Goal: Information Seeking & Learning: Learn about a topic

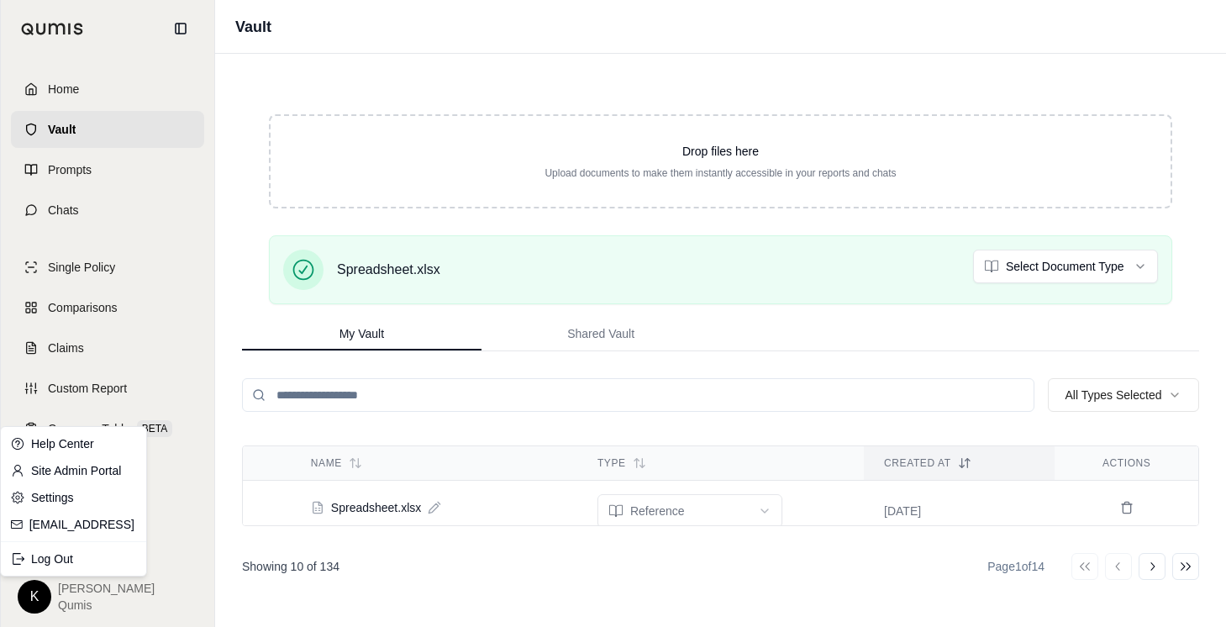
click at [45, 585] on html "Home Vault Prompts Chats Single Policy Comparisons Claims Custom Report Coverag…" at bounding box center [613, 313] width 1226 height 627
click at [86, 465] on link "Site Admin Portal" at bounding box center [73, 470] width 139 height 27
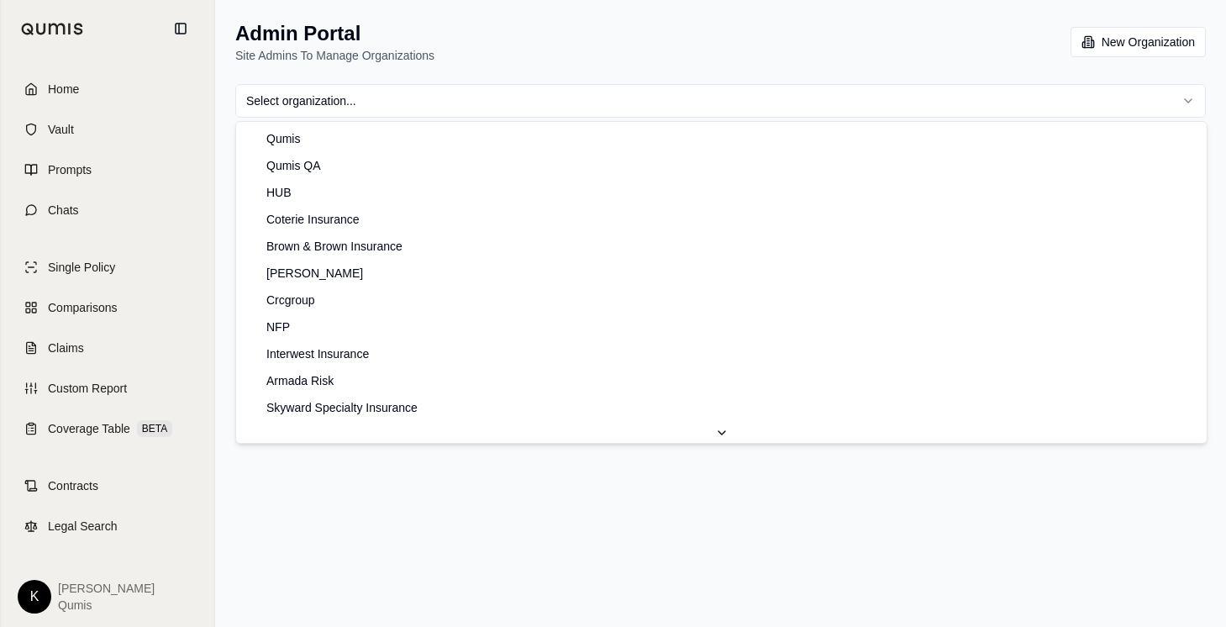
click at [701, 100] on html "Home Vault Prompts Chats Single Policy Comparisons Claims Custom Report Coverag…" at bounding box center [613, 313] width 1226 height 627
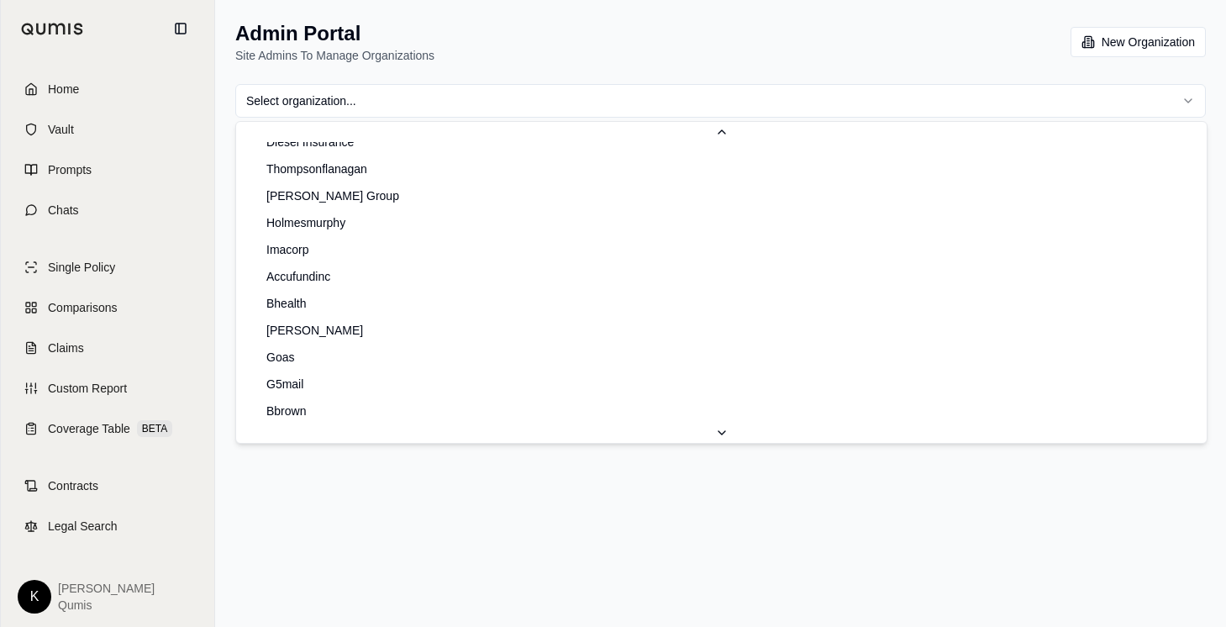
scroll to position [983, 0]
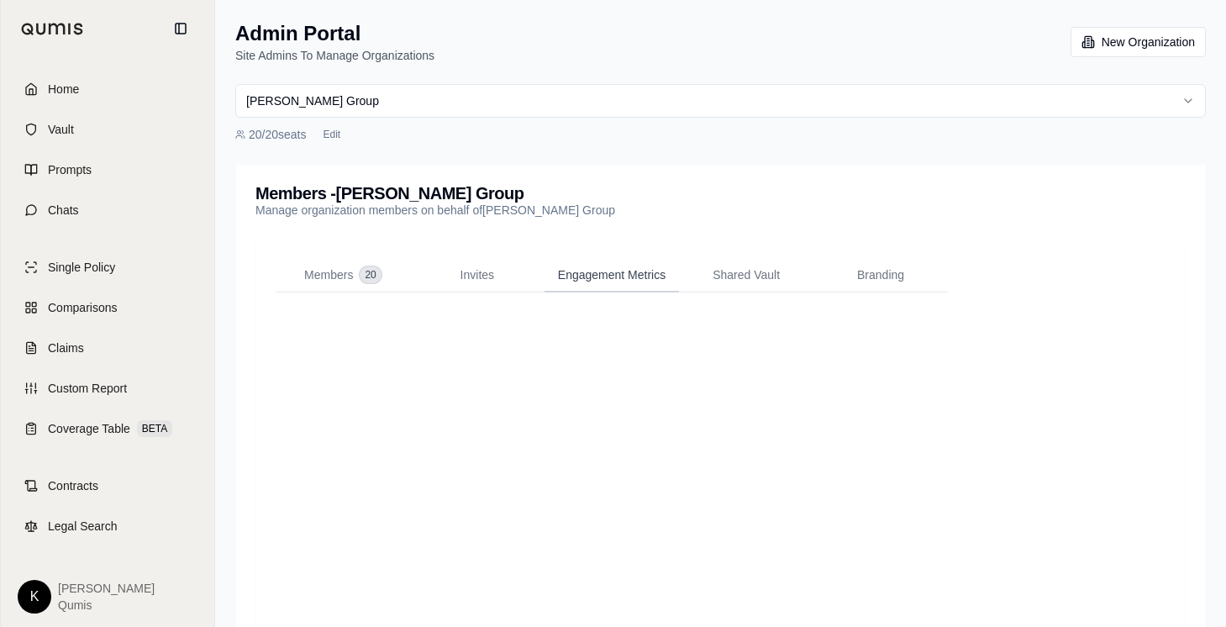
click at [577, 261] on button "Engagement Metrics" at bounding box center [612, 276] width 134 height 34
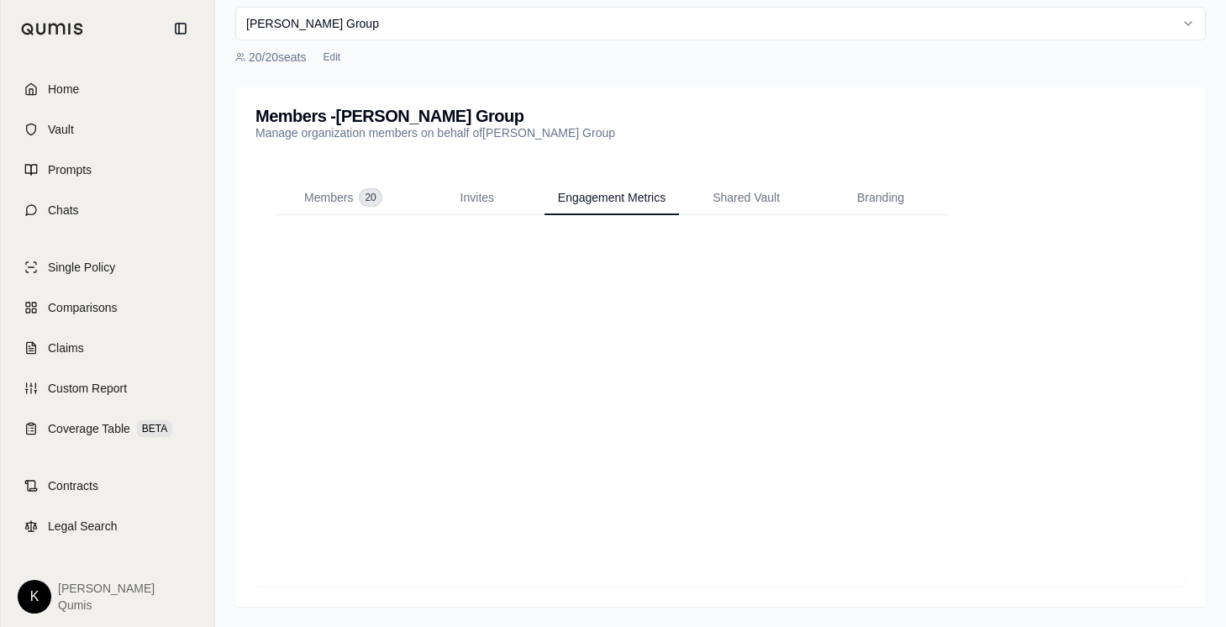
scroll to position [0, 0]
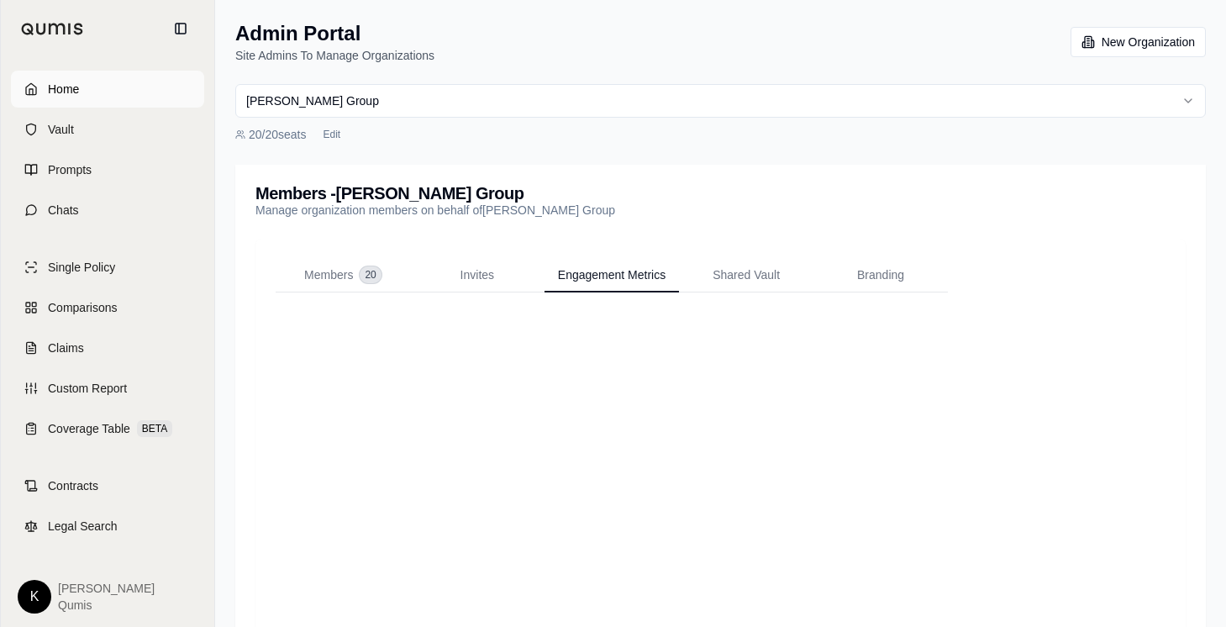
click at [101, 96] on link "Home" at bounding box center [107, 89] width 193 height 37
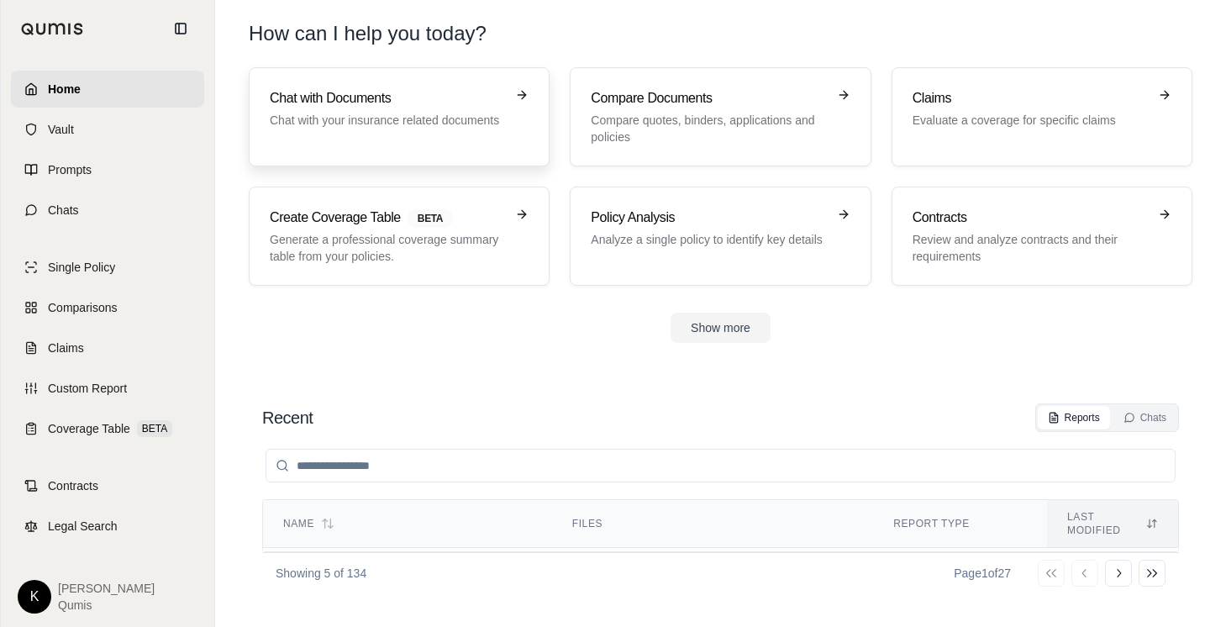
click at [401, 96] on h3 "Chat with Documents" at bounding box center [387, 98] width 235 height 20
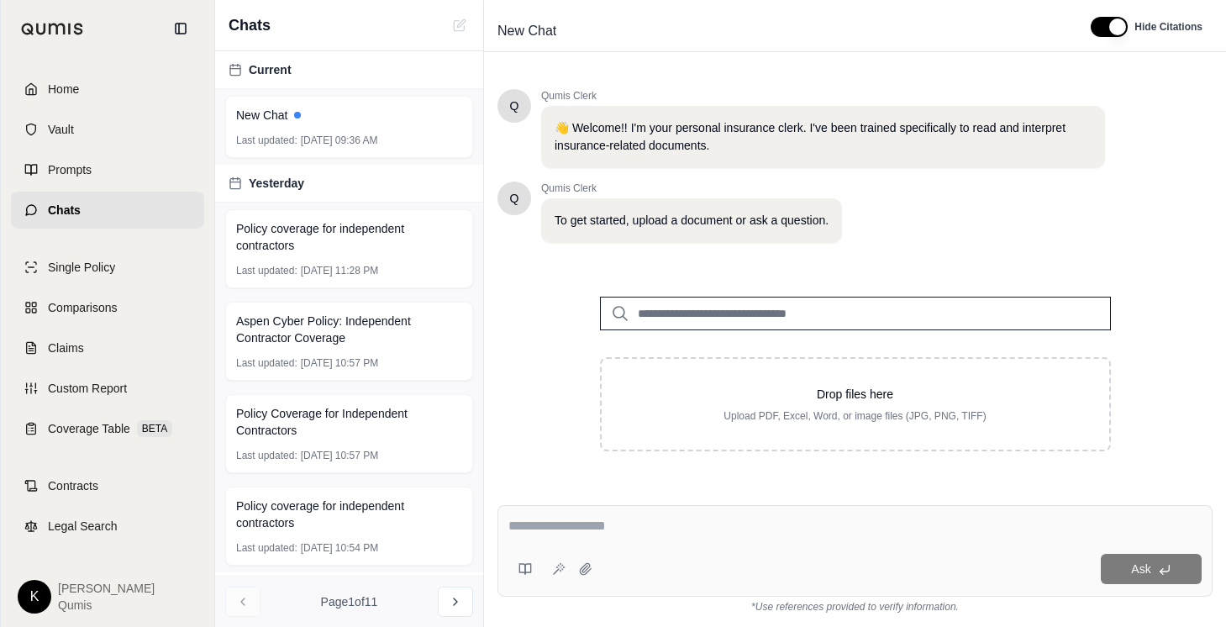
click at [702, 316] on input "search" at bounding box center [855, 314] width 511 height 34
type input "******"
click at [714, 364] on p "[DATE]" at bounding box center [785, 364] width 270 height 13
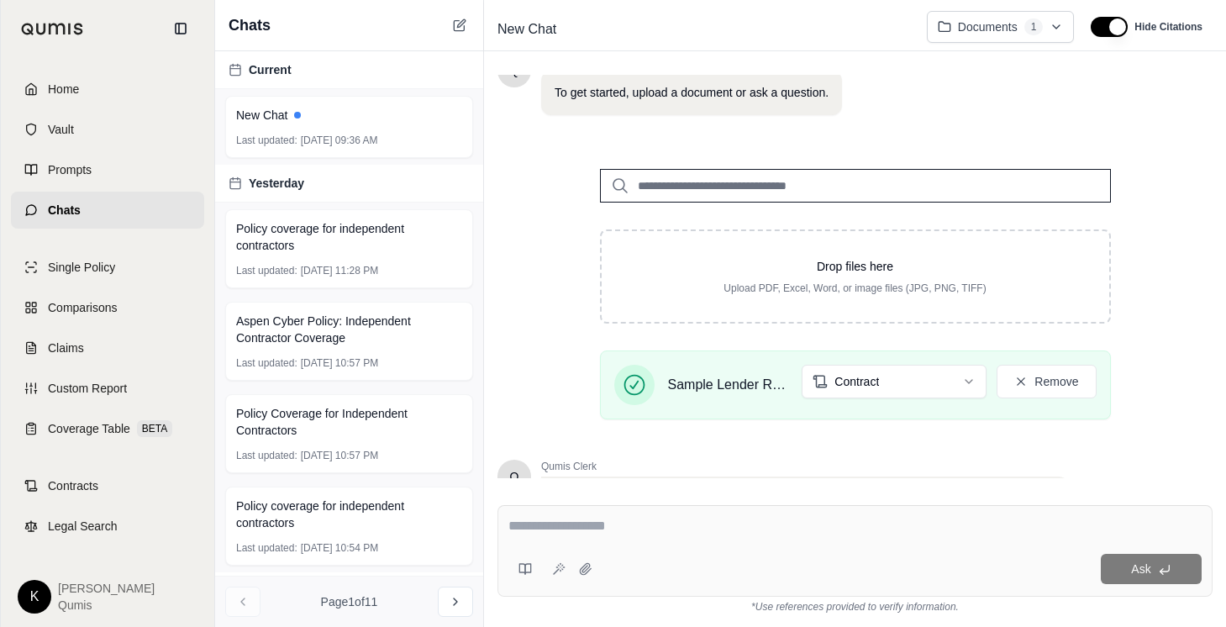
scroll to position [125, 0]
click at [700, 184] on input "search" at bounding box center [855, 188] width 511 height 34
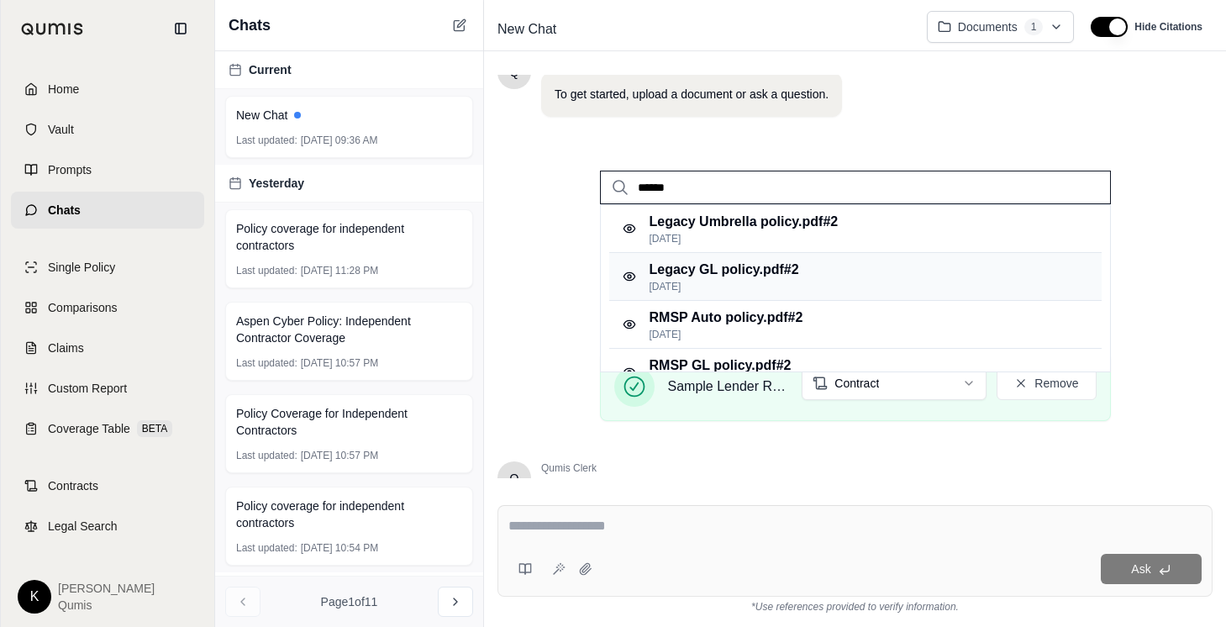
type input "******"
click at [709, 261] on p "Legacy GL policy.pdf #2" at bounding box center [725, 270] width 150 height 20
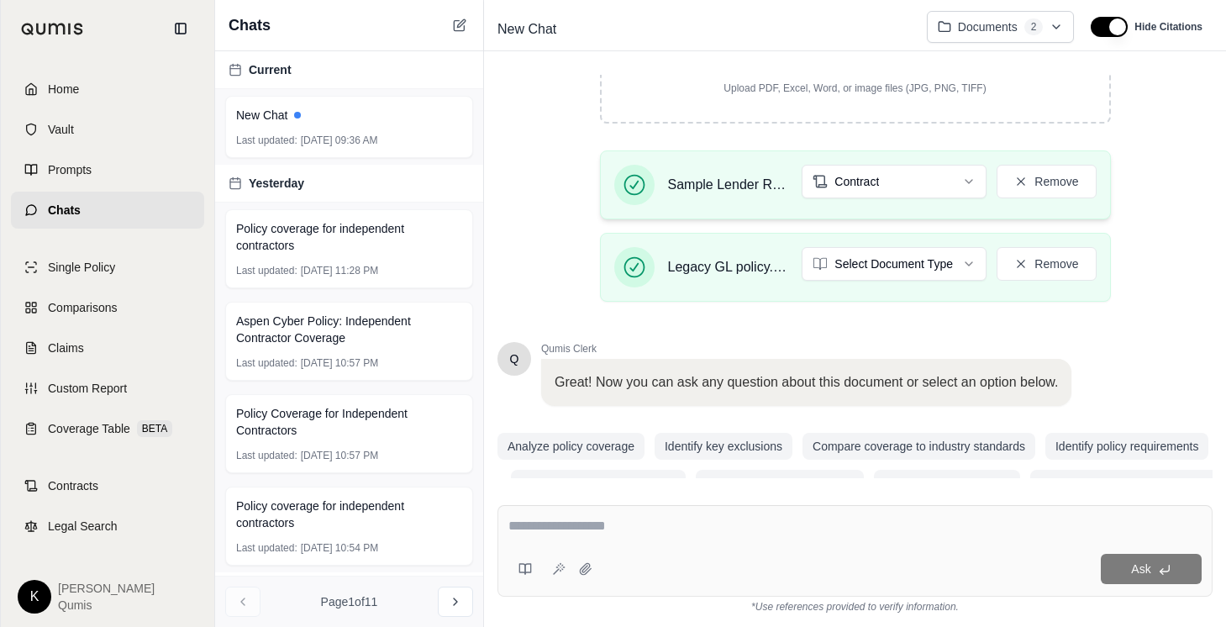
scroll to position [365, 0]
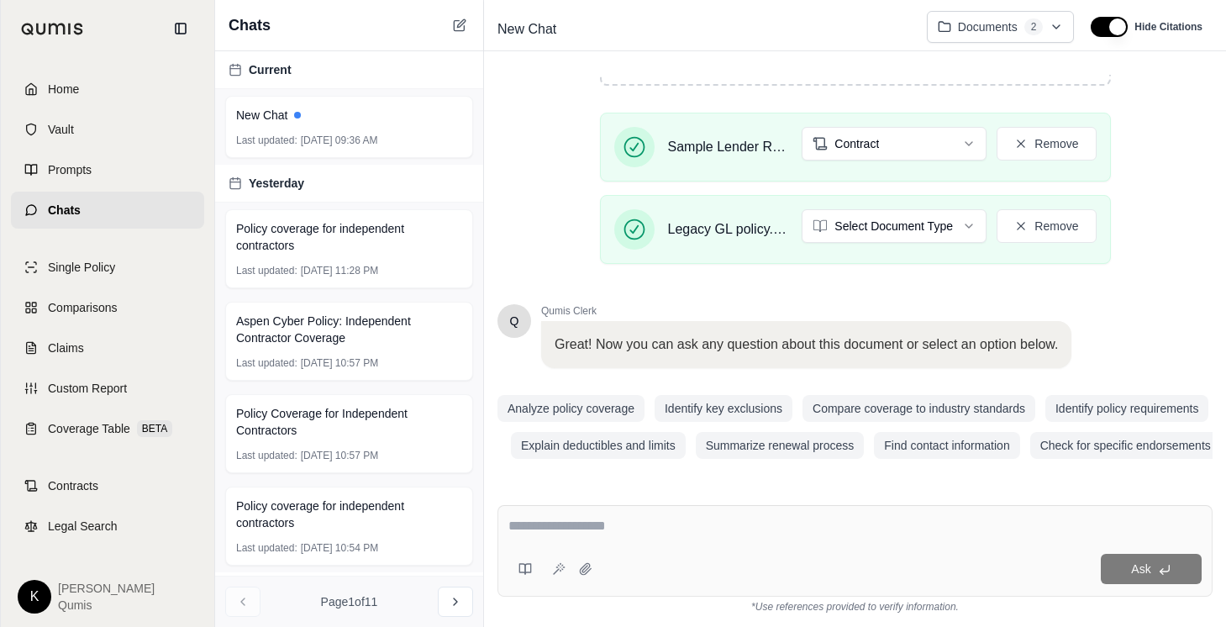
click at [564, 155] on div "Drop files here Upload PDF, Excel, Word, or image files (JPG, PNG, TIFF) Sample…" at bounding box center [855, 90] width 715 height 373
click at [562, 529] on textarea at bounding box center [854, 526] width 693 height 20
type textarea "*"
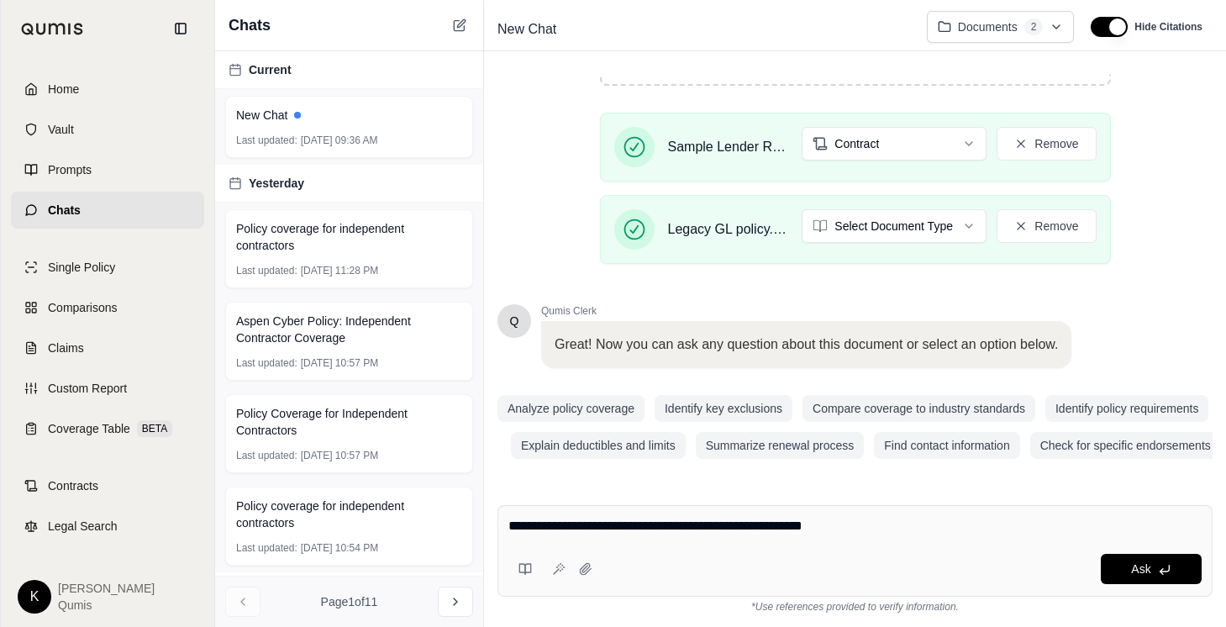
type textarea "**********"
click at [1161, 575] on icon at bounding box center [1164, 569] width 13 height 13
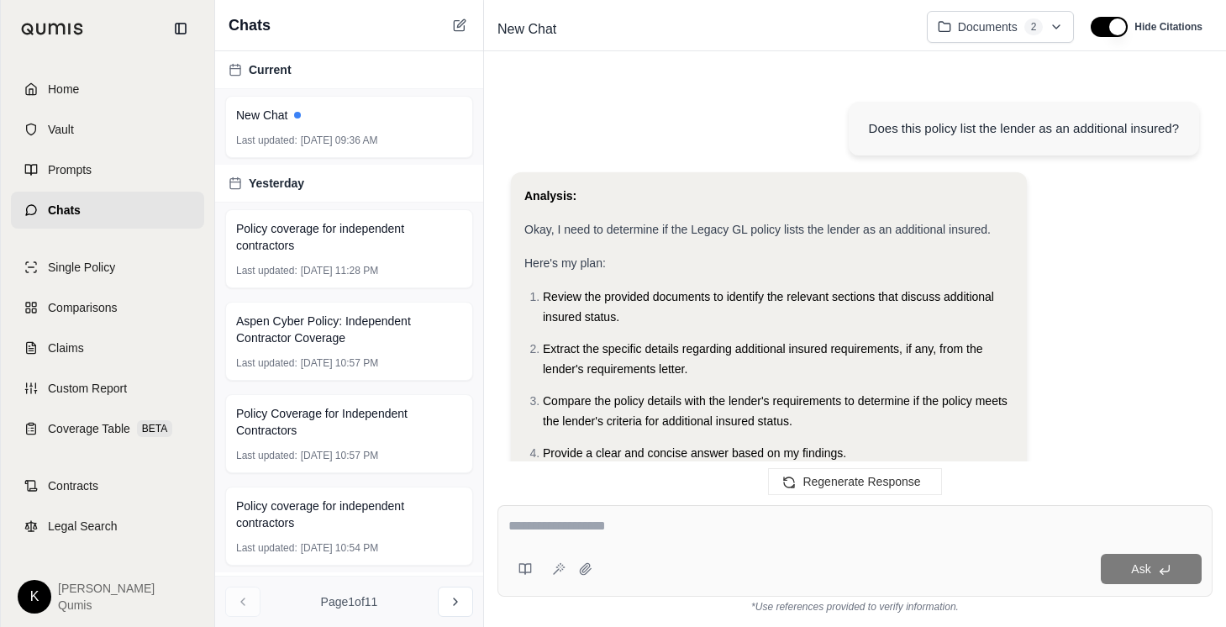
scroll to position [1240, 0]
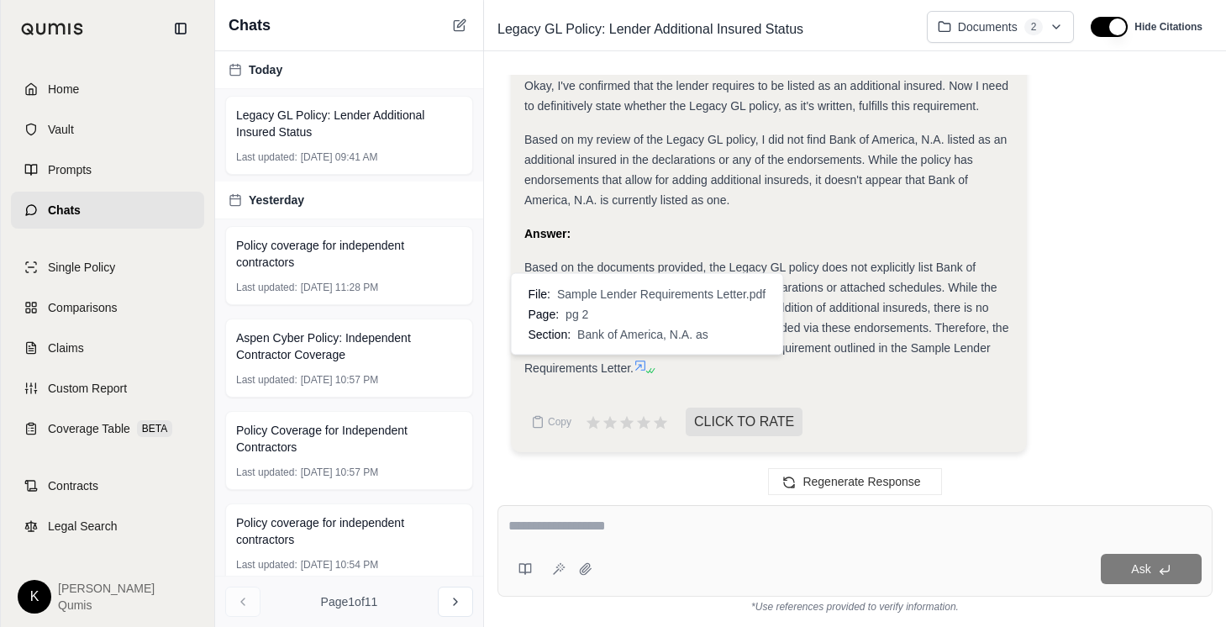
click at [642, 362] on icon at bounding box center [640, 365] width 13 height 13
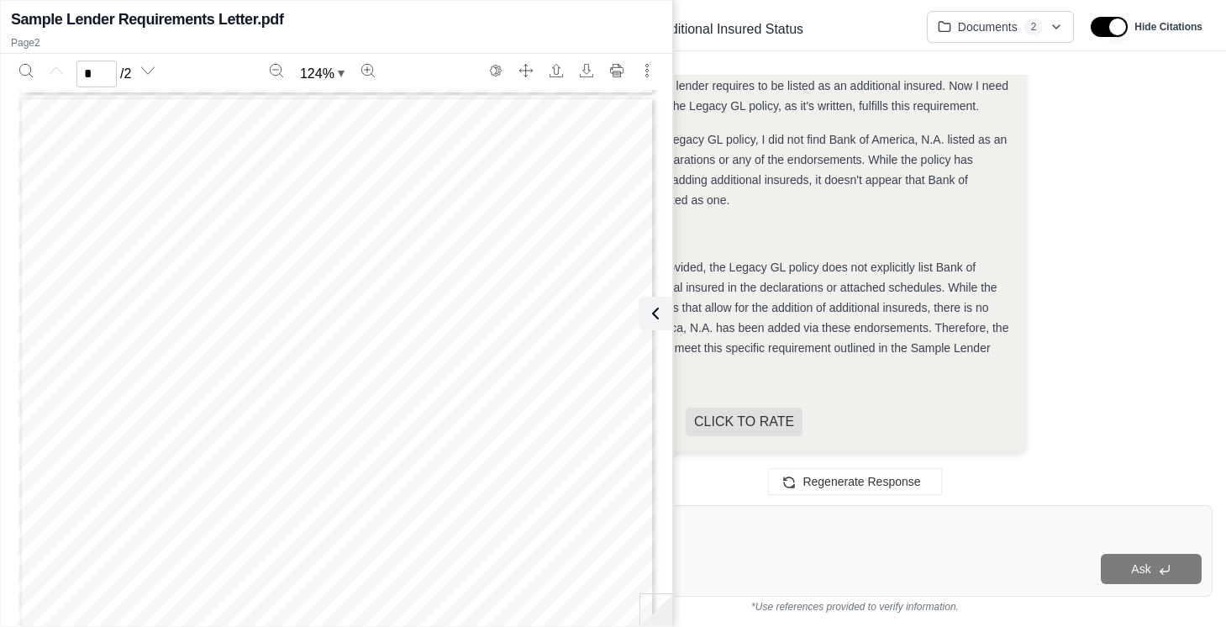
scroll to position [824, 0]
type input "*"
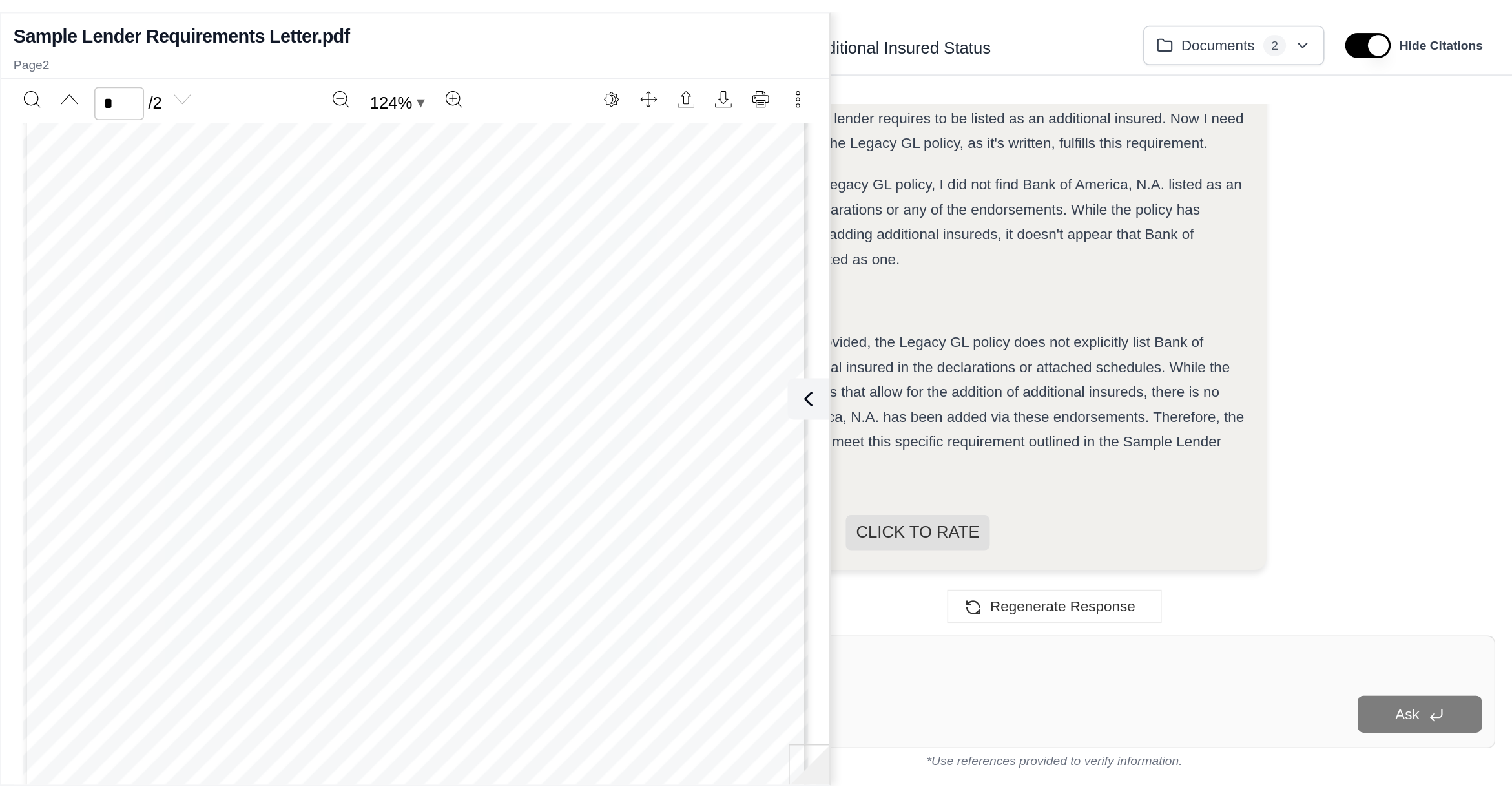
scroll to position [685, 0]
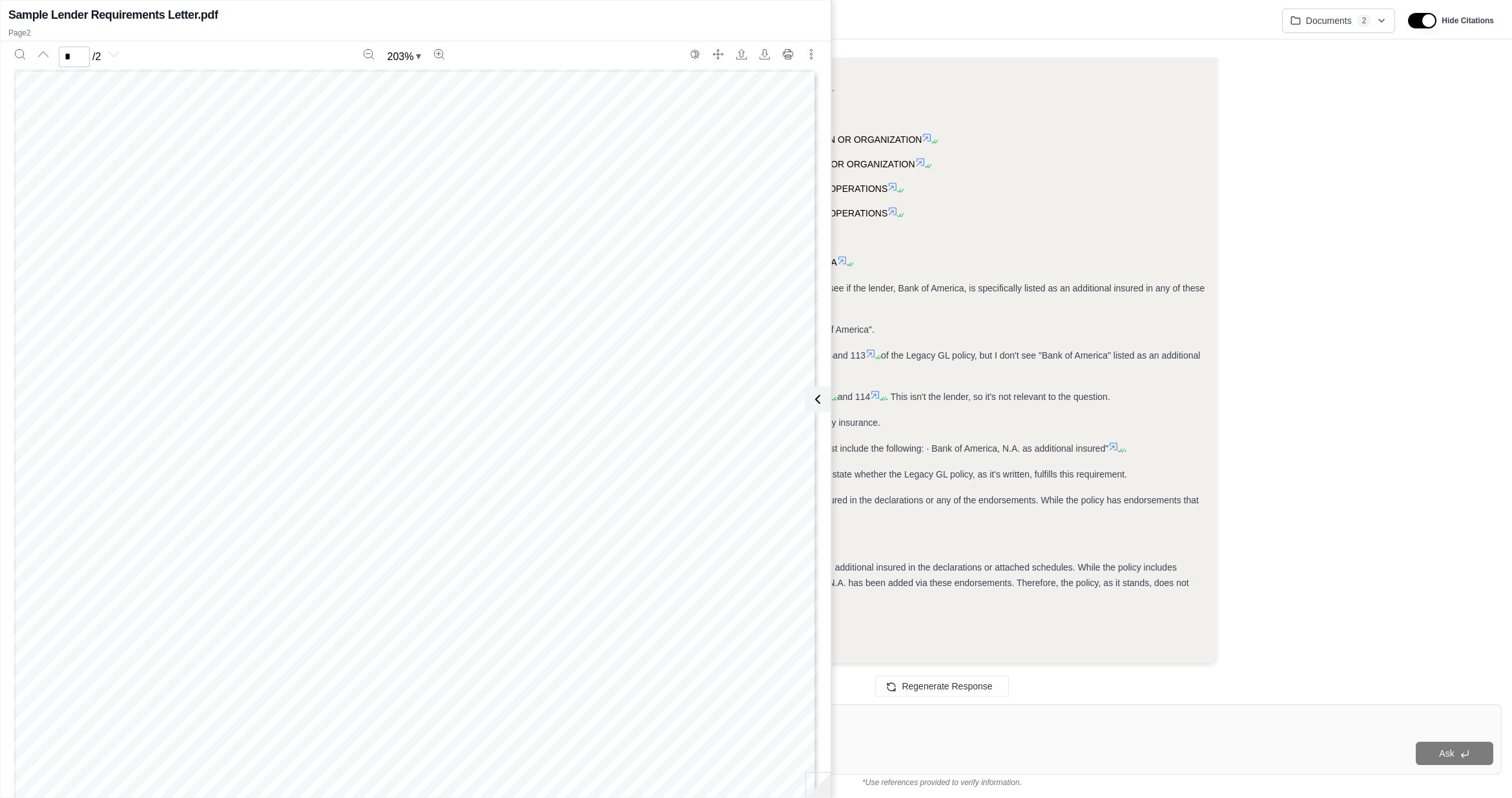
scroll to position [1040, 0]
click at [821, 399] on icon at bounding box center [816, 399] width 15 height 15
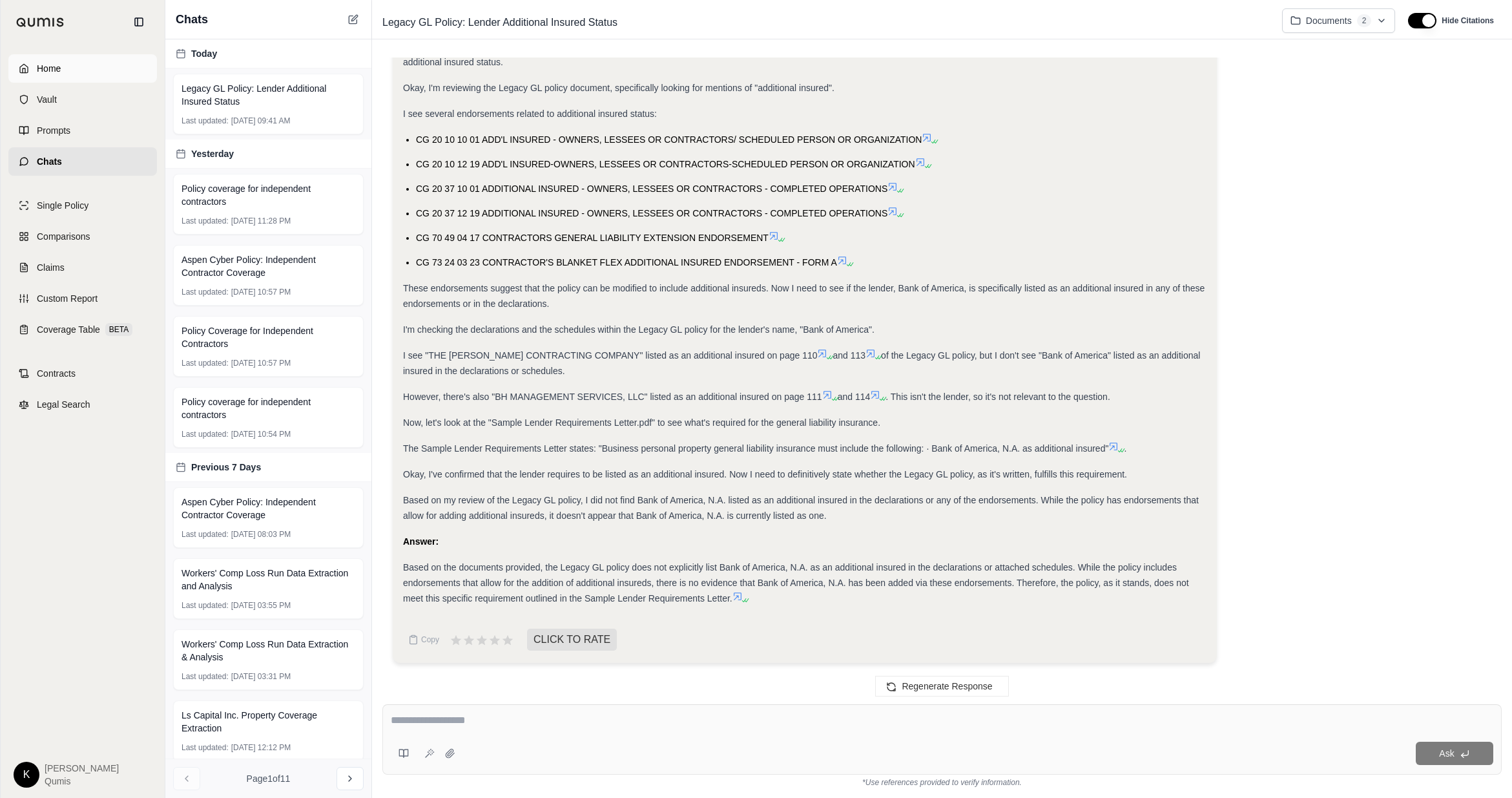
click at [71, 67] on link "Home" at bounding box center [82, 68] width 148 height 28
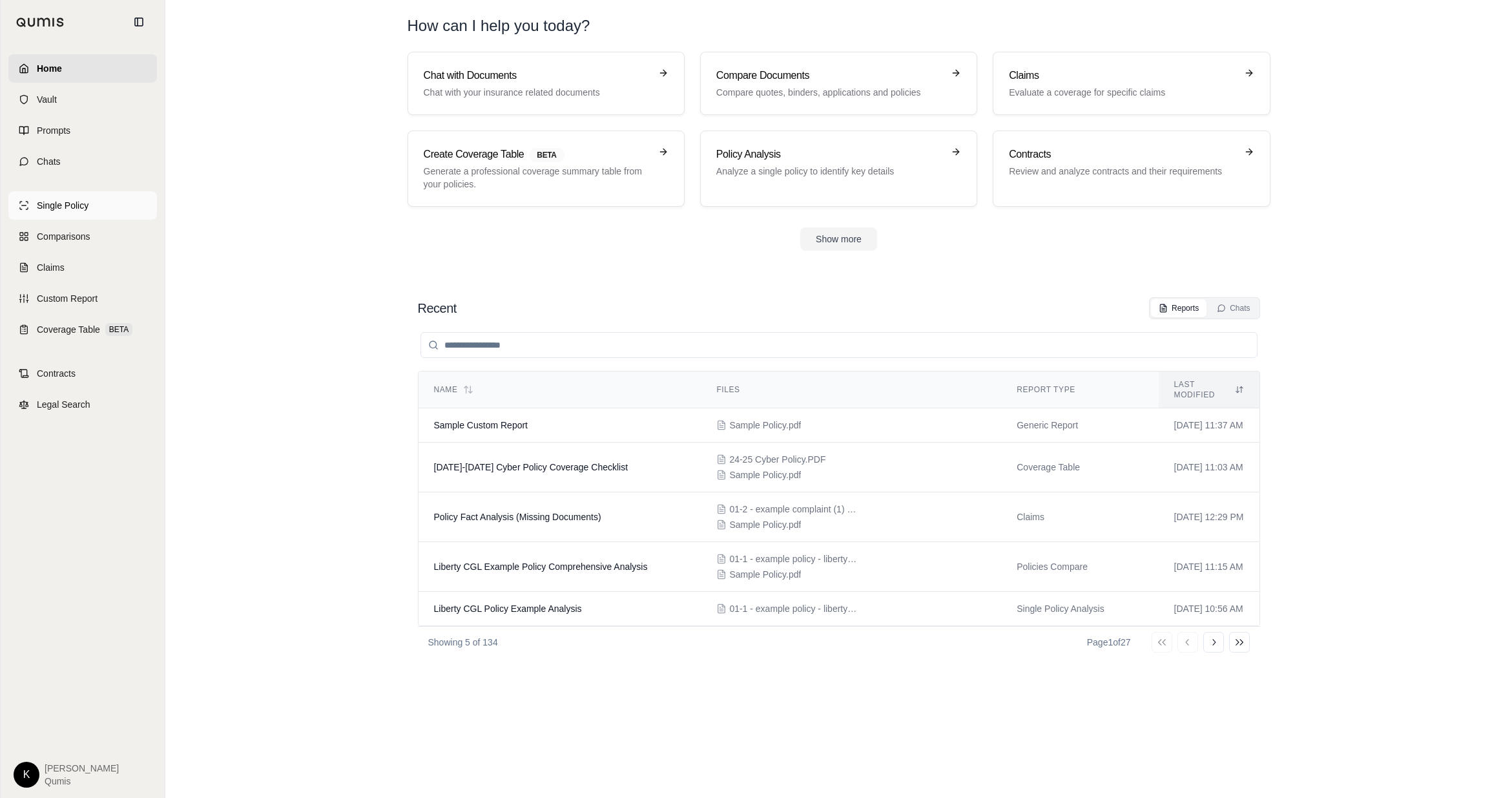
click at [81, 205] on span "Single Policy" at bounding box center [62, 205] width 52 height 13
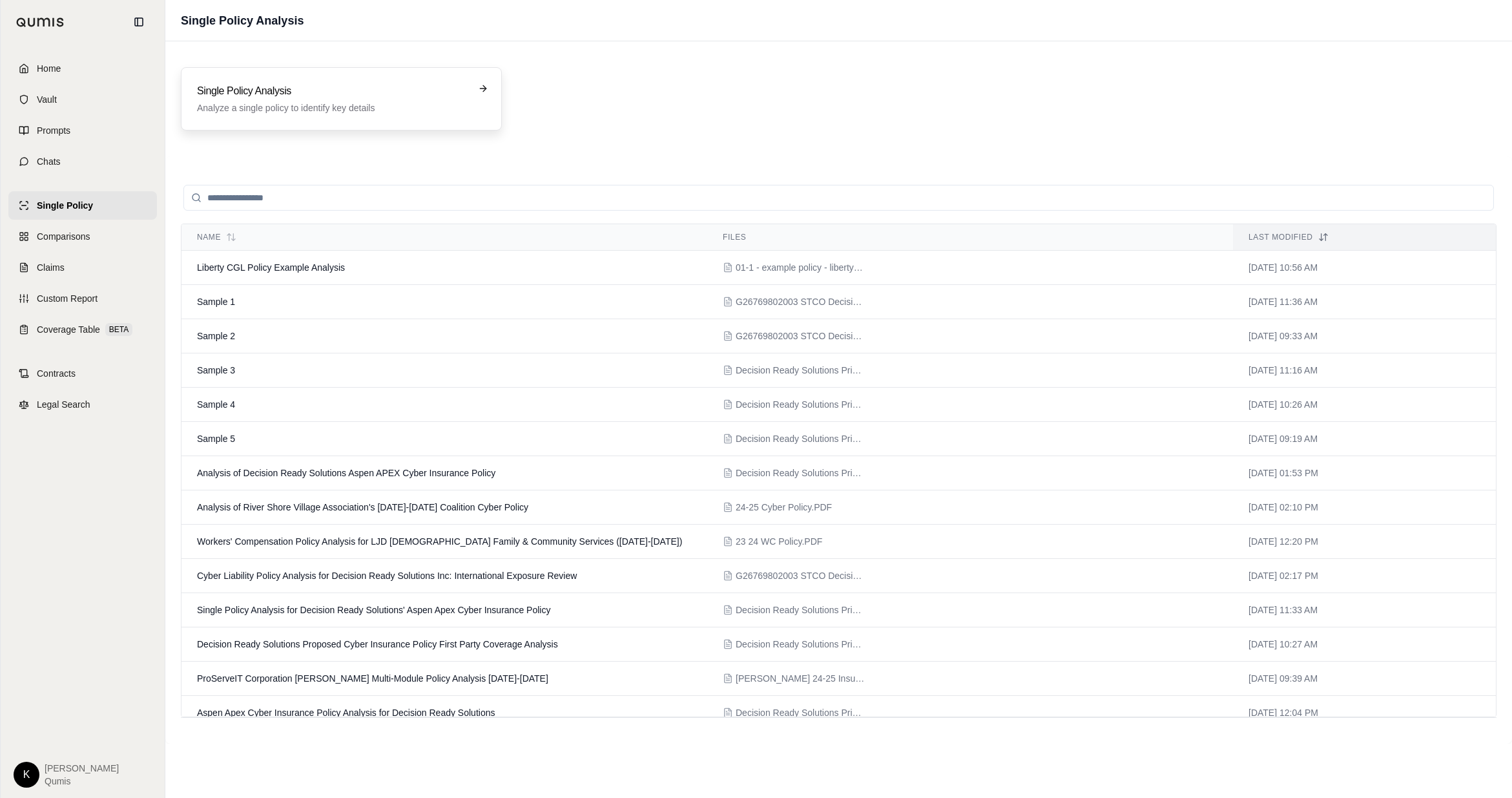
click at [287, 115] on div "Single Policy Analysis Analyze a single policy to identify key details" at bounding box center [341, 98] width 321 height 63
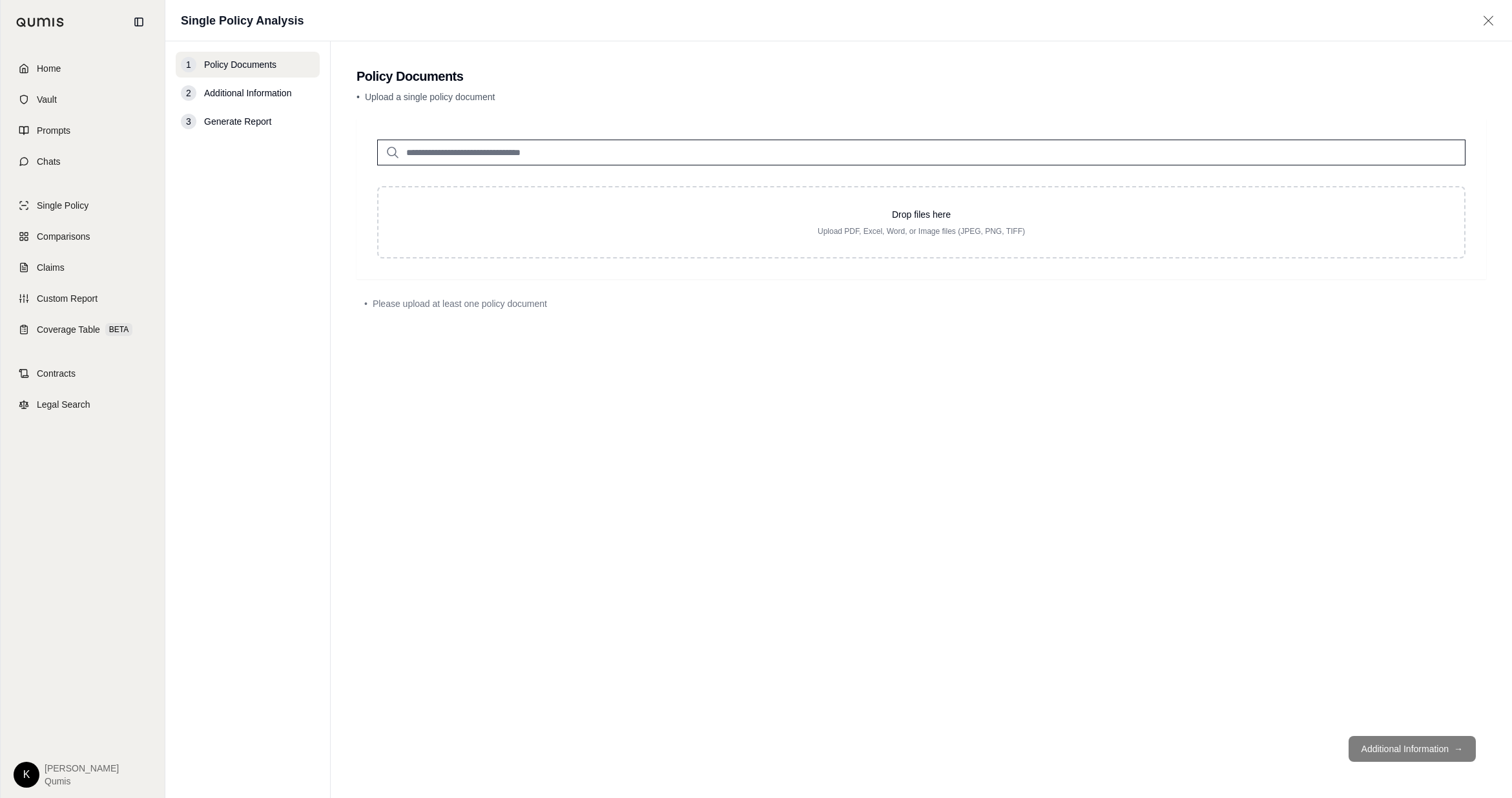
click at [503, 153] on input "search" at bounding box center [922, 153] width 1088 height 26
click at [493, 148] on input "******" at bounding box center [922, 153] width 1088 height 26
type input "*"
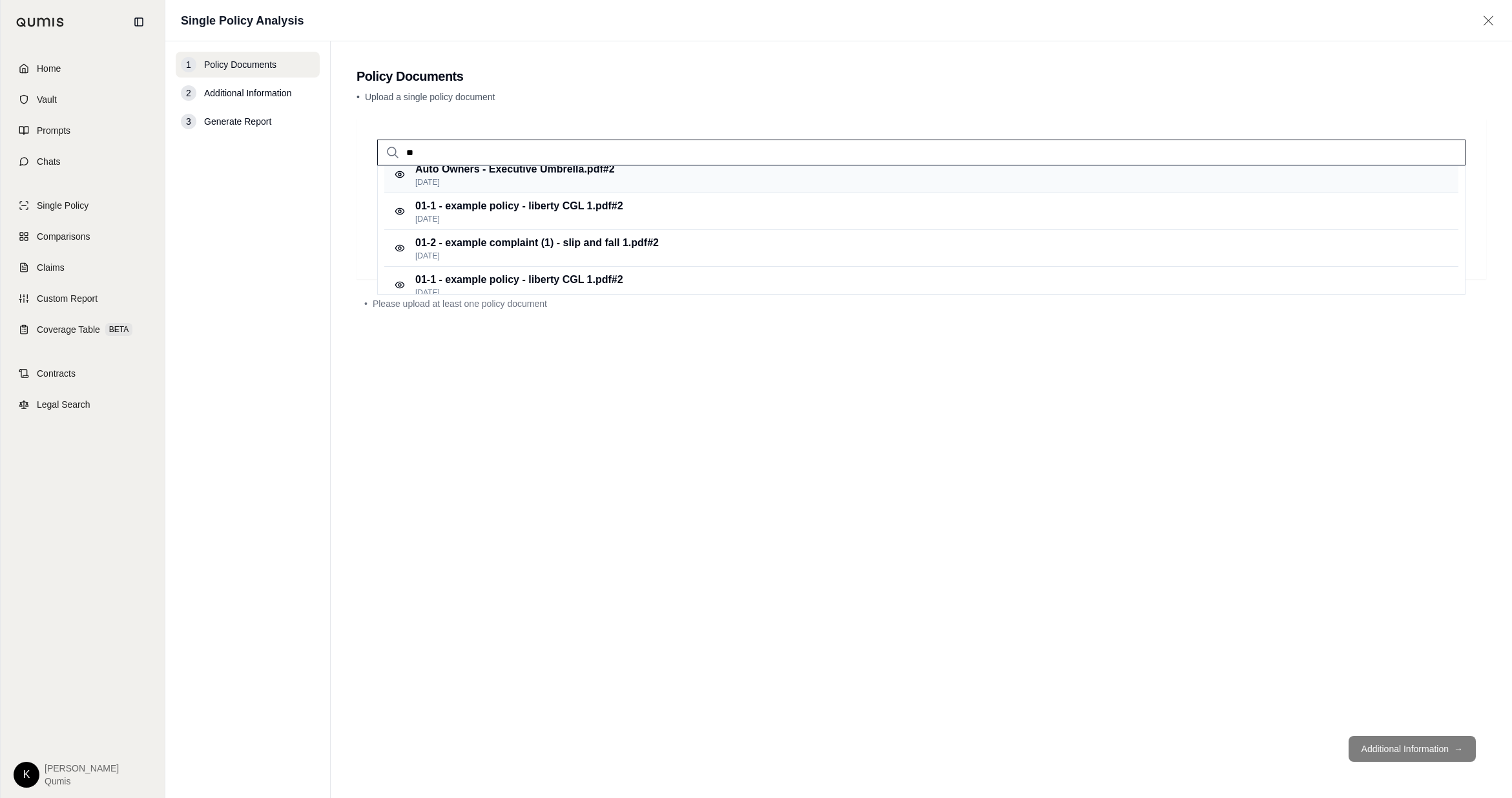
scroll to position [128, 0]
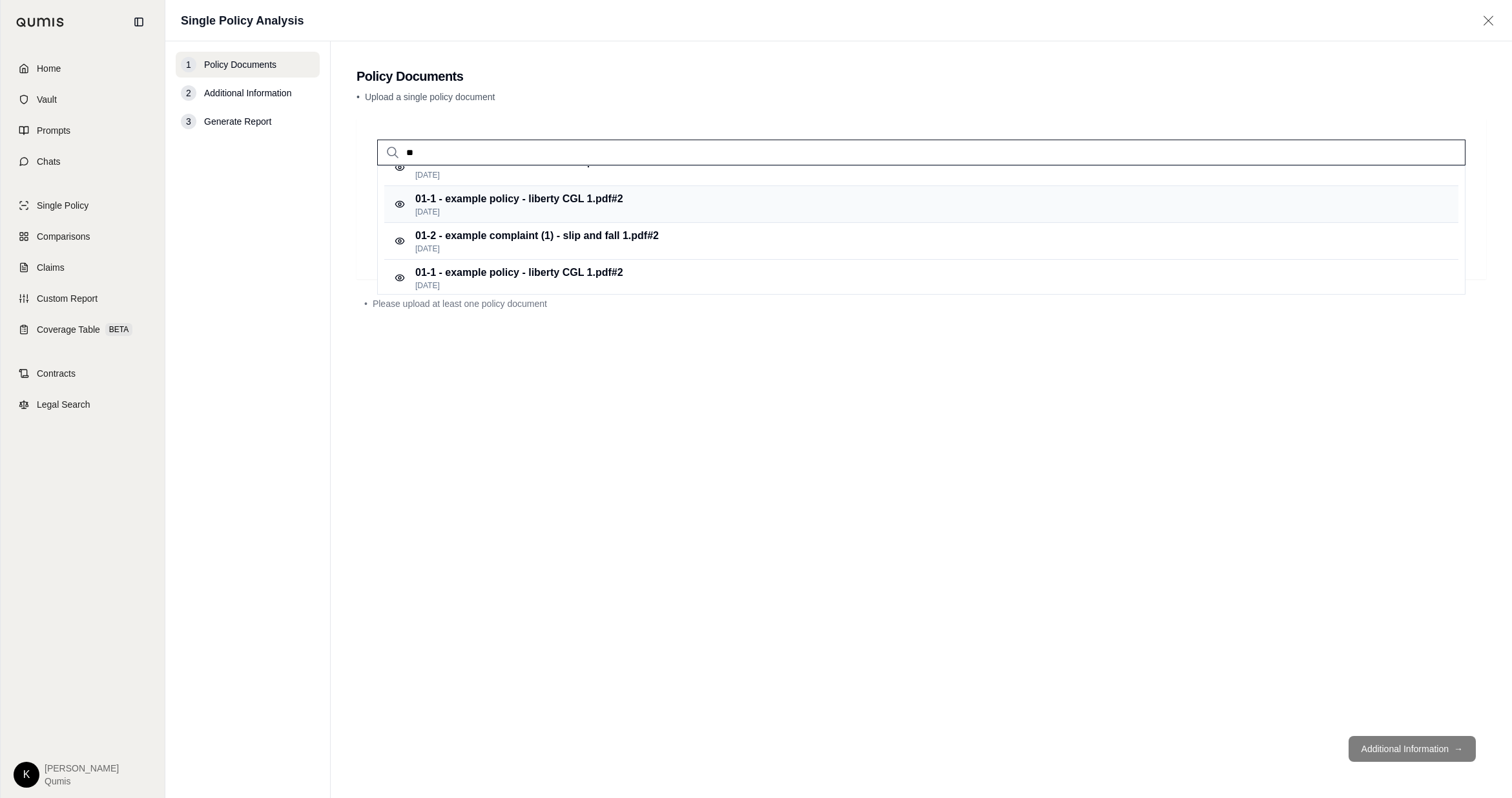
type input "**"
click at [520, 211] on p "[DATE]" at bounding box center [519, 211] width 208 height 10
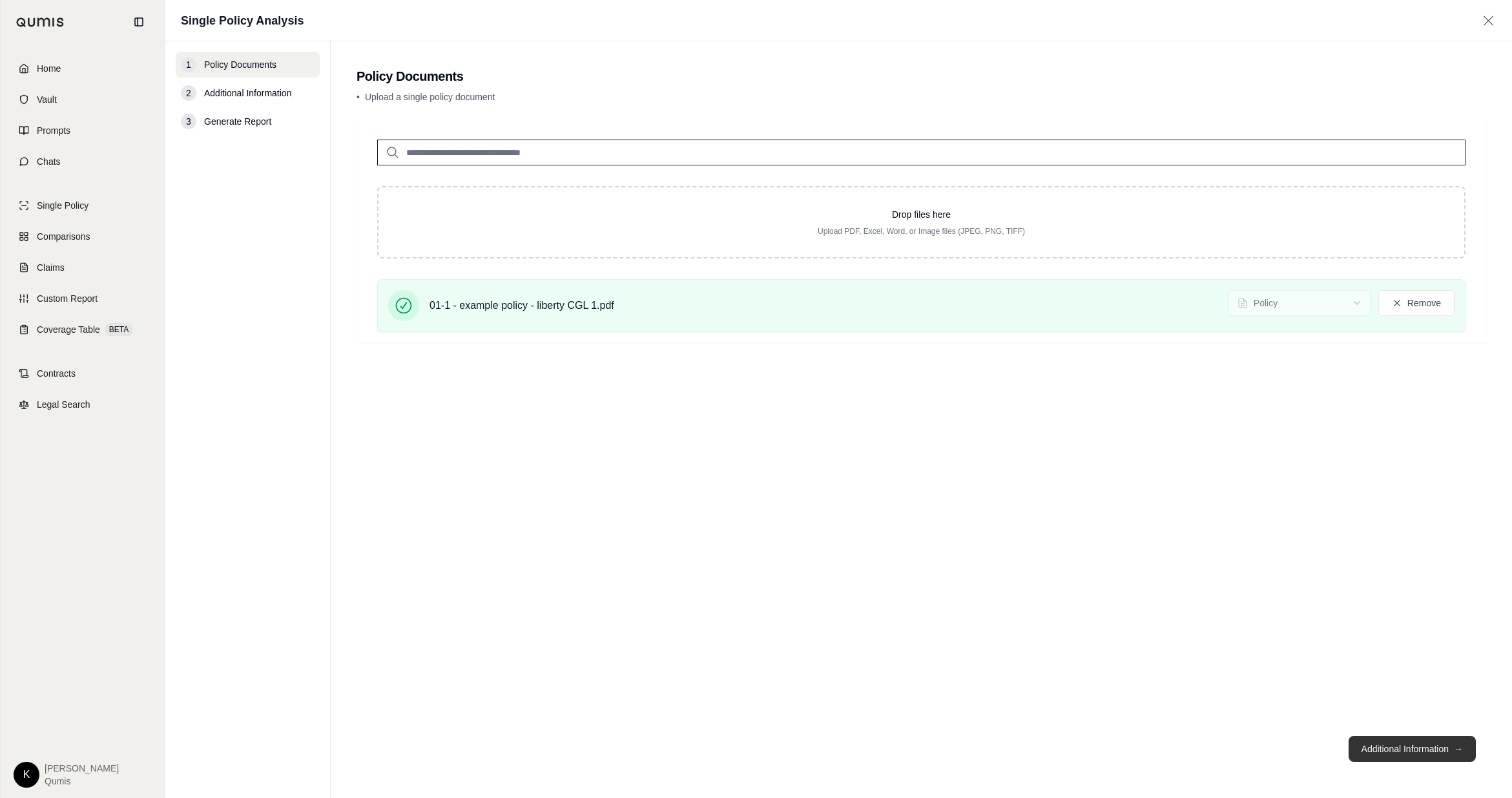
click at [942, 481] on button "Additional Information →" at bounding box center [1413, 749] width 128 height 26
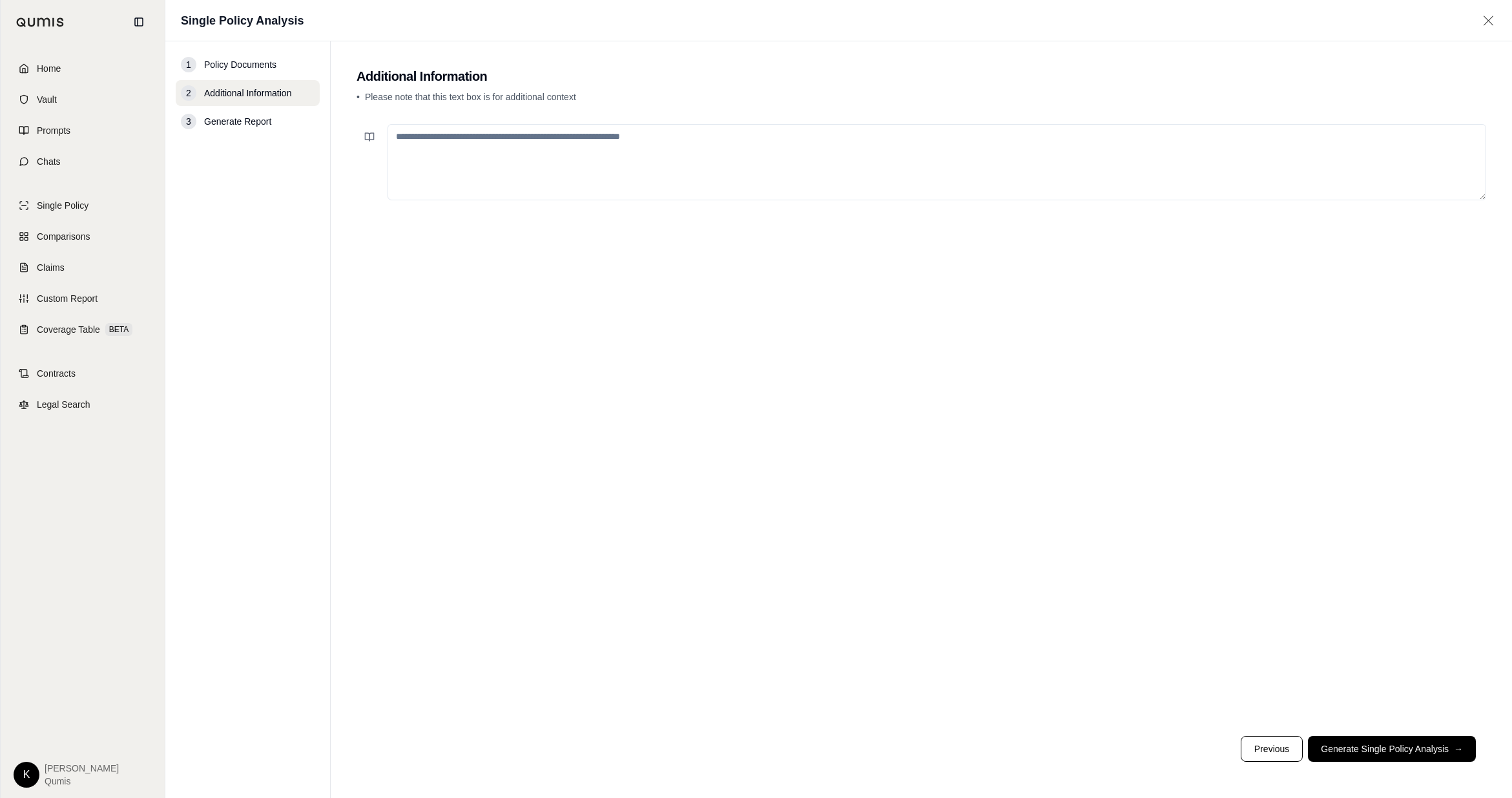
click at [427, 145] on textarea at bounding box center [937, 161] width 1099 height 76
type textarea "**********"
click at [942, 481] on button "Generate Single Policy Analysis →" at bounding box center [1392, 749] width 168 height 26
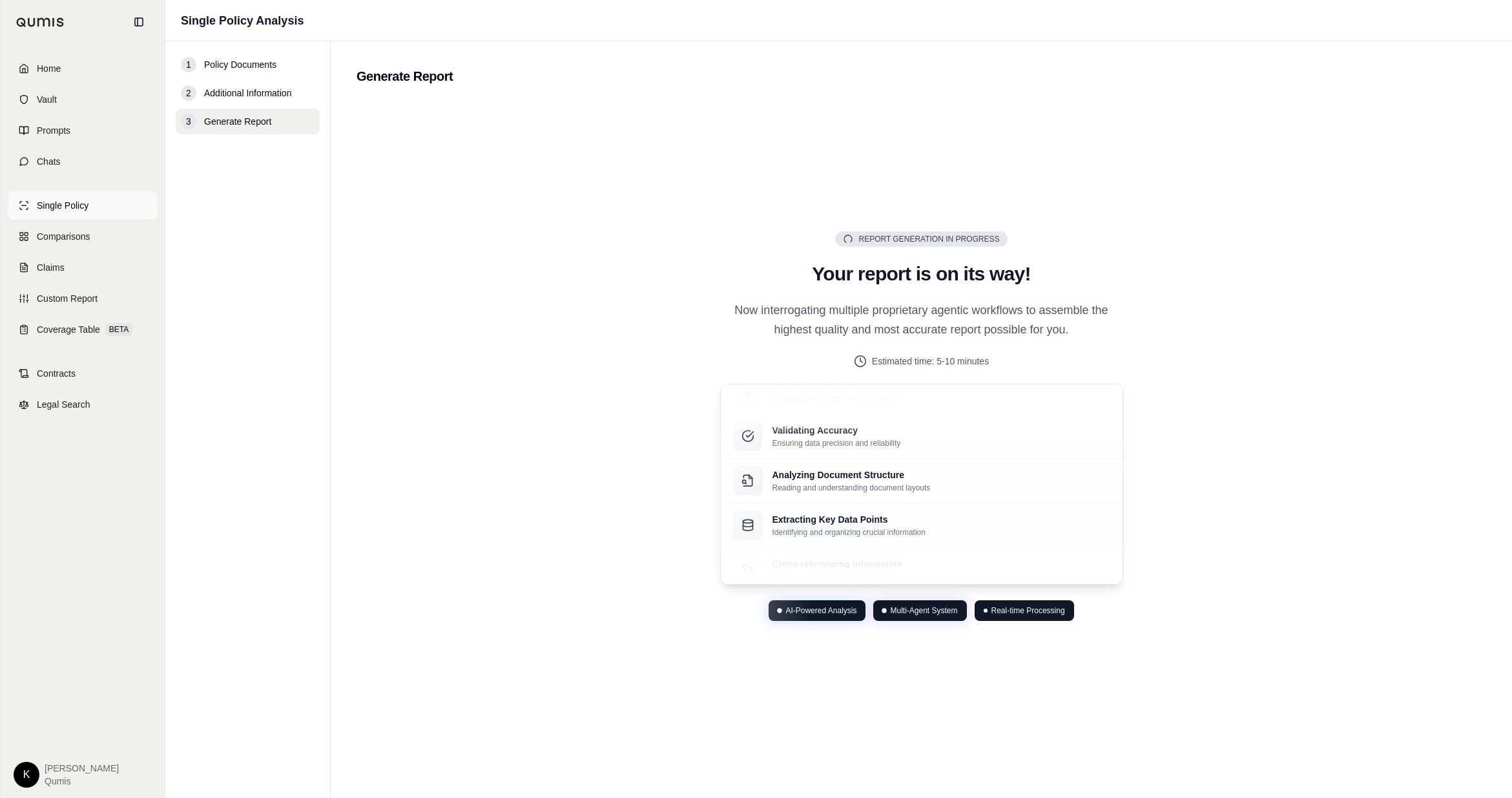
click at [92, 206] on link "Single Policy" at bounding box center [82, 205] width 148 height 28
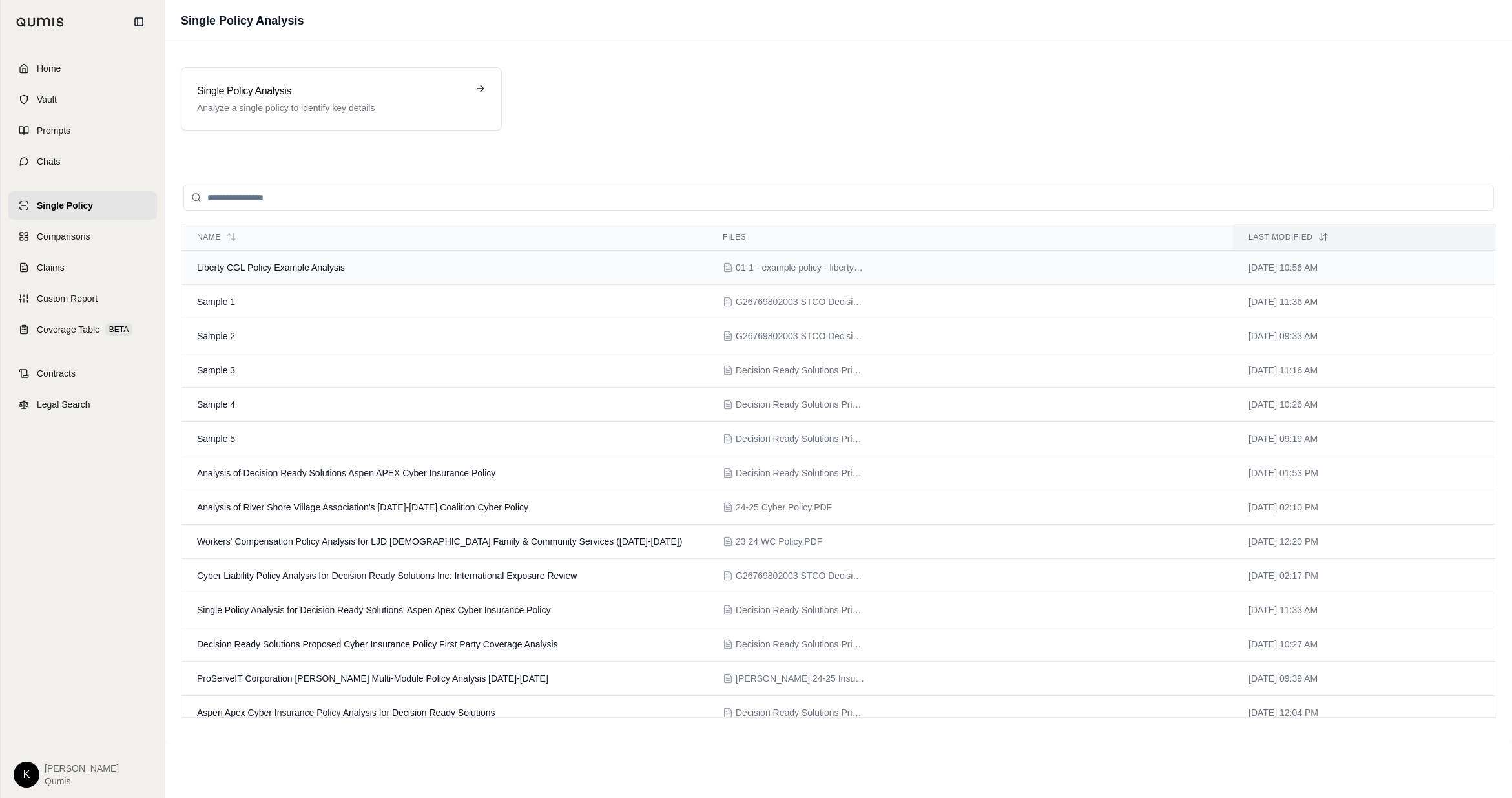
click at [346, 266] on td "Liberty CGL Policy Example Analysis" at bounding box center [444, 268] width 526 height 35
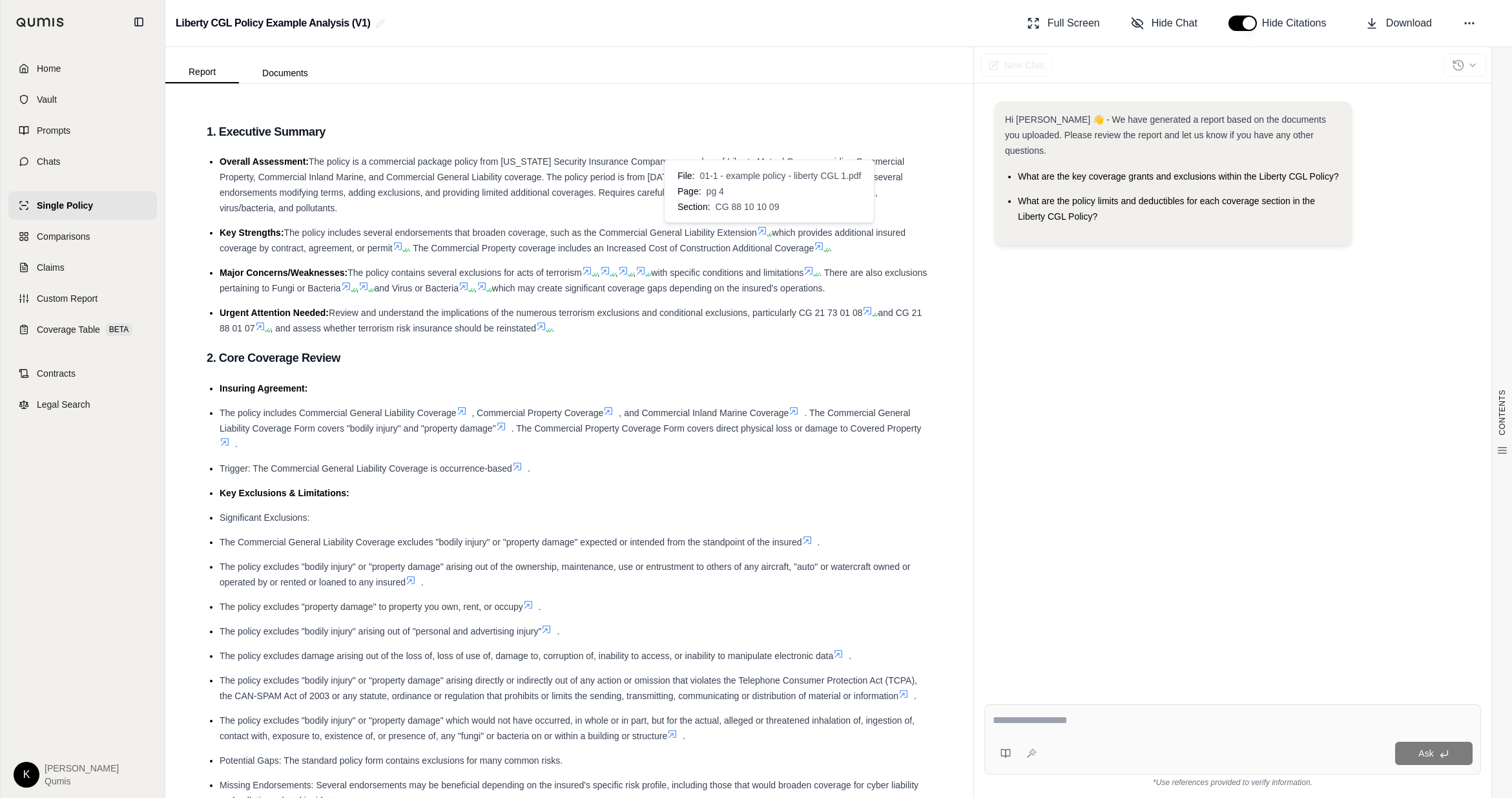
click at [766, 231] on icon at bounding box center [762, 230] width 10 height 10
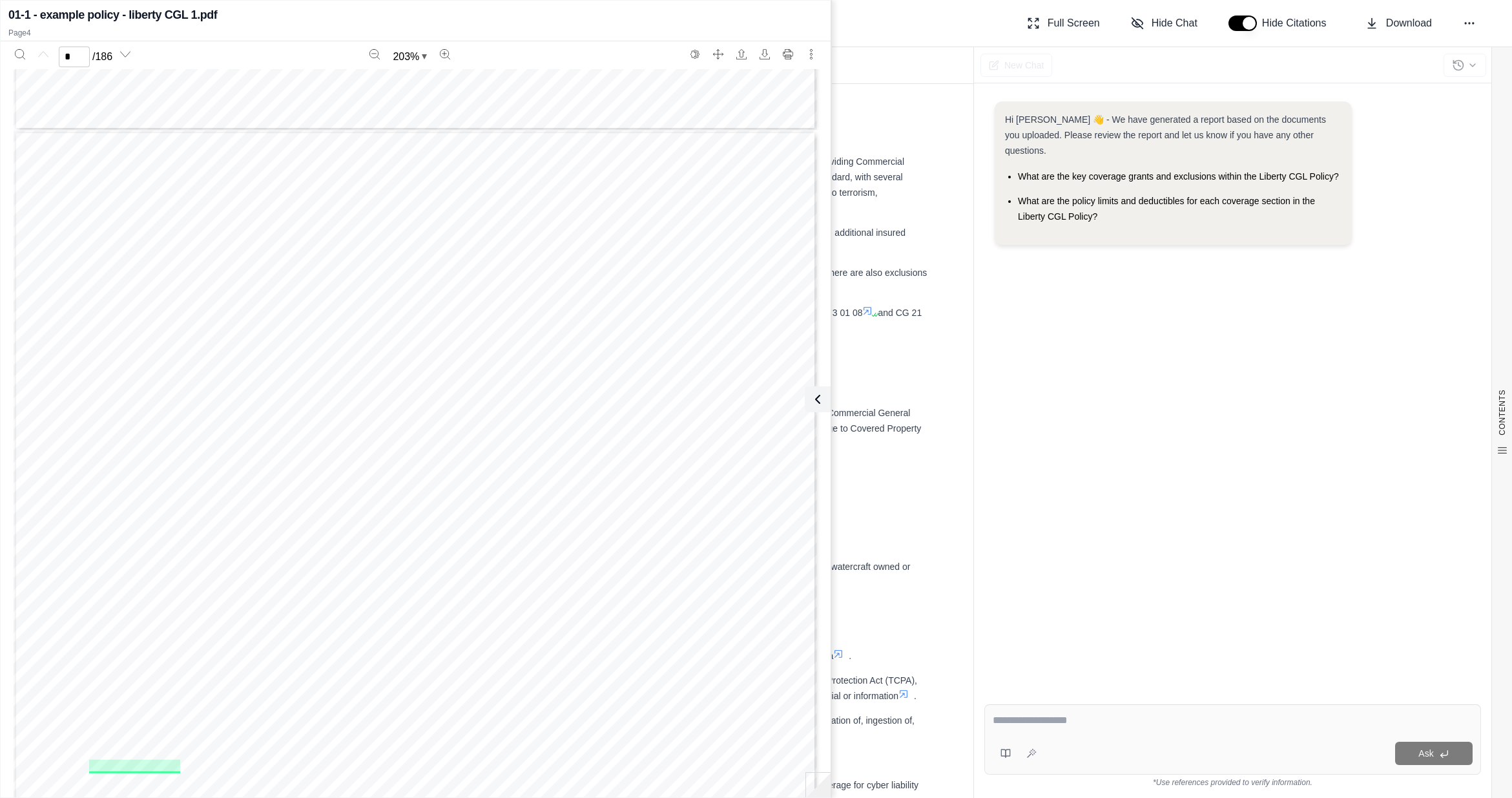
scroll to position [3121, 0]
click at [23, 61] on button "Search" at bounding box center [20, 54] width 21 height 21
click at [491, 288] on span "A6C=6C >6;=;F J?C8;CH 6C9 7DFC" at bounding box center [582, 288] width 252 height 13
type input "*"
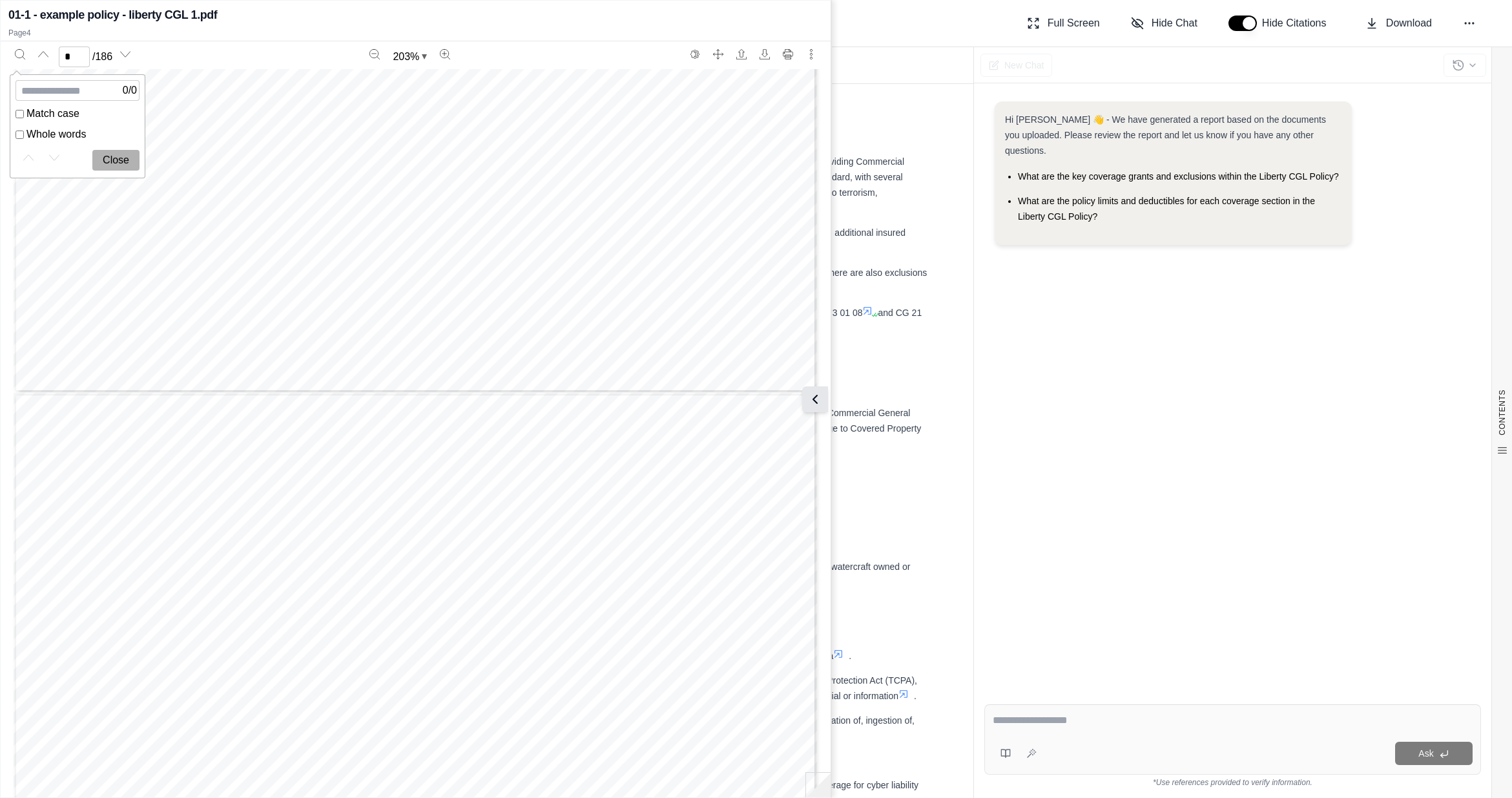
click at [822, 401] on icon at bounding box center [816, 399] width 15 height 15
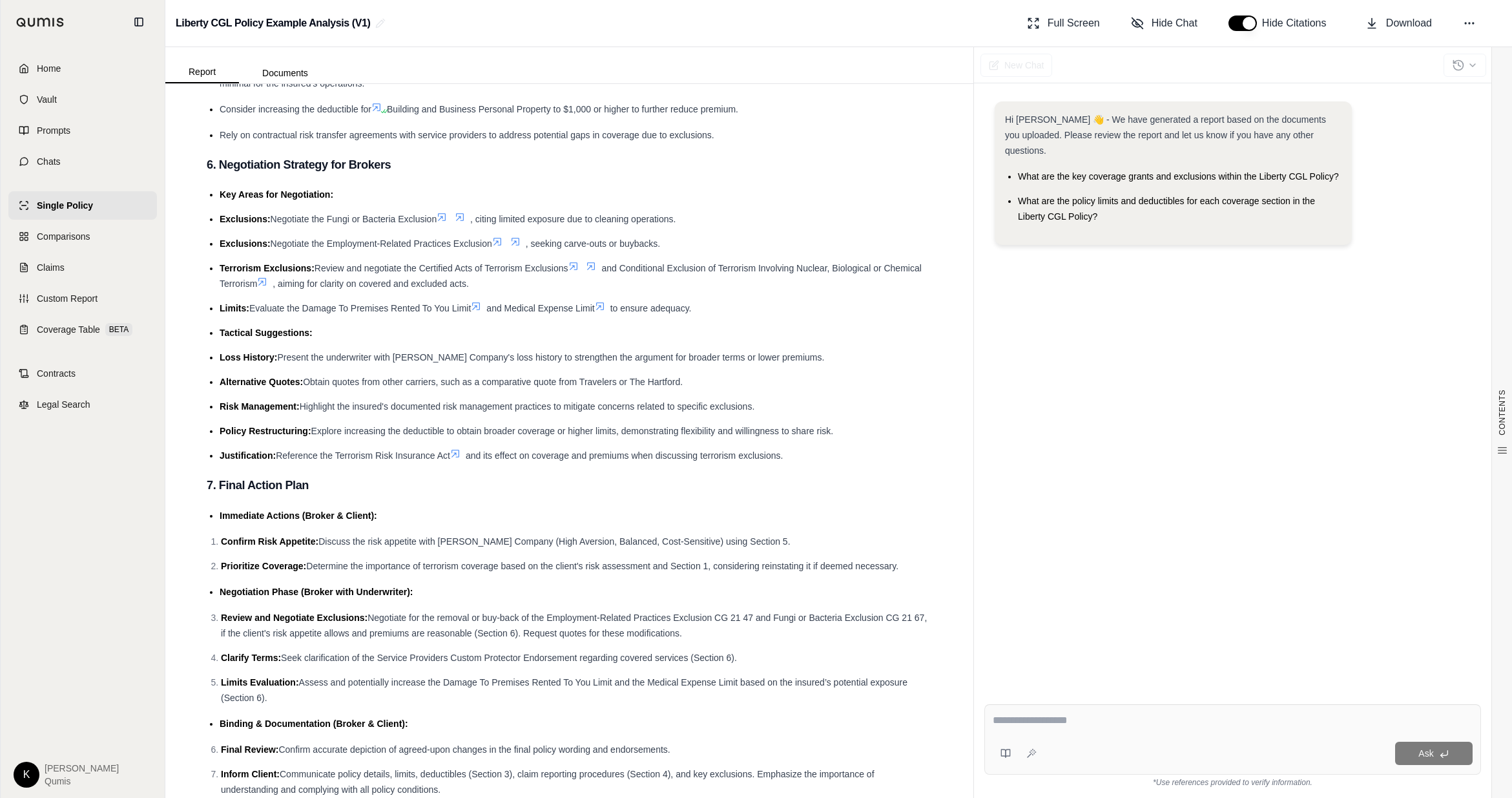
scroll to position [2731, 0]
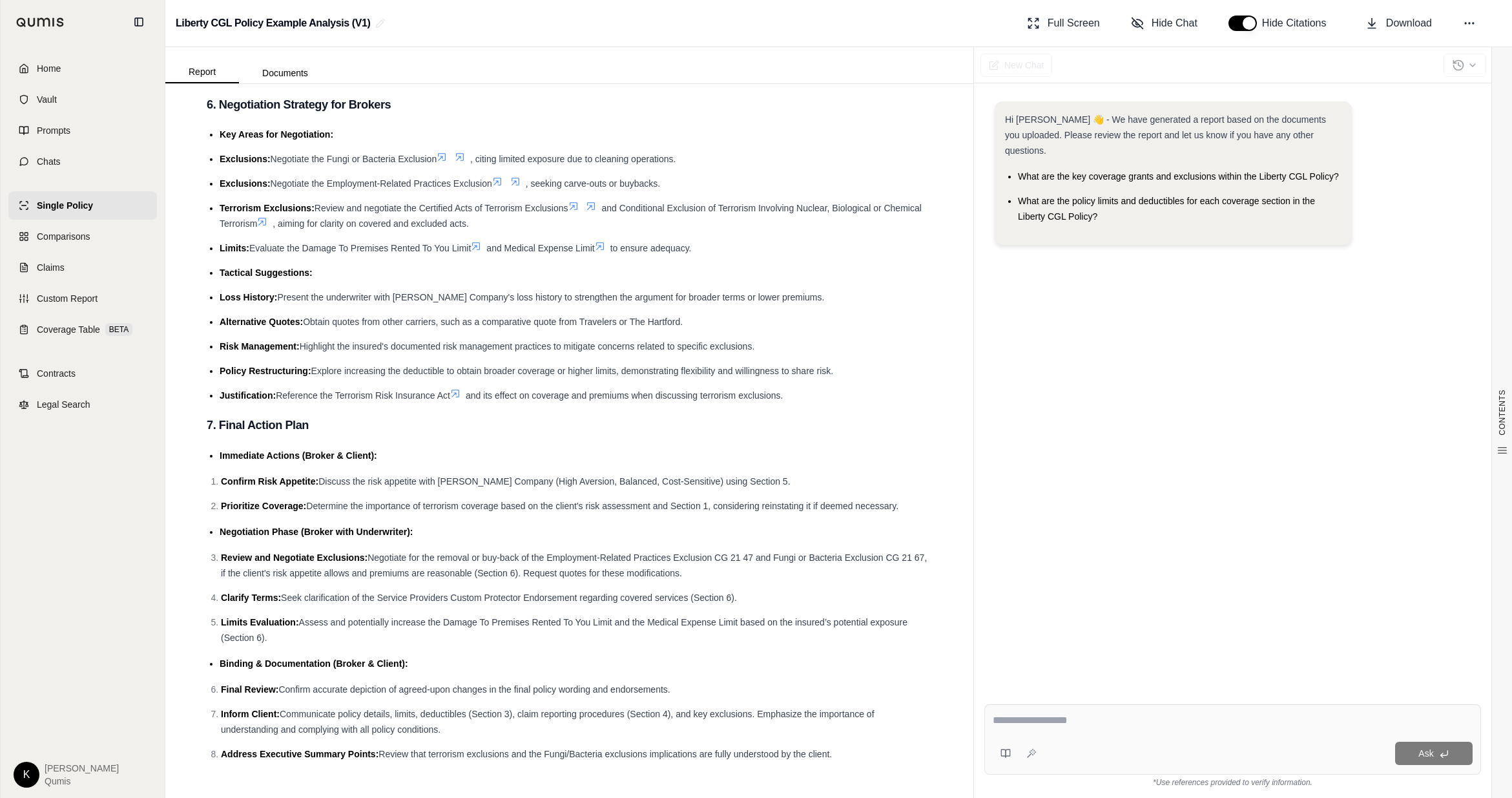
click at [942, 481] on textarea at bounding box center [1233, 720] width 480 height 15
type textarea "**********"
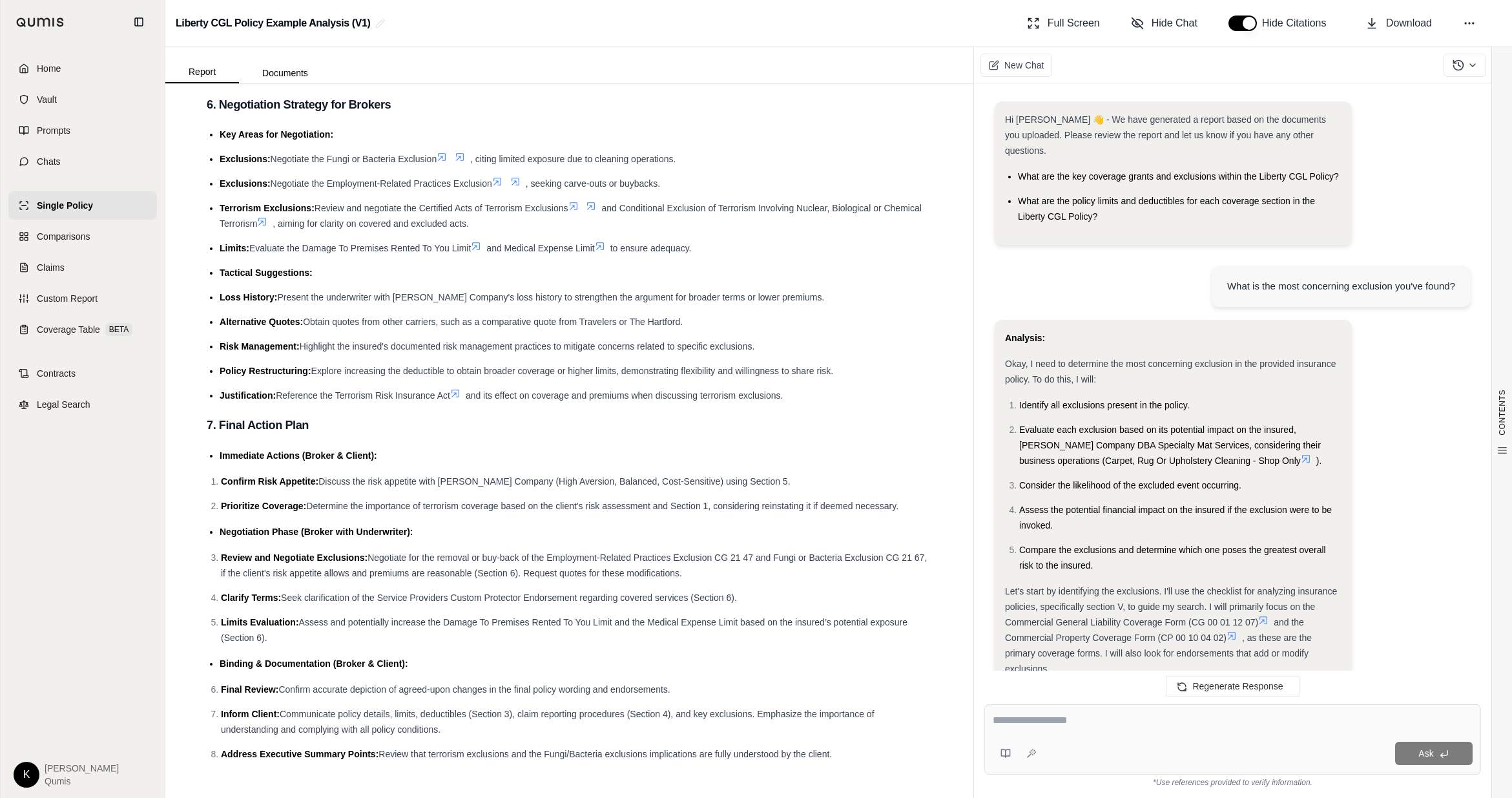
scroll to position [1009, 0]
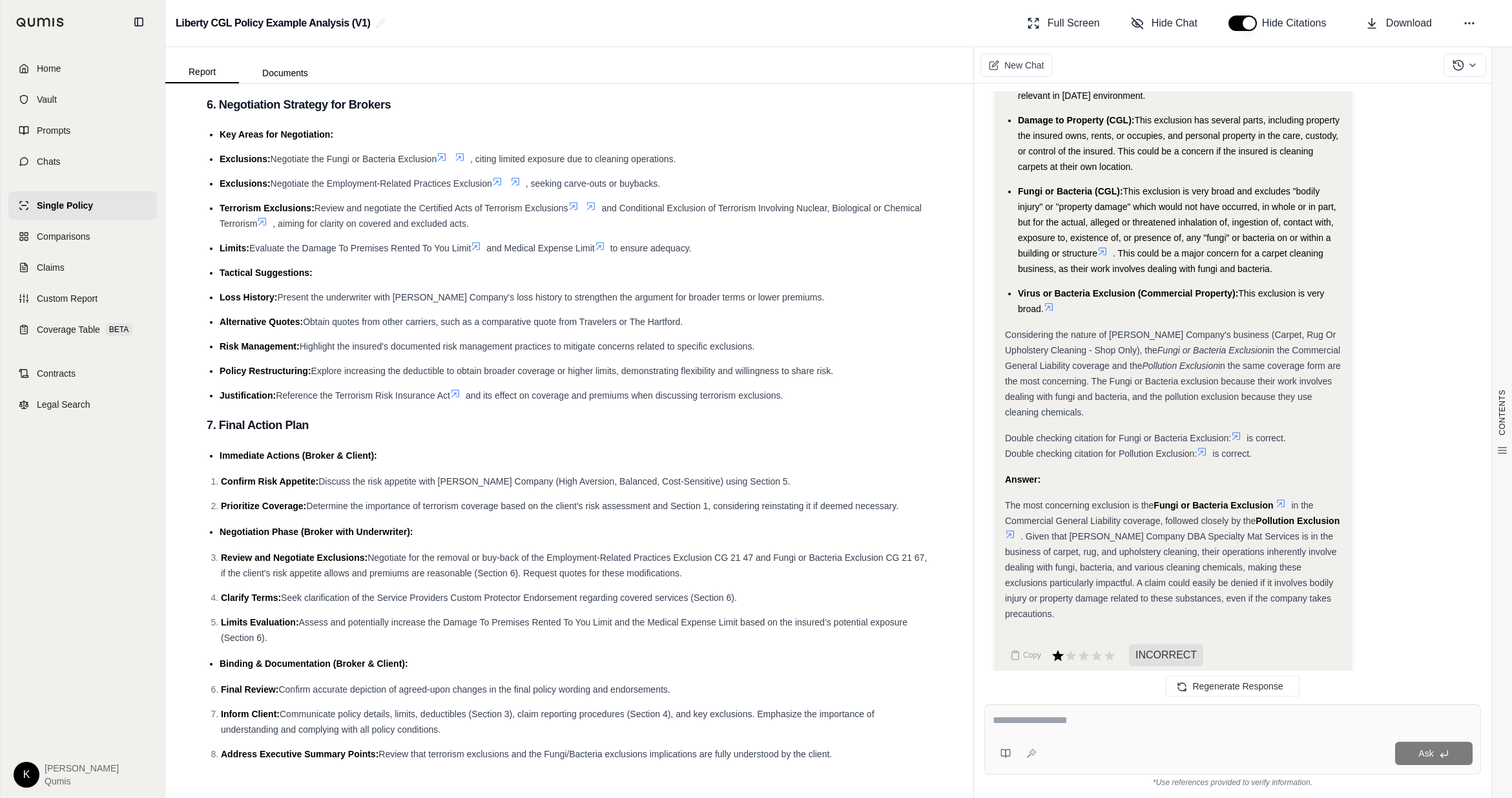
click at [942, 481] on icon at bounding box center [1058, 655] width 12 height 11
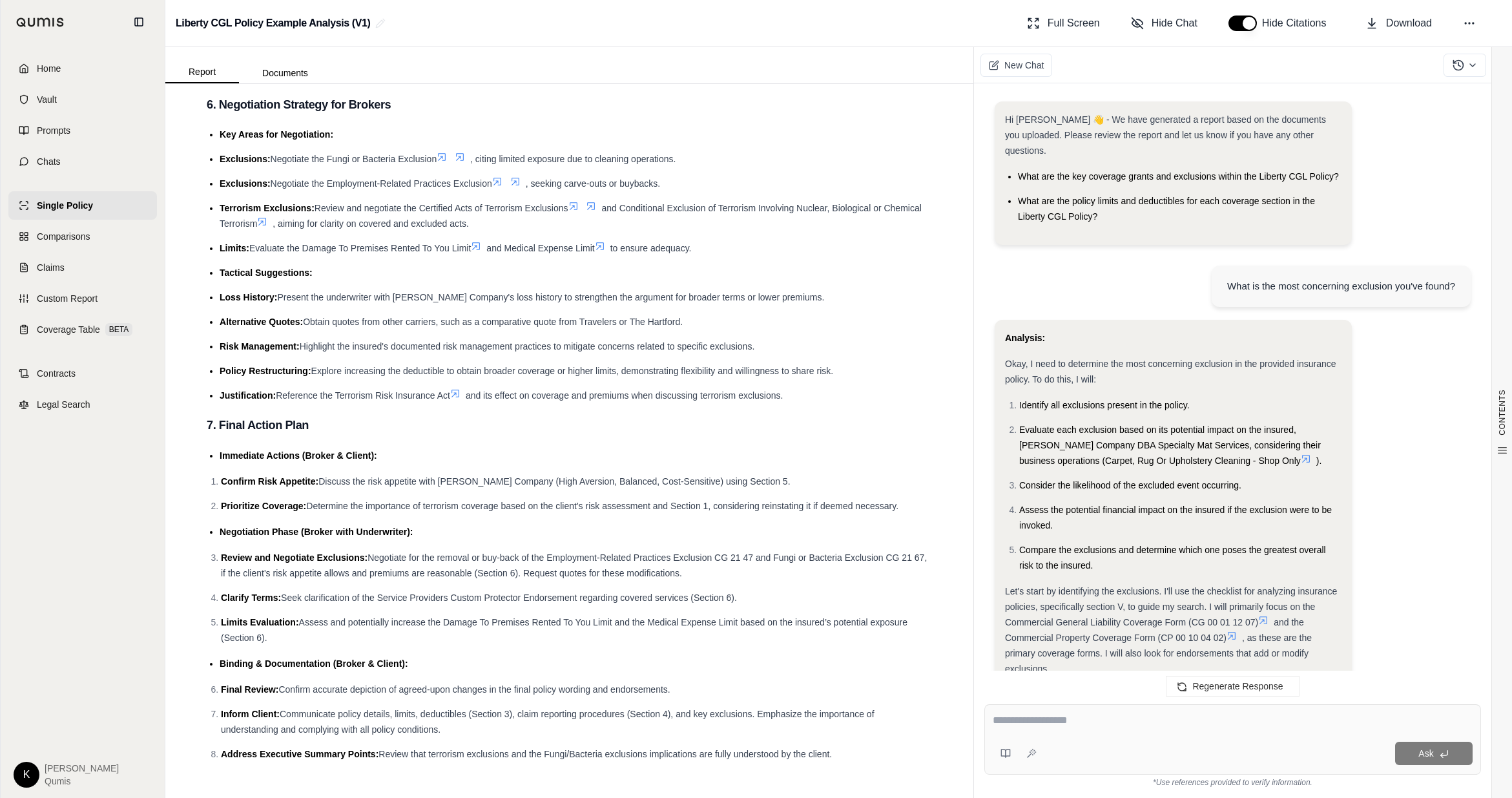
scroll to position [1116, 0]
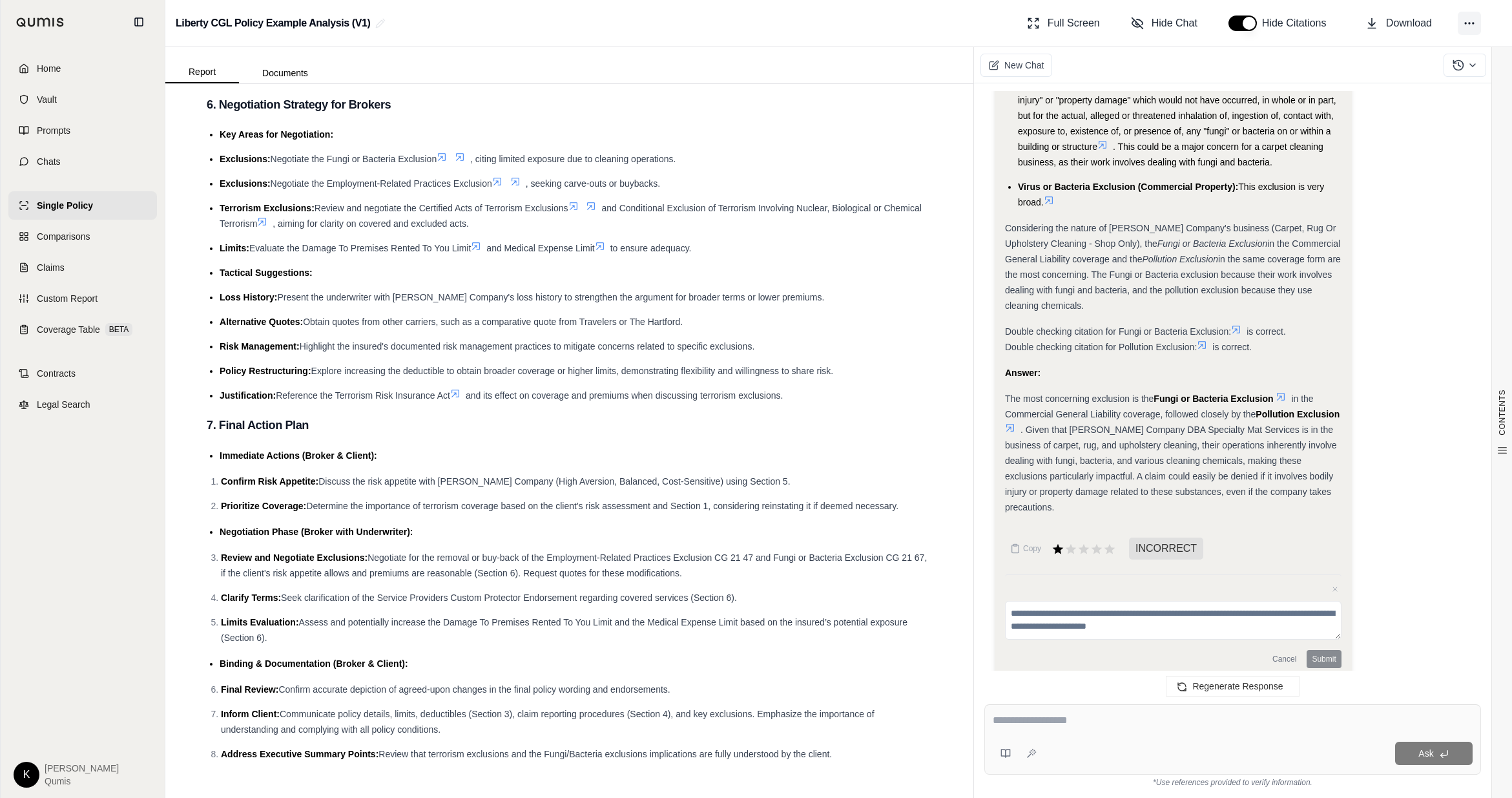
click at [942, 20] on icon at bounding box center [1470, 23] width 13 height 13
click at [942, 76] on button "Regenerate" at bounding box center [1409, 76] width 184 height 25
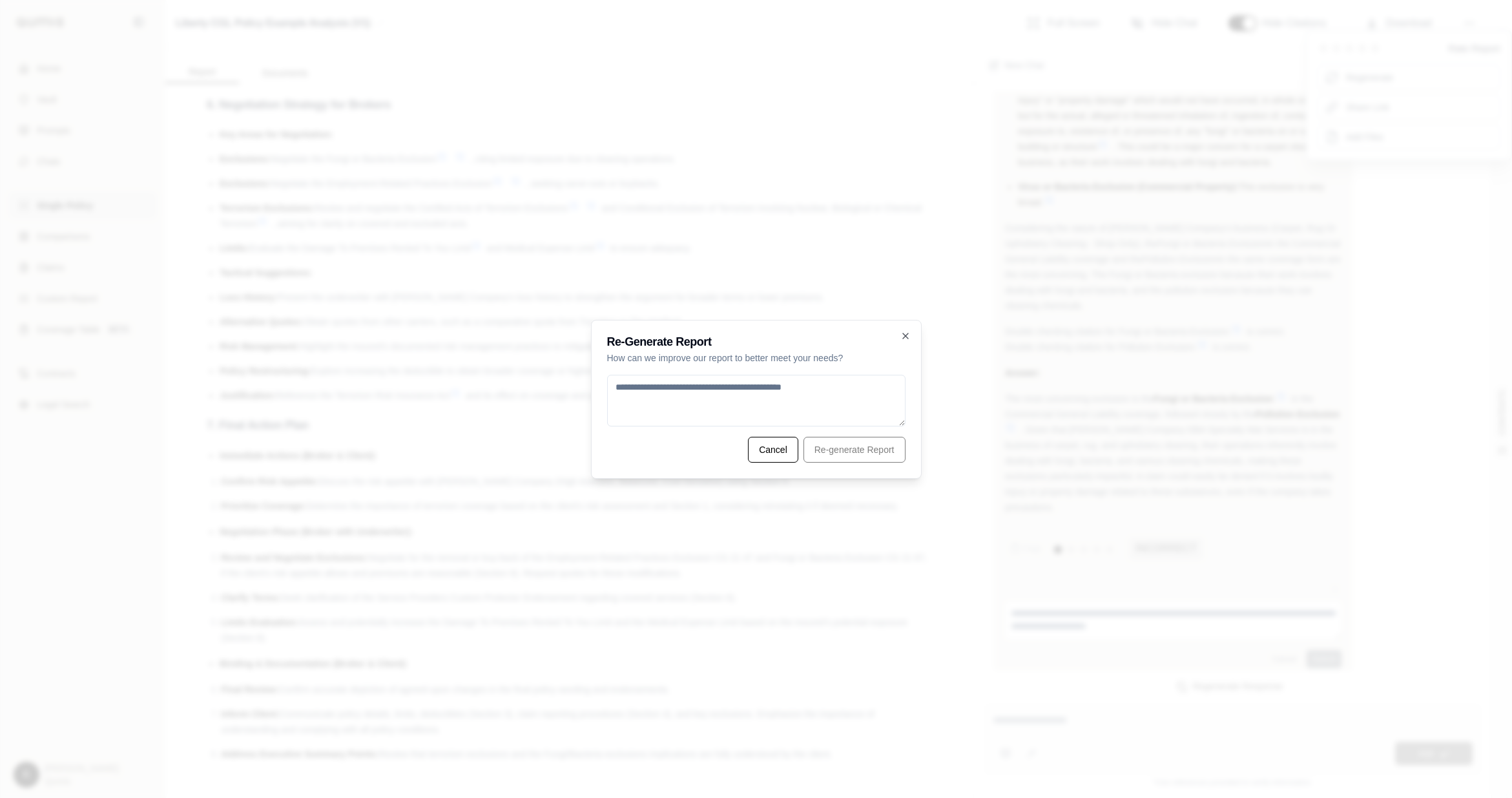
click at [743, 399] on textarea at bounding box center [756, 400] width 298 height 52
click at [789, 451] on button "Cancel" at bounding box center [773, 450] width 51 height 26
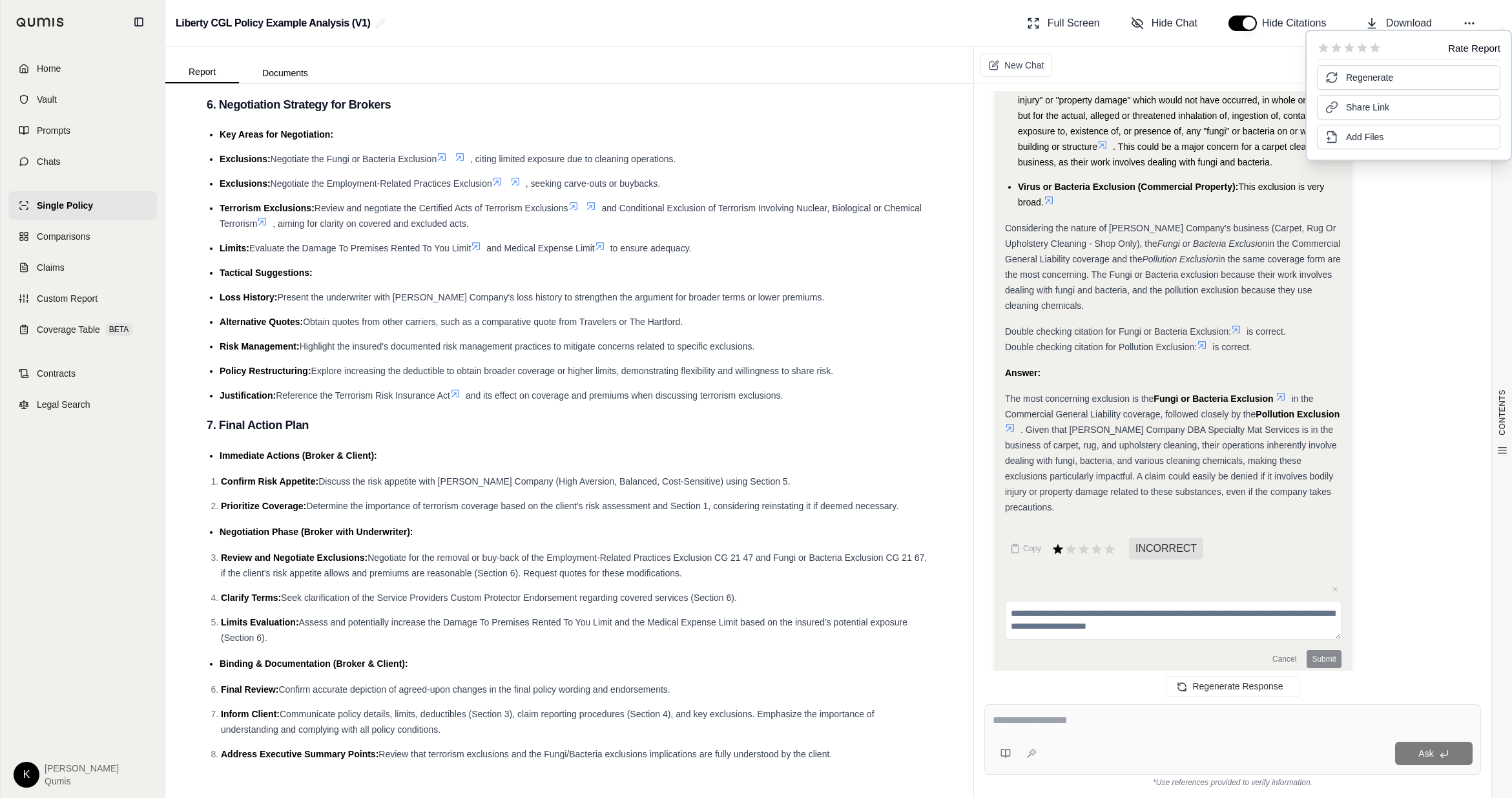
click at [726, 109] on h3 "6. Negotiation Strategy for Brokers" at bounding box center [570, 105] width 726 height 23
click at [942, 62] on span "New Chat" at bounding box center [1024, 65] width 39 height 13
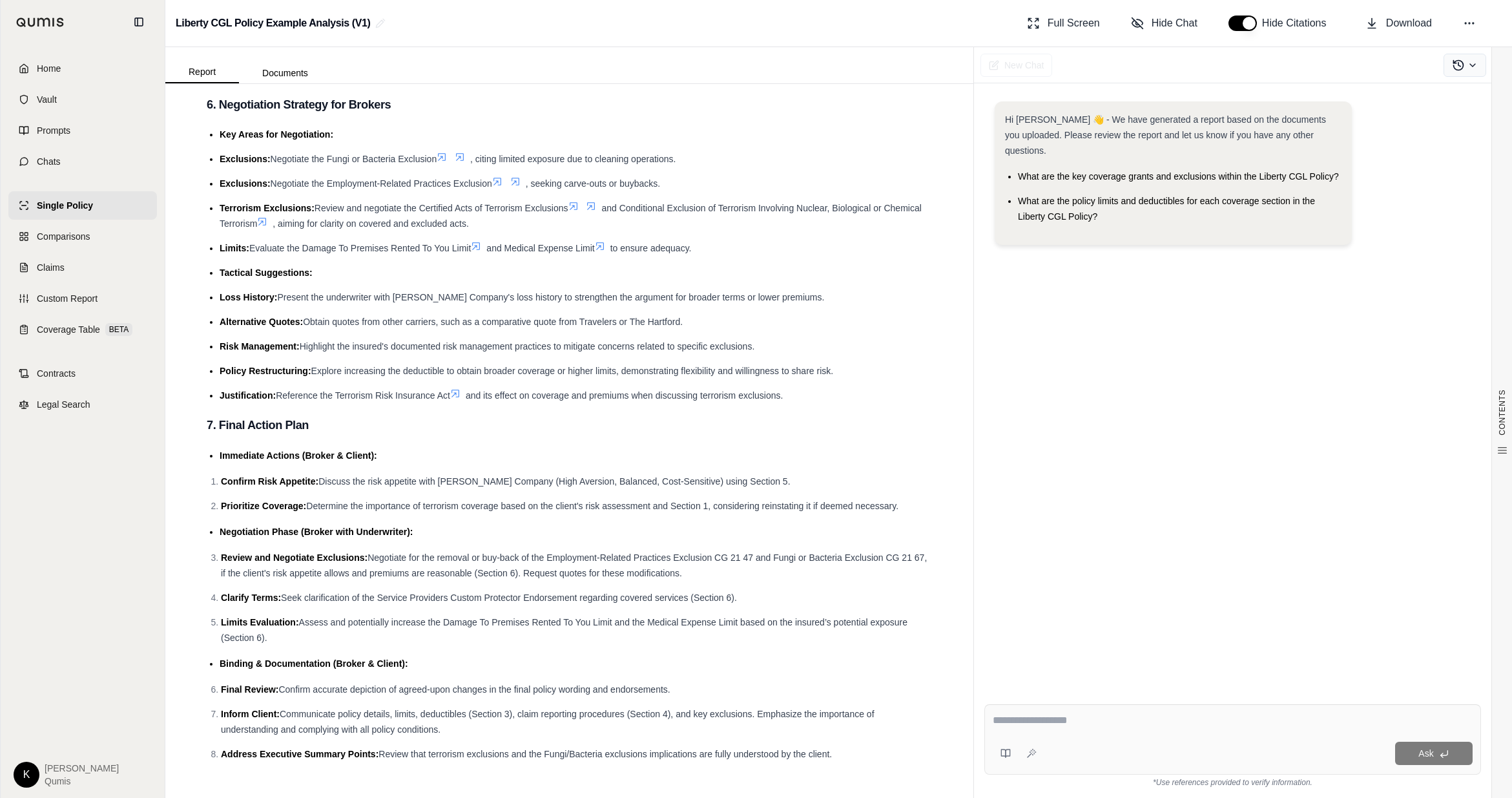
click at [942, 71] on button at bounding box center [1464, 65] width 42 height 23
click at [942, 66] on div "New Chat" at bounding box center [1243, 65] width 538 height 36
click at [942, 26] on span "Download" at bounding box center [1410, 23] width 46 height 15
click at [89, 206] on span "Single Policy" at bounding box center [65, 205] width 56 height 13
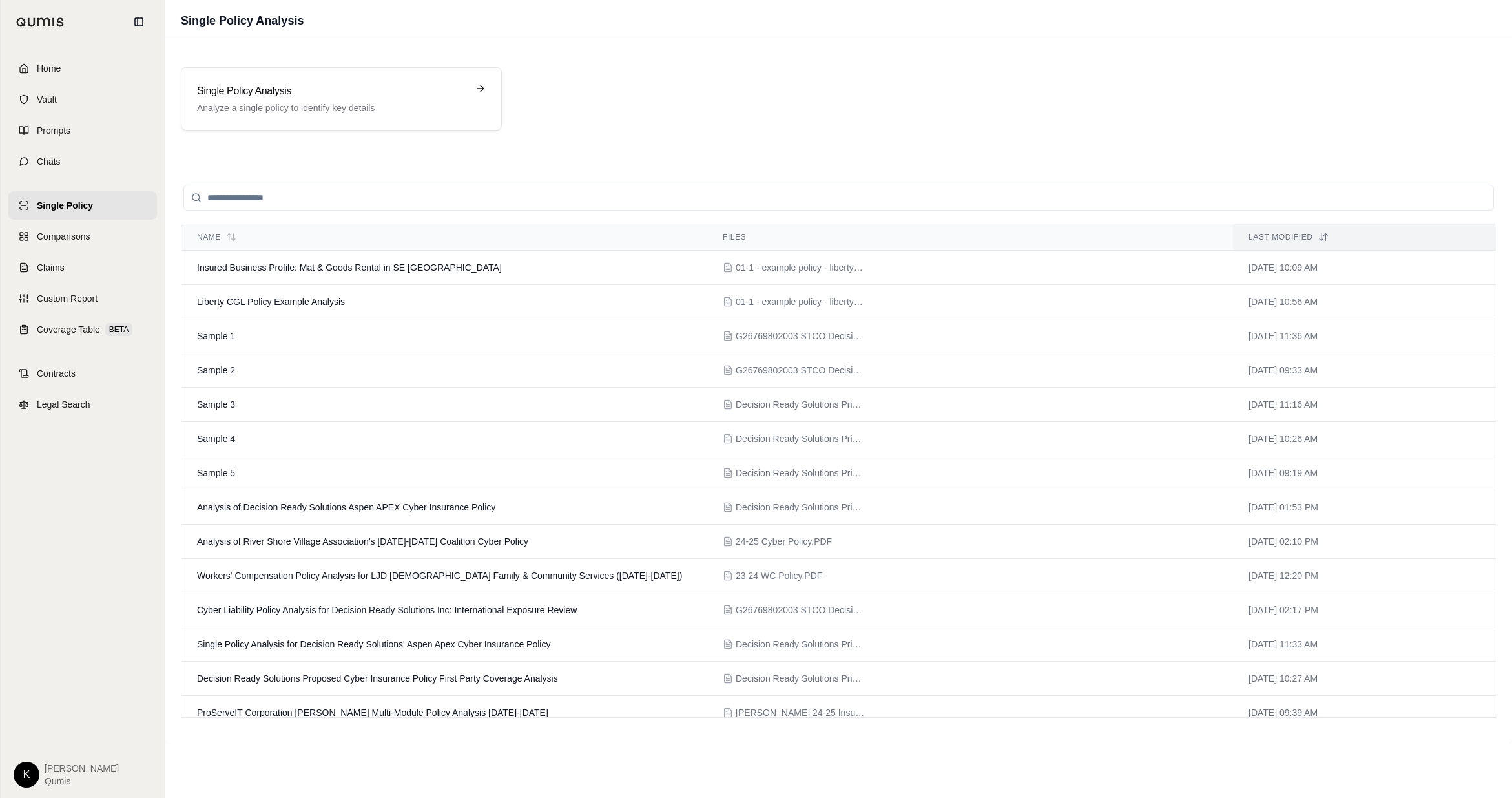
click at [322, 198] on input "search" at bounding box center [839, 198] width 1311 height 26
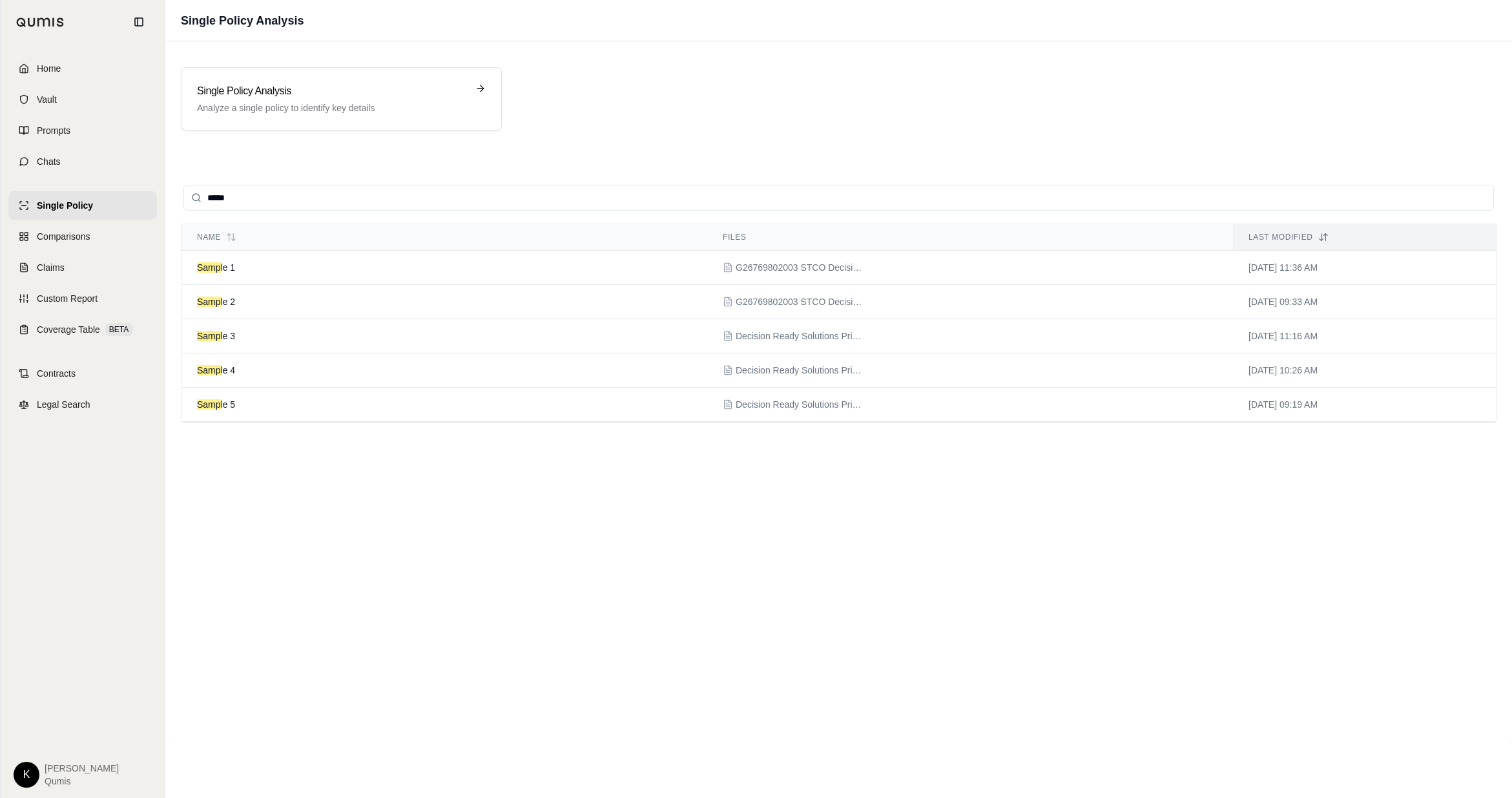
type input "******"
click at [942, 196] on input "******" at bounding box center [839, 198] width 1311 height 26
click at [942, 198] on input "******" at bounding box center [839, 198] width 1311 height 26
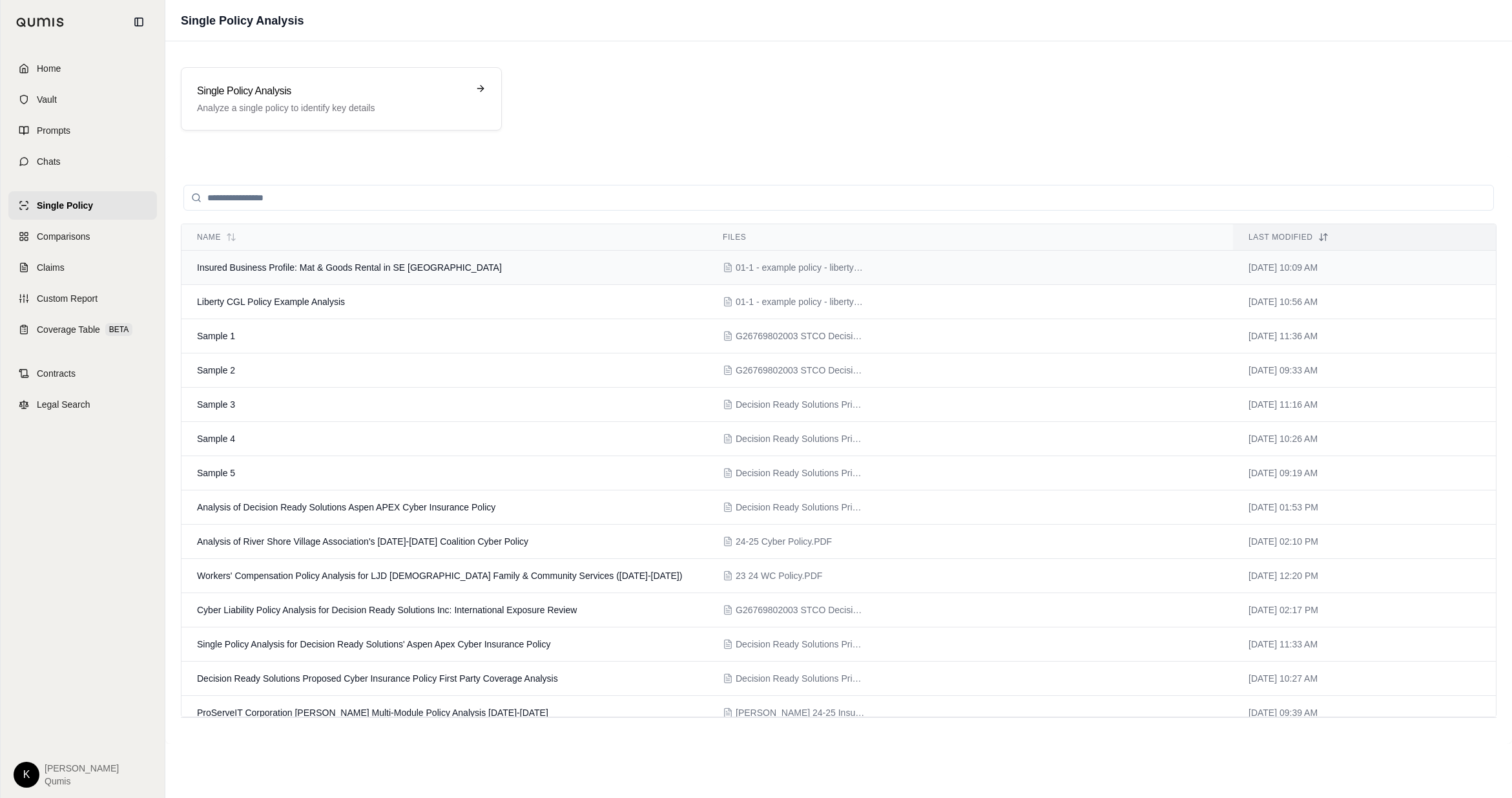
click at [264, 272] on span "Insured Business Profile: Mat & Goods Rental in SE US" at bounding box center [349, 267] width 305 height 10
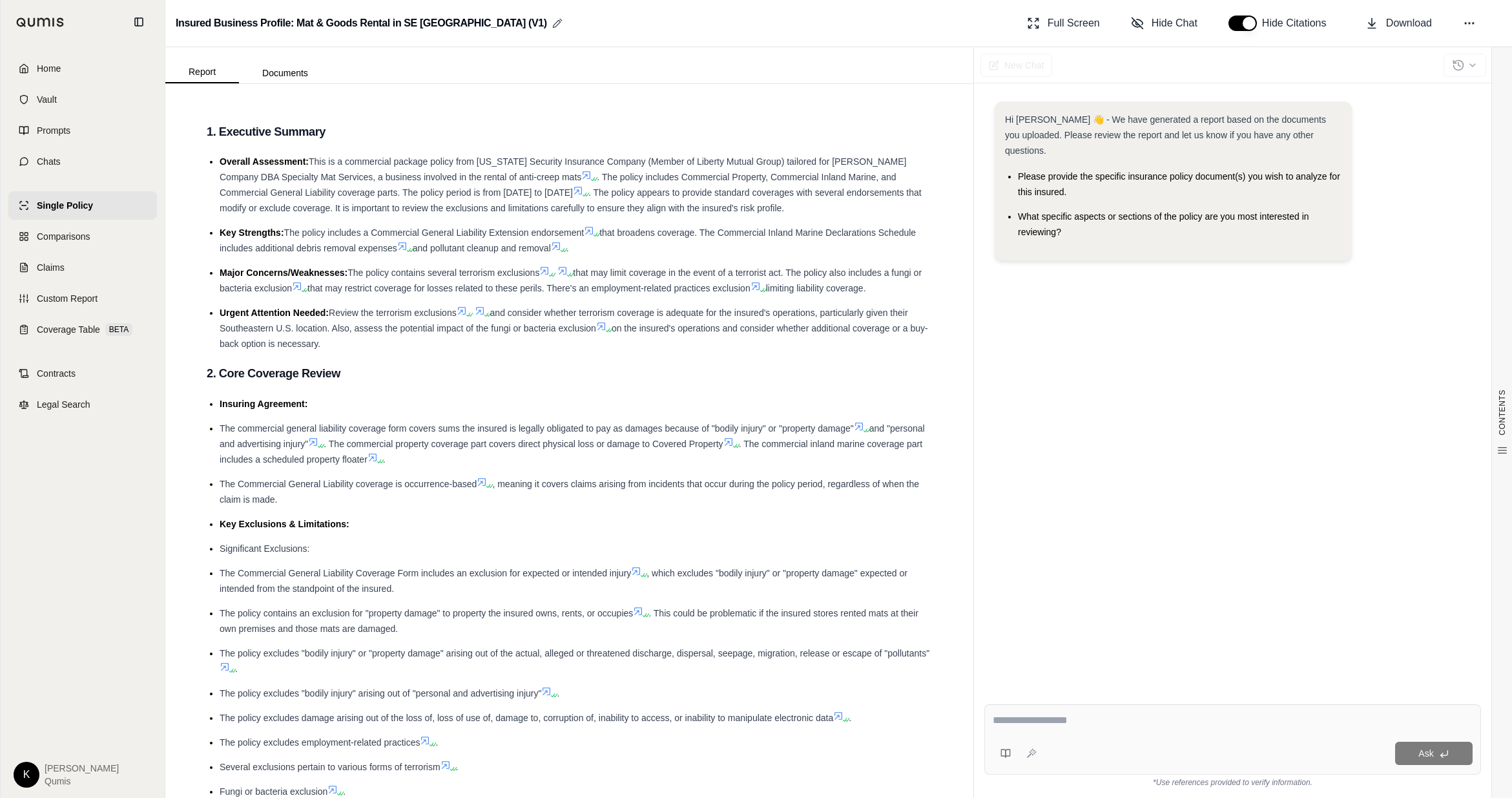
click at [553, 22] on icon at bounding box center [557, 23] width 10 height 10
click at [282, 30] on input "**********" at bounding box center [318, 23] width 285 height 26
type input "**********"
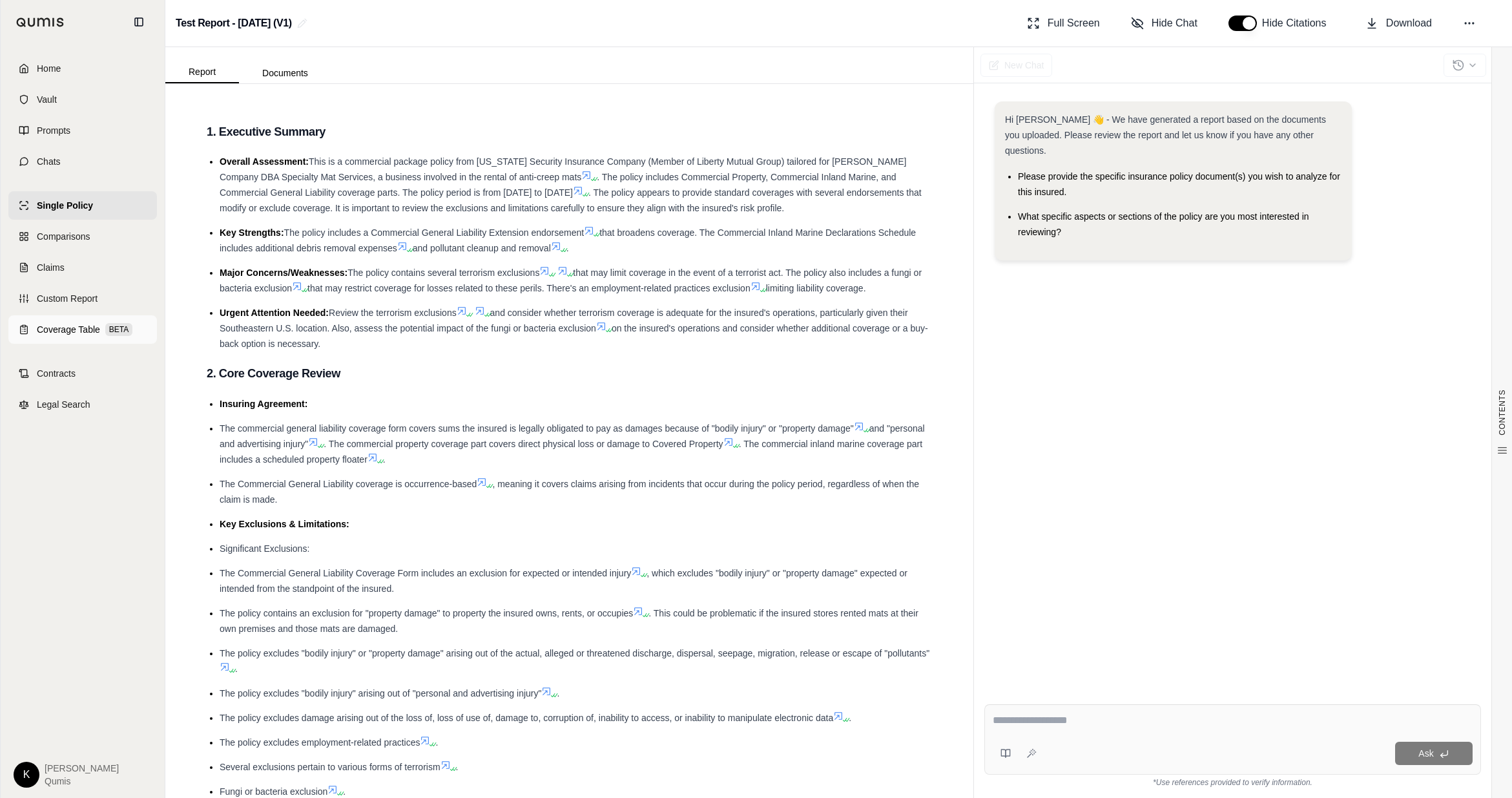
click at [90, 337] on link "Coverage Table BETA" at bounding box center [82, 329] width 148 height 28
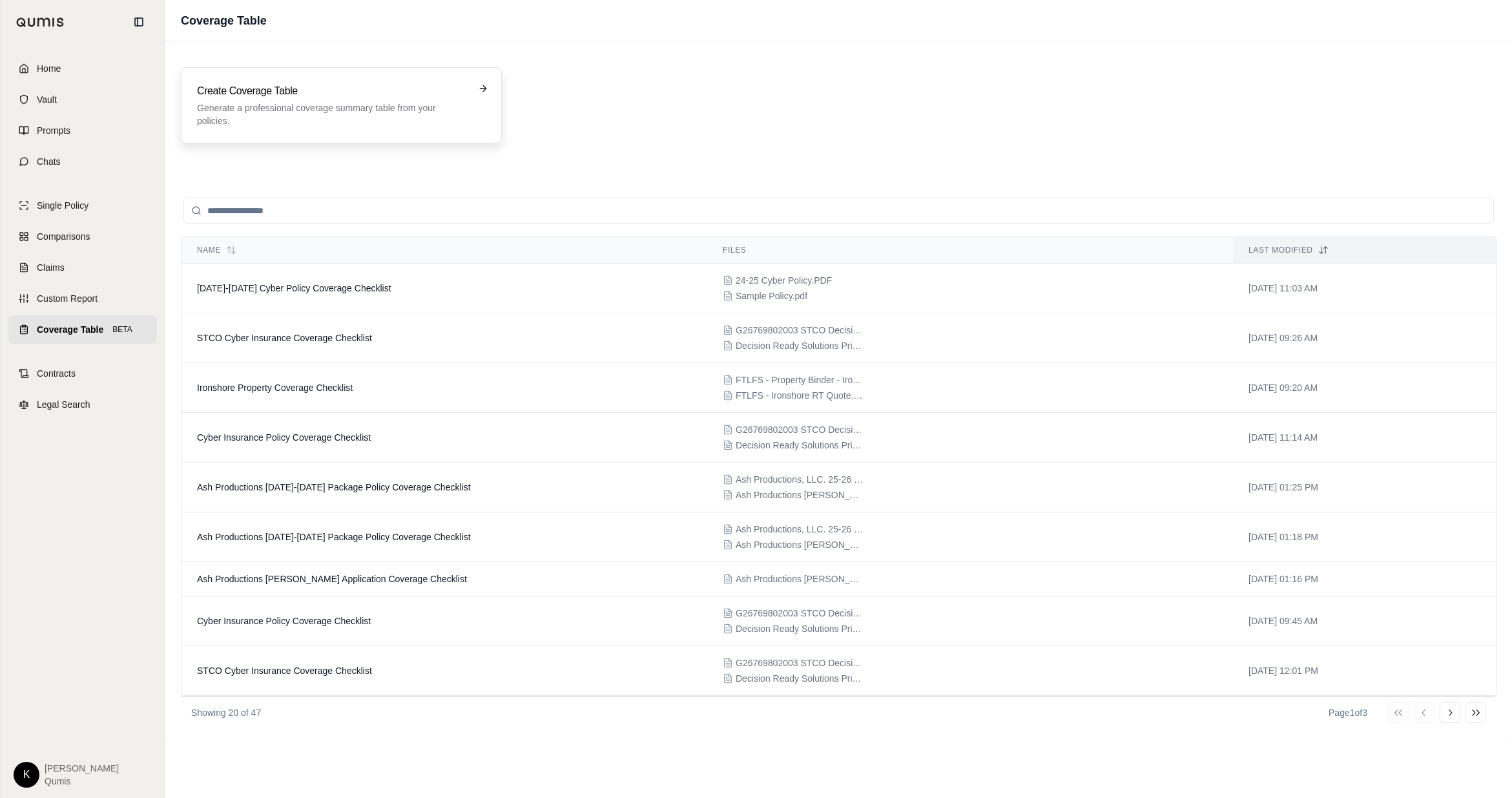
click at [264, 115] on p "Generate a professional coverage summary table from your policies." at bounding box center [332, 115] width 271 height 26
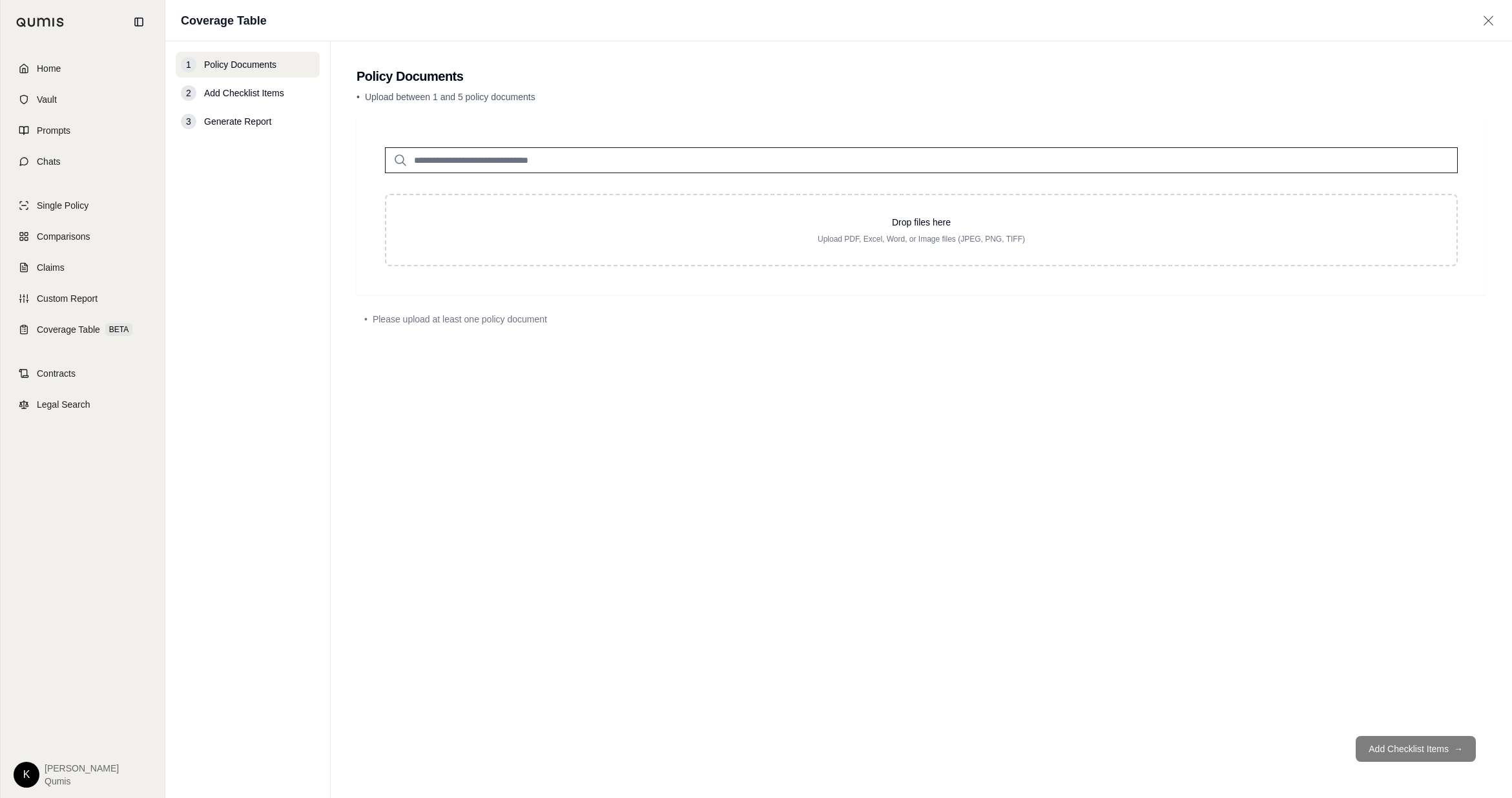
click at [784, 160] on input "search" at bounding box center [922, 161] width 1073 height 26
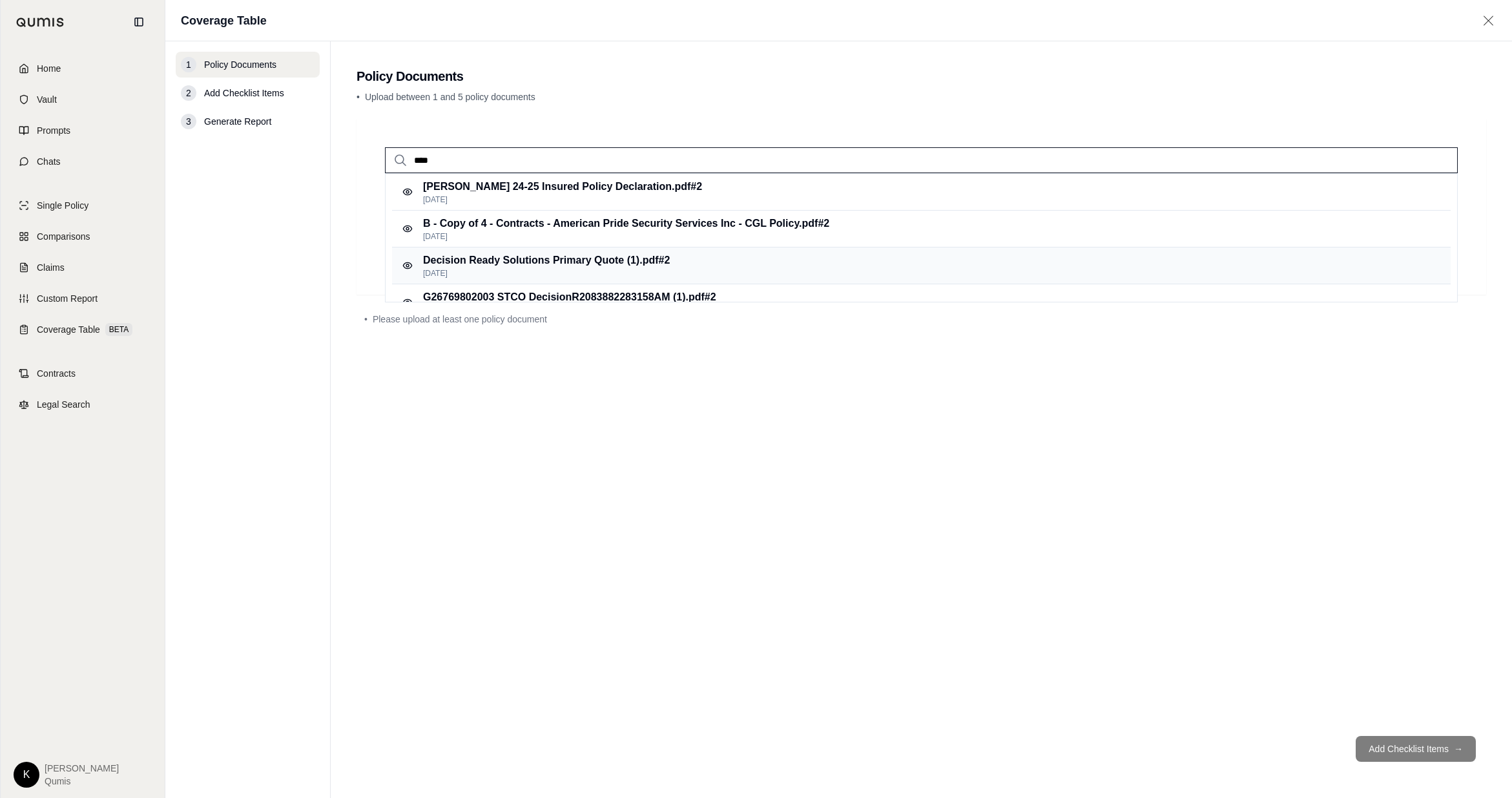
type input "****"
click at [679, 266] on div "Decision Ready Solutions Primary Quote (1).pdf #2 [DATE]" at bounding box center [921, 266] width 1058 height 37
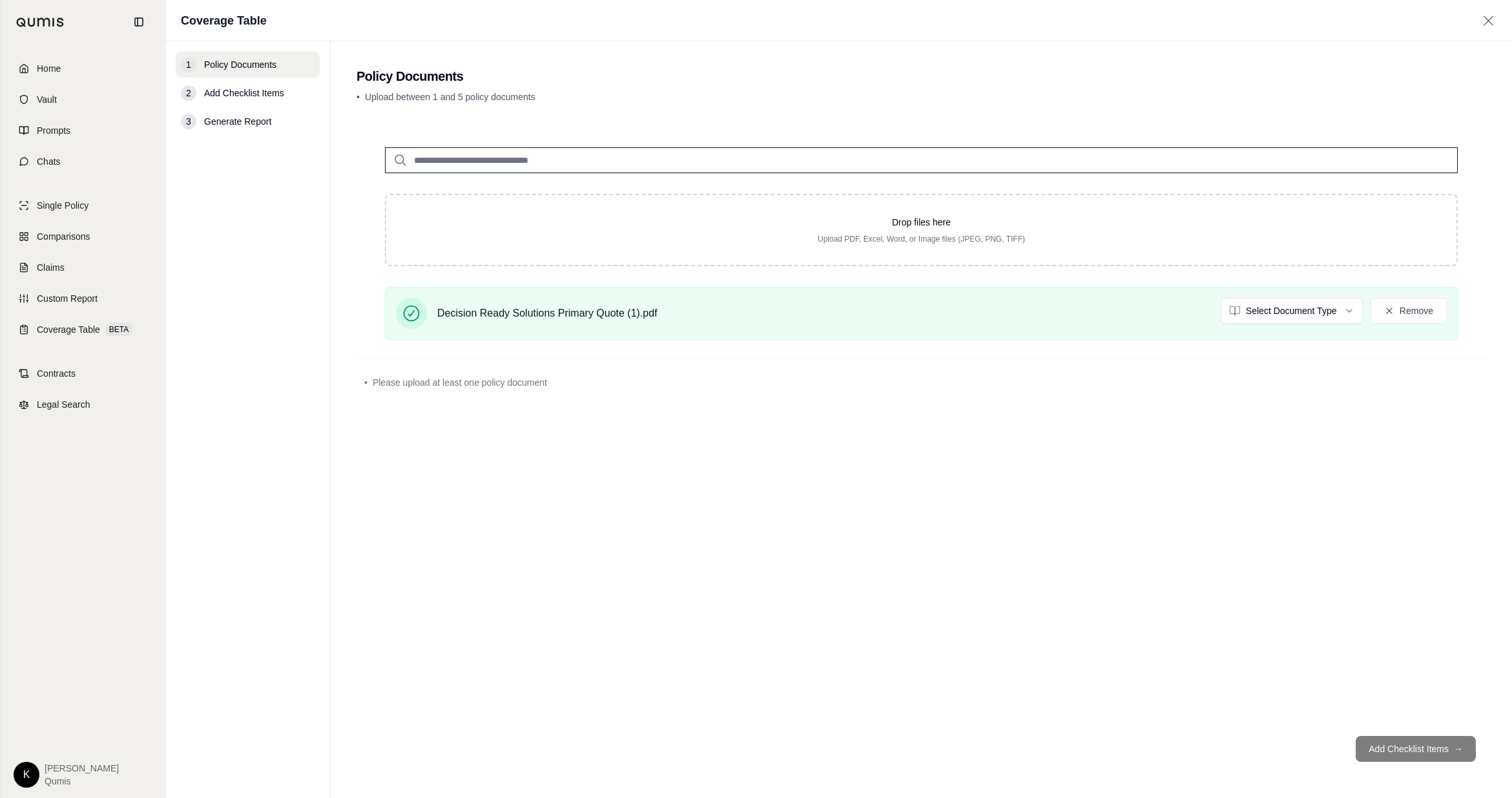
click at [482, 161] on input "search" at bounding box center [922, 161] width 1073 height 26
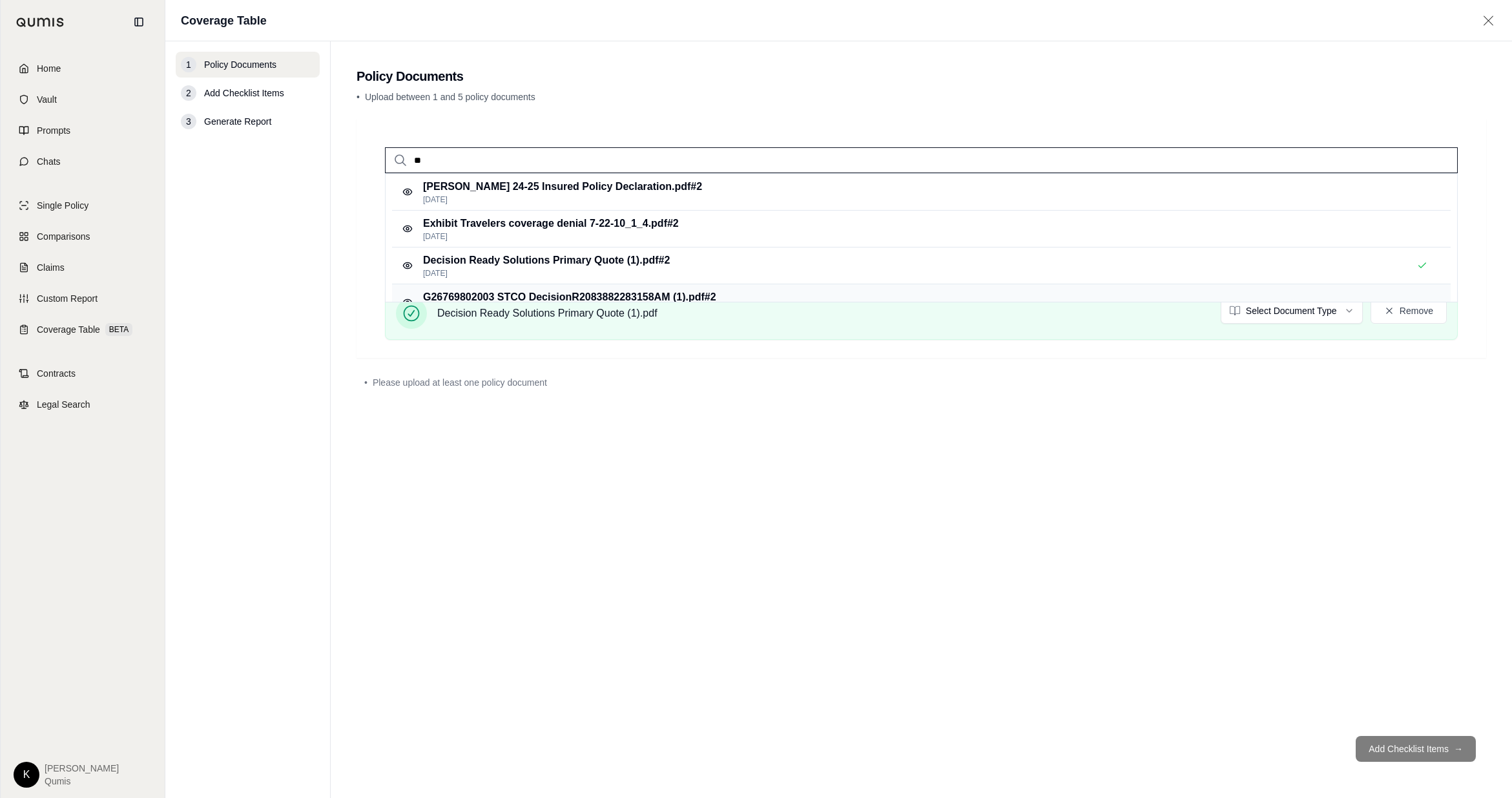
type input "**"
click at [482, 294] on p "G26769802003 STCO DecisionR2083882283158AM (1).pdf #2" at bounding box center [570, 298] width 294 height 15
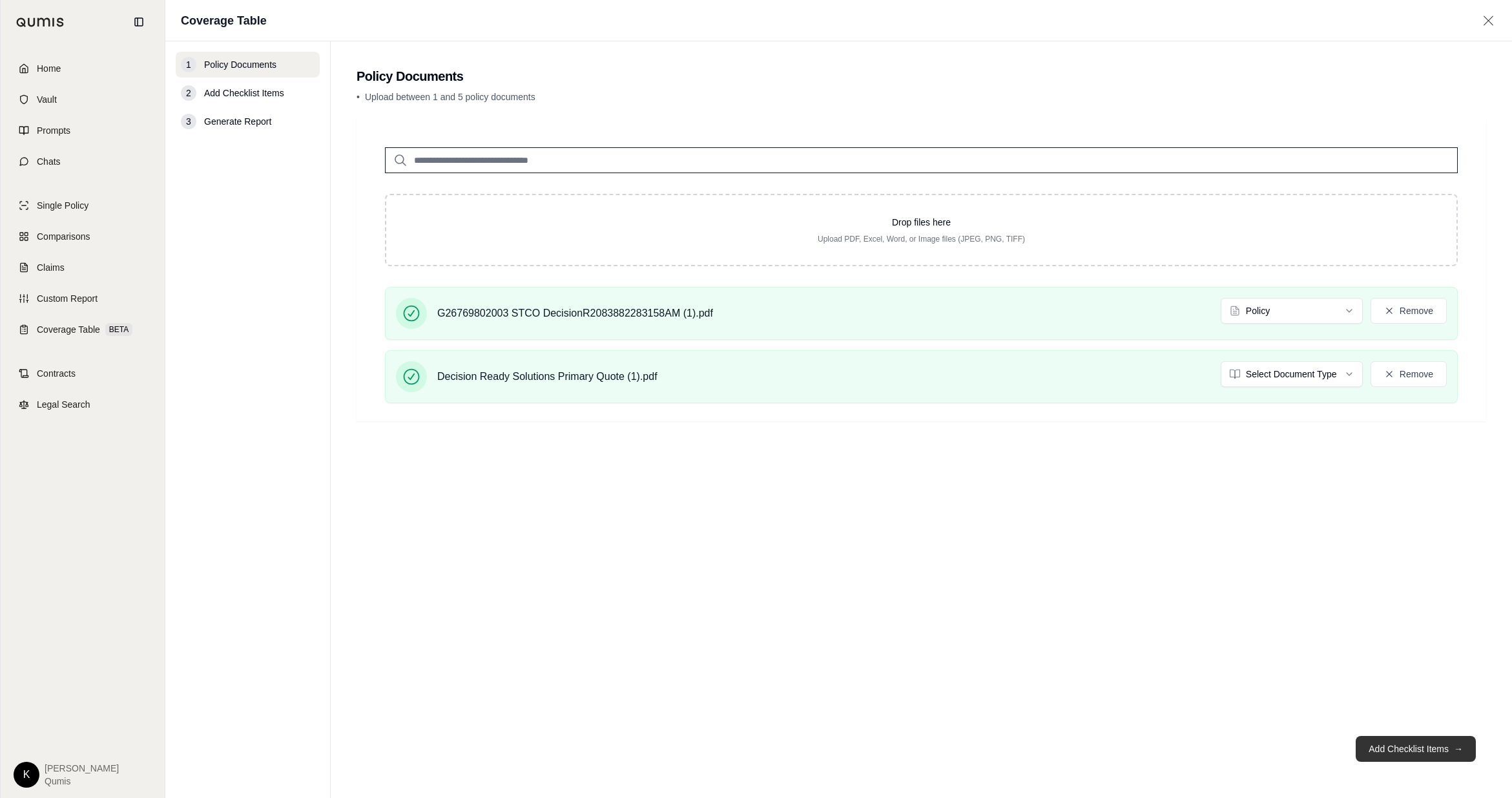
click at [942, 481] on button "Add Checklist Items →" at bounding box center [1416, 749] width 120 height 26
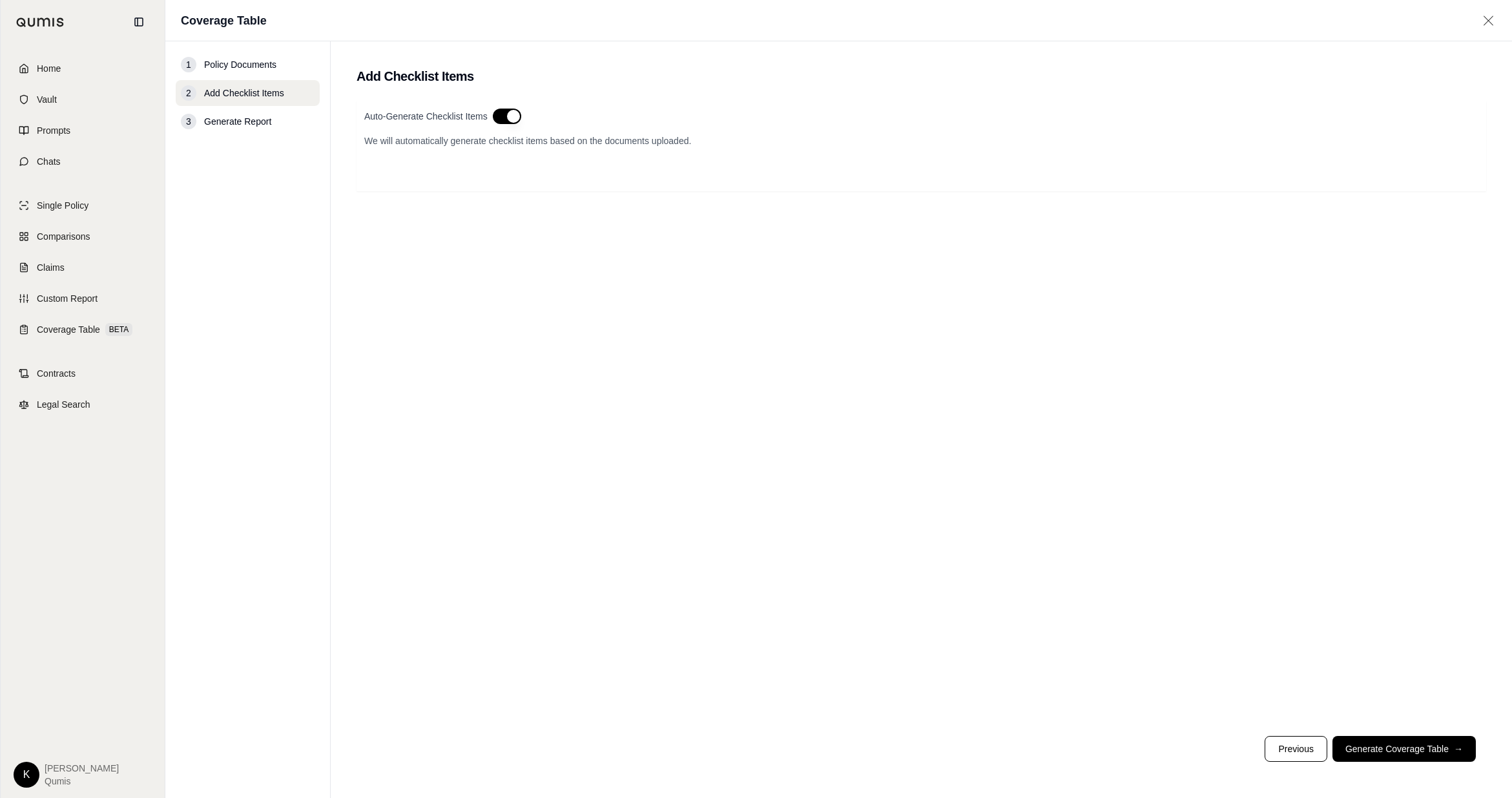
click at [512, 118] on button "button" at bounding box center [507, 116] width 28 height 15
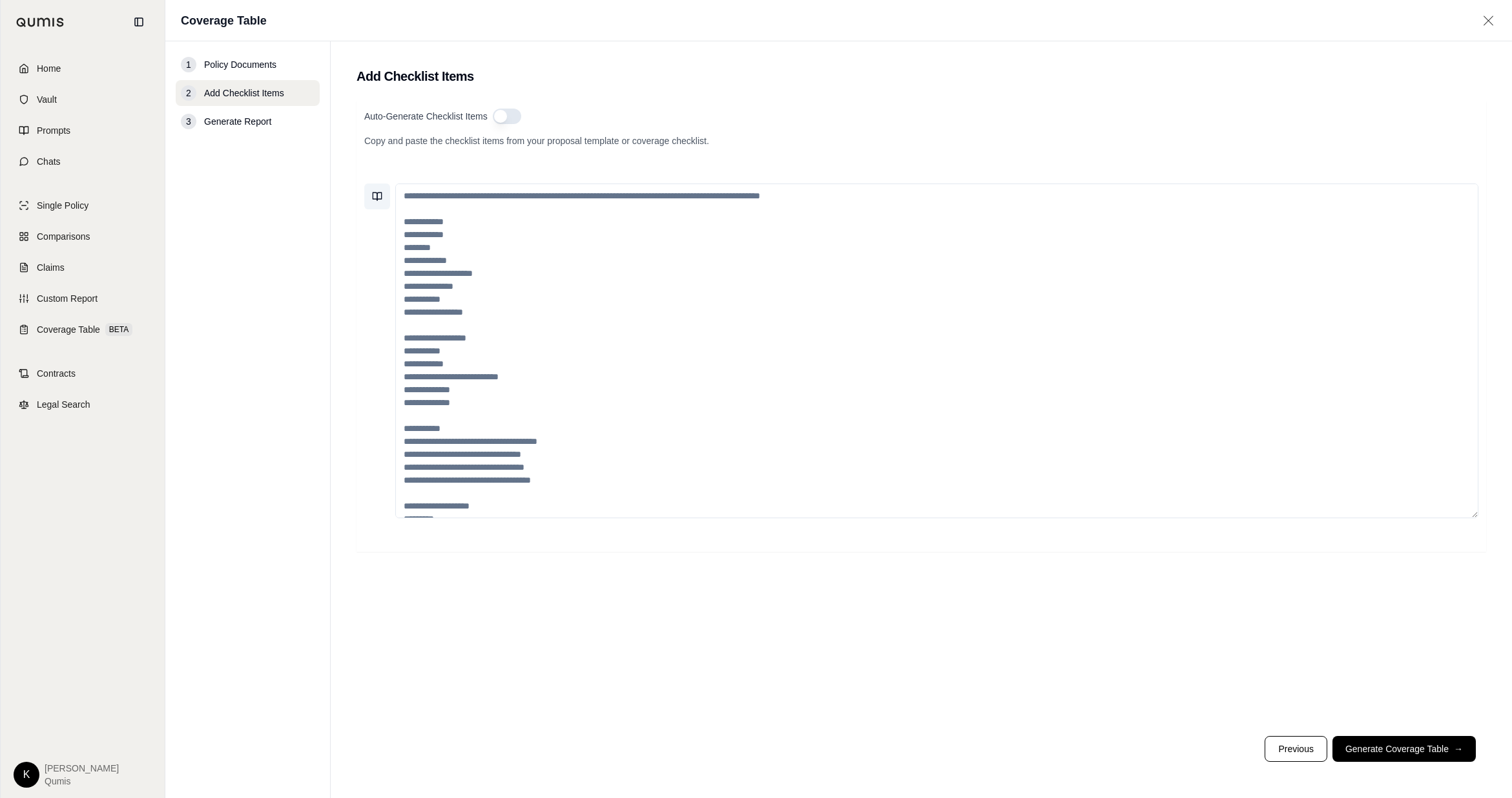
click at [378, 196] on icon at bounding box center [377, 196] width 10 height 10
click at [407, 147] on button "Sample Prompt" at bounding box center [404, 145] width 64 height 18
type textarea "**********"
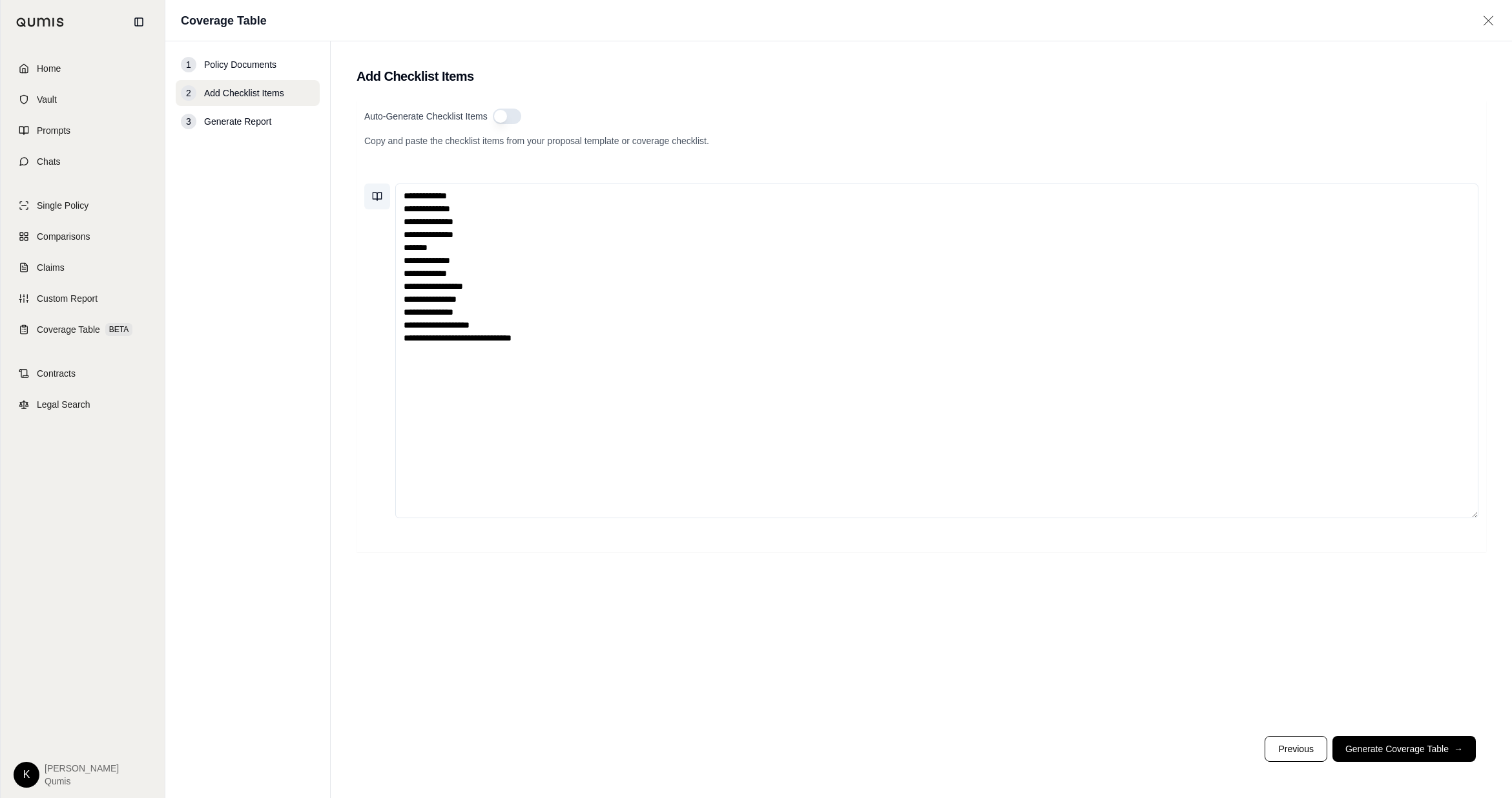
click at [373, 198] on icon at bounding box center [375, 196] width 5 height 8
click at [440, 72] on input "search" at bounding box center [488, 66] width 231 height 21
type input "*****"
click at [406, 154] on button "Cyber Checklist" at bounding box center [405, 157] width 65 height 18
type textarea "**********"
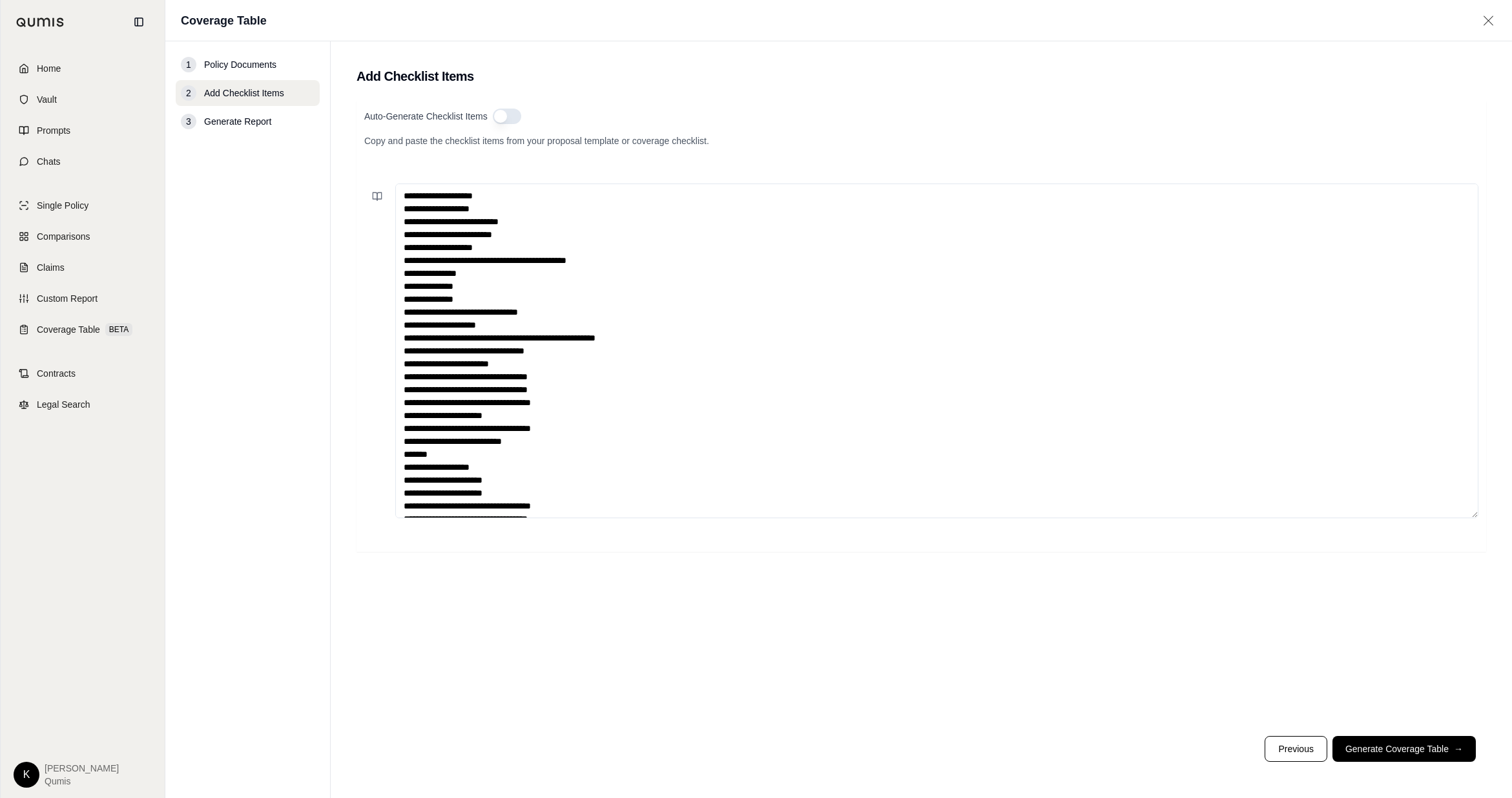
click at [942, 481] on button "Generate Coverage Table →" at bounding box center [1404, 749] width 144 height 26
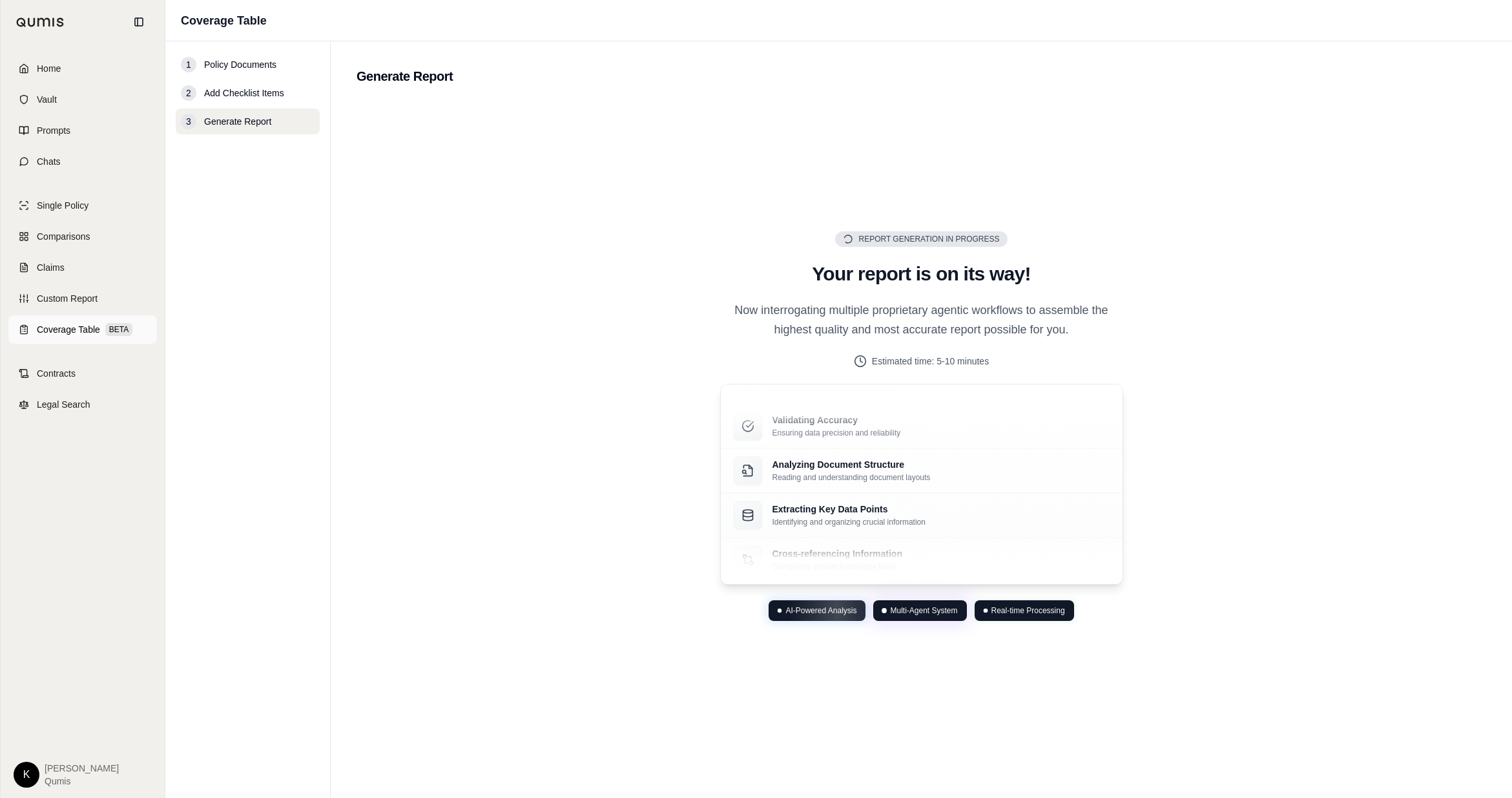
click at [98, 334] on span "Coverage Table" at bounding box center [68, 329] width 63 height 13
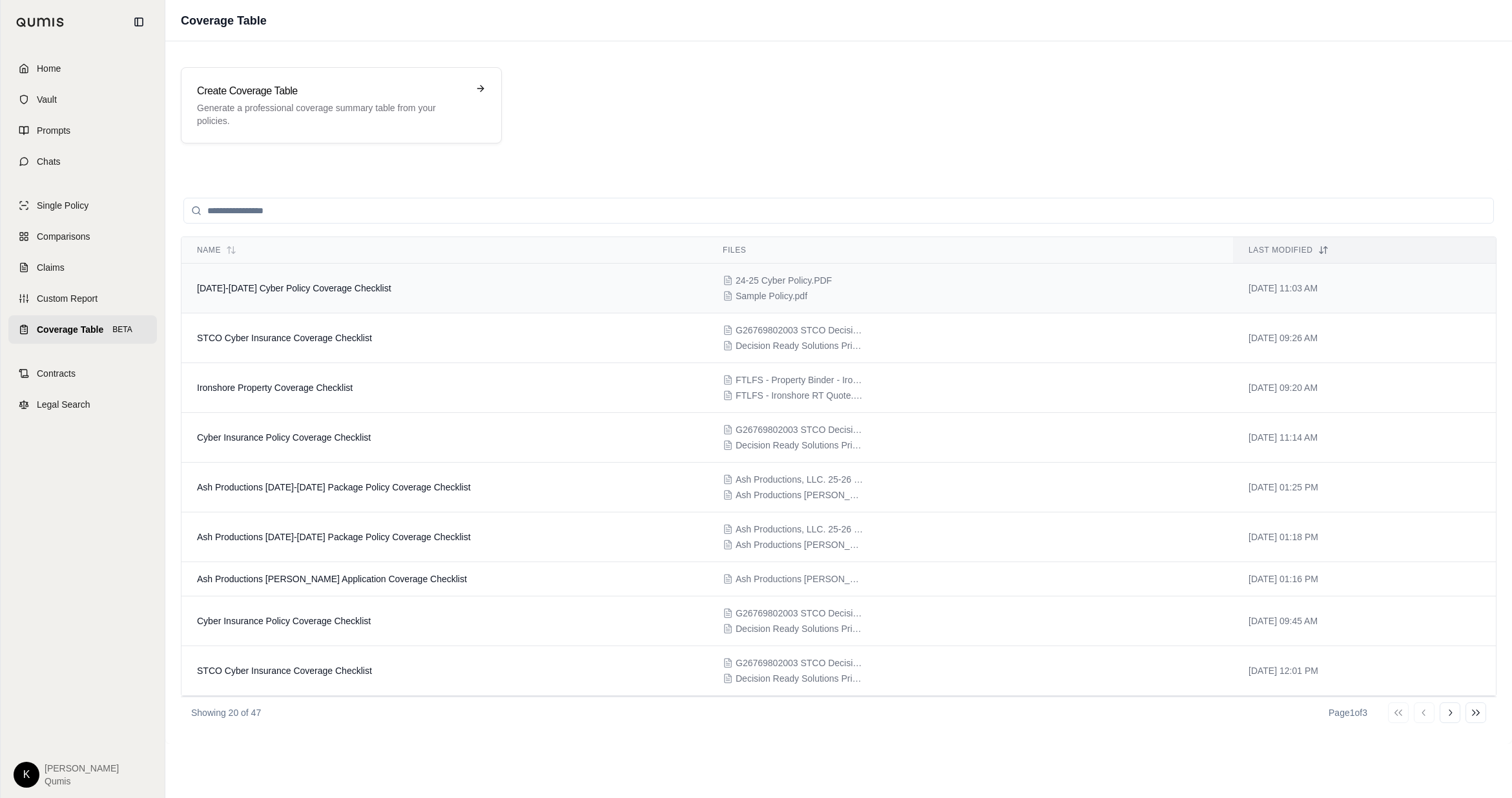
click at [377, 294] on td "[DATE]-[DATE] Cyber Policy Coverage Checklist" at bounding box center [444, 288] width 526 height 50
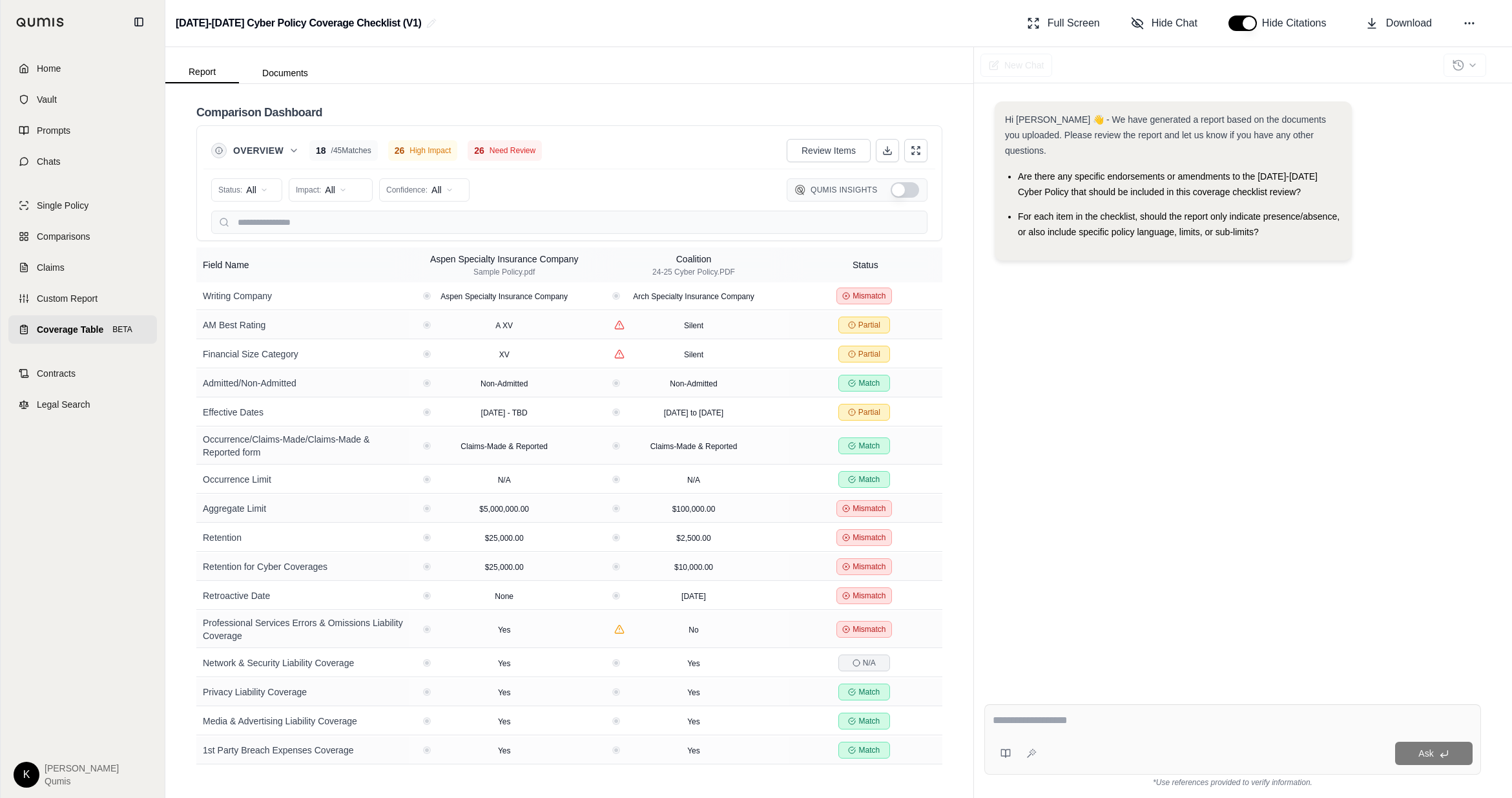
click at [942, 351] on div "Hi Kyle 👋 - We have generated a report based on the documents you uploaded. Ple…" at bounding box center [1233, 387] width 497 height 593
click at [326, 188] on html "Home Vault Prompts Chats Single Policy Comparisons Claims Custom Report Coverag…" at bounding box center [756, 399] width 1512 height 798
click at [415, 194] on html "Home Vault Prompts Chats Single Policy Comparisons Claims Custom Report Coverag…" at bounding box center [756, 399] width 1512 height 798
click at [258, 185] on html "Home Vault Prompts Chats Single Policy Comparisons Claims Custom Report Coverag…" at bounding box center [756, 399] width 1512 height 798
click at [251, 260] on span "Partial" at bounding box center [239, 259] width 38 height 13
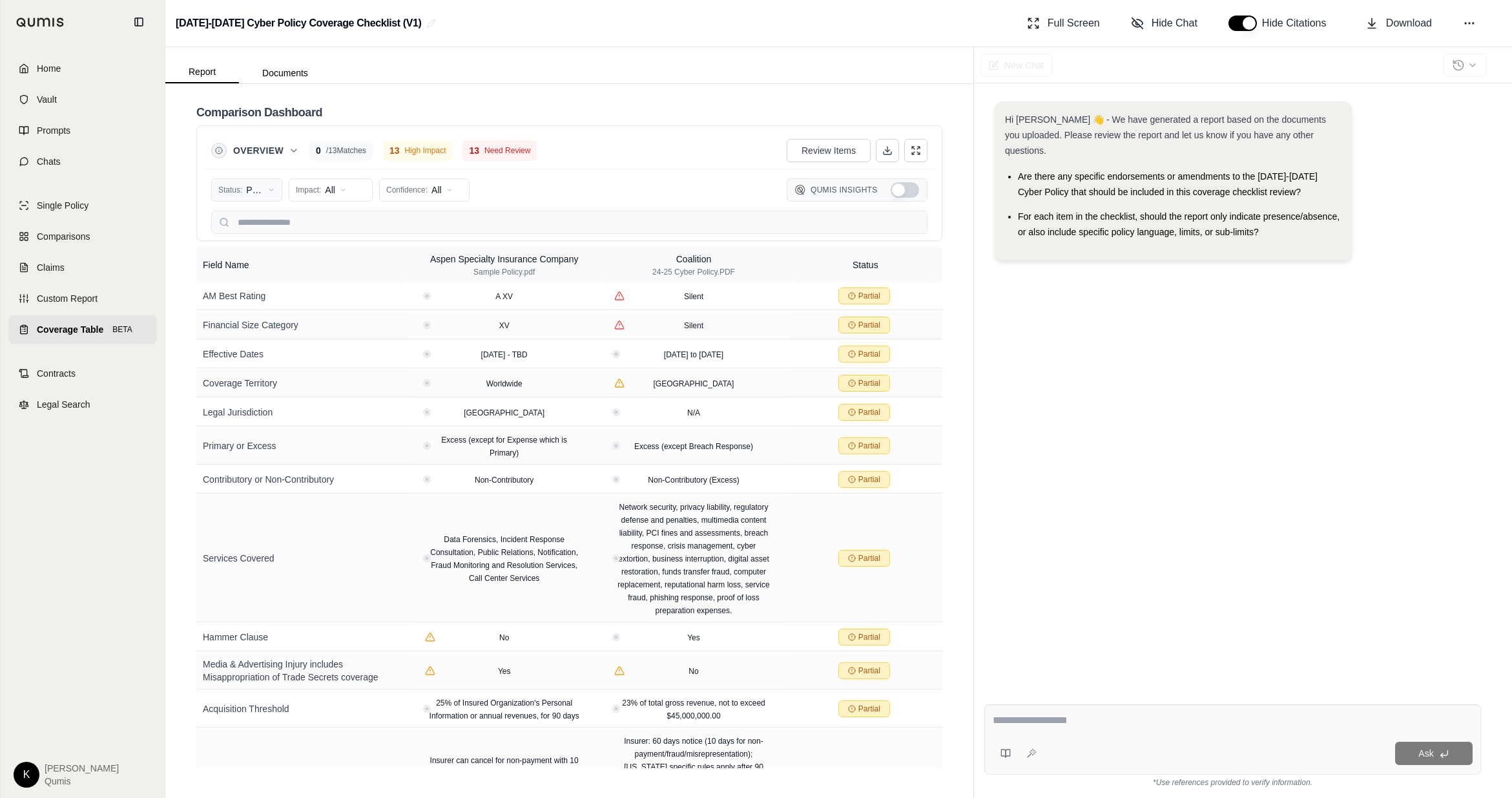
click at [258, 189] on html "Home Vault Prompts Chats Single Policy Comparisons Claims Custom Report Coverag…" at bounding box center [756, 399] width 1512 height 798
click at [263, 214] on div "All Status" at bounding box center [268, 218] width 108 height 21
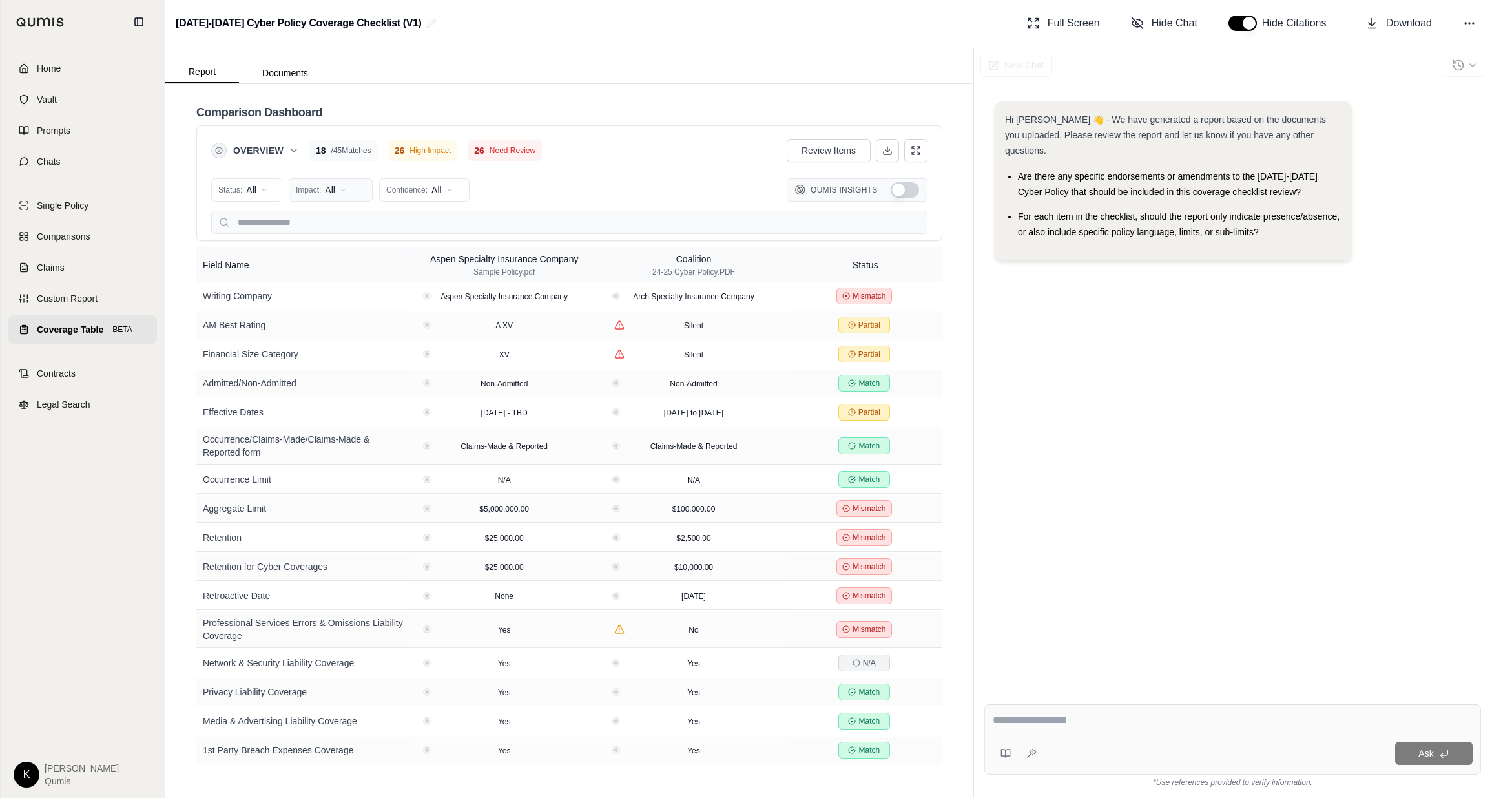
click at [322, 194] on html "Home Vault Prompts Chats Single Policy Comparisons Claims Custom Report Coverag…" at bounding box center [756, 399] width 1512 height 798
click at [361, 236] on div "High Impact" at bounding box center [346, 238] width 108 height 21
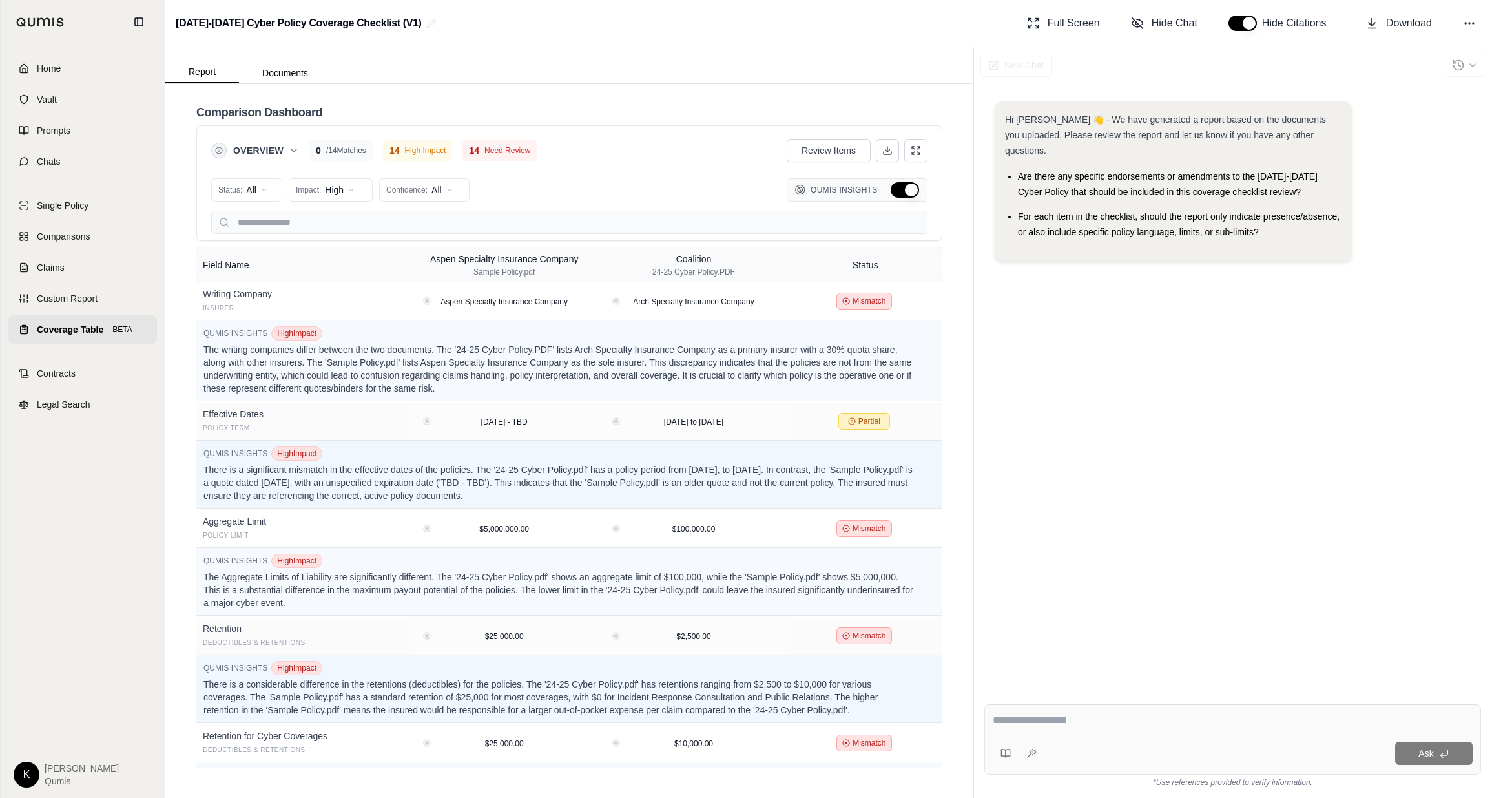
click at [909, 191] on button "Hide Qumis Insights" at bounding box center [905, 190] width 28 height 15
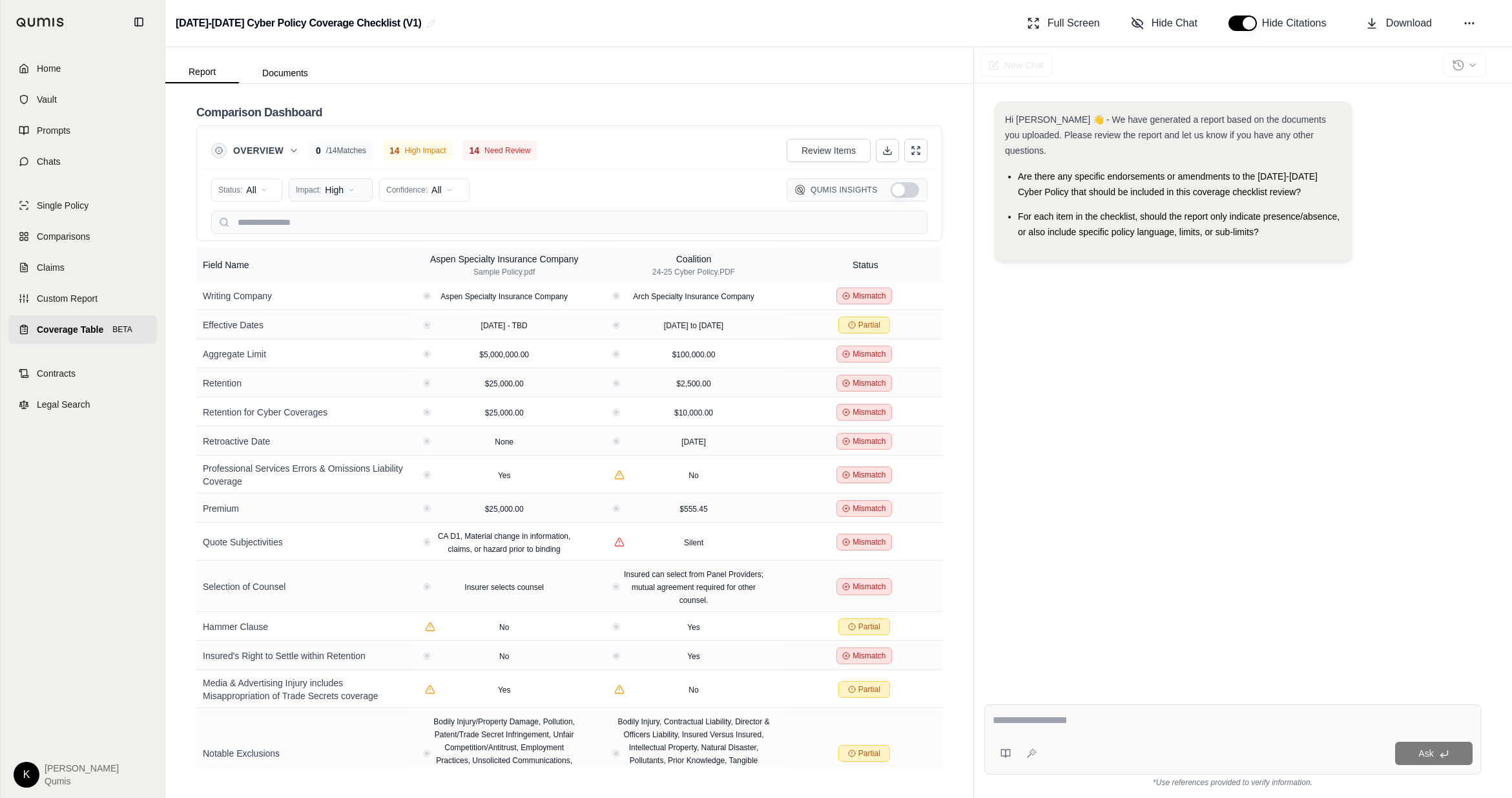
click at [350, 194] on html "Home Vault Prompts Chats Single Policy Comparisons Claims Custom Report Coverag…" at bounding box center [756, 399] width 1512 height 798
click at [347, 217] on div "All Impact" at bounding box center [346, 218] width 108 height 21
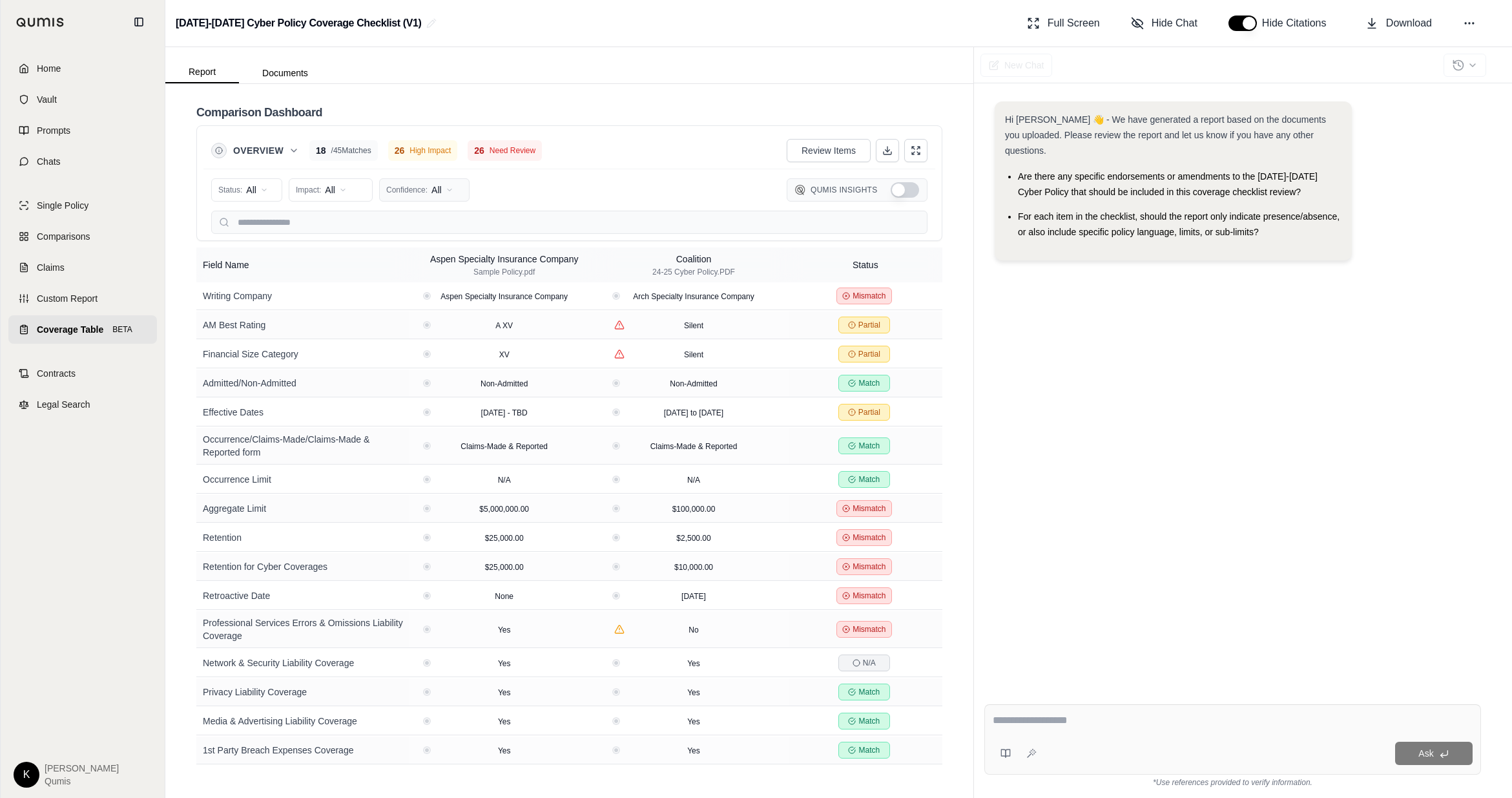
click at [443, 189] on html "Home Vault Prompts Chats Single Policy Comparisons Claims Custom Report Coverag…" at bounding box center [756, 399] width 1512 height 798
click at [417, 281] on span "Low (<50%)" at bounding box center [417, 280] width 58 height 13
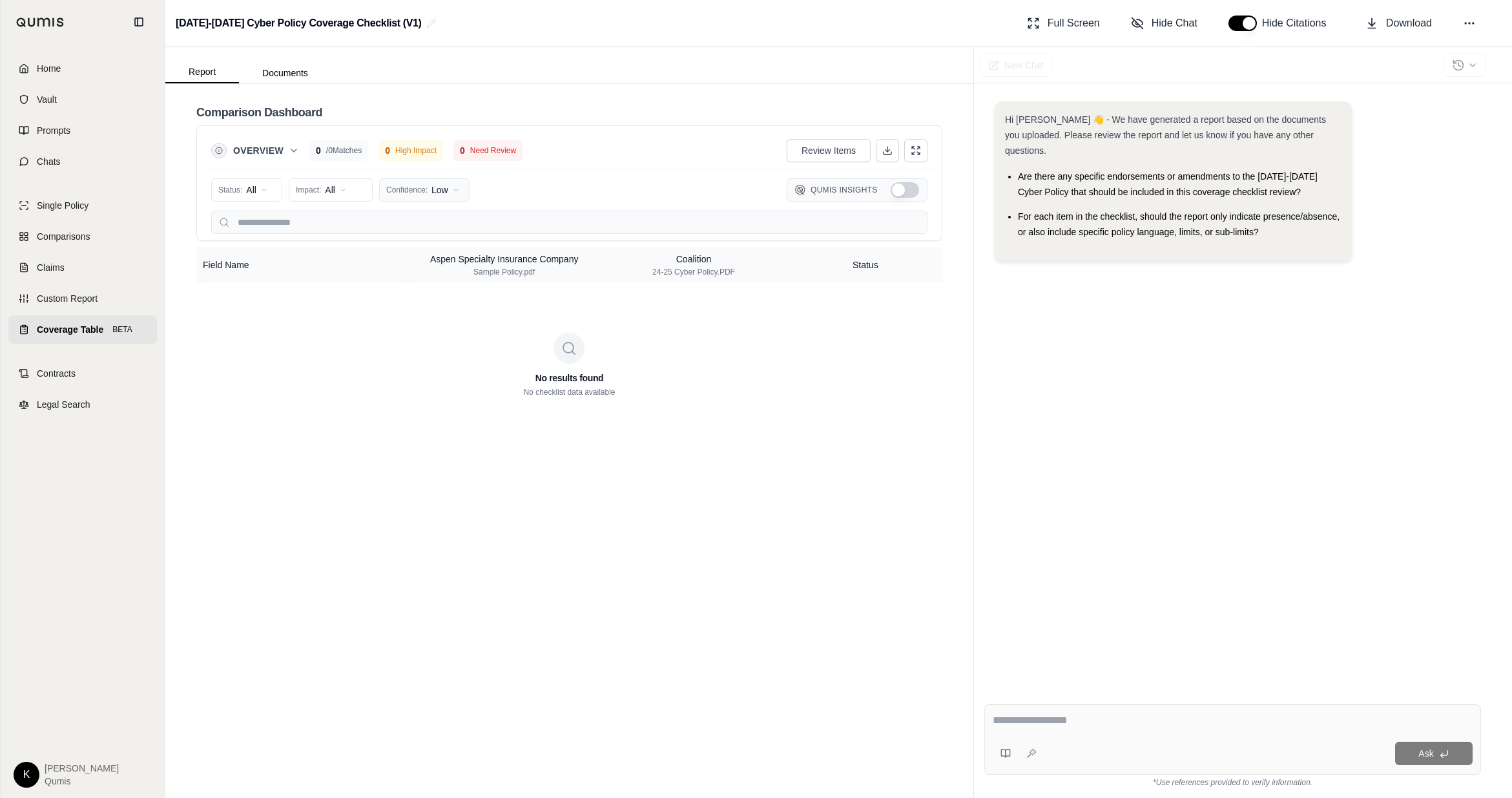
click at [435, 192] on html "Home Vault Prompts Chats Single Policy Comparisons Claims Custom Report Coverag…" at bounding box center [756, 399] width 1512 height 798
click at [424, 257] on span "Medium (50-79%)" at bounding box center [428, 259] width 82 height 13
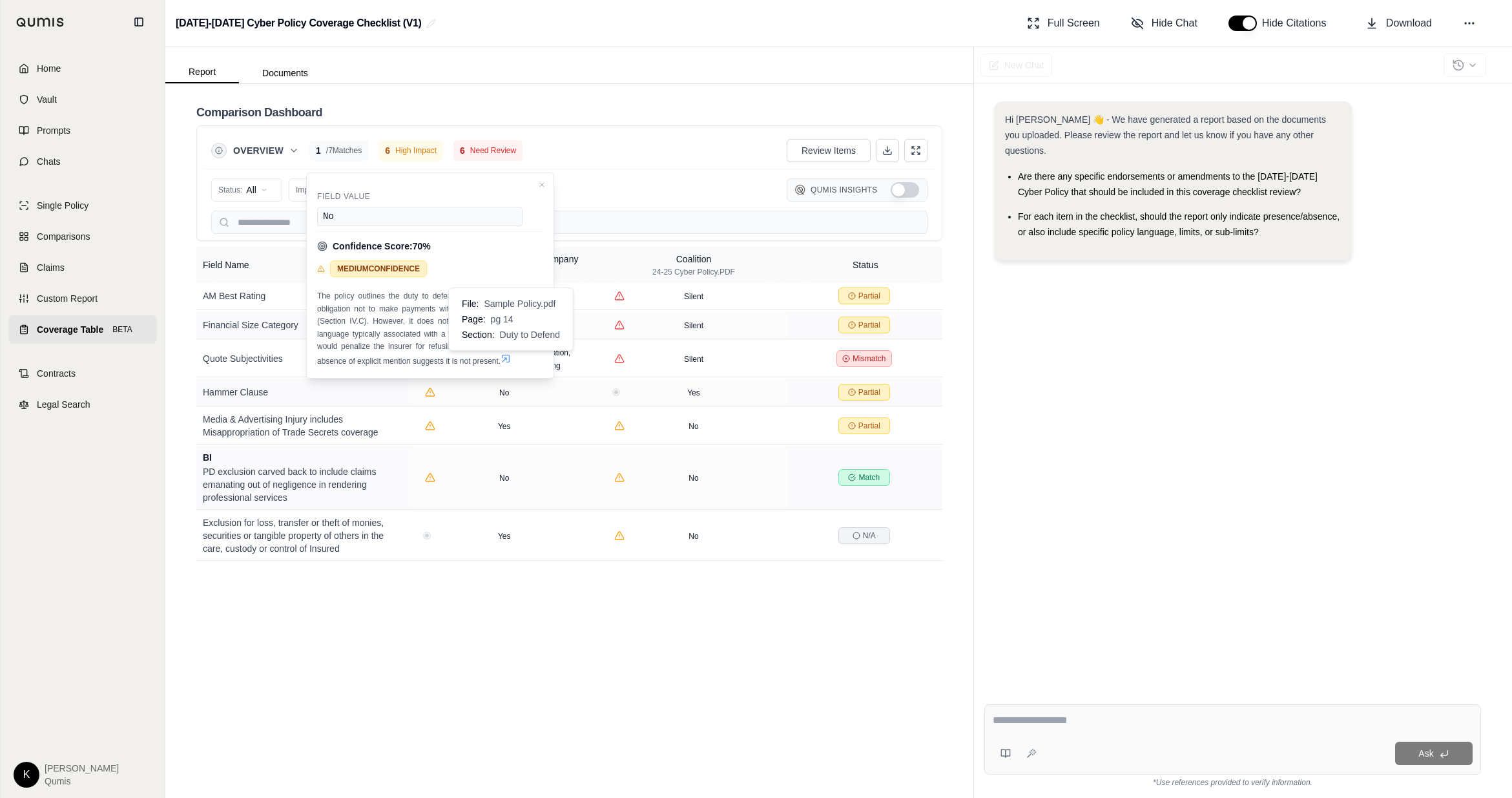
click at [505, 358] on icon at bounding box center [505, 358] width 10 height 10
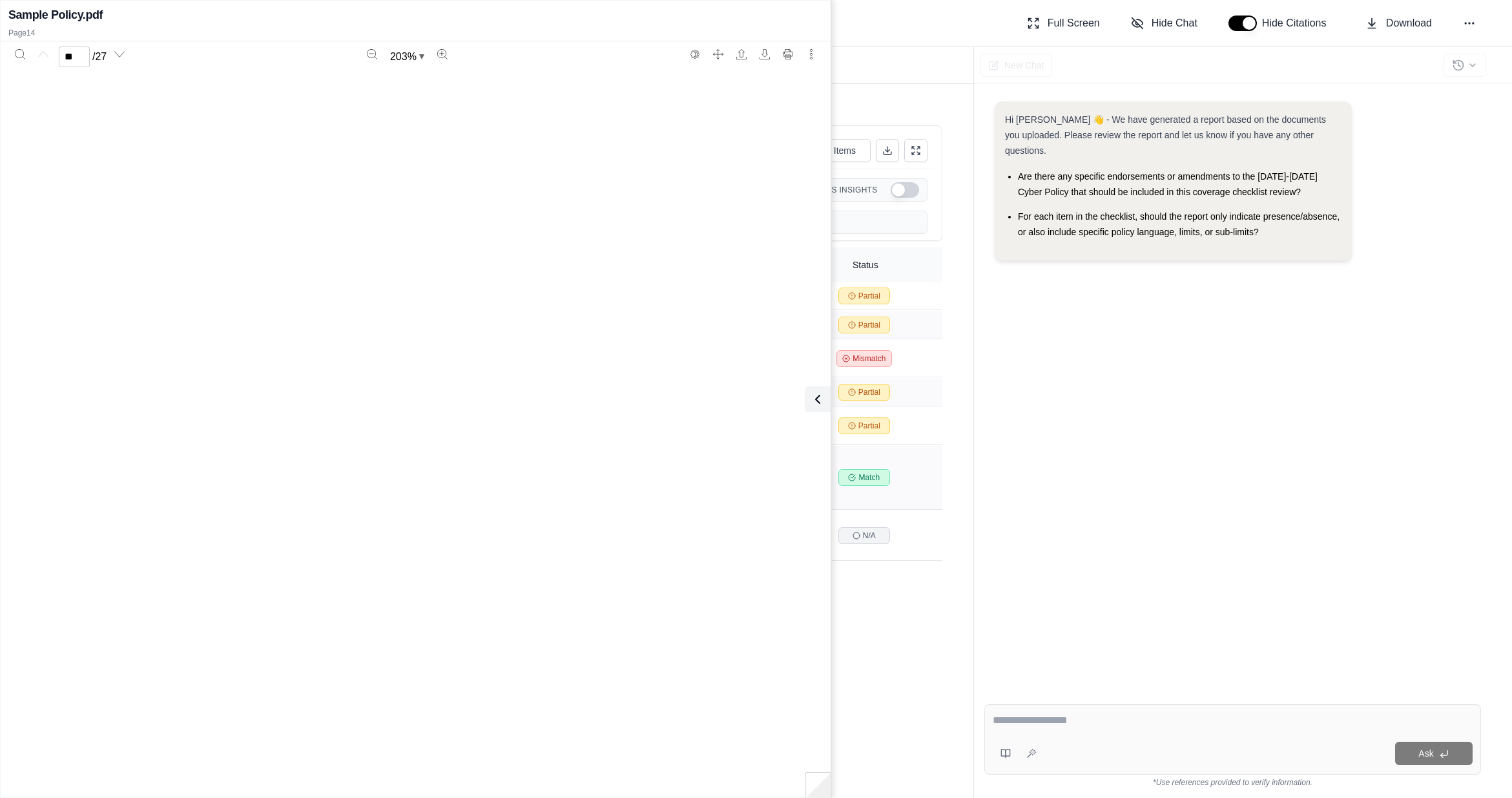
type input "**"
click at [814, 403] on icon at bounding box center [816, 399] width 15 height 15
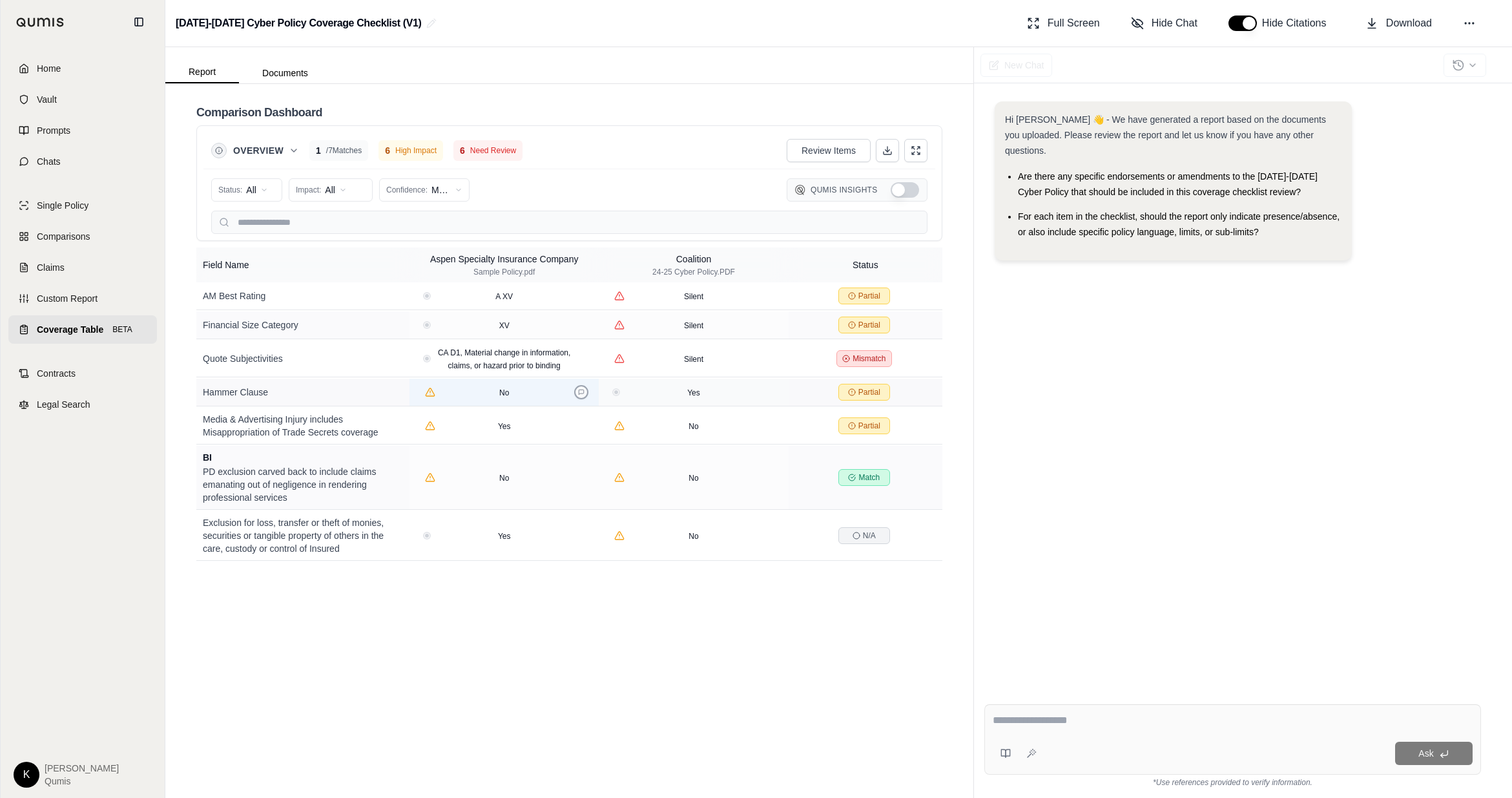
click at [581, 393] on icon at bounding box center [581, 392] width 6 height 6
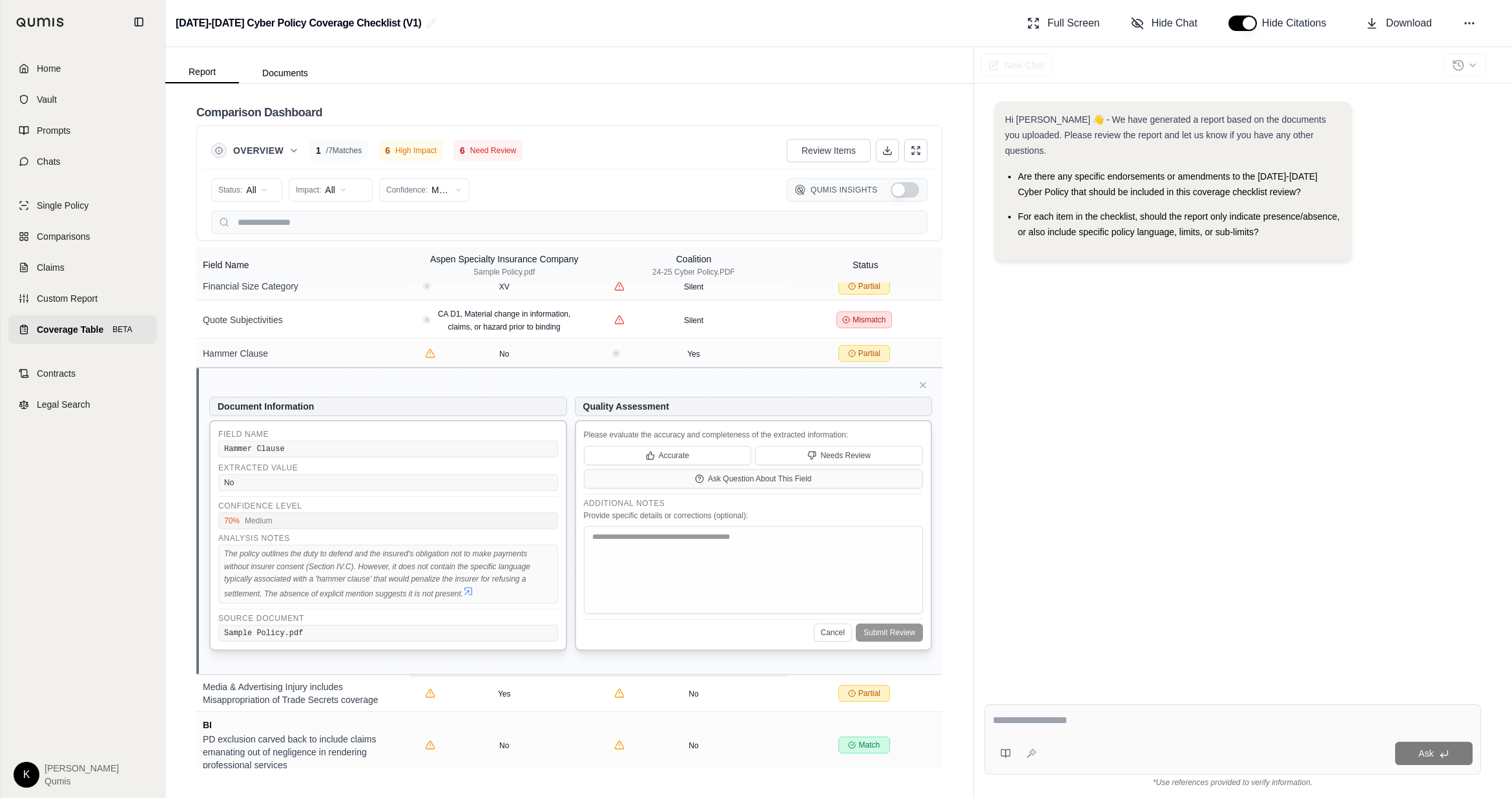
scroll to position [40, 0]
click at [620, 481] on textarea at bounding box center [754, 568] width 340 height 88
click at [925, 389] on button at bounding box center [923, 384] width 18 height 18
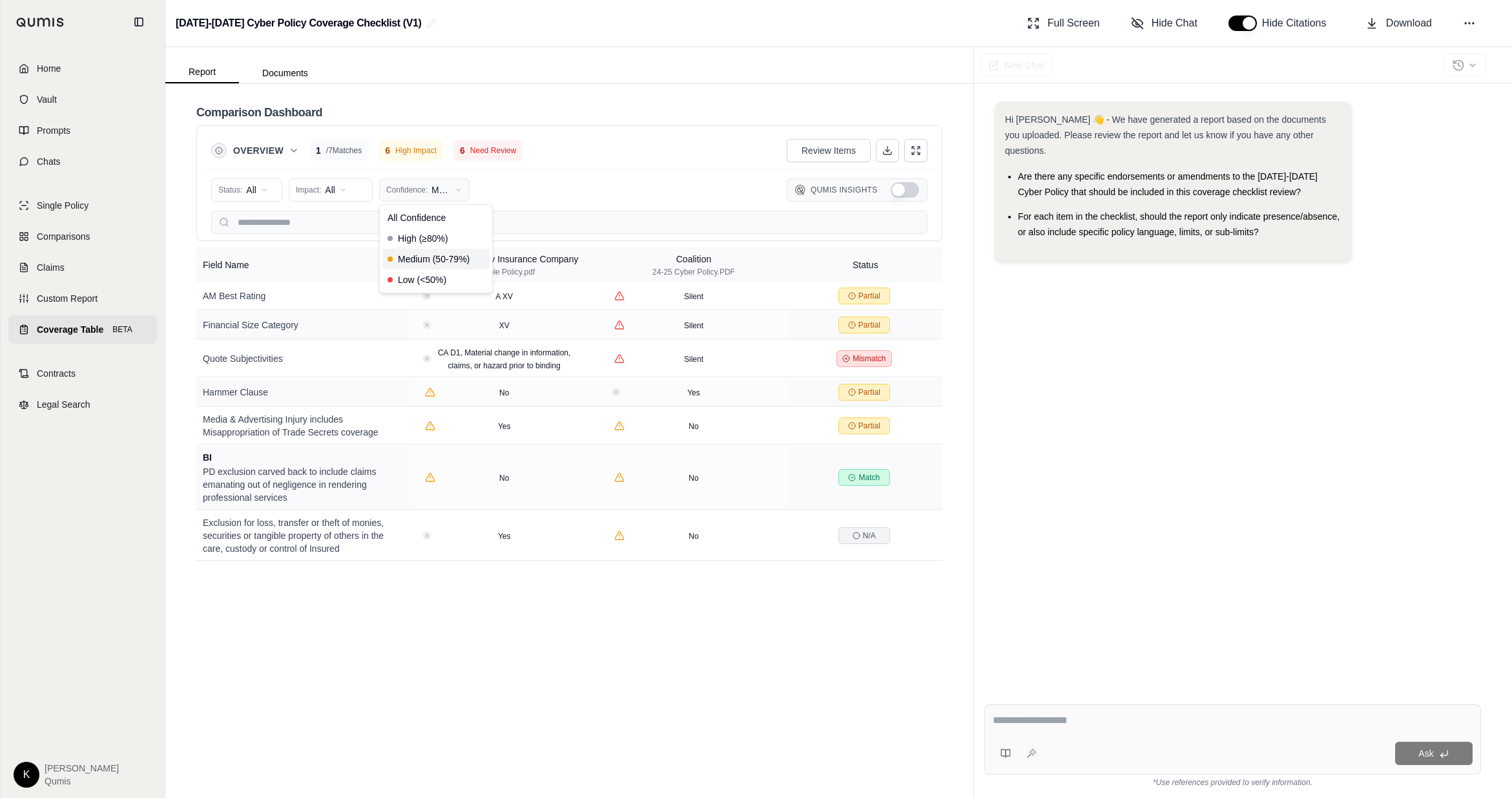
click at [430, 194] on html "Home Vault Prompts Chats Single Policy Comparisons Claims Custom Report Coverag…" at bounding box center [756, 399] width 1512 height 798
click at [437, 217] on span "All Confidence" at bounding box center [417, 218] width 58 height 13
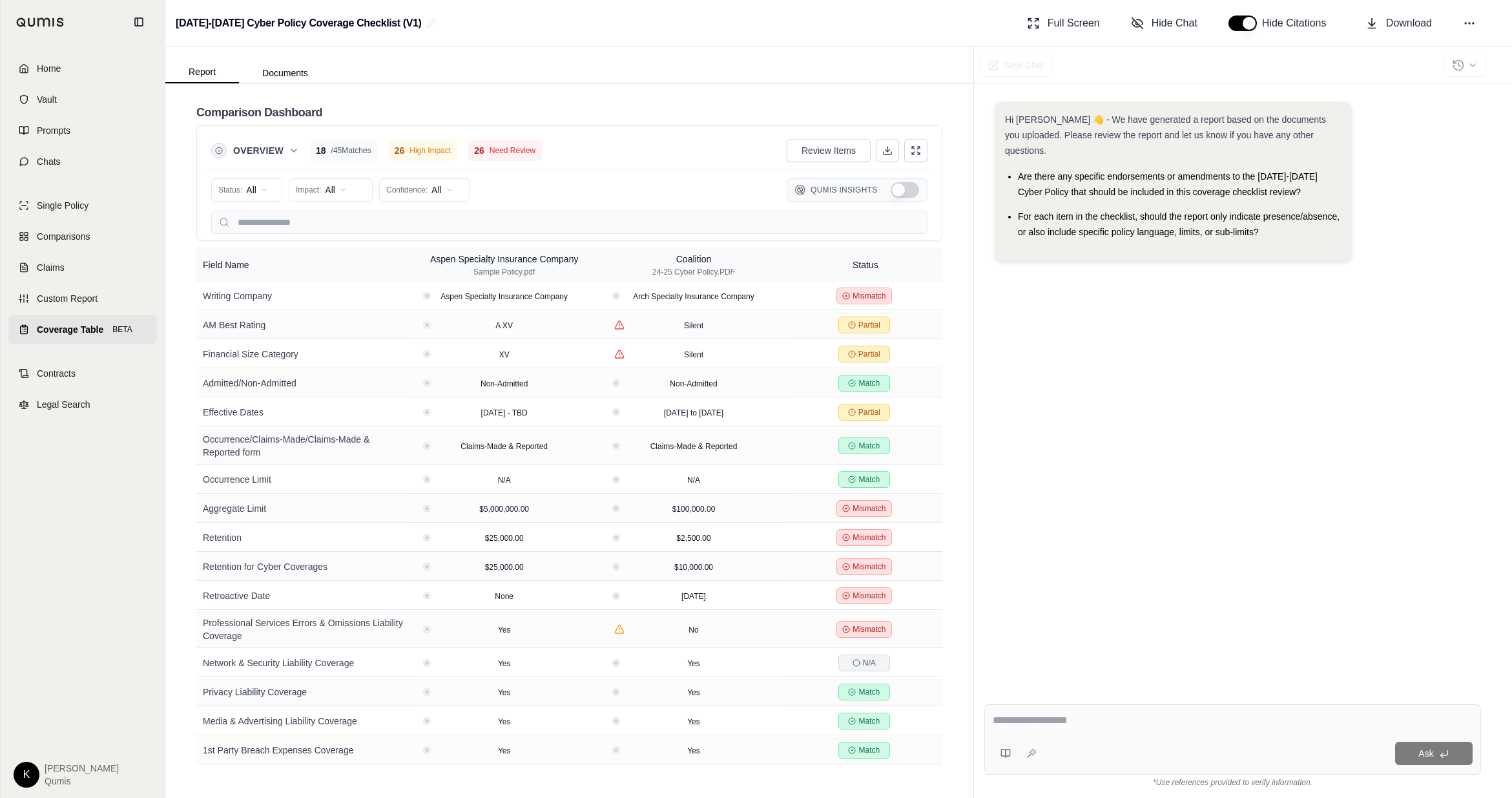
click at [900, 192] on button "Show Qumis Insights" at bounding box center [905, 190] width 28 height 15
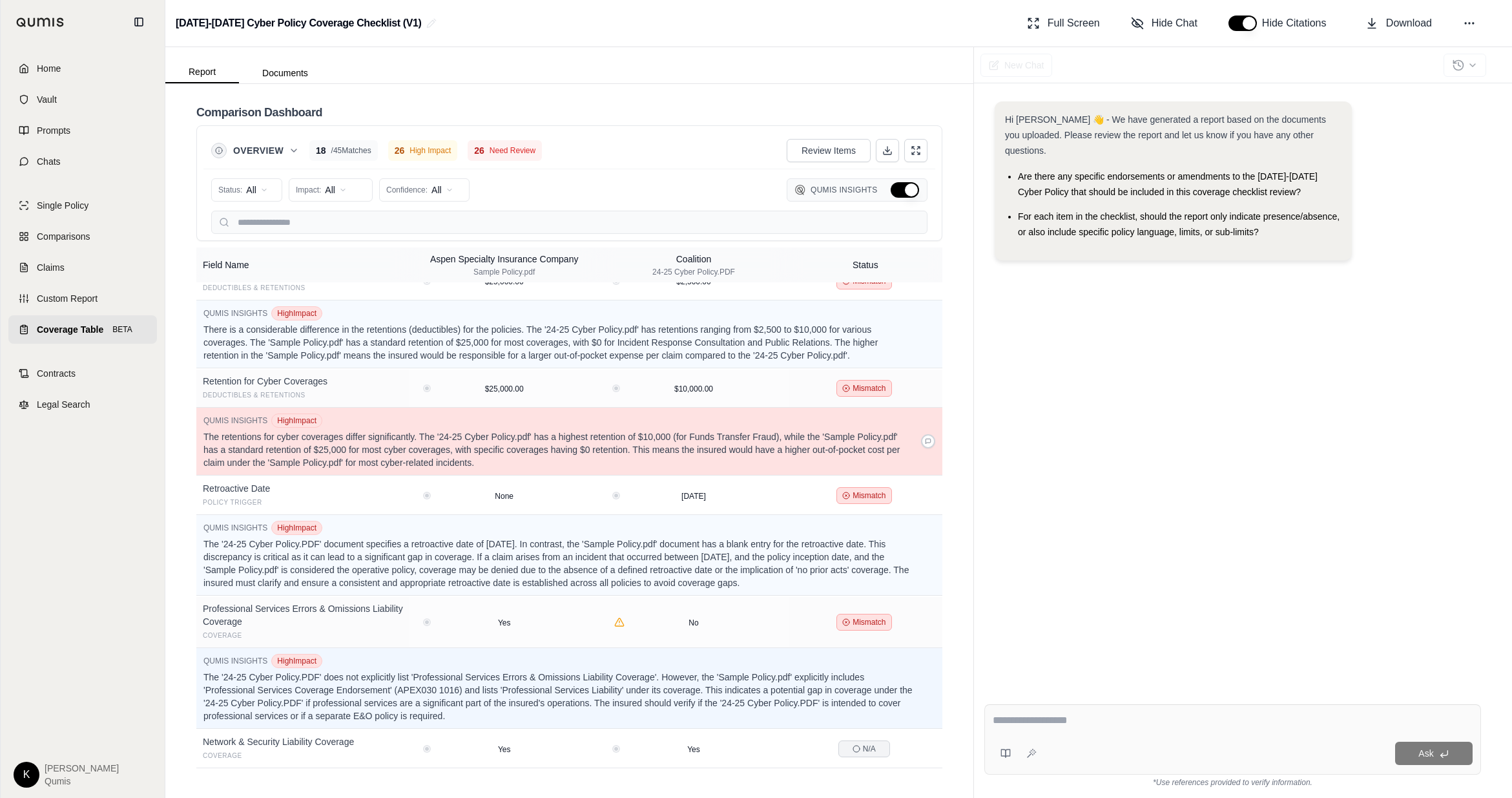
scroll to position [687, 0]
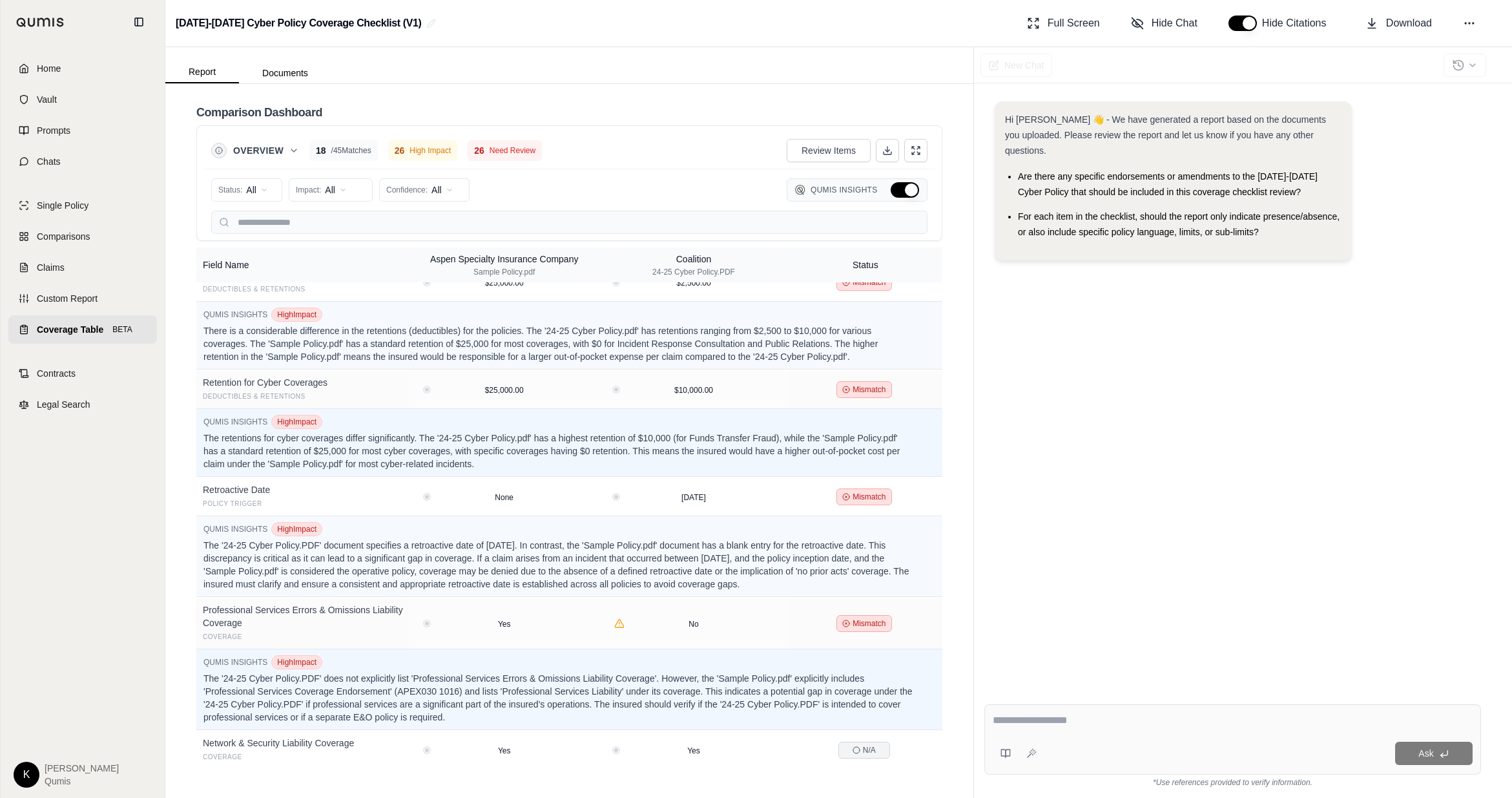
click at [910, 190] on button "Hide Qumis Insights" at bounding box center [905, 190] width 28 height 15
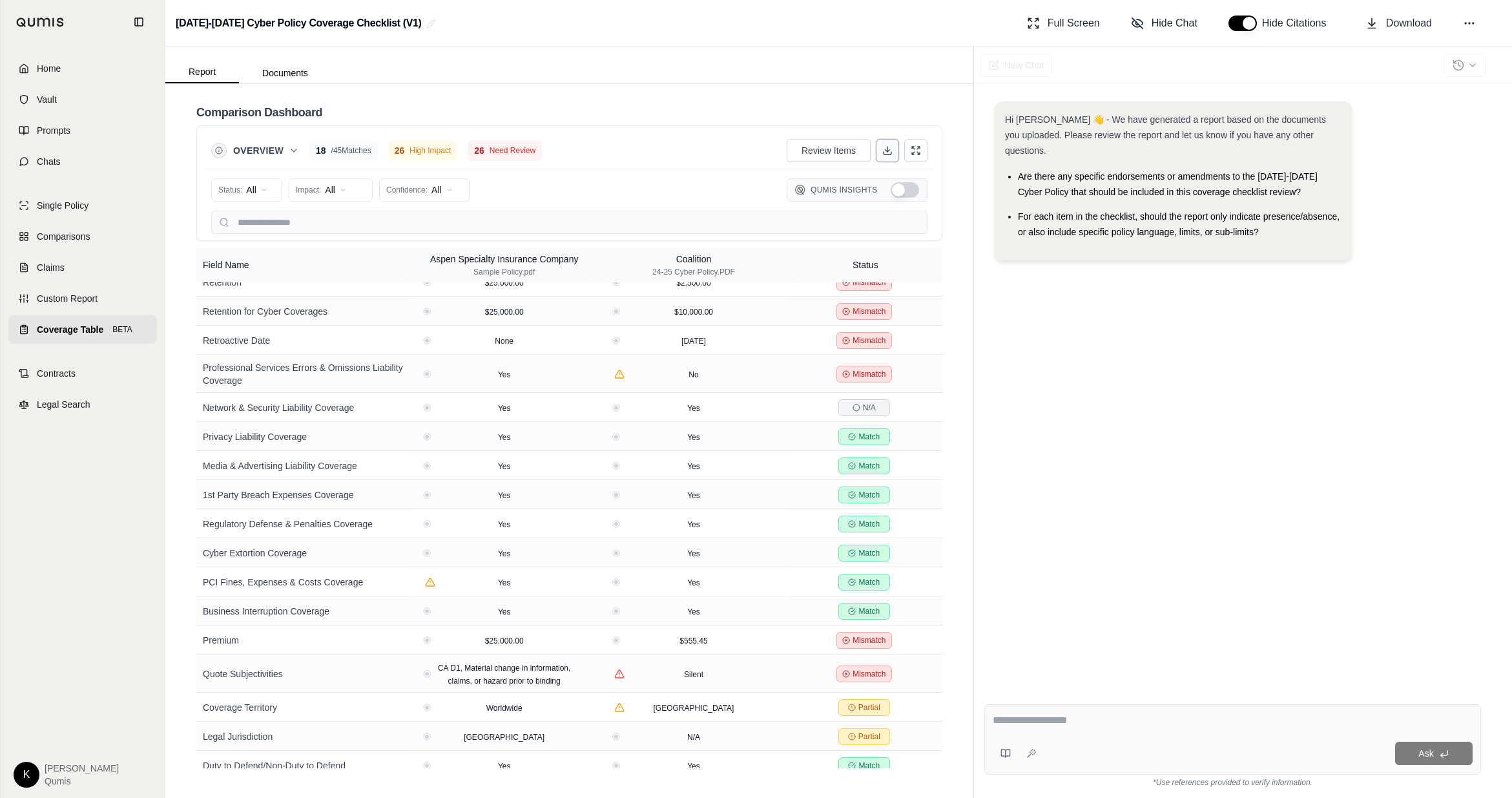
click at [888, 158] on button at bounding box center [888, 151] width 23 height 23
click at [942, 481] on div at bounding box center [1233, 723] width 480 height 20
click at [942, 481] on textarea at bounding box center [1233, 720] width 480 height 15
type textarea "**********"
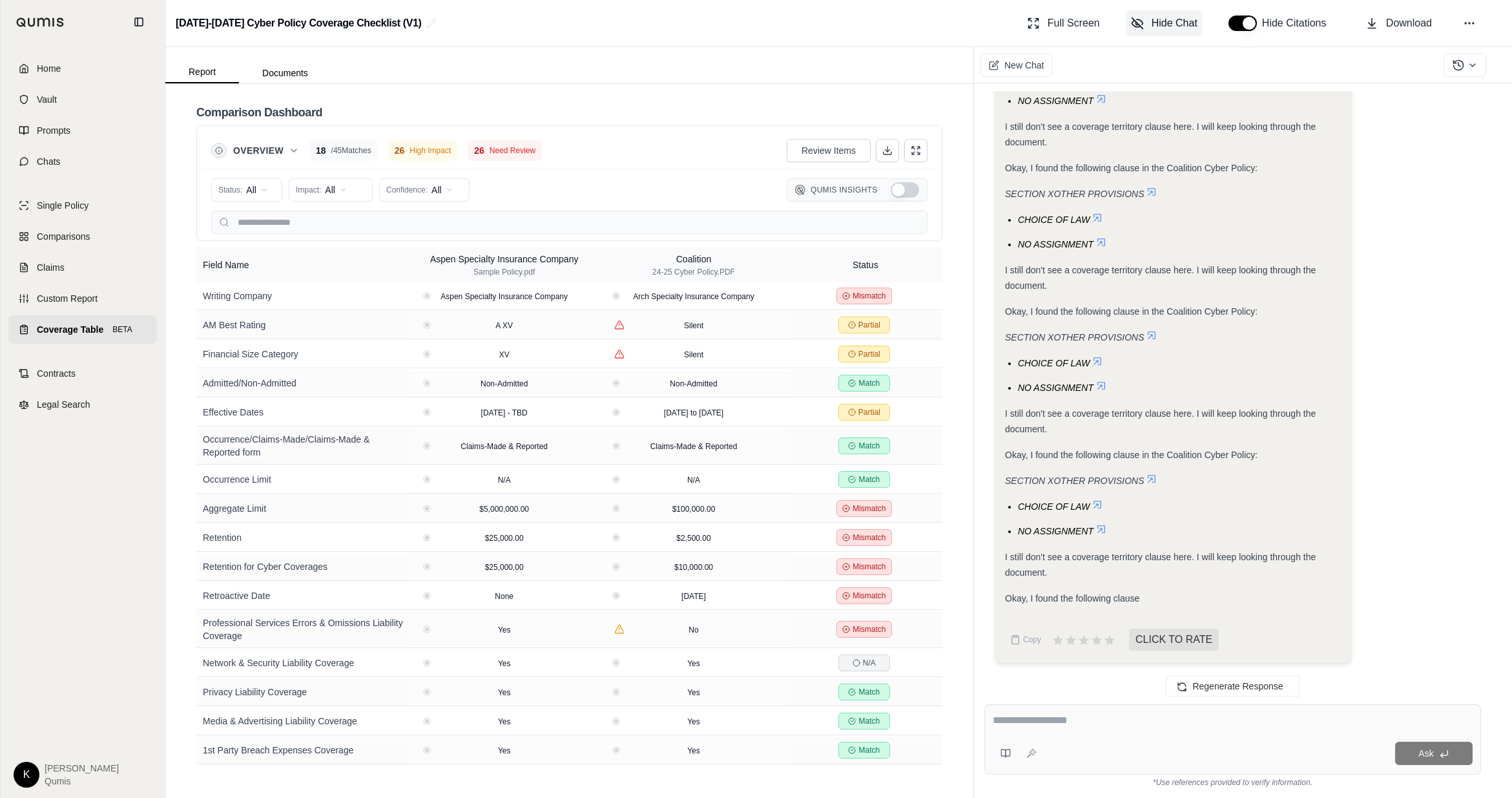
click at [942, 25] on span "Hide Chat" at bounding box center [1175, 23] width 46 height 15
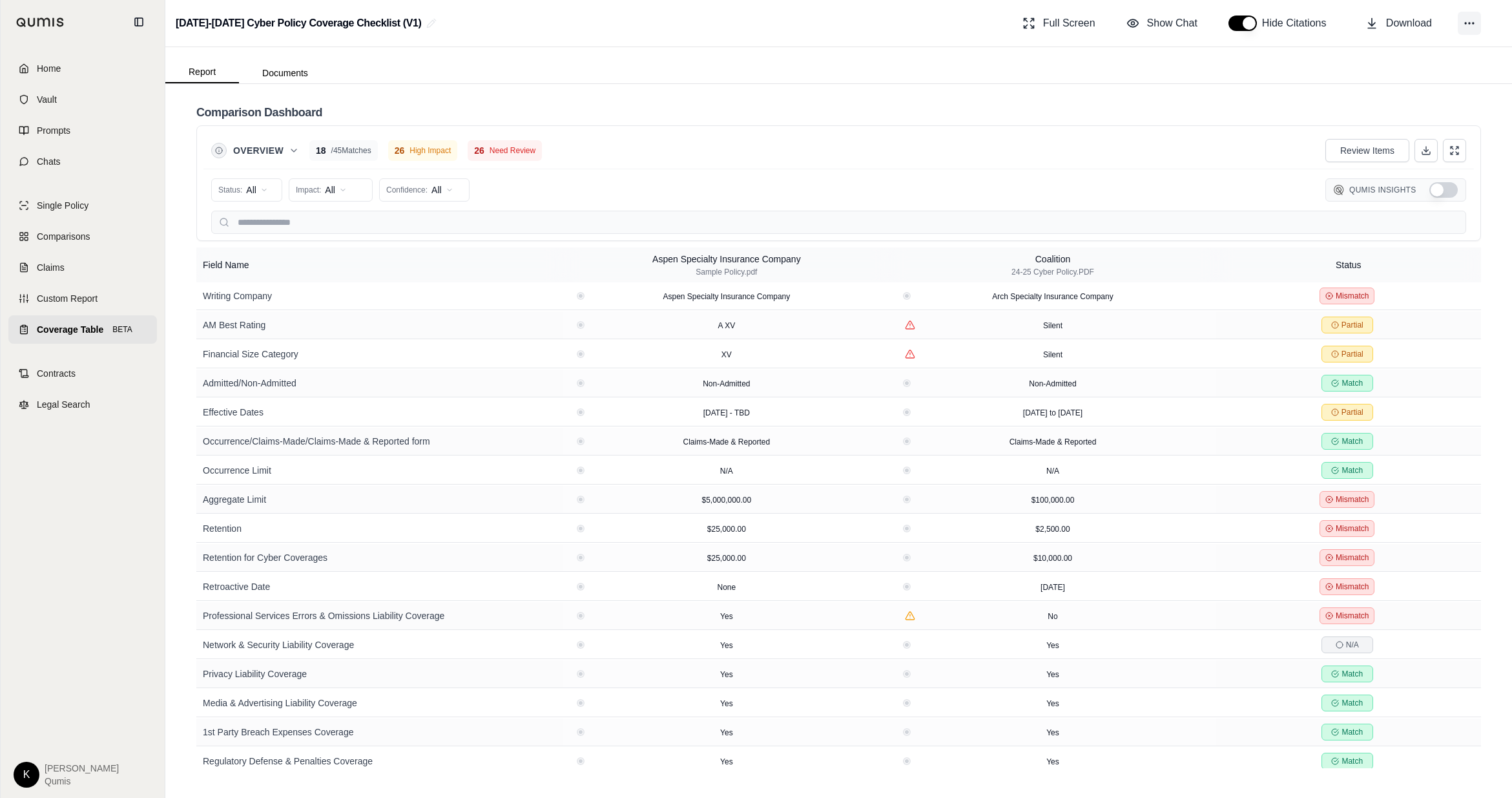
click at [942, 26] on icon at bounding box center [1470, 23] width 13 height 13
click at [751, 44] on div "2024-2025 Cyber Policy Coverage Checklist (V1) Full Screen Show Chat Hide Citat…" at bounding box center [839, 23] width 1347 height 47
click at [96, 239] on link "Comparisons" at bounding box center [82, 236] width 148 height 28
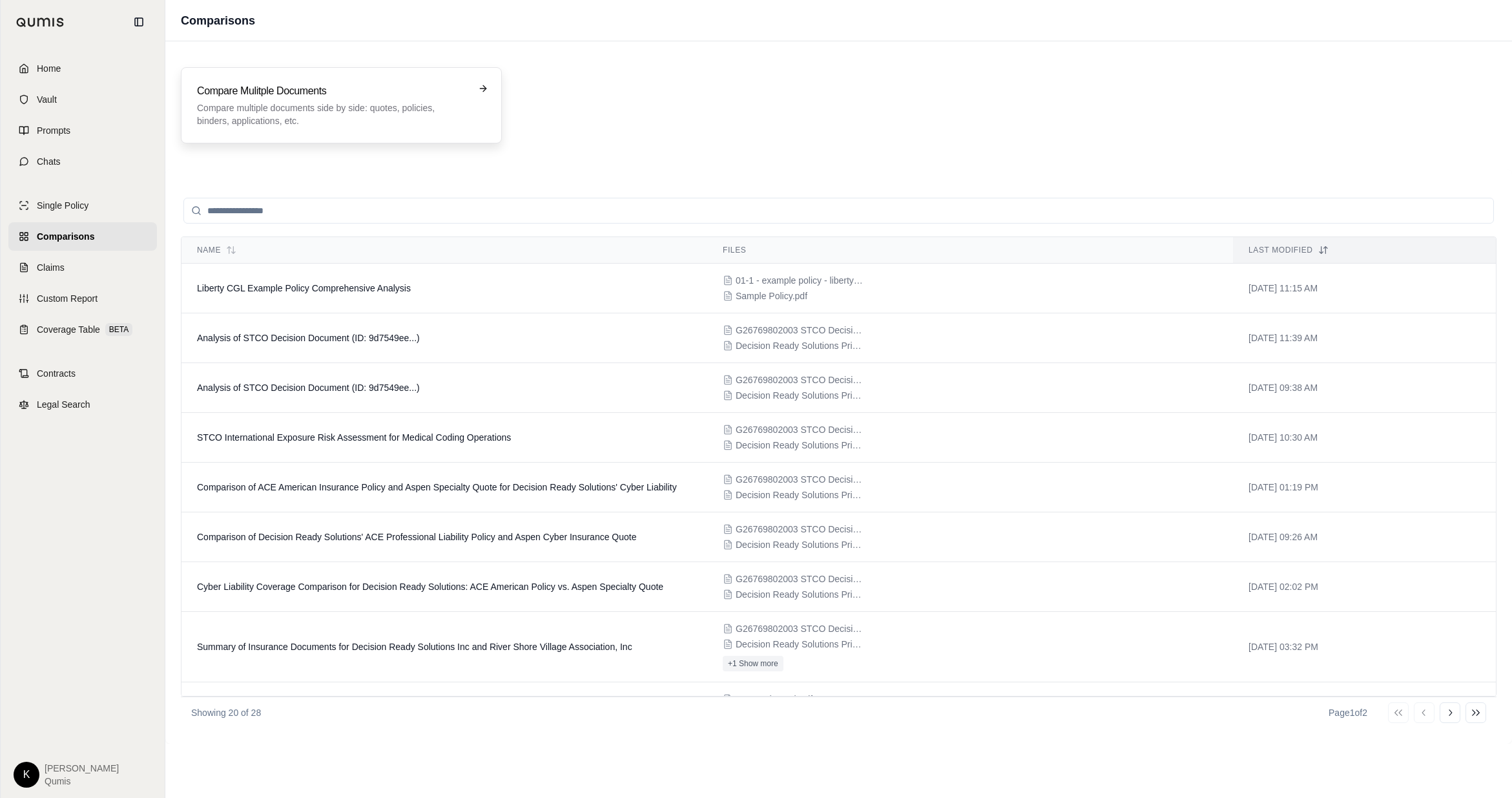
click at [360, 118] on p "Compare multiple documents side by side: quotes, policies, binders, application…" at bounding box center [332, 115] width 271 height 26
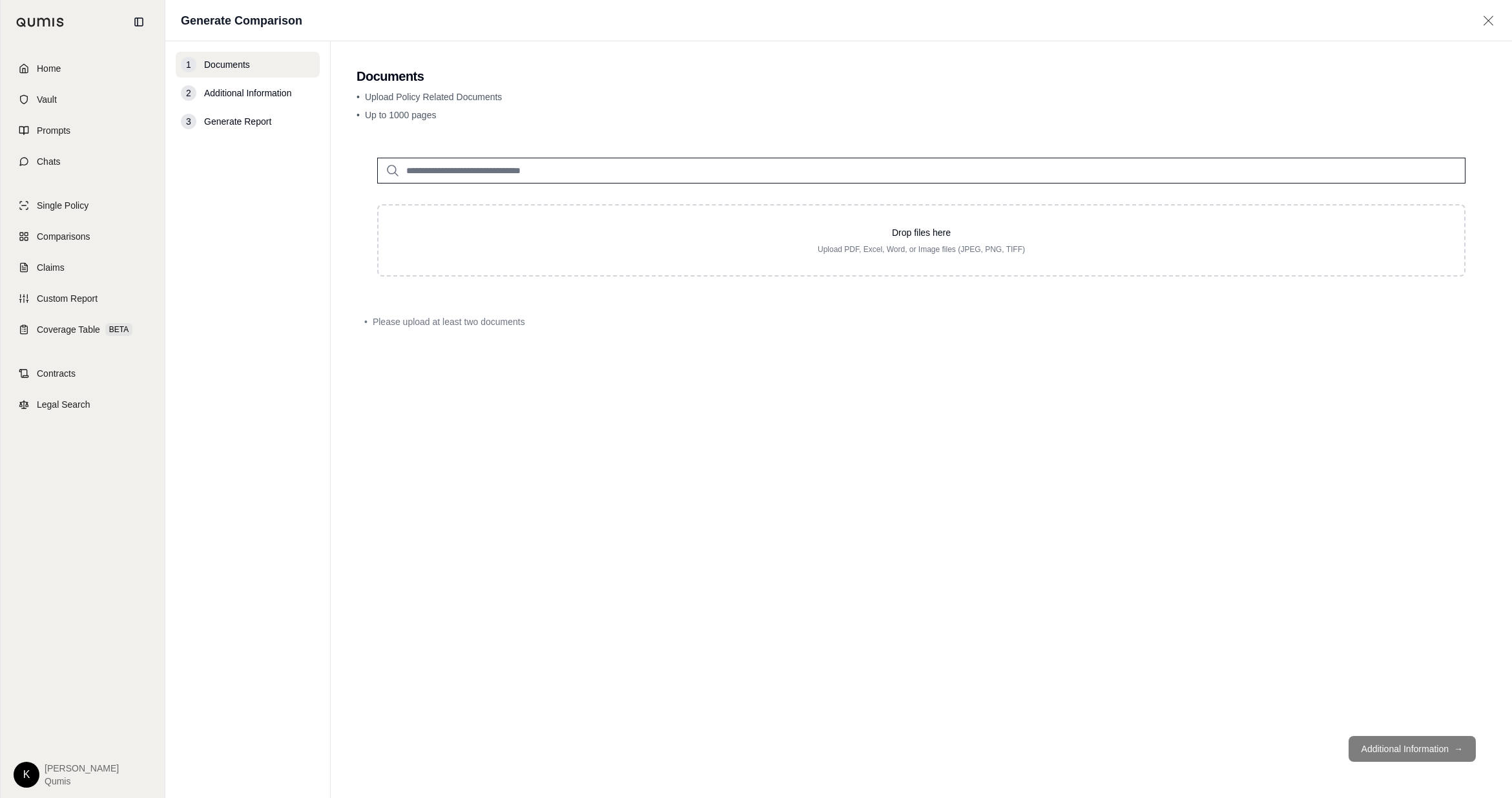
click at [566, 174] on input "search" at bounding box center [922, 171] width 1088 height 26
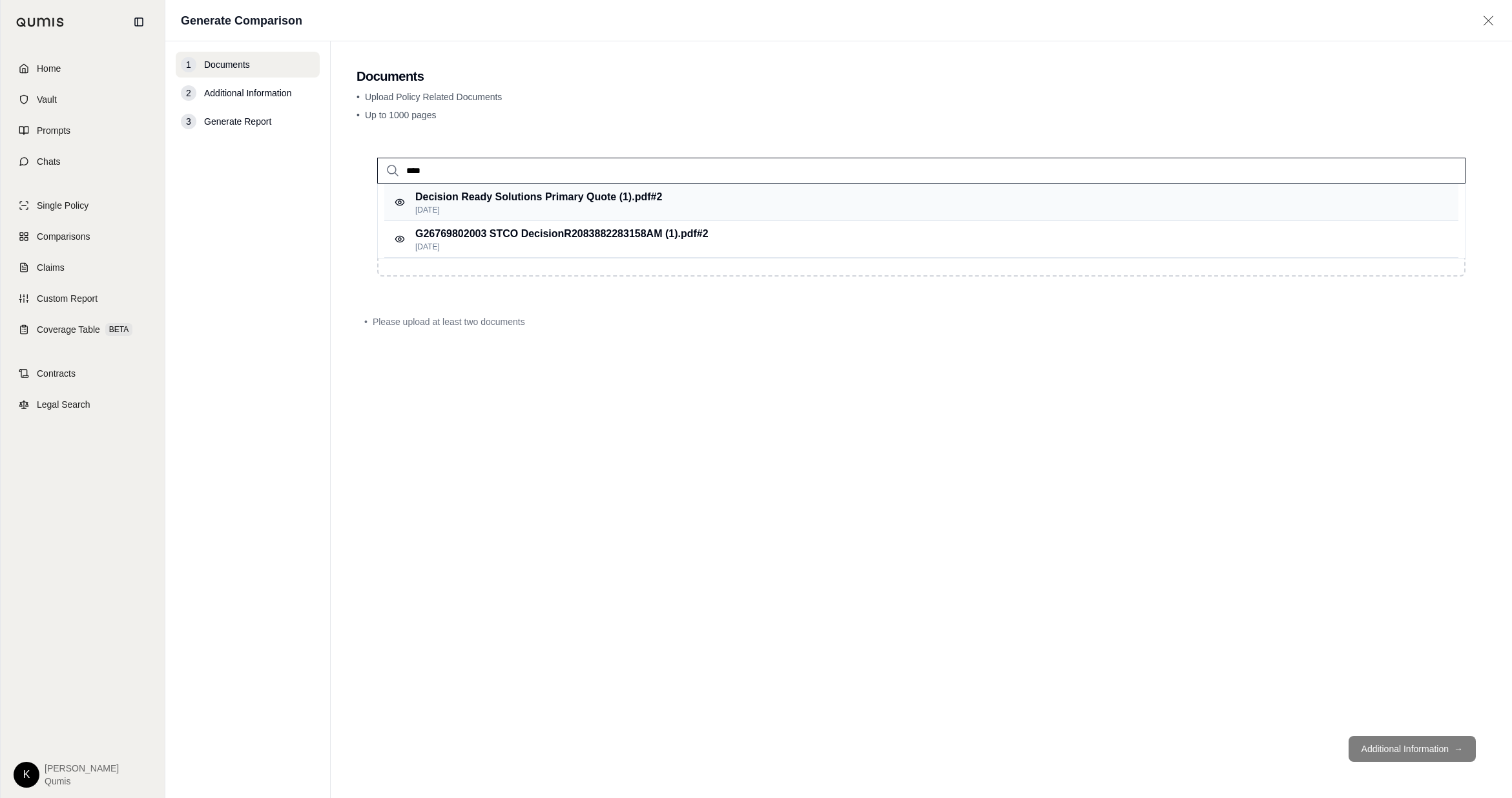
type input "****"
click at [535, 201] on p "Decision Ready Solutions Primary Quote (1).pdf #2" at bounding box center [538, 197] width 247 height 15
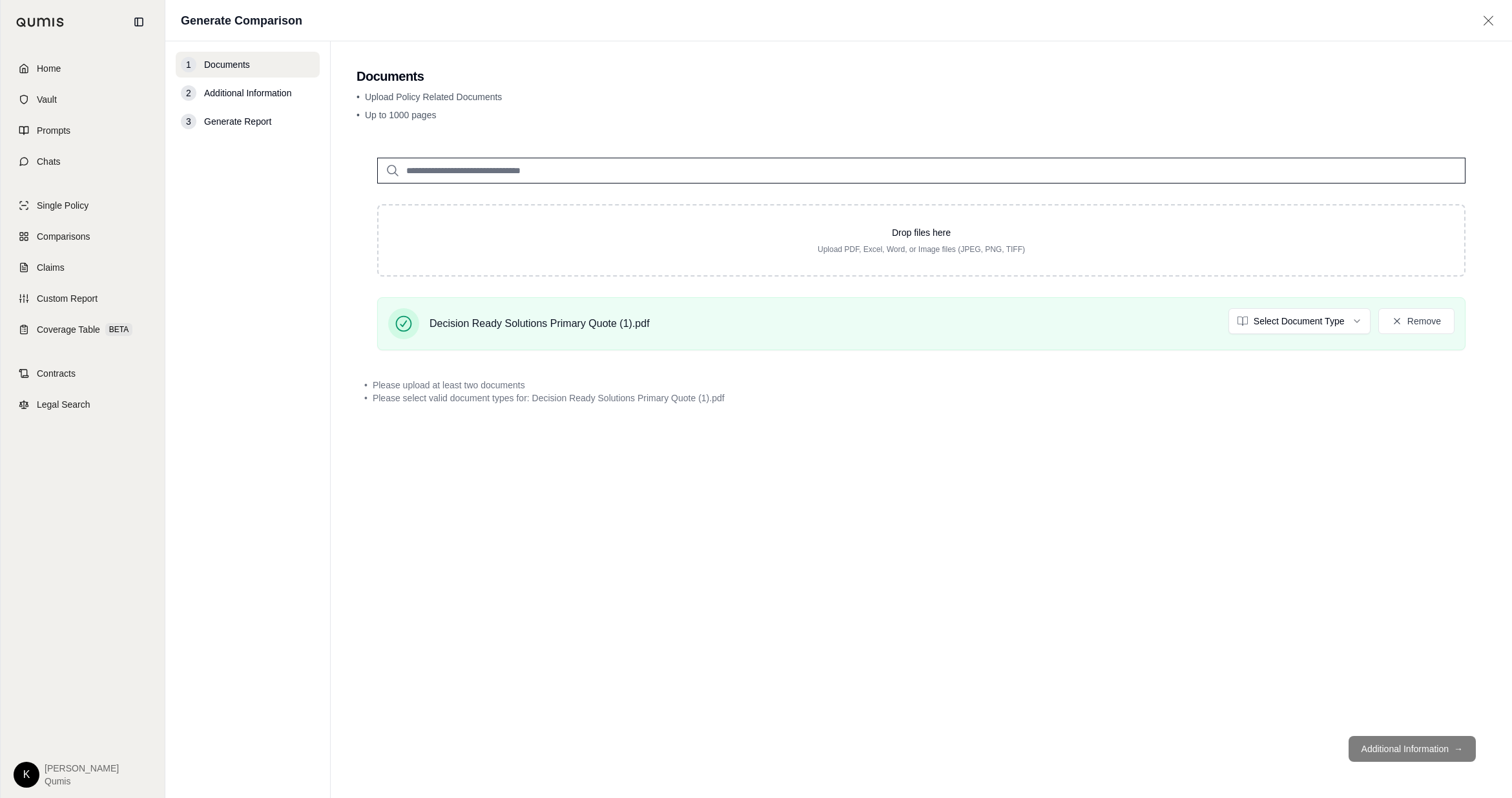
click at [477, 171] on input "search" at bounding box center [922, 171] width 1088 height 26
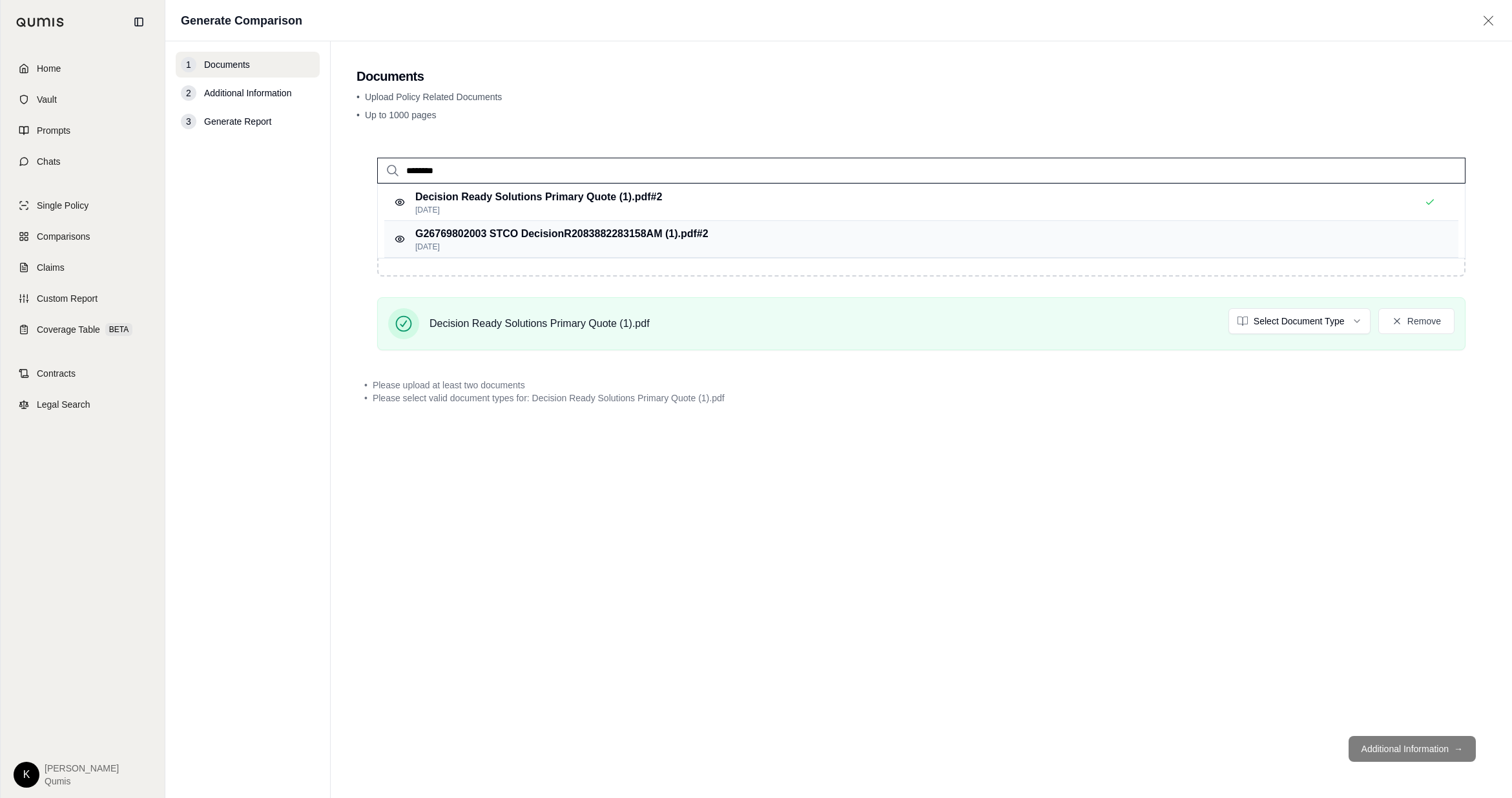
type input "********"
click at [484, 230] on p "G26769802003 STCO DecisionR2083882283158AM (1).pdf #2" at bounding box center [562, 234] width 294 height 15
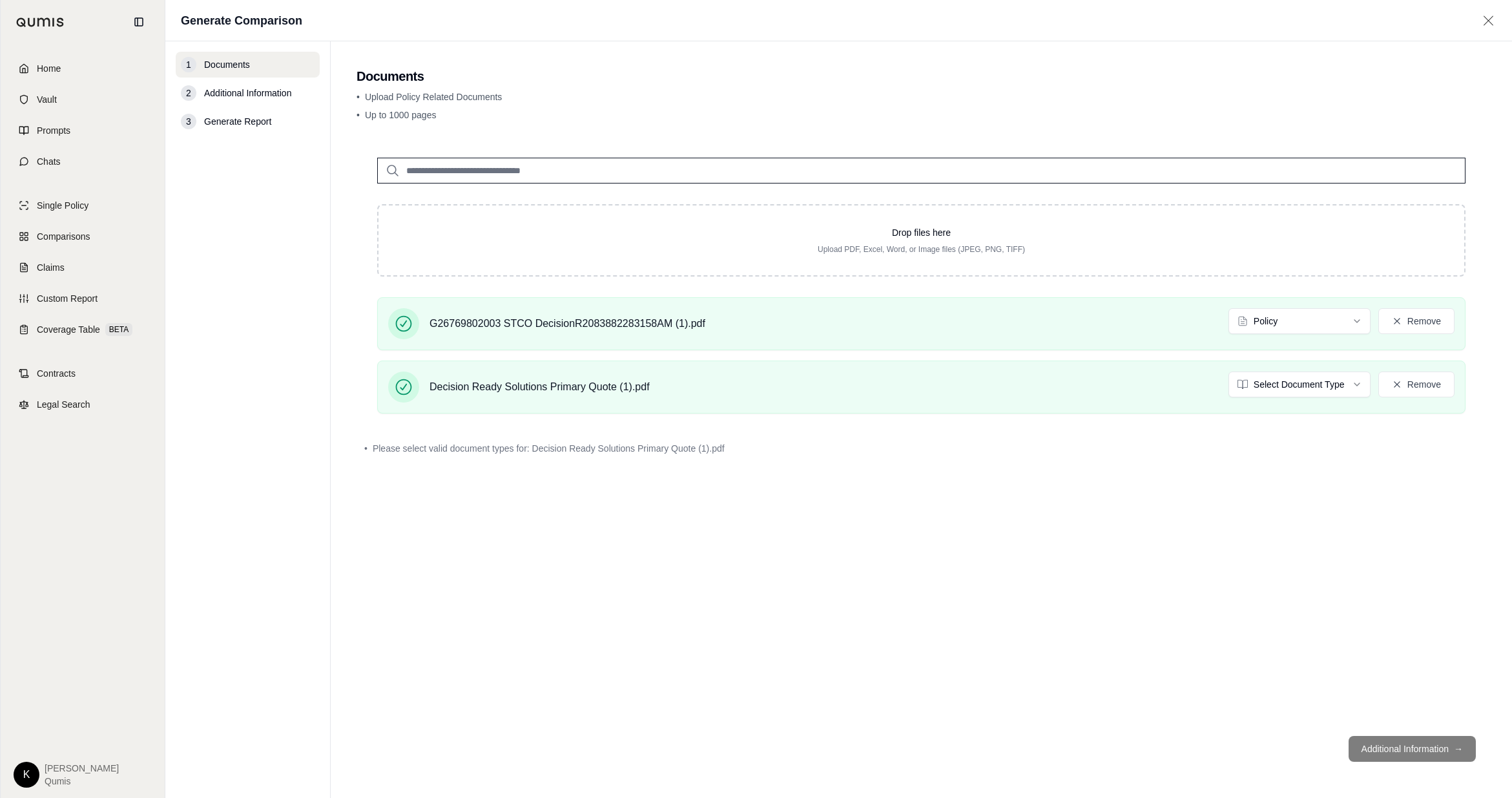
click at [942, 481] on div "Drop files here Upload PDF, Excel, Word, or Image files (JPEG, PNG, TIFF) G2676…" at bounding box center [922, 431] width 1130 height 589
click at [942, 391] on html "Home Vault Prompts Chats Single Policy Comparisons Claims Custom Report Coverag…" at bounding box center [756, 399] width 1512 height 798
click at [942, 481] on button "Additional Information →" at bounding box center [1413, 749] width 128 height 26
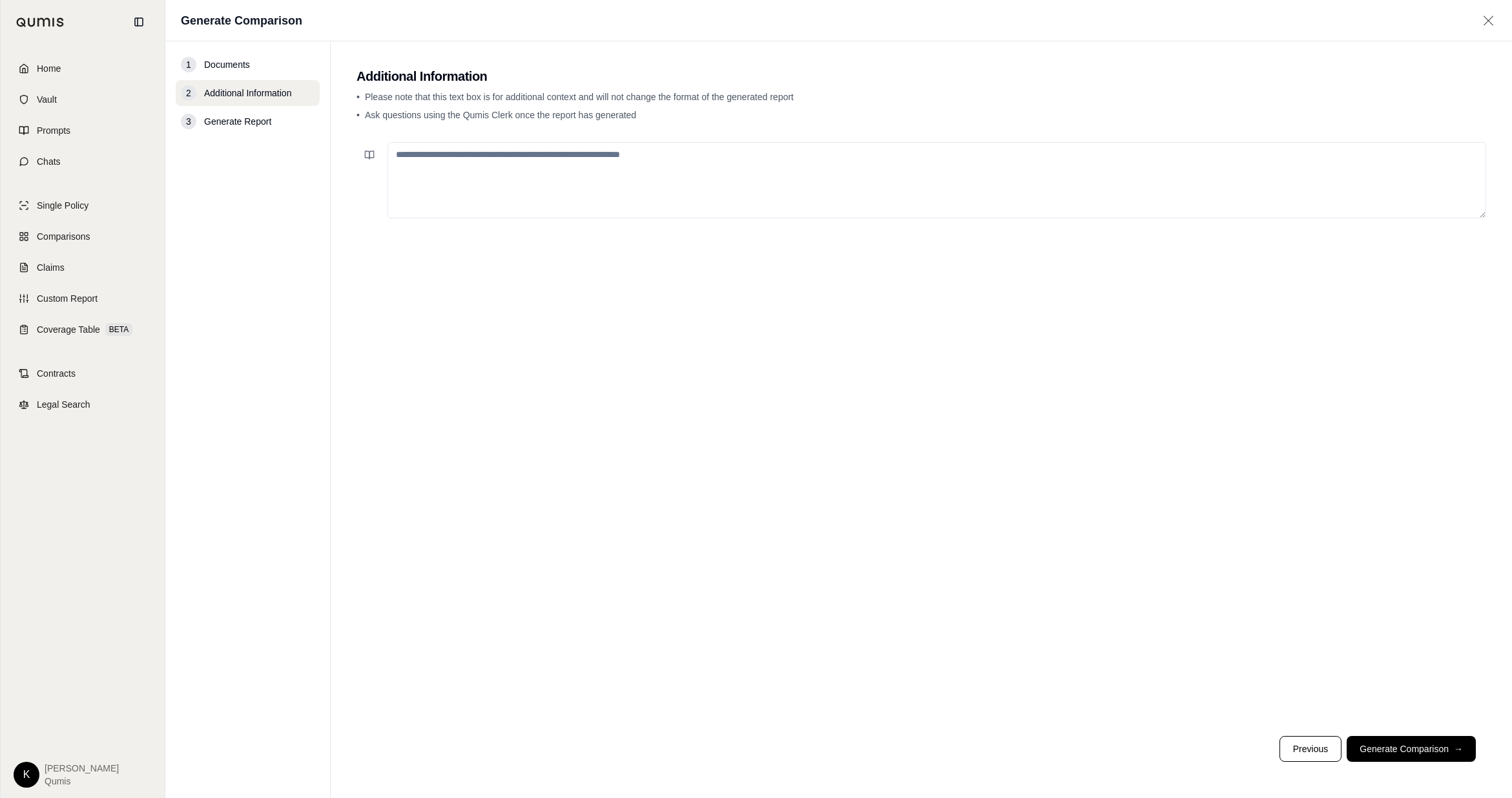
click at [612, 169] on textarea at bounding box center [937, 180] width 1099 height 76
click at [942, 157] on textarea "**********" at bounding box center [937, 180] width 1099 height 76
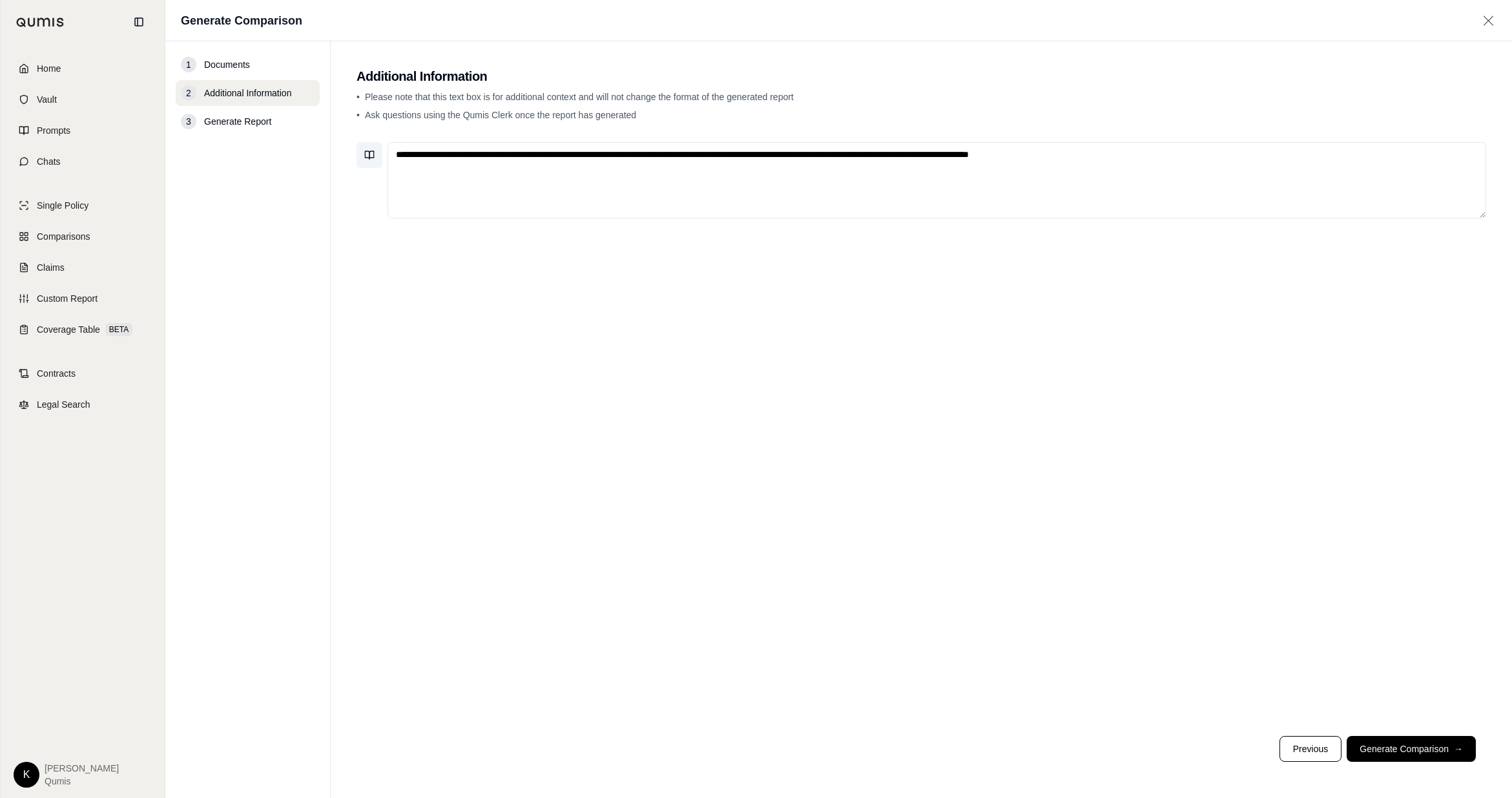
type textarea "**********"
click at [371, 156] on icon at bounding box center [369, 155] width 10 height 10
click at [893, 382] on div "**********" at bounding box center [922, 431] width 1130 height 589
click at [942, 481] on button "Generate Comparison →" at bounding box center [1411, 749] width 129 height 26
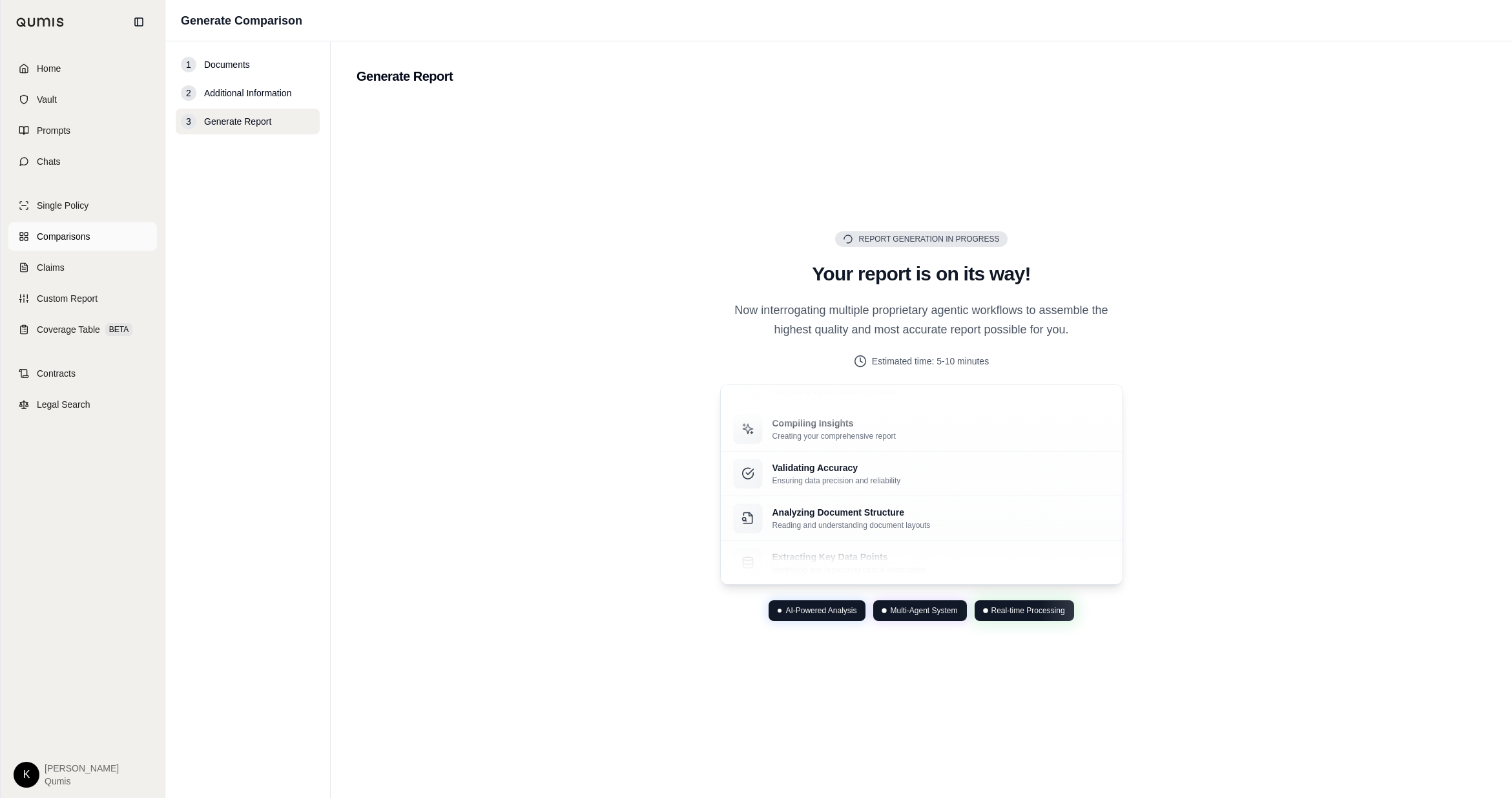
click at [74, 239] on span "Comparisons" at bounding box center [63, 236] width 53 height 13
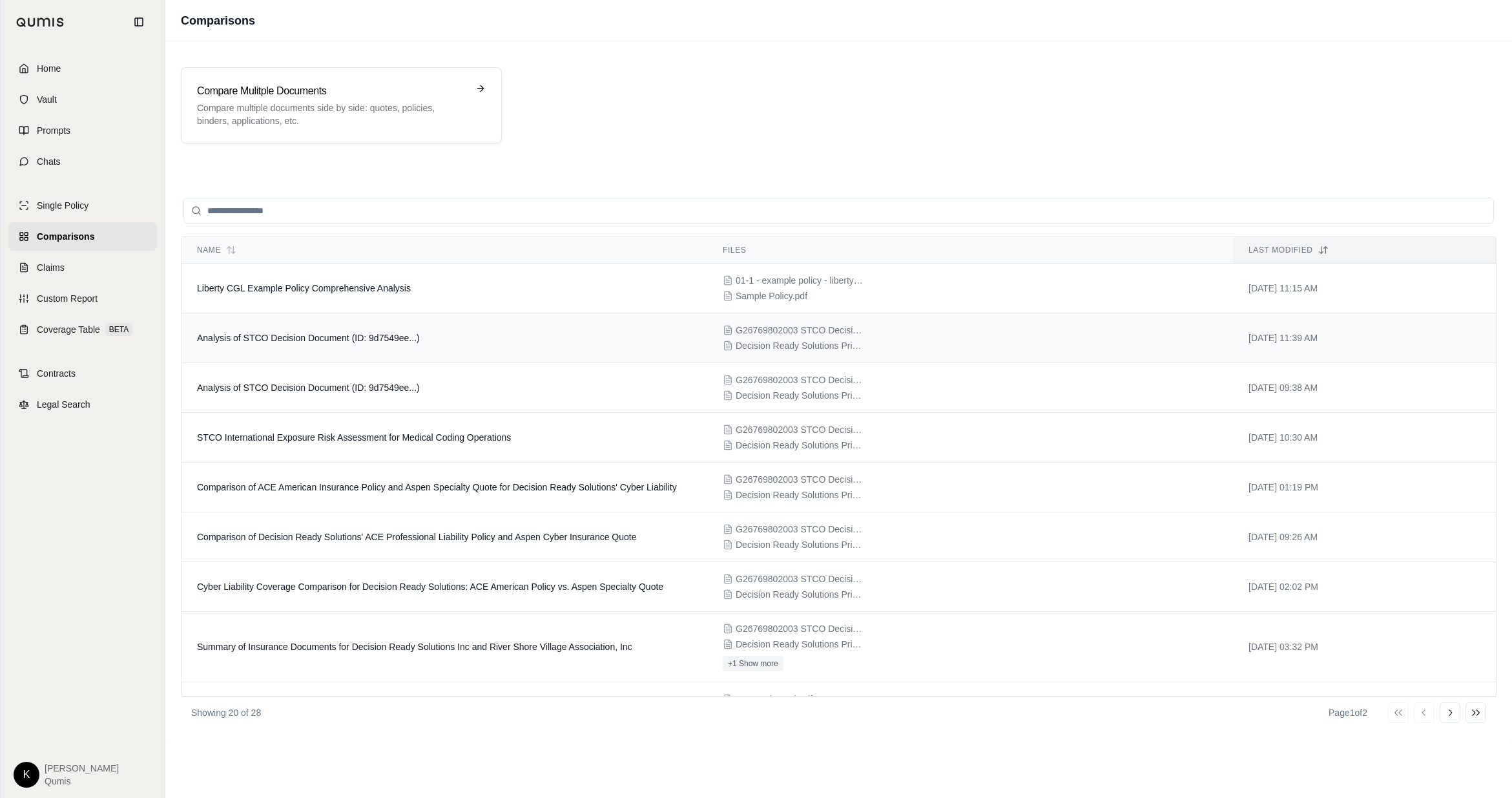
click at [305, 339] on span "Analysis of STCO Decision Document (ID: 9d7549ee...)" at bounding box center [308, 337] width 223 height 10
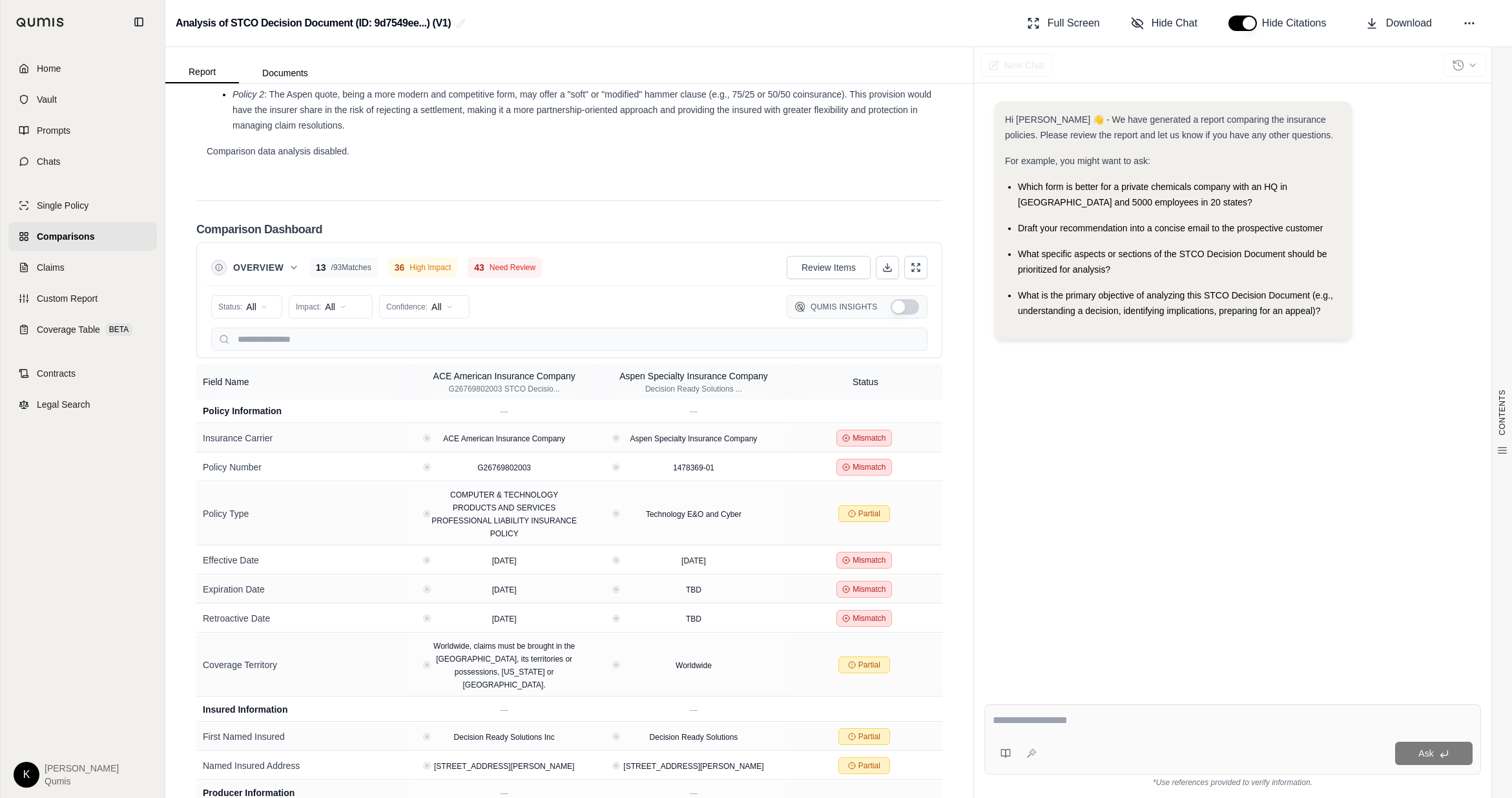
scroll to position [2316, 0]
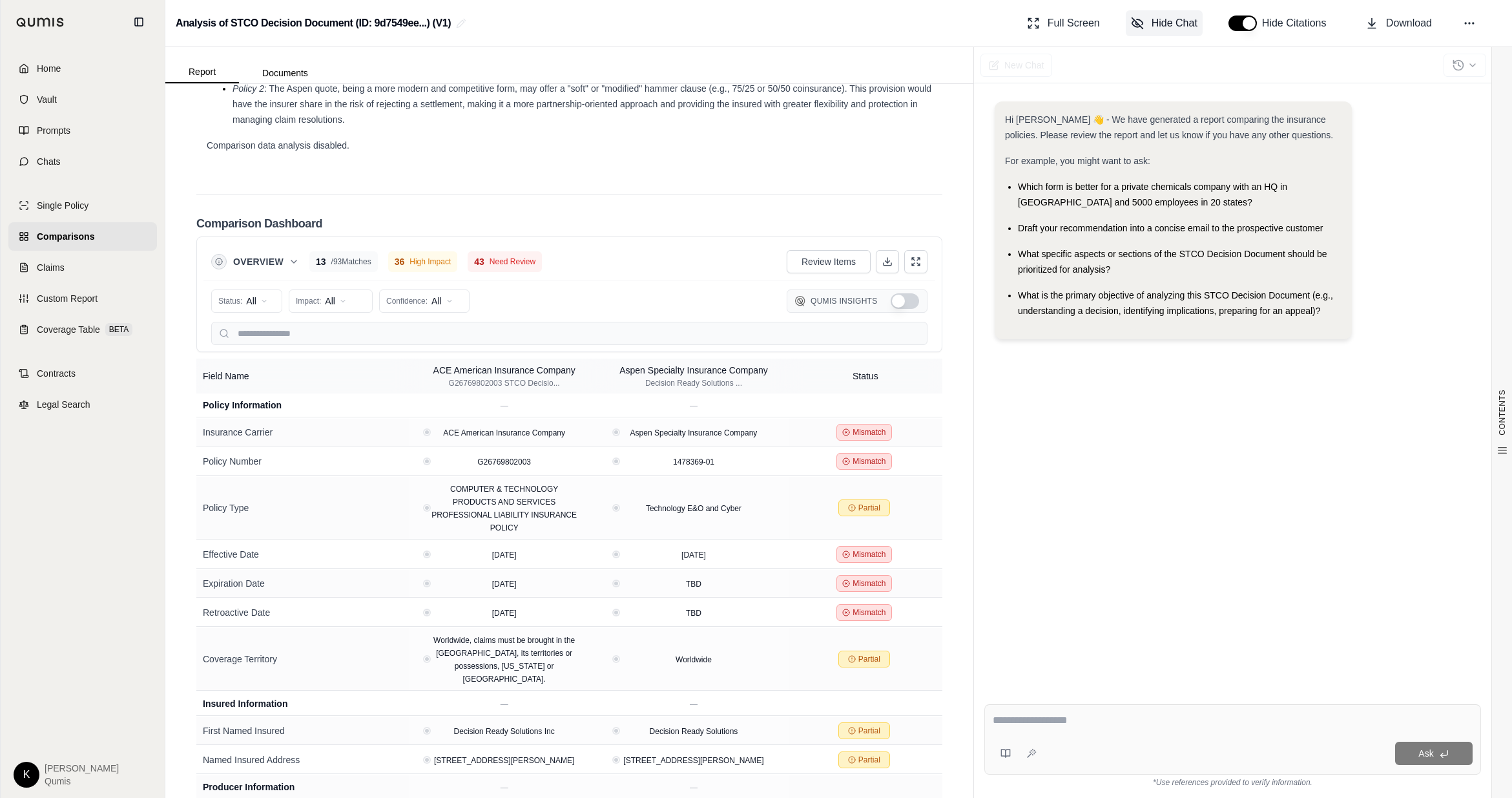
click at [942, 22] on span "Hide Chat" at bounding box center [1175, 23] width 46 height 15
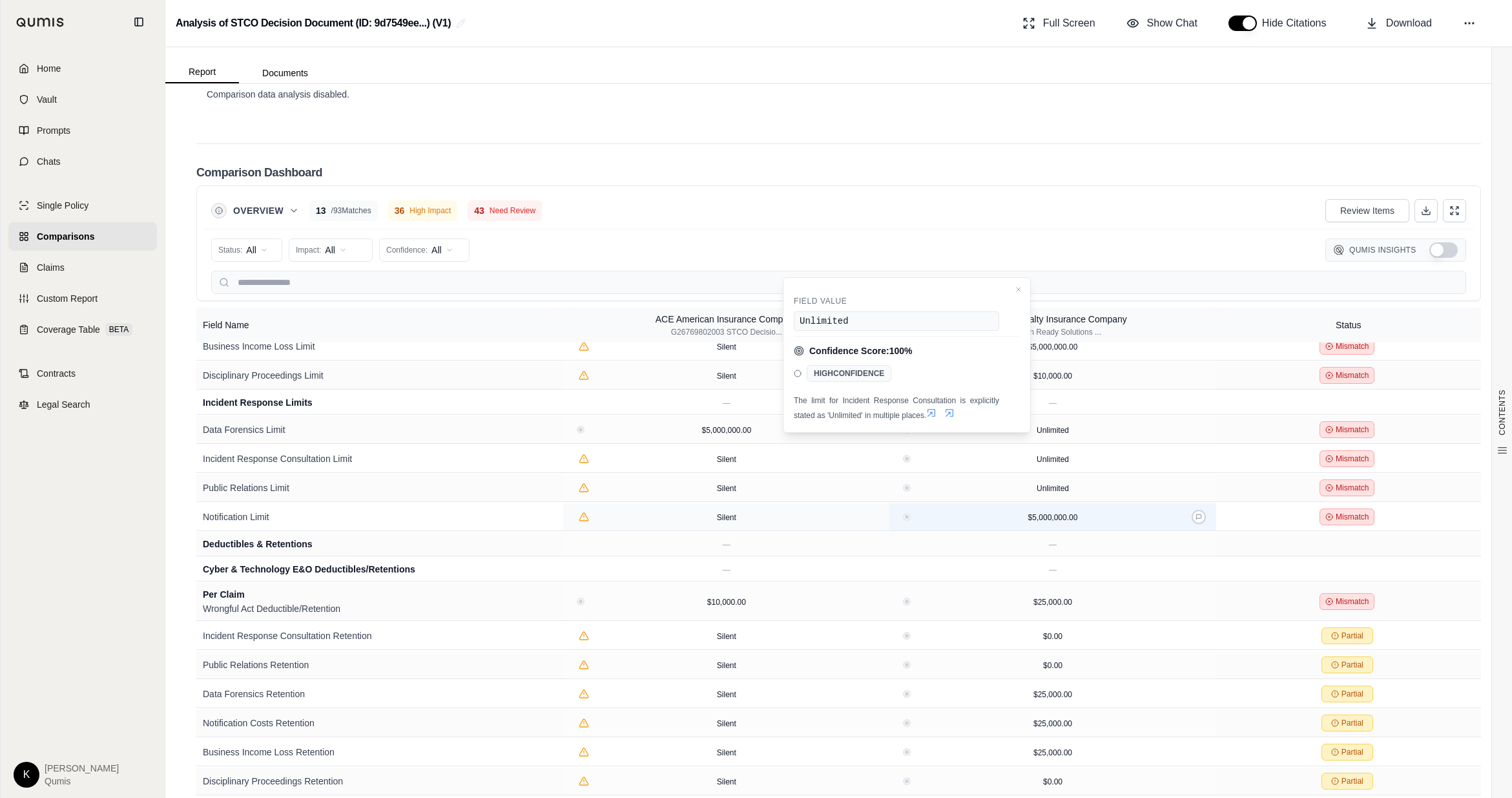
scroll to position [610, 0]
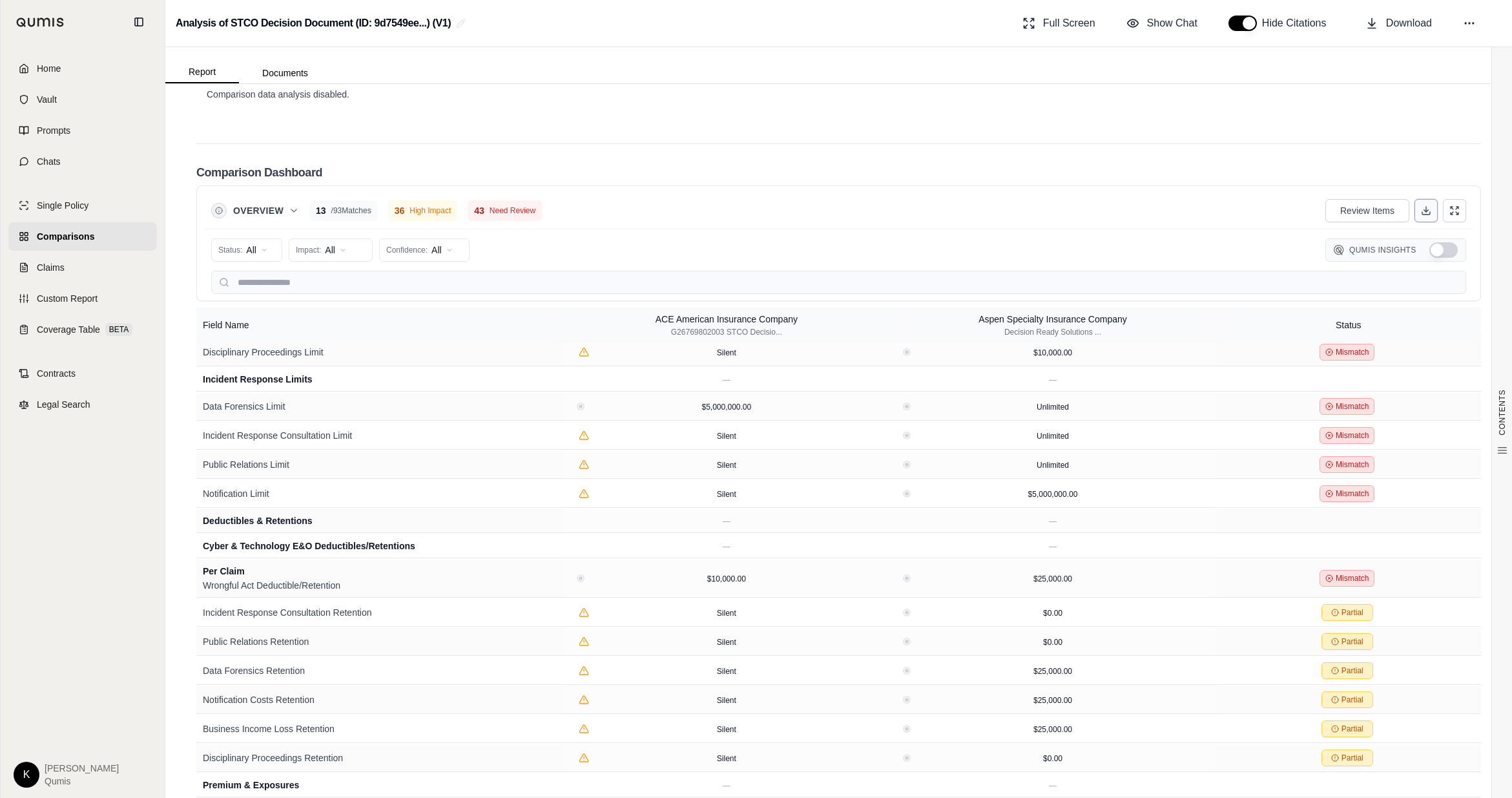
click at [942, 205] on icon at bounding box center [1426, 210] width 10 height 10
click at [942, 26] on span "Download" at bounding box center [1410, 23] width 46 height 15
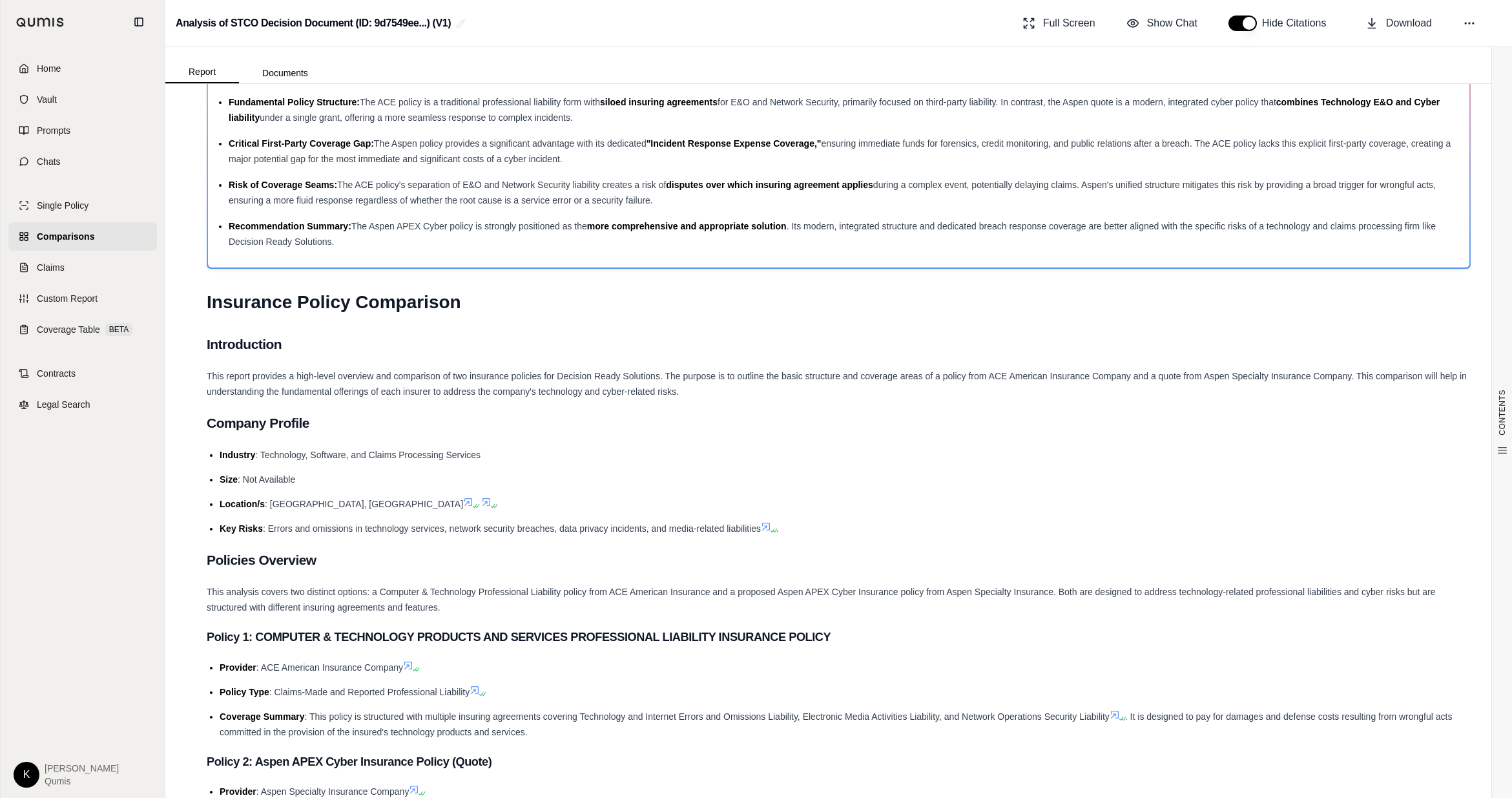
scroll to position [0, 0]
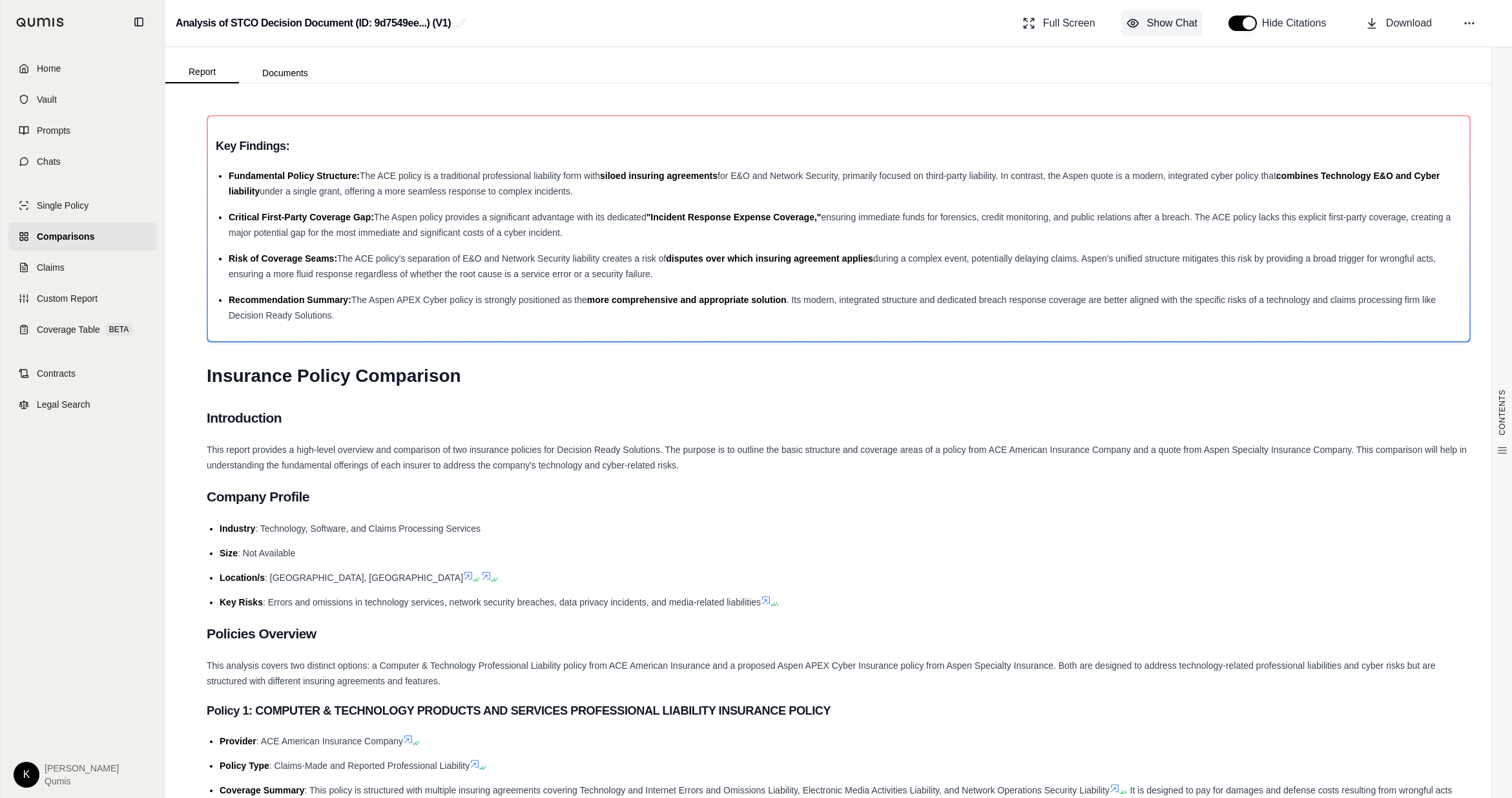
click at [942, 32] on button "Show Chat" at bounding box center [1162, 23] width 81 height 26
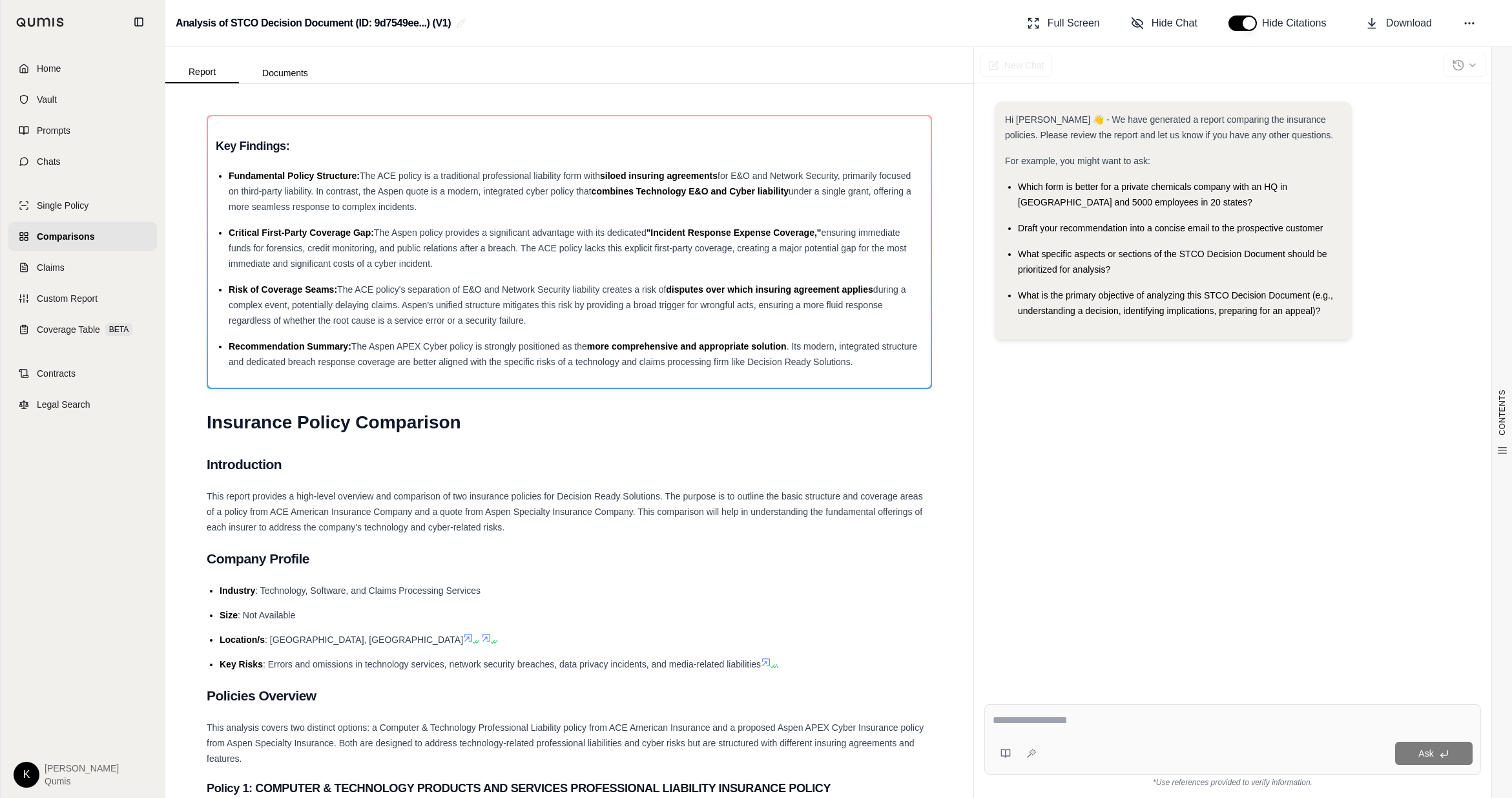
scroll to position [657, 0]
click at [74, 241] on span "Comparisons" at bounding box center [65, 236] width 58 height 13
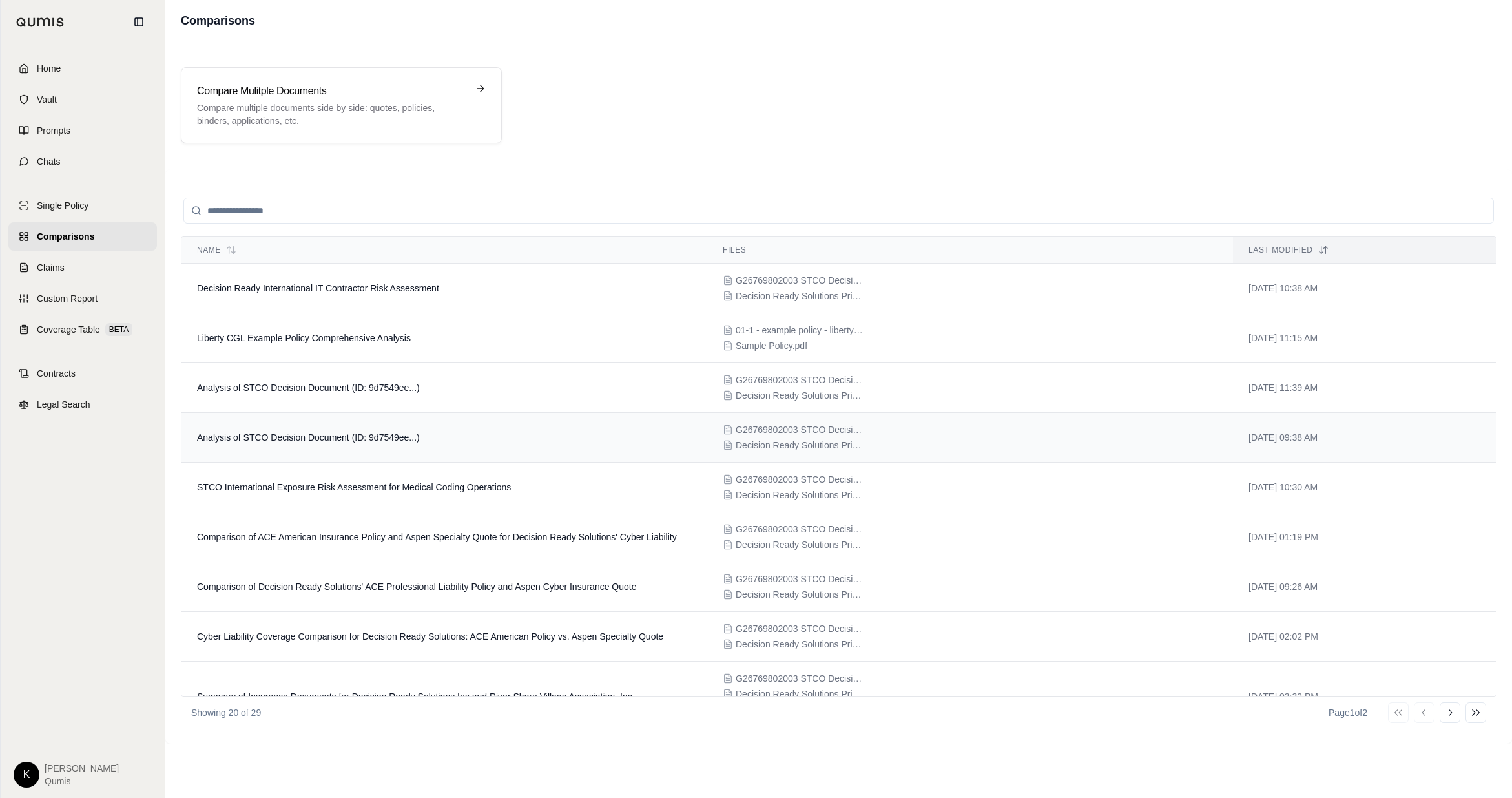
click at [389, 434] on span "Analysis of STCO Decision Document (ID: 9d7549ee...)" at bounding box center [308, 437] width 223 height 10
click at [377, 481] on td "Comparison of ACE American Insurance Policy and Aspen Specialty Quote for Decis…" at bounding box center [444, 537] width 526 height 50
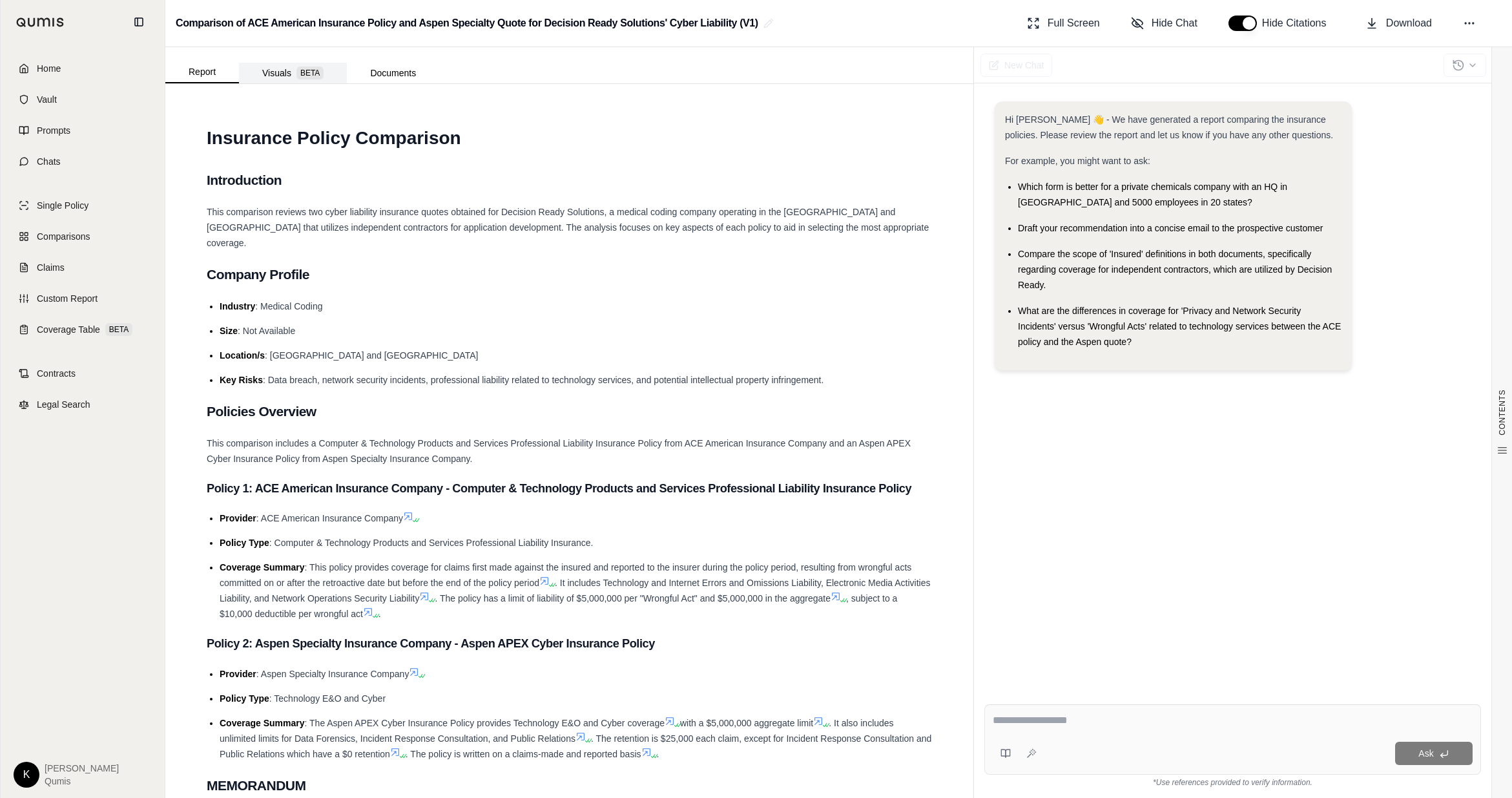
click at [277, 79] on button "Visuals BETA" at bounding box center [293, 73] width 108 height 21
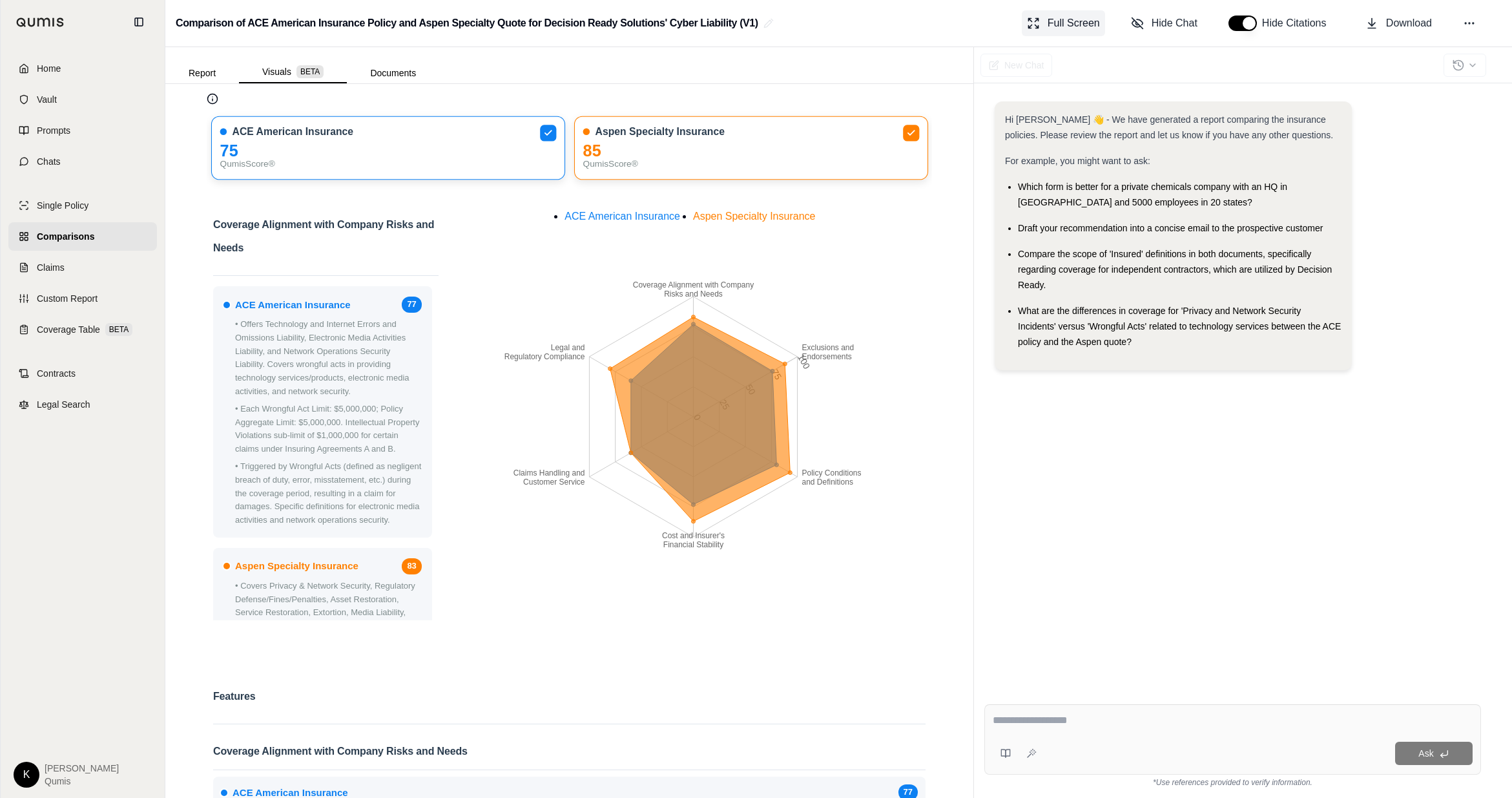
scroll to position [58, 0]
click at [942, 29] on span "Full Screen" at bounding box center [1074, 23] width 52 height 15
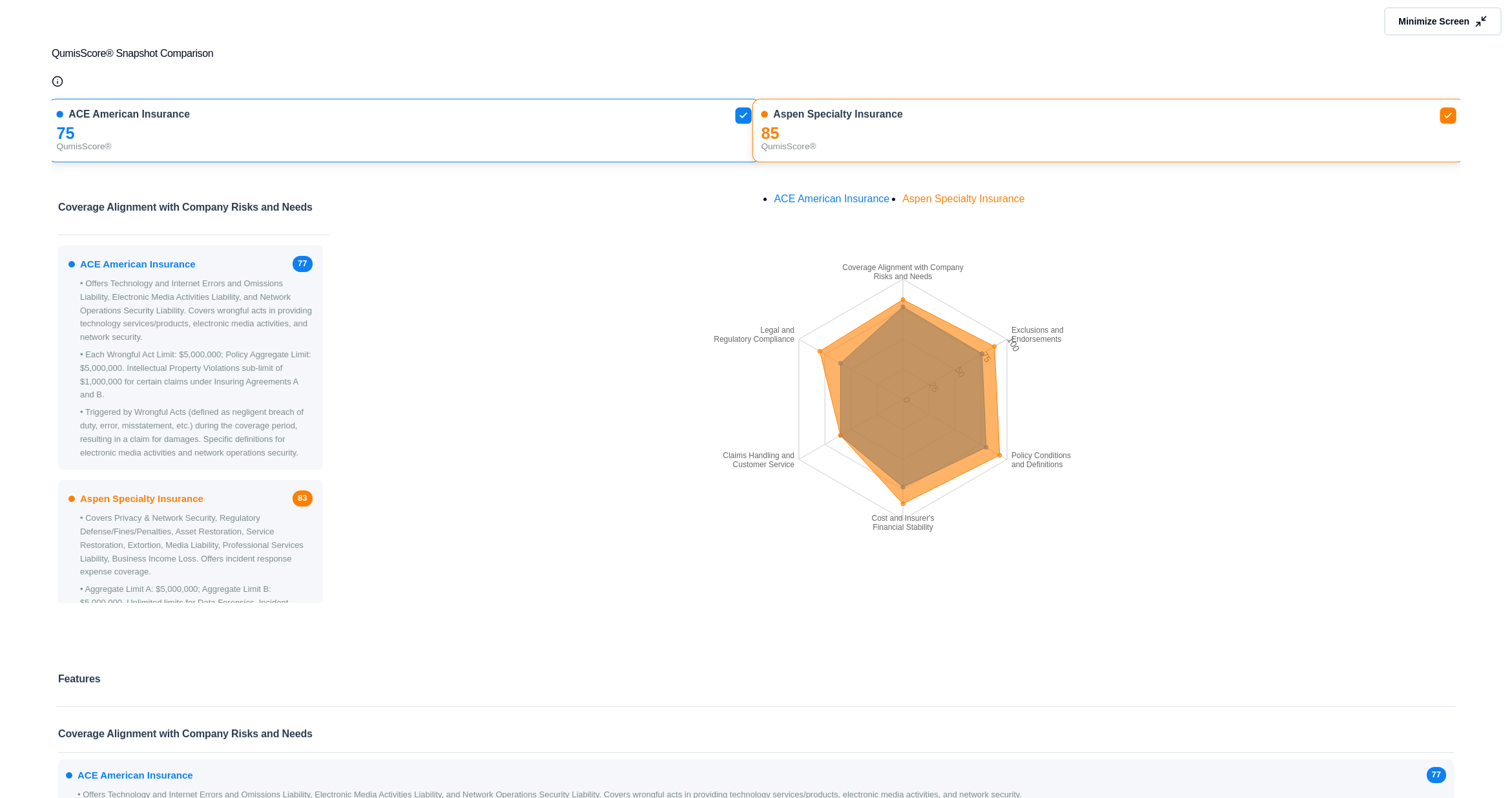
scroll to position [0, 0]
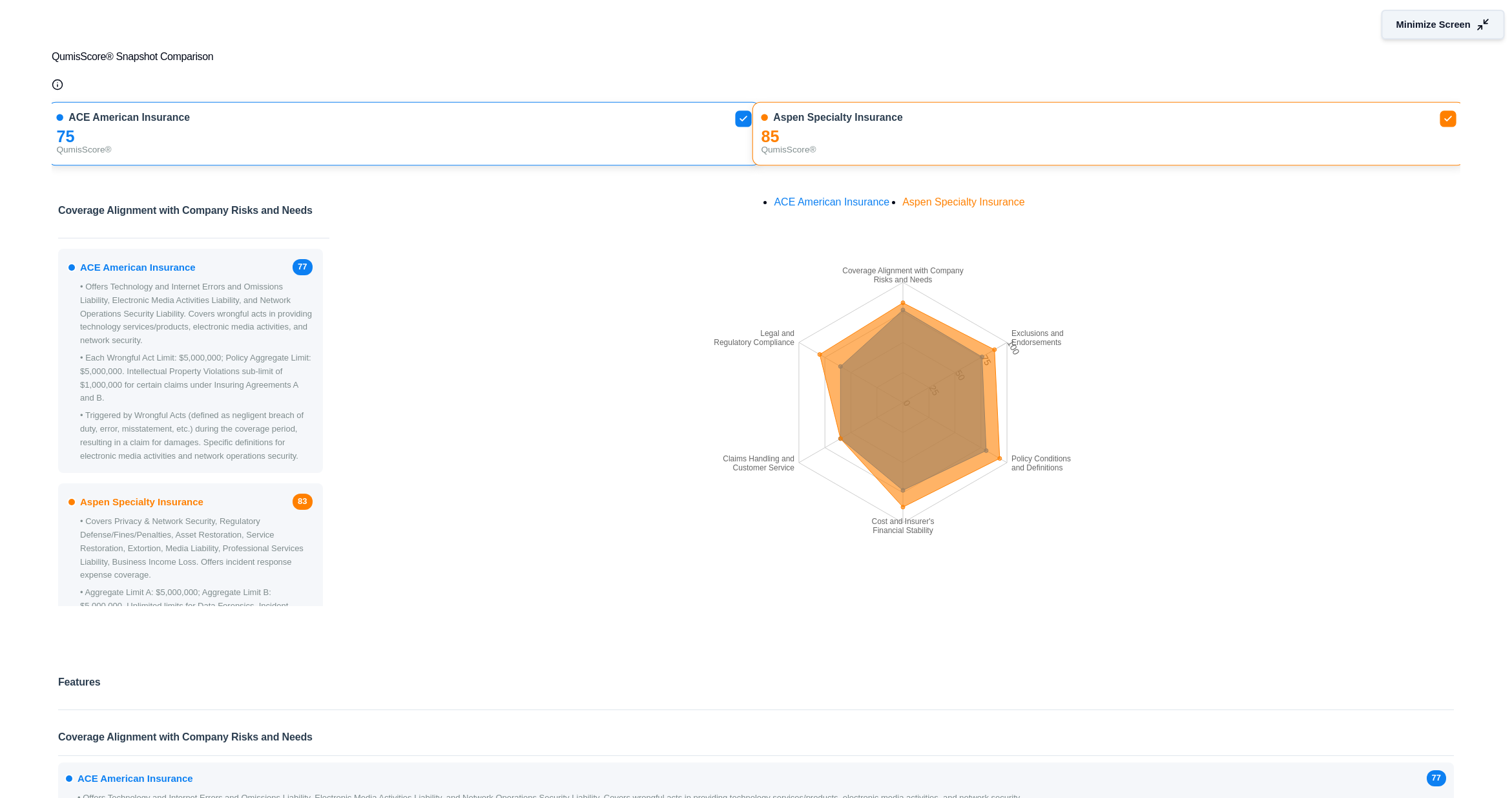
click at [942, 21] on span "Minimize Screen" at bounding box center [1434, 25] width 75 height 14
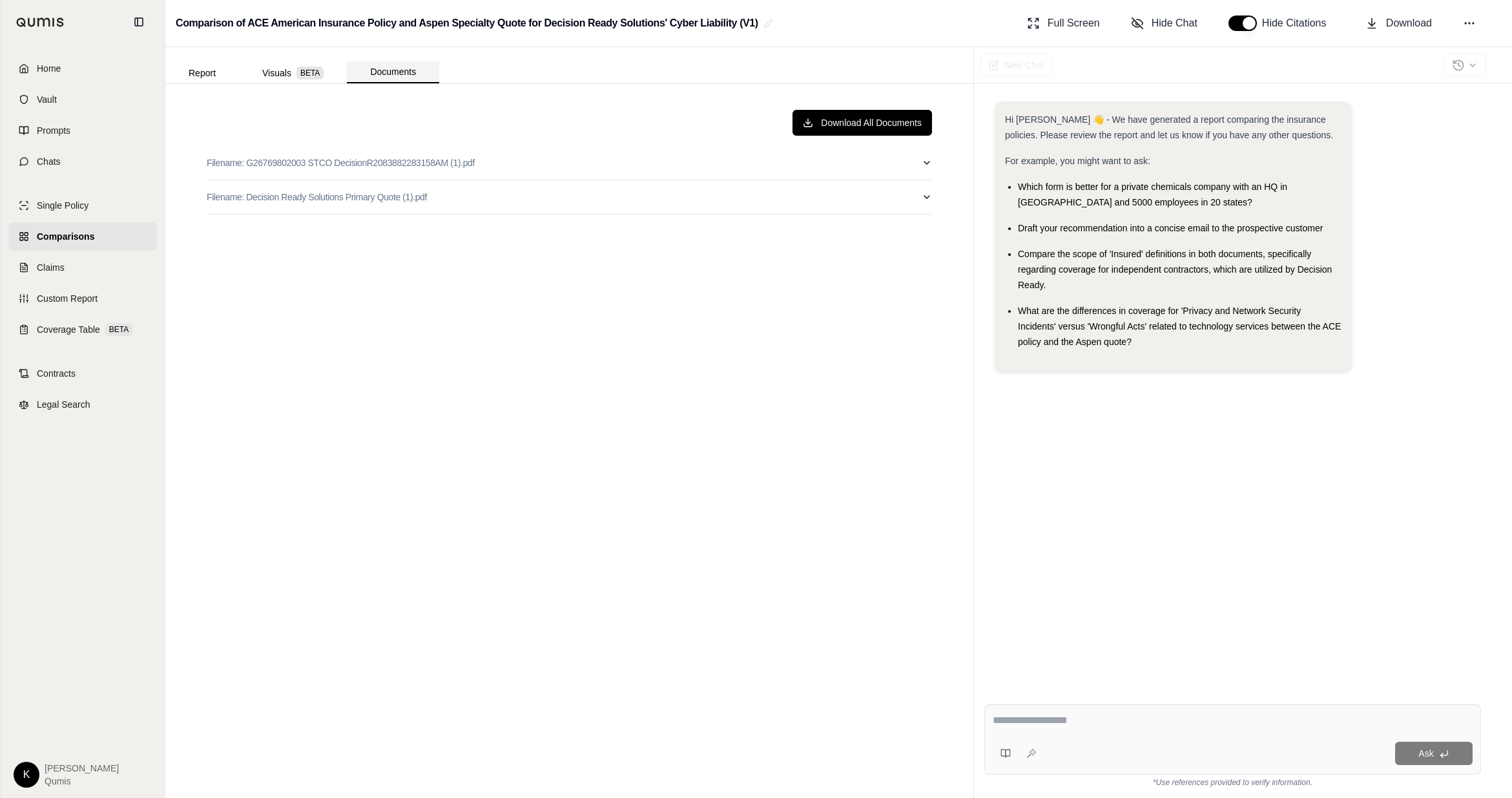
click at [397, 71] on button "Documents" at bounding box center [393, 72] width 92 height 22
click at [925, 160] on icon "button" at bounding box center [926, 162] width 10 height 10
click at [929, 162] on icon "button" at bounding box center [927, 162] width 5 height 2
click at [942, 25] on icon at bounding box center [1470, 23] width 13 height 13
click at [942, 138] on button "Add Files" at bounding box center [1409, 136] width 184 height 25
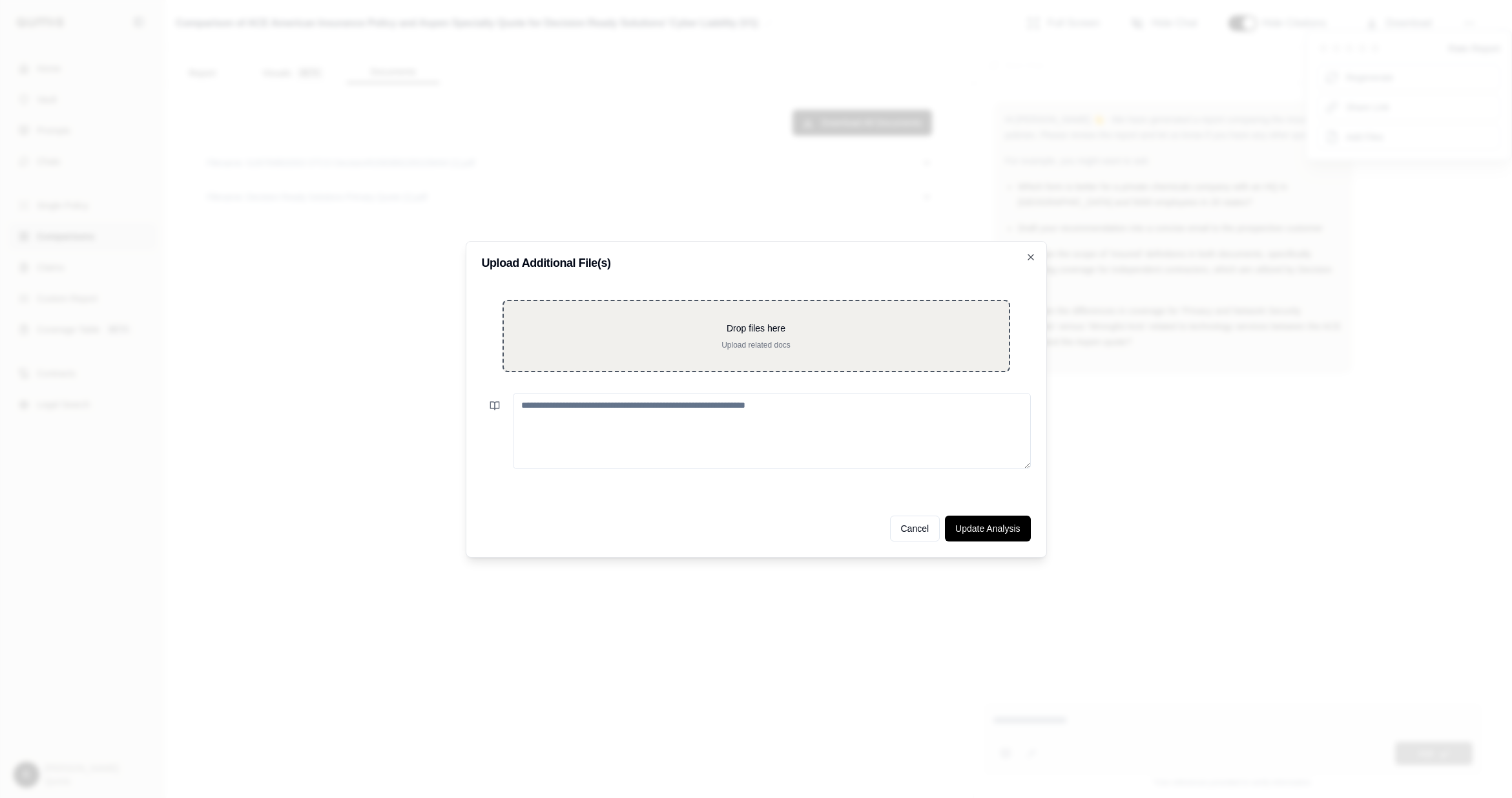
click at [615, 345] on p "Upload related docs" at bounding box center [756, 344] width 464 height 10
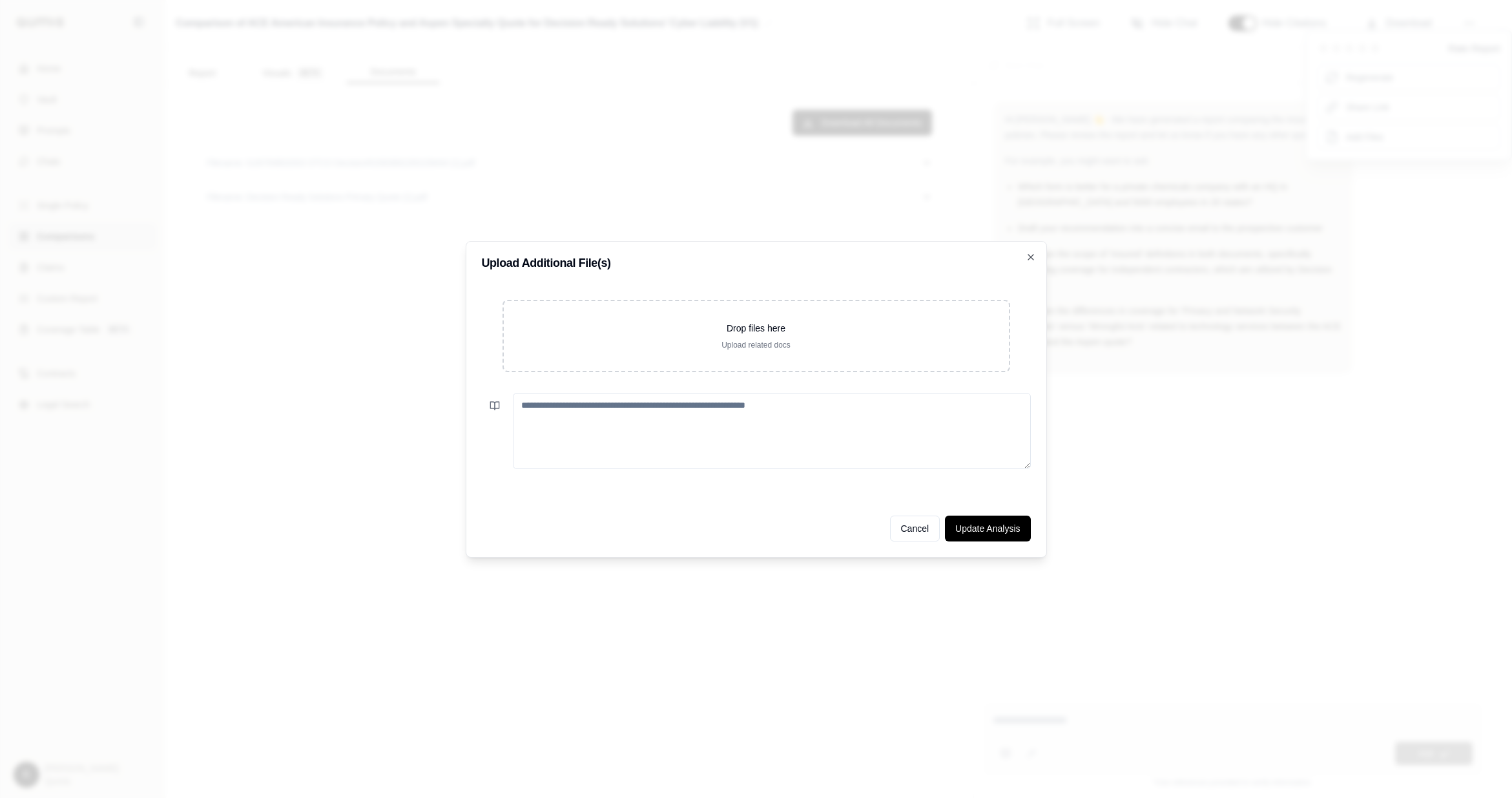
click at [585, 415] on textarea at bounding box center [772, 431] width 518 height 76
click at [942, 258] on icon "button" at bounding box center [1031, 257] width 10 height 10
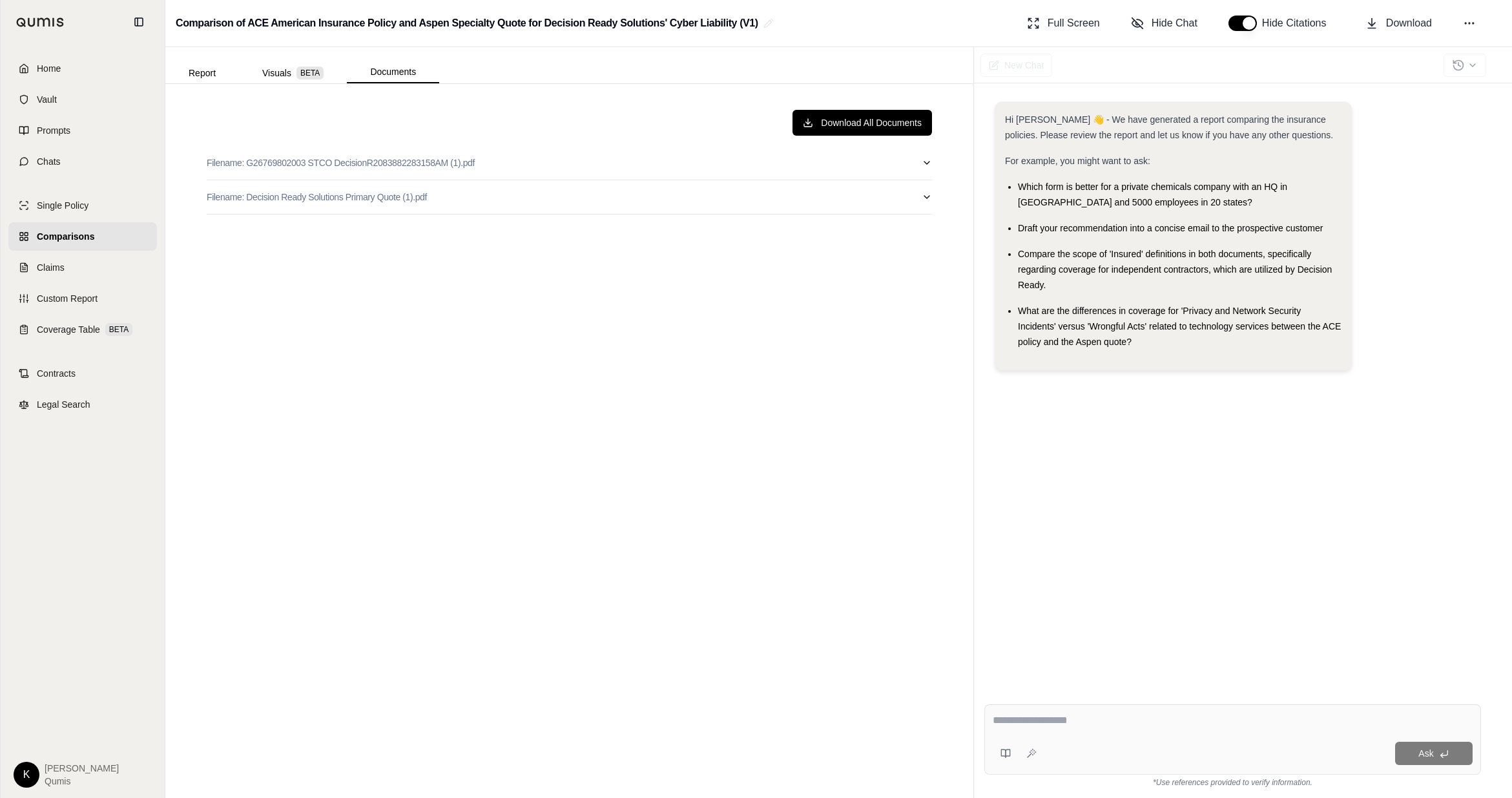
drag, startPoint x: 733, startPoint y: 396, endPoint x: 711, endPoint y: 386, distance: 24.2
click at [733, 395] on div "Download All Documents Filename: G26769802003 STCO DecisionR2083882283158AM (1)…" at bounding box center [569, 441] width 746 height 683
click at [49, 65] on span "Home" at bounding box center [48, 68] width 24 height 13
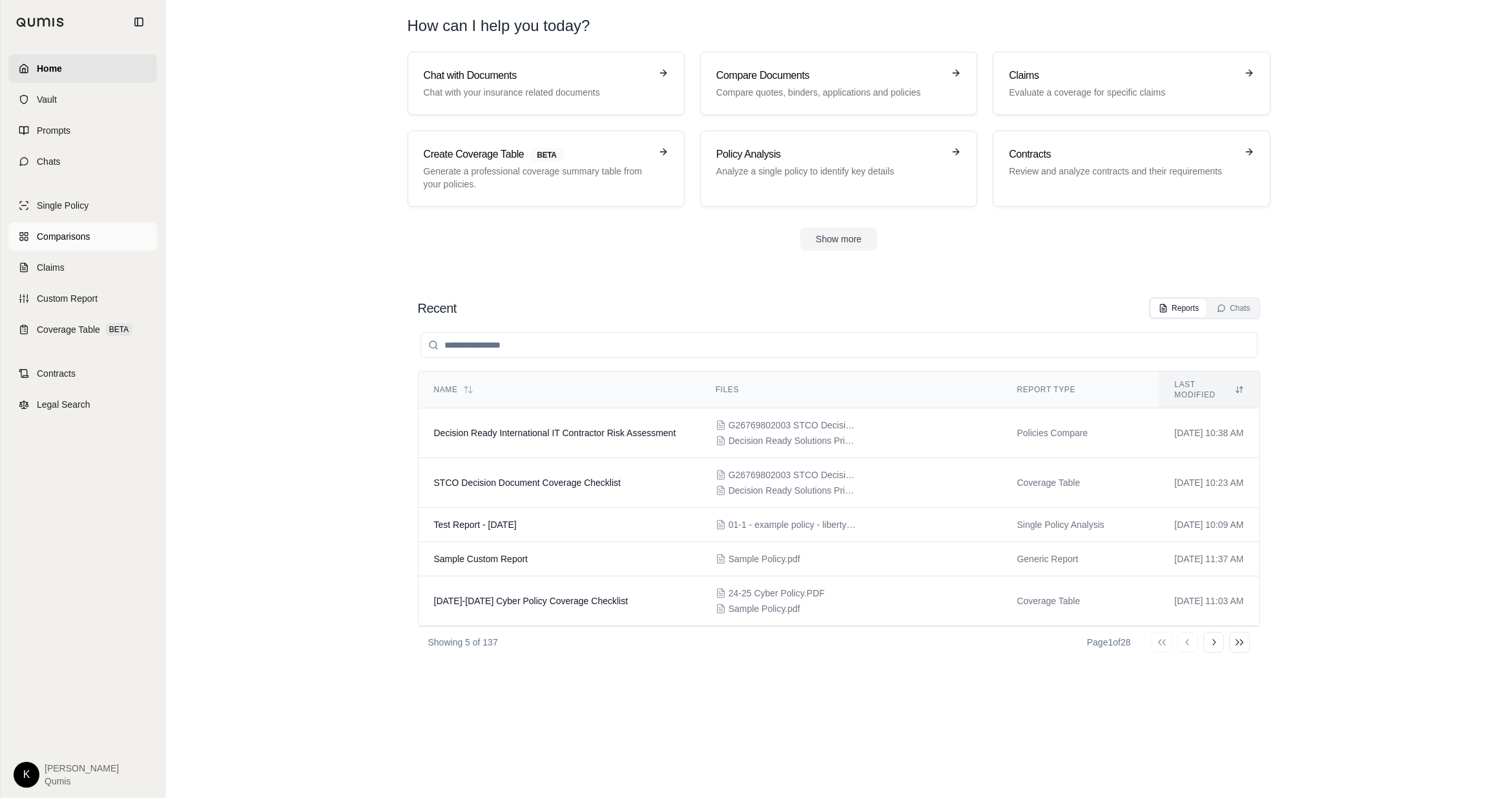
click at [108, 229] on link "Comparisons" at bounding box center [82, 236] width 148 height 28
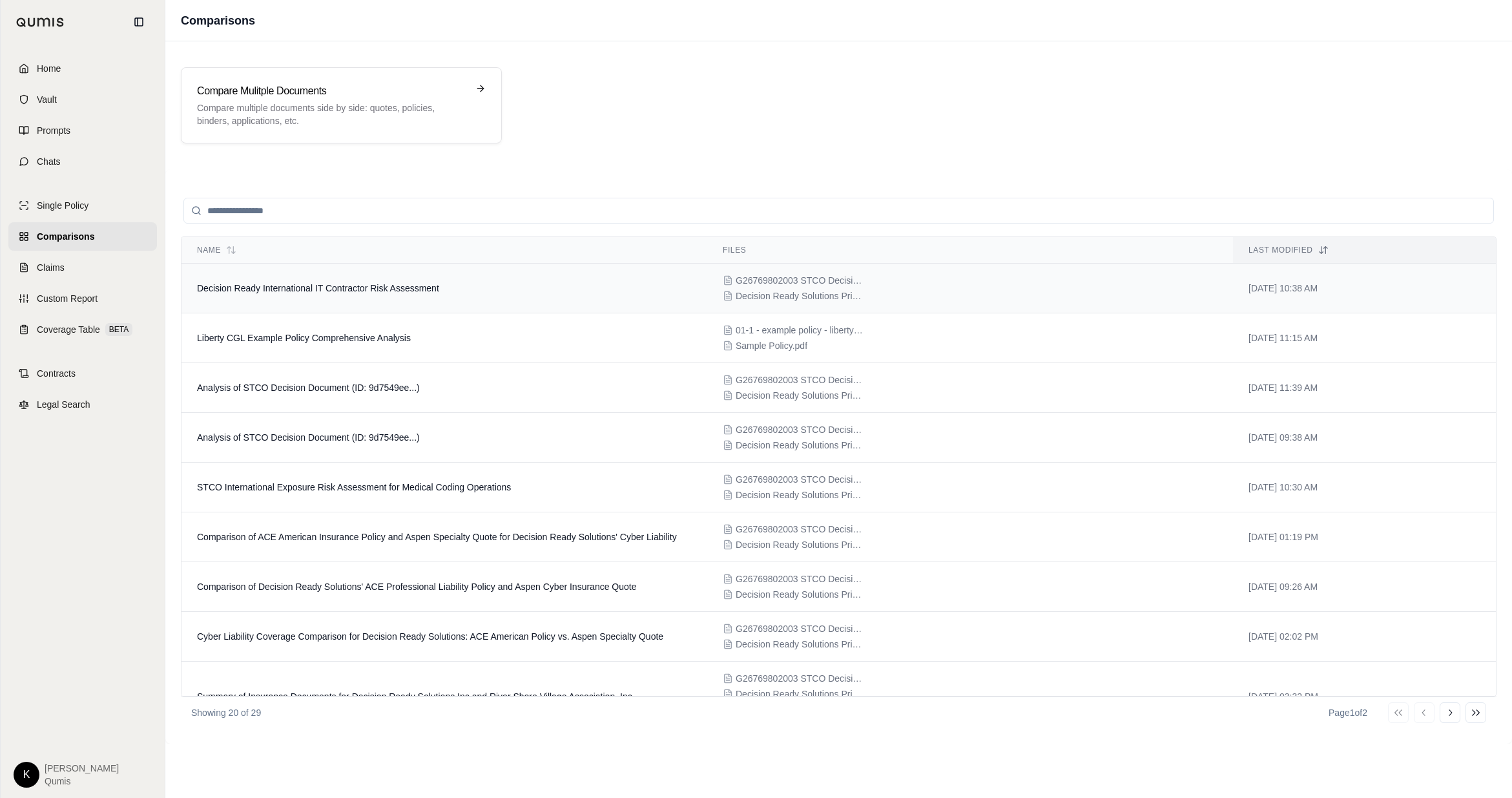
click at [324, 296] on td "Decision Ready International IT Contractor Risk Assessment" at bounding box center [444, 288] width 526 height 50
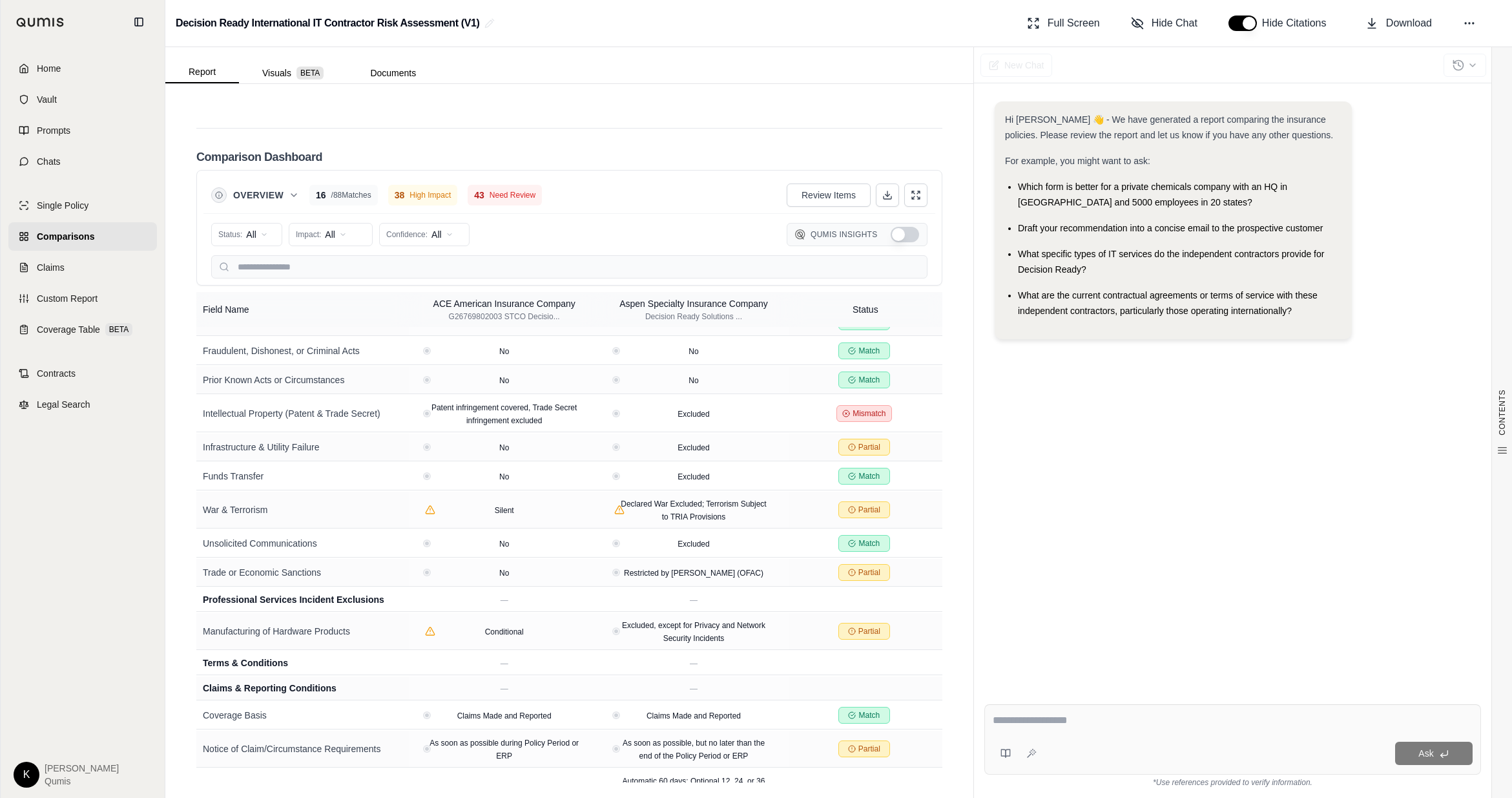
scroll to position [2016, 0]
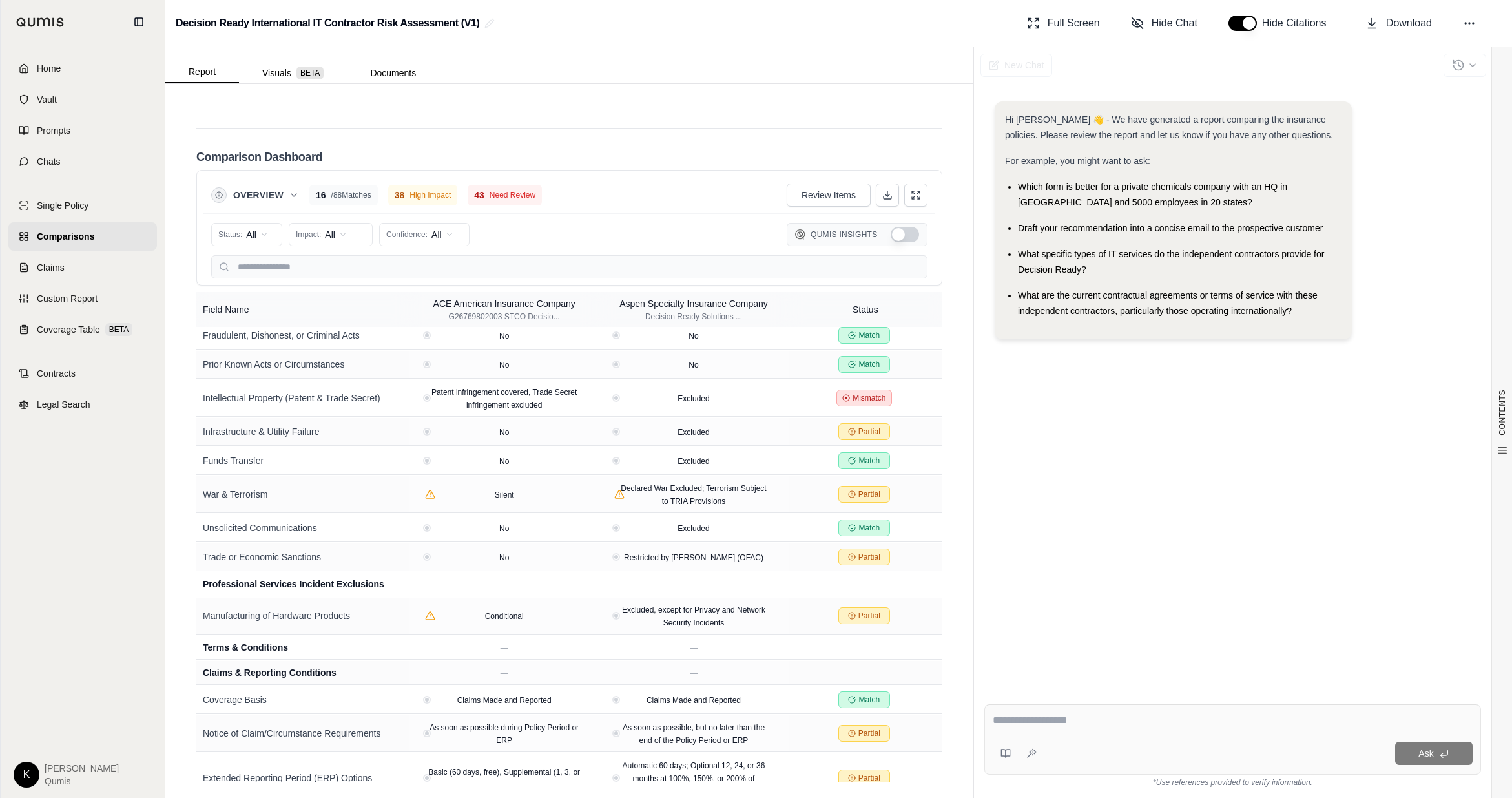
drag, startPoint x: 1077, startPoint y: 723, endPoint x: 1097, endPoint y: 718, distance: 20.6
click at [942, 481] on textarea at bounding box center [1233, 720] width 480 height 15
type textarea "**********"
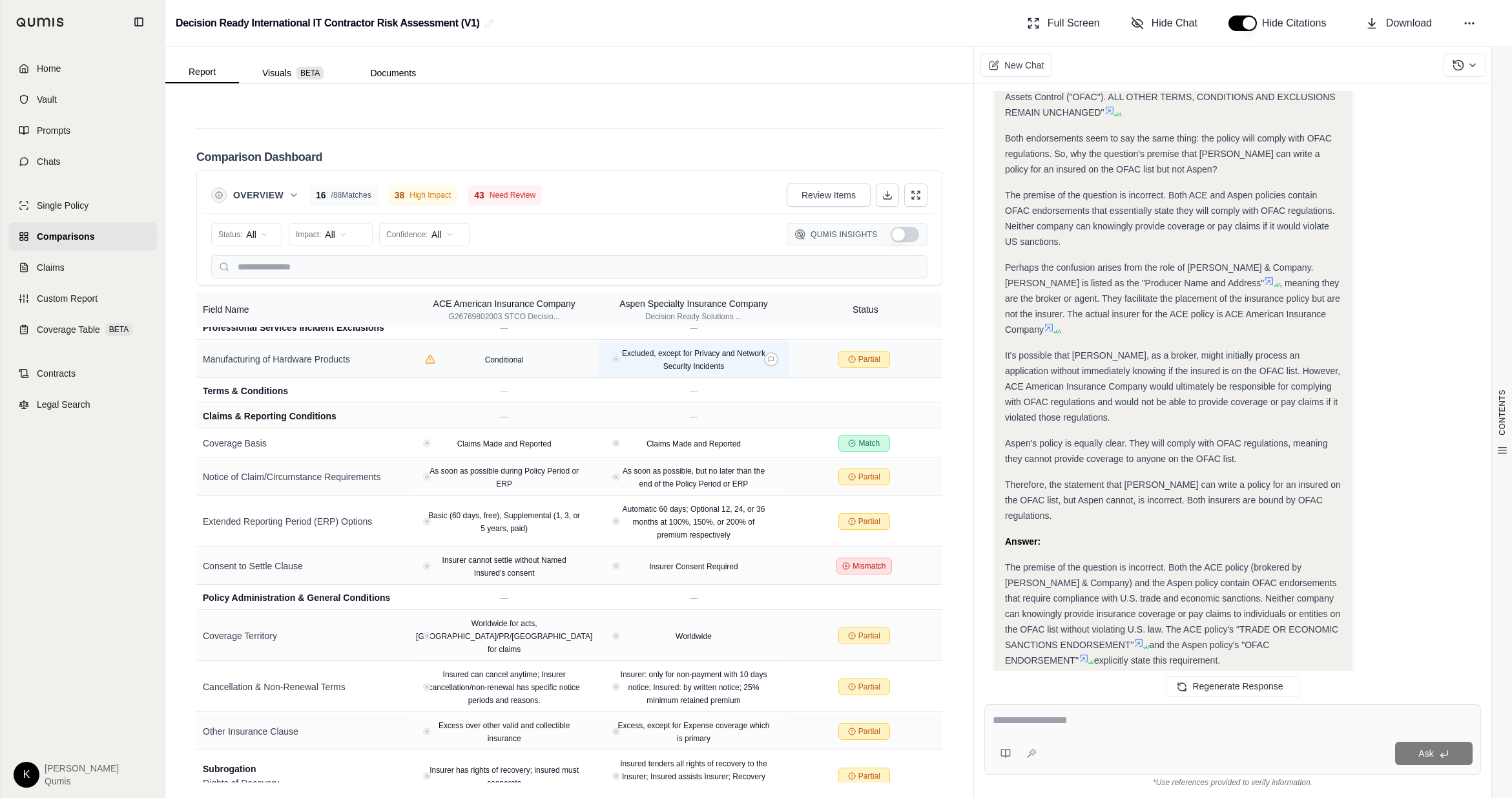
scroll to position [2299, 0]
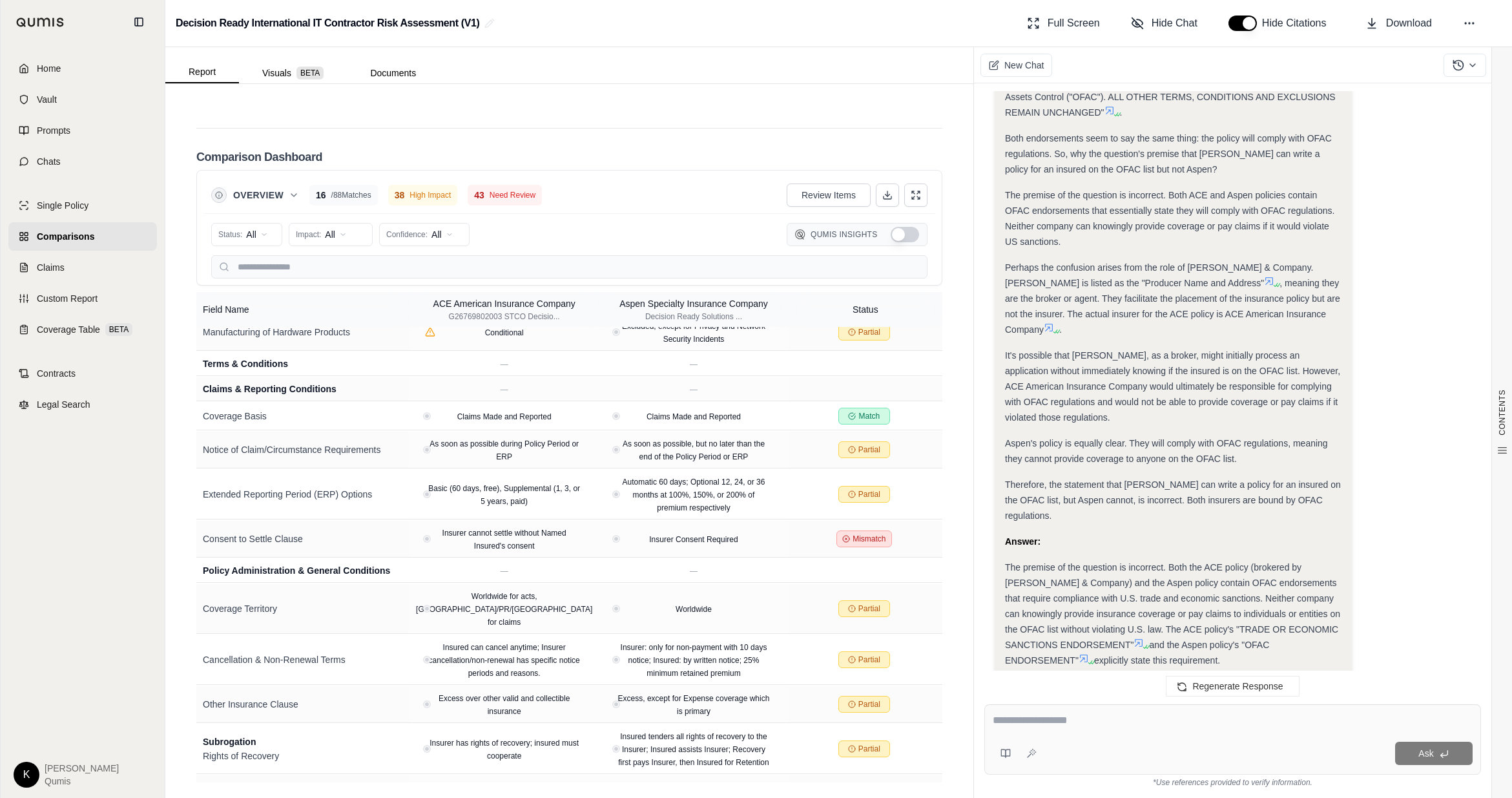
click at [942, 481] on icon at bounding box center [1058, 702] width 12 height 11
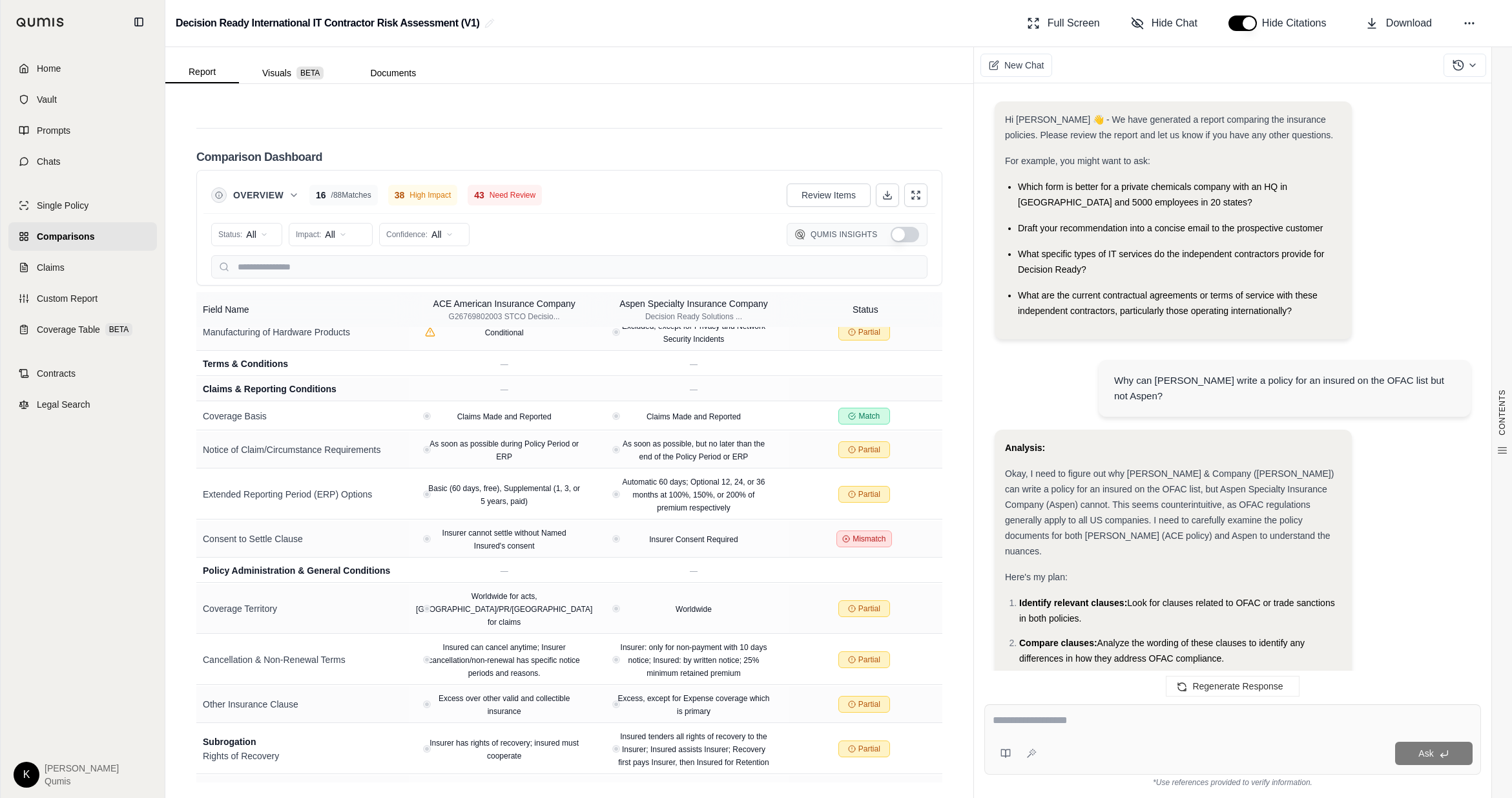
scroll to position [1046, 0]
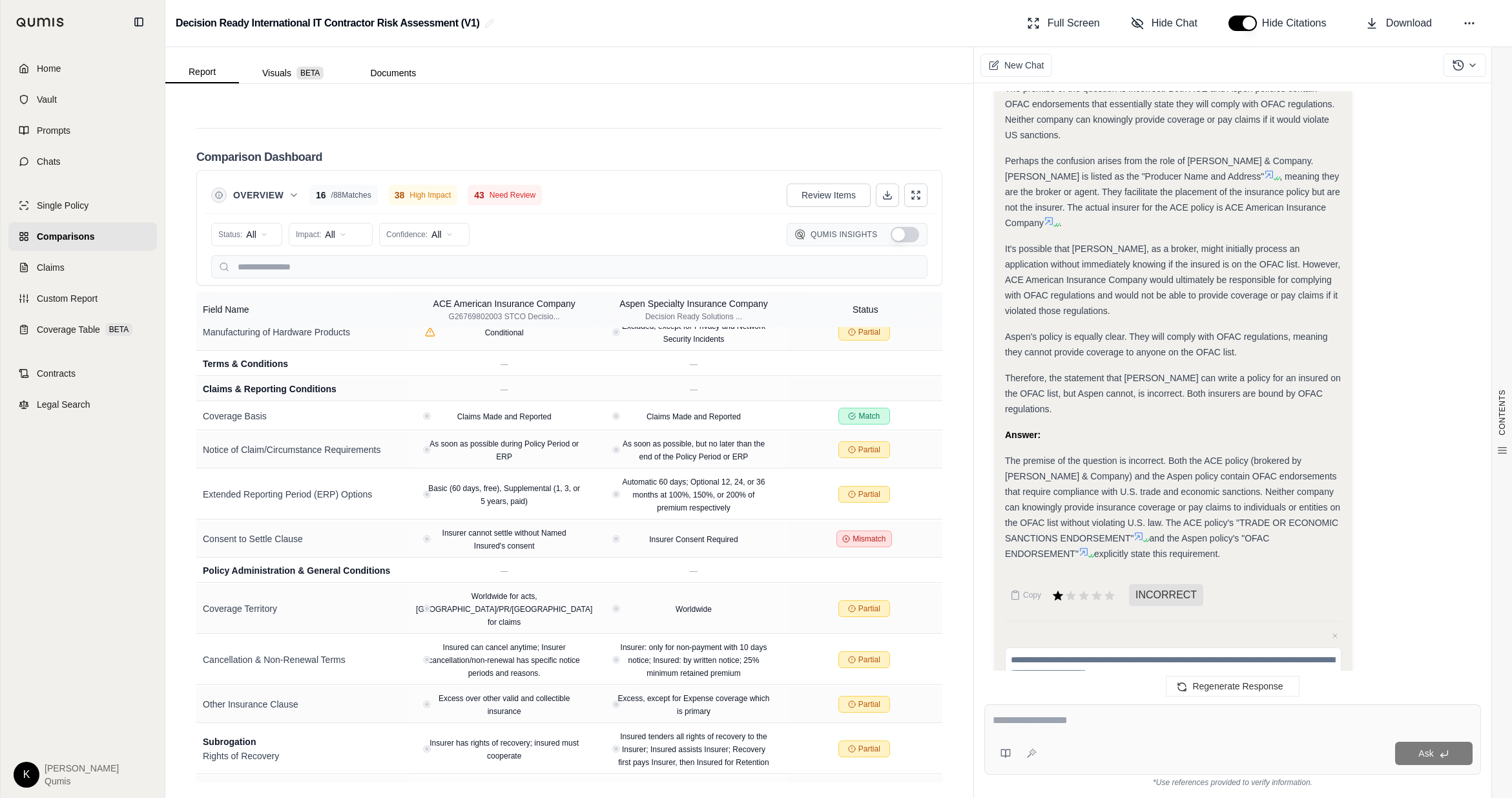
click at [942, 481] on span "INCORRECT" at bounding box center [1166, 595] width 75 height 22
click at [942, 481] on div "Cancel Submit" at bounding box center [1174, 703] width 337 height 23
click at [942, 481] on textarea at bounding box center [1174, 667] width 337 height 38
type textarea "**********"
click at [942, 481] on button "Submit" at bounding box center [1324, 706] width 35 height 18
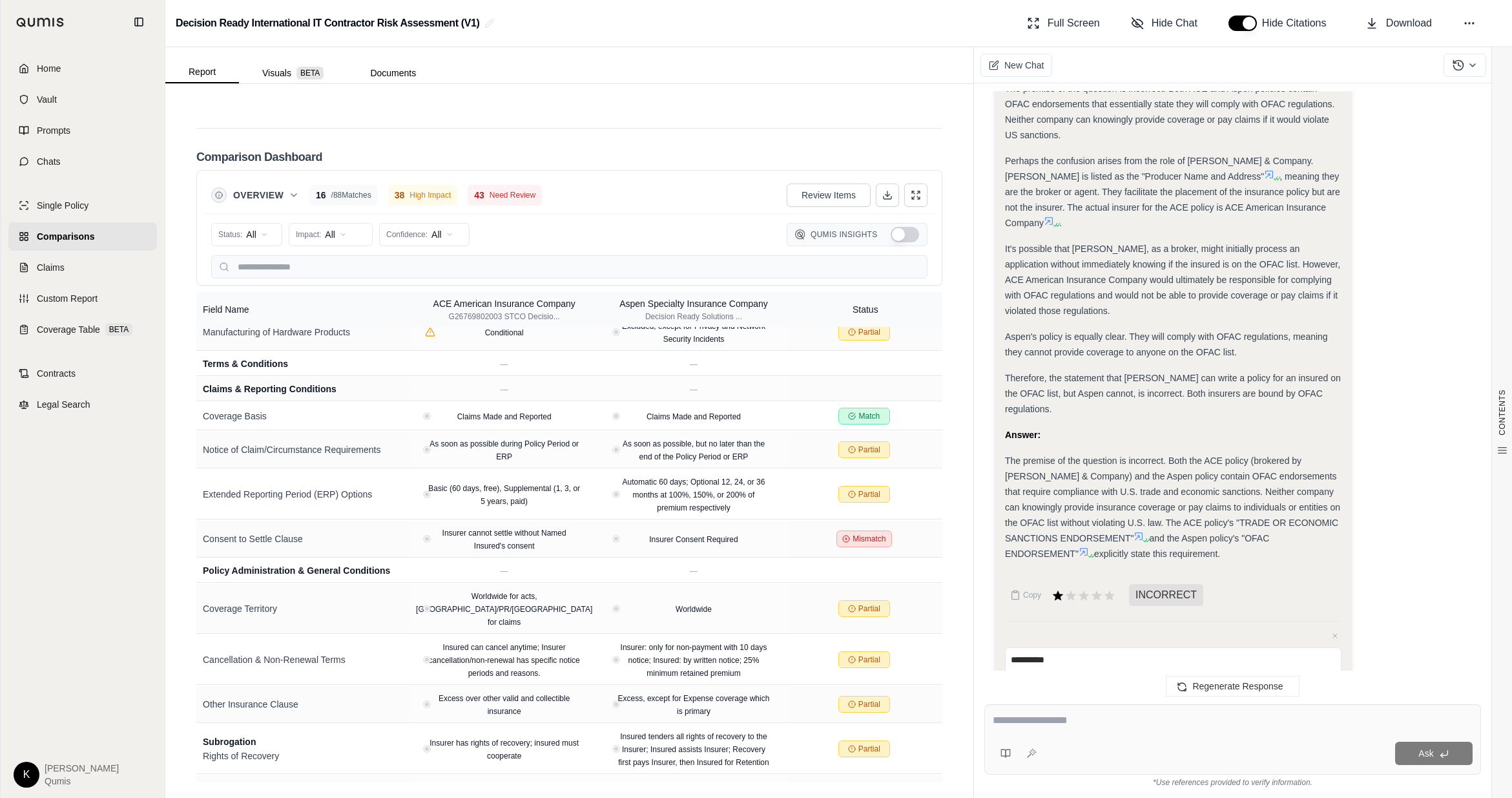
scroll to position [940, 0]
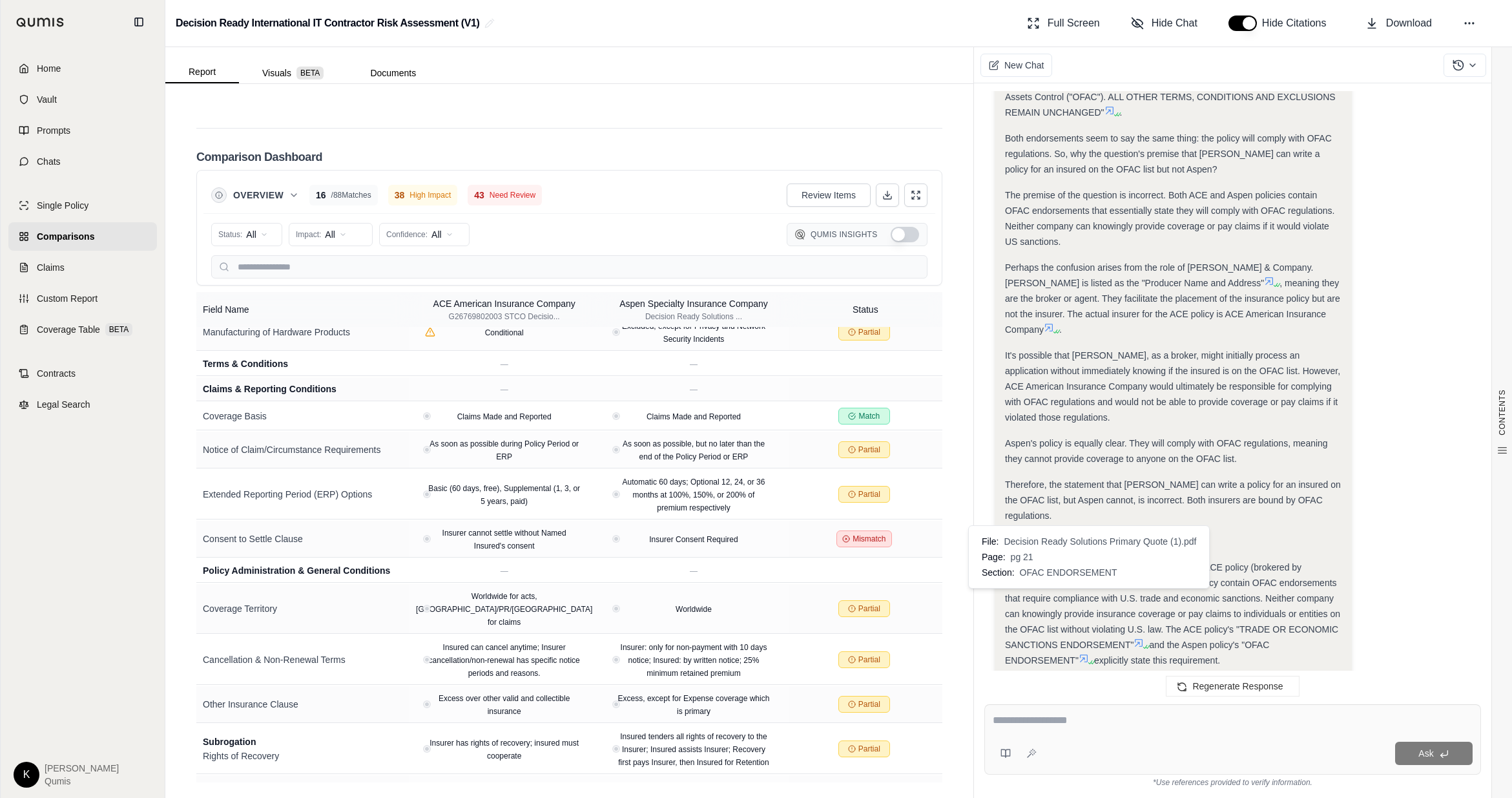
click at [942, 481] on icon at bounding box center [1084, 658] width 10 height 10
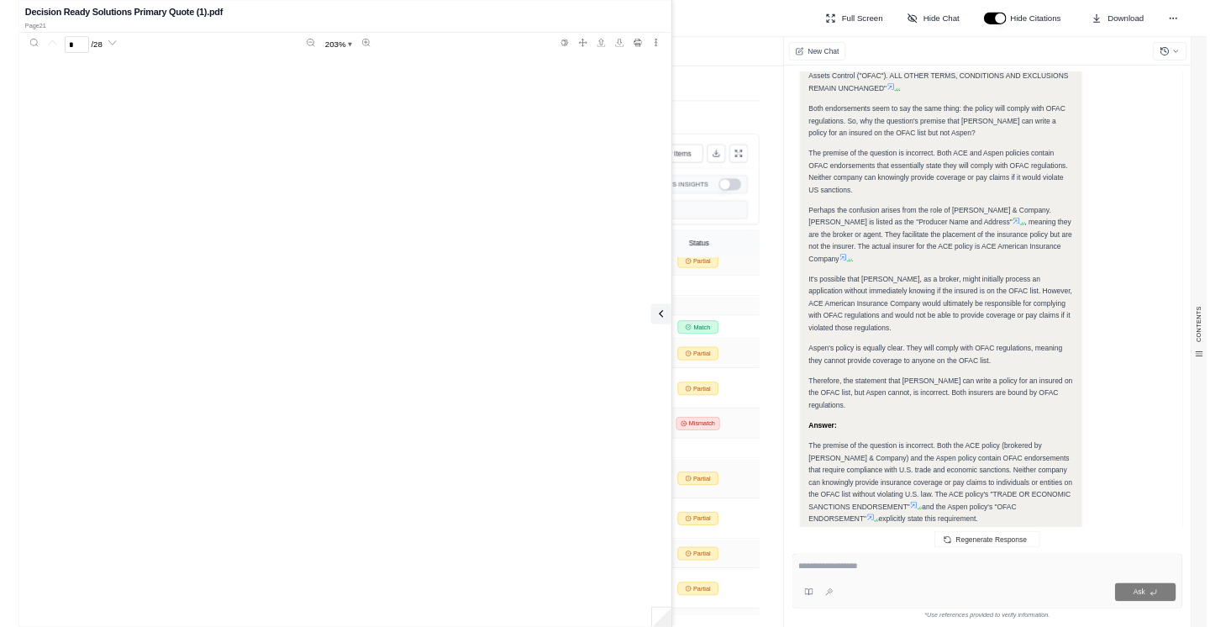
scroll to position [27231, 0]
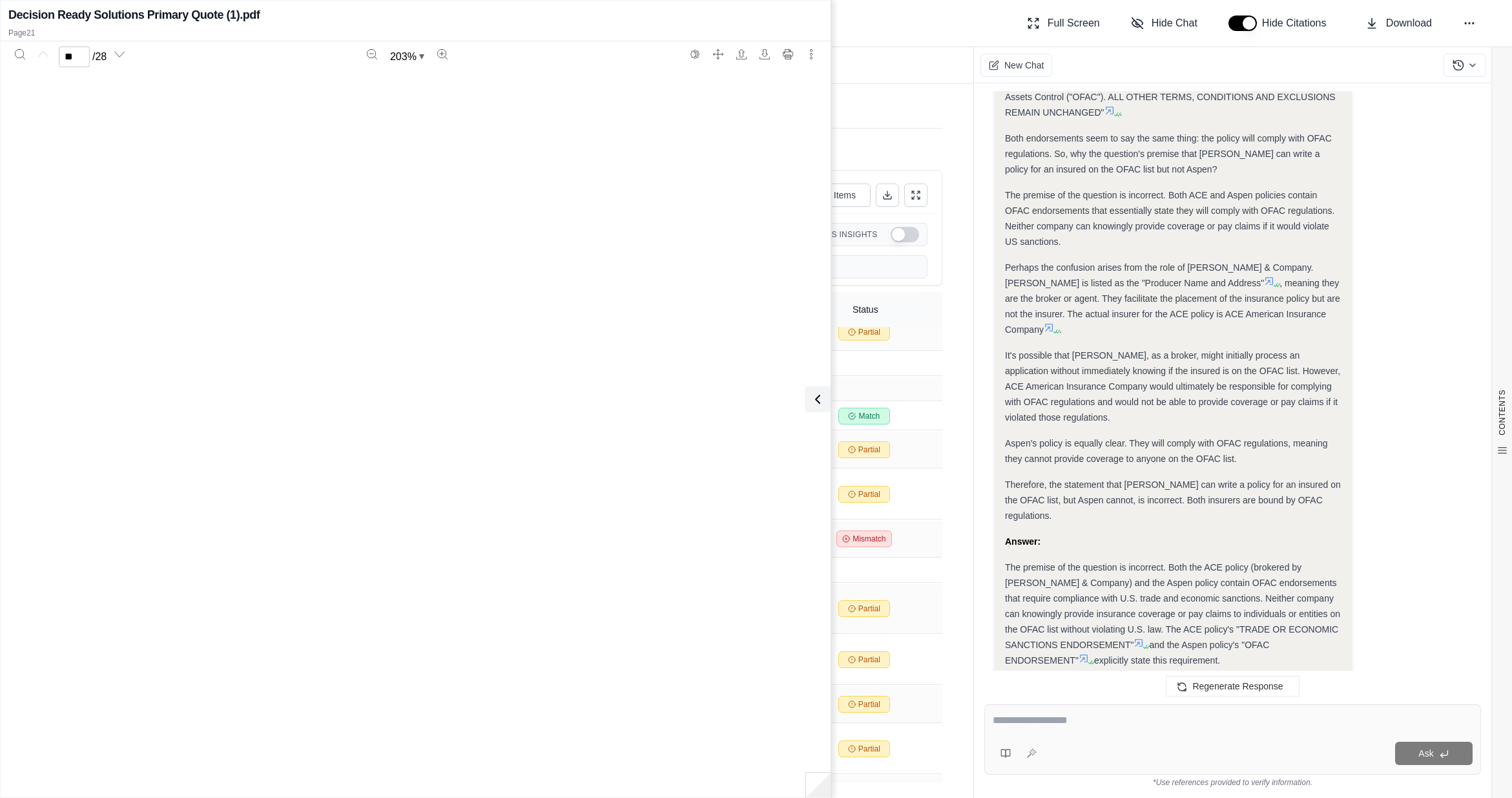
type input "**"
click at [817, 396] on icon at bounding box center [816, 399] width 15 height 15
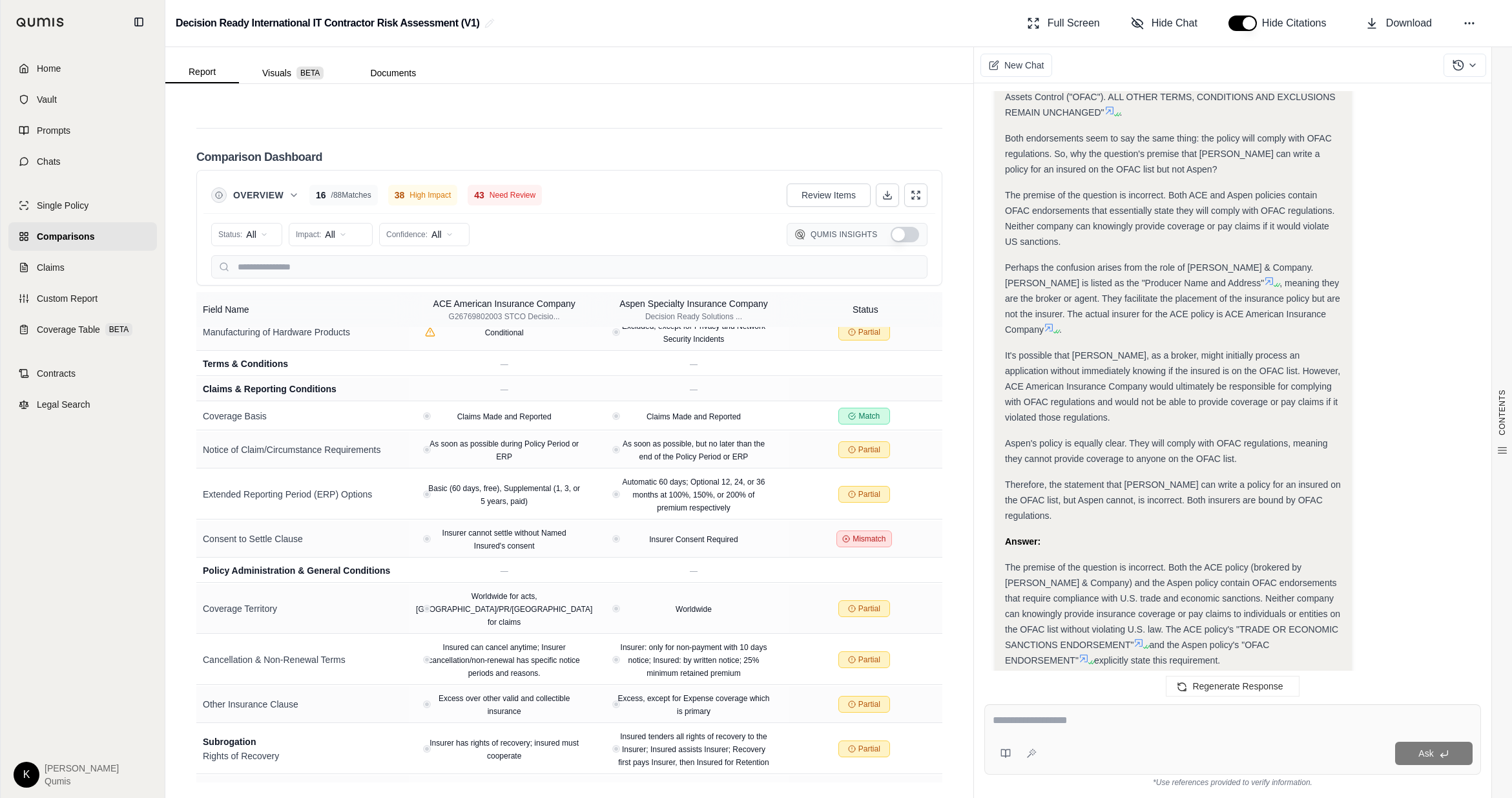
click at [942, 481] on textarea at bounding box center [1233, 720] width 480 height 15
click at [942, 481] on button at bounding box center [1032, 753] width 21 height 21
drag, startPoint x: 1138, startPoint y: 727, endPoint x: 939, endPoint y: 705, distance: 200.2
click at [939, 481] on div "Report Visuals BETA Documents CONTENTS Table of Contents Key Findings: INSURANC…" at bounding box center [839, 422] width 1347 height 751
click at [942, 481] on textarea "**********" at bounding box center [1233, 720] width 480 height 15
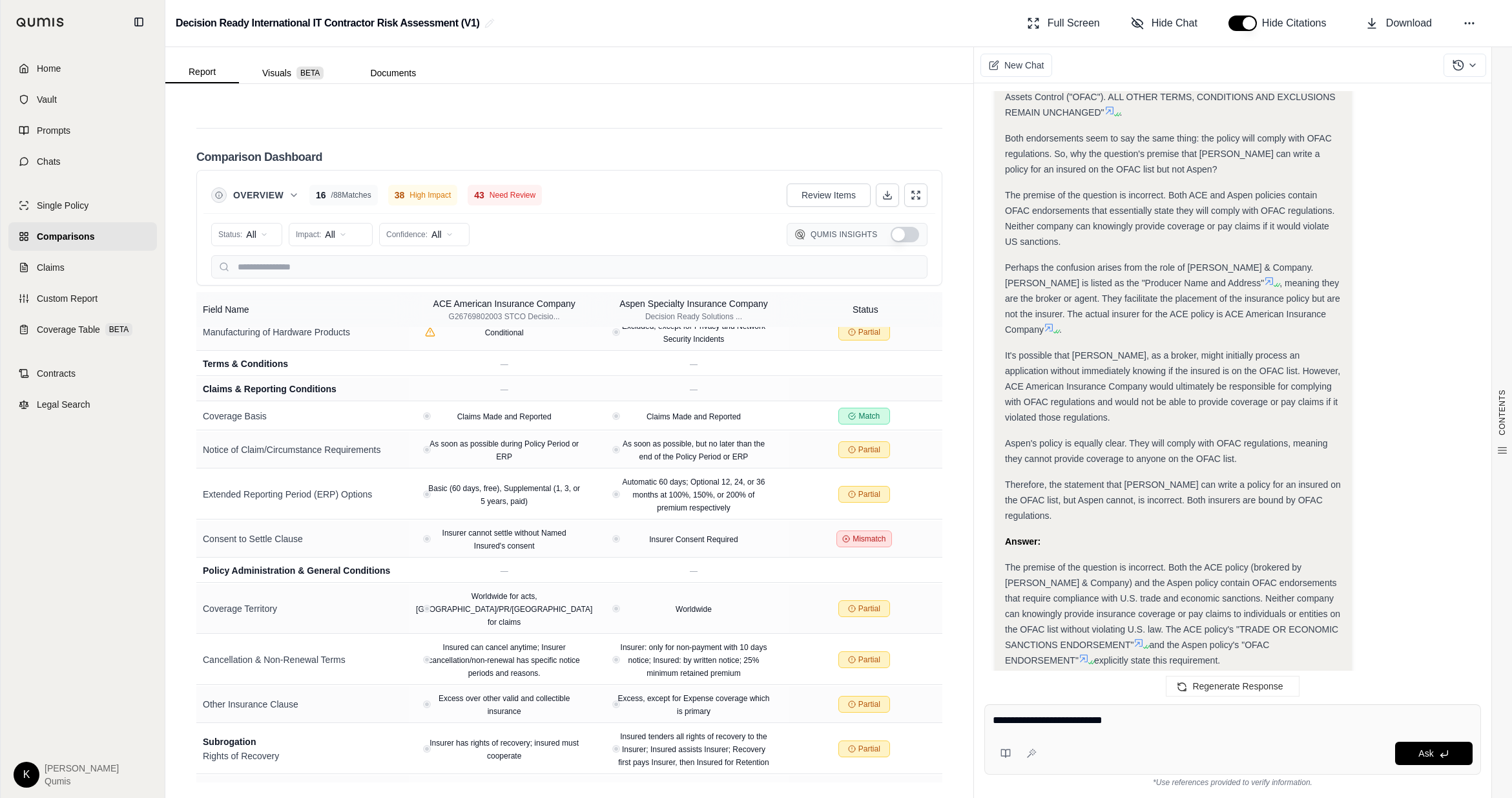
drag, startPoint x: 1159, startPoint y: 726, endPoint x: 955, endPoint y: 710, distance: 204.6
click at [942, 481] on div "Report Visuals BETA Documents CONTENTS Table of Contents Key Findings: INSURANC…" at bounding box center [839, 422] width 1347 height 751
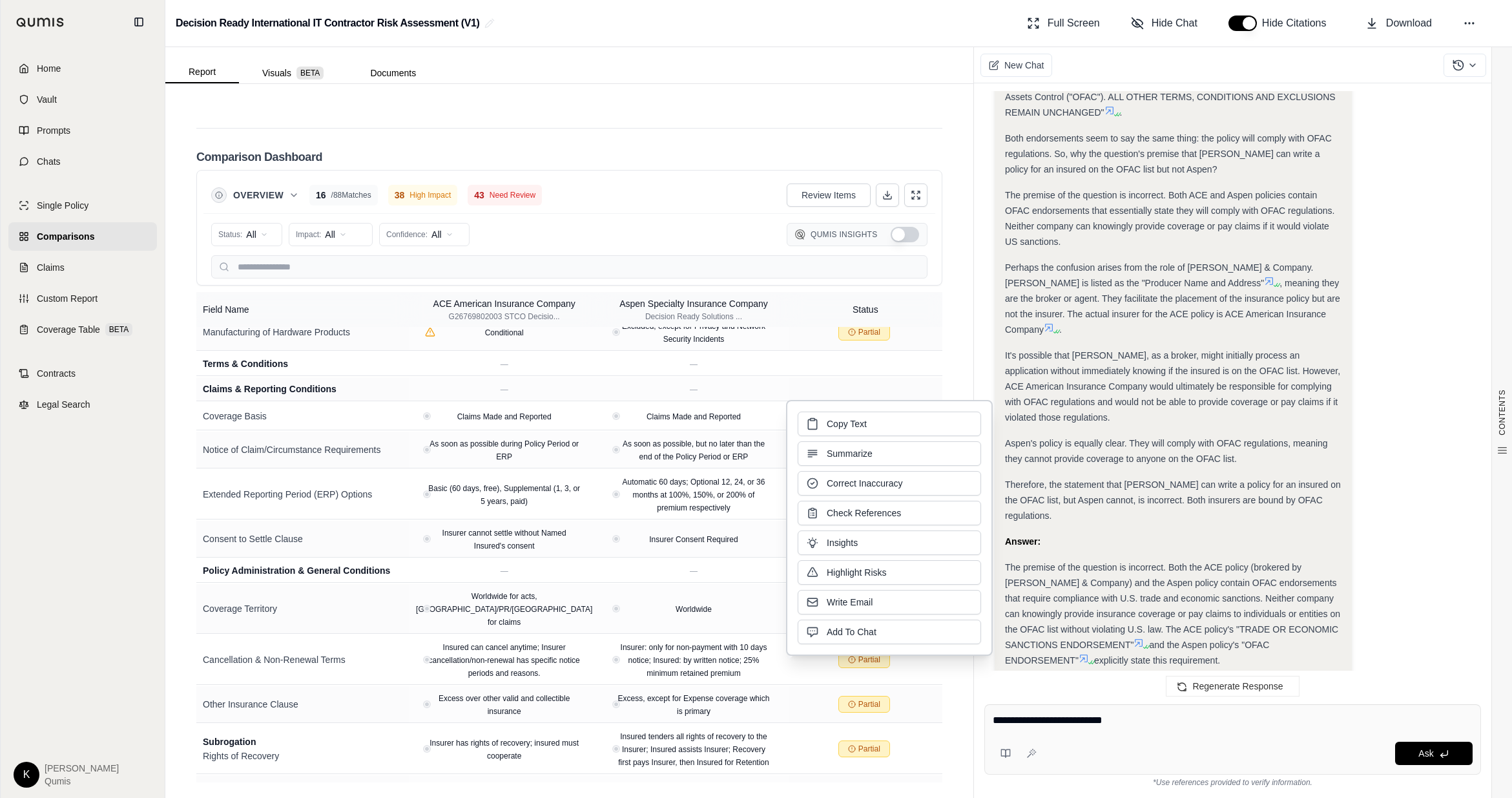
click at [942, 481] on textarea "**********" at bounding box center [1233, 720] width 480 height 15
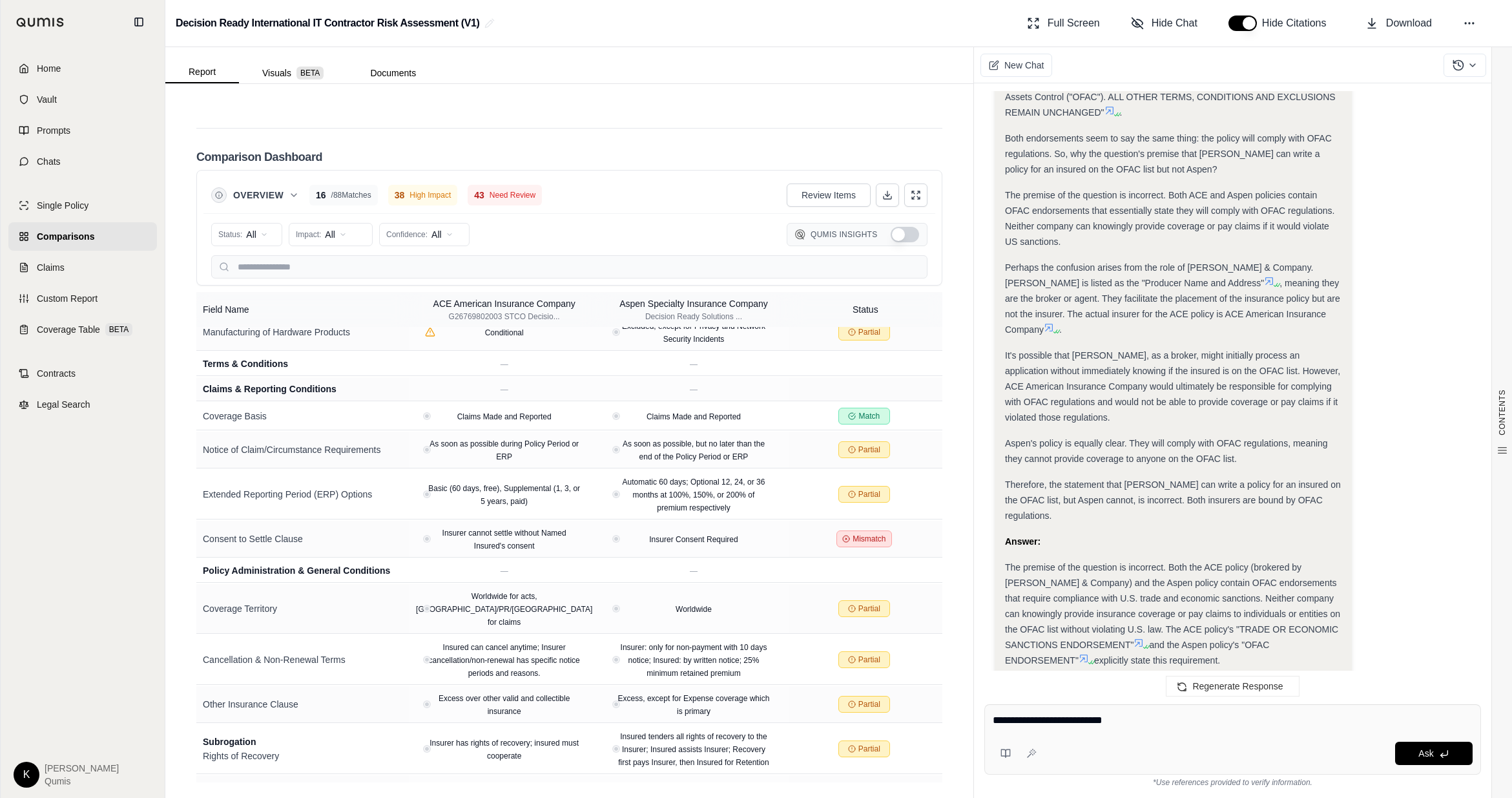
drag, startPoint x: 1201, startPoint y: 723, endPoint x: 995, endPoint y: 719, distance: 206.0
click at [942, 481] on textarea "**********" at bounding box center [1233, 720] width 480 height 15
type textarea "*"
type textarea "**********"
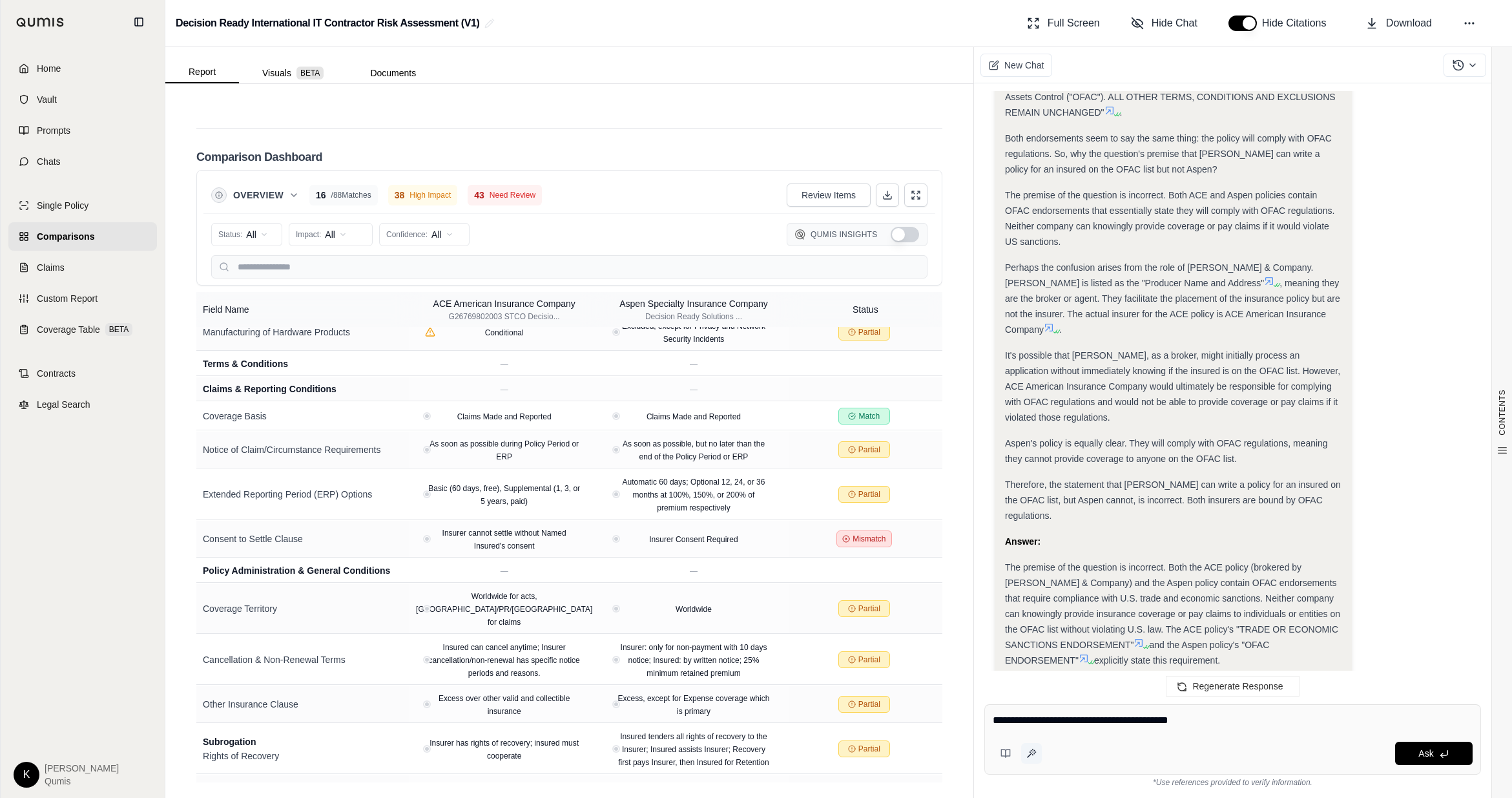
click at [942, 481] on icon at bounding box center [1031, 753] width 10 height 10
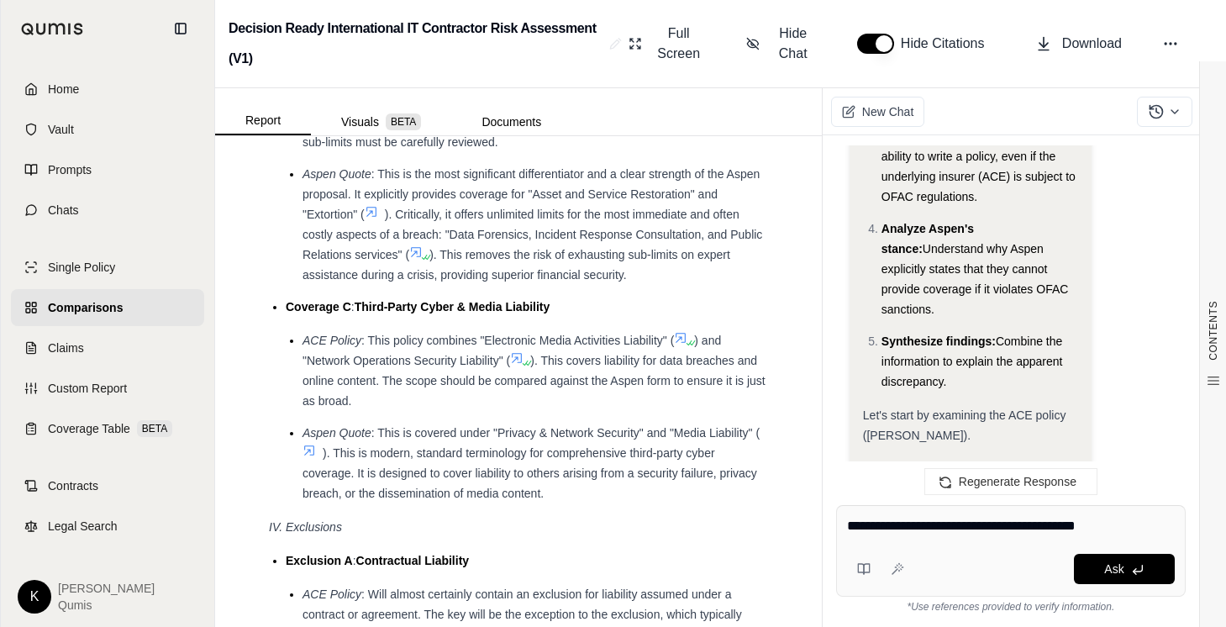
scroll to position [1222, 0]
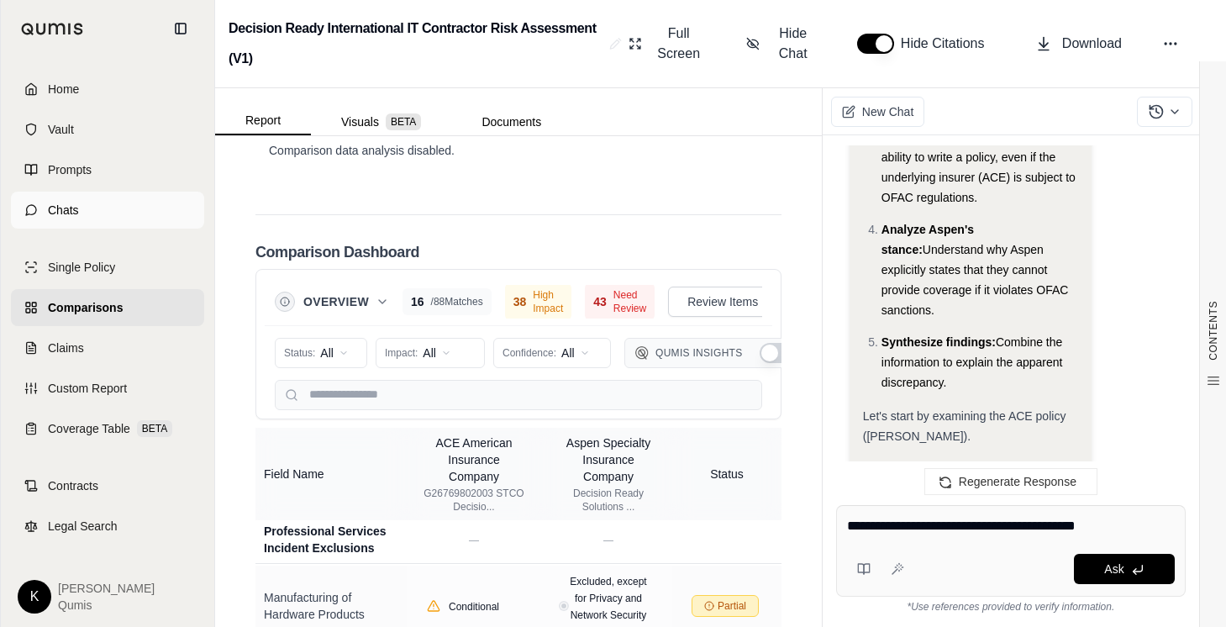
click at [51, 202] on span "Chats" at bounding box center [63, 210] width 31 height 17
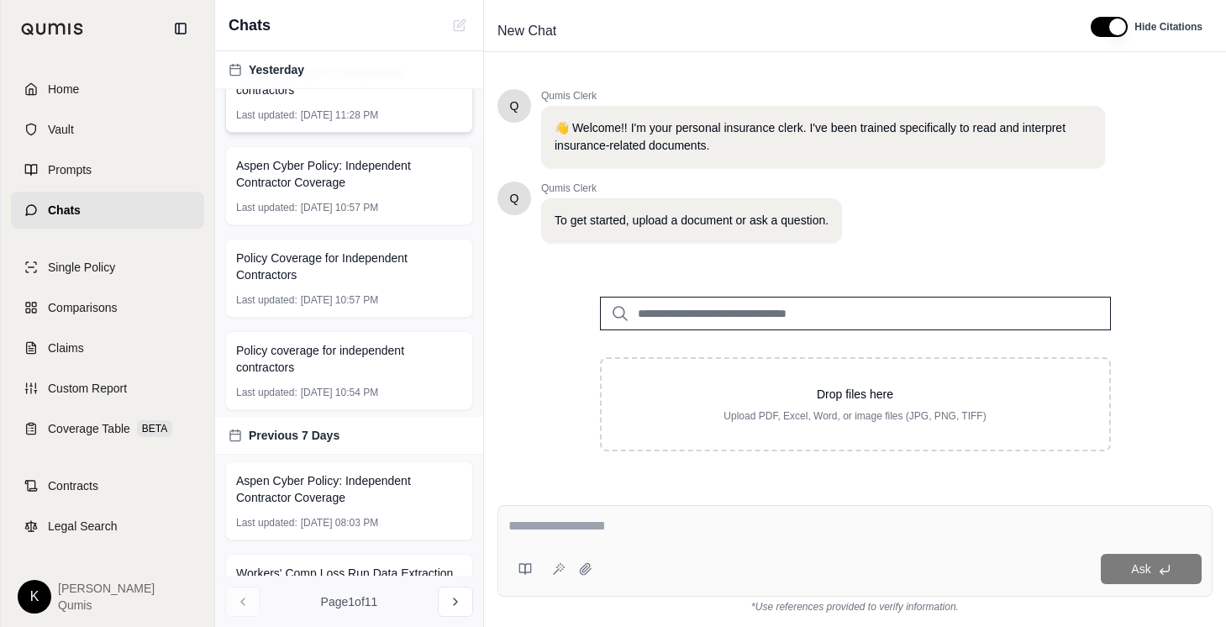
scroll to position [288, 0]
click at [338, 273] on span "Policy Coverage for Independent Contractors" at bounding box center [349, 264] width 226 height 34
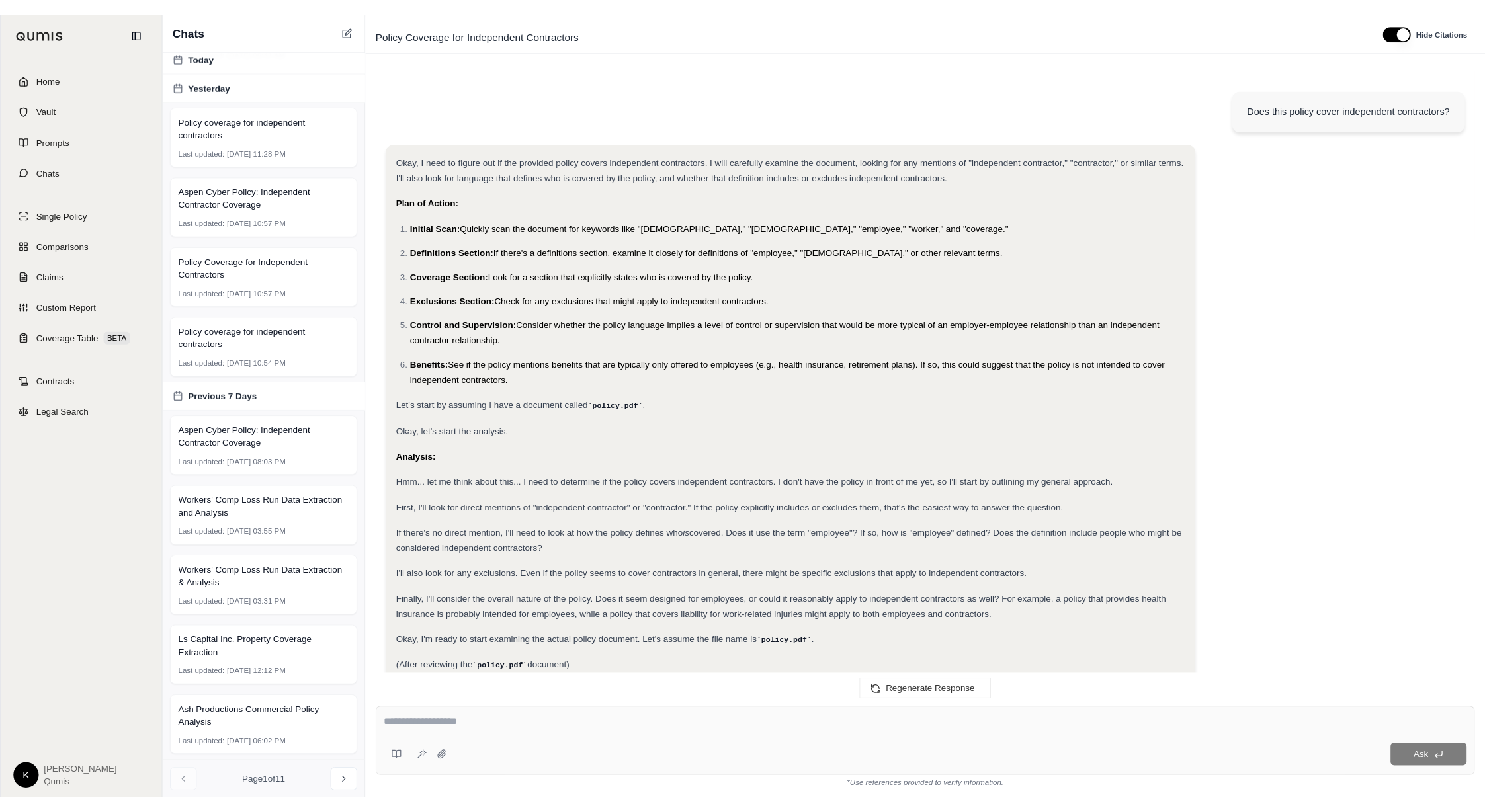
scroll to position [81, 0]
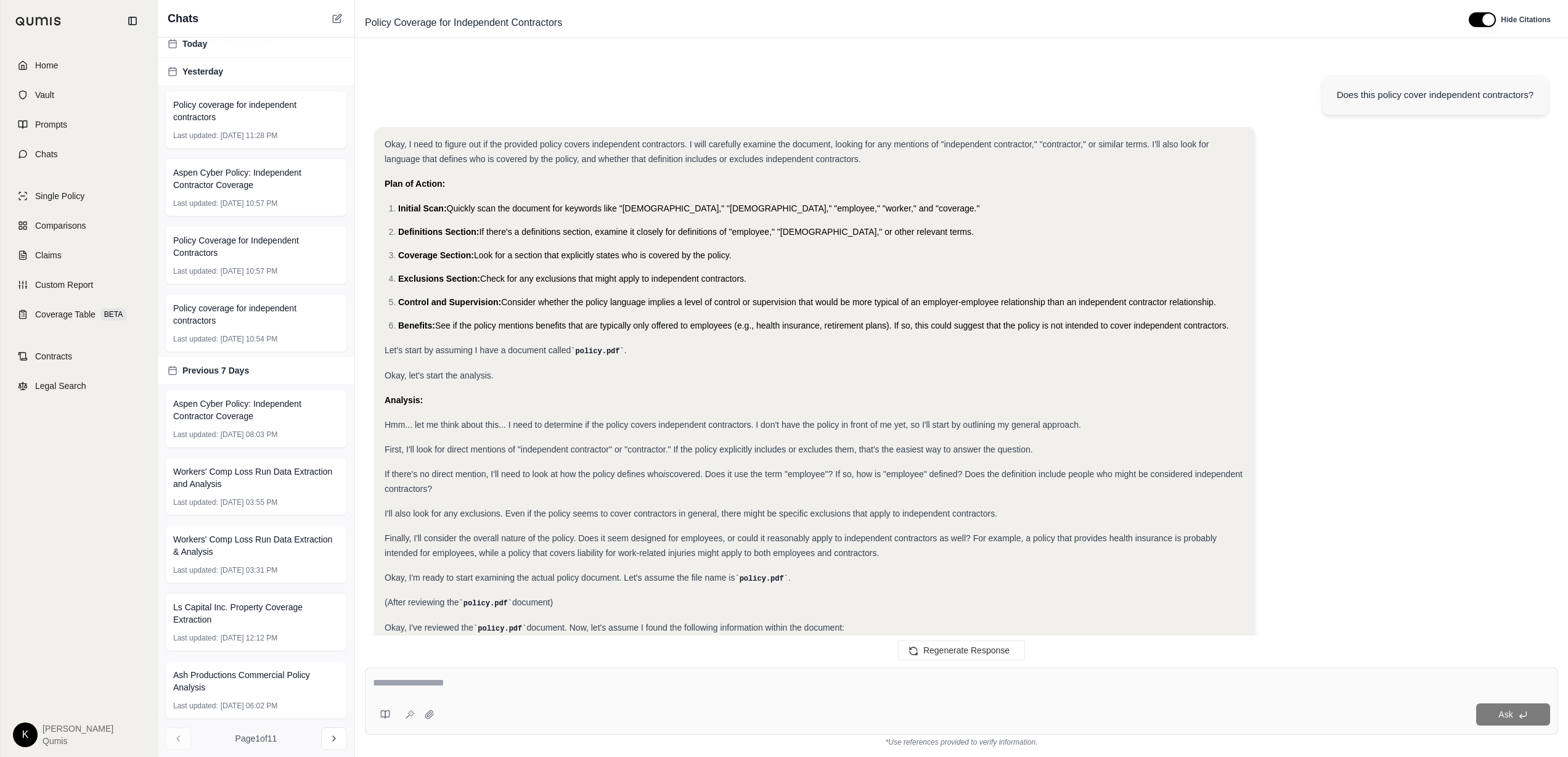
click at [54, 62] on span "Home" at bounding box center [46, 65] width 23 height 12
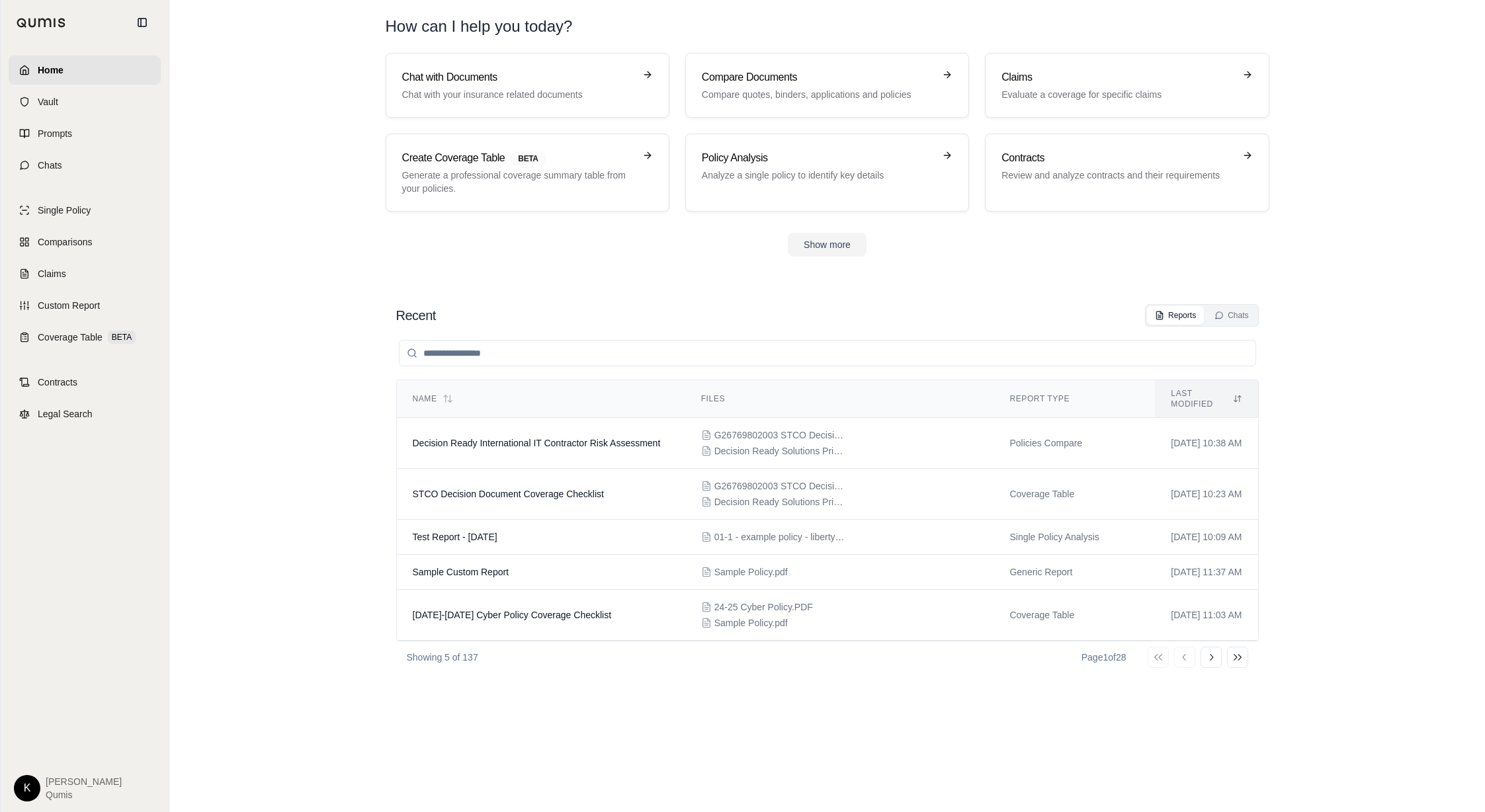
click at [31, 493] on html "Home Vault Prompts Chats Single Policy Comparisons Claims Custom Report Coverag…" at bounding box center [742, 406] width 1485 height 812
click at [50, 493] on link "Site Admin Portal" at bounding box center [57, 688] width 109 height 21
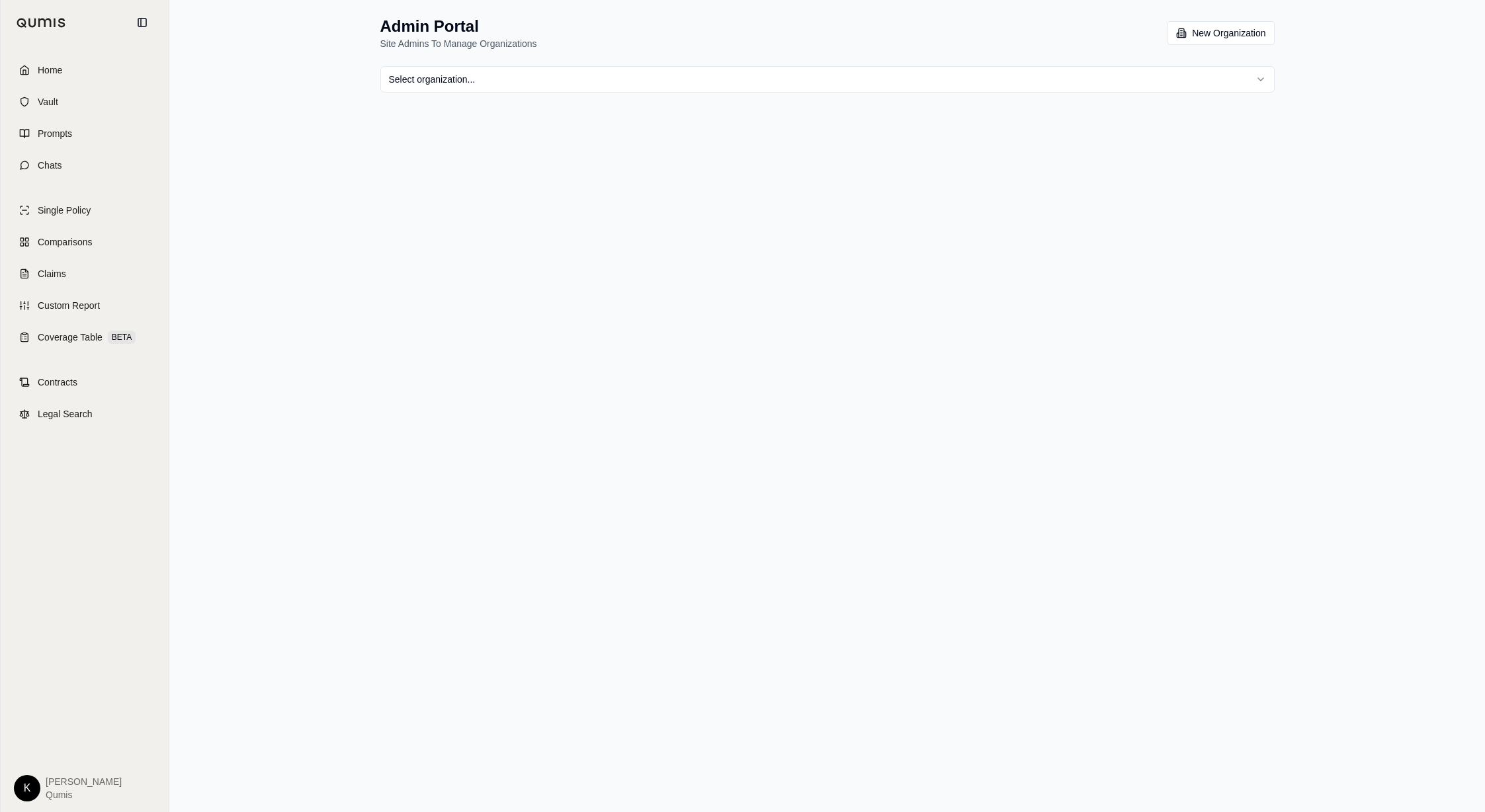
click at [563, 81] on html "Home Vault Prompts Chats Single Policy Comparisons Claims Custom Report Coverag…" at bounding box center [742, 406] width 1485 height 812
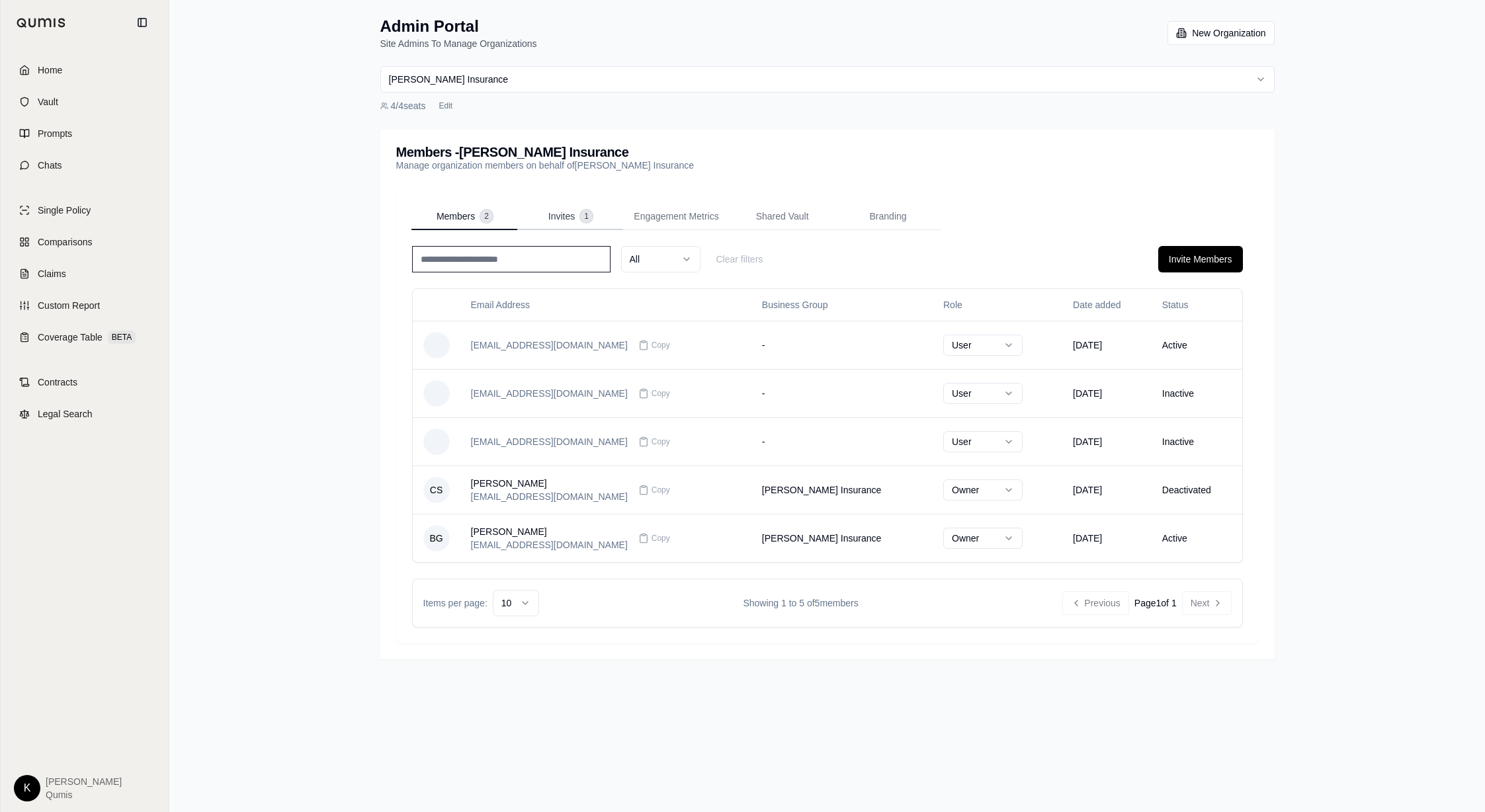
click at [562, 221] on span "Invites" at bounding box center [562, 216] width 27 height 13
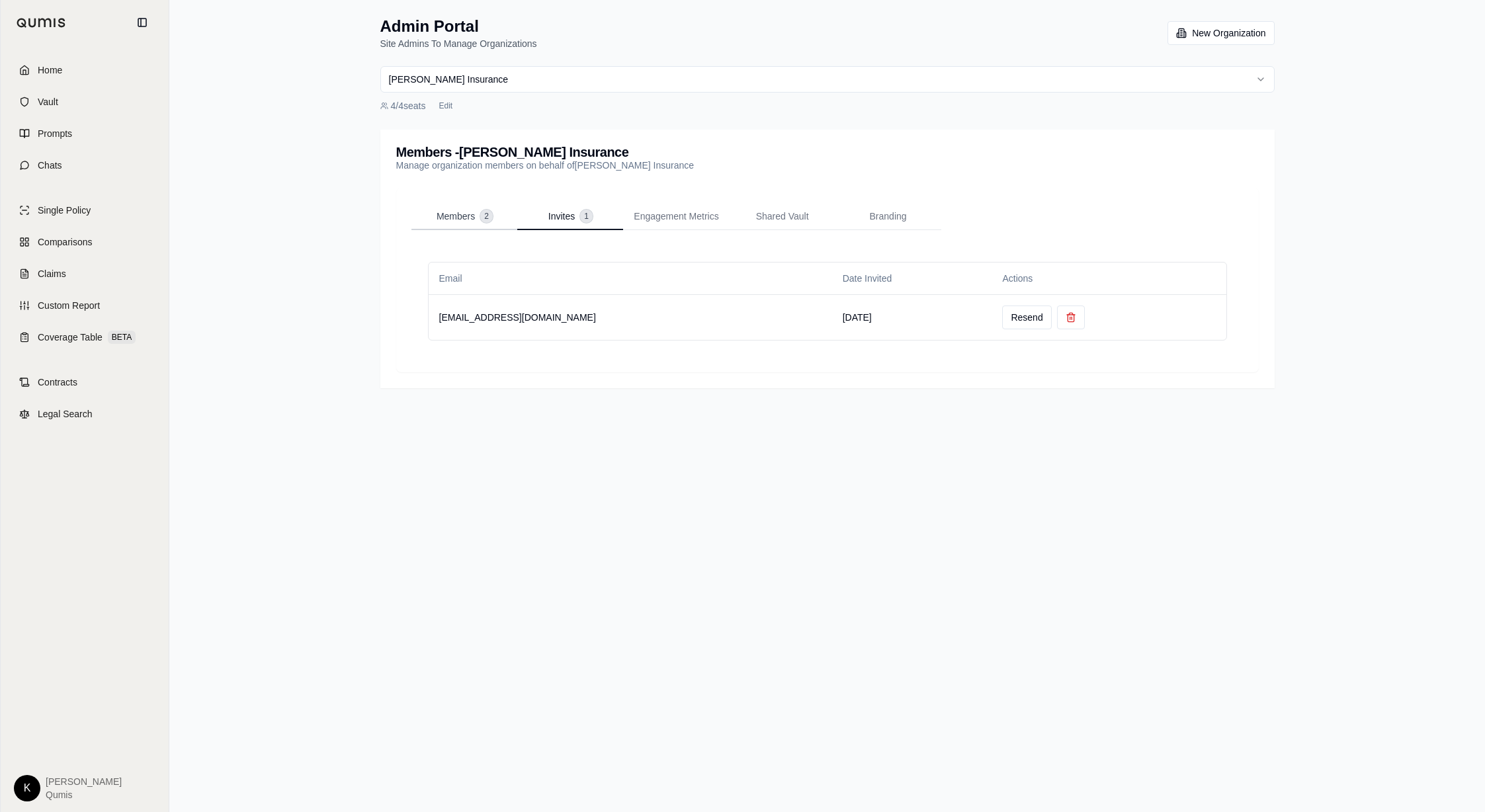
click at [437, 209] on span "Members" at bounding box center [456, 216] width 39 height 13
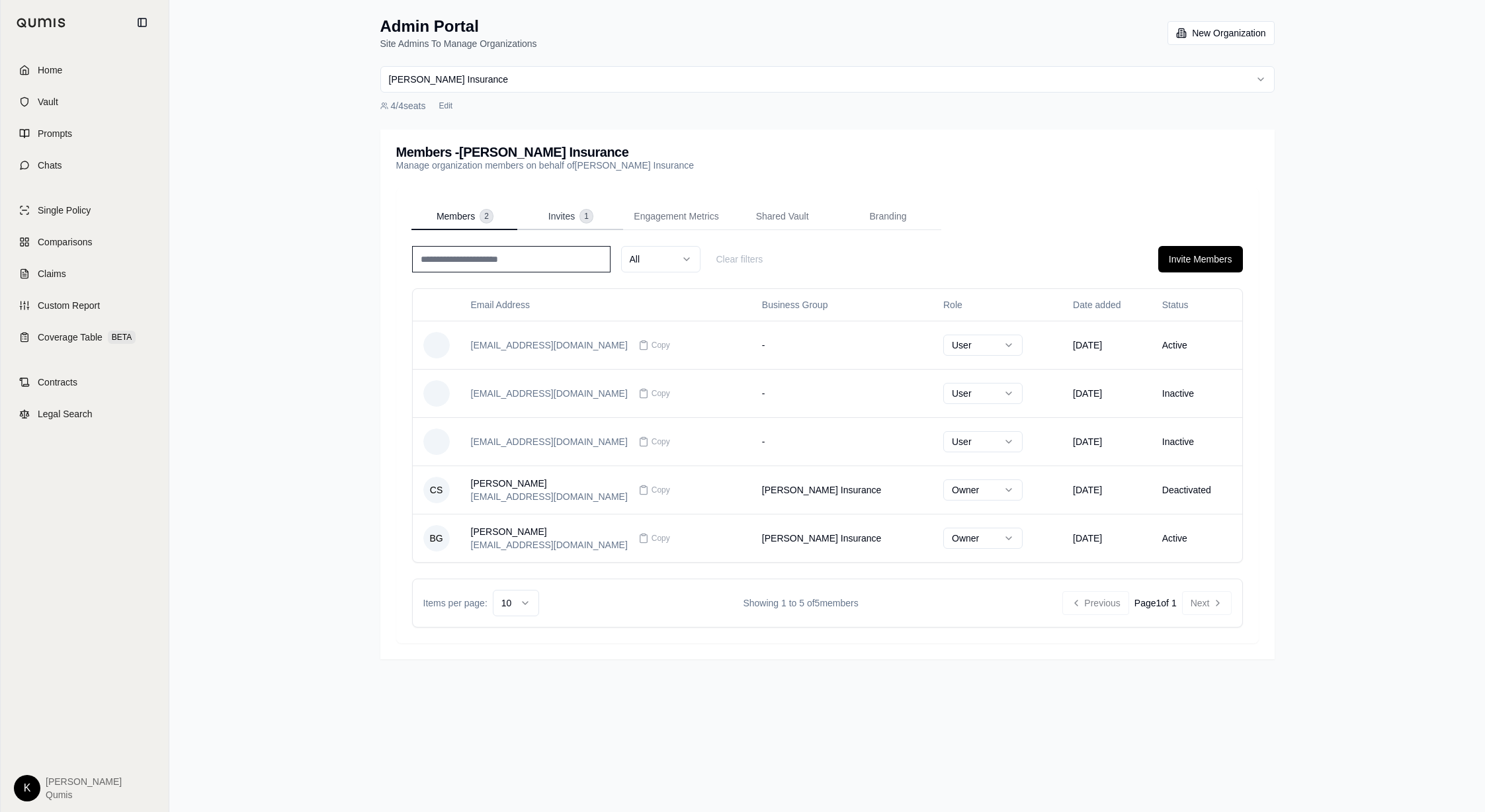
click at [560, 221] on span "Invites" at bounding box center [562, 216] width 27 height 13
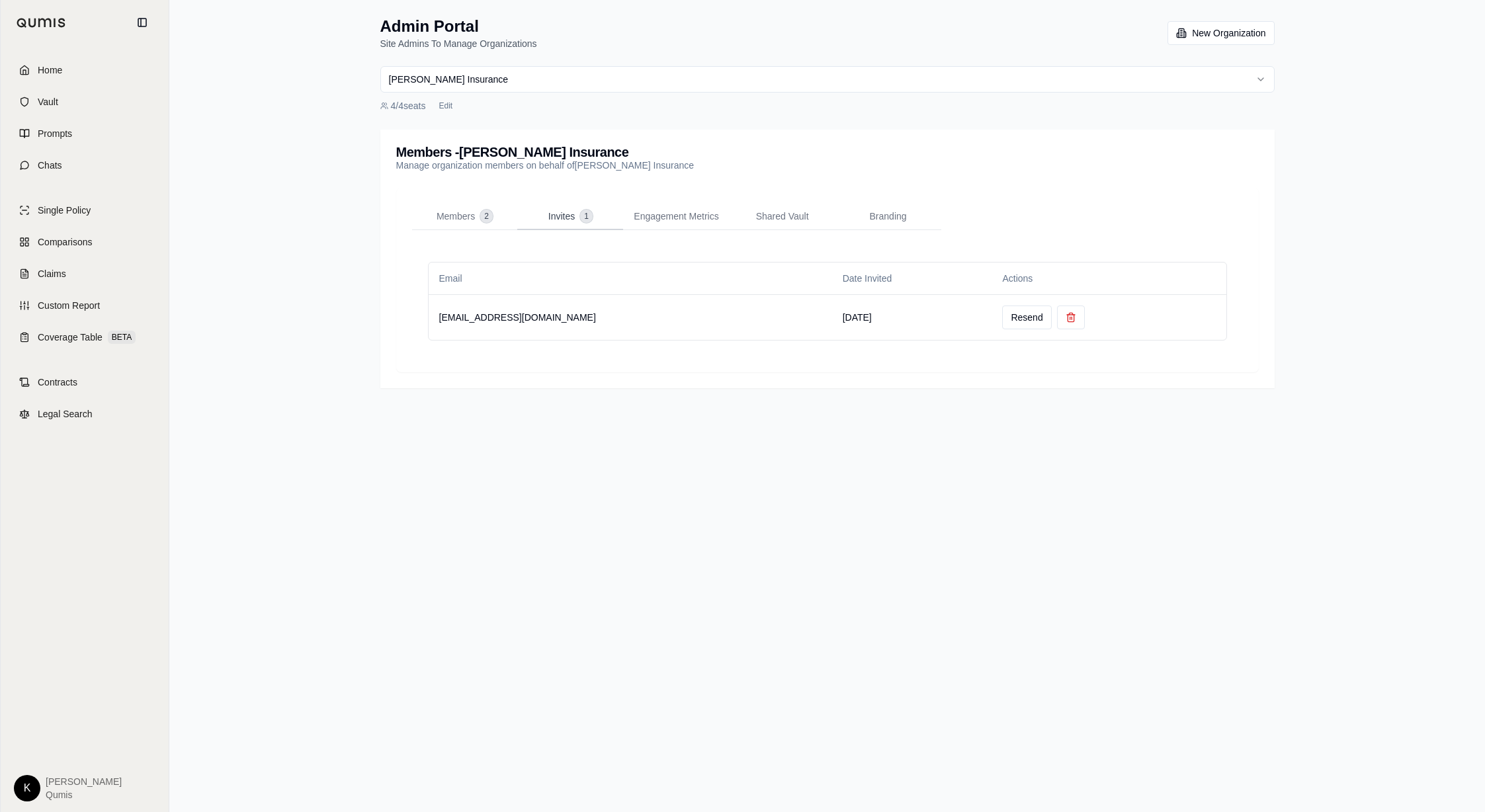
click at [560, 221] on span "Invites" at bounding box center [562, 216] width 27 height 13
click at [61, 76] on span "Home" at bounding box center [50, 70] width 24 height 13
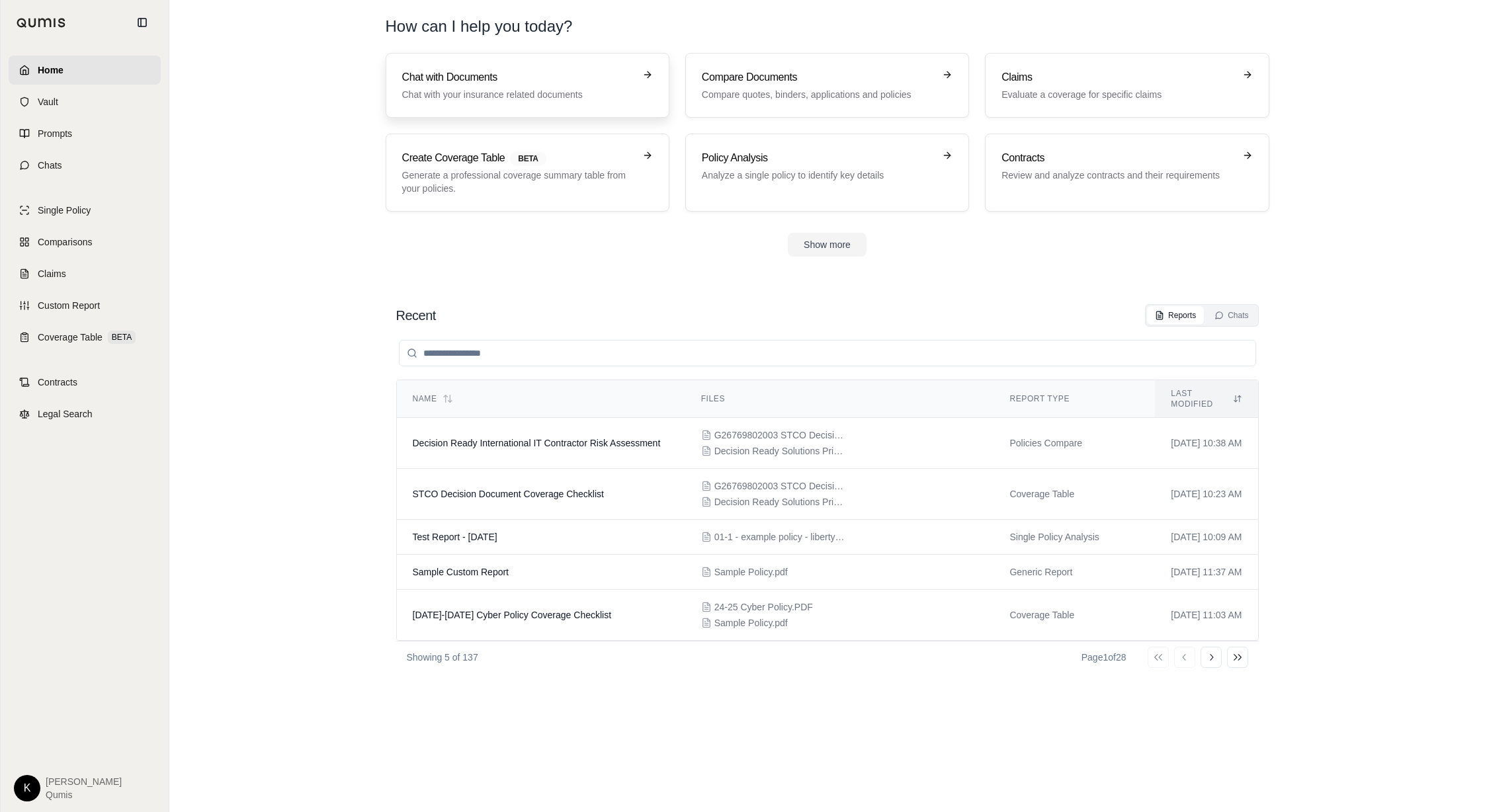
click at [460, 90] on p "Chat with your insurance related documents" at bounding box center [518, 94] width 232 height 13
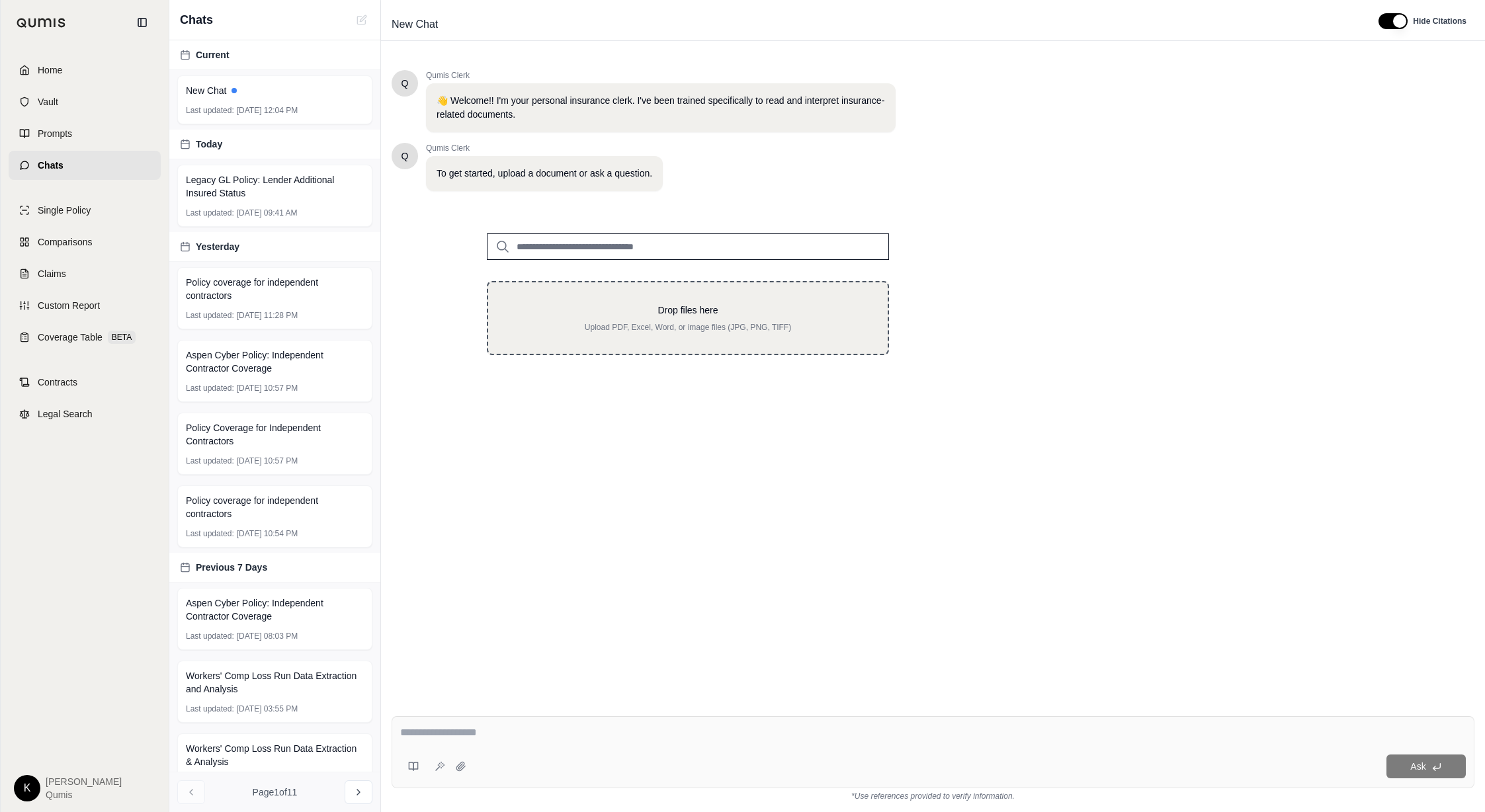
click at [634, 307] on p "Drop files here" at bounding box center [688, 310] width 357 height 13
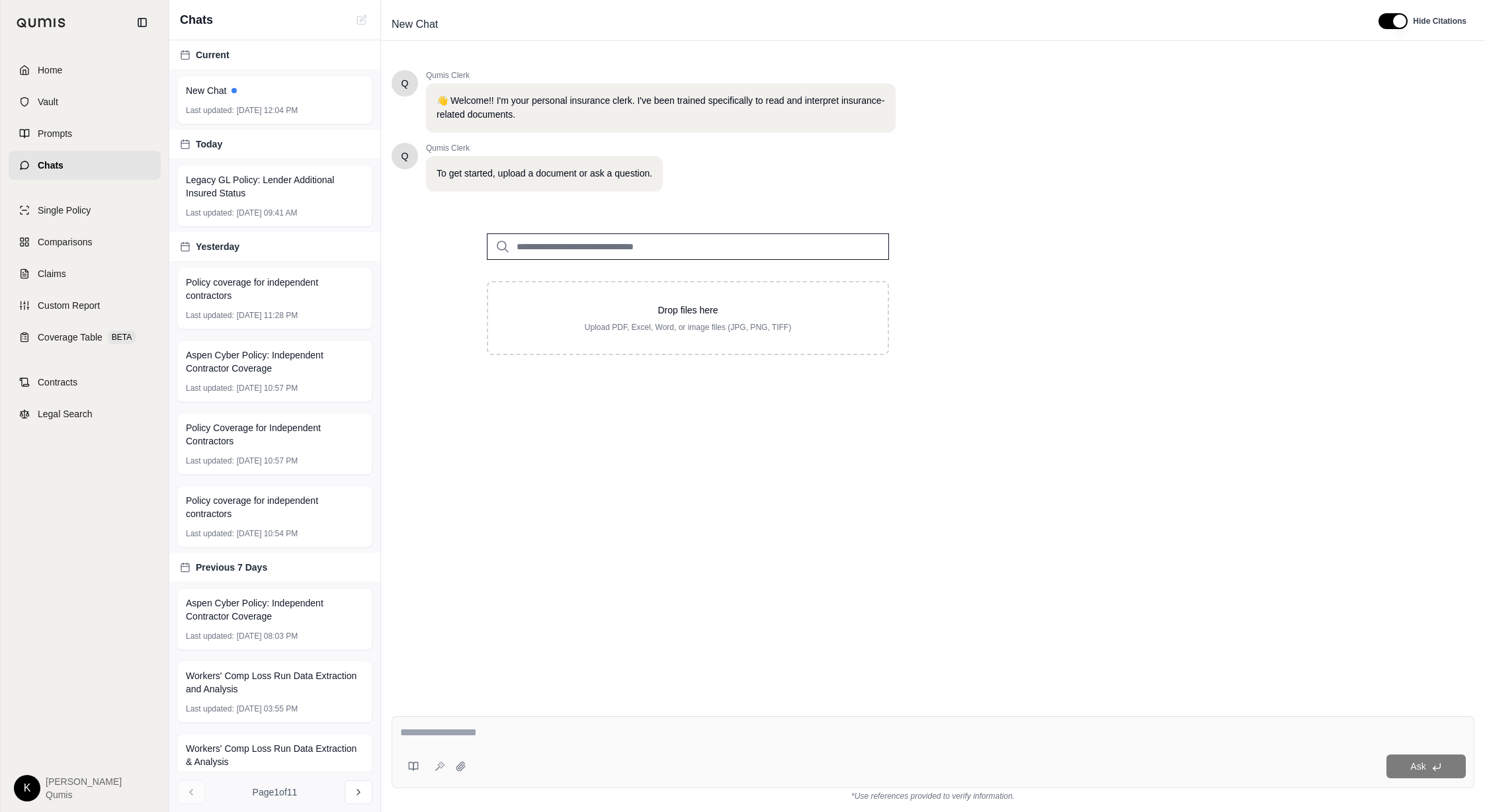
click at [603, 238] on input "search" at bounding box center [688, 247] width 402 height 27
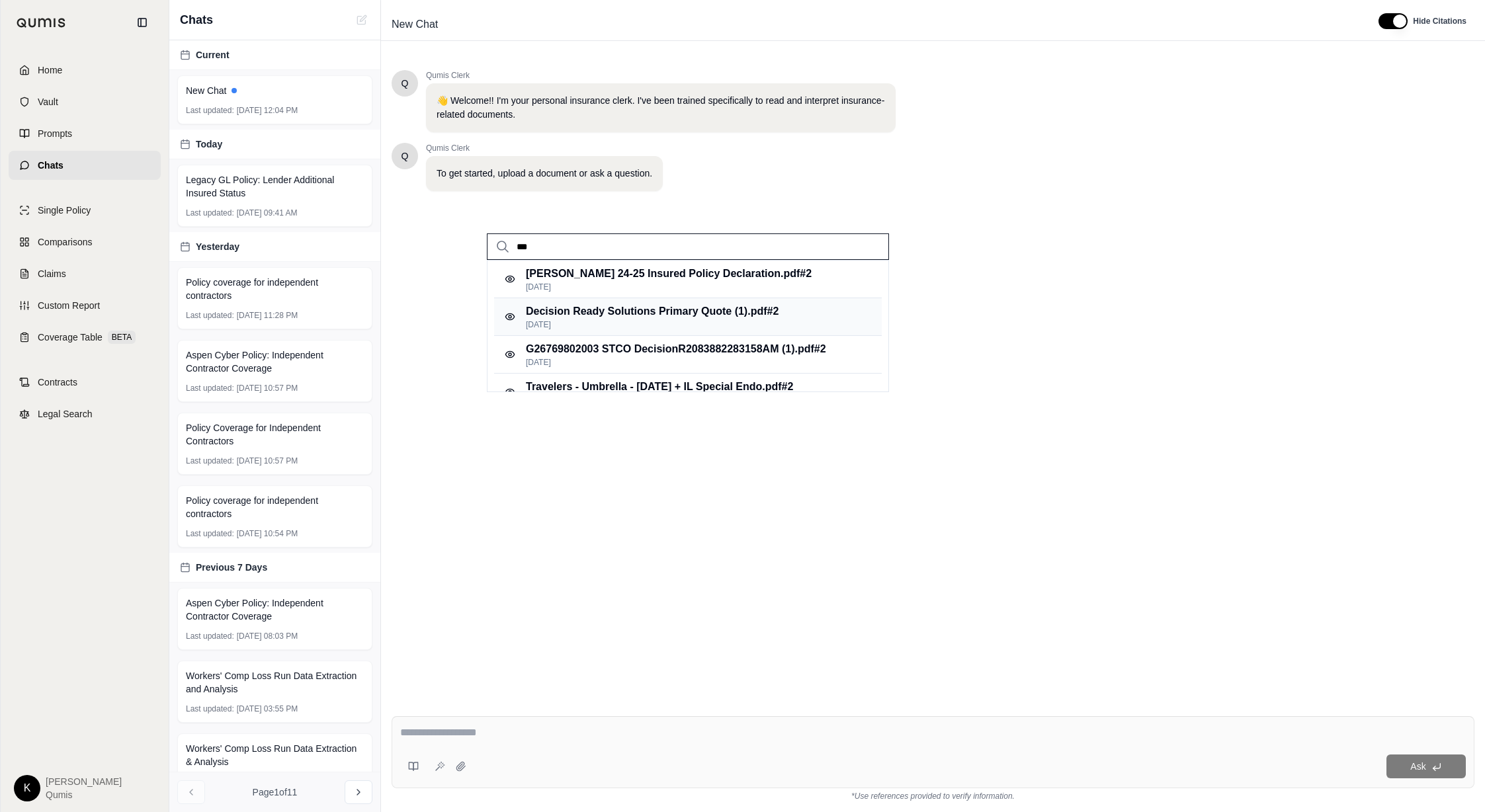
type input "***"
click at [664, 324] on p "[DATE]" at bounding box center [652, 324] width 253 height 10
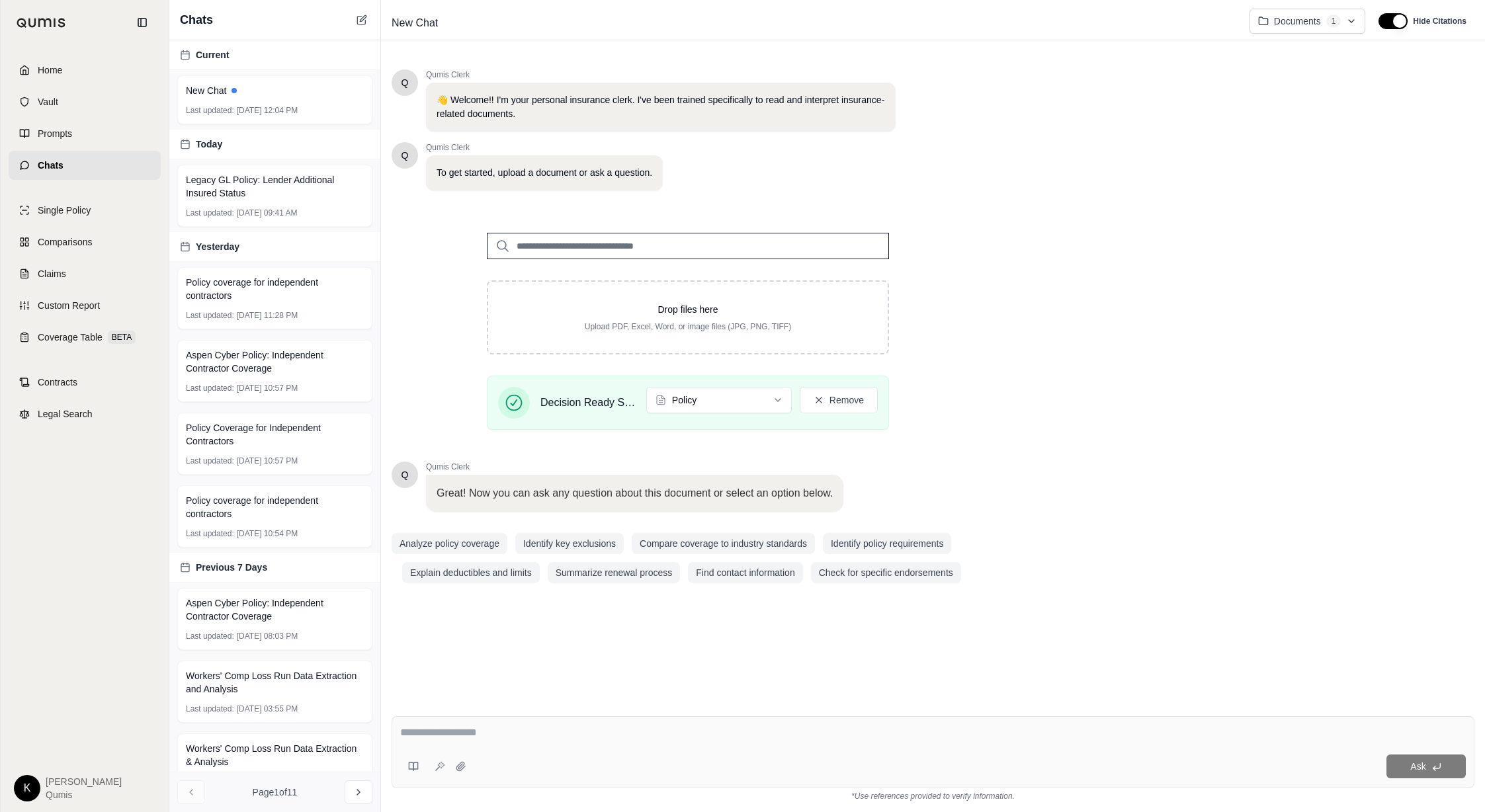
click at [602, 246] on input "search" at bounding box center [688, 246] width 402 height 27
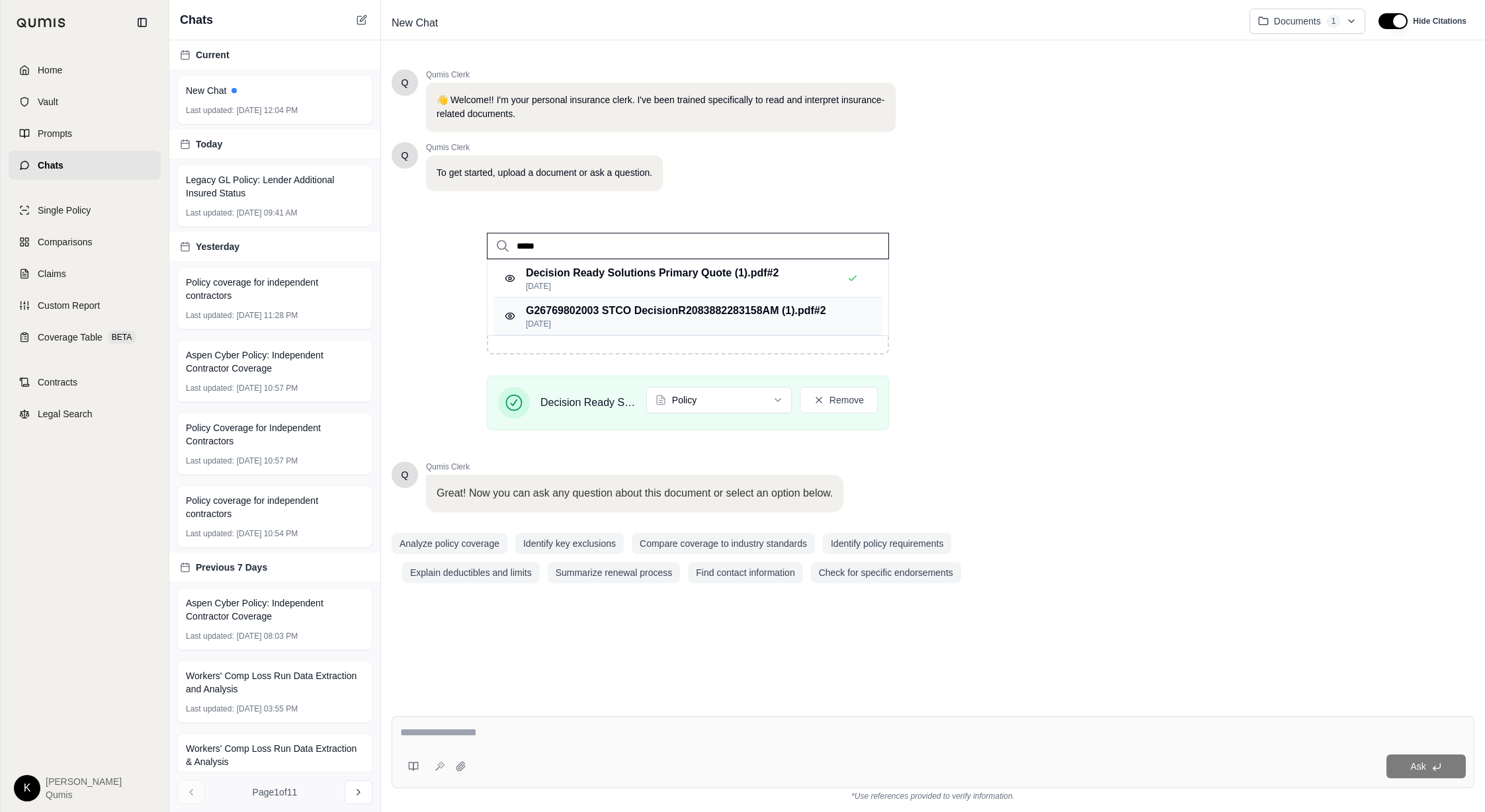
type input "*****"
click at [567, 316] on p "G26769802003 STCO DecisionR2083882283158AM (1).pdf #2" at bounding box center [676, 311] width 301 height 16
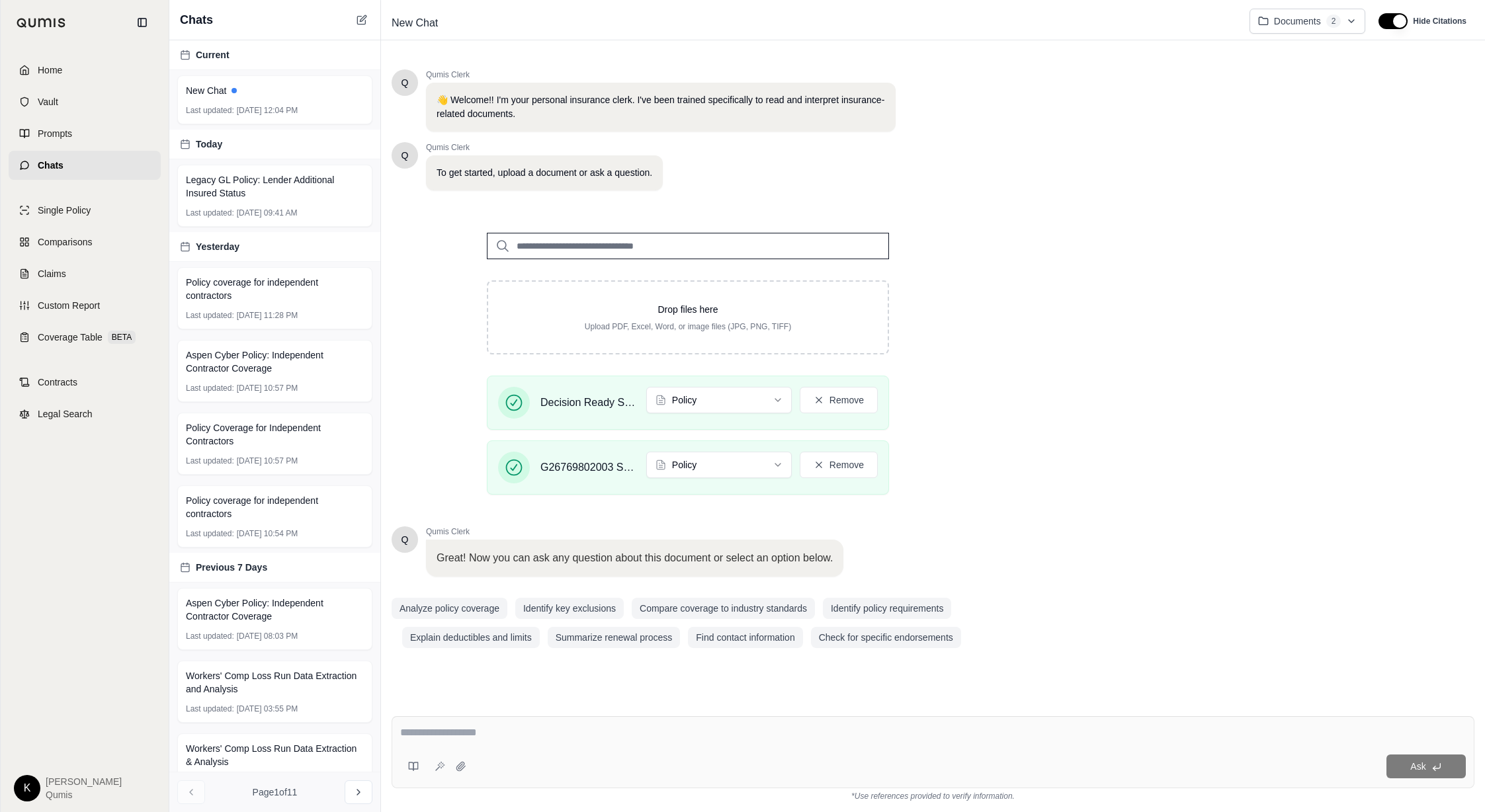
click at [438, 493] on textarea at bounding box center [933, 733] width 1066 height 16
type textarea "**********"
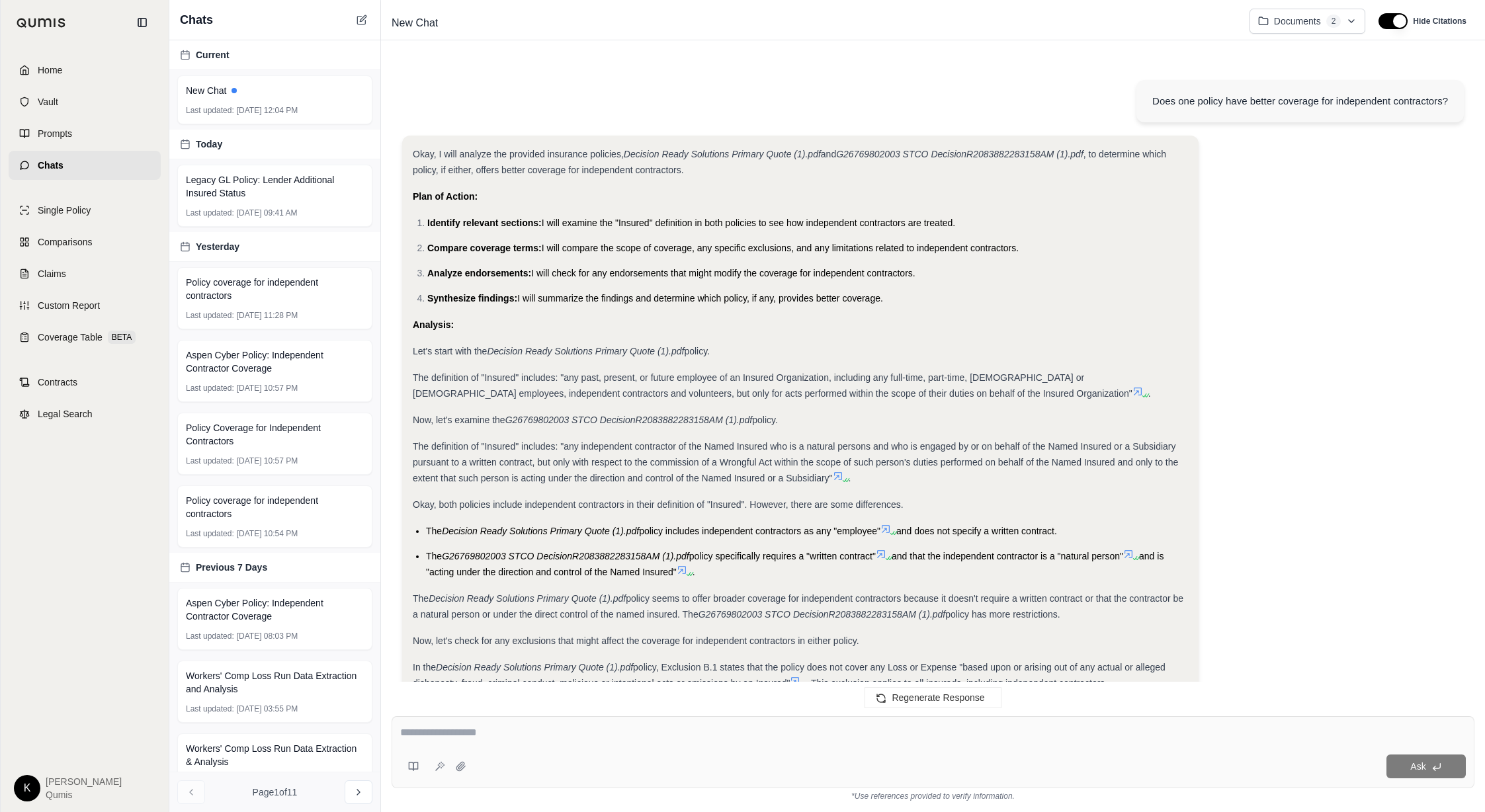
scroll to position [906, 0]
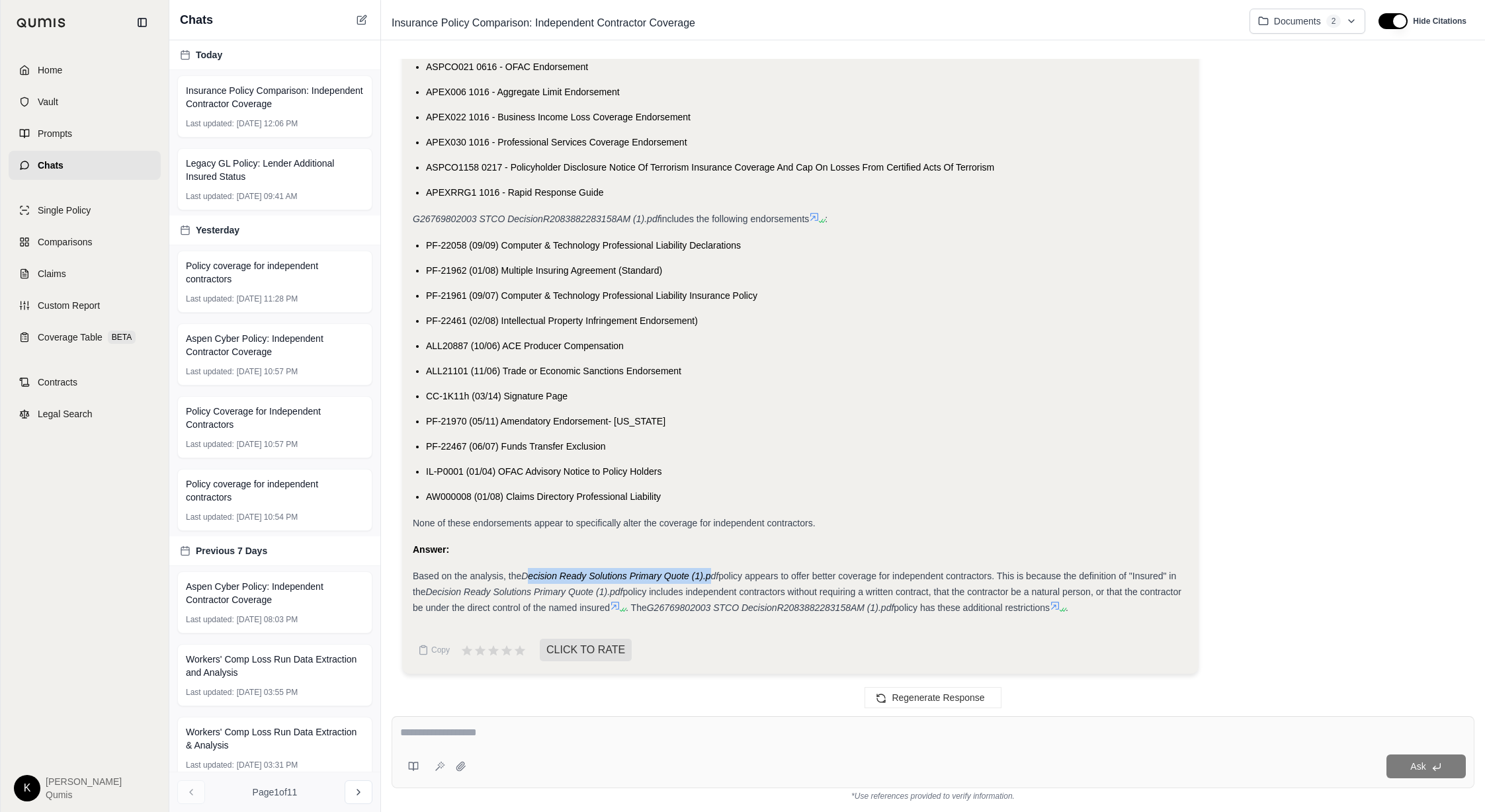
drag, startPoint x: 530, startPoint y: 578, endPoint x: 711, endPoint y: 578, distance: 181.0
click at [711, 493] on em "Decision Ready Solutions Primary Quote (1).pdf" at bounding box center [619, 575] width 197 height 10
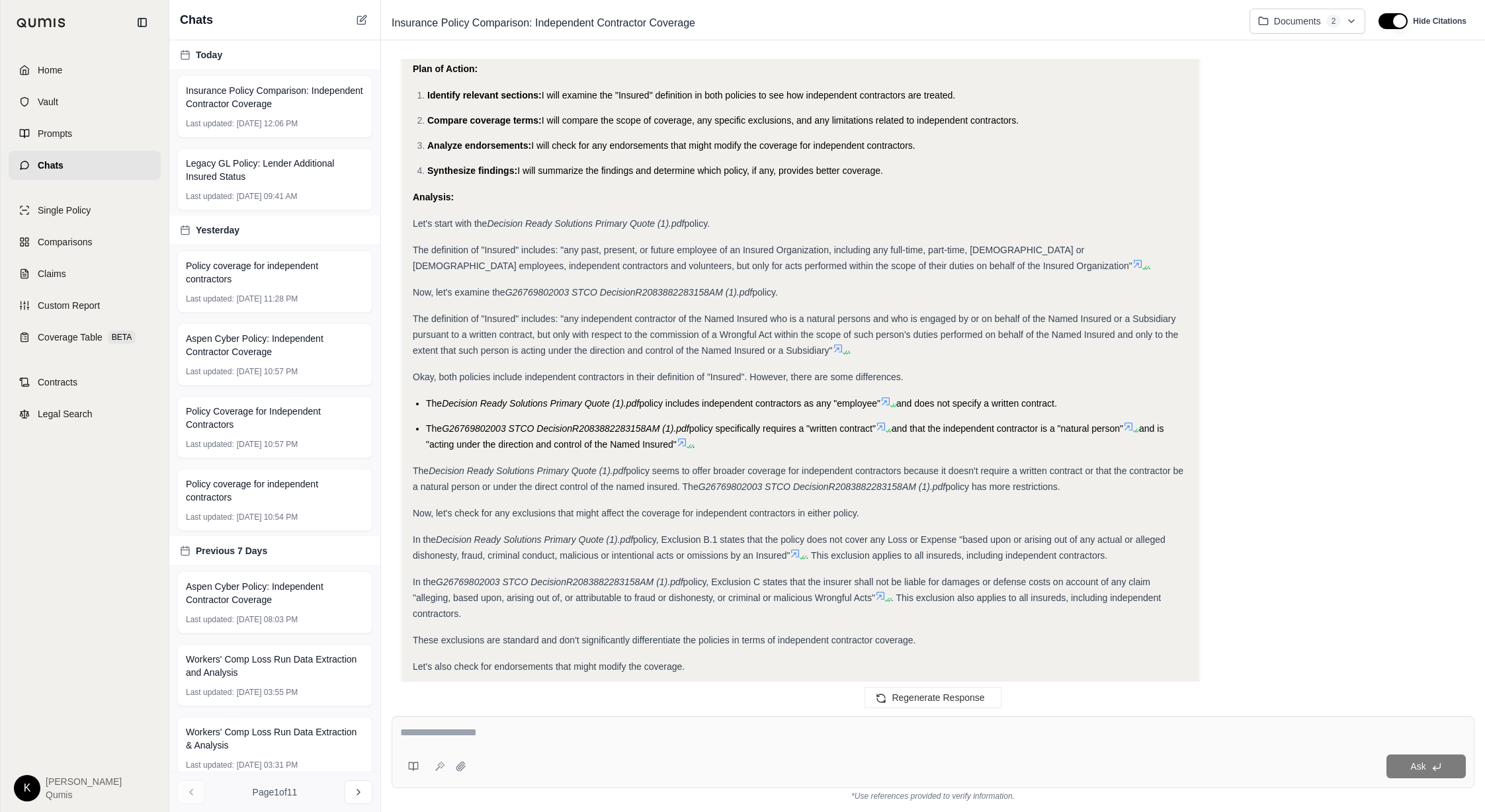
scroll to position [131, 0]
click at [964, 264] on icon at bounding box center [1144, 265] width 8 height 8
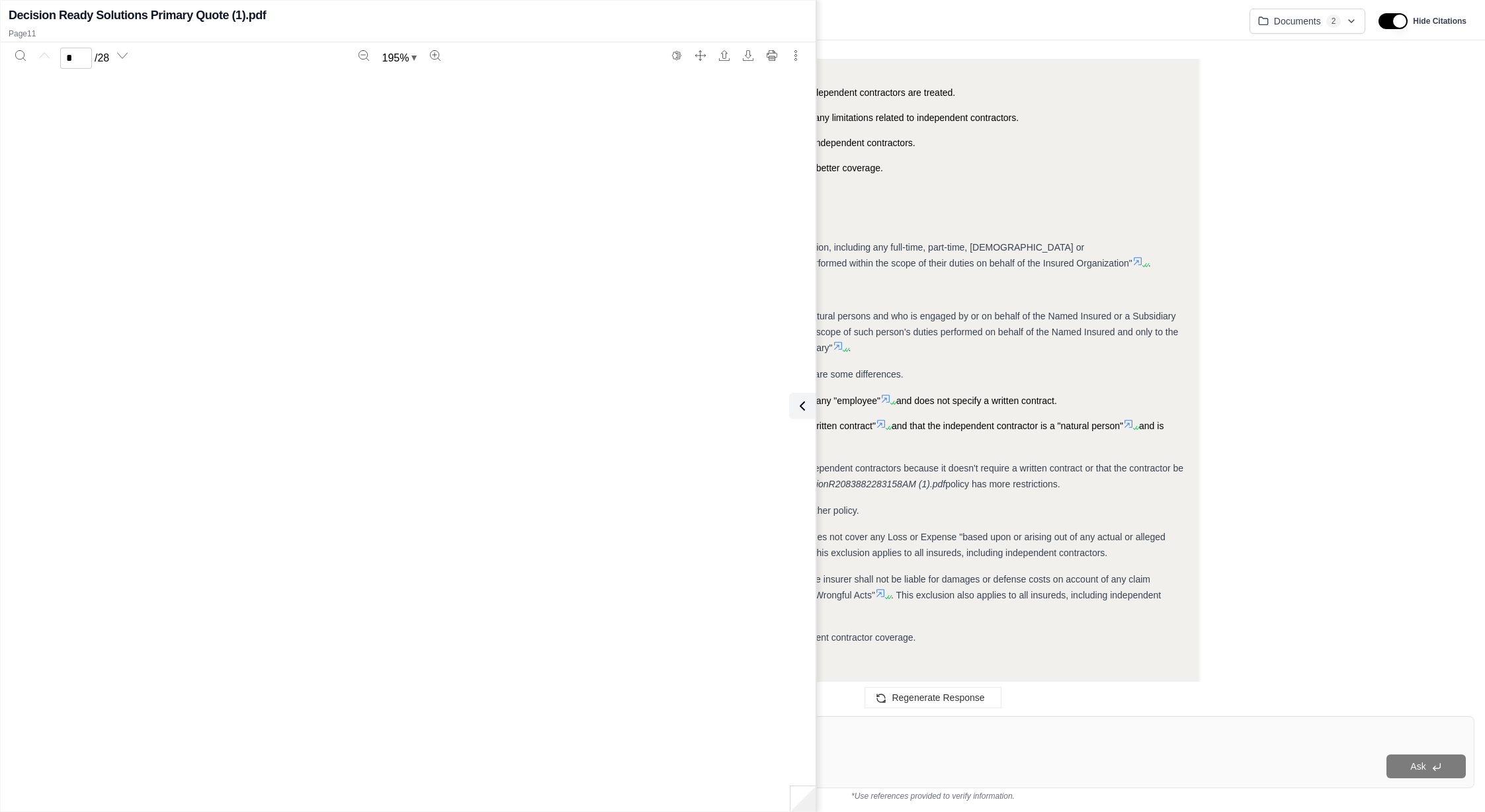
scroll to position [10256, 0]
type input "**"
click at [21, 54] on icon "Search" at bounding box center [20, 55] width 10 height 10
click at [807, 408] on button at bounding box center [800, 406] width 27 height 27
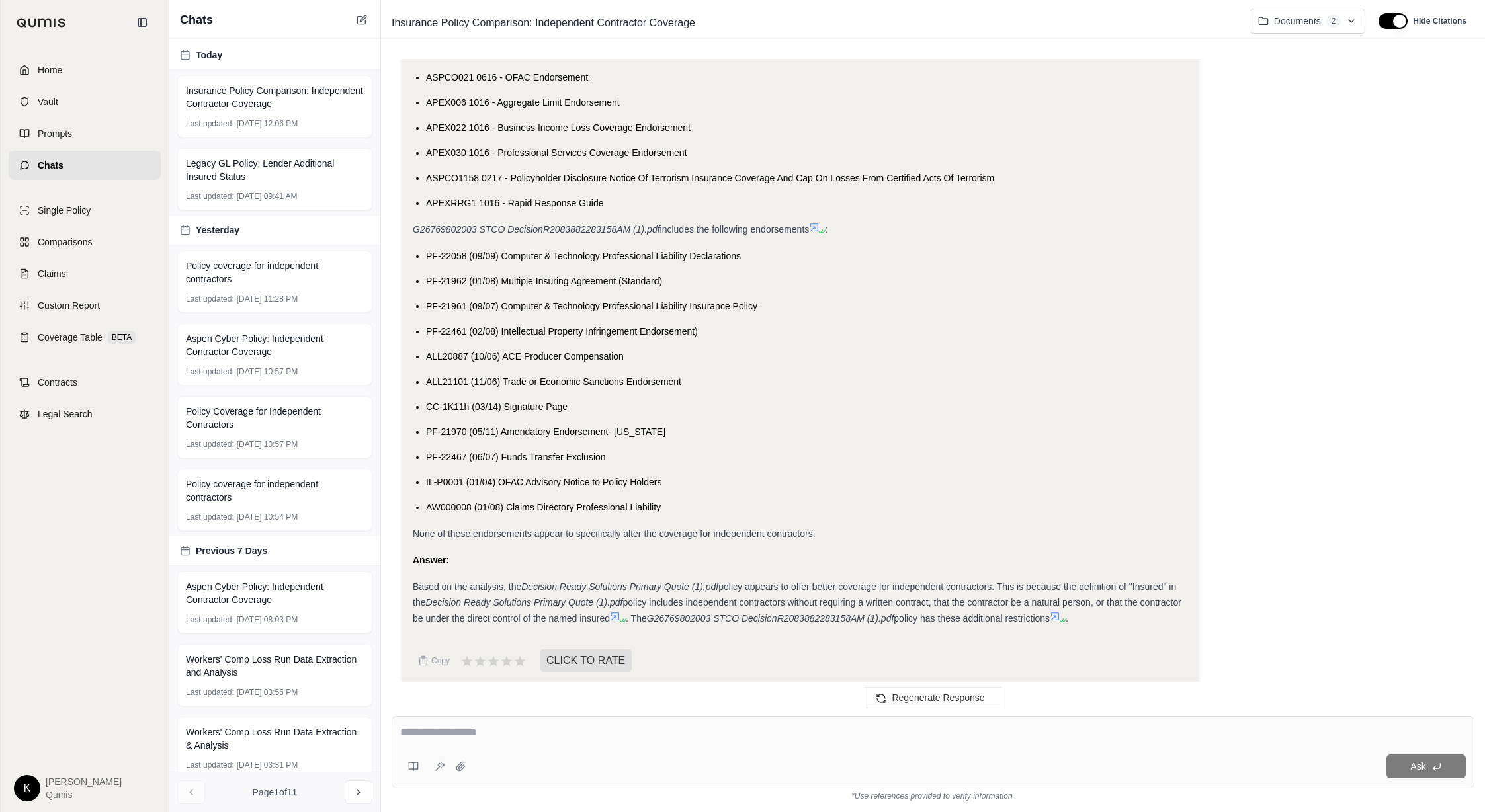
scroll to position [906, 0]
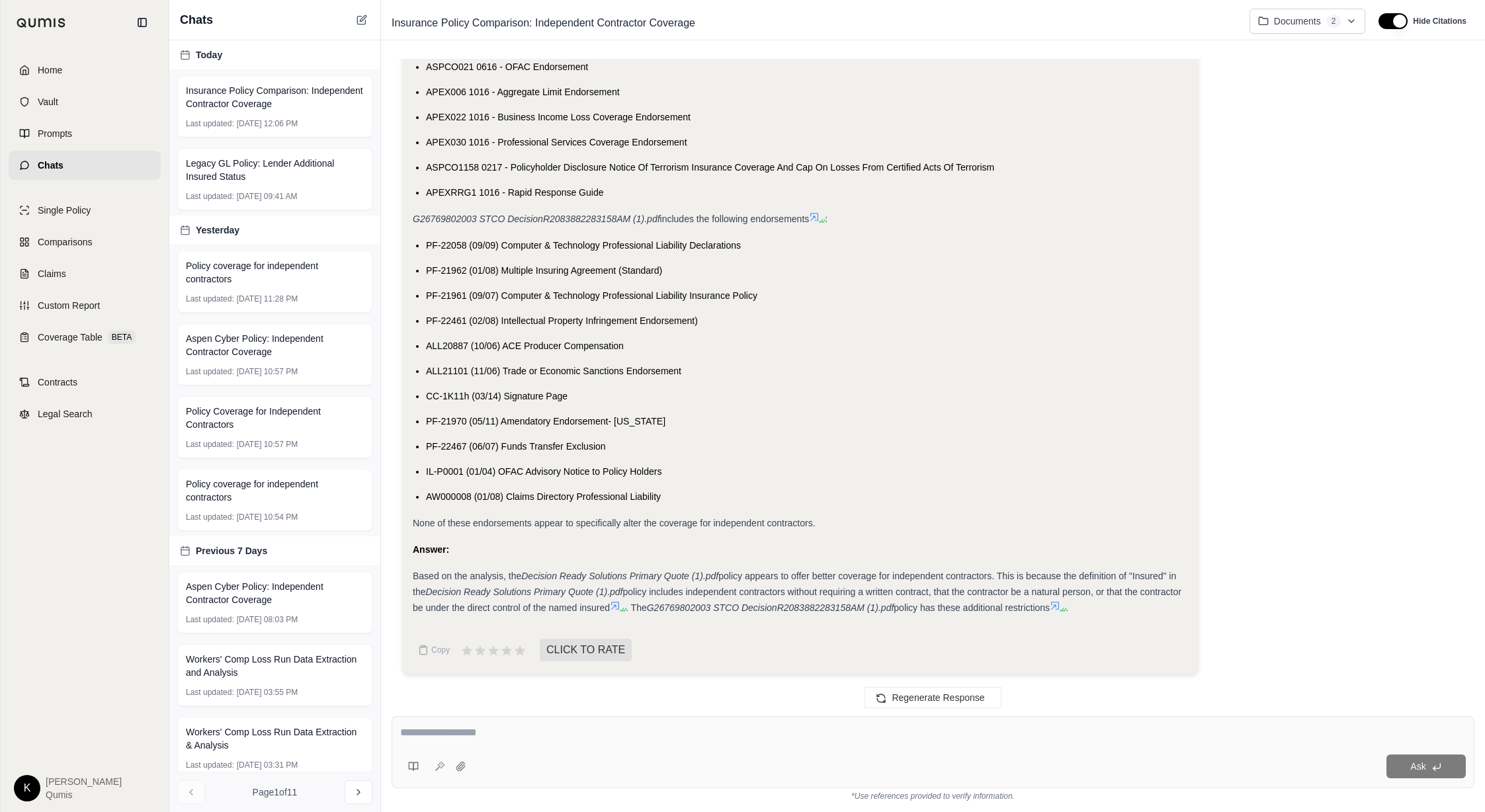
click at [515, 493] on textarea at bounding box center [933, 733] width 1066 height 16
type textarea "*"
type textarea "**********"
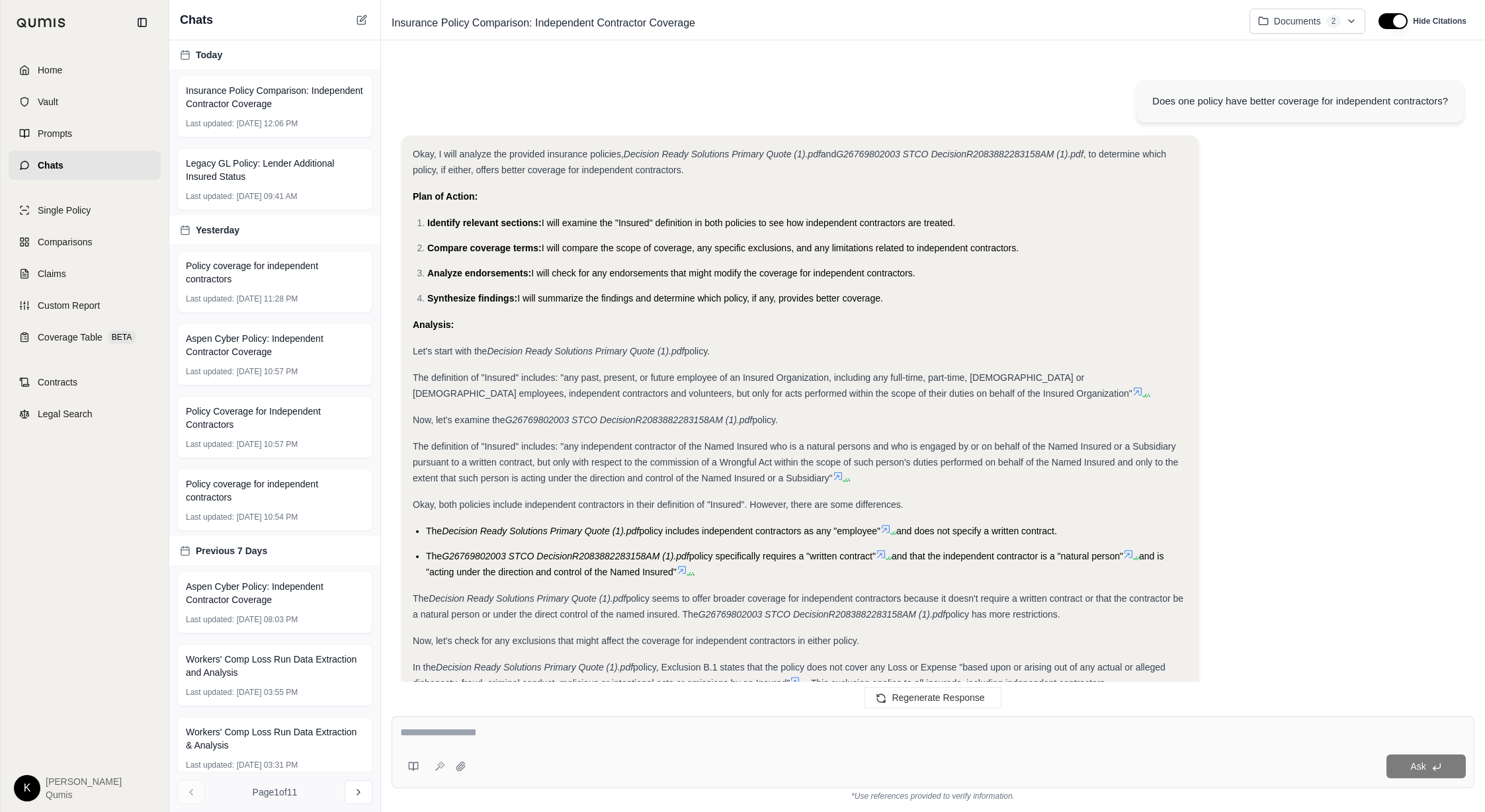
scroll to position [1511, 0]
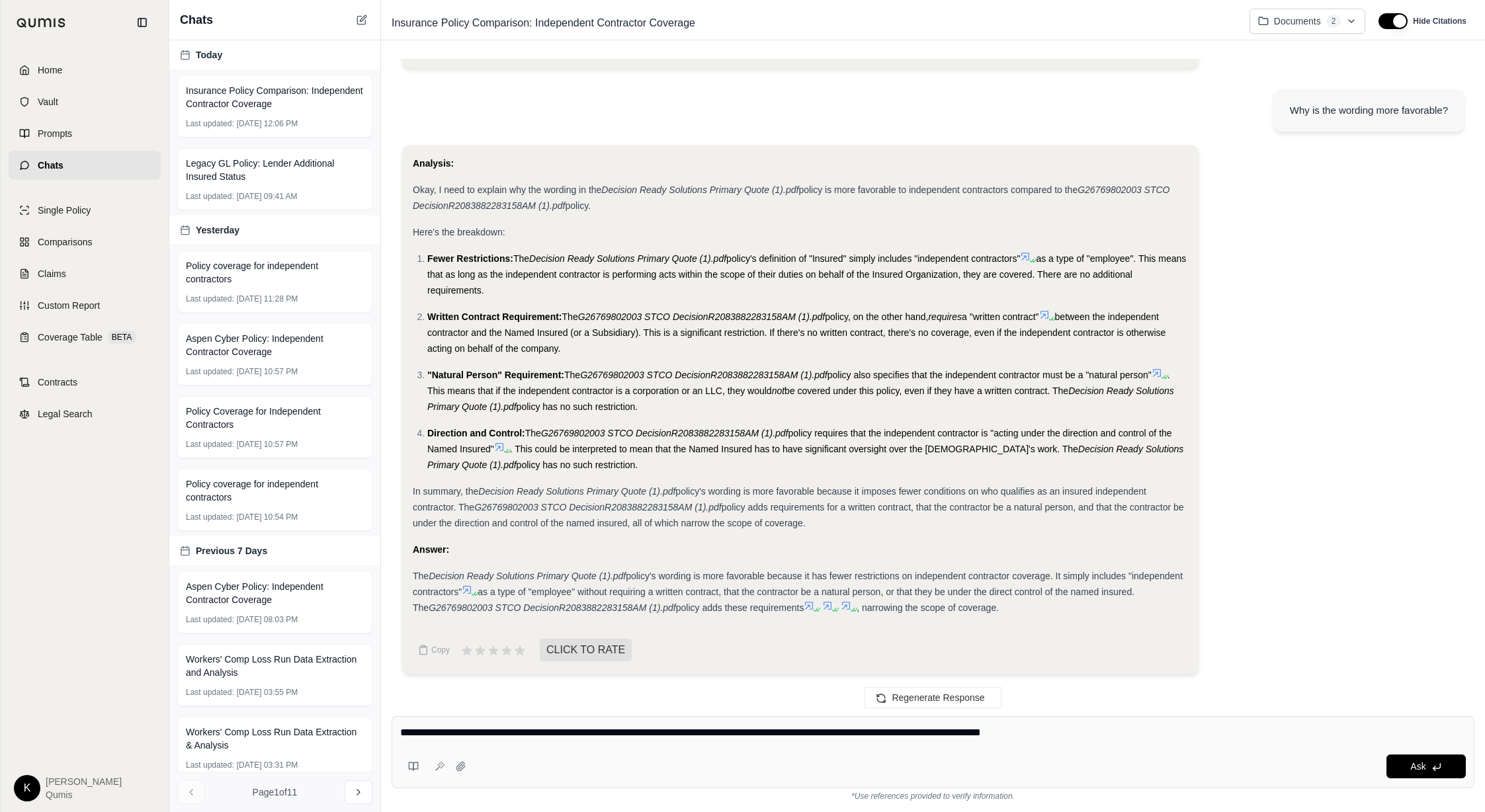
type textarea "**********"
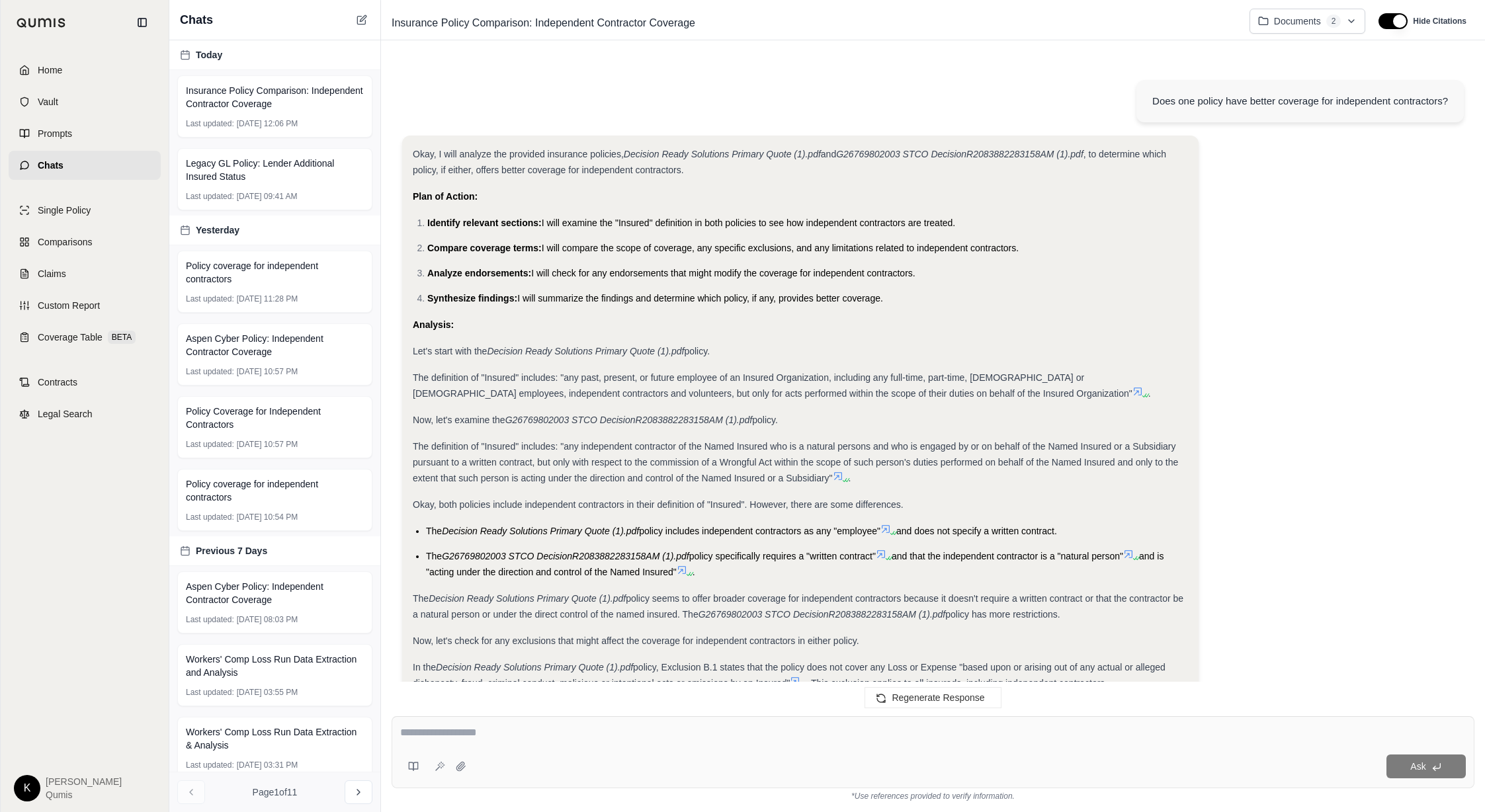
scroll to position [2955, 0]
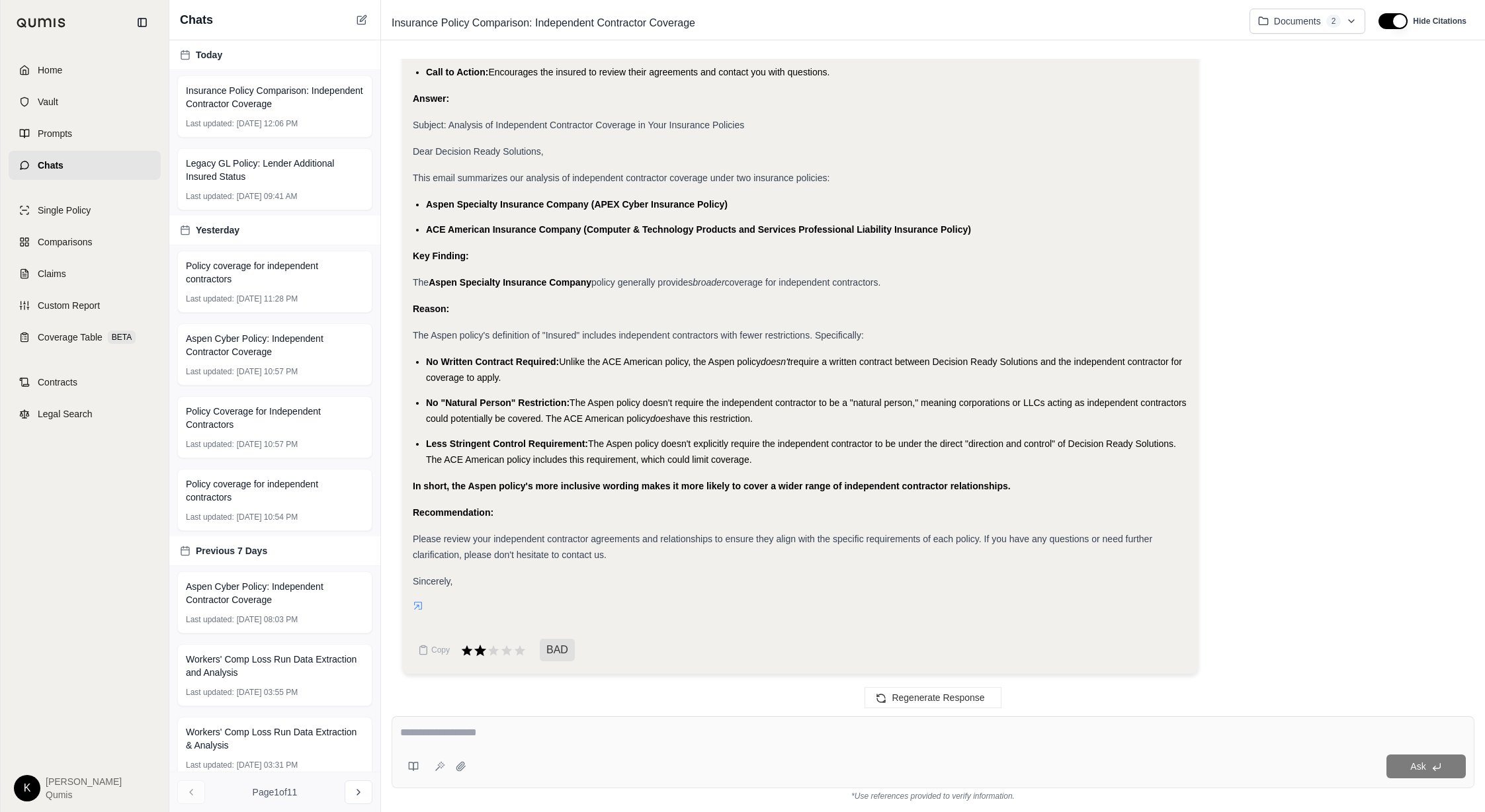
click at [481, 493] on icon at bounding box center [480, 650] width 12 height 11
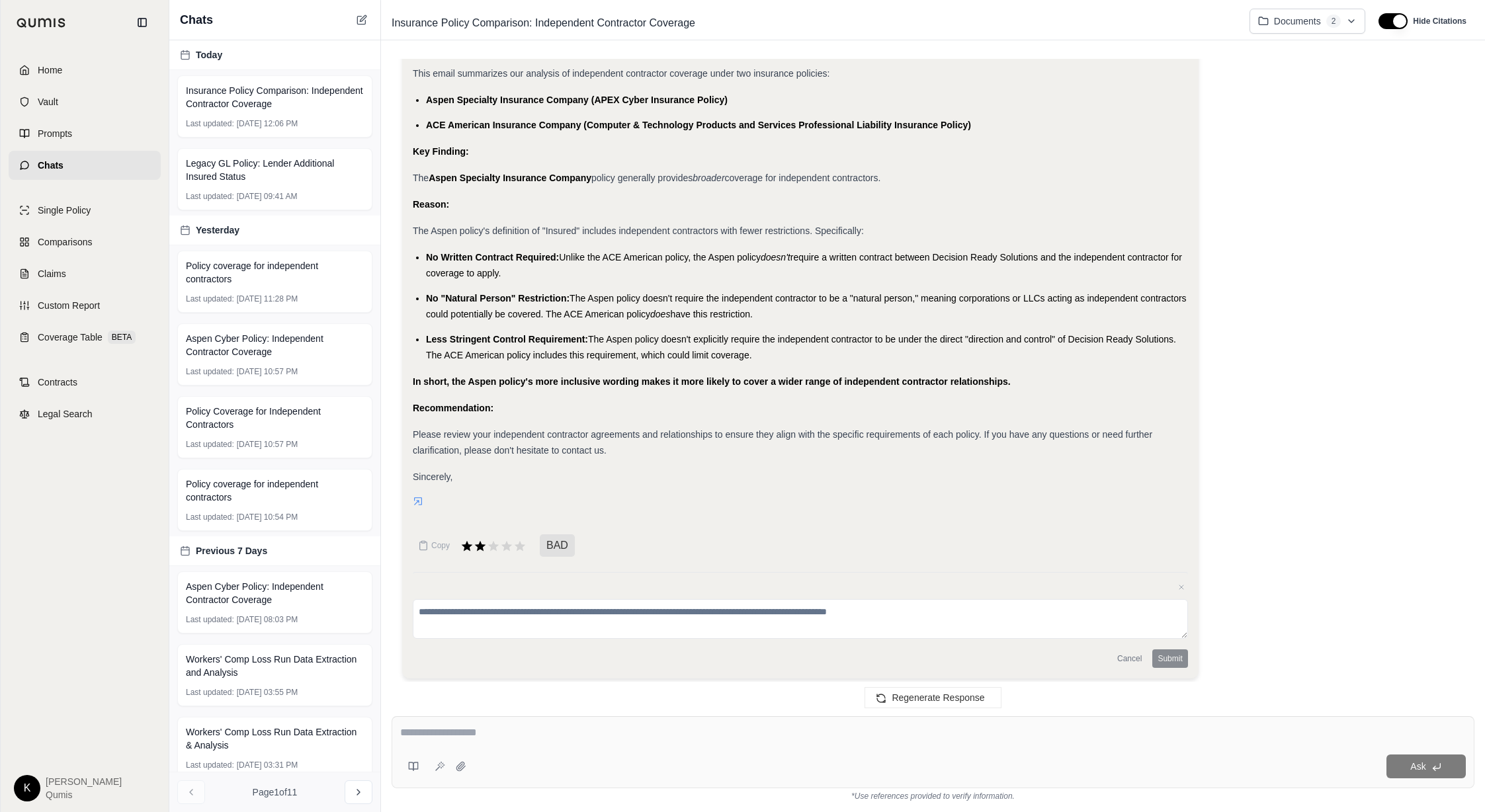
scroll to position [3064, 0]
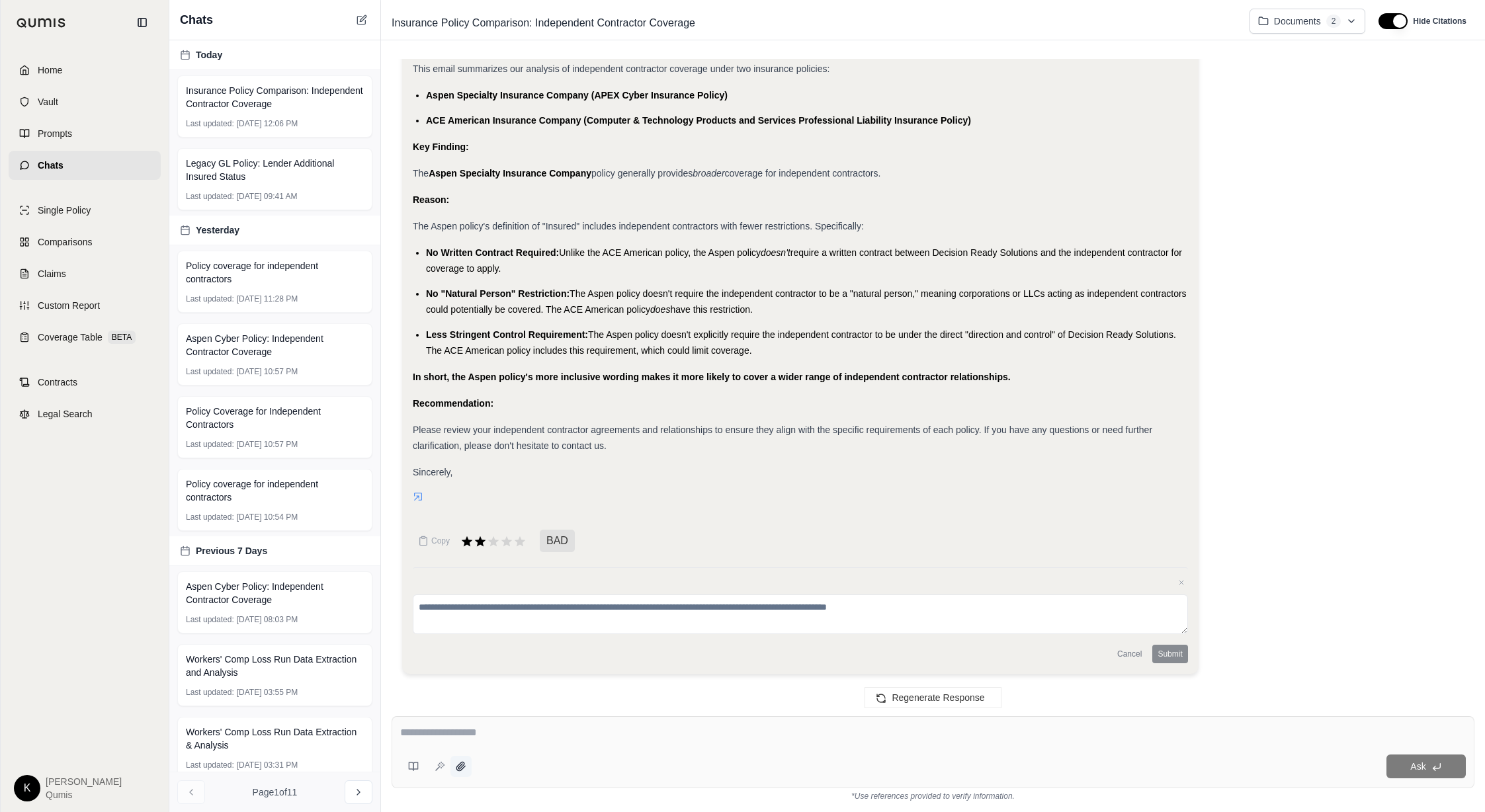
click at [461, 493] on icon at bounding box center [460, 766] width 9 height 9
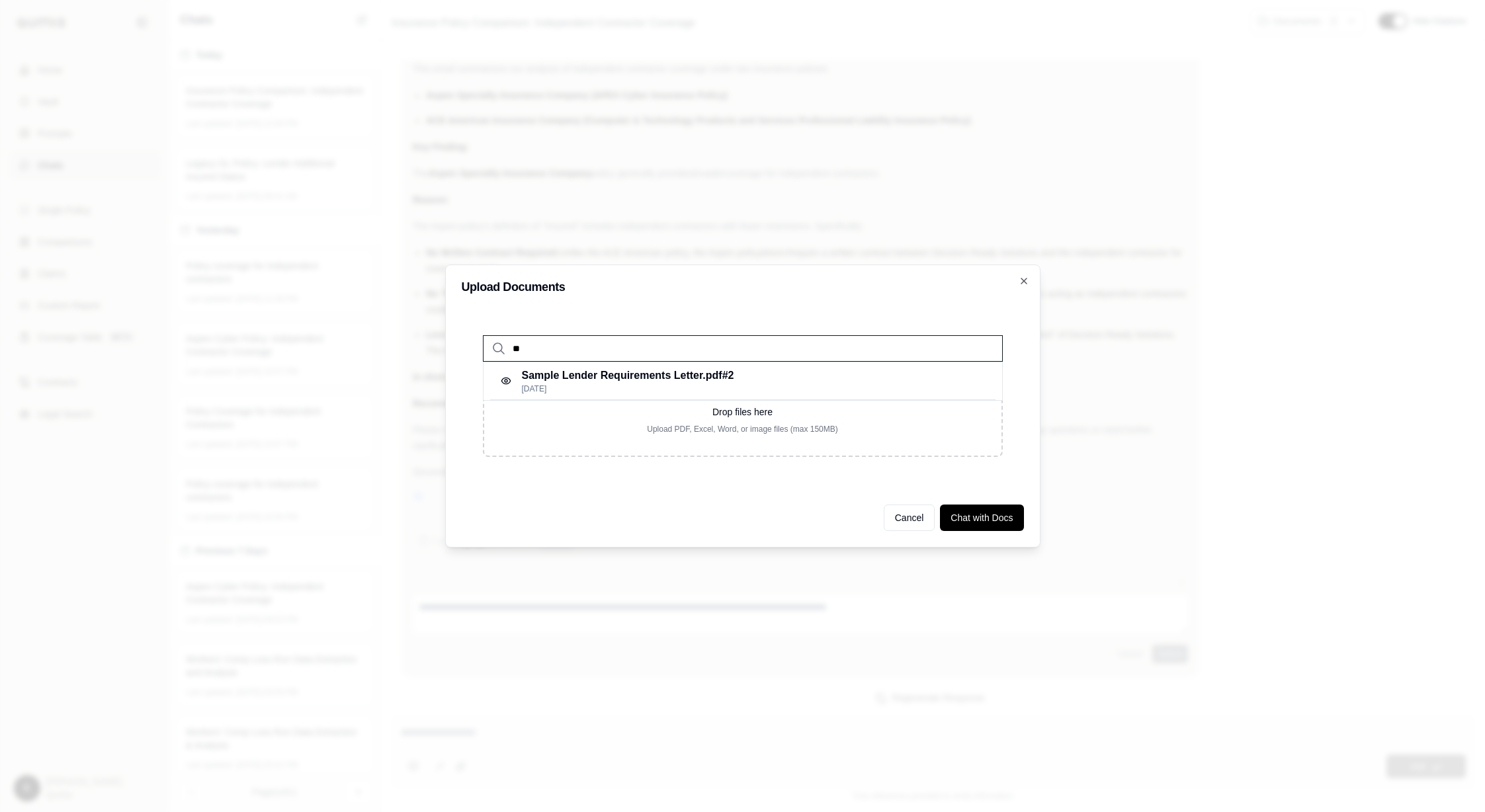
type input "*"
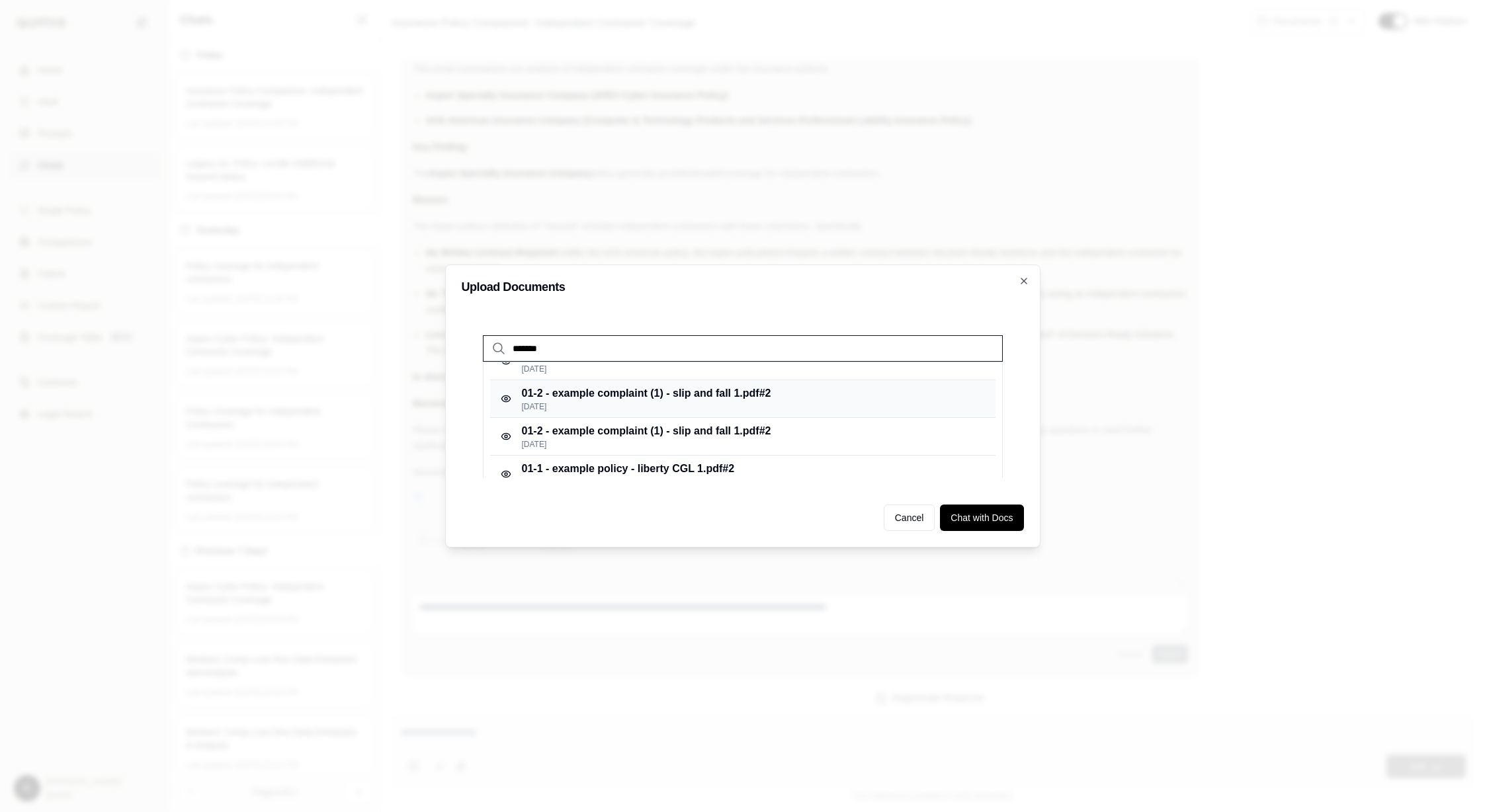
scroll to position [0, 0]
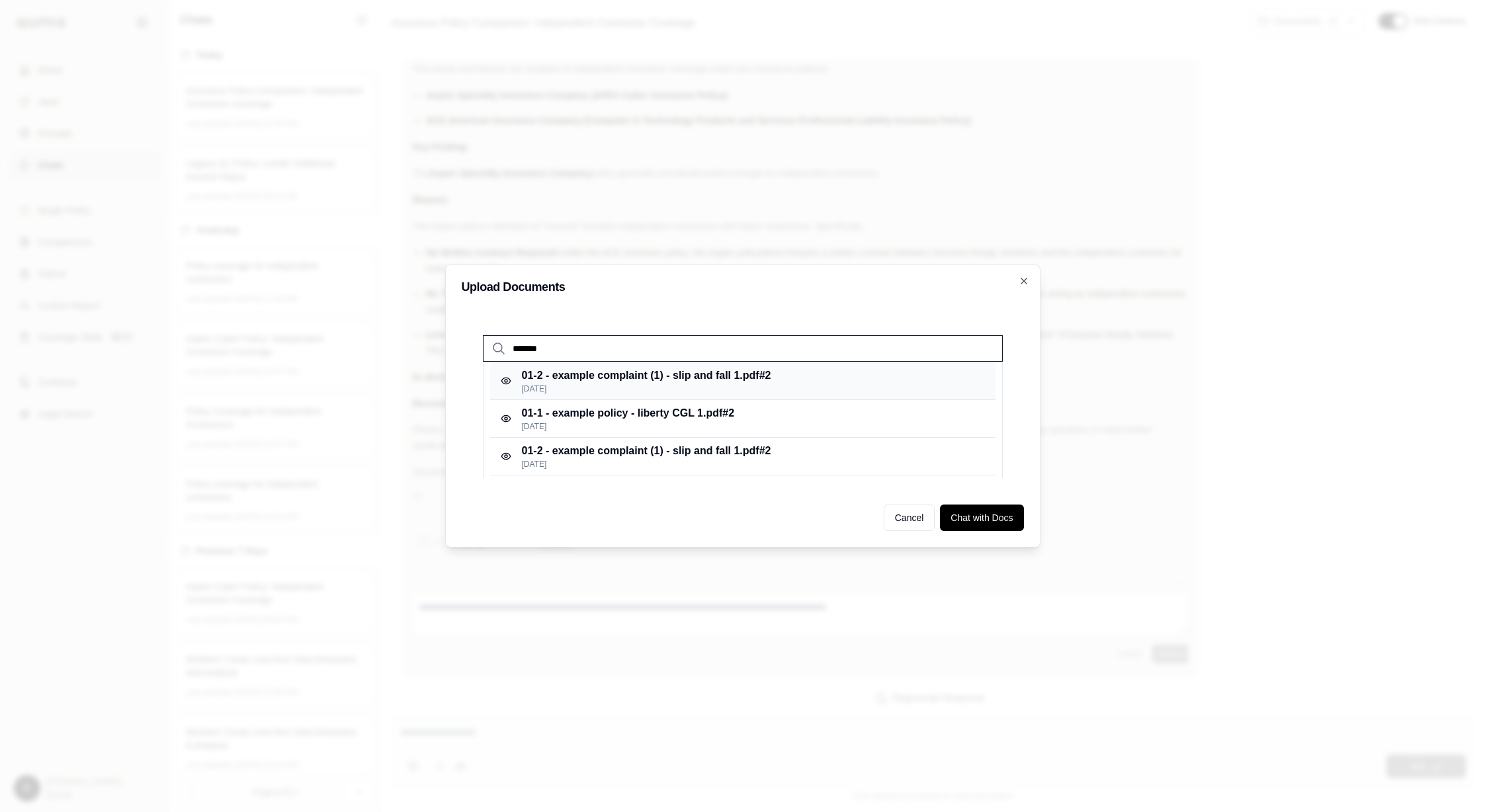
type input "*******"
click at [614, 373] on p "01-2 - example complaint (1) - slip and fall 1.pdf #2" at bounding box center [646, 375] width 249 height 16
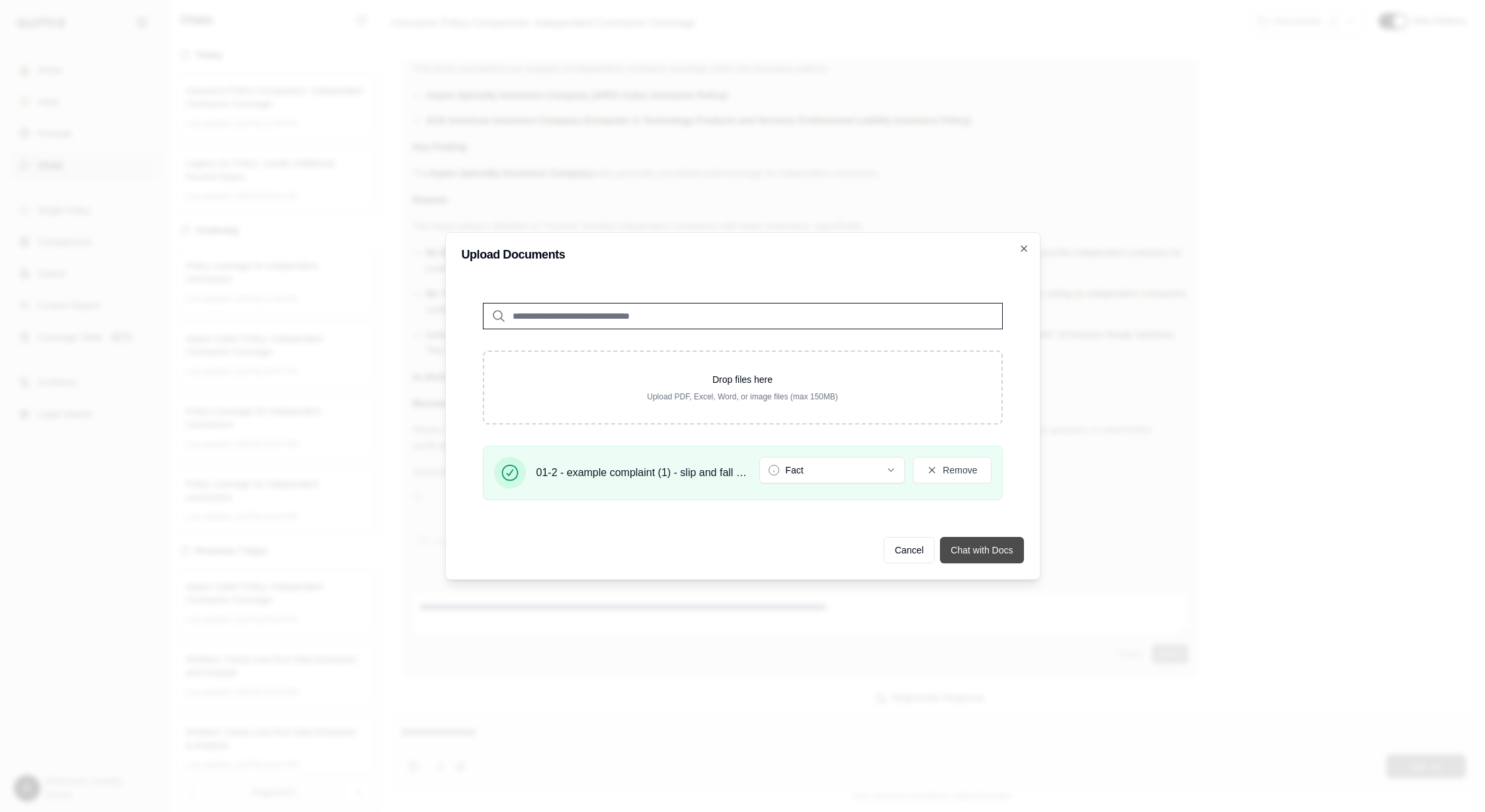
click at [964, 493] on button "Chat with Docs" at bounding box center [981, 550] width 83 height 27
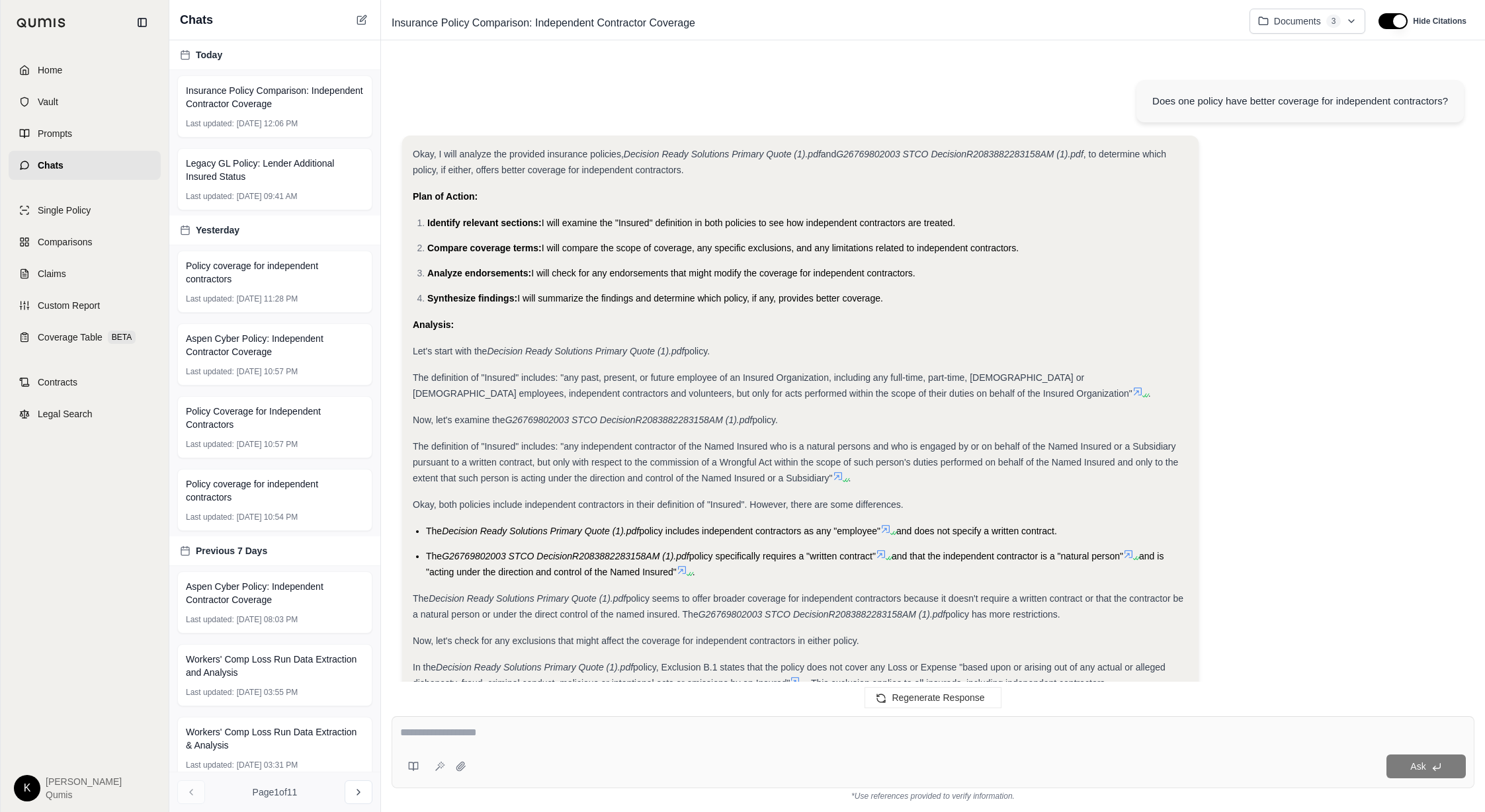
scroll to position [3064, 0]
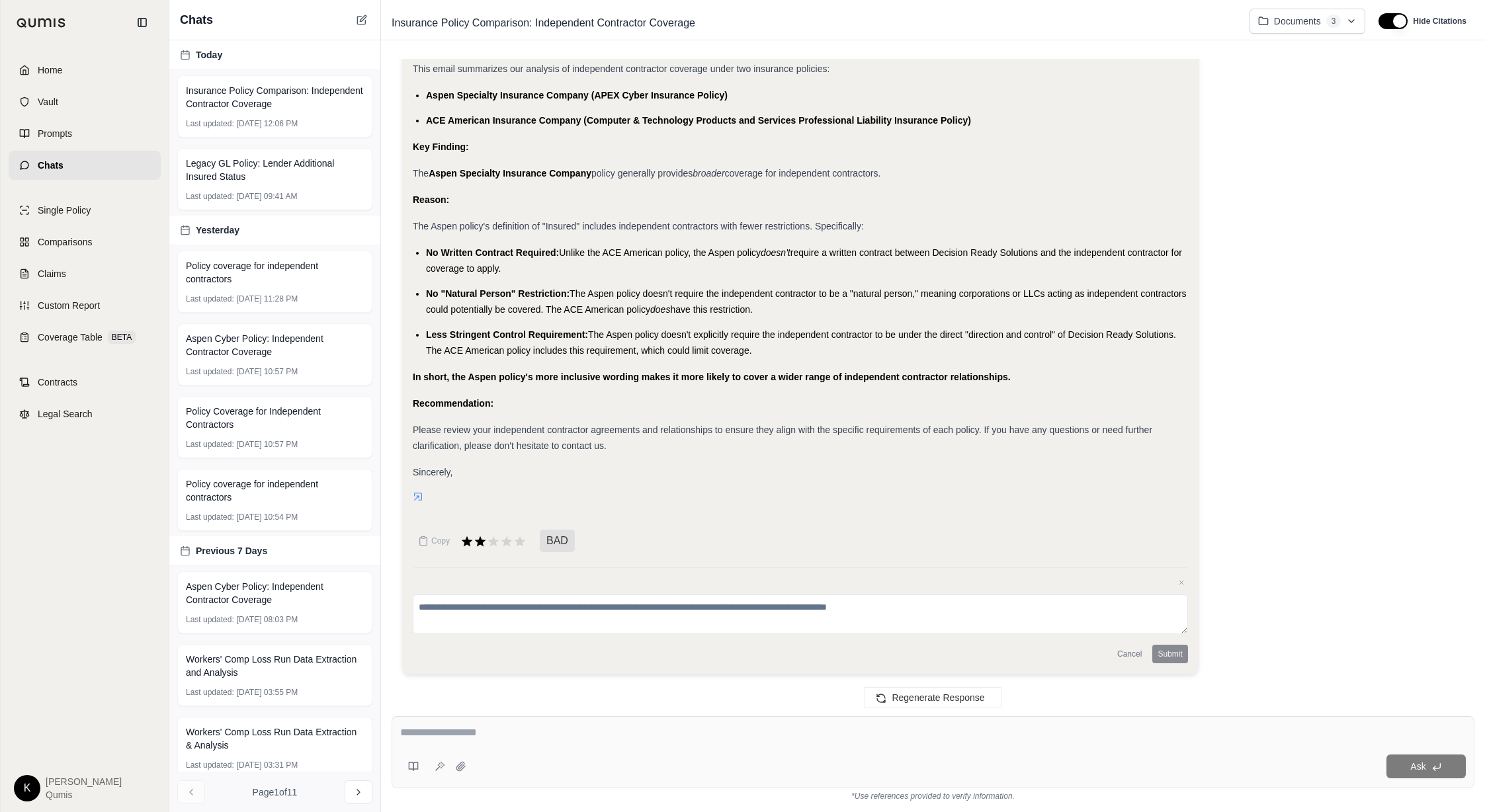
click at [490, 493] on div at bounding box center [933, 735] width 1066 height 20
click at [693, 493] on div "Ask" at bounding box center [933, 752] width 1083 height 72
type textarea "**********"
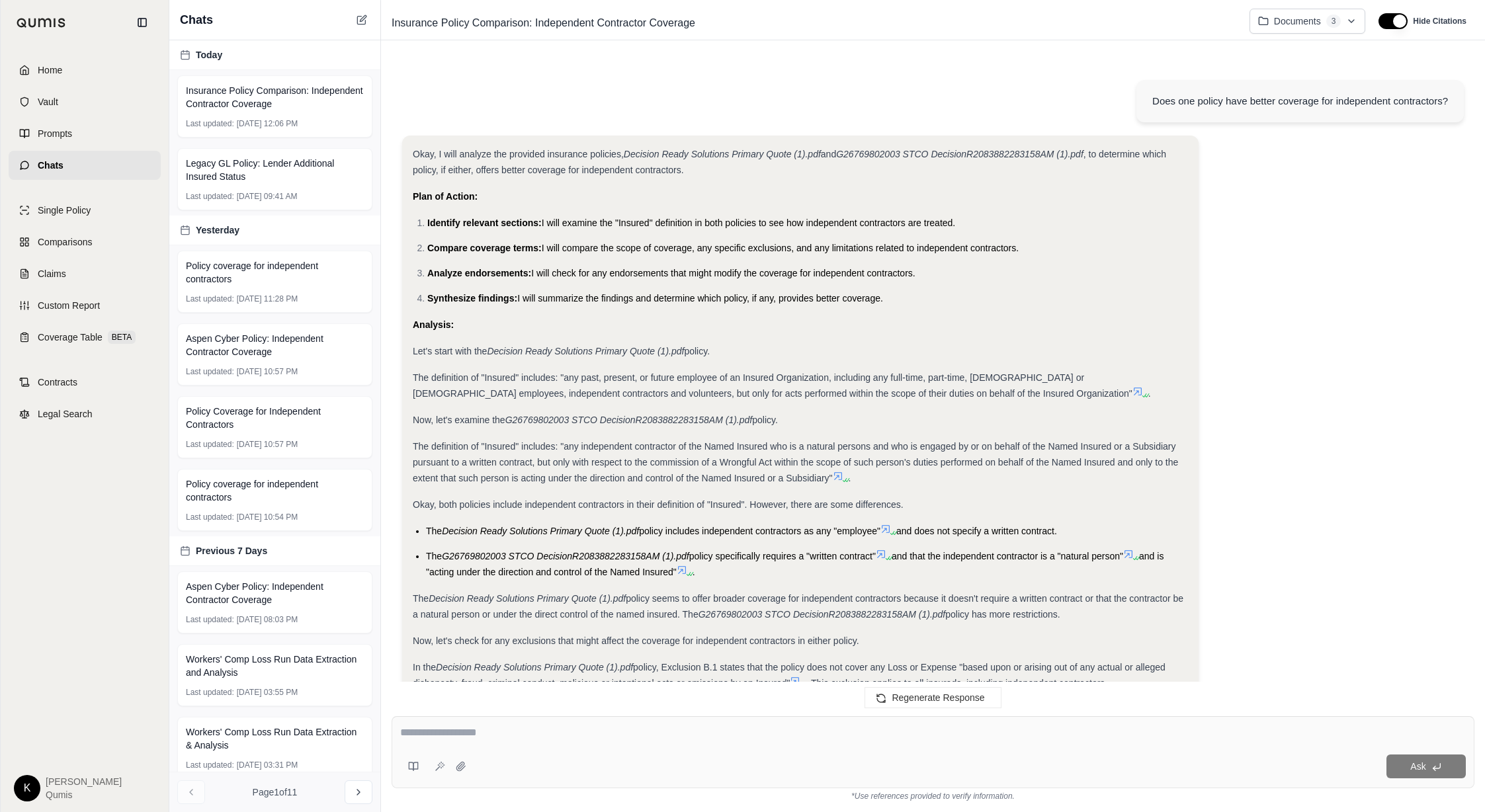
scroll to position [3980, 0]
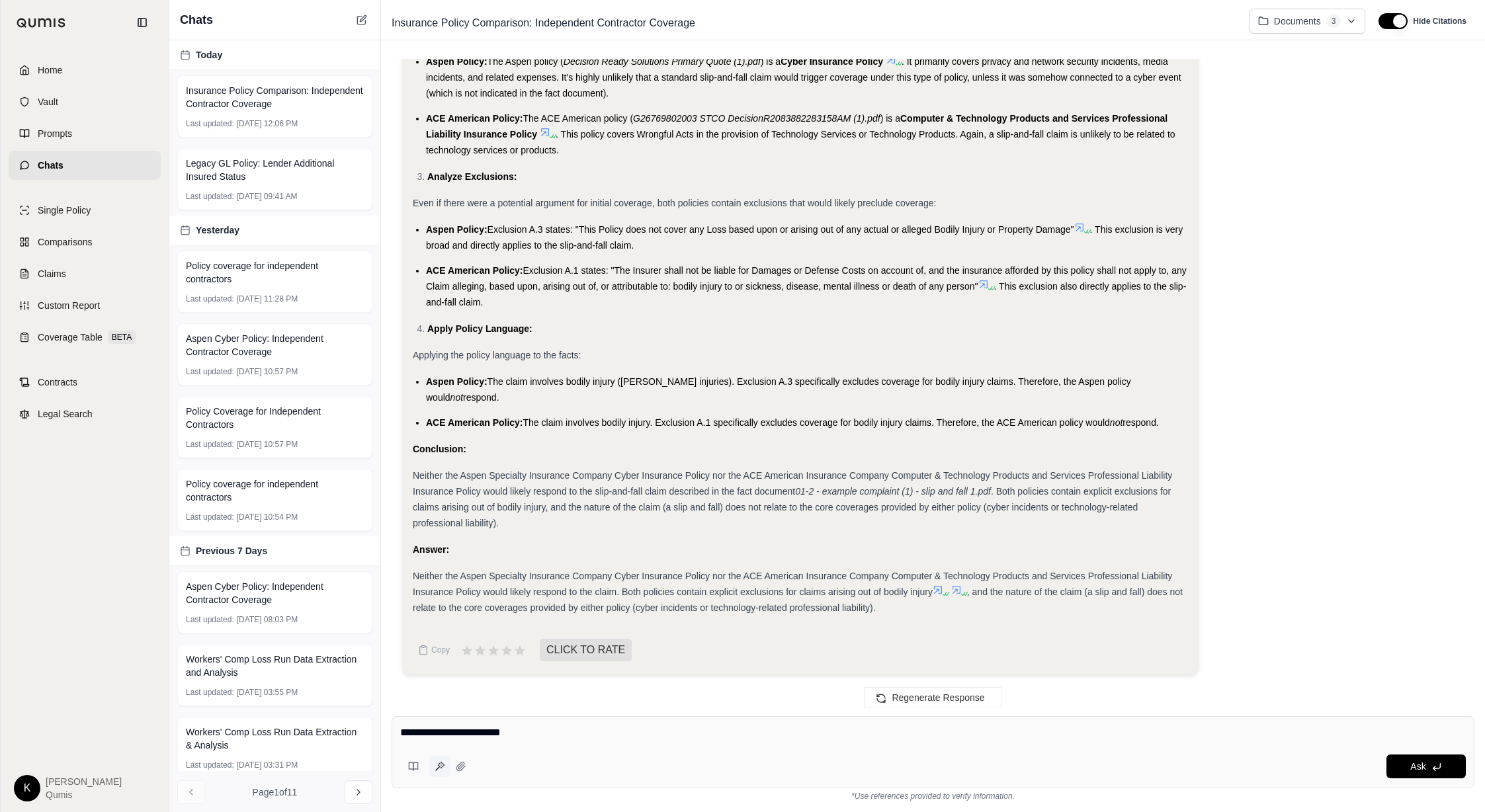
type textarea "**********"
click at [437, 493] on icon at bounding box center [439, 766] width 10 height 10
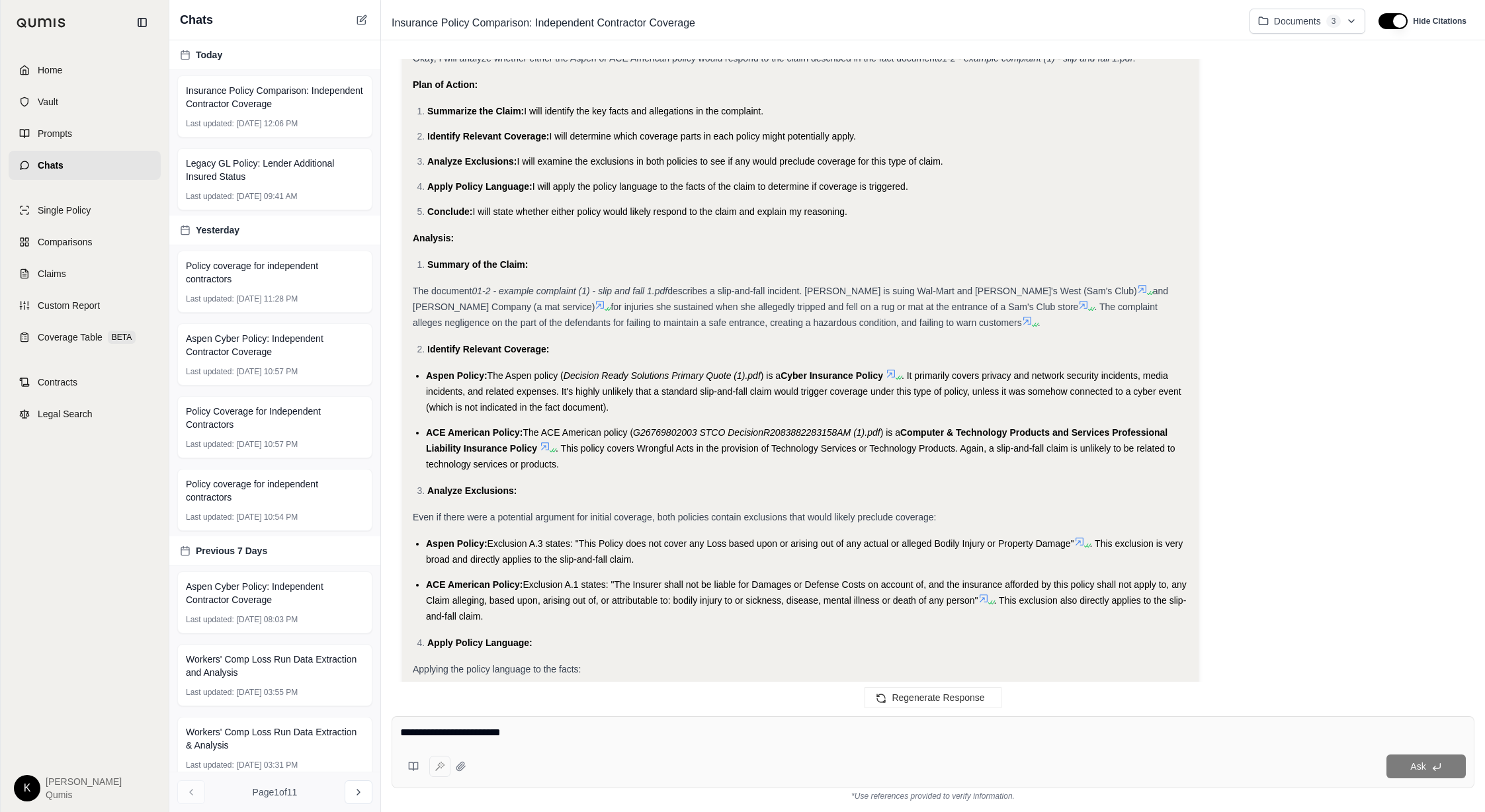
scroll to position [3650, 0]
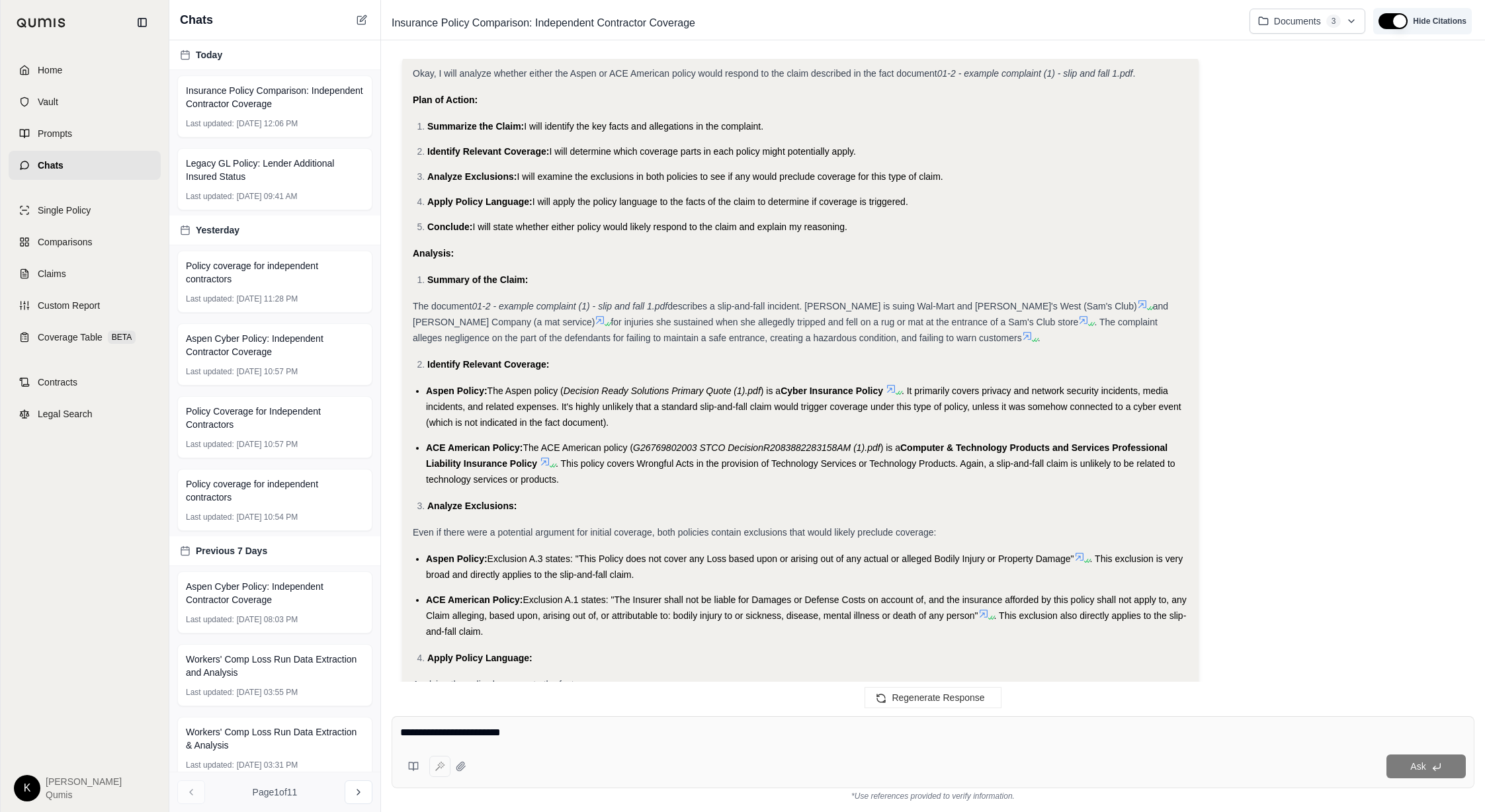
click at [964, 21] on button "button" at bounding box center [1392, 21] width 29 height 16
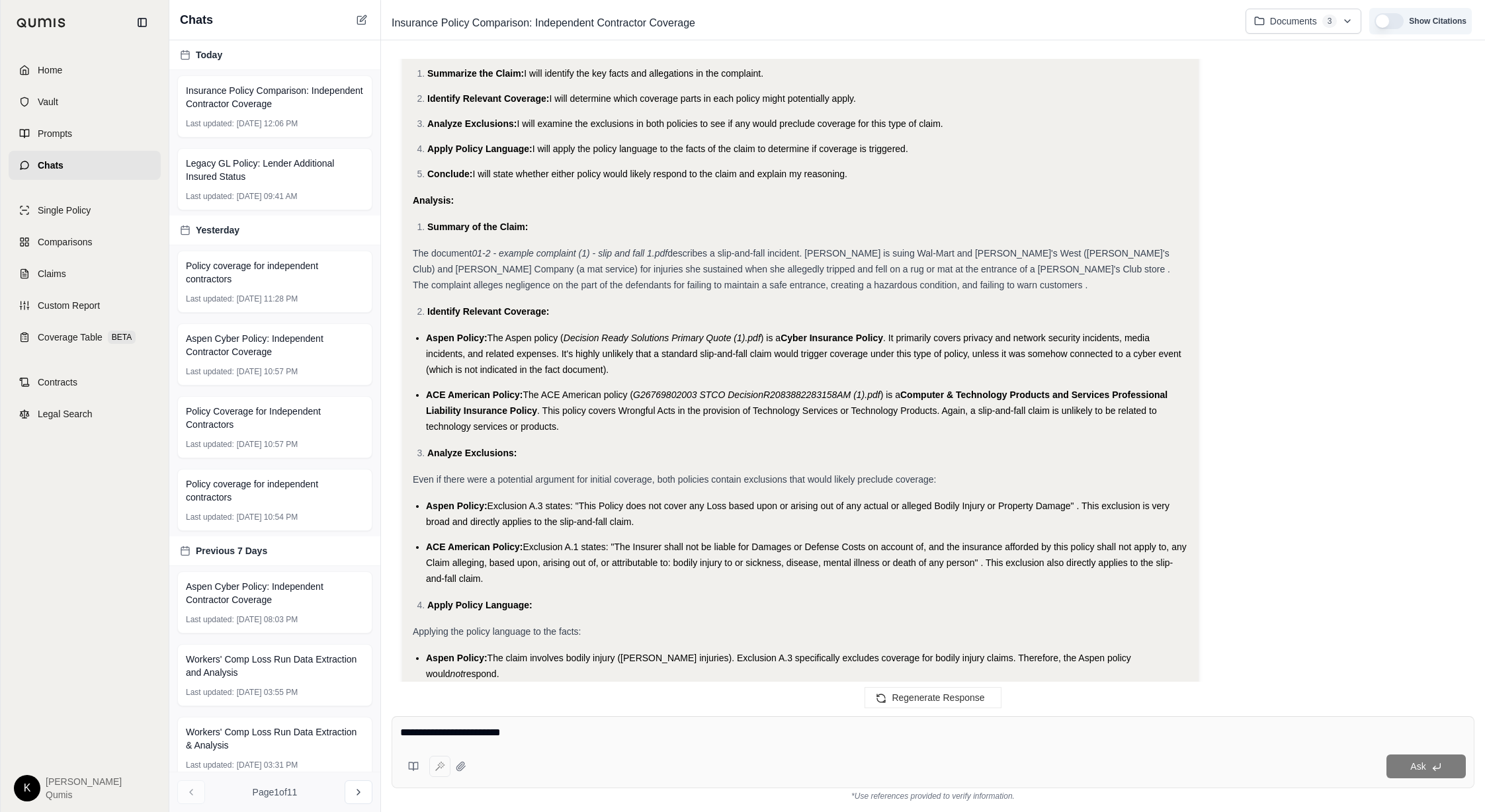
scroll to position [3597, 0]
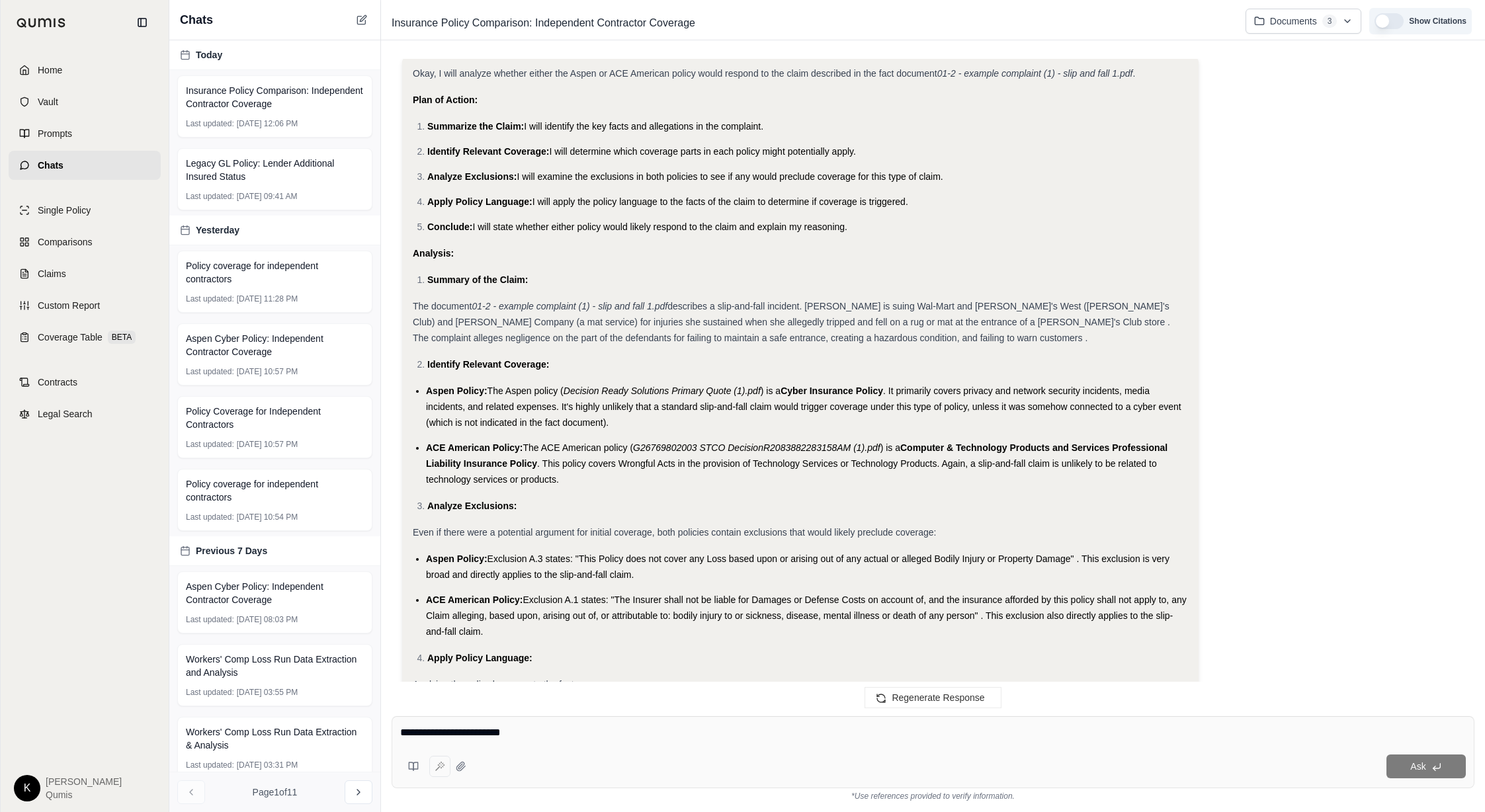
click at [964, 23] on button "button" at bounding box center [1388, 21] width 29 height 16
click at [362, 23] on icon at bounding box center [361, 19] width 10 height 10
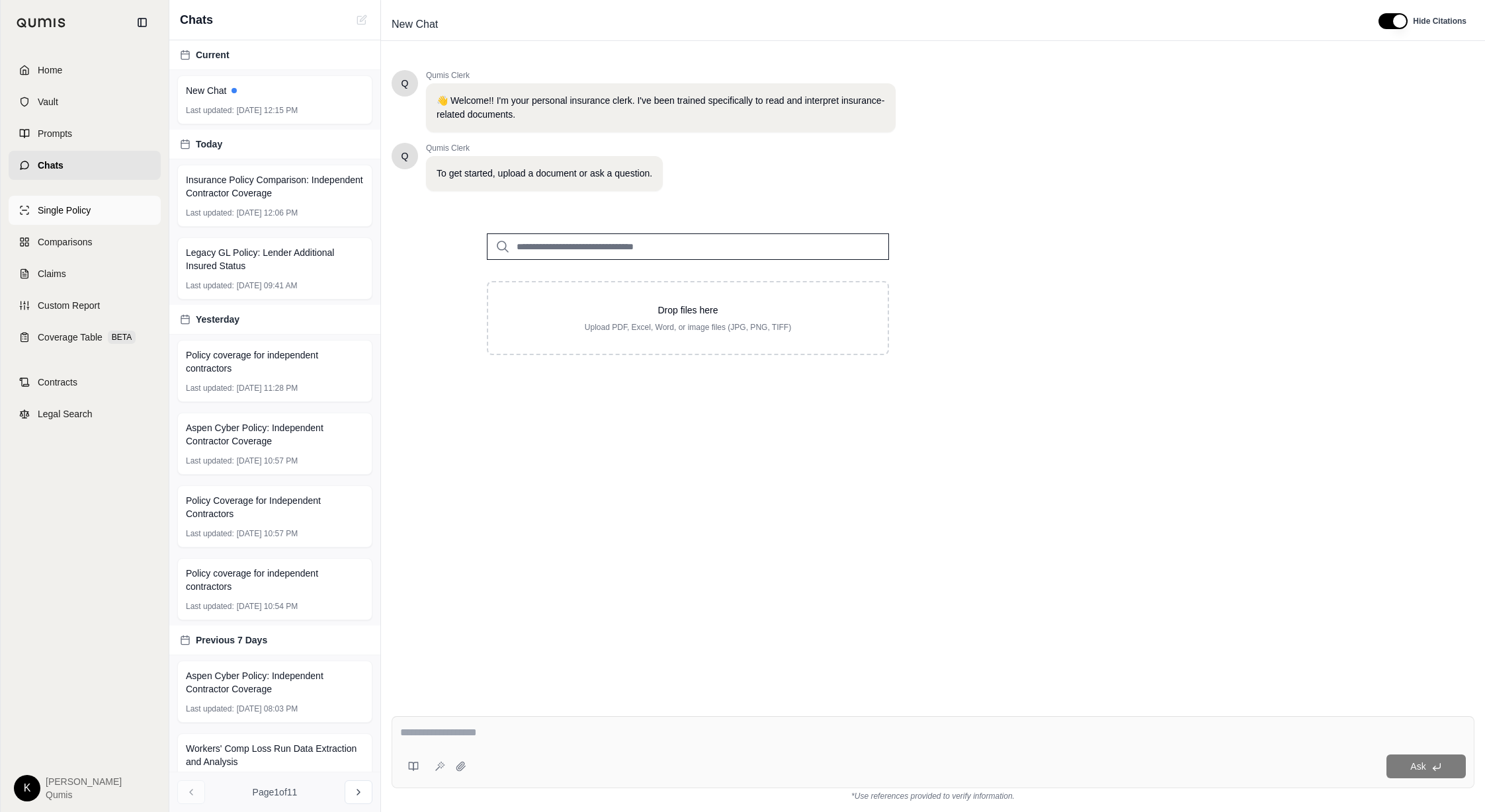
click at [69, 207] on span "Single Policy" at bounding box center [64, 210] width 53 height 13
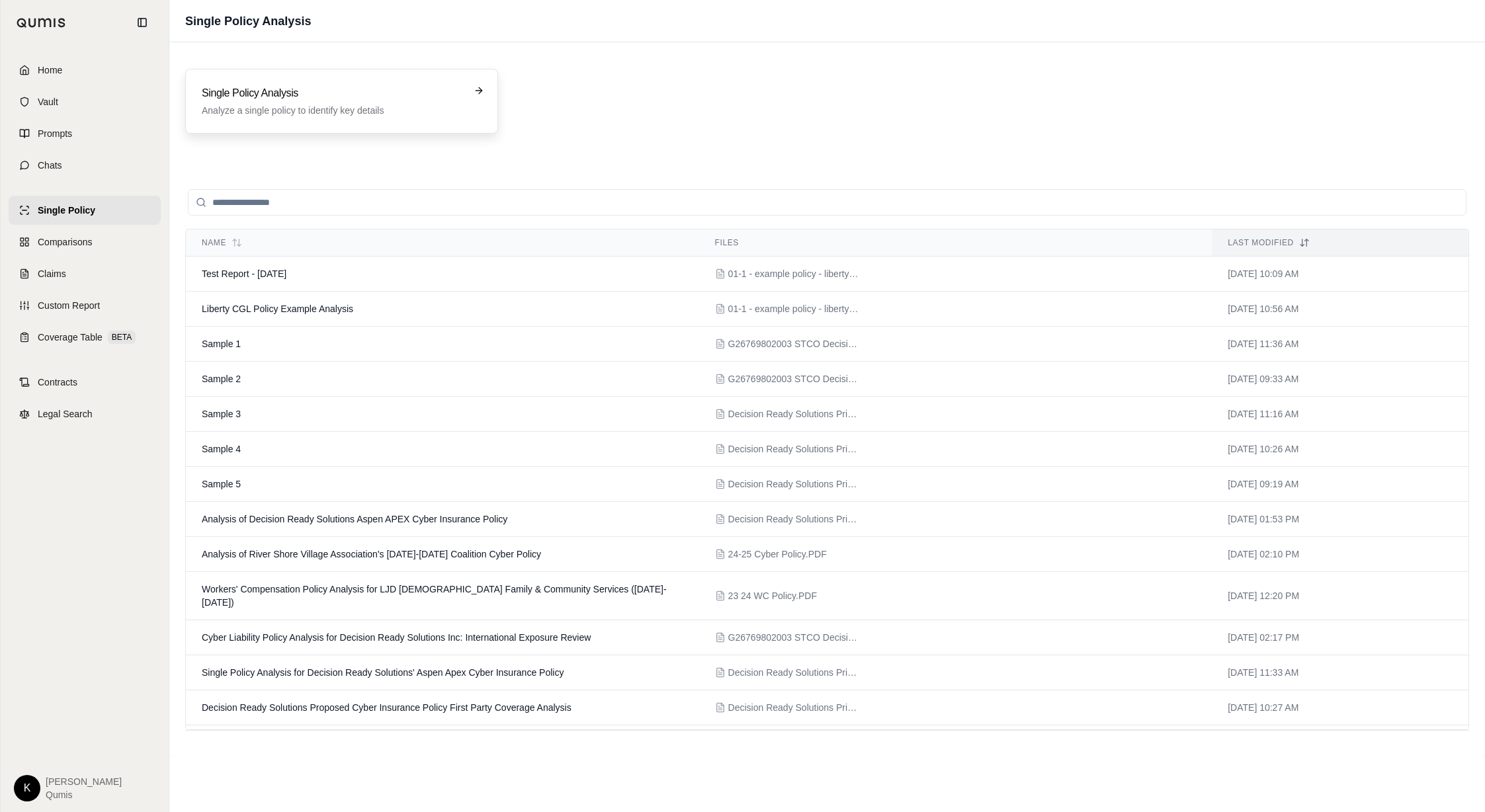
click at [280, 121] on div "Single Policy Analysis Analyze a single policy to identify key details" at bounding box center [342, 101] width 313 height 65
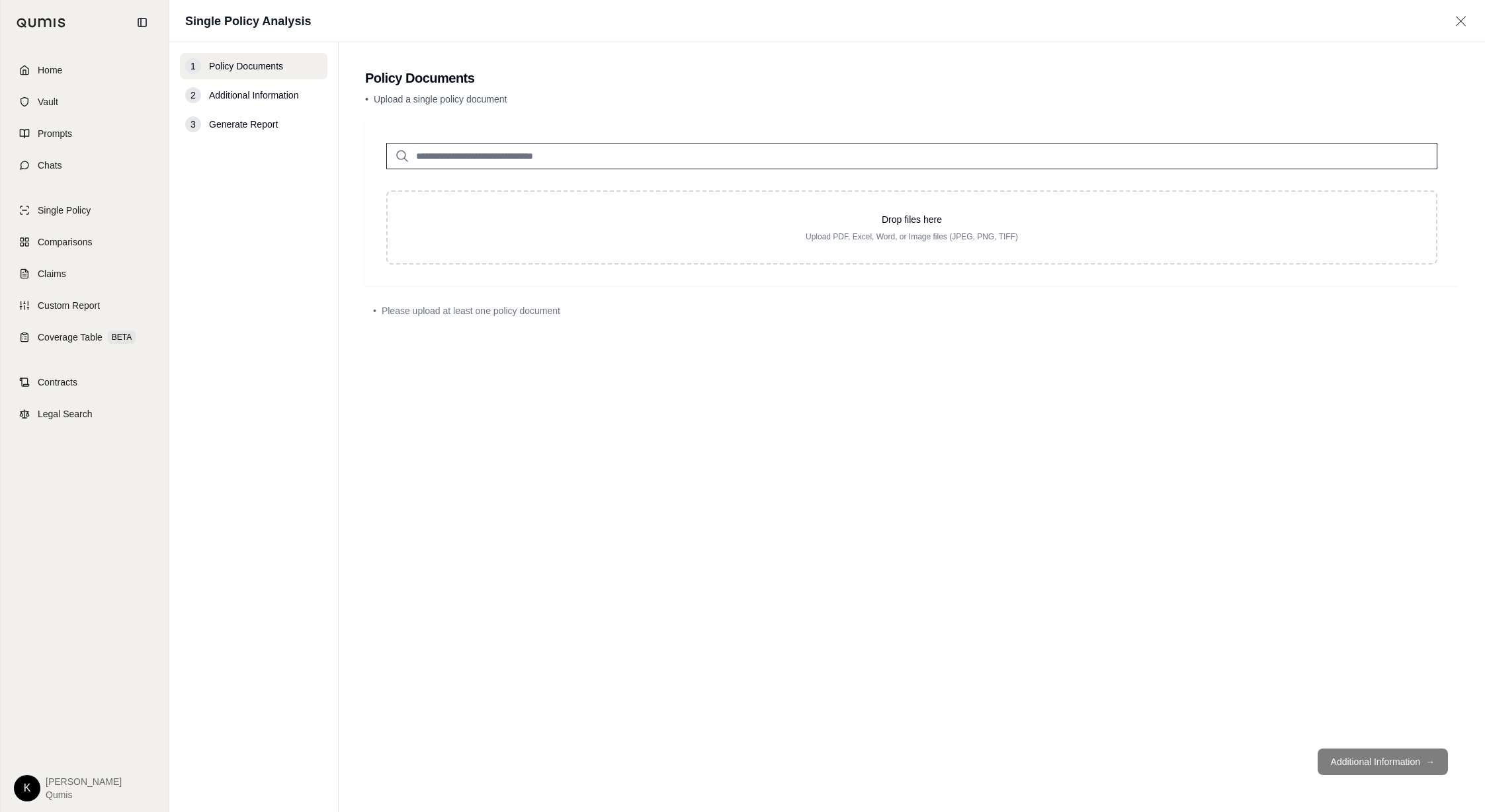
click at [537, 150] on input "search" at bounding box center [911, 157] width 1051 height 27
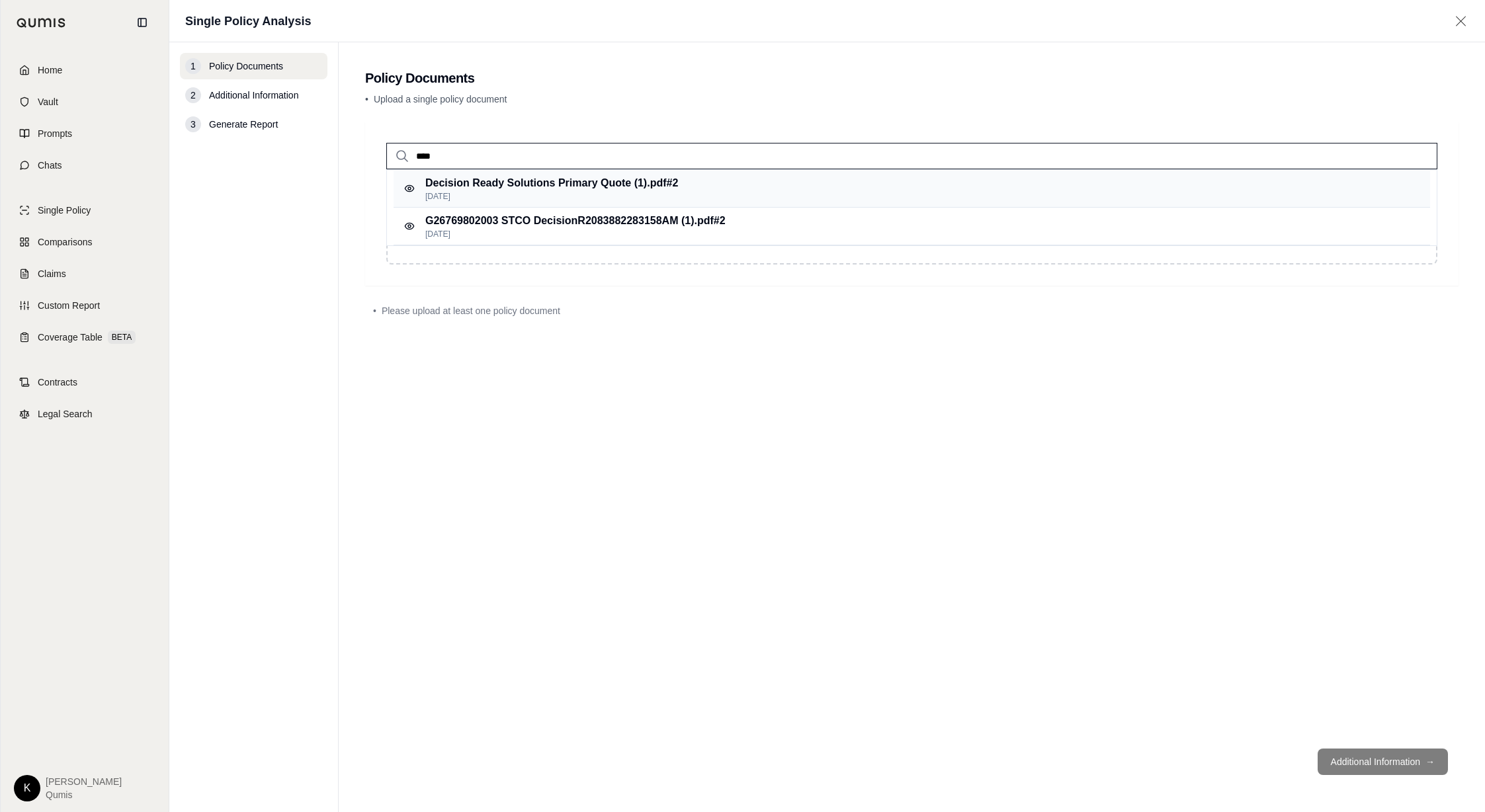
type input "****"
click at [571, 184] on p "Decision Ready Solutions Primary Quote (1).pdf #2" at bounding box center [551, 183] width 253 height 16
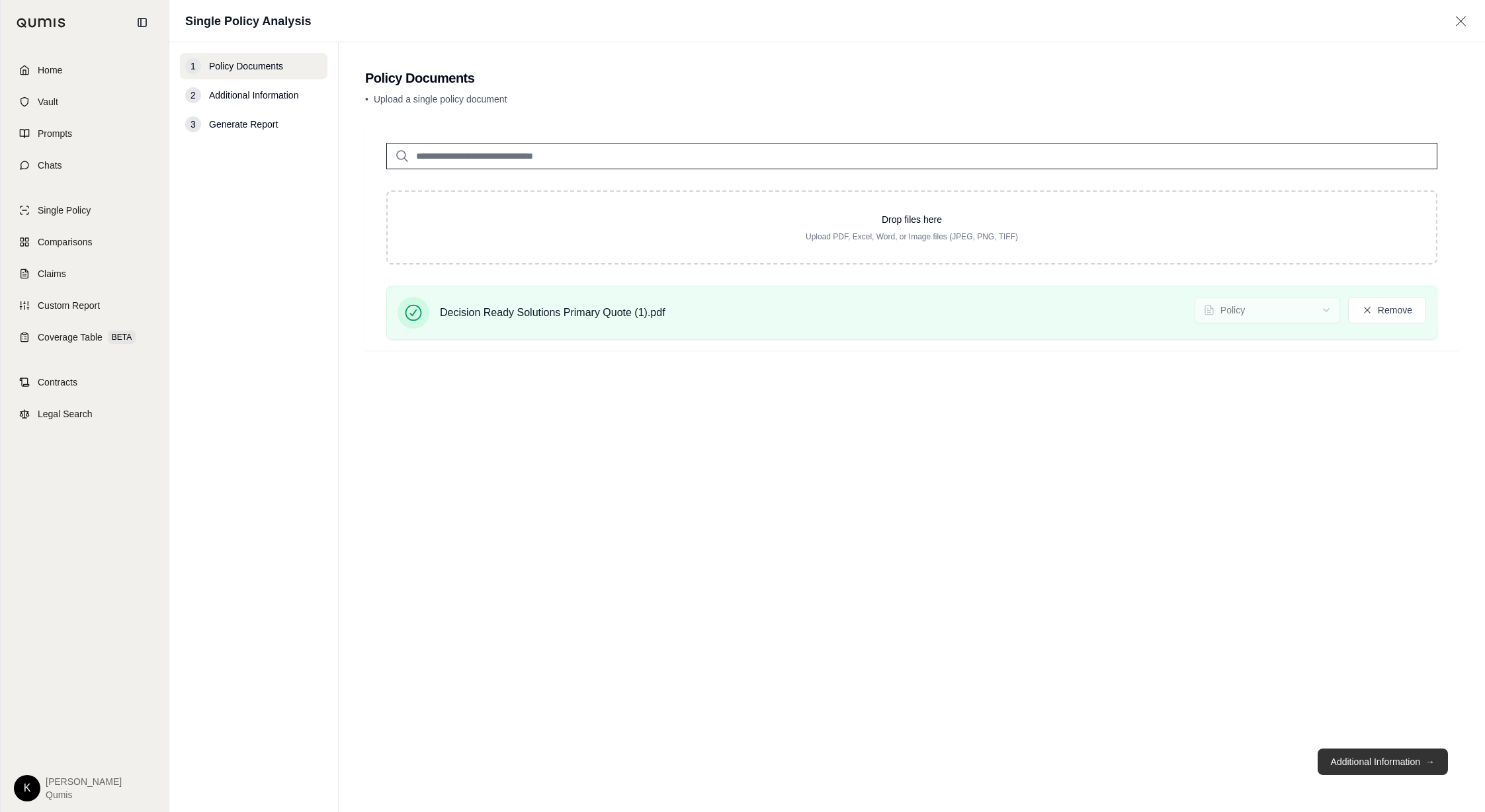
click at [964, 493] on button "Additional Information →" at bounding box center [1383, 762] width 131 height 27
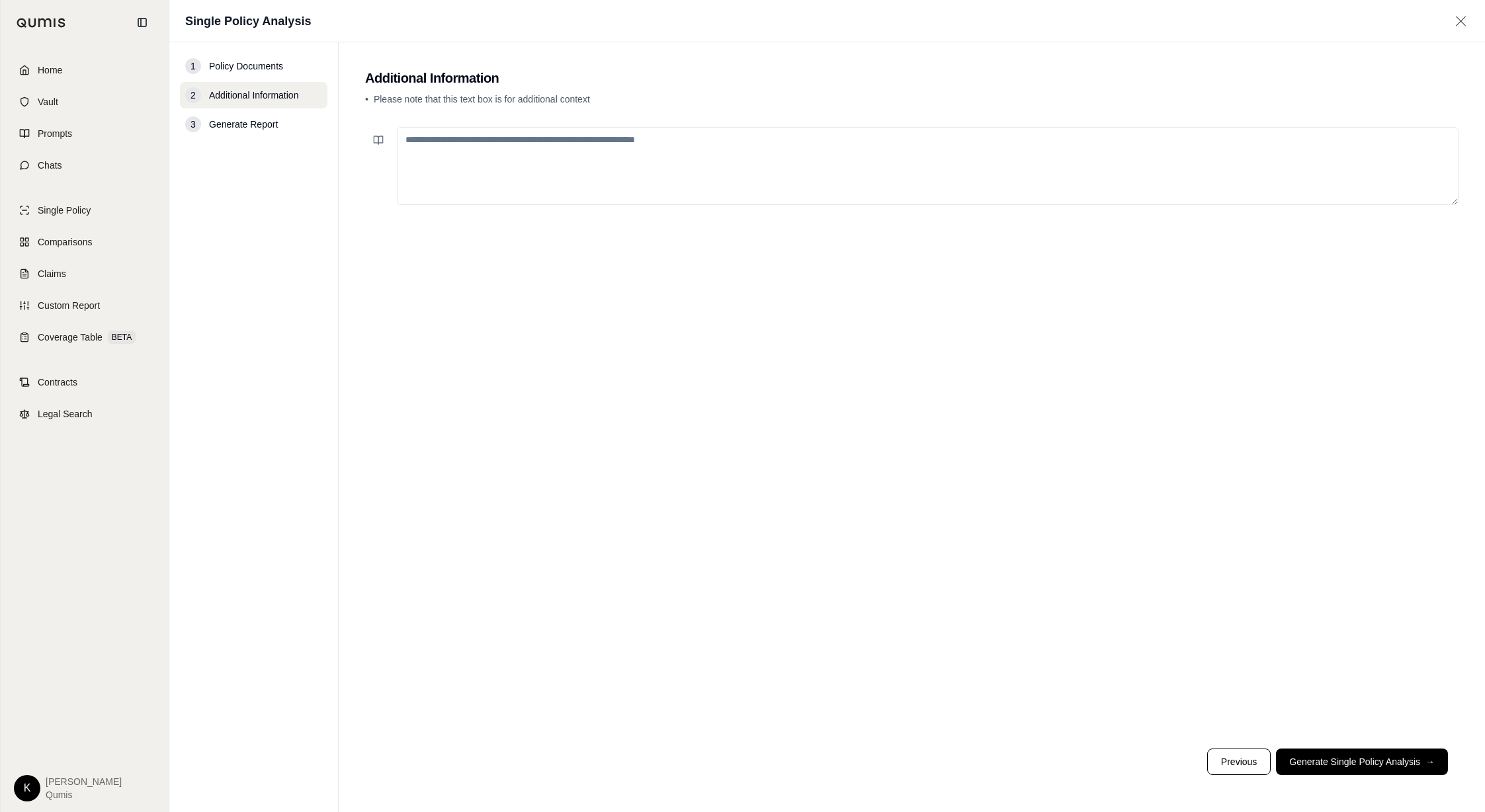
click at [436, 158] on textarea at bounding box center [927, 165] width 1062 height 78
type textarea "**********"
click at [964, 493] on button "Generate Single Policy Analysis →" at bounding box center [1361, 762] width 172 height 27
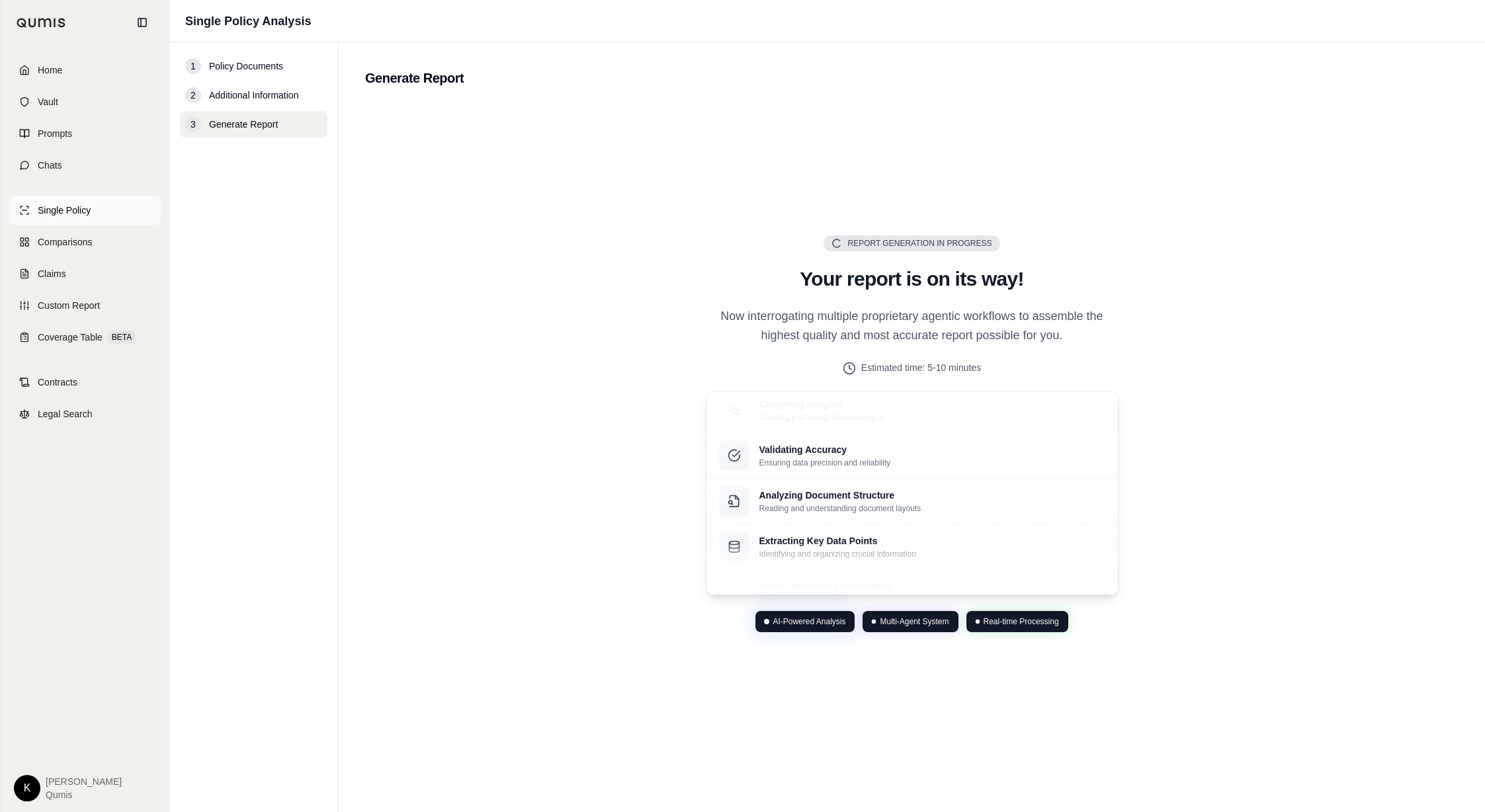
click at [43, 216] on span "Single Policy" at bounding box center [64, 210] width 53 height 13
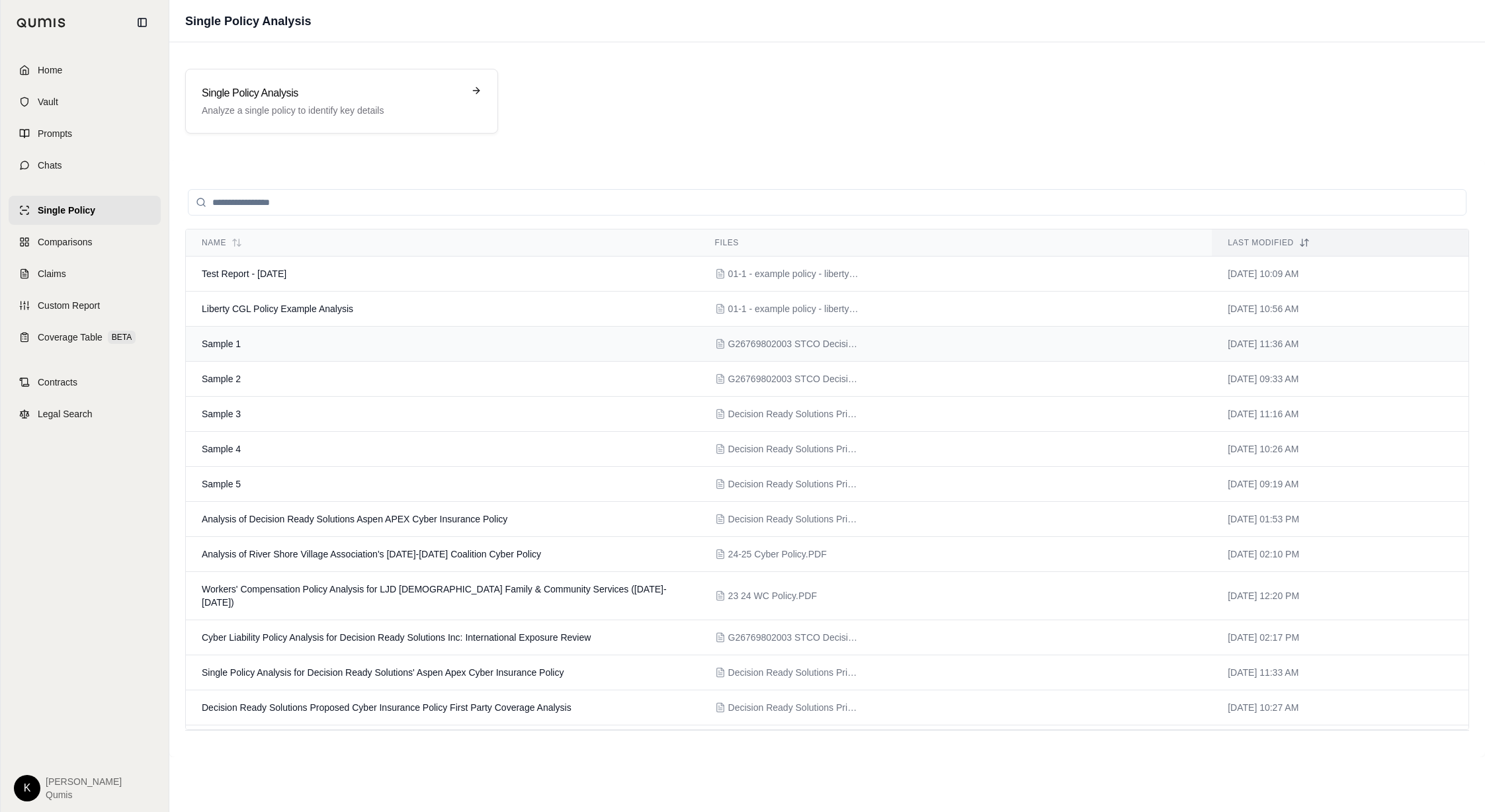
click at [343, 342] on td "Sample 1" at bounding box center [442, 344] width 513 height 35
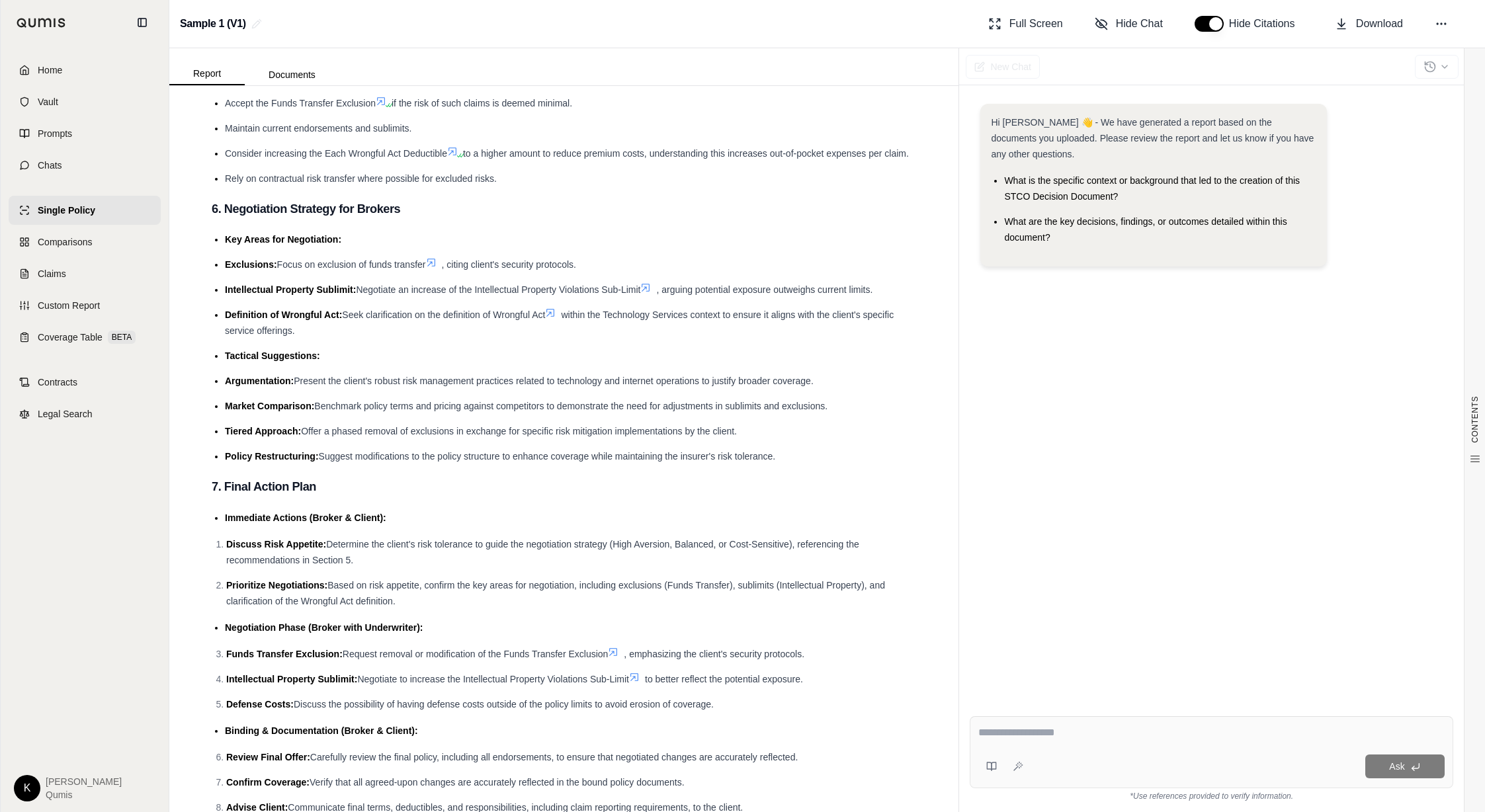
scroll to position [2365, 0]
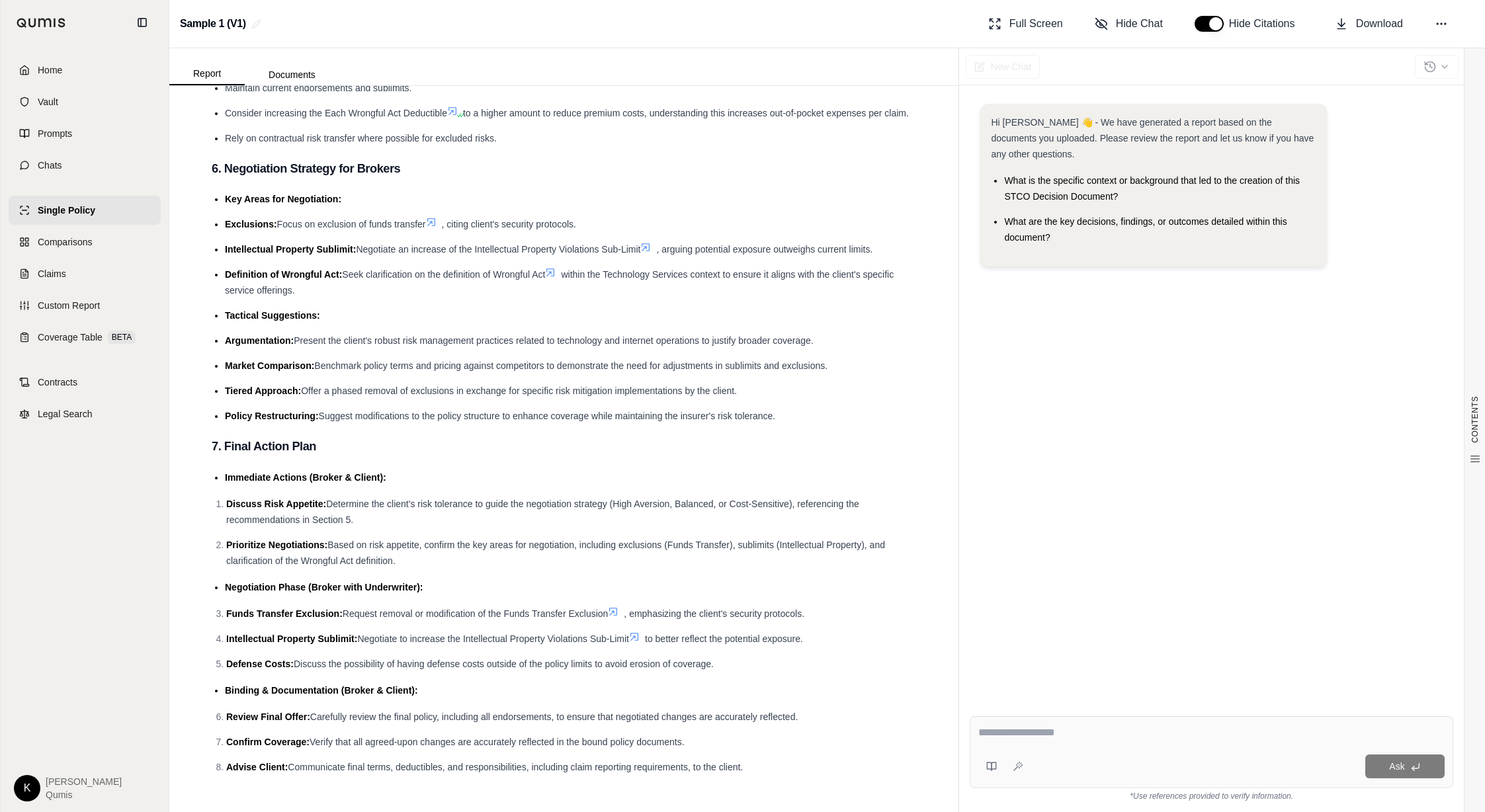
click at [964, 493] on div at bounding box center [1211, 735] width 467 height 20
click at [964, 493] on textarea at bounding box center [1211, 733] width 467 height 16
type textarea "**********"
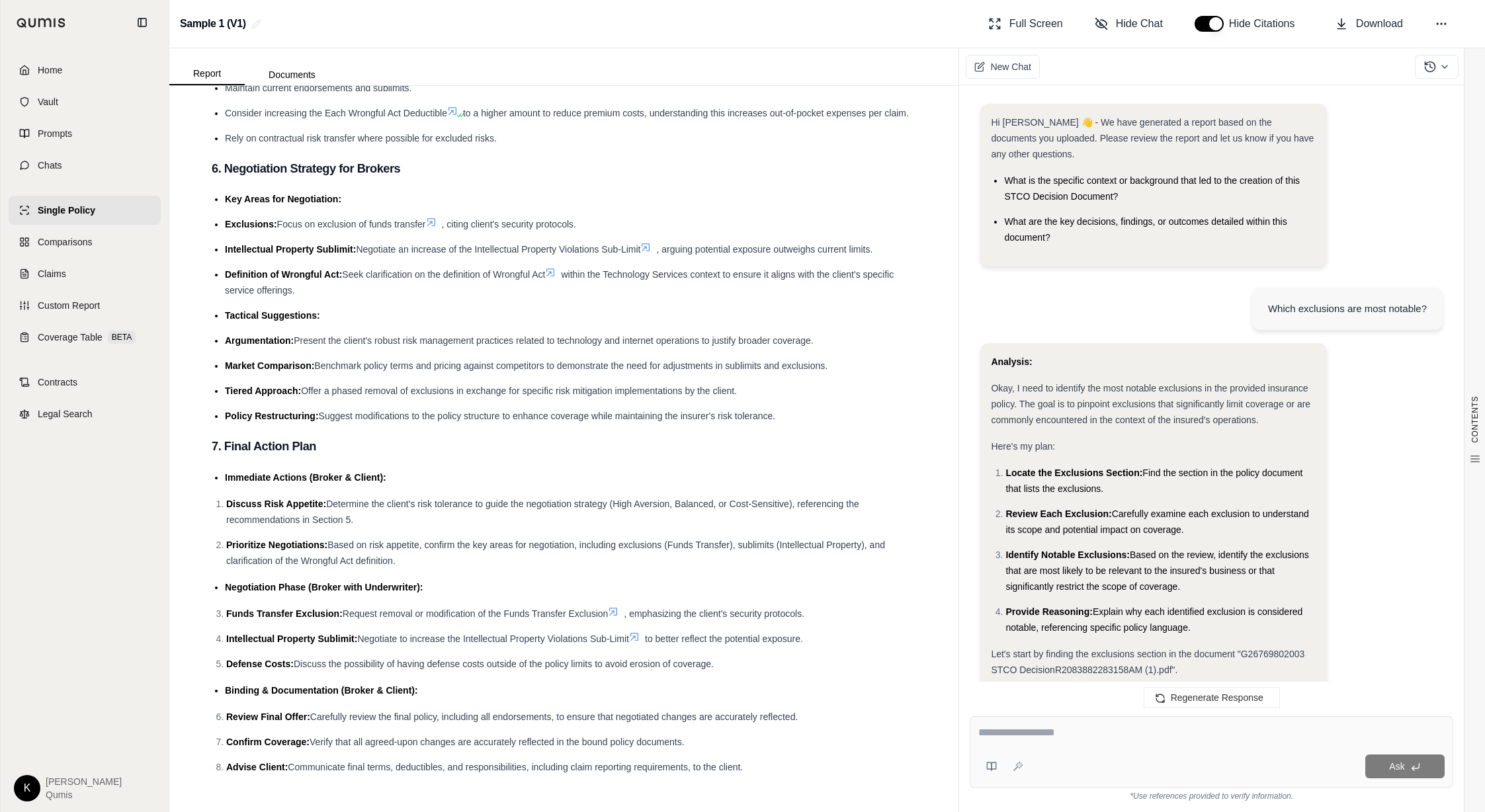
scroll to position [1984, 0]
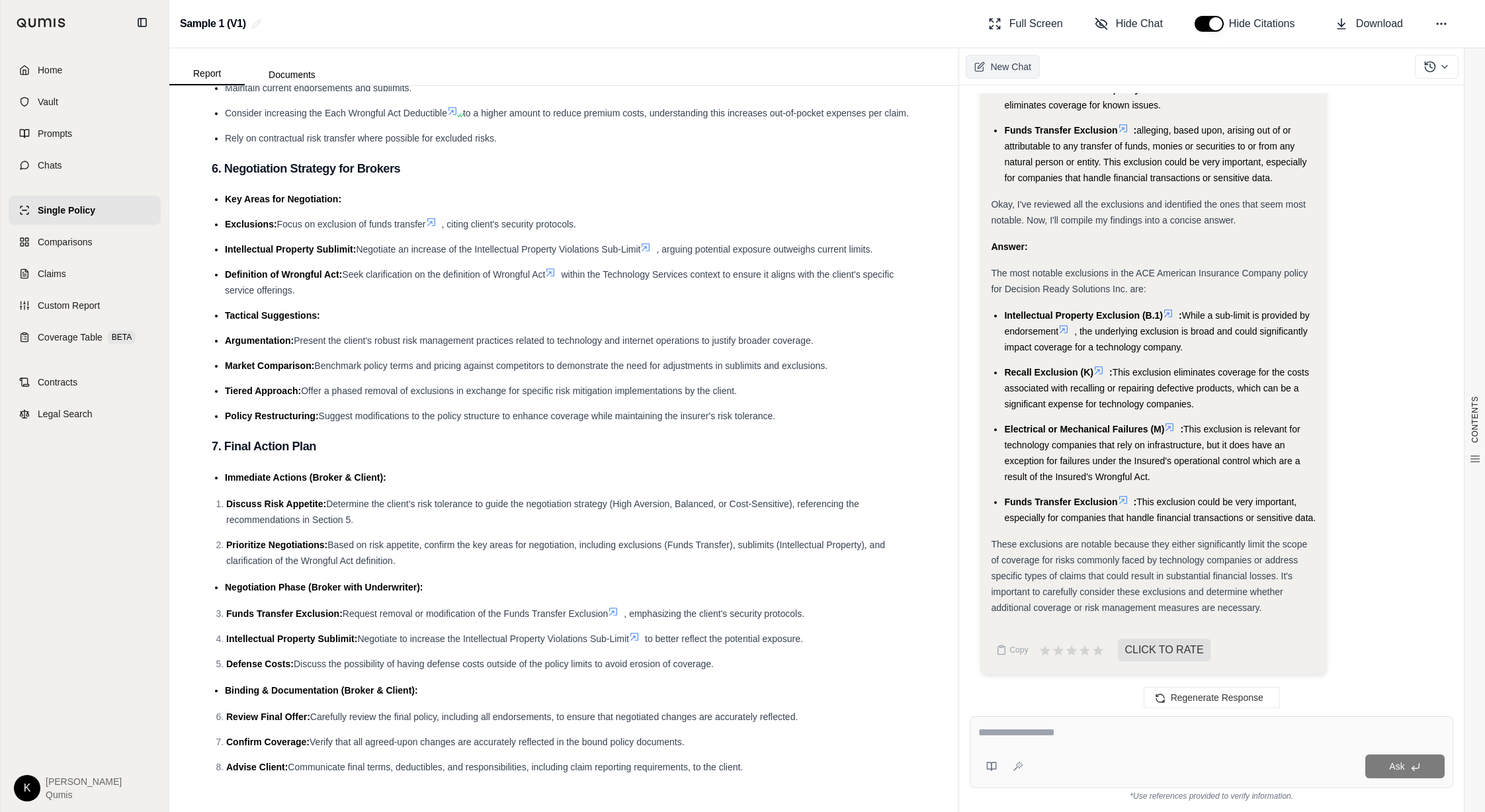
click at [964, 64] on span "New Chat" at bounding box center [1010, 66] width 40 height 13
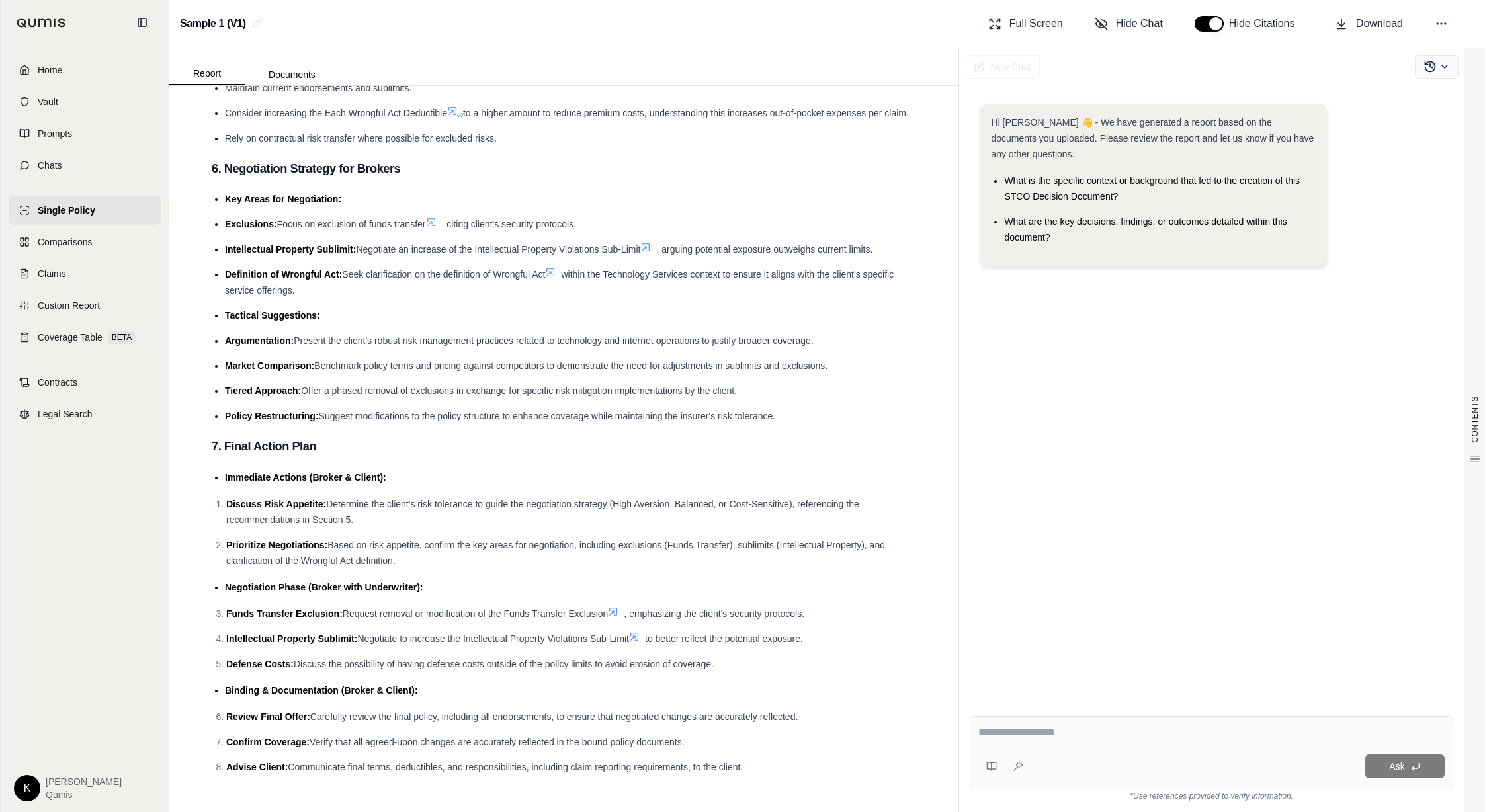
click at [964, 65] on icon at bounding box center [1444, 66] width 6 height 2
click at [964, 122] on p "Which exclusions are most notable?" at bounding box center [1352, 127] width 180 height 12
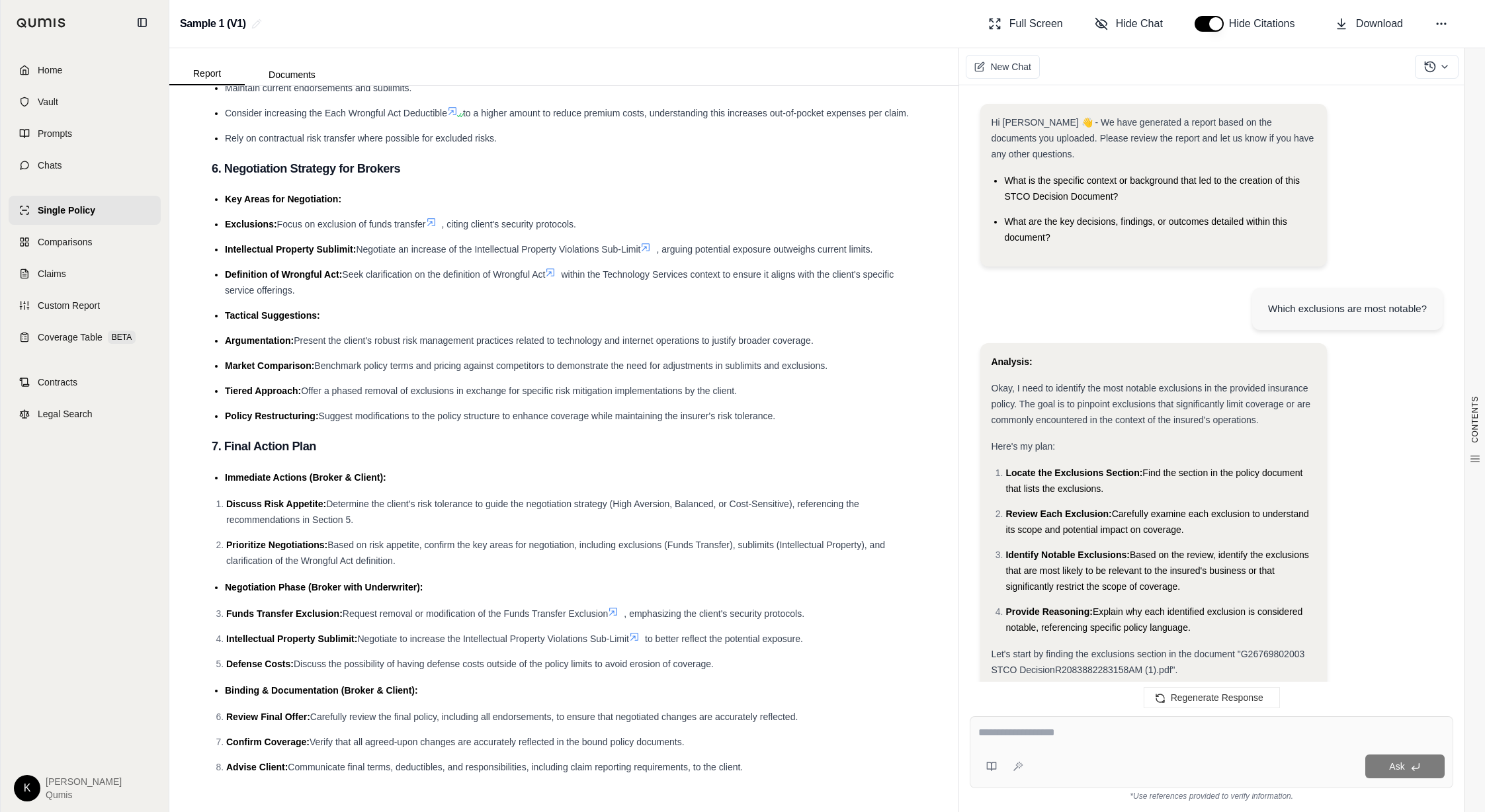
scroll to position [1984, 0]
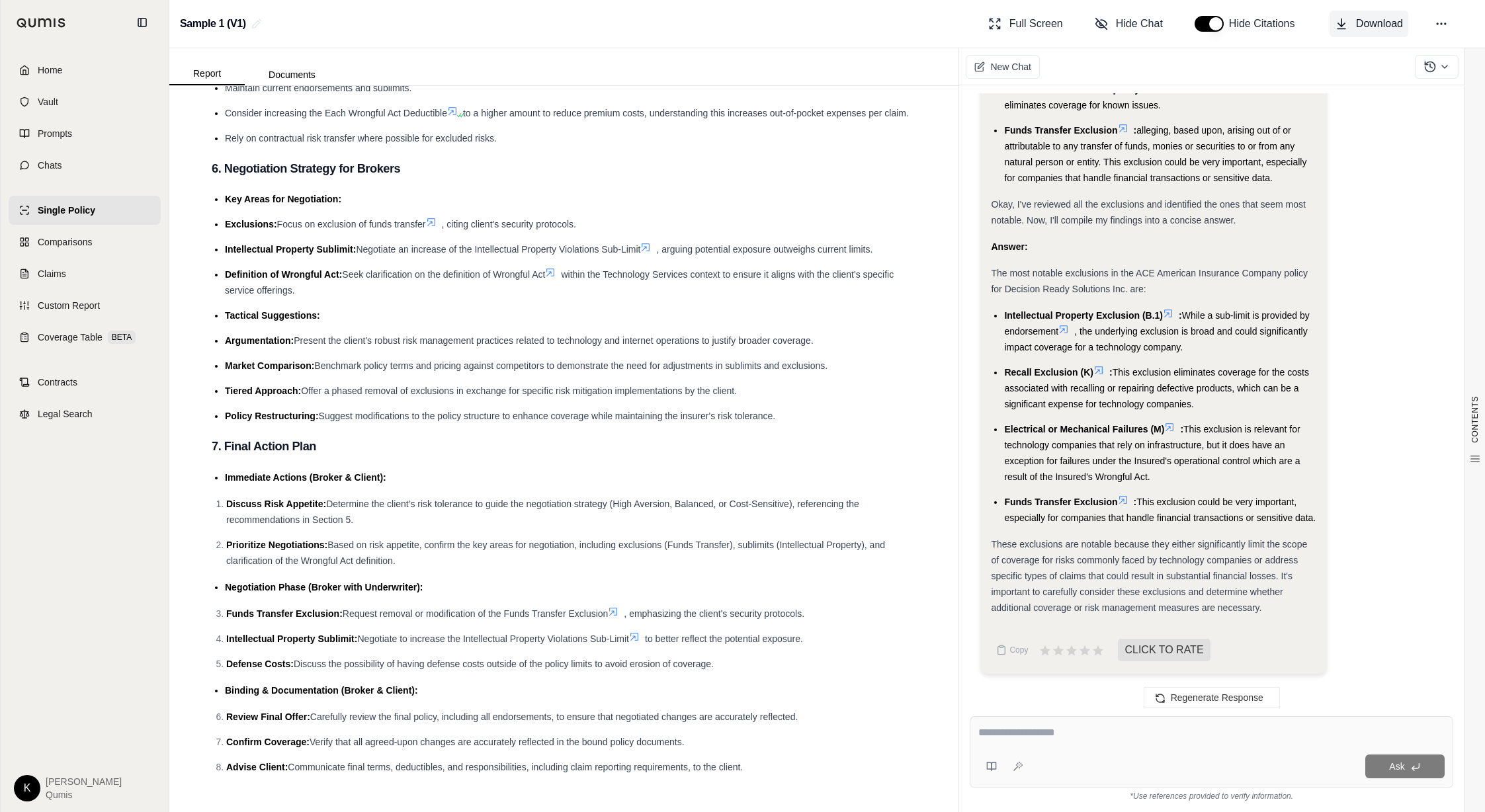
click at [964, 24] on span "Download" at bounding box center [1380, 24] width 47 height 16
click at [964, 9] on div "Sample 1 (V1) Full Screen Hide Chat Hide Citations Download" at bounding box center [827, 24] width 1316 height 48
click at [964, 14] on button "Download" at bounding box center [1369, 24] width 79 height 27
click at [964, 22] on icon at bounding box center [1441, 24] width 13 height 13
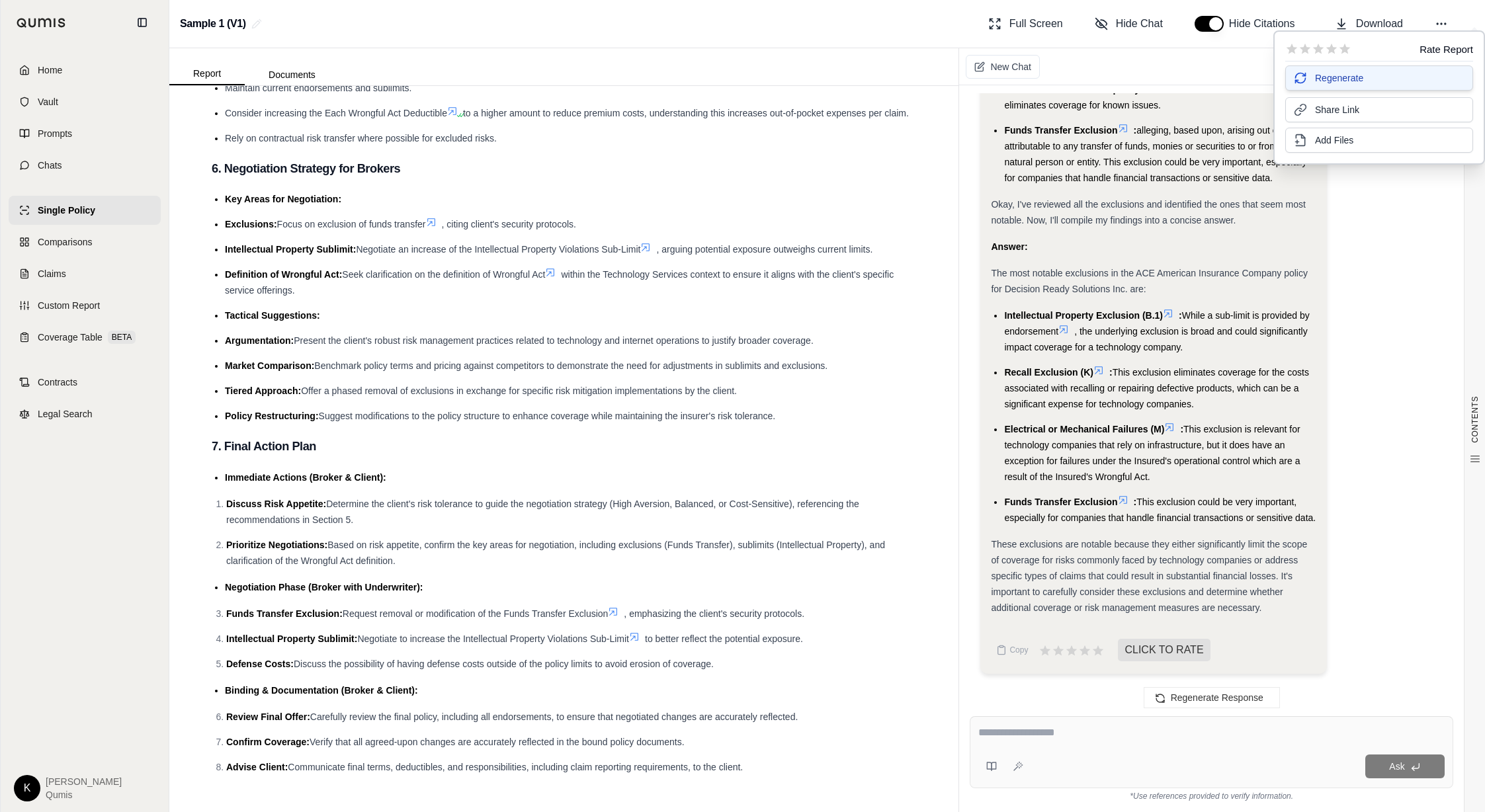
click at [964, 77] on span "Regenerate" at bounding box center [1339, 78] width 48 height 13
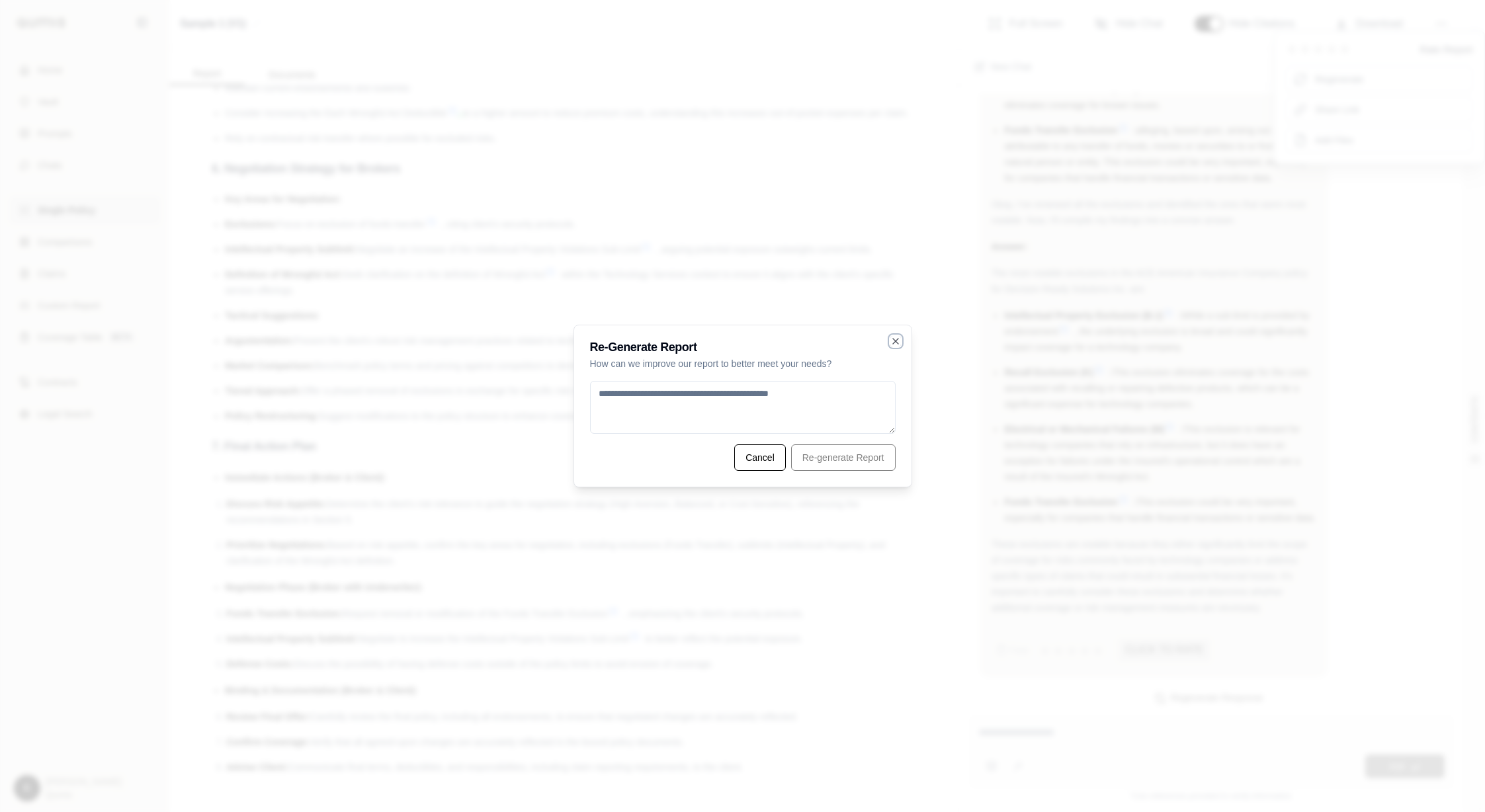
click at [900, 342] on icon "button" at bounding box center [895, 341] width 10 height 10
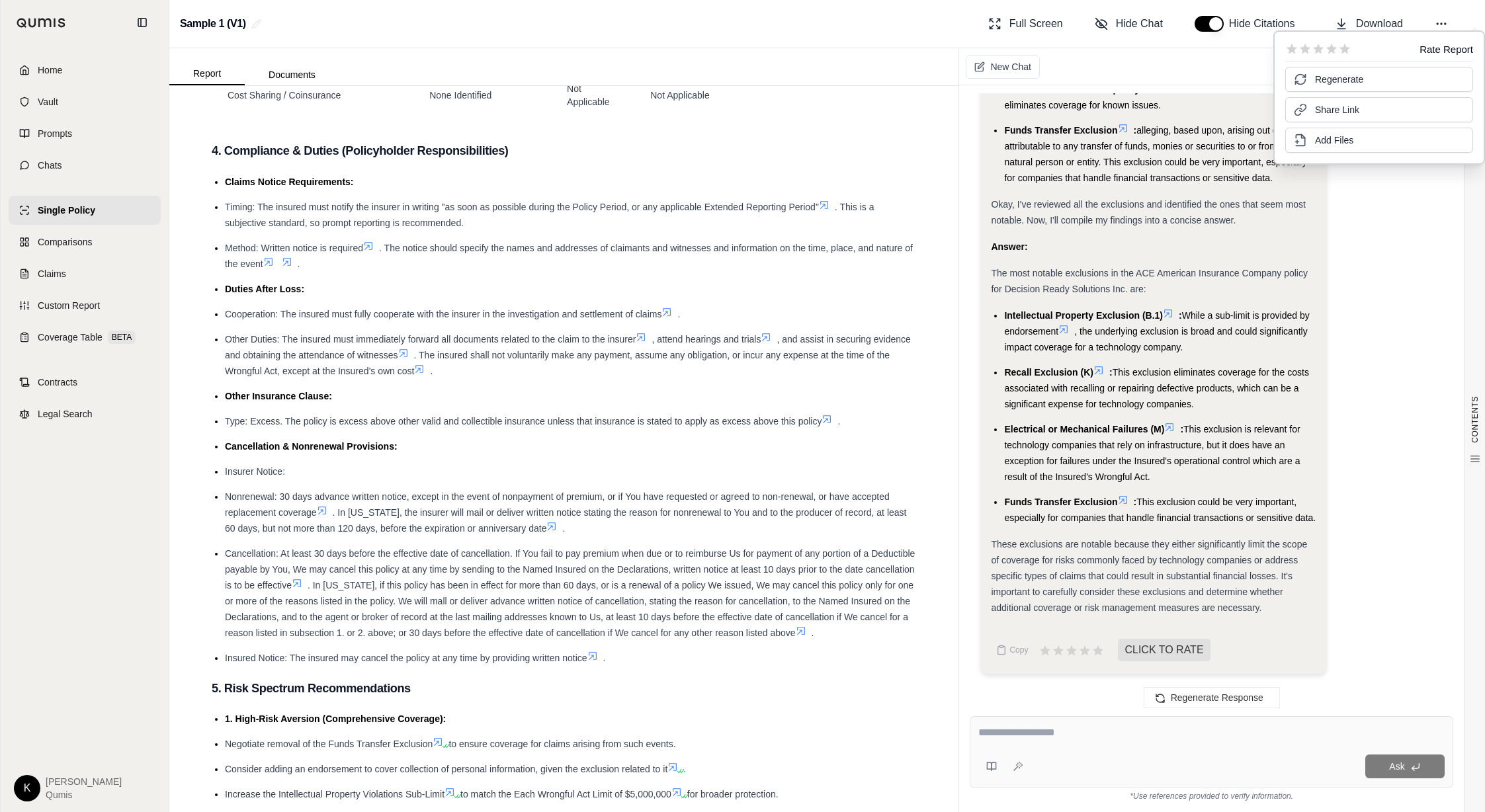
scroll to position [1441, 0]
click at [65, 343] on span "Coverage Table" at bounding box center [70, 337] width 65 height 13
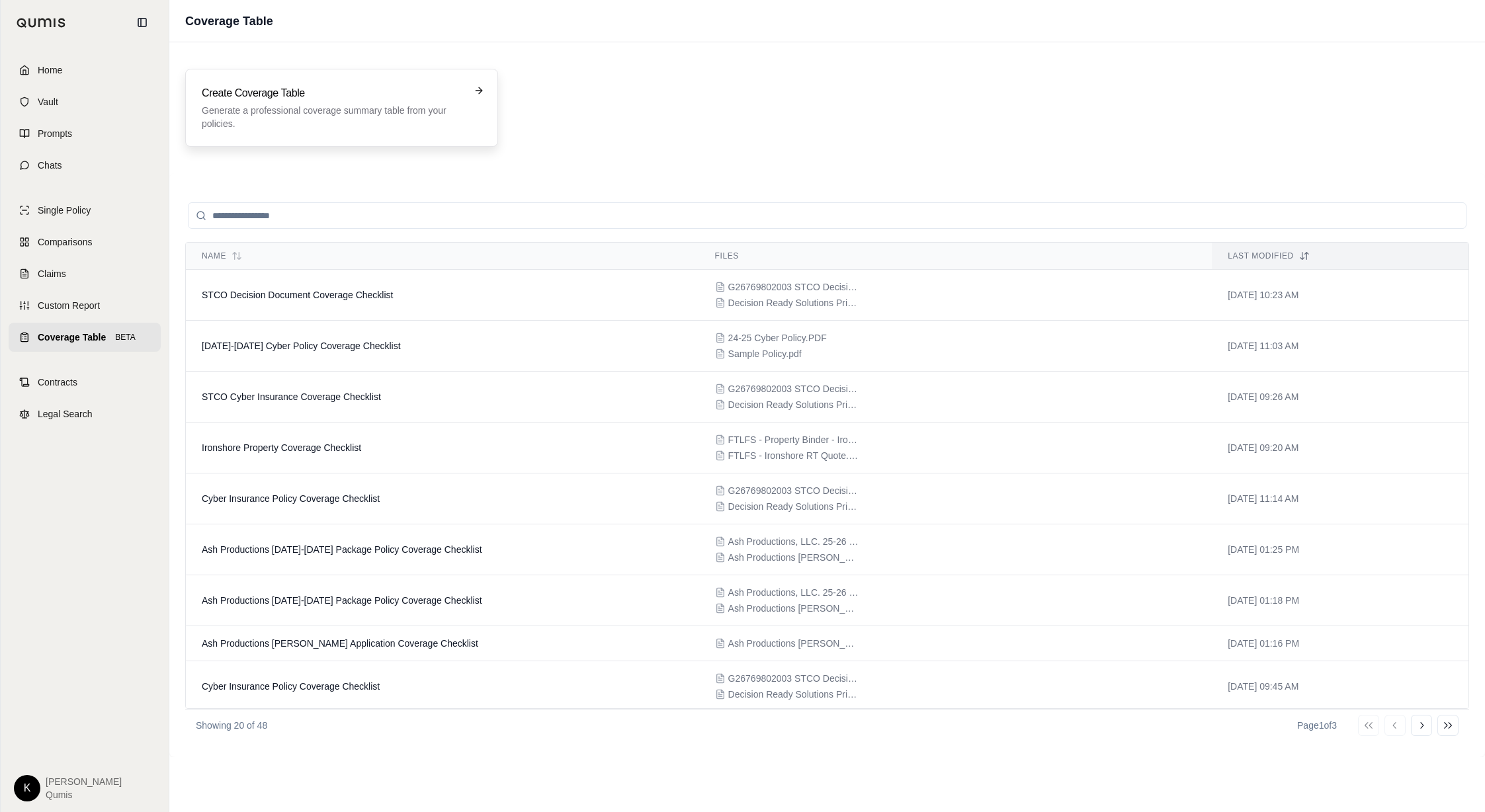
click at [223, 104] on p "Generate a professional coverage summary table from your policies." at bounding box center [332, 117] width 261 height 27
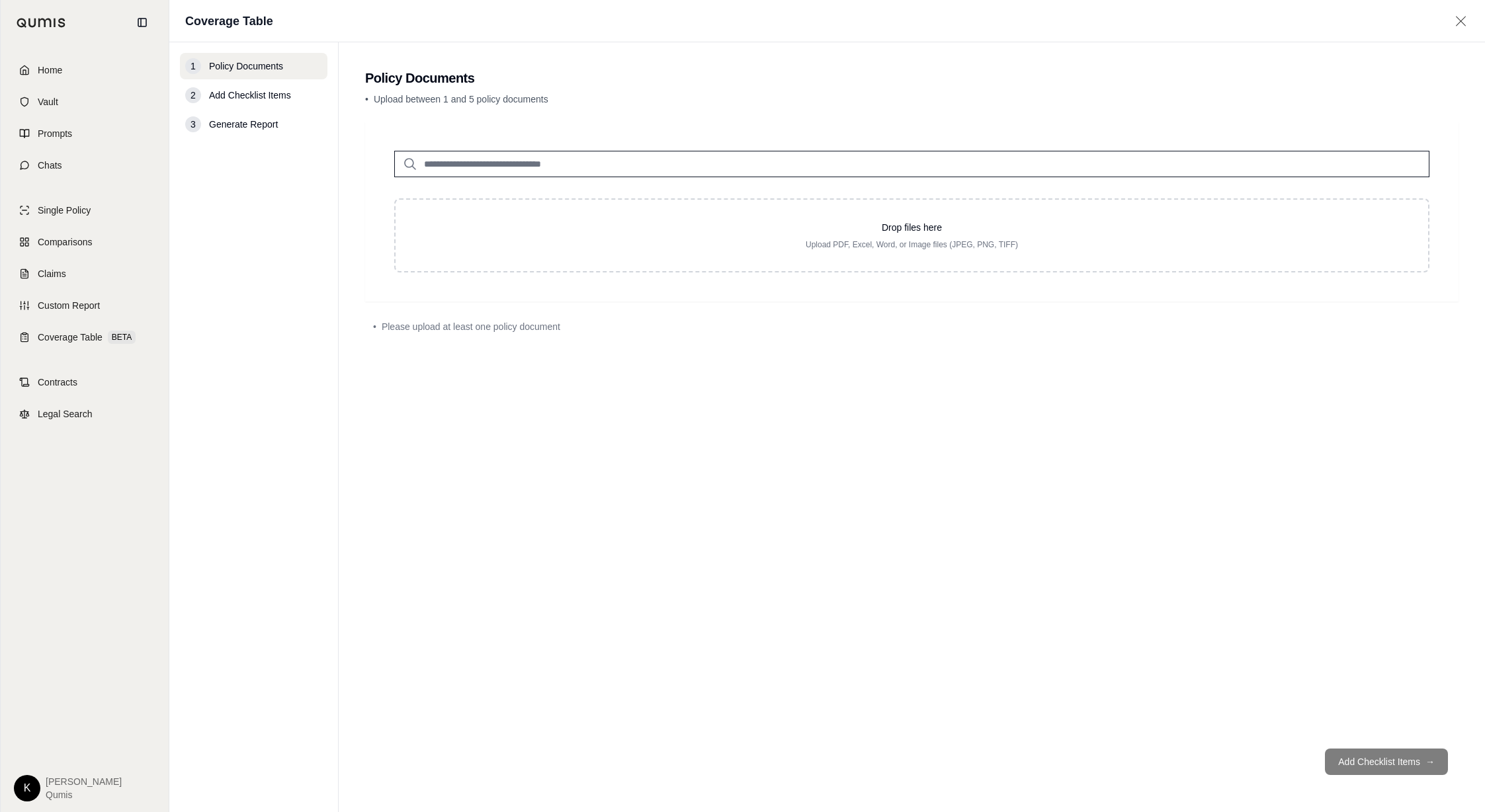
click at [498, 164] on input "search" at bounding box center [911, 164] width 1035 height 27
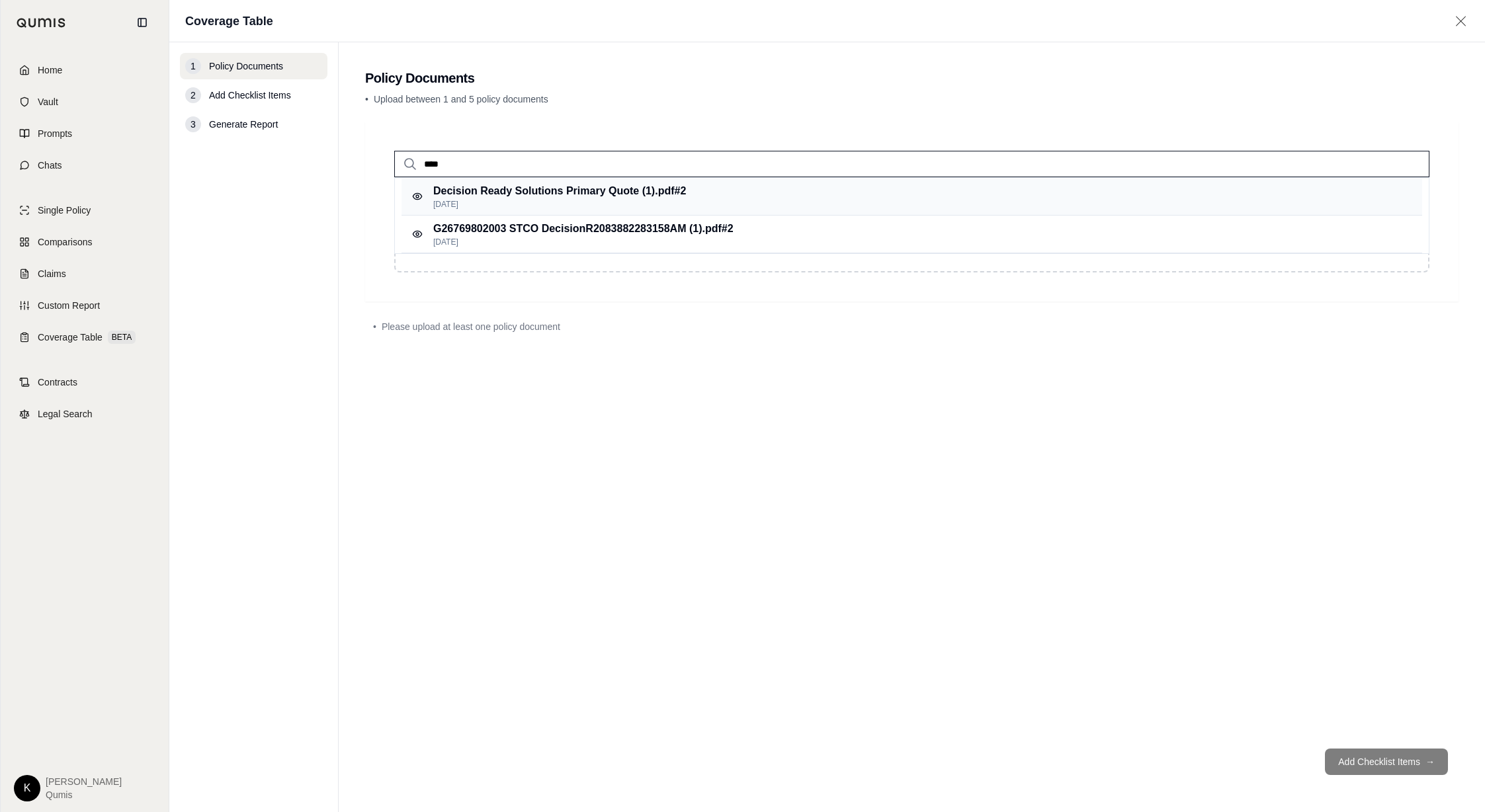
type input "****"
click at [749, 198] on div "Decision Ready Solutions Primary Quote (1).pdf #2 [DATE]" at bounding box center [911, 197] width 1021 height 38
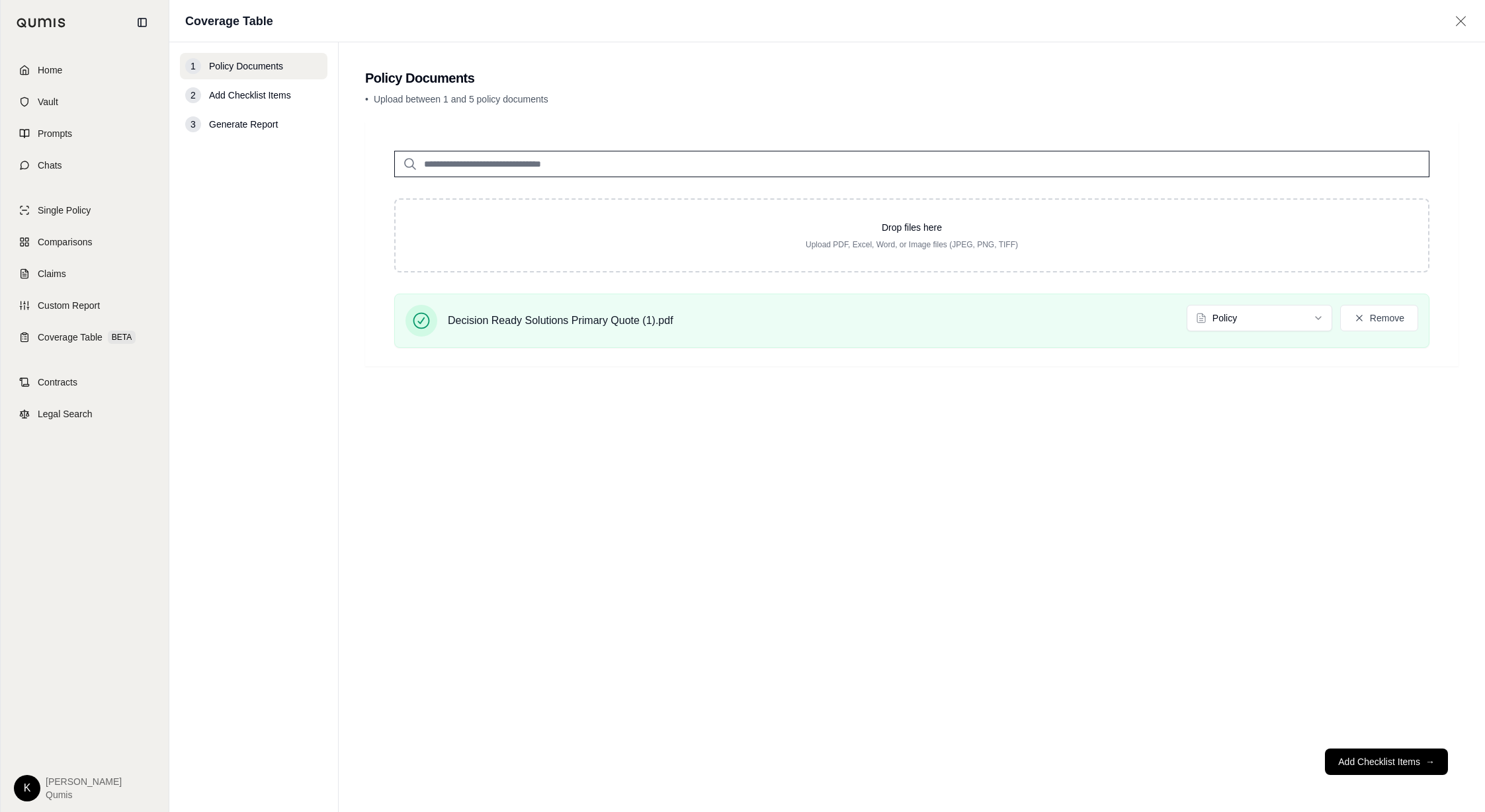
click at [581, 167] on input "search" at bounding box center [911, 164] width 1035 height 27
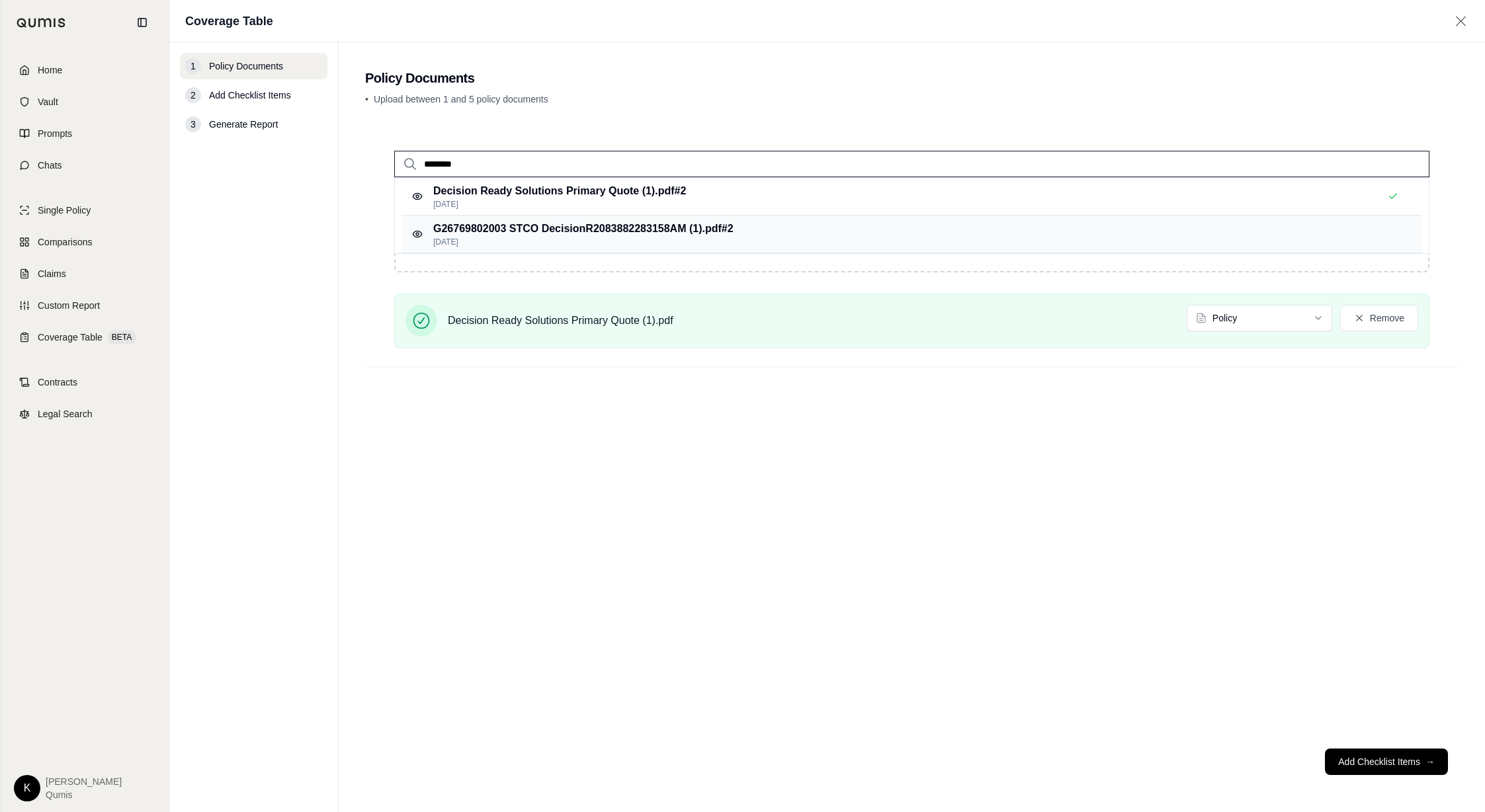
type input "********"
click at [622, 242] on p "[DATE]" at bounding box center [583, 242] width 301 height 10
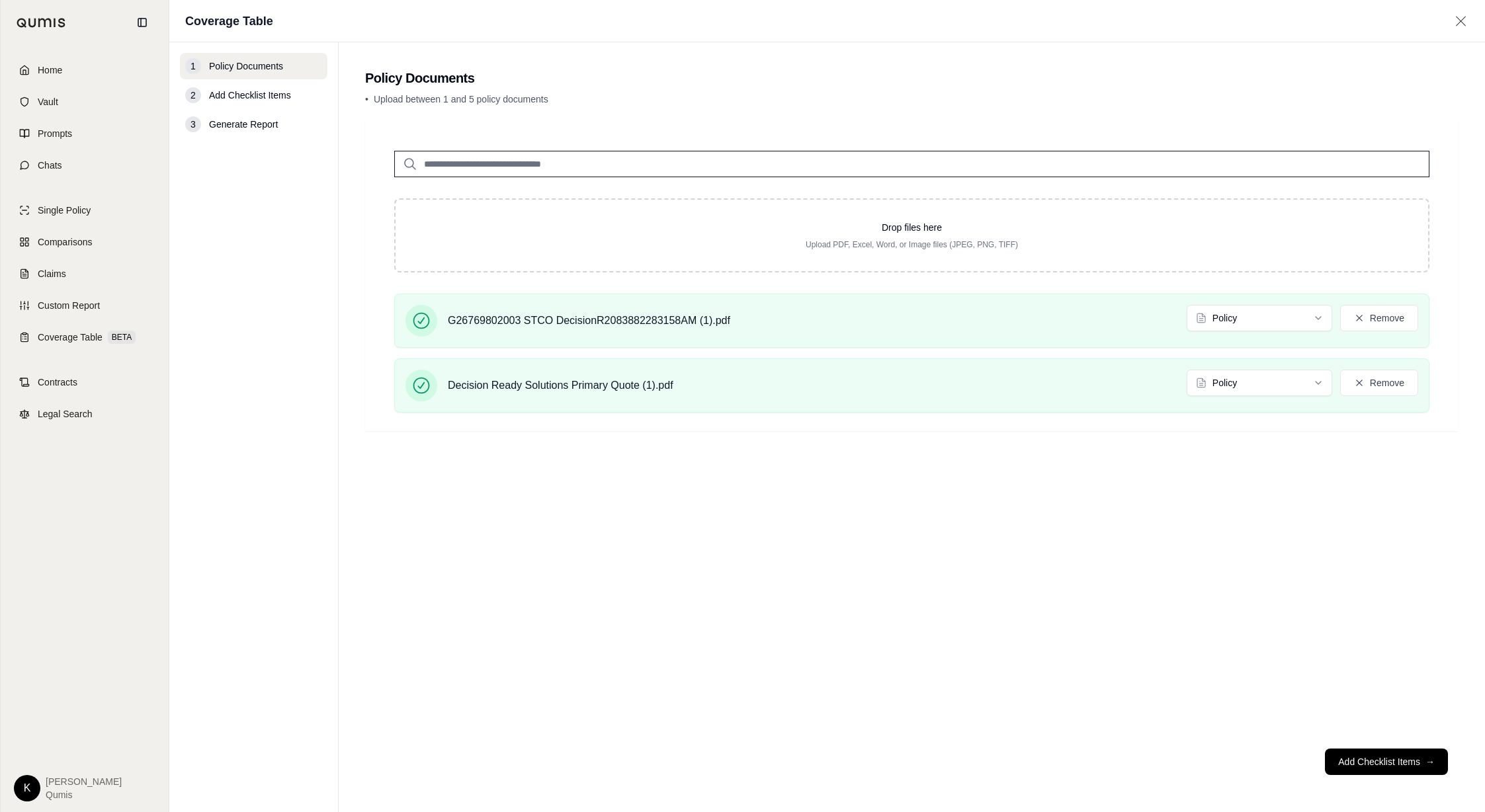
click at [881, 493] on div "Drop files here Upload PDF, Excel, Word, or Image files (JPEG, PNG, TIFF) G2676…" at bounding box center [911, 430] width 1093 height 616
click at [964, 493] on button "Add Checklist Items →" at bounding box center [1386, 762] width 123 height 27
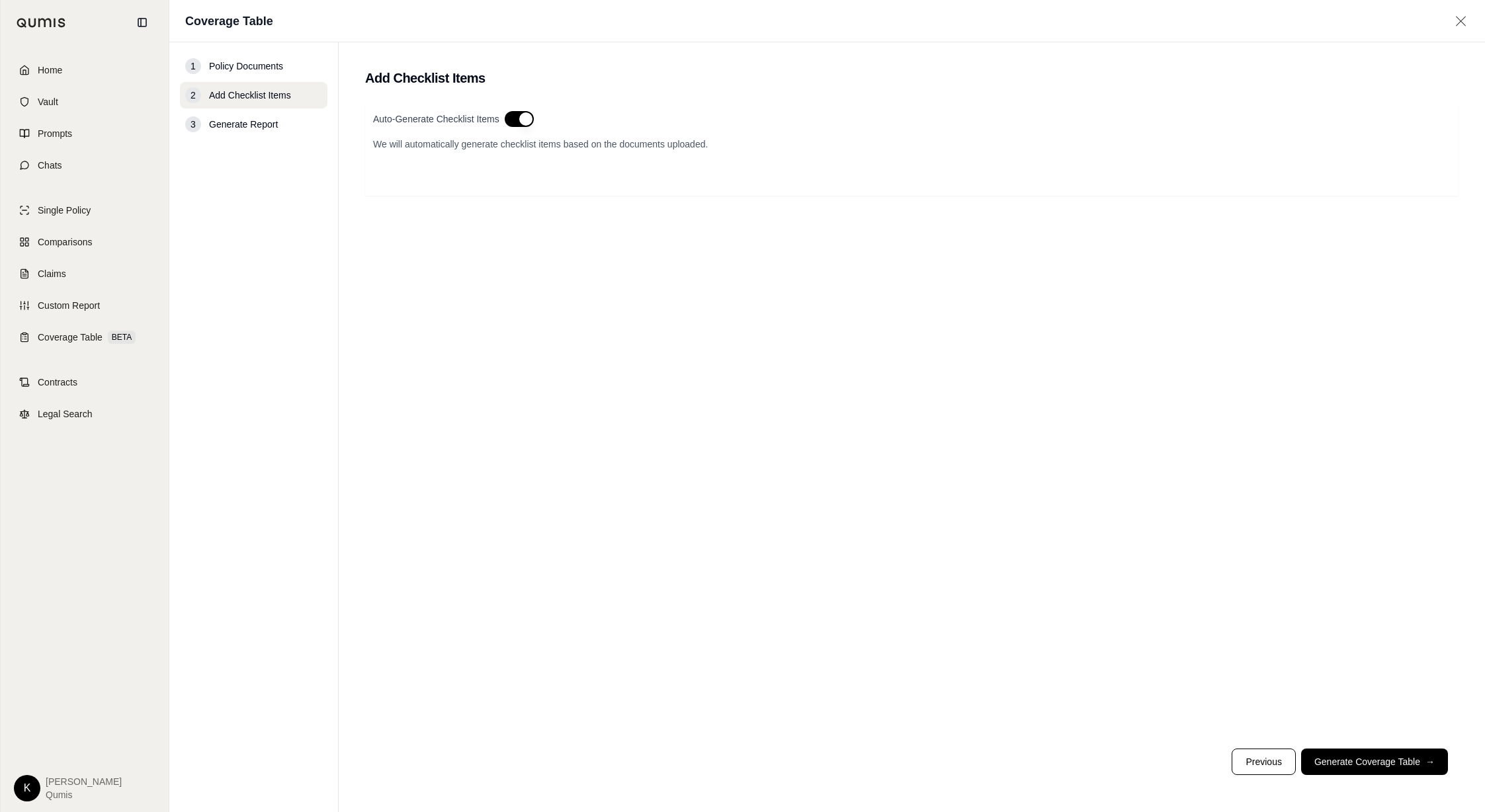
click at [524, 122] on button "button" at bounding box center [519, 119] width 29 height 16
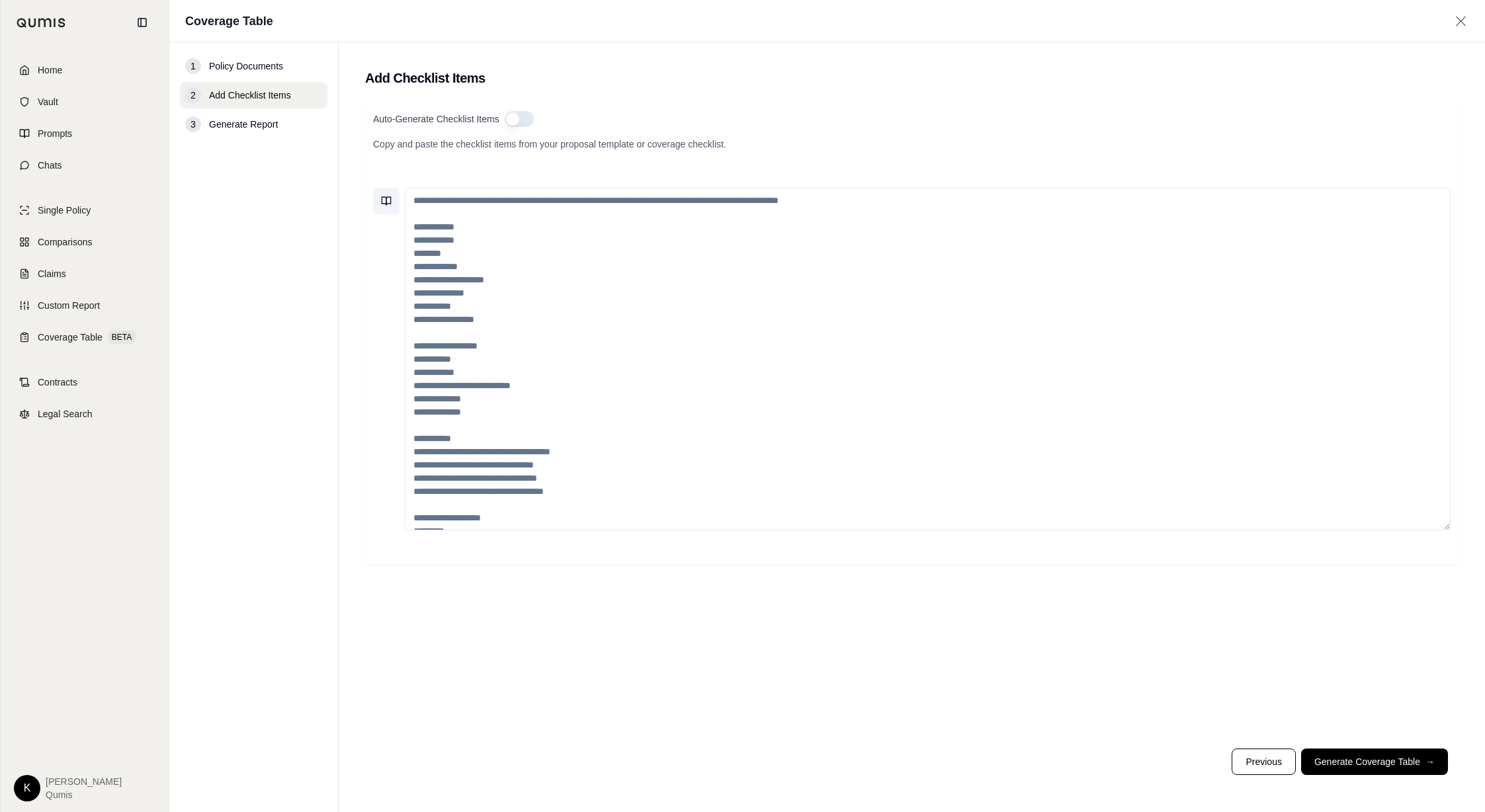
click at [390, 202] on icon at bounding box center [389, 201] width 5 height 8
click at [959, 154] on div "Auto-Generate Checklist Items Copy and paste the checklist items from your prop…" at bounding box center [911, 144] width 1077 height 66
click at [485, 330] on textarea at bounding box center [927, 359] width 1046 height 342
click at [383, 203] on icon at bounding box center [386, 201] width 10 height 10
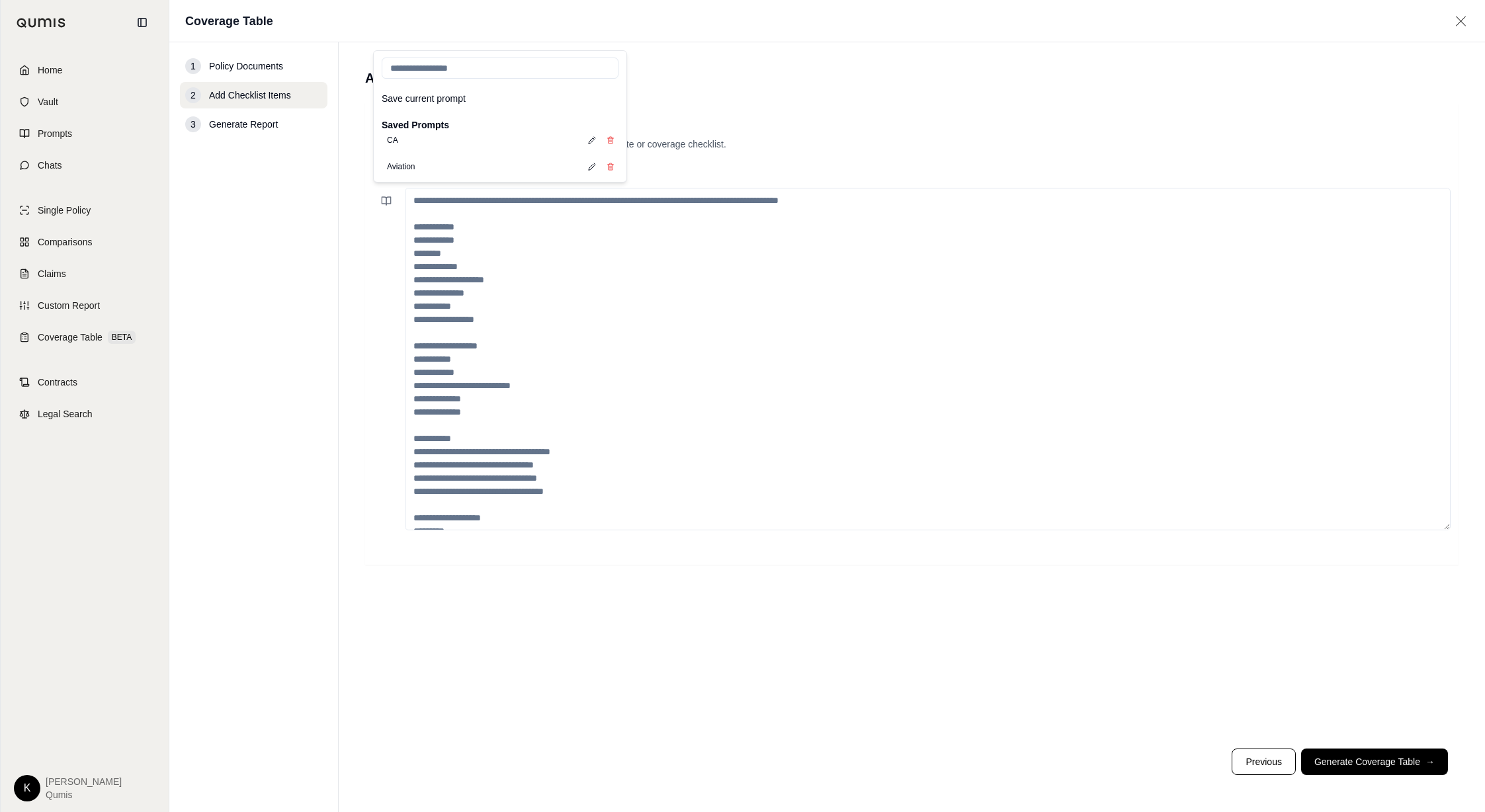
click at [455, 72] on input "search" at bounding box center [500, 68] width 237 height 21
type input "****"
click at [423, 158] on button "Cyber Checklist" at bounding box center [415, 161] width 66 height 19
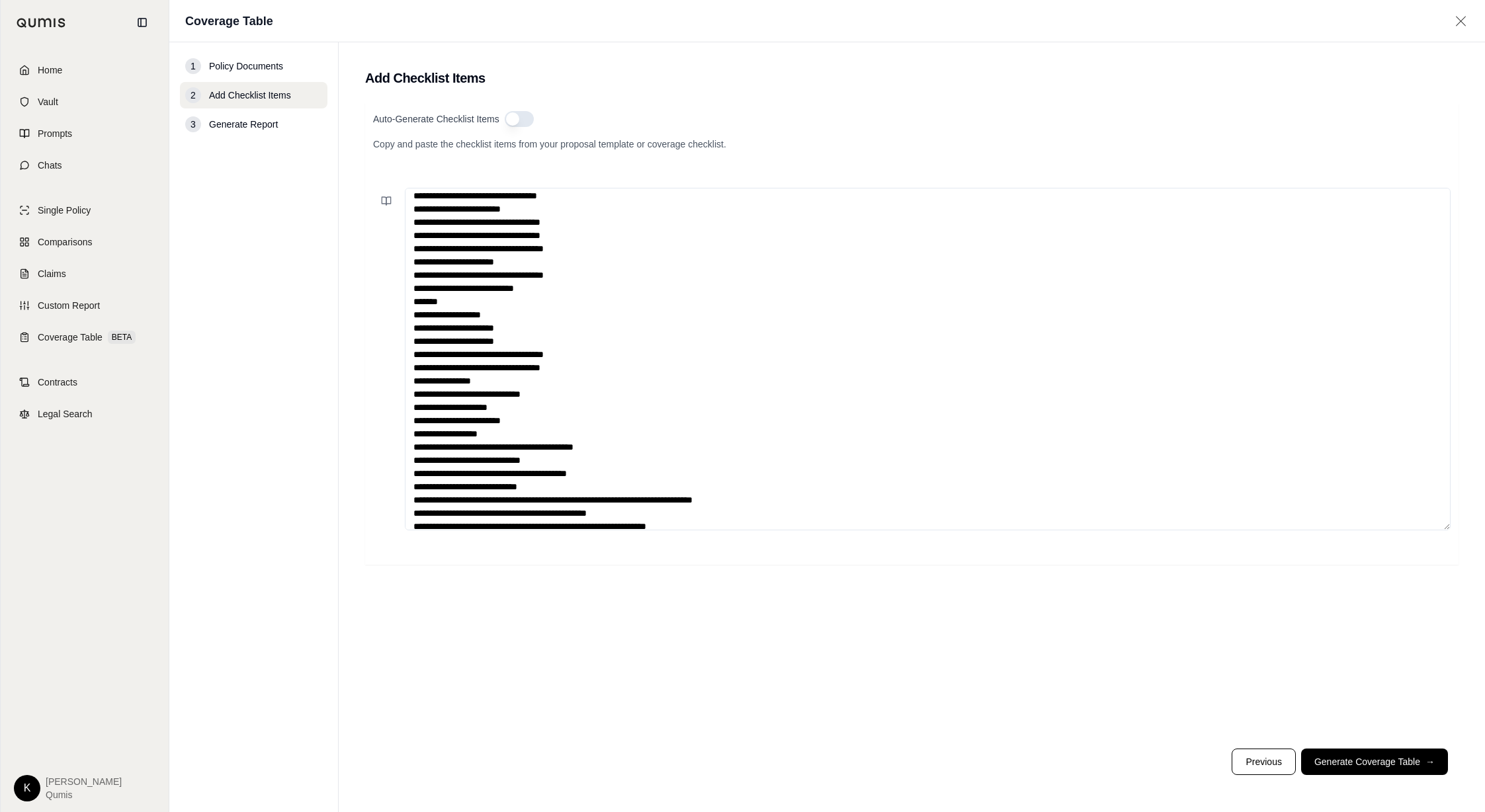
scroll to position [194, 0]
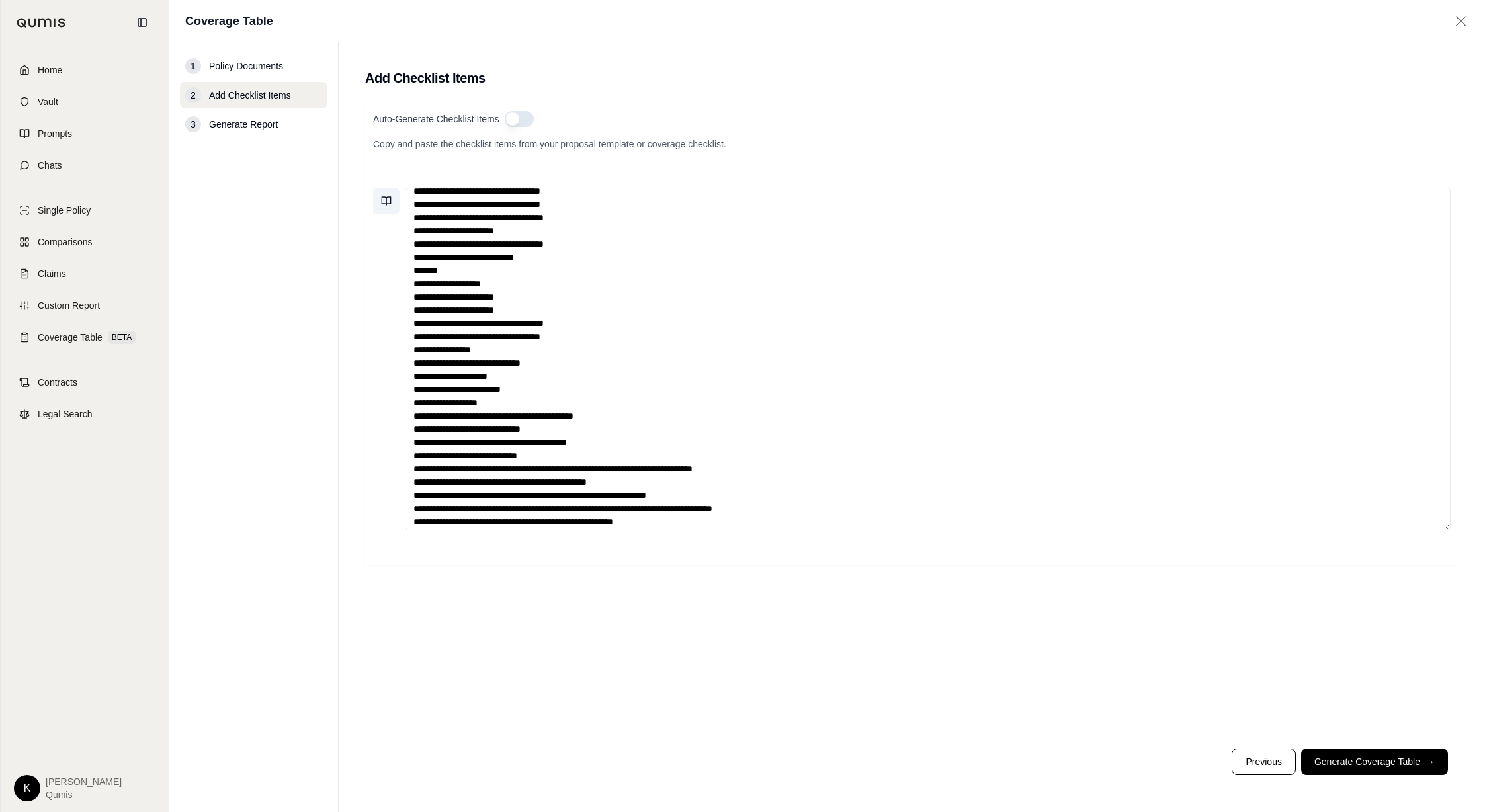
click at [386, 207] on button at bounding box center [386, 201] width 27 height 27
click at [423, 124] on button "Save current prompt" at bounding box center [500, 122] width 247 height 21
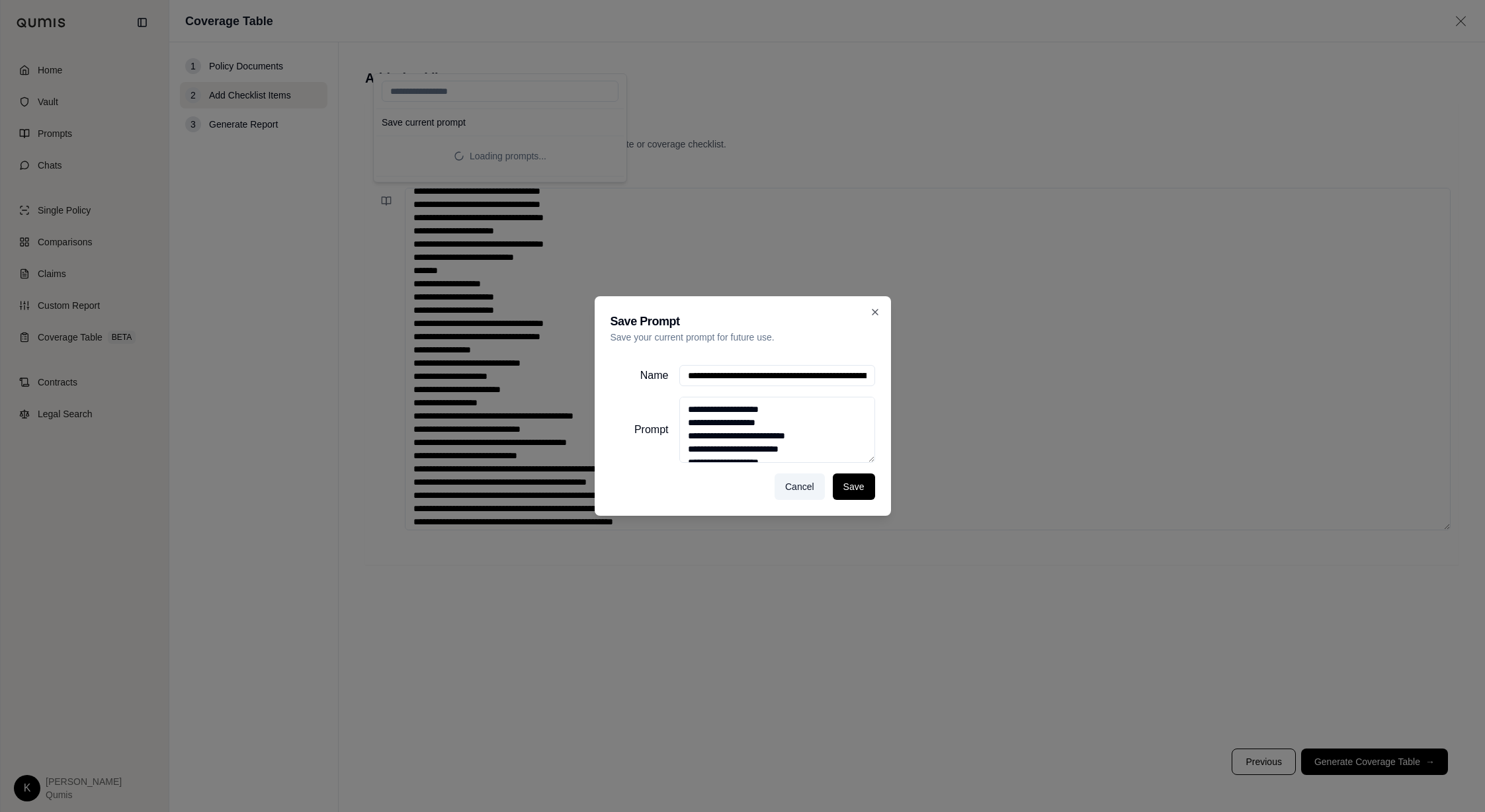
click at [785, 371] on input "Name" at bounding box center [777, 375] width 196 height 21
type input "**********"
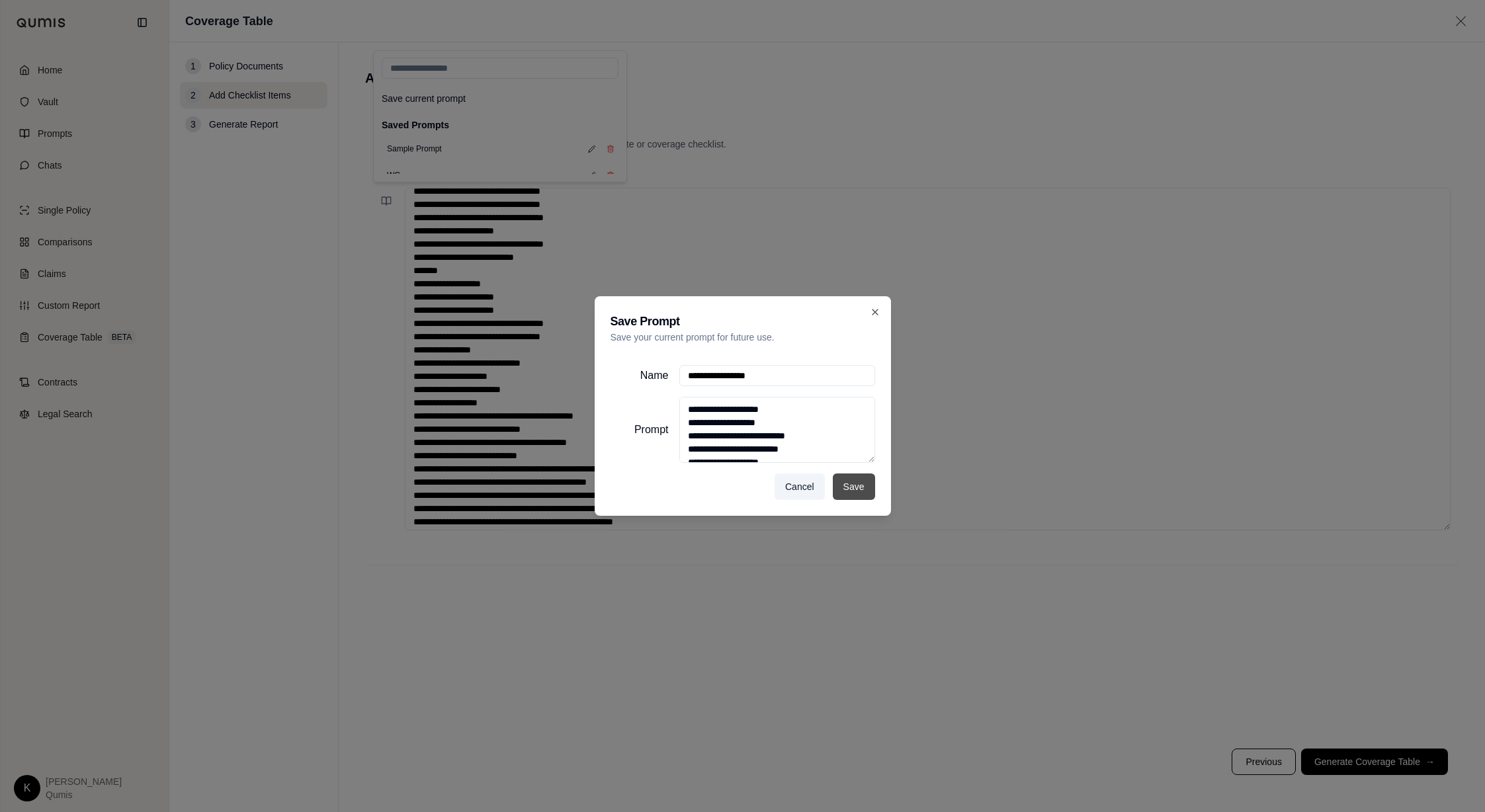
click at [862, 492] on button "Save" at bounding box center [854, 487] width 42 height 27
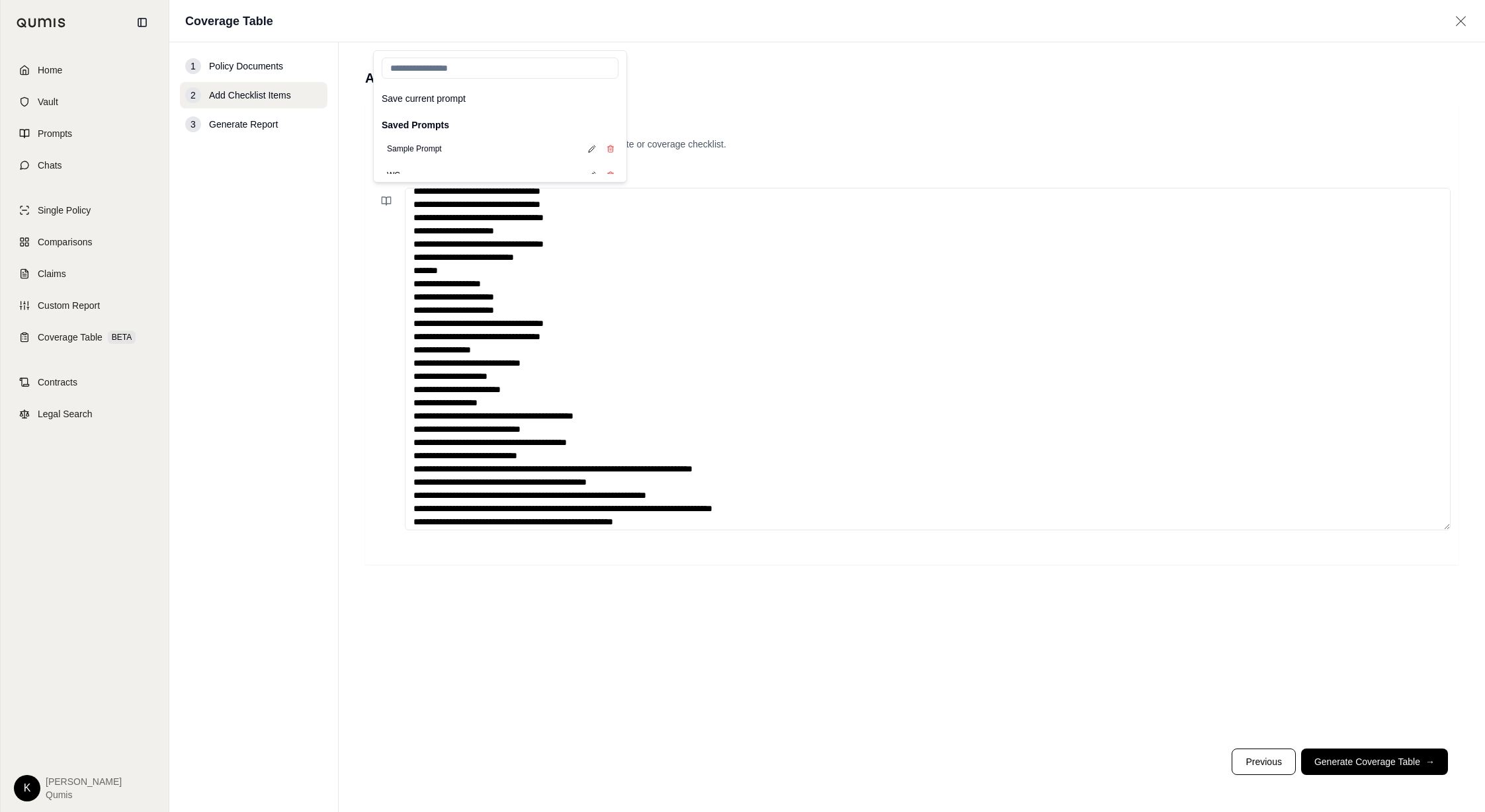
click at [875, 143] on p "Copy and paste the checklist items from your proposal template or coverage chec…" at bounding box center [911, 144] width 1077 height 13
click at [964, 493] on button "Generate Coverage Table →" at bounding box center [1374, 762] width 147 height 27
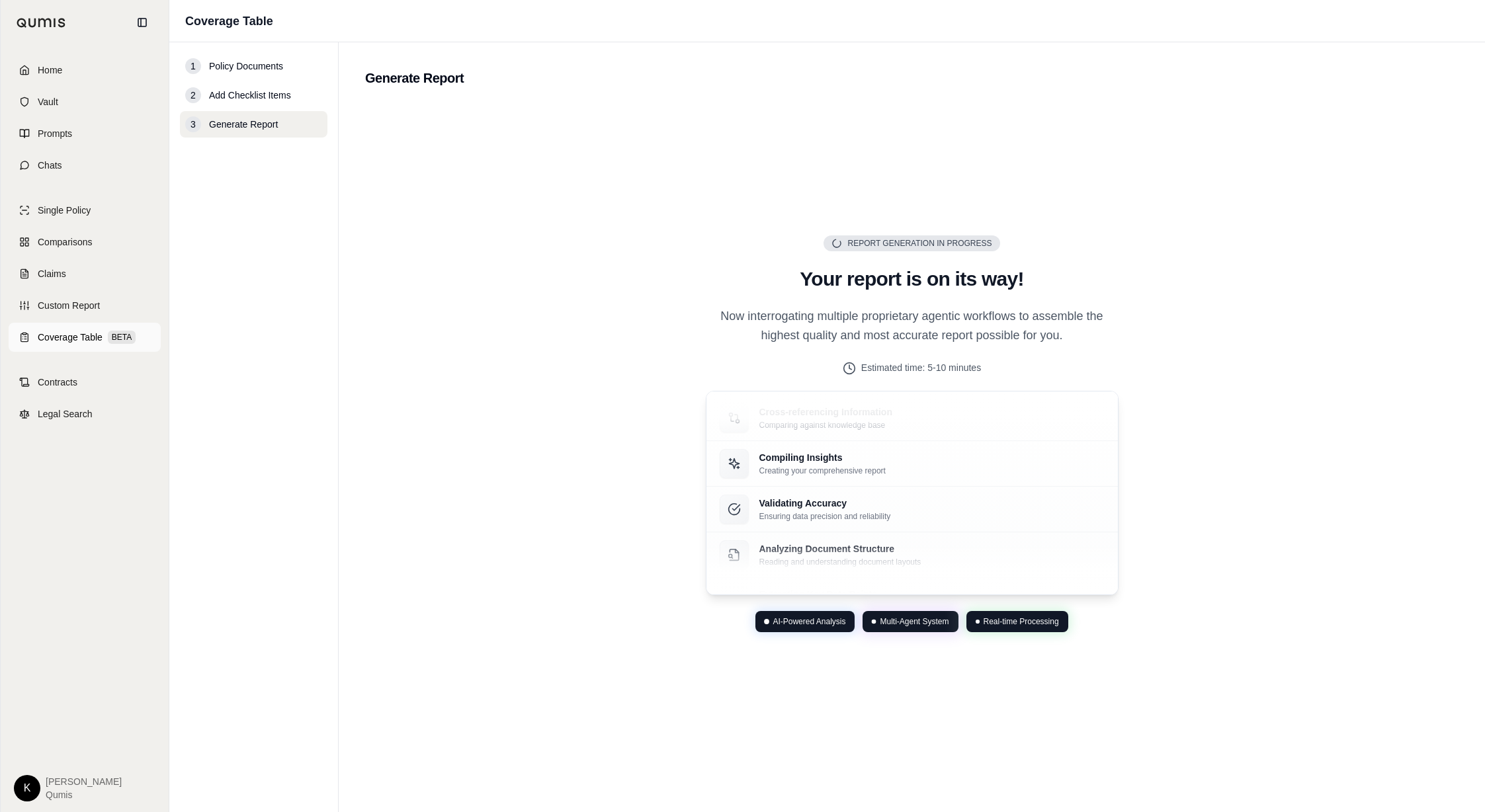
click at [68, 336] on span "Coverage Table" at bounding box center [70, 337] width 65 height 13
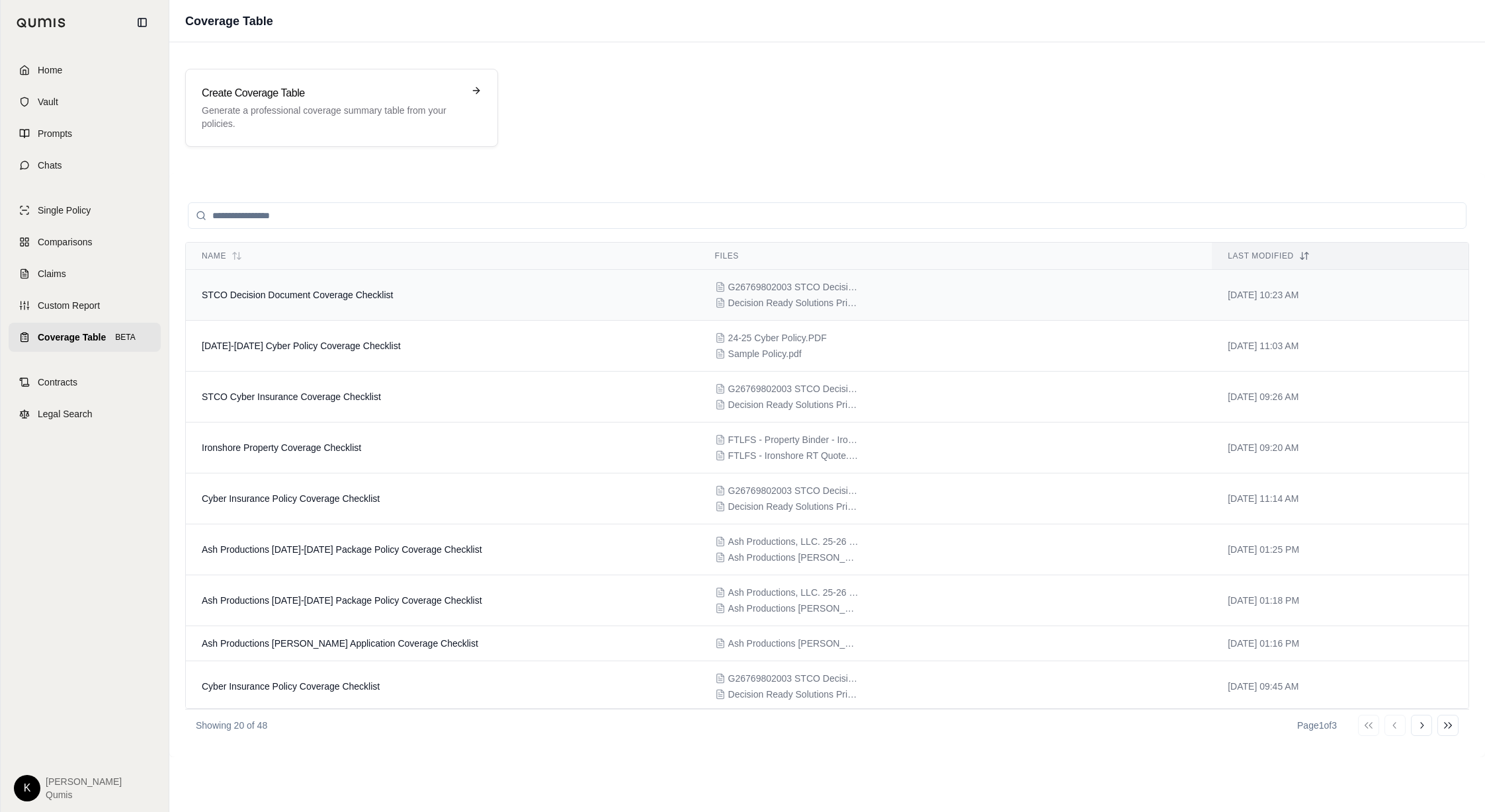
click at [545, 304] on td "STCO Decision Document Coverage Checklist" at bounding box center [442, 295] width 513 height 51
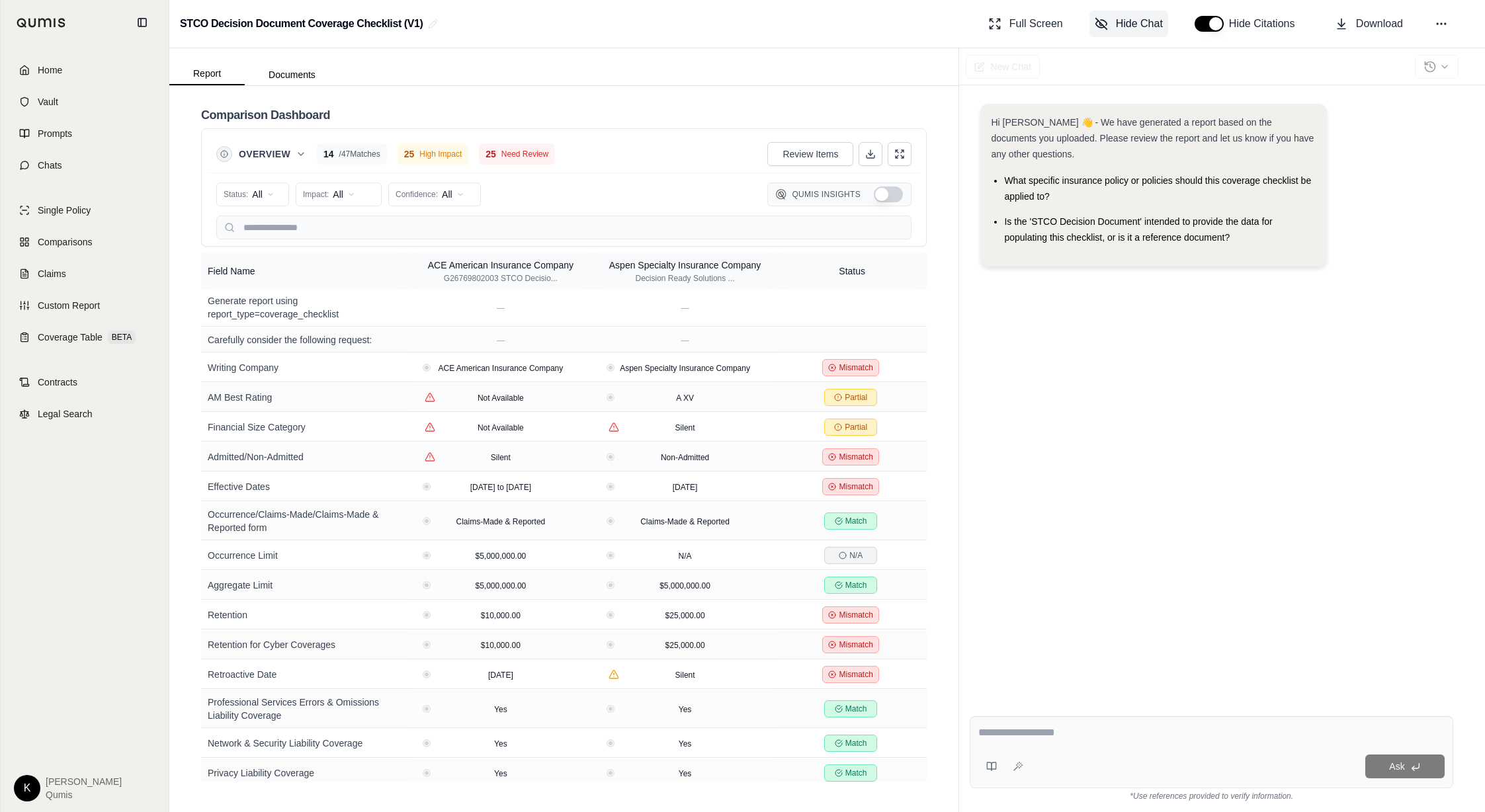
click at [964, 24] on span "Hide Chat" at bounding box center [1140, 24] width 47 height 16
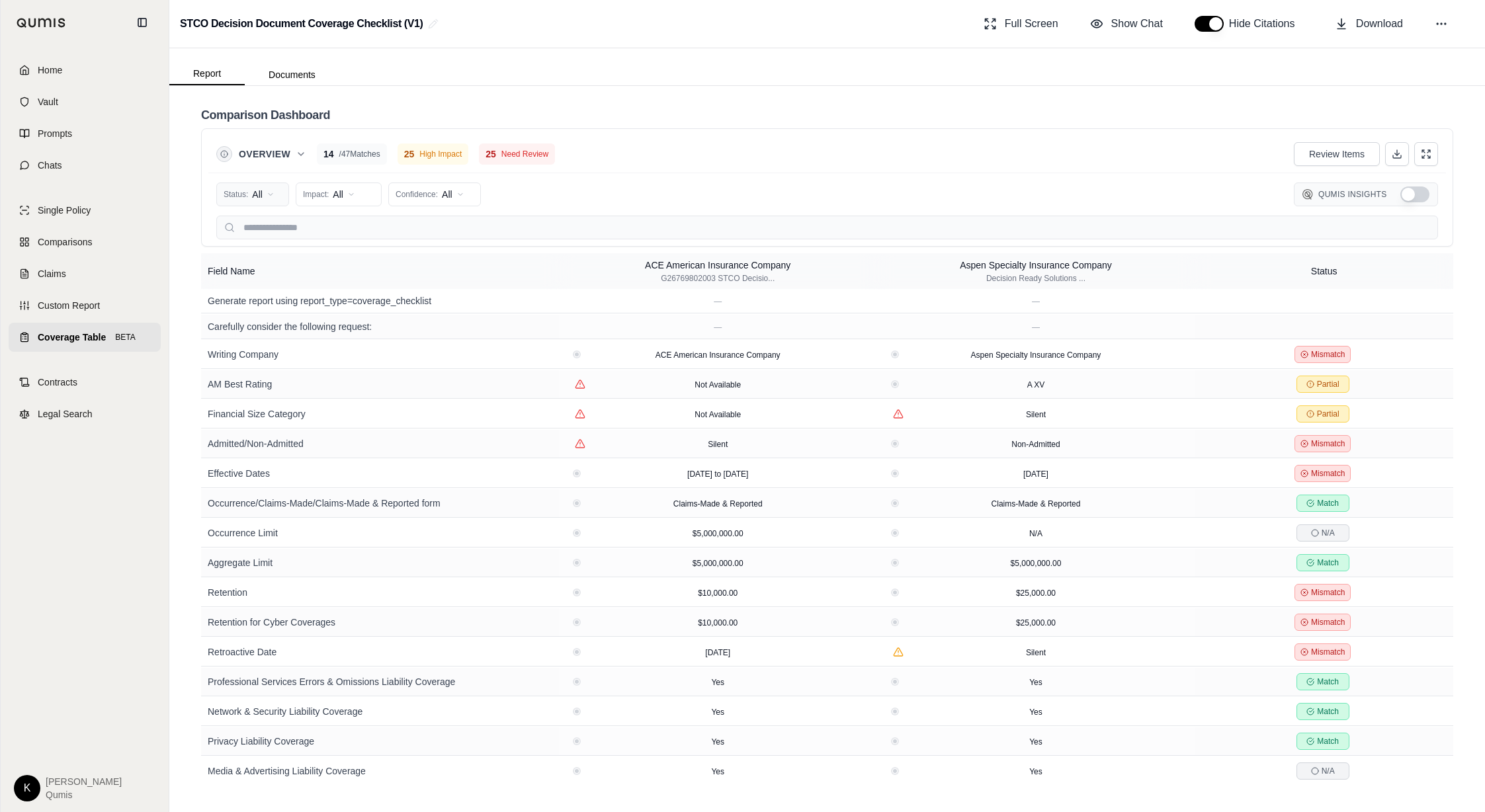
click at [272, 193] on html "Home Vault Prompts Chats Single Policy Comparisons Claims Custom Report Coverag…" at bounding box center [742, 406] width 1485 height 812
click at [262, 289] on span "Mismatch" at bounding box center [251, 286] width 53 height 13
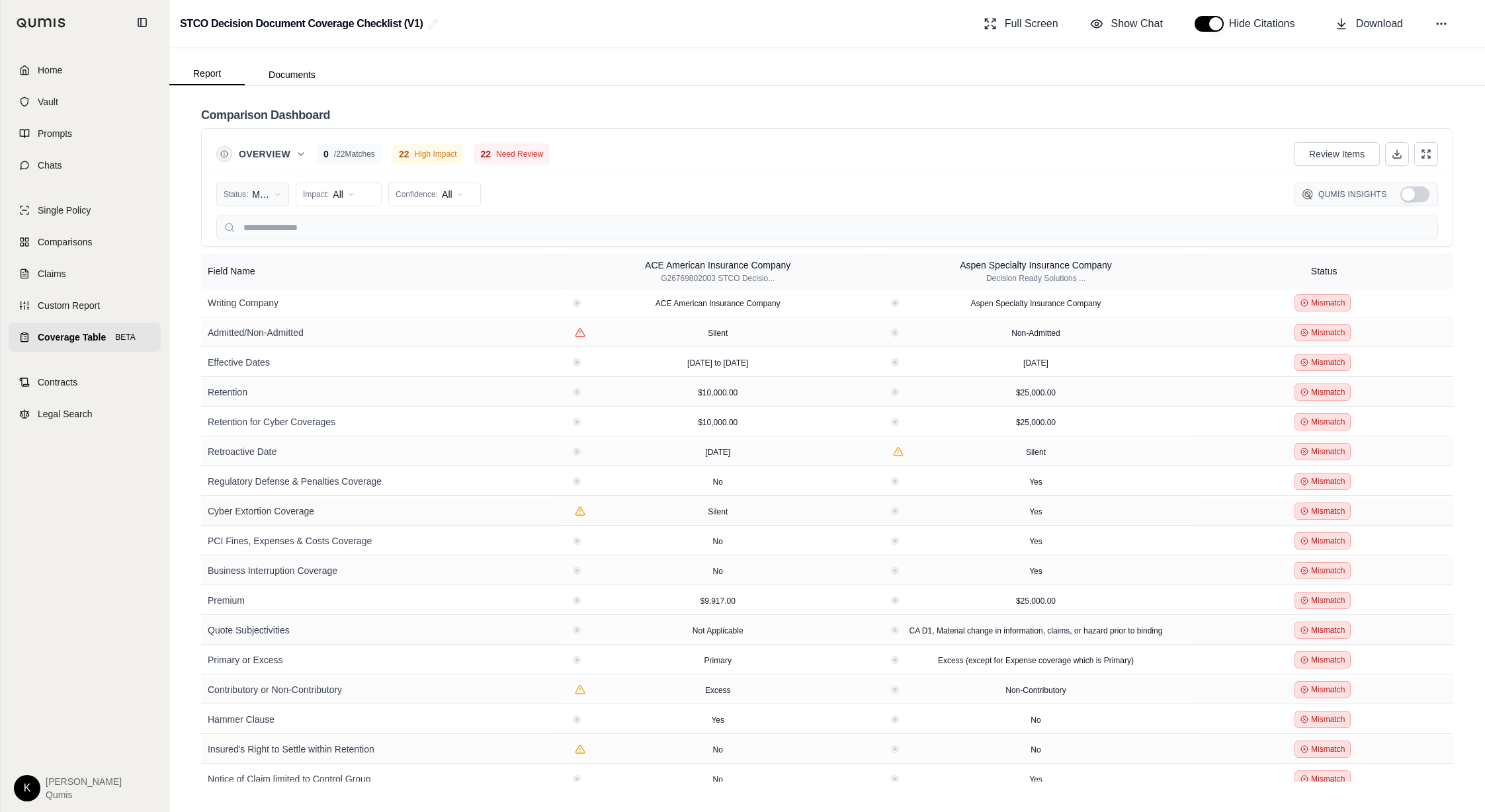
click at [274, 194] on html "Home Vault Prompts Chats Single Policy Comparisons Claims Custom Report Coverag…" at bounding box center [742, 406] width 1485 height 812
click at [275, 226] on div "All Status" at bounding box center [275, 223] width 110 height 21
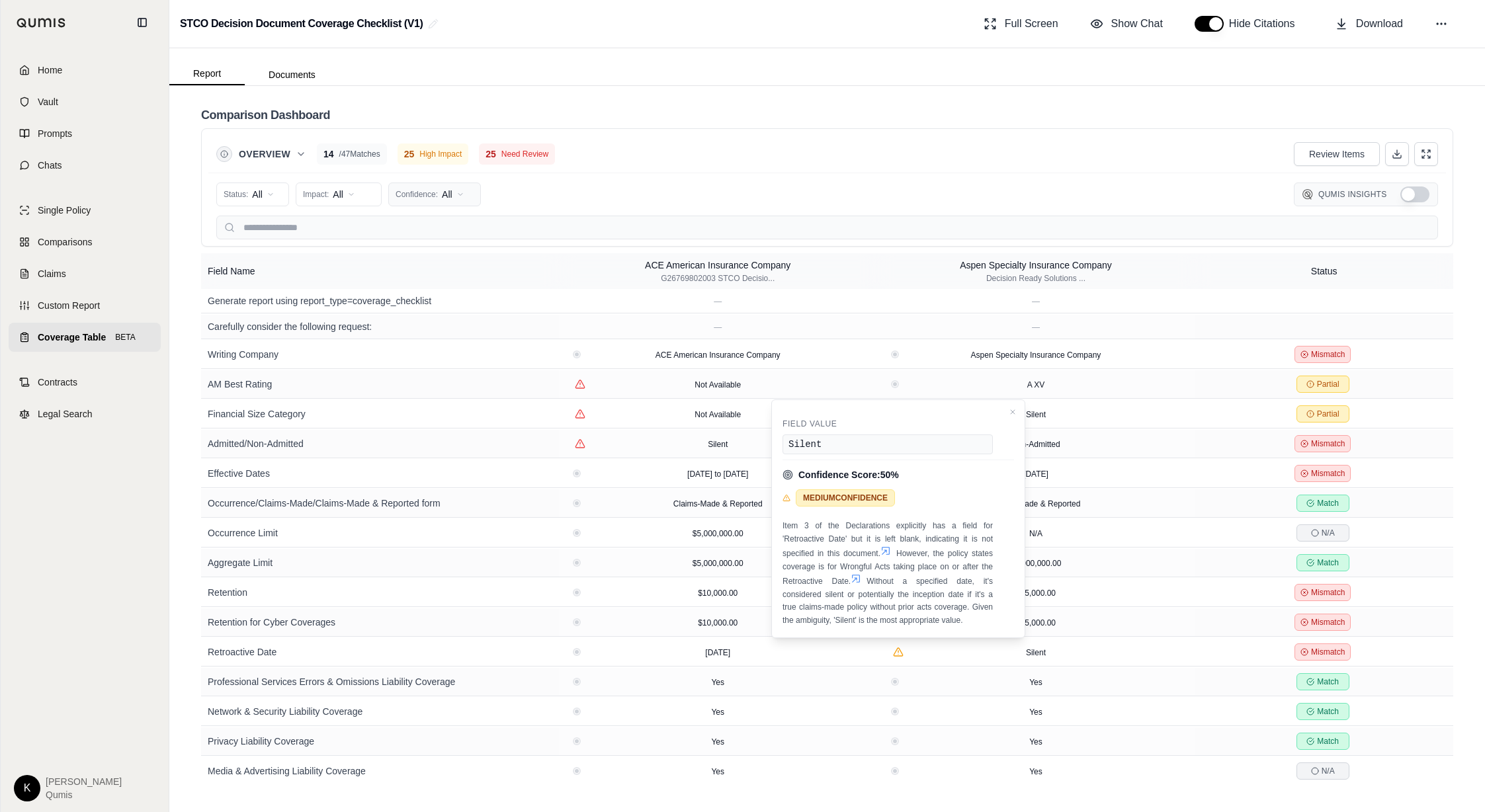
click at [430, 193] on html "Home Vault Prompts Chats Single Policy Comparisons Claims Custom Report Coverag…" at bounding box center [742, 406] width 1485 height 812
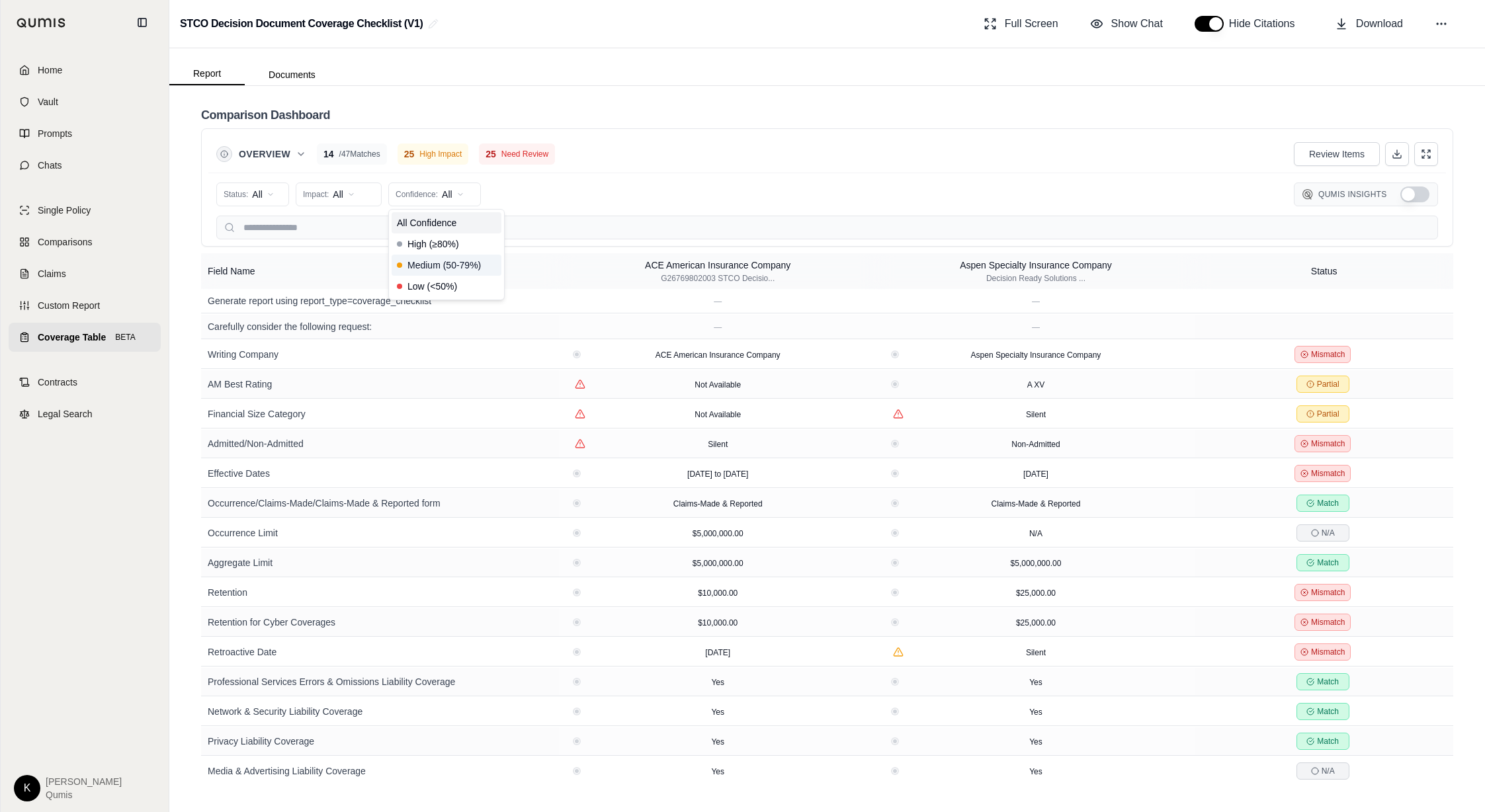
click at [427, 264] on span "Medium (50-79%)" at bounding box center [438, 265] width 84 height 13
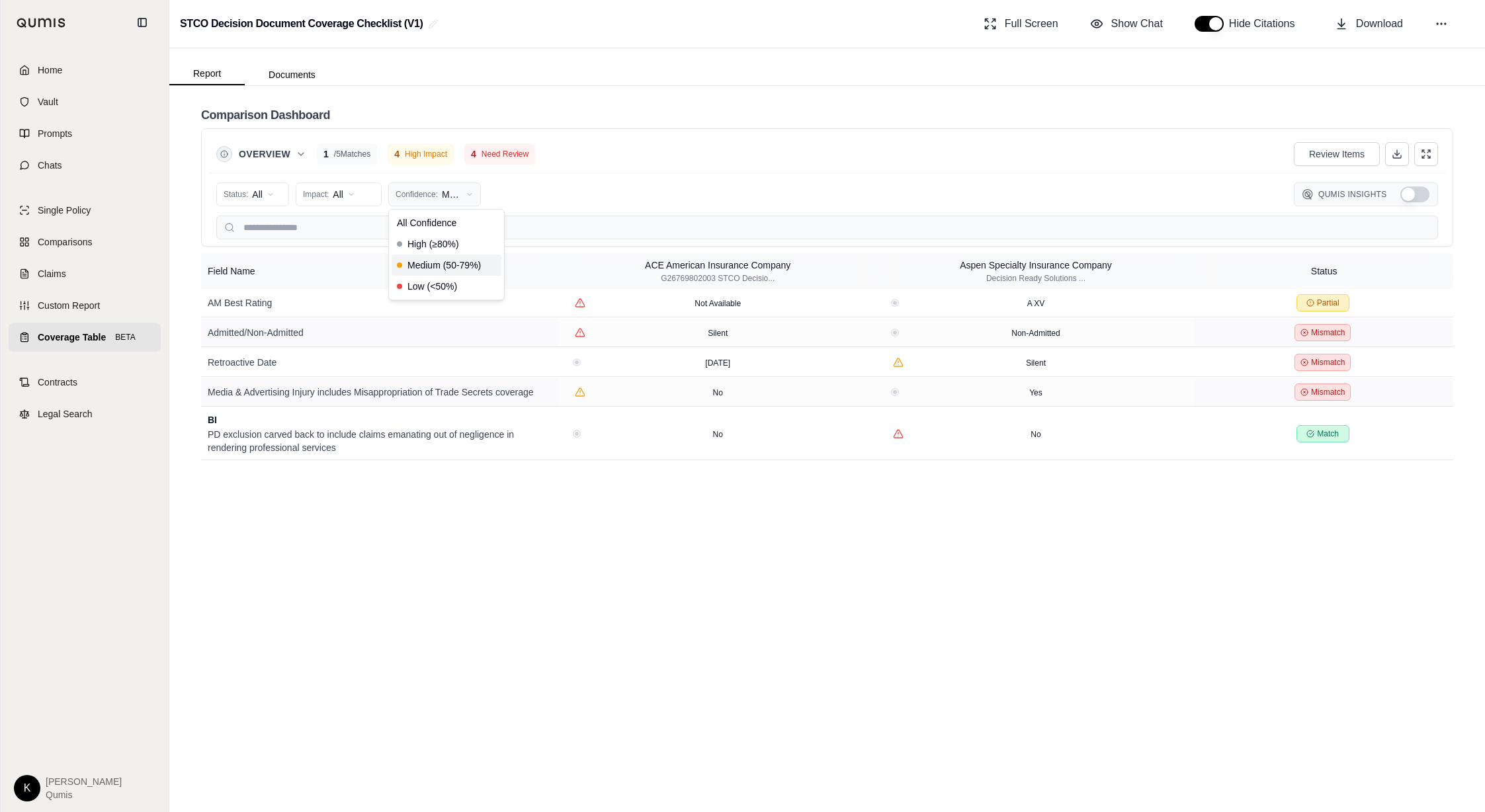
click at [434, 197] on html "Home Vault Prompts Chats Single Policy Comparisons Claims Custom Report Coverag…" at bounding box center [742, 406] width 1485 height 812
drag, startPoint x: 451, startPoint y: 219, endPoint x: 440, endPoint y: 218, distance: 11.0
click at [450, 219] on span "All Confidence" at bounding box center [427, 223] width 60 height 13
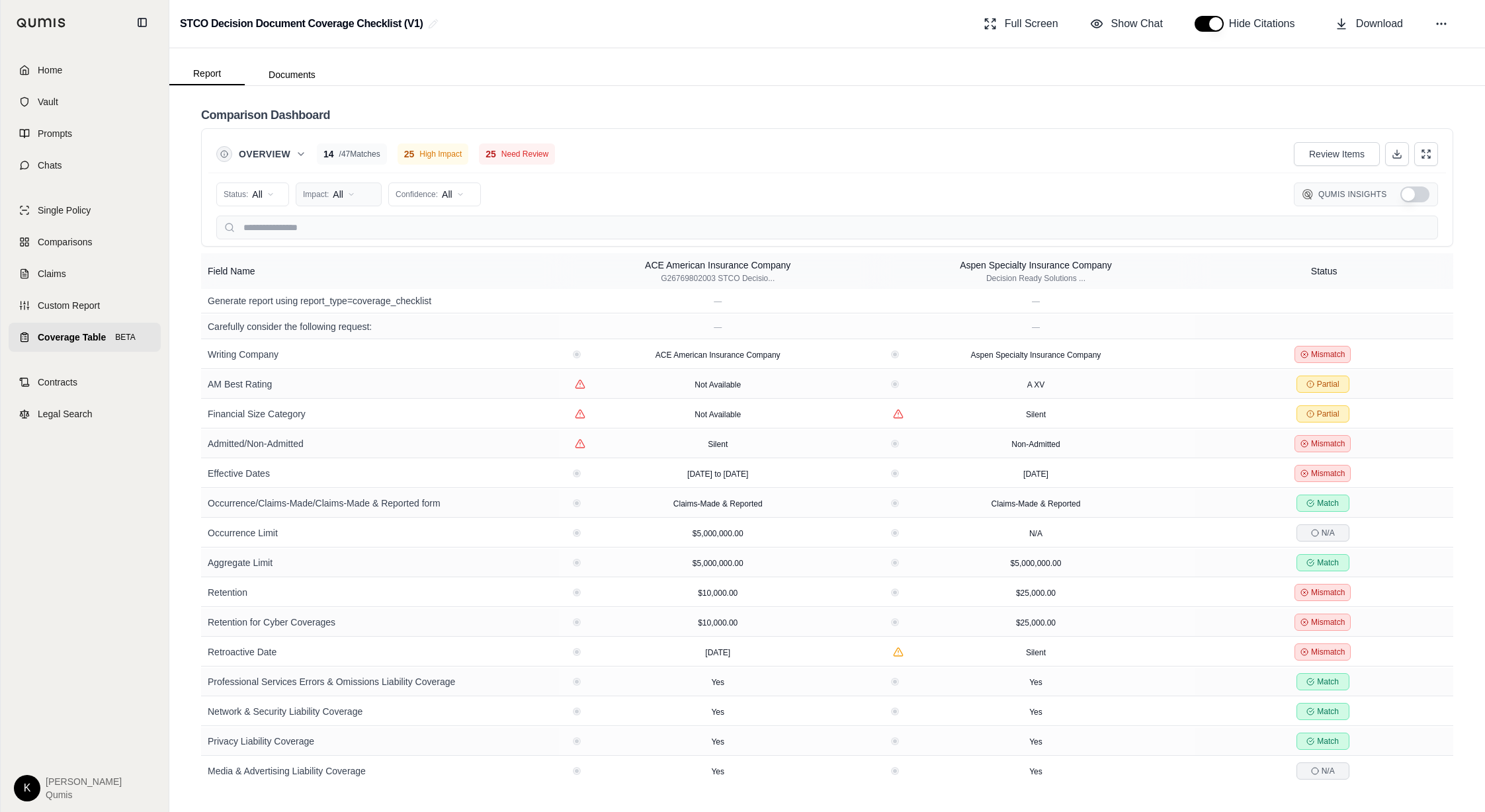
click at [355, 189] on html "Home Vault Prompts Chats Single Policy Comparisons Claims Custom Report Coverag…" at bounding box center [742, 406] width 1485 height 812
click at [359, 248] on span "High Impact" at bounding box center [336, 244] width 63 height 13
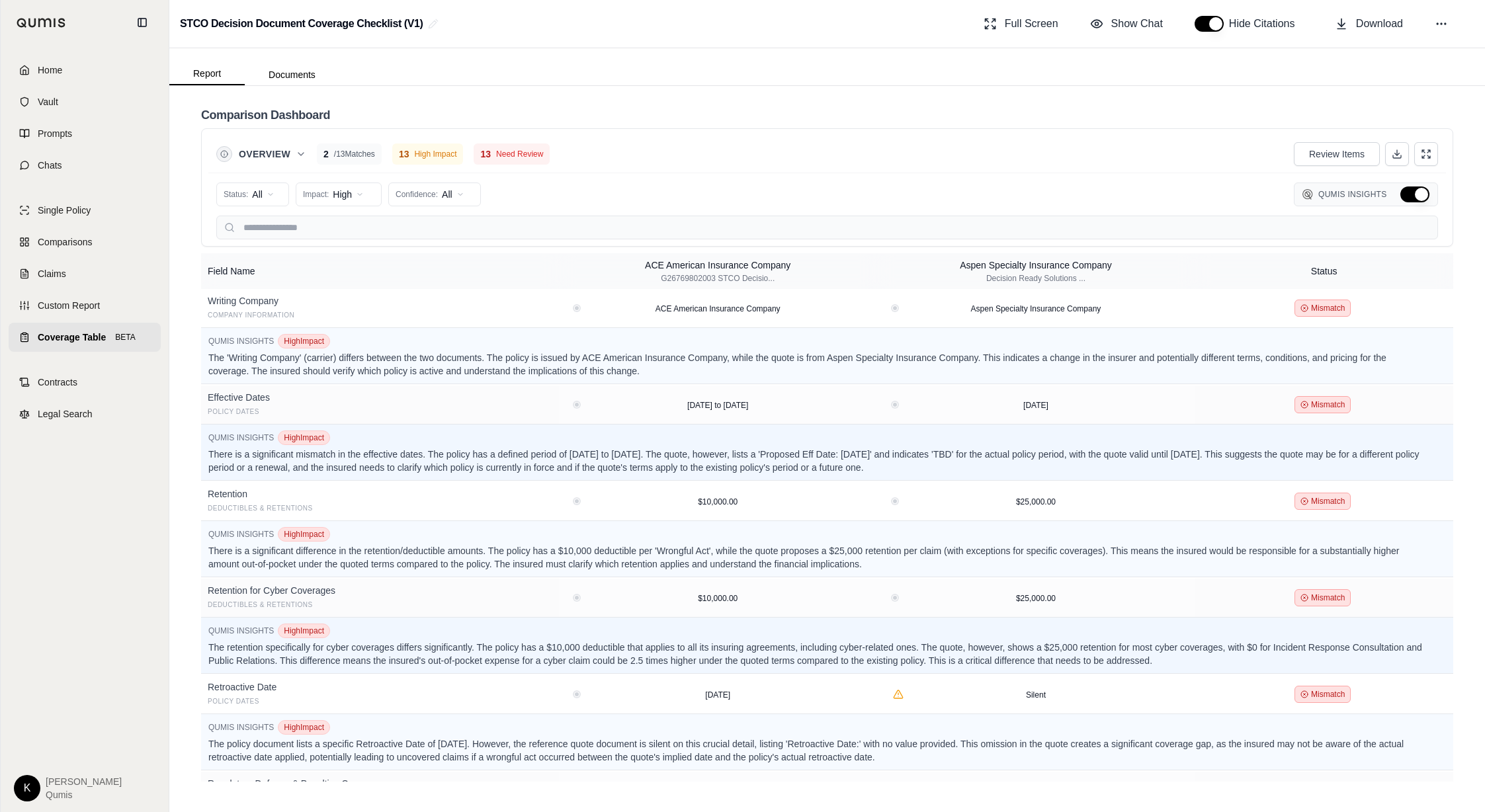
click at [964, 194] on button "Hide Qumis Insights" at bounding box center [1414, 194] width 29 height 16
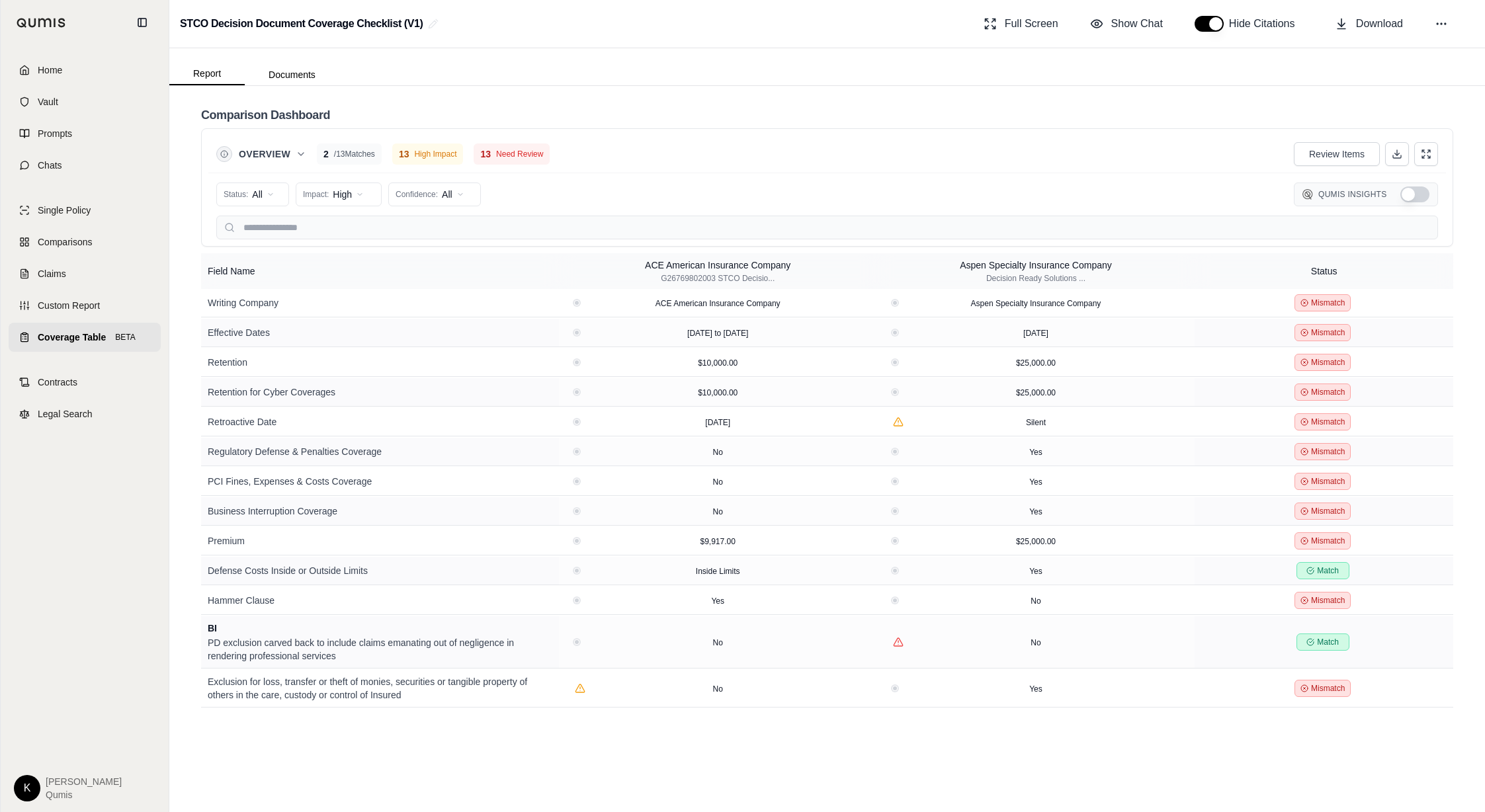
click at [964, 195] on button "Show Qumis Insights" at bounding box center [1414, 194] width 29 height 16
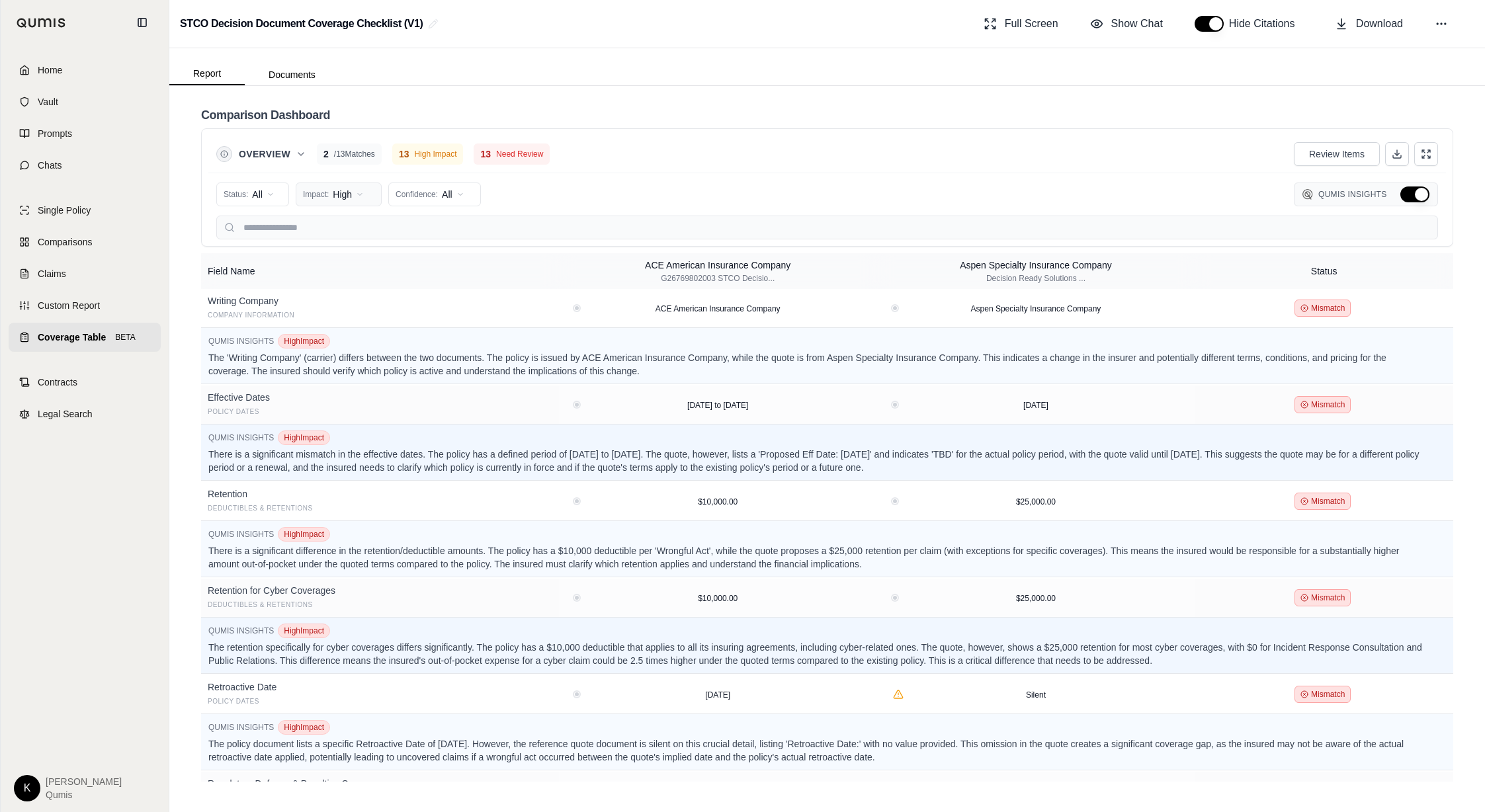
click at [338, 198] on html "Home Vault Prompts Chats Single Policy Comparisons Claims Custom Report Coverag…" at bounding box center [742, 406] width 1485 height 812
click at [335, 220] on span "All Impact" at bounding box center [324, 223] width 40 height 13
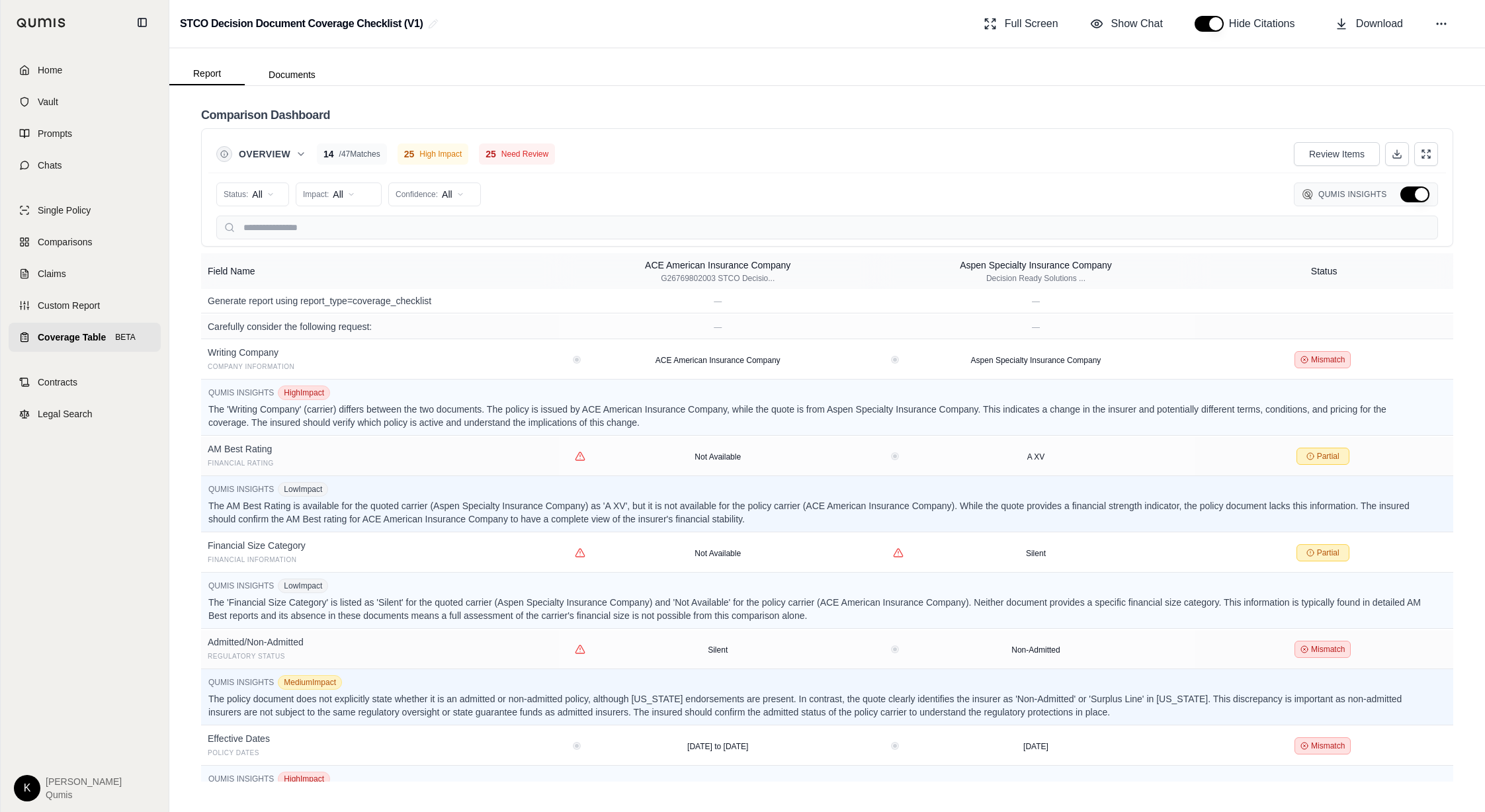
click at [964, 194] on button "Hide Qumis Insights" at bounding box center [1414, 194] width 29 height 16
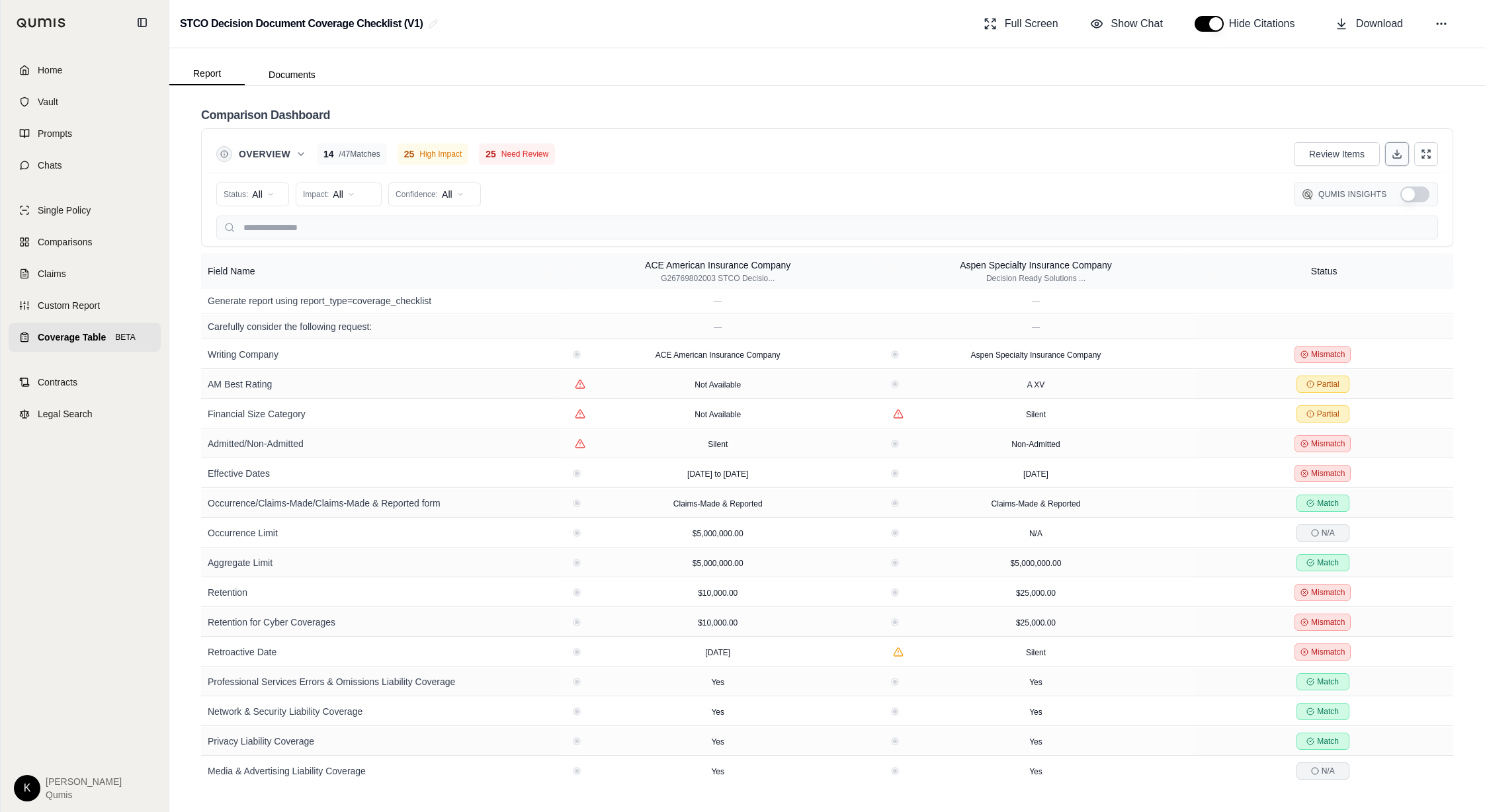
click at [964, 156] on line at bounding box center [1397, 153] width 0 height 6
click at [39, 242] on span "Comparisons" at bounding box center [65, 242] width 54 height 13
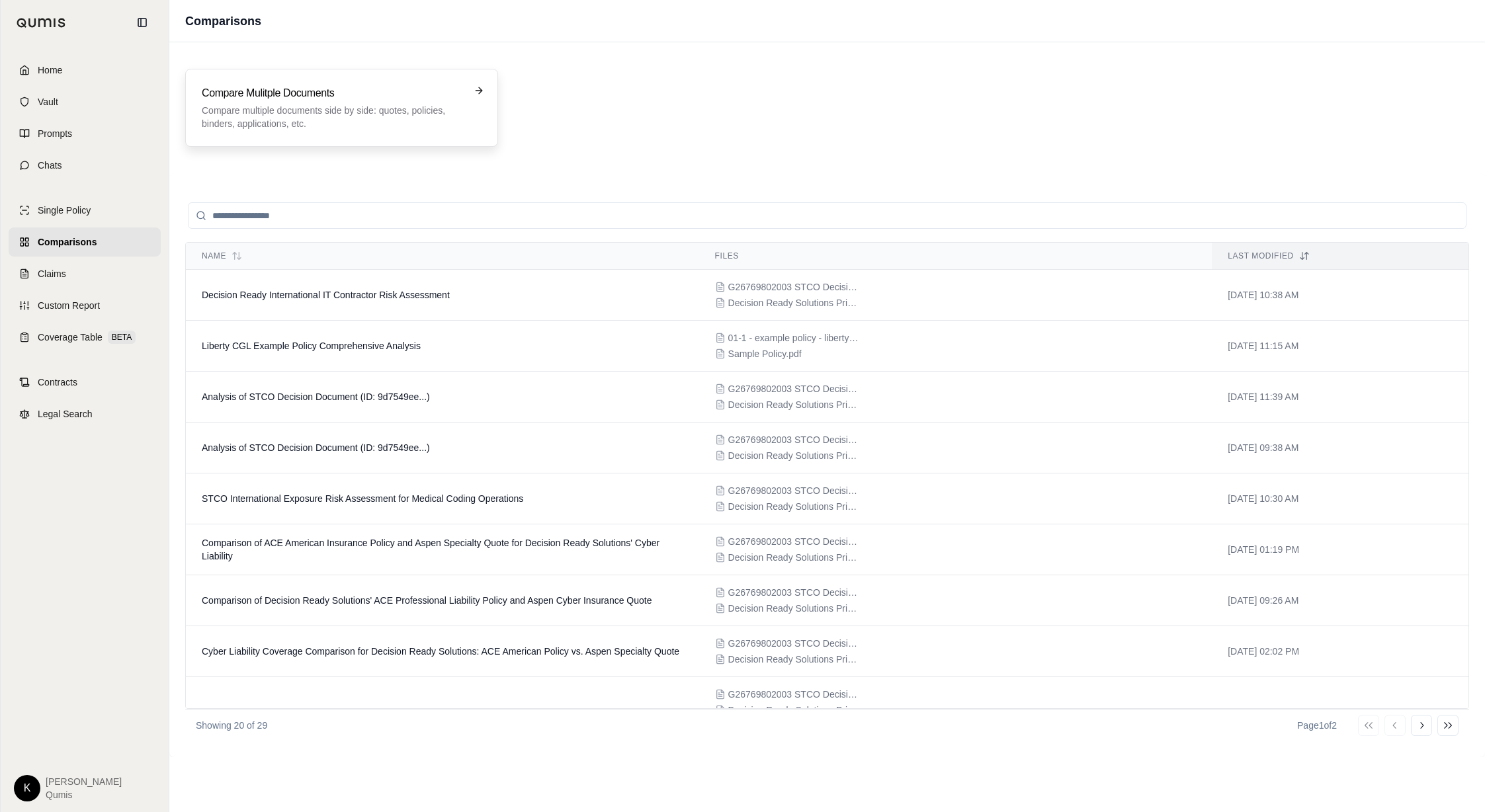
click at [298, 104] on p "Compare multiple documents side by side: quotes, policies, binders, application…" at bounding box center [332, 117] width 261 height 27
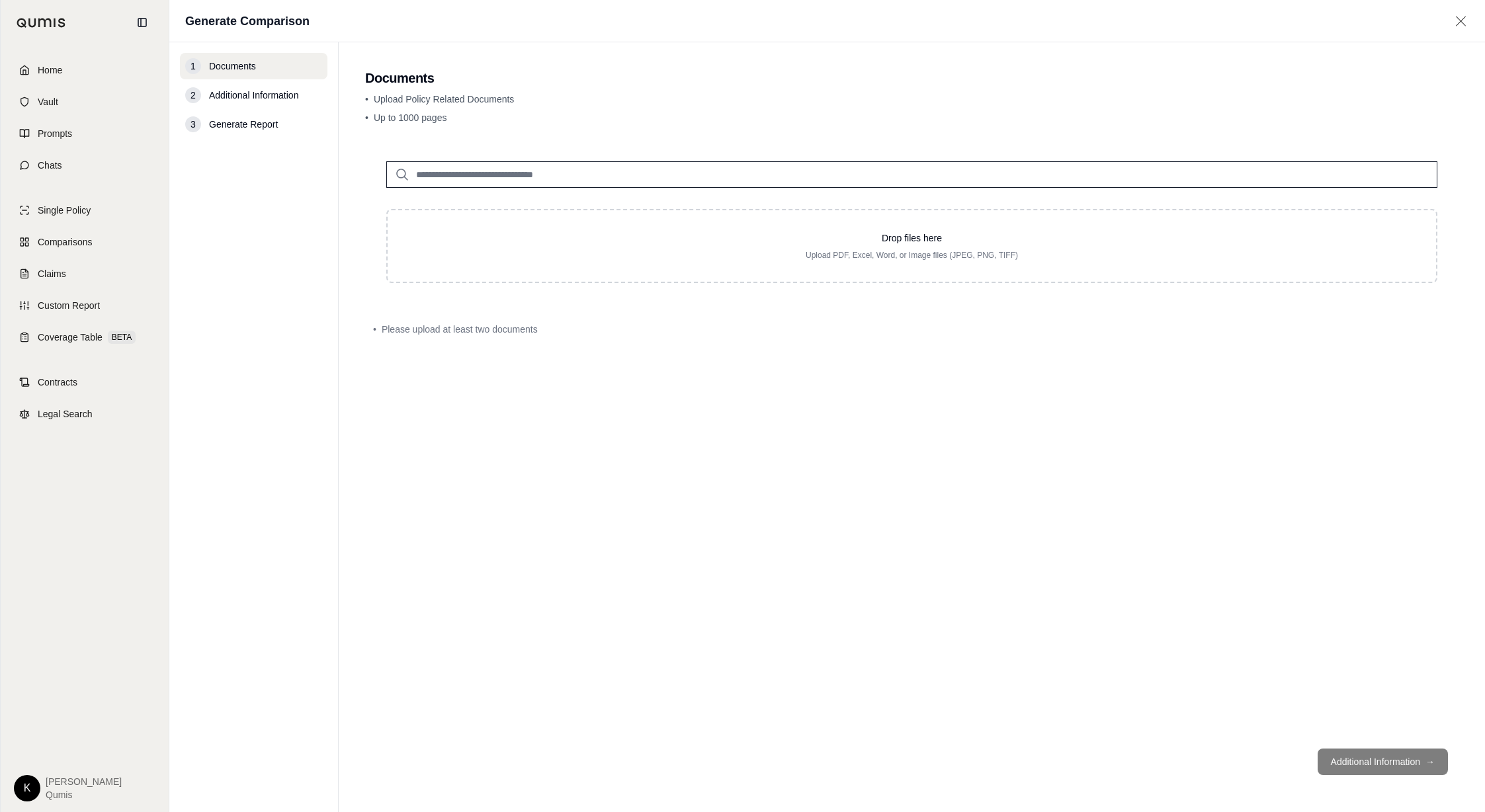
click at [529, 168] on input "search" at bounding box center [911, 175] width 1051 height 27
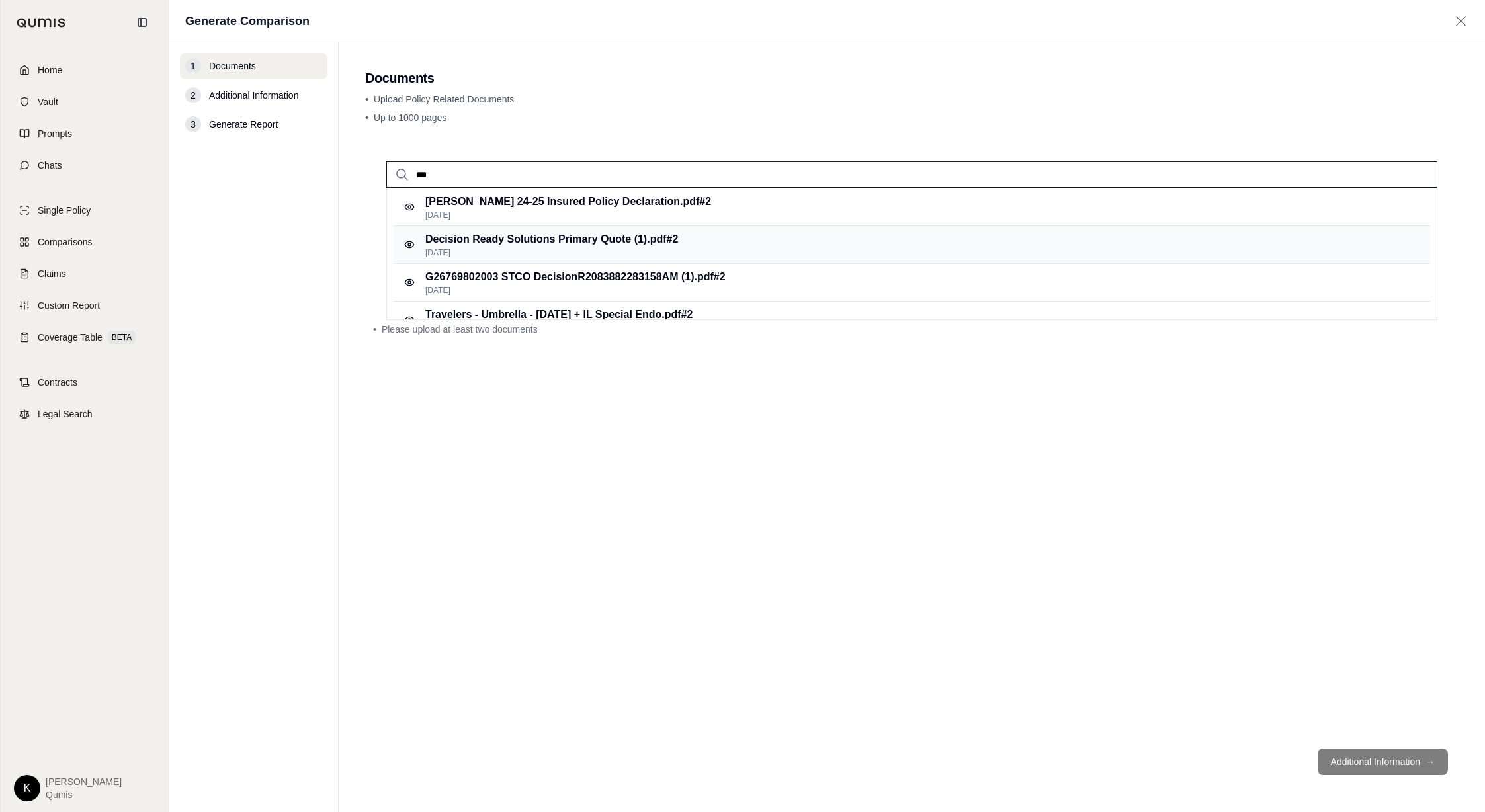
type input "***"
click at [541, 234] on p "Decision Ready Solutions Primary Quote (1).pdf #2" at bounding box center [551, 239] width 253 height 16
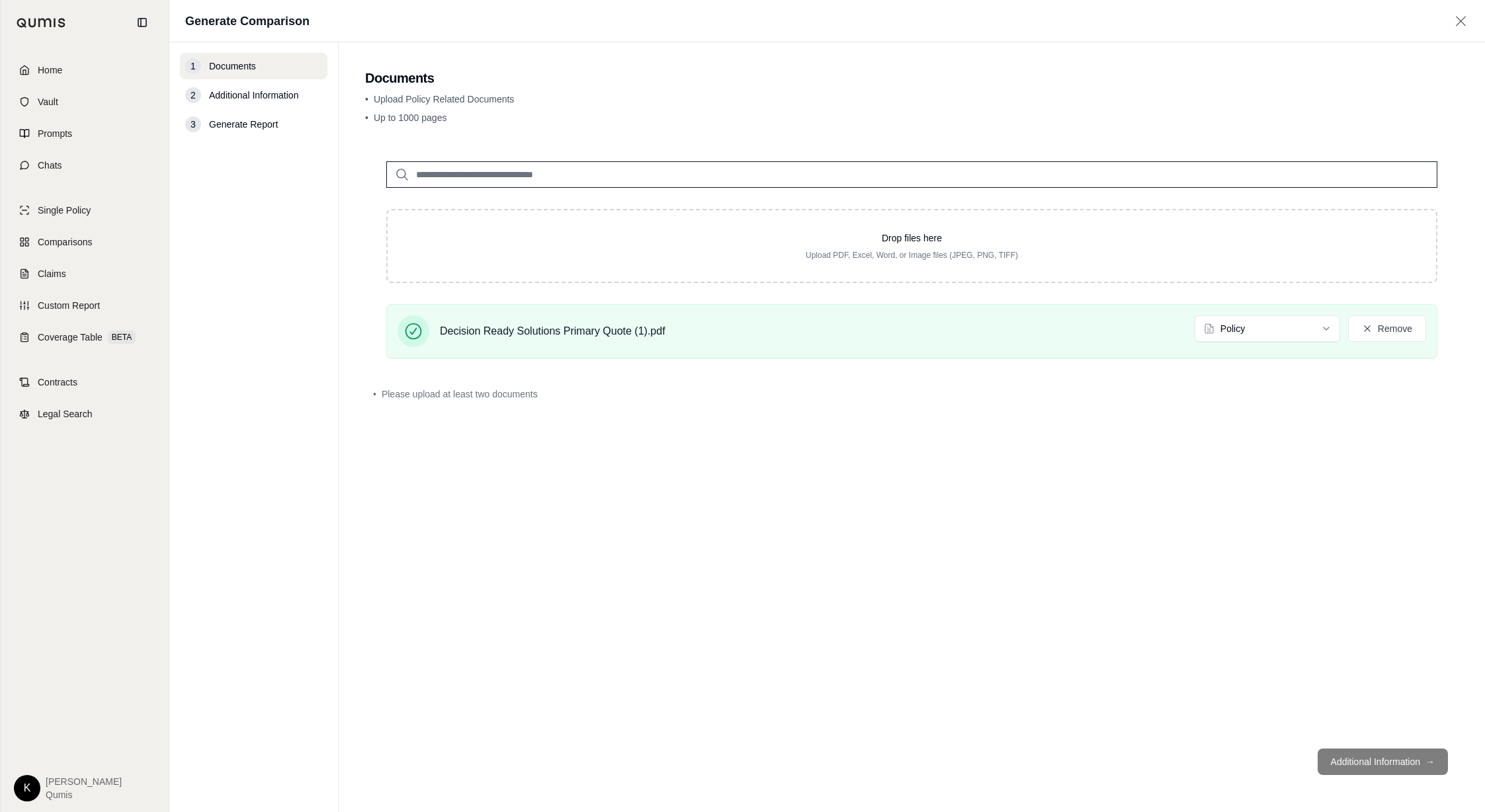
click at [520, 175] on input "search" at bounding box center [911, 175] width 1051 height 27
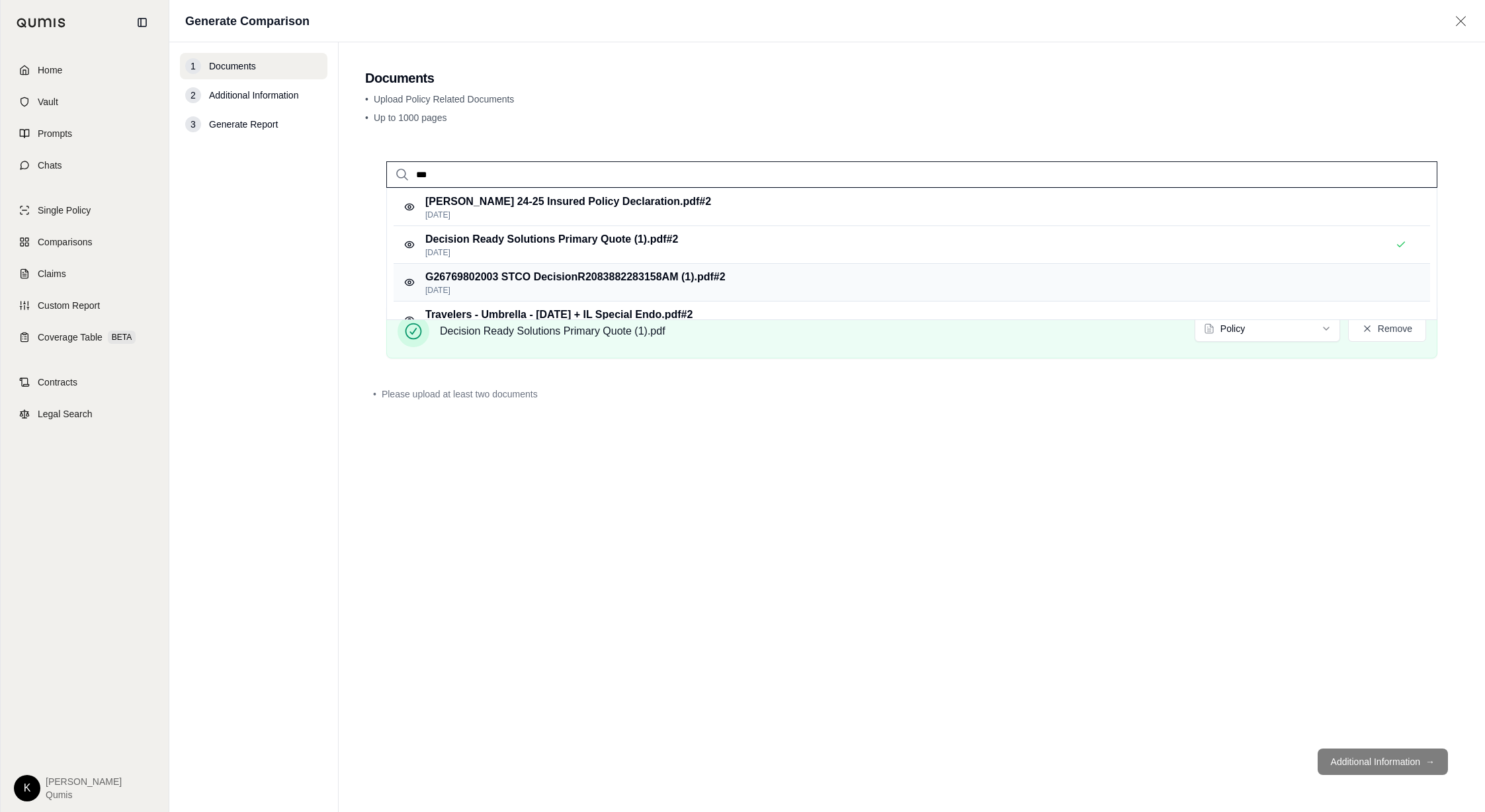
type input "***"
click at [547, 273] on p "G26769802003 STCO DecisionR2083882283158AM (1).pdf #2" at bounding box center [575, 277] width 301 height 16
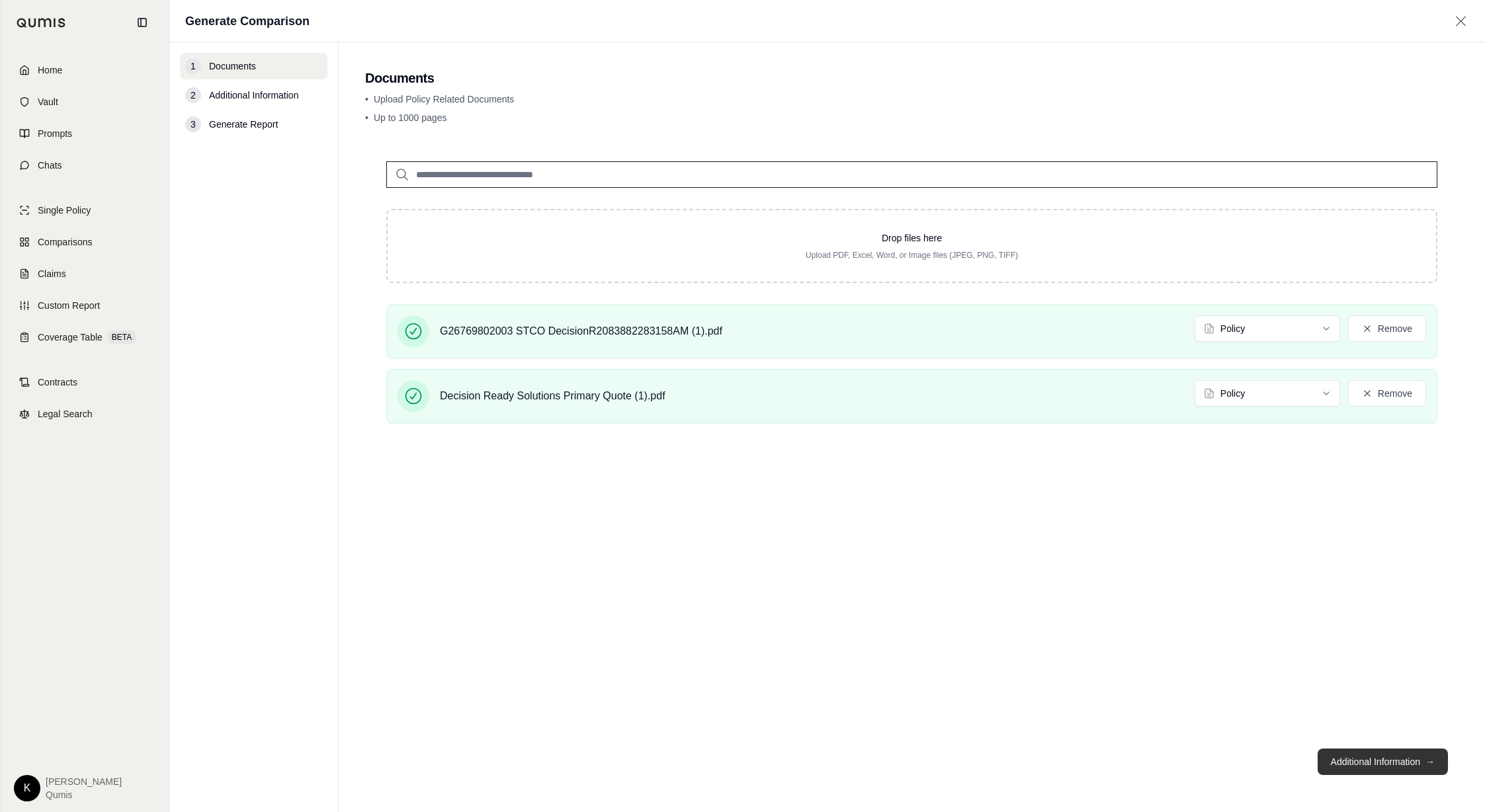
click at [964, 493] on button "Additional Information →" at bounding box center [1383, 762] width 131 height 27
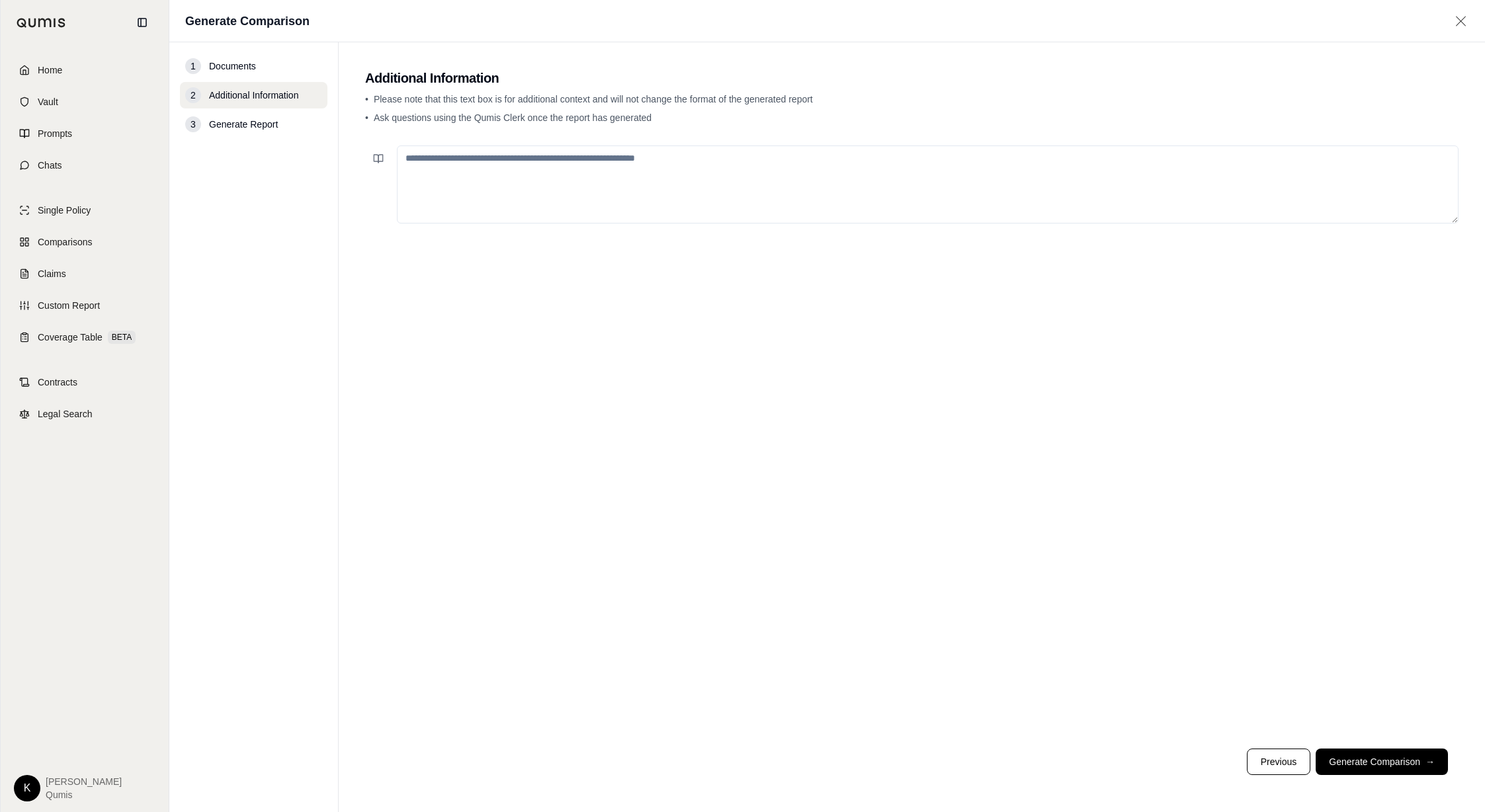
click at [471, 169] on textarea at bounding box center [927, 184] width 1062 height 78
type textarea "**********"
click at [964, 493] on button "Generate Comparison →" at bounding box center [1382, 762] width 132 height 27
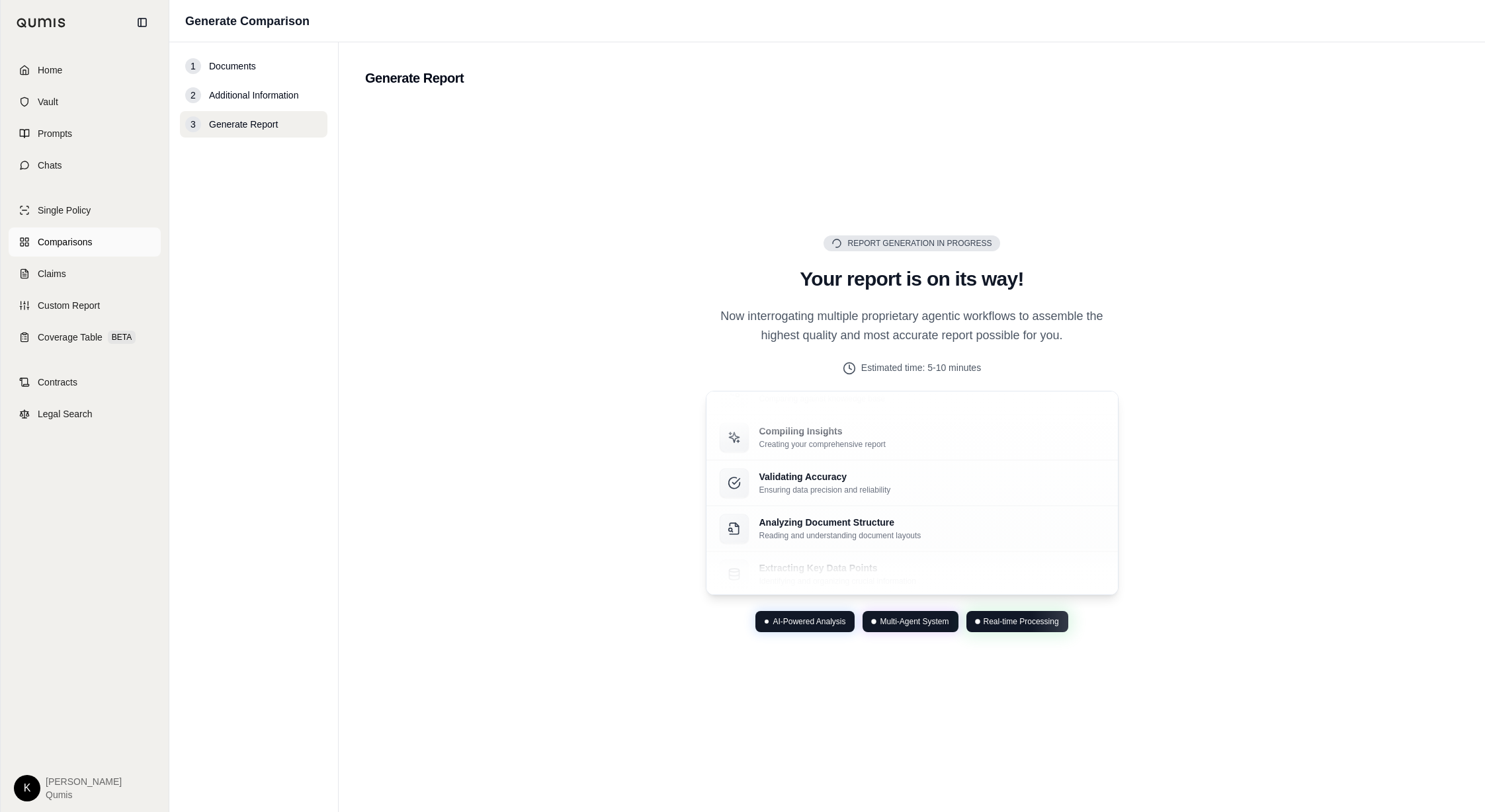
click at [61, 235] on span "Comparisons" at bounding box center [65, 242] width 54 height 13
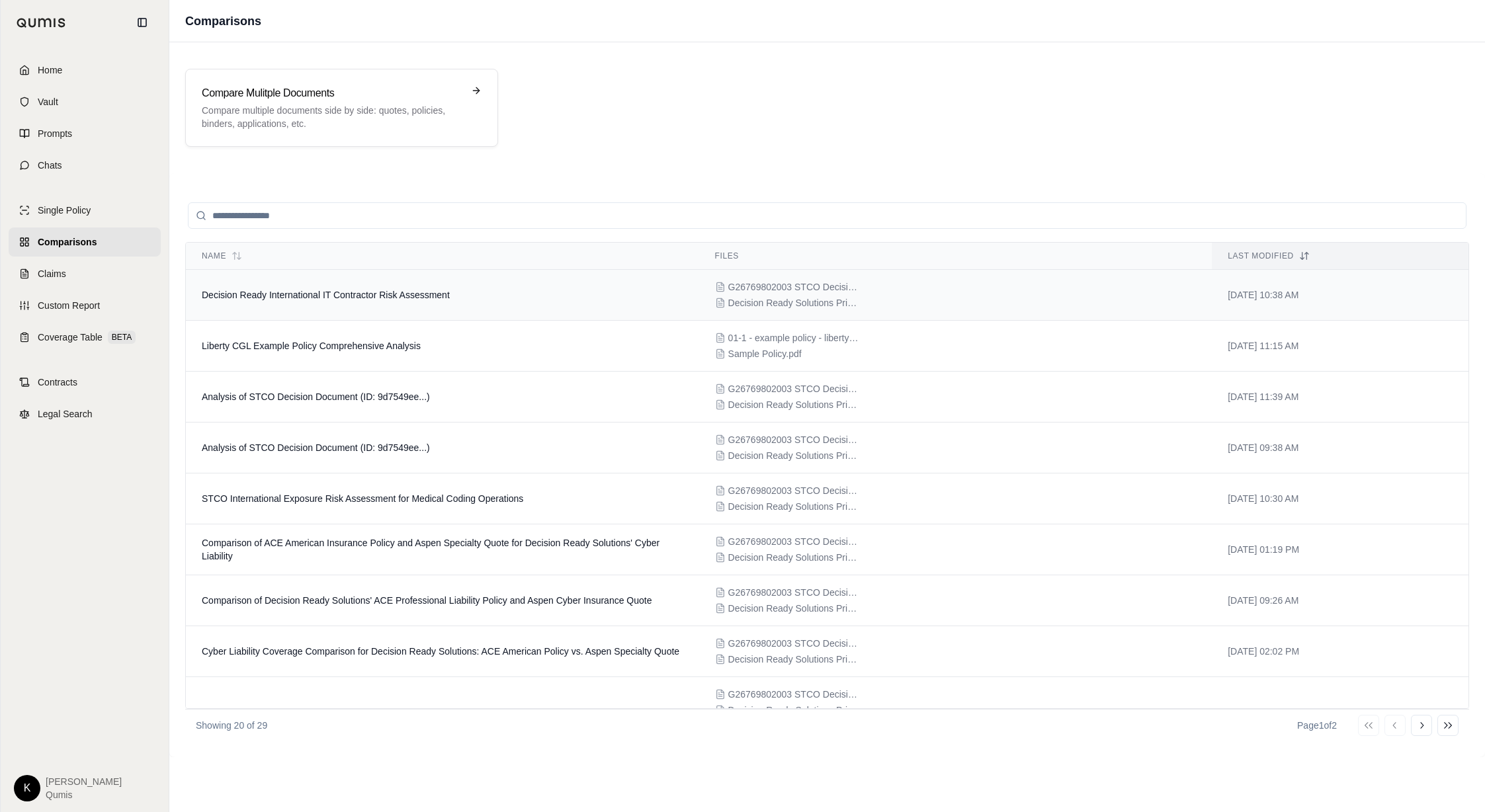
click at [384, 293] on span "Decision Ready International IT Contractor Risk Assessment" at bounding box center [325, 294] width 248 height 10
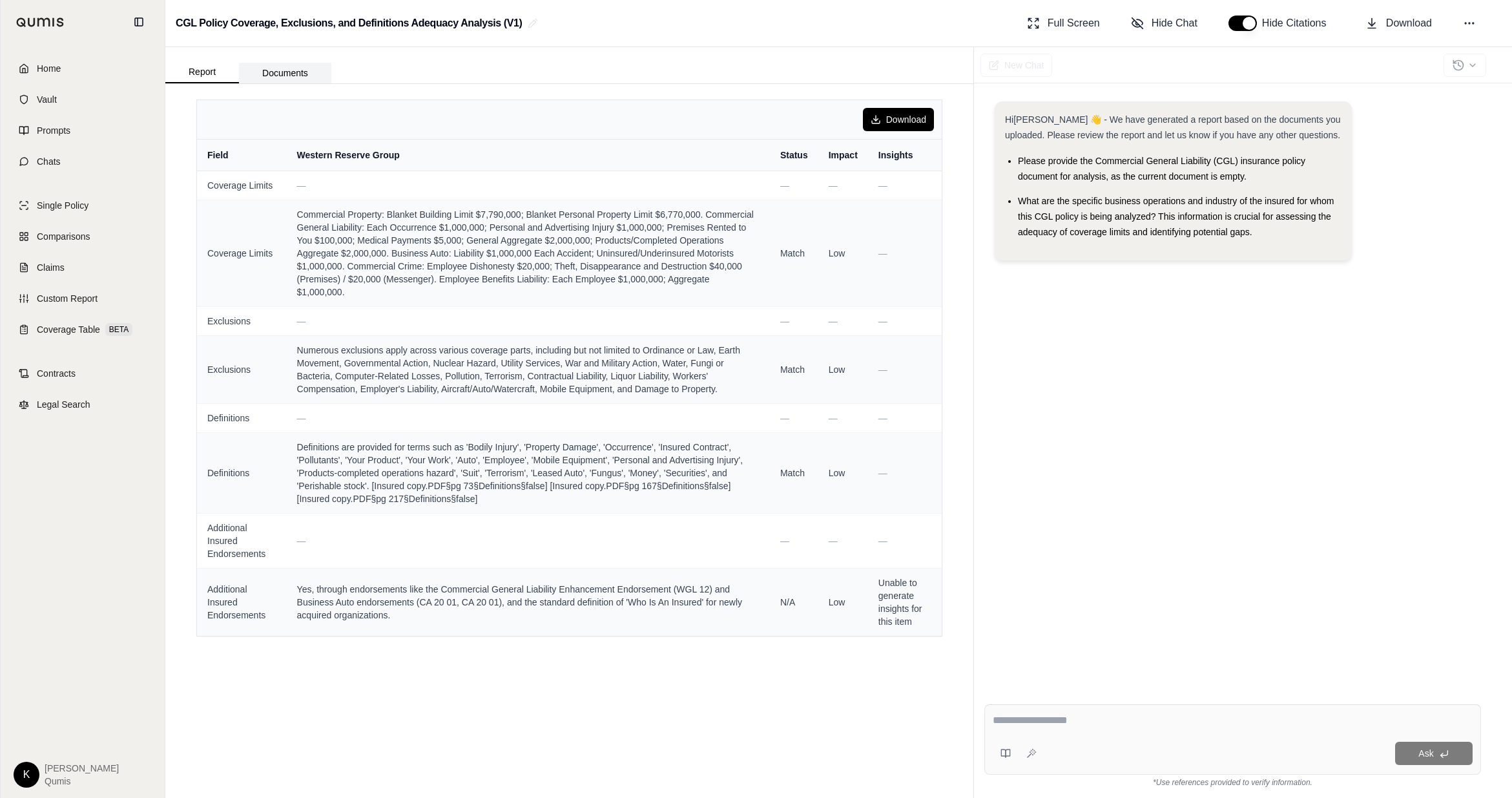
click at [306, 70] on button "Documents" at bounding box center [285, 73] width 92 height 21
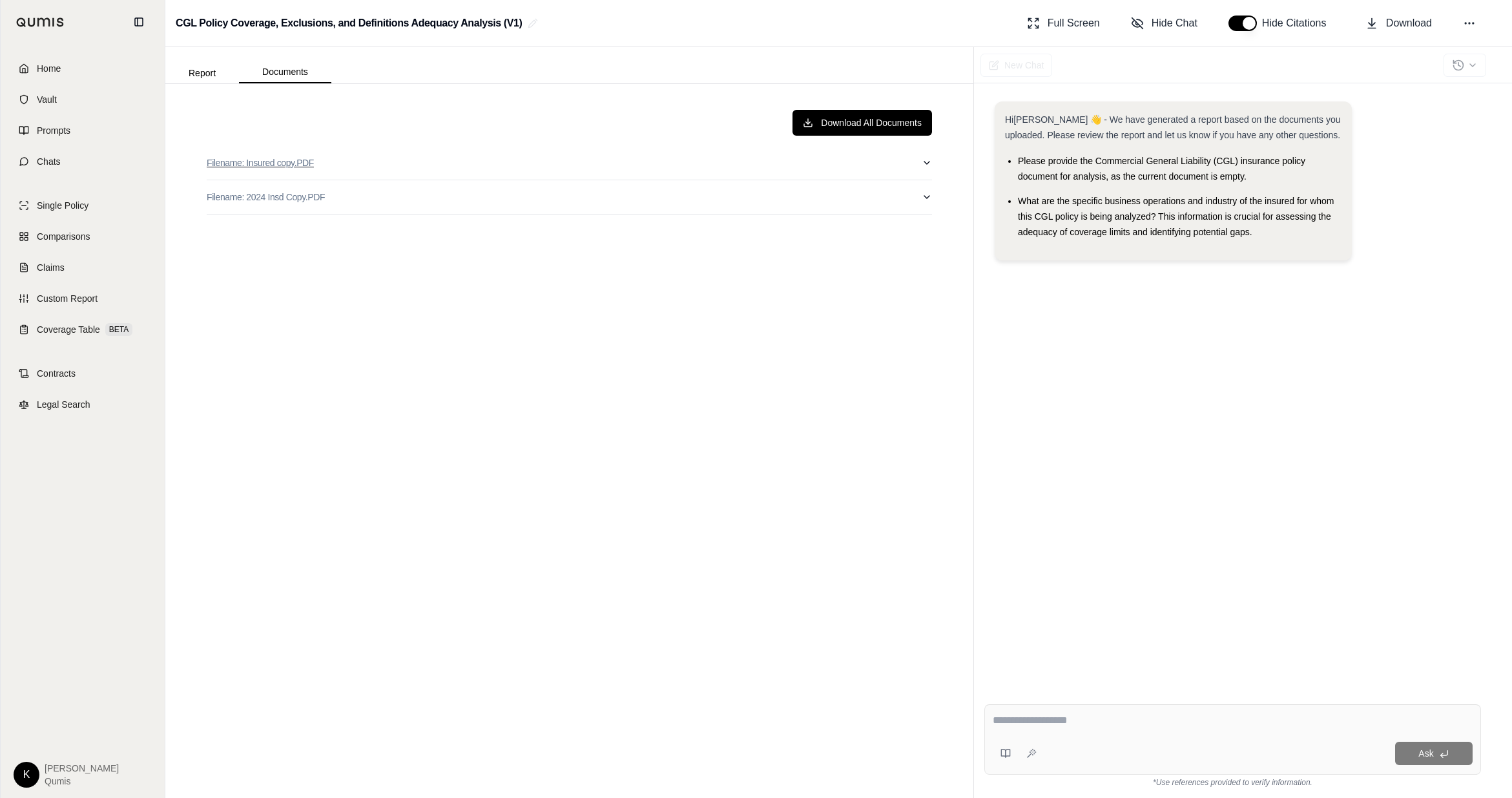
click at [925, 164] on icon "button" at bounding box center [926, 162] width 10 height 10
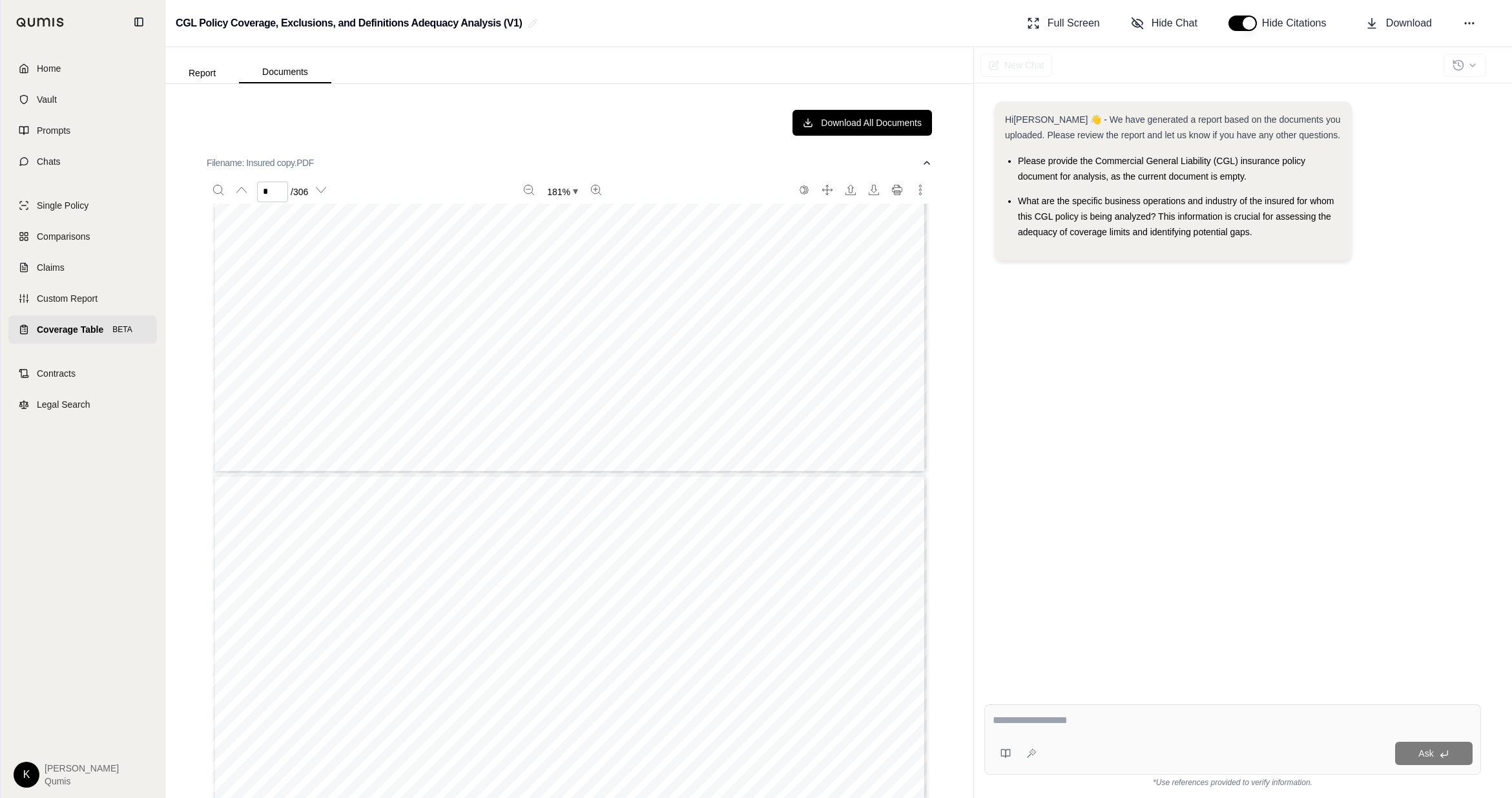
type input "*"
click at [192, 74] on button "Report" at bounding box center [202, 73] width 74 height 21
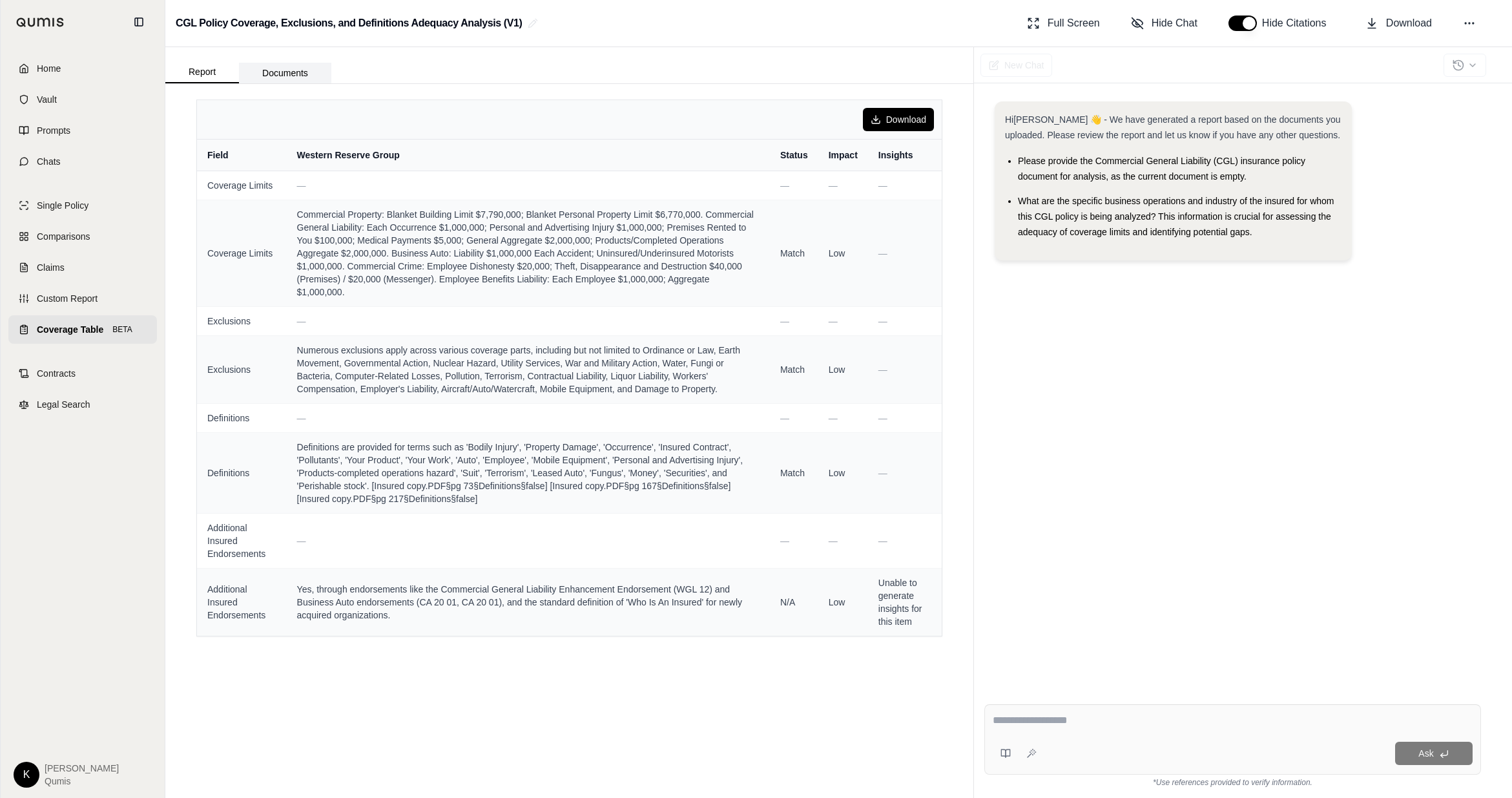
click at [285, 71] on button "Documents" at bounding box center [285, 73] width 92 height 21
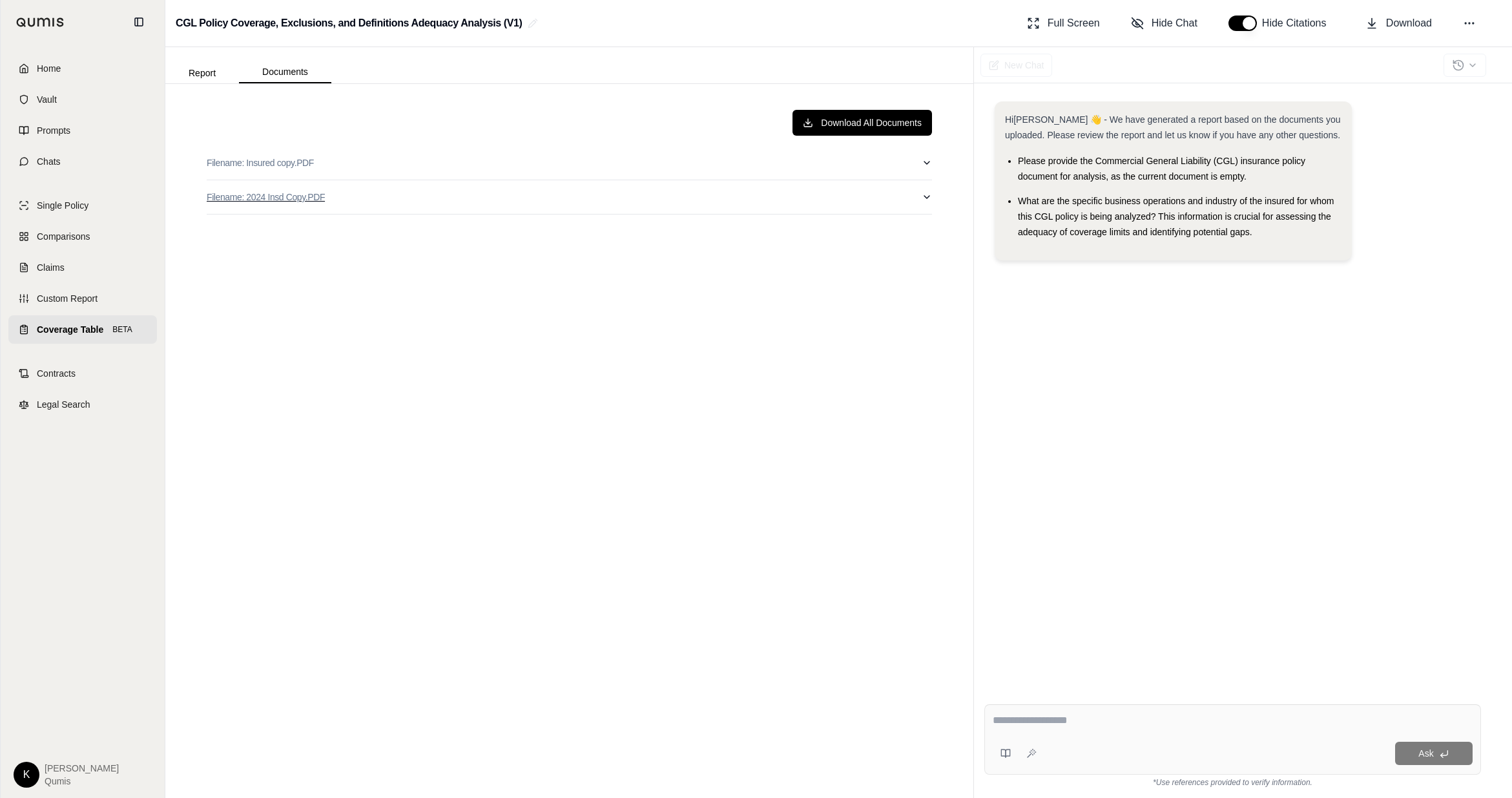
click at [925, 194] on icon "button" at bounding box center [926, 197] width 10 height 10
click at [314, 158] on button "Filename: Insured copy.PDF" at bounding box center [570, 163] width 726 height 34
type input "**"
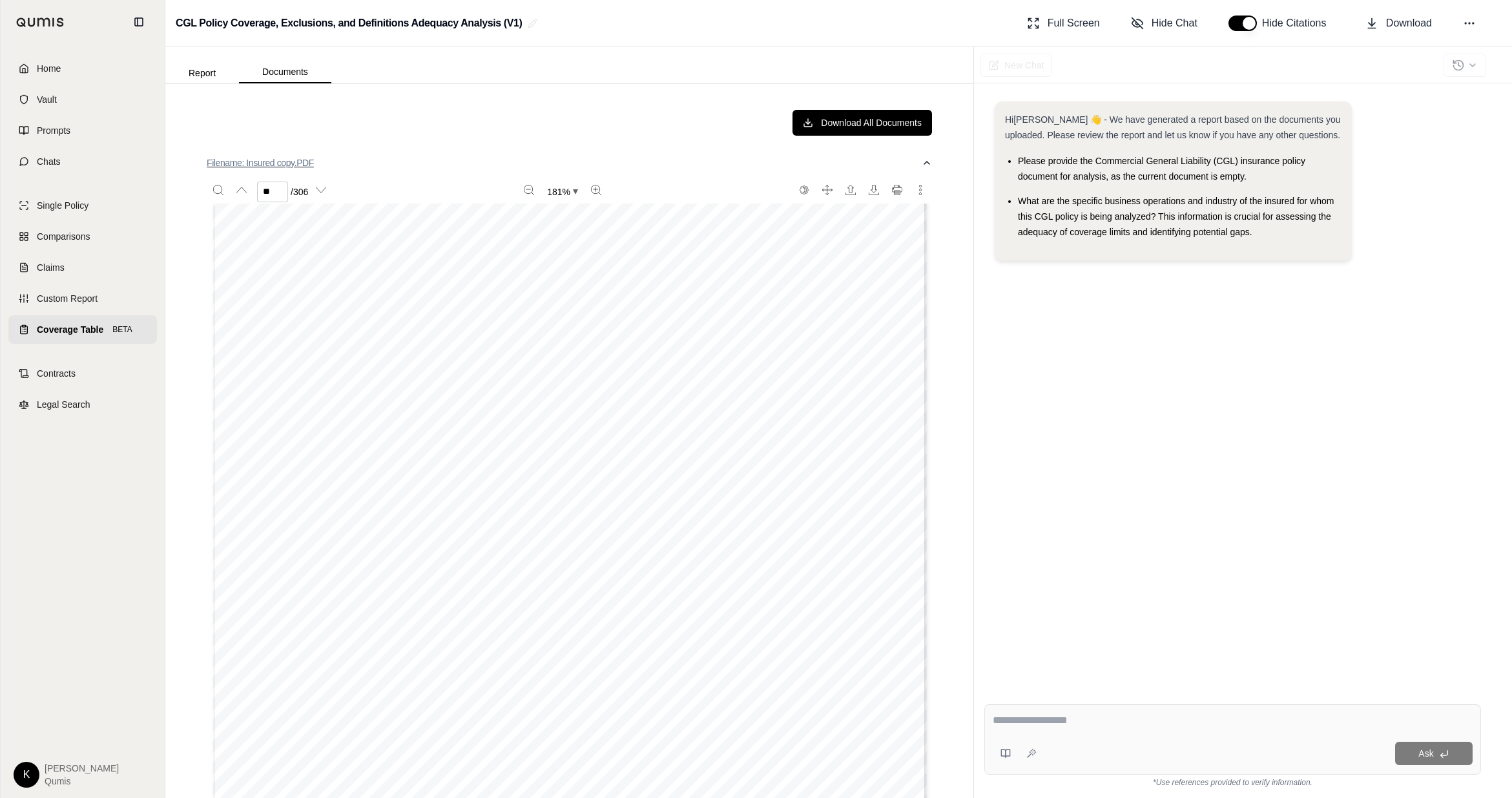
click at [930, 160] on icon "button" at bounding box center [926, 162] width 10 height 10
click at [925, 201] on icon "button" at bounding box center [926, 197] width 10 height 10
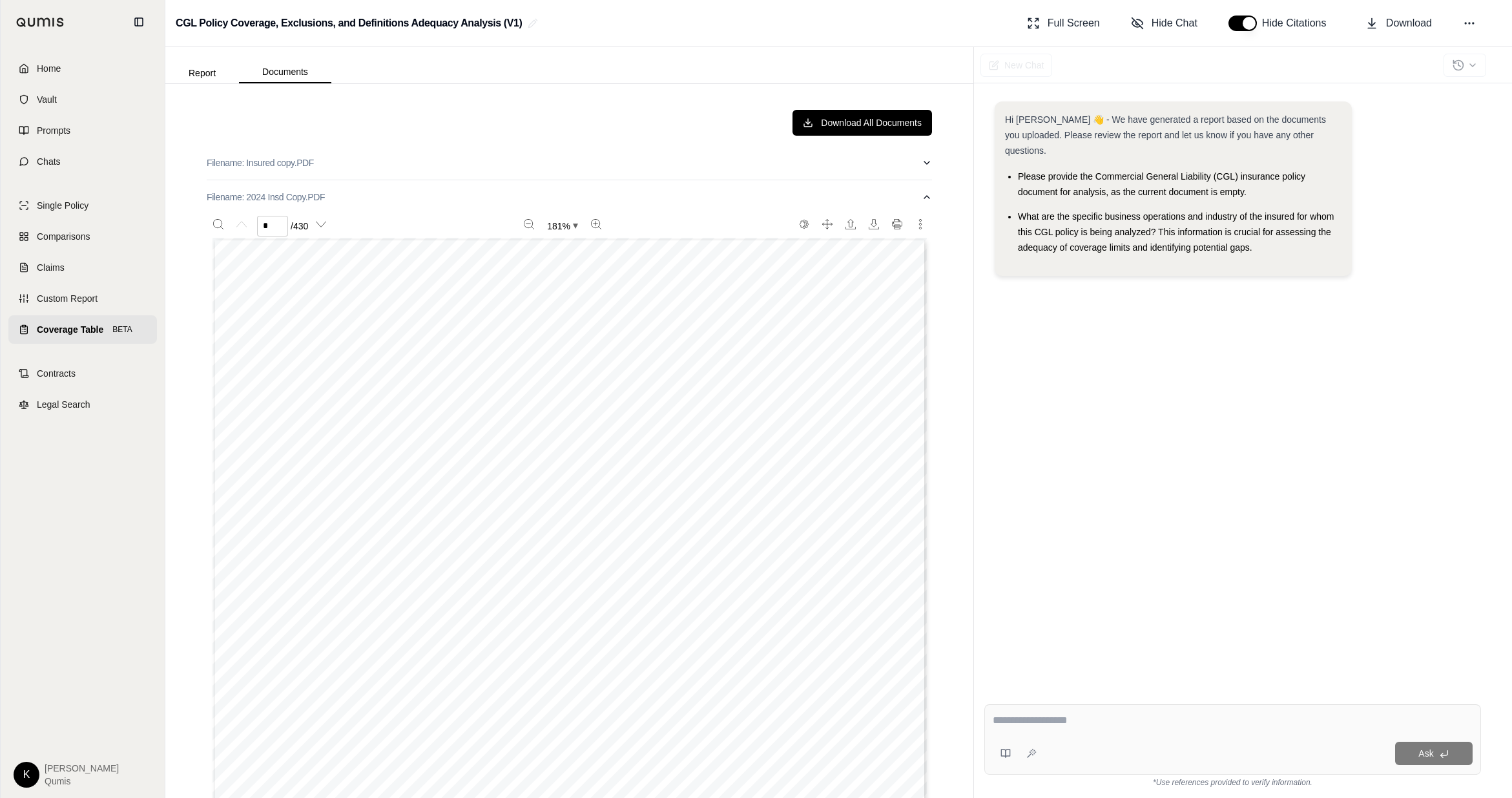
scroll to position [7, 0]
click at [191, 59] on div "Report Documents" at bounding box center [248, 71] width 166 height 26
click at [201, 75] on button "Report" at bounding box center [202, 73] width 74 height 21
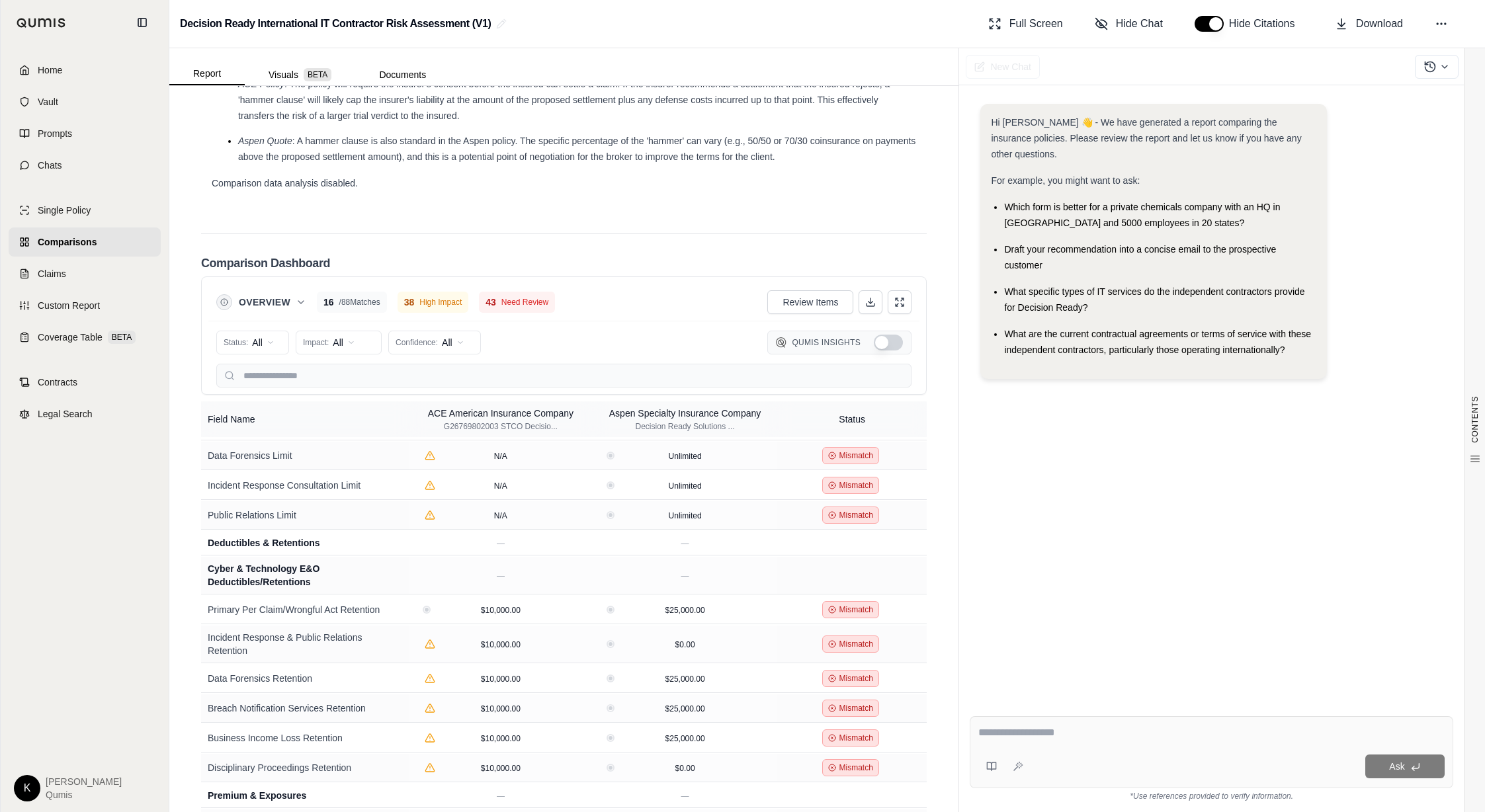
scroll to position [699, 0]
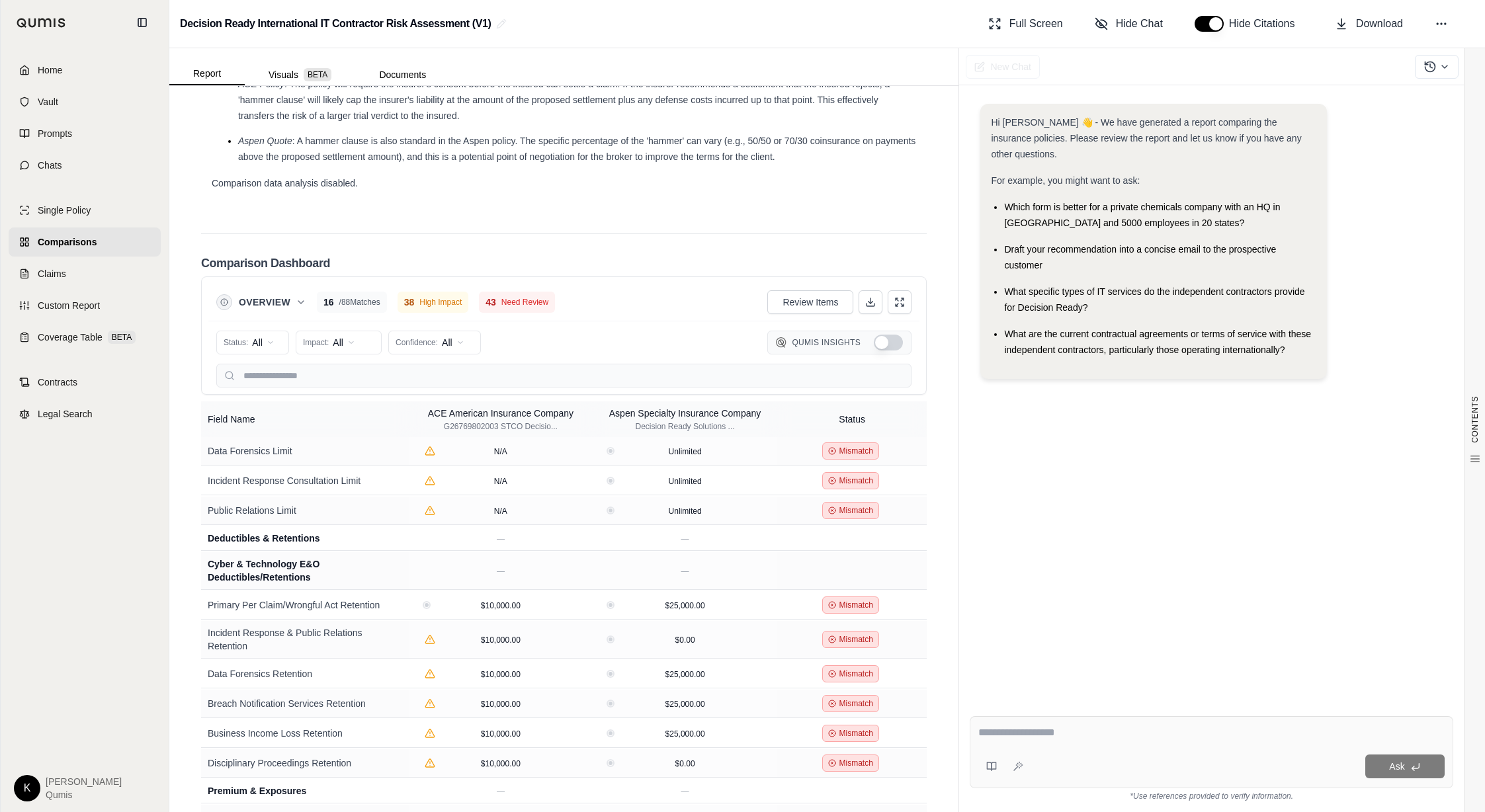
click at [885, 339] on button "Show Qumis Insights" at bounding box center [888, 342] width 29 height 16
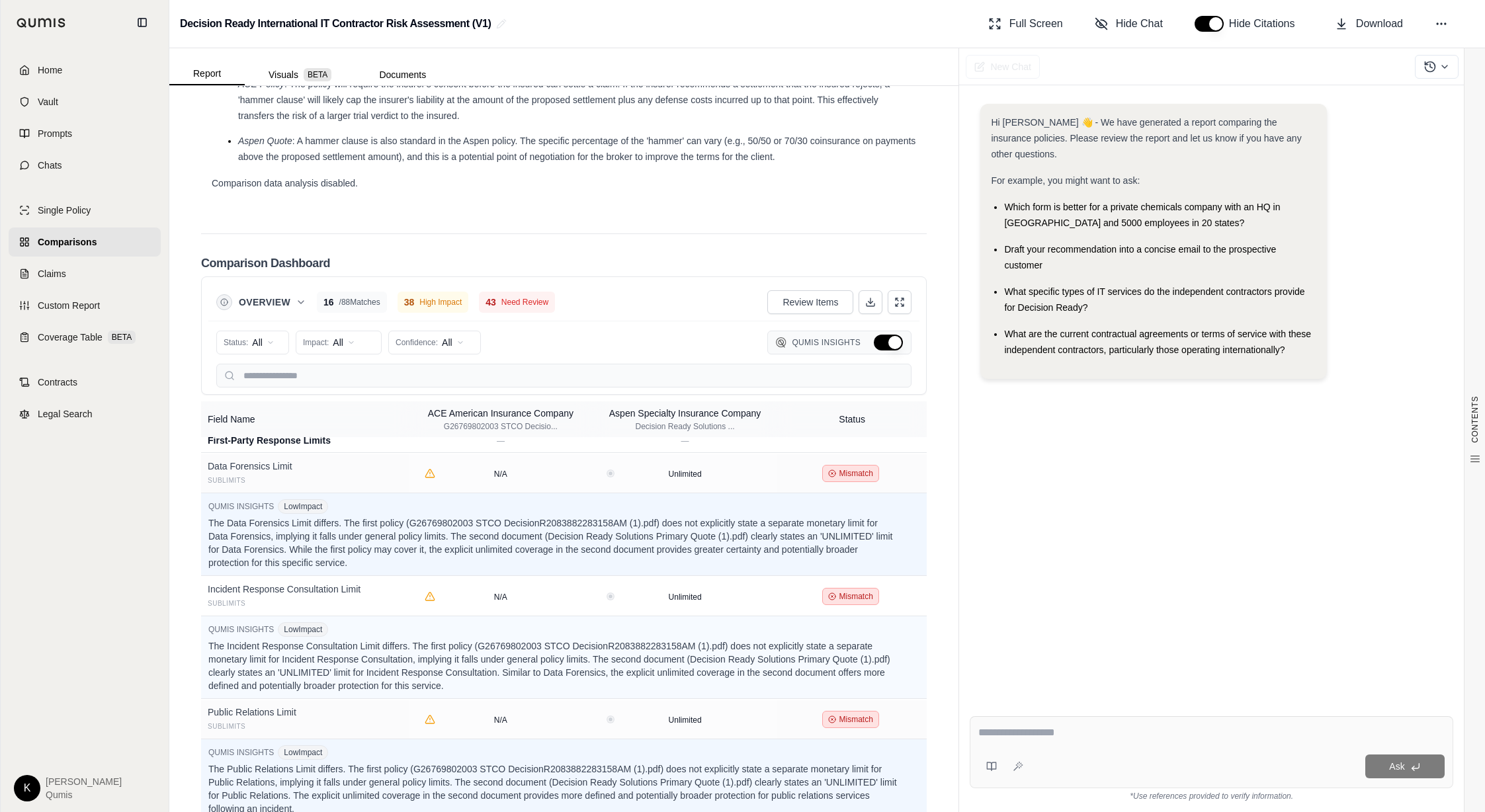
click at [896, 344] on button "Hide Qumis Insights" at bounding box center [888, 342] width 29 height 16
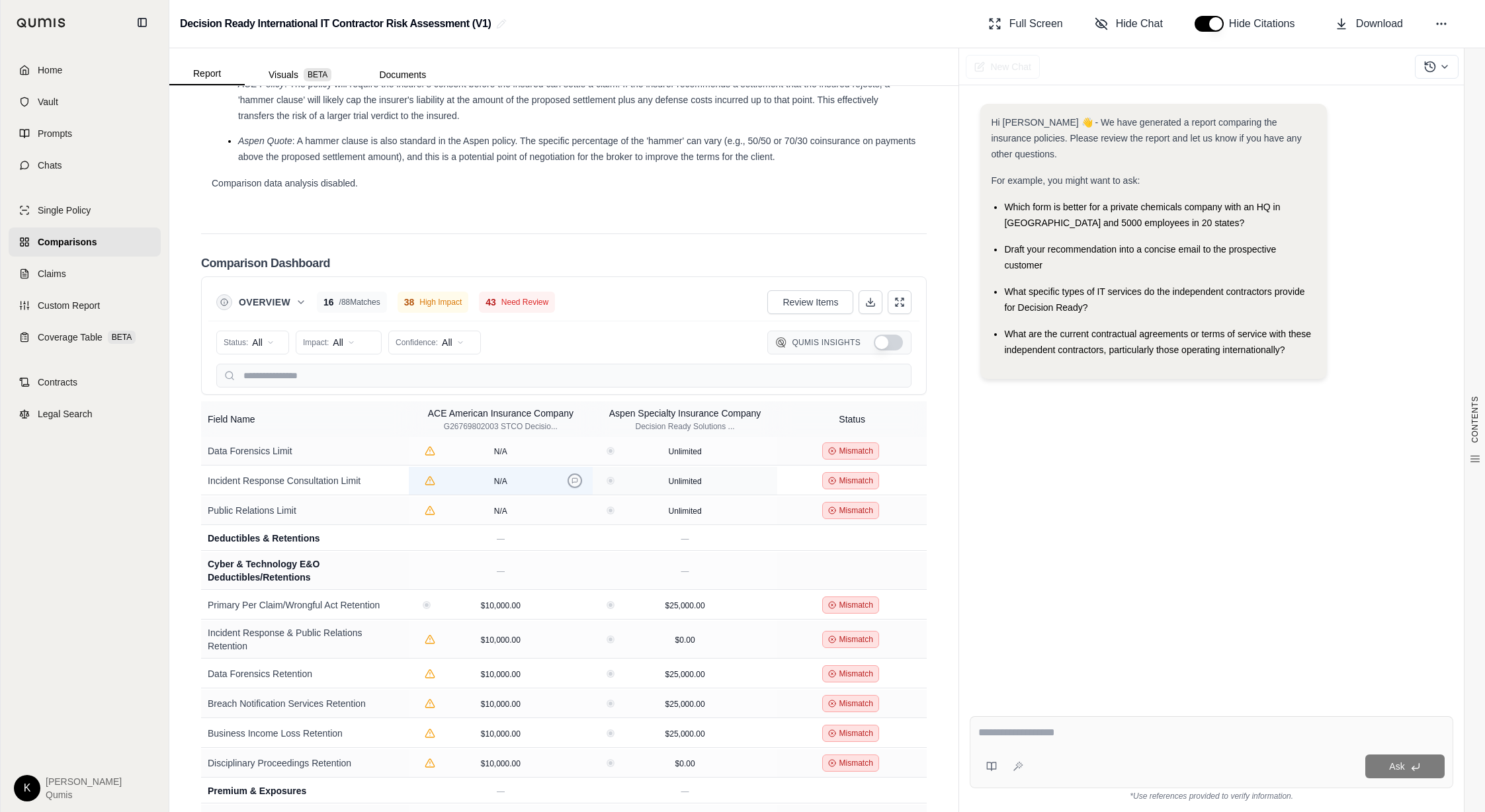
click at [573, 478] on icon at bounding box center [574, 481] width 6 height 6
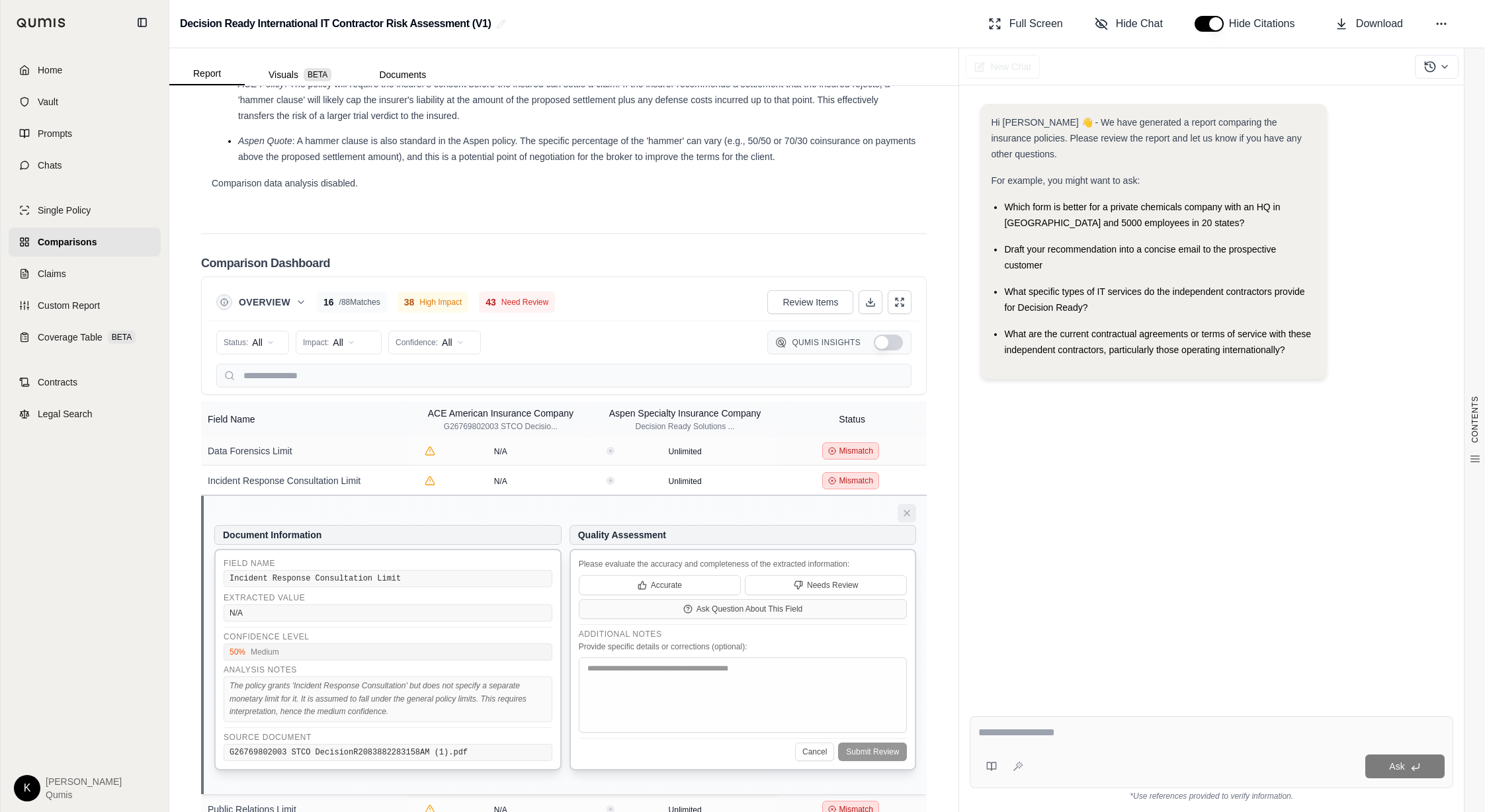
click at [901, 504] on button at bounding box center [907, 513] width 19 height 19
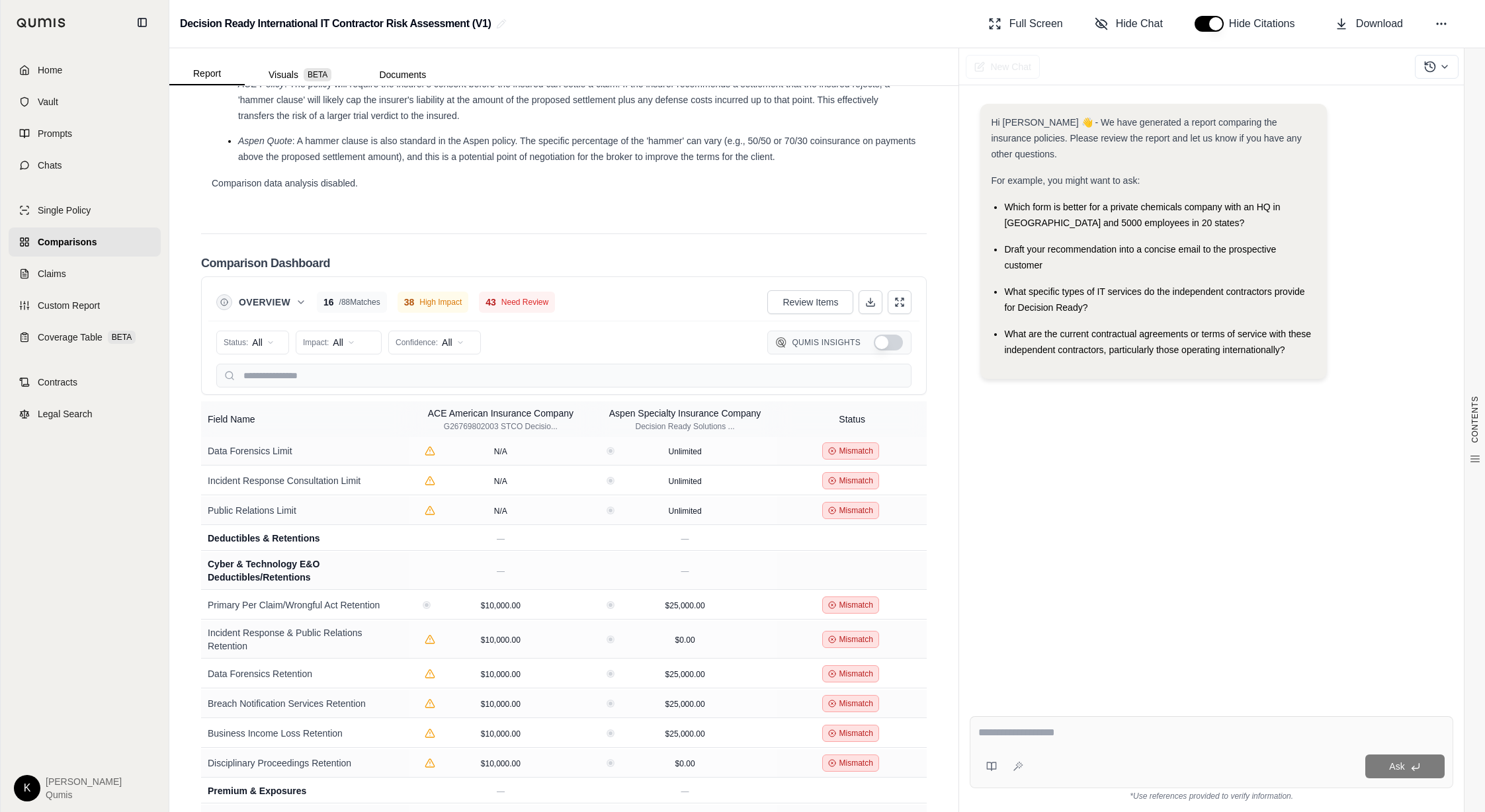
click at [882, 298] on div "Review Items" at bounding box center [839, 302] width 144 height 24
click at [876, 302] on button at bounding box center [870, 302] width 24 height 24
drag, startPoint x: 1129, startPoint y: 72, endPoint x: 1171, endPoint y: 54, distance: 45.7
click at [1129, 72] on div "New Chat" at bounding box center [1222, 66] width 526 height 37
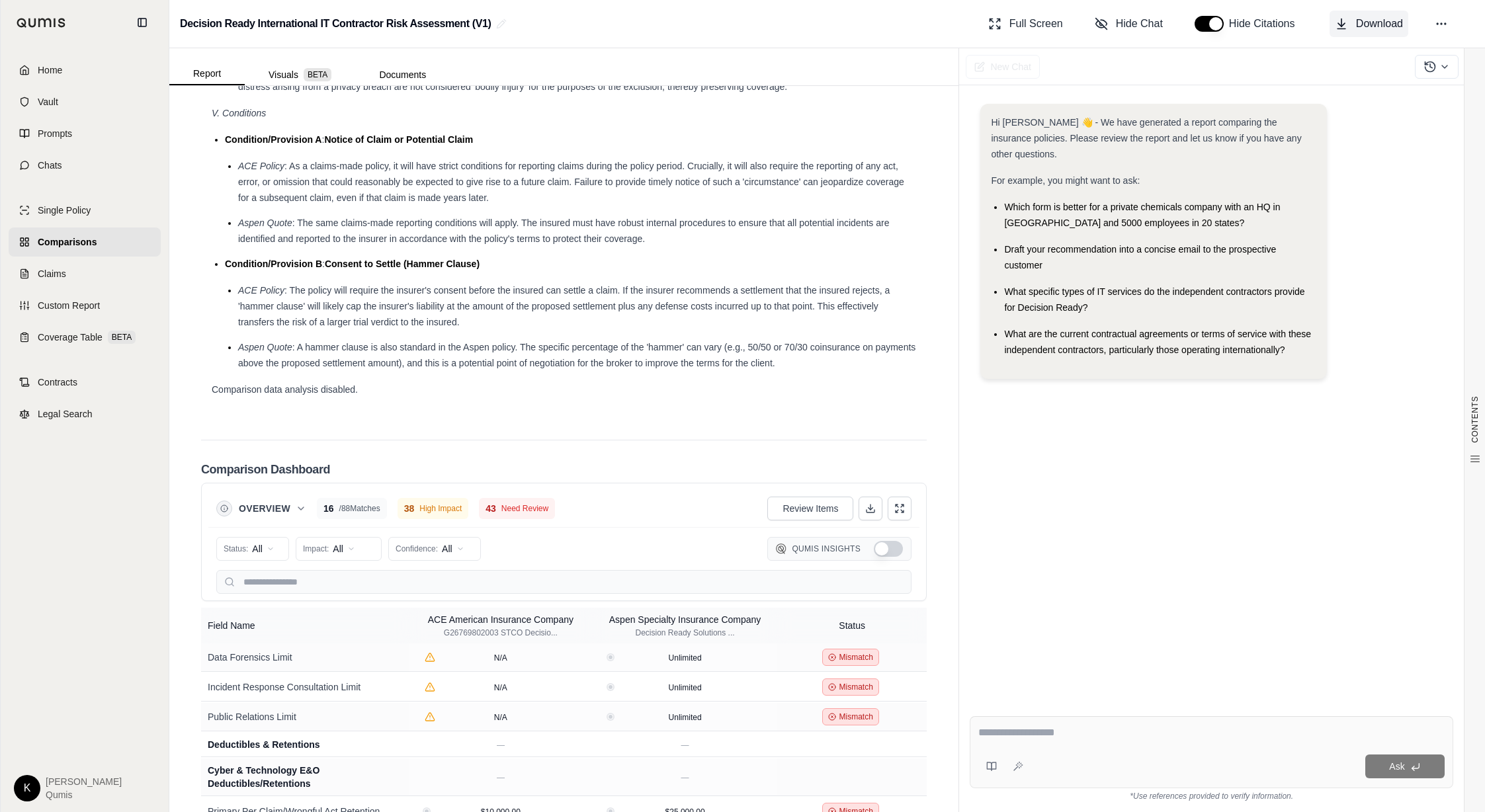
scroll to position [2376, 0]
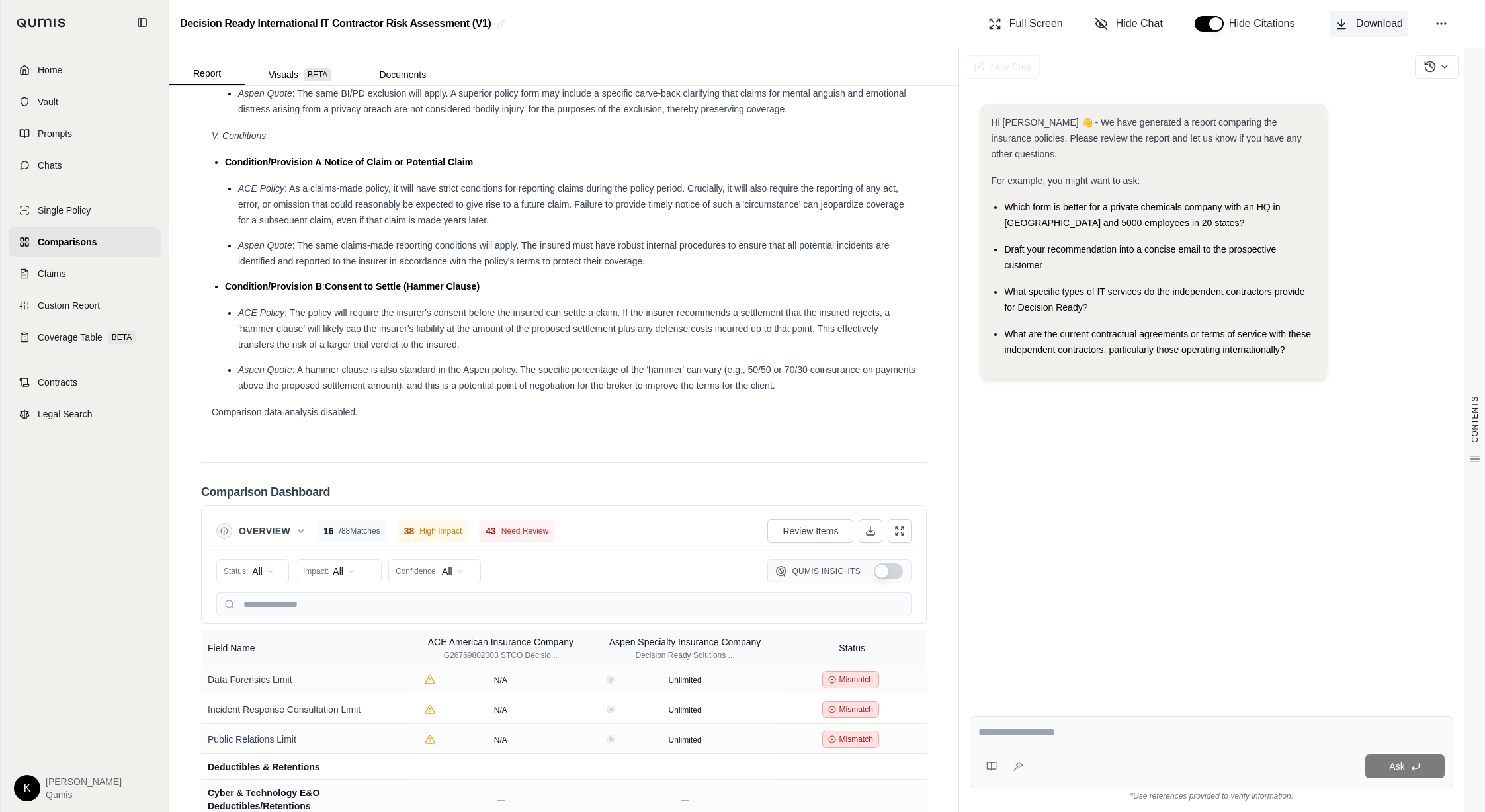
click at [1357, 31] on span "Download" at bounding box center [1380, 24] width 47 height 16
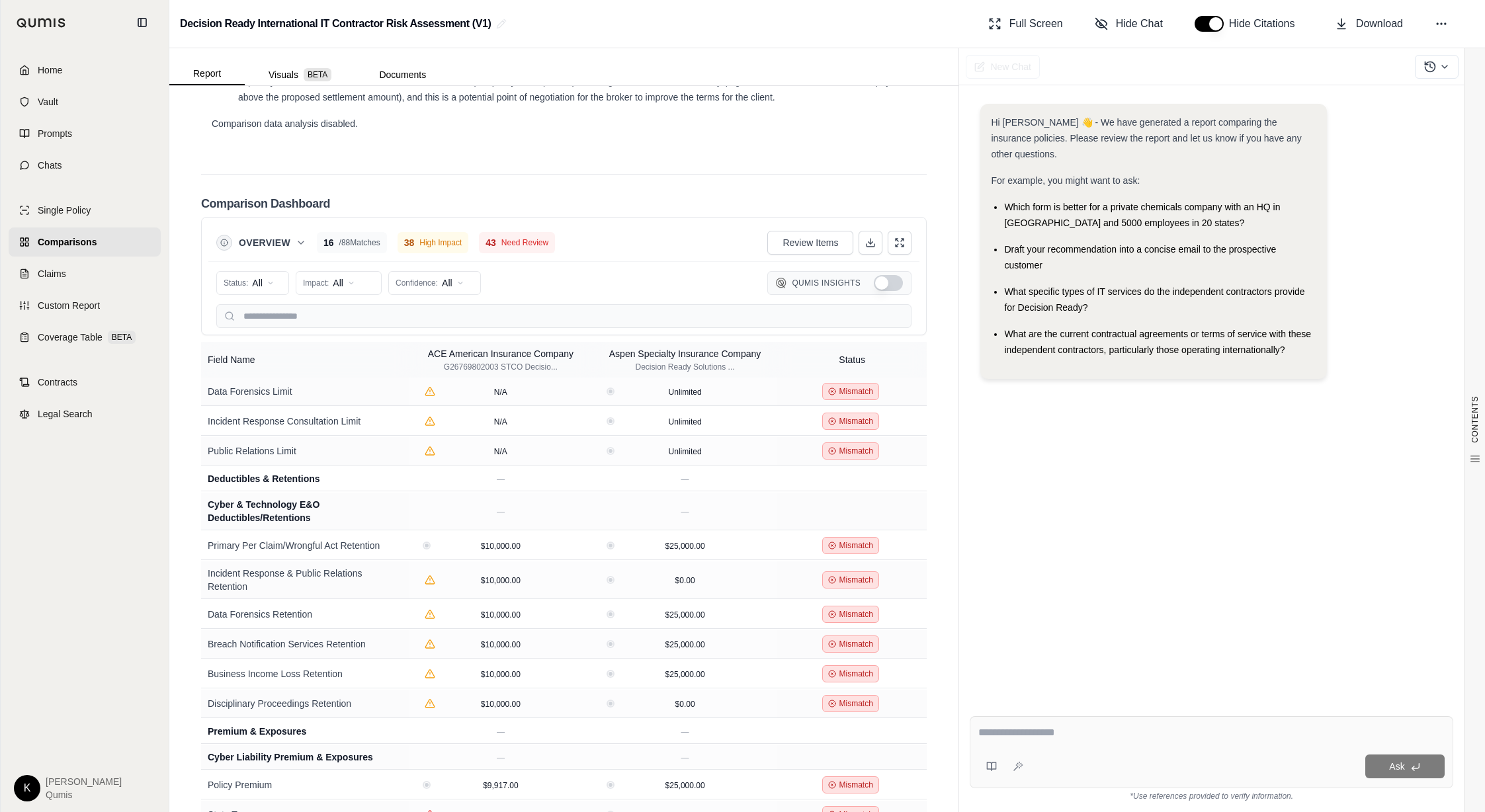
scroll to position [2709, 0]
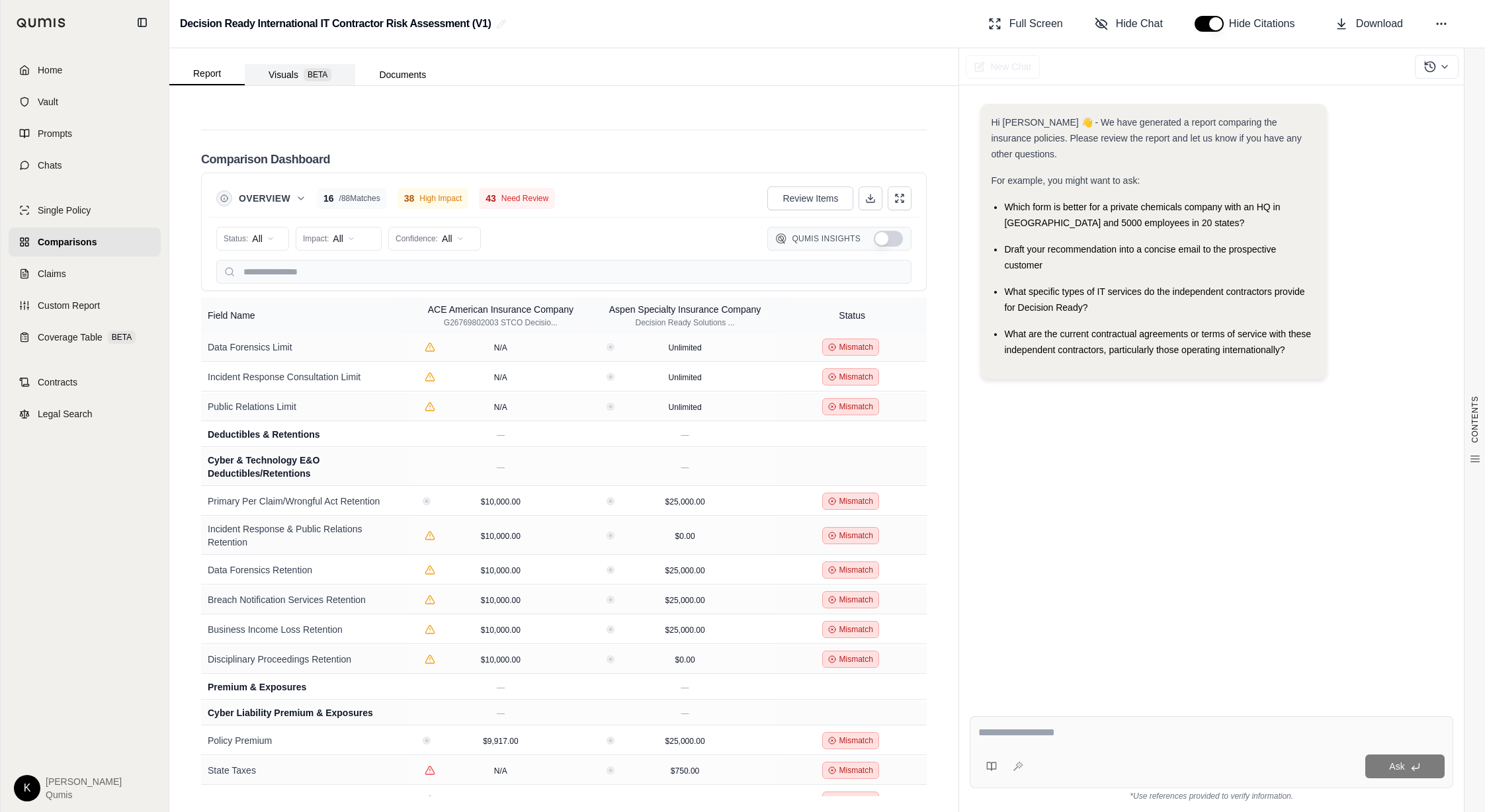
click at [260, 75] on button "Visuals BETA" at bounding box center [300, 75] width 110 height 21
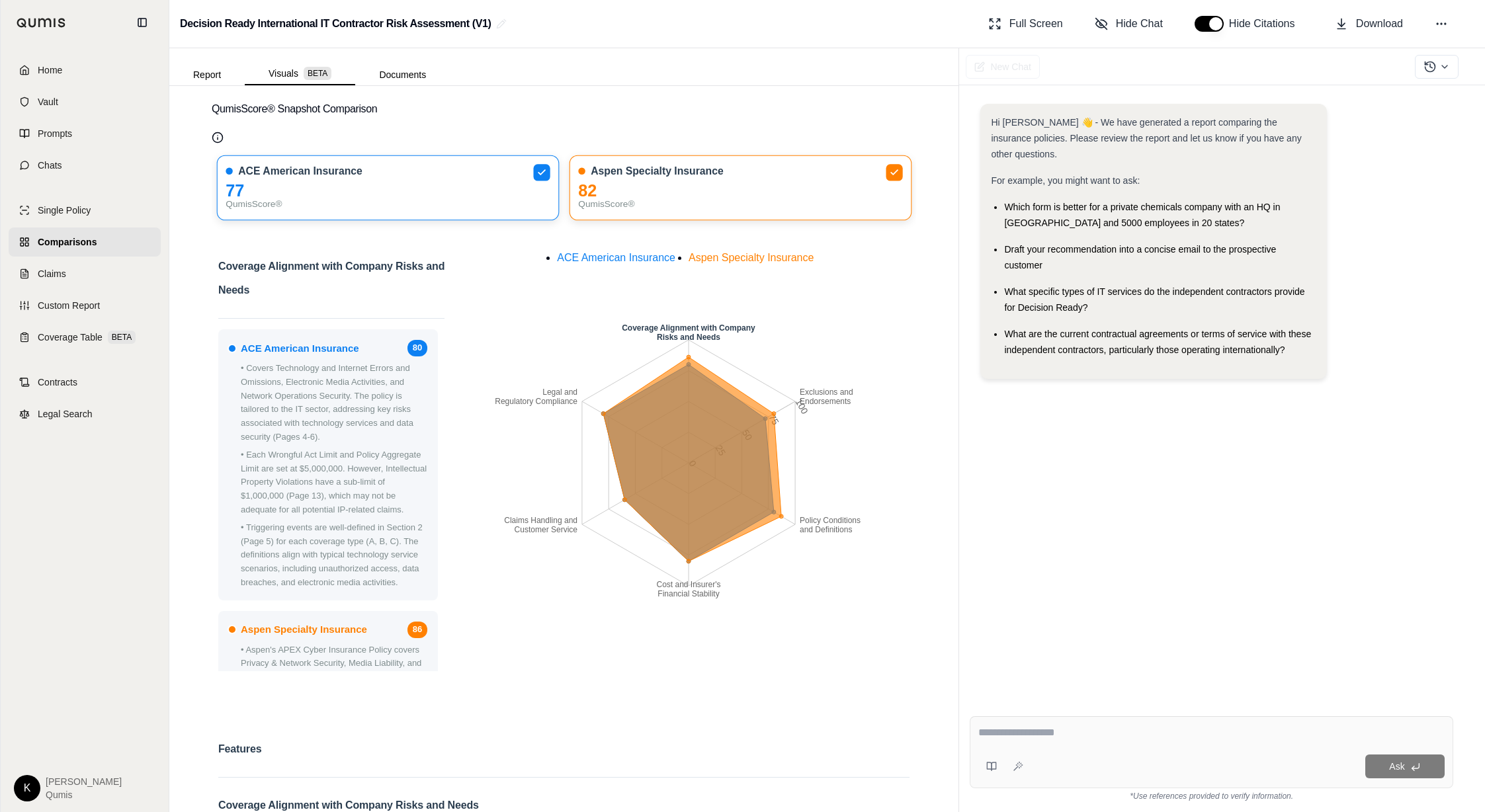
scroll to position [0, 0]
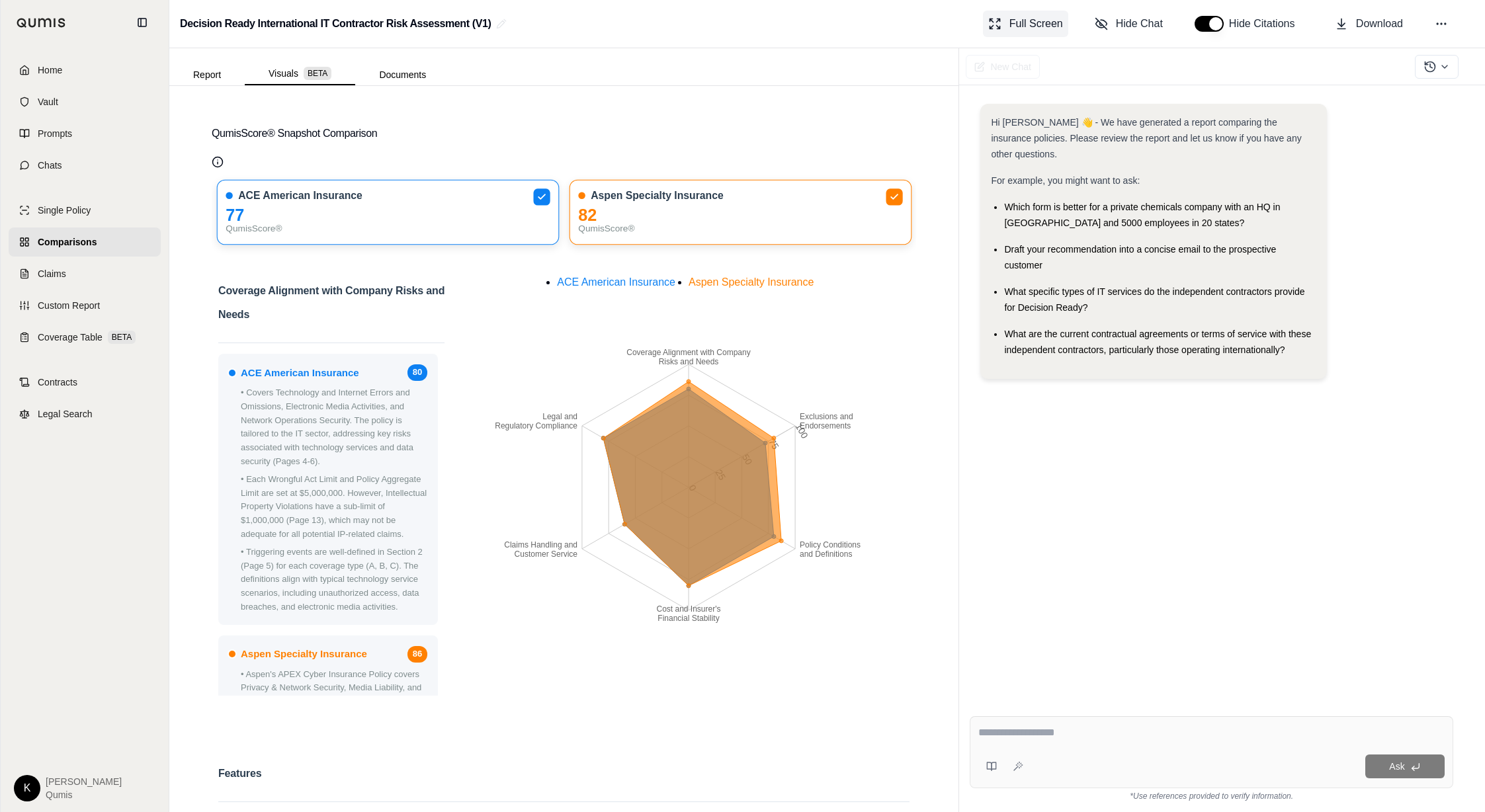
click at [1011, 27] on span "Full Screen" at bounding box center [1036, 24] width 54 height 16
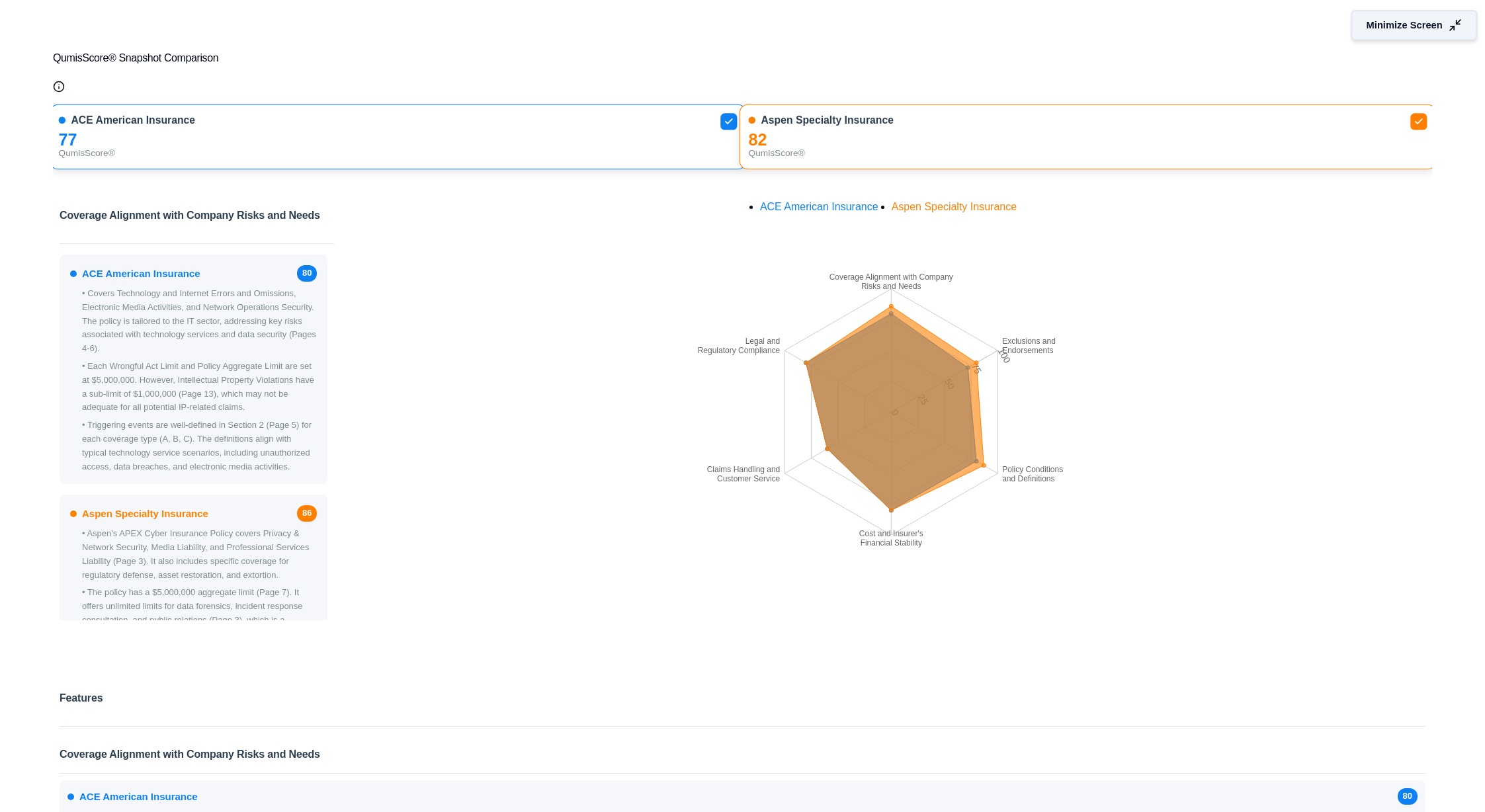
click at [1382, 26] on span "Minimize Screen" at bounding box center [1404, 26] width 76 height 14
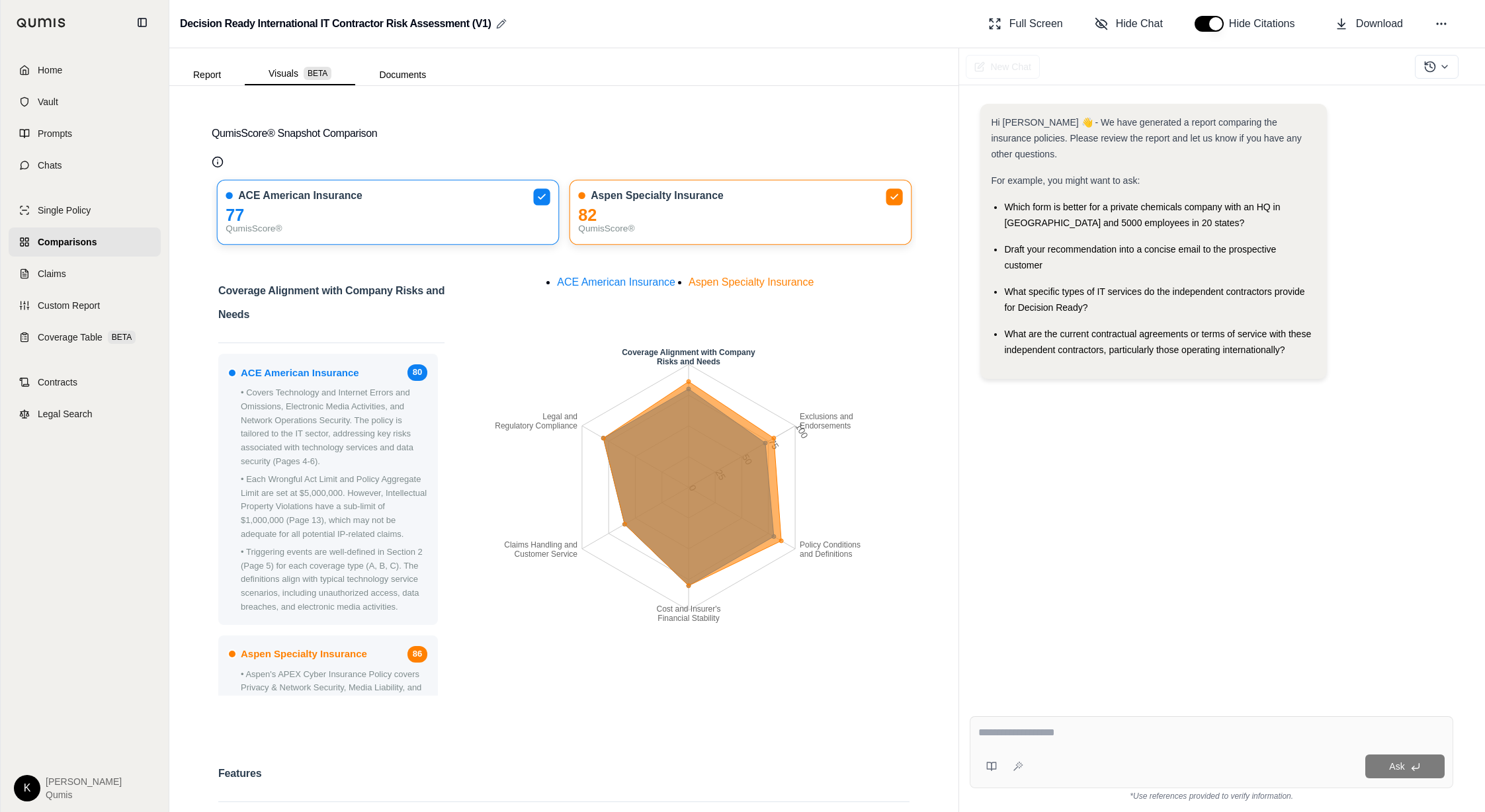
click at [500, 22] on icon at bounding box center [501, 24] width 10 height 10
drag, startPoint x: 460, startPoint y: 23, endPoint x: 65, endPoint y: 33, distance: 395.1
click at [48, 32] on div "**********" at bounding box center [742, 406] width 1485 height 812
drag, startPoint x: 456, startPoint y: 23, endPoint x: 189, endPoint y: 9, distance: 267.4
click at [189, 9] on div "**********" at bounding box center [827, 24] width 1316 height 48
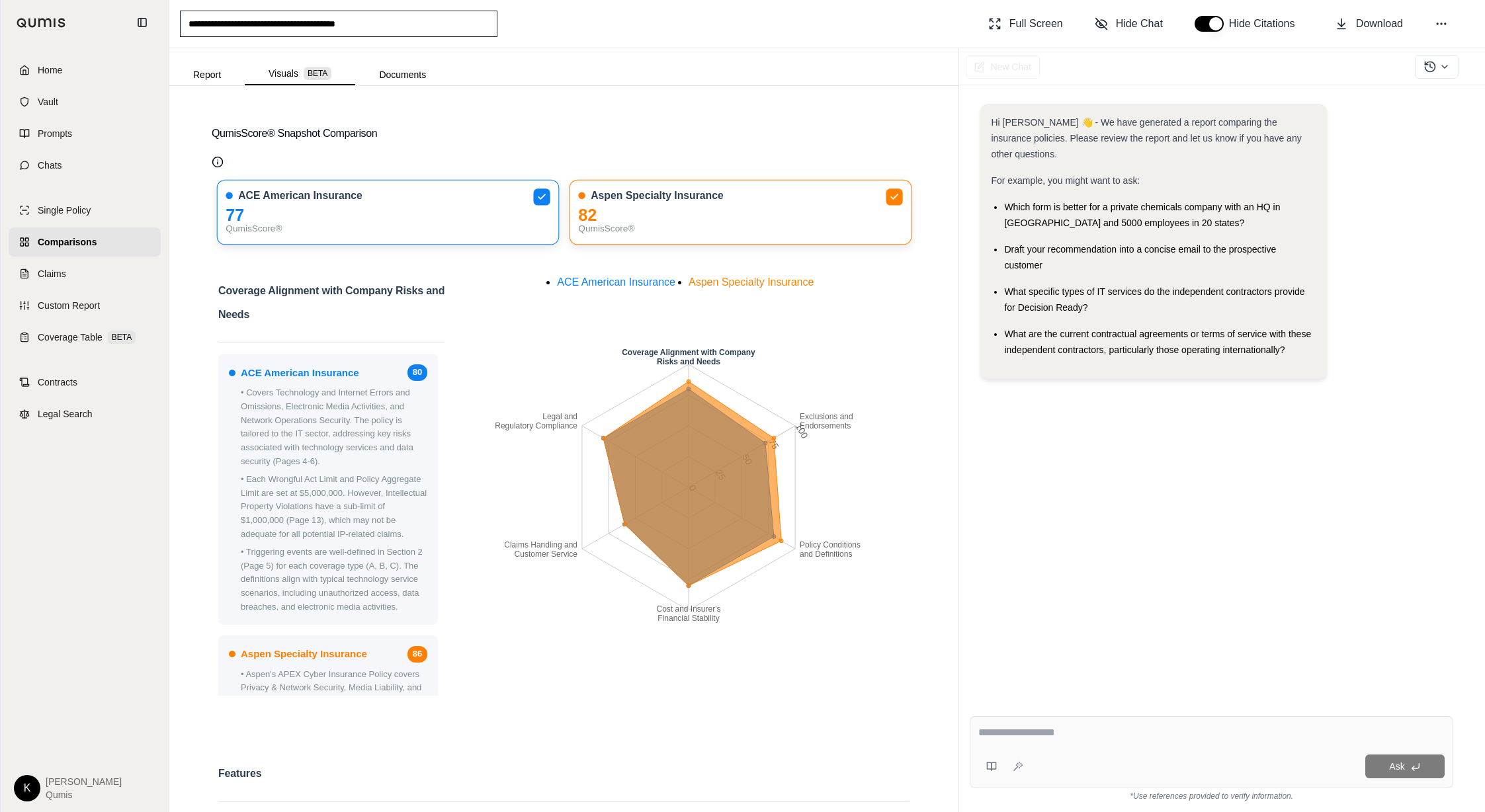
type input "**********"
click at [84, 239] on span "Comparisons" at bounding box center [67, 242] width 59 height 13
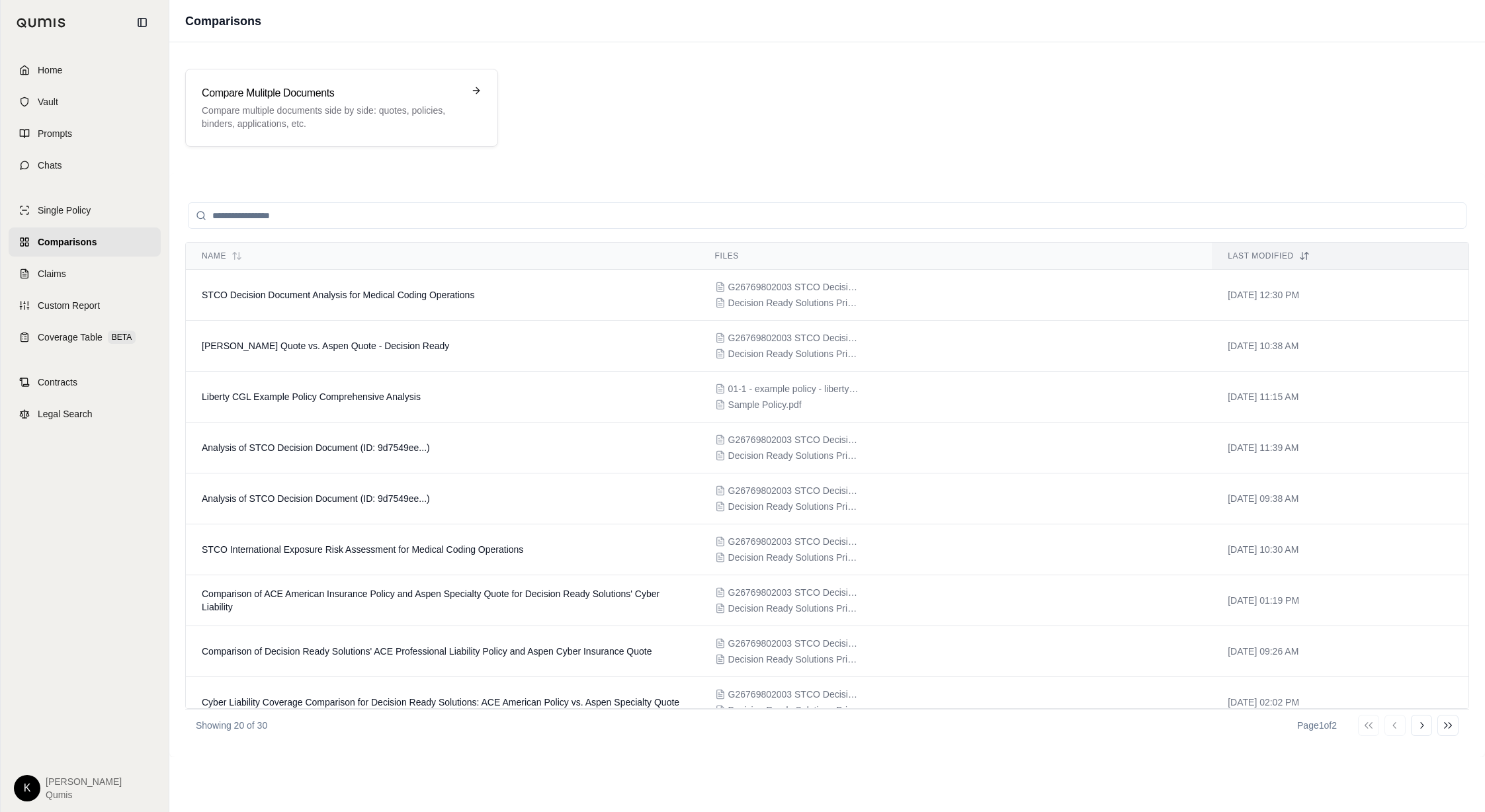
click at [294, 220] on input "search" at bounding box center [827, 216] width 1279 height 27
click at [114, 276] on link "Claims" at bounding box center [84, 273] width 152 height 29
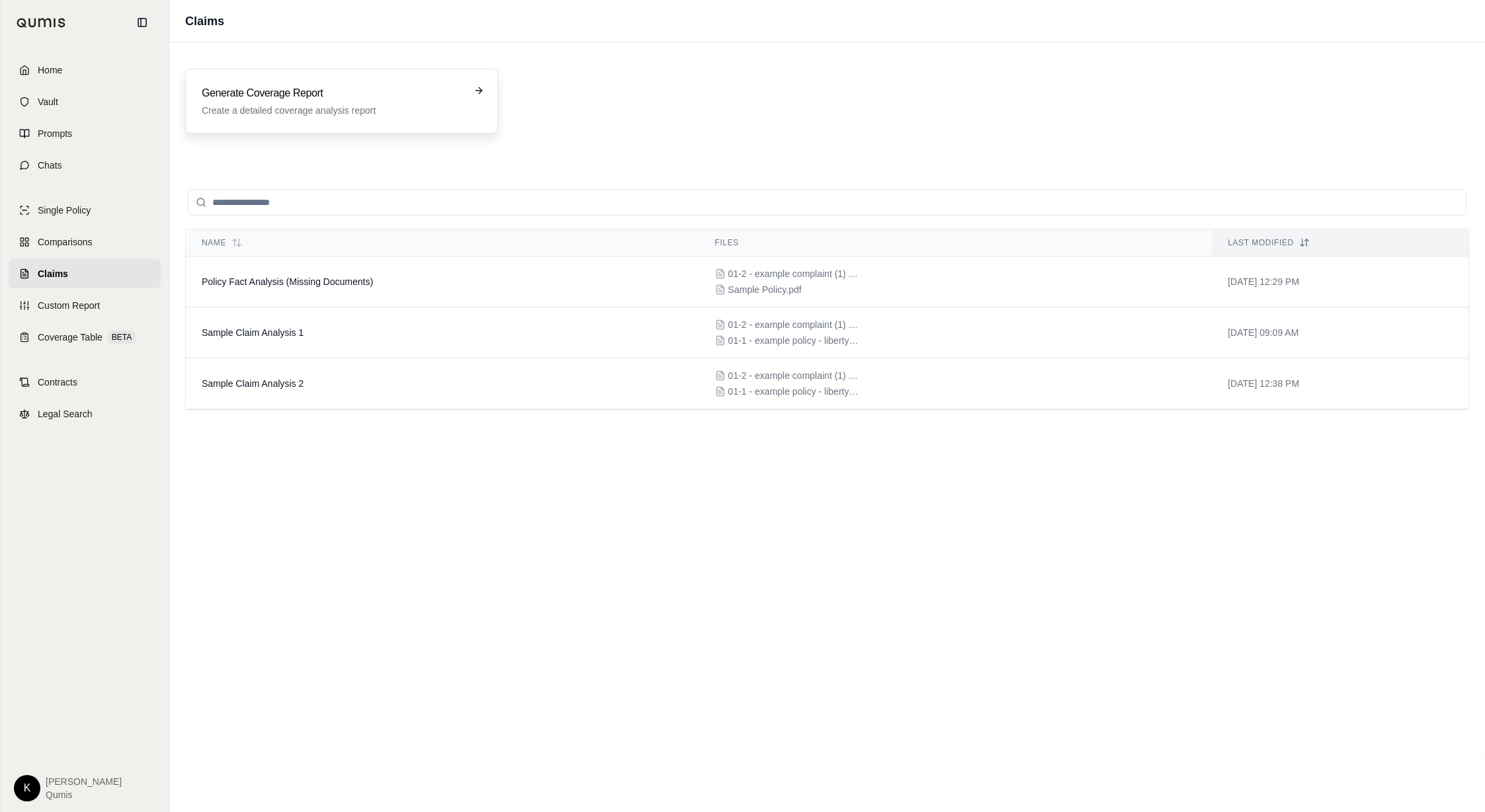
click at [266, 109] on p "Create a detailed coverage analysis report" at bounding box center [332, 110] width 261 height 13
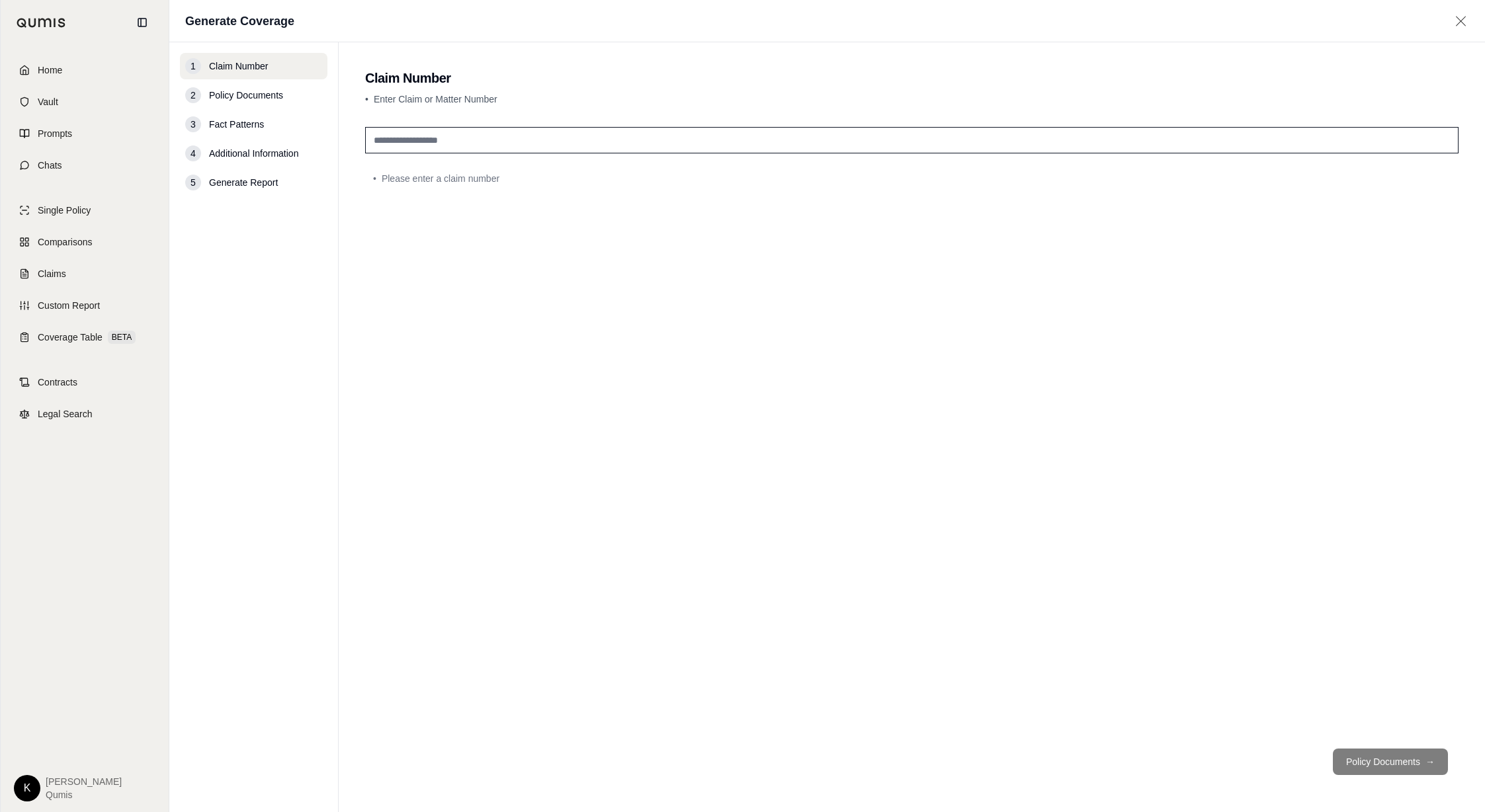
click at [429, 141] on input "text" at bounding box center [911, 140] width 1093 height 27
type input "**********"
click at [593, 327] on div "**********" at bounding box center [911, 430] width 1093 height 616
click at [1377, 756] on button "Policy Documents →" at bounding box center [1390, 762] width 115 height 27
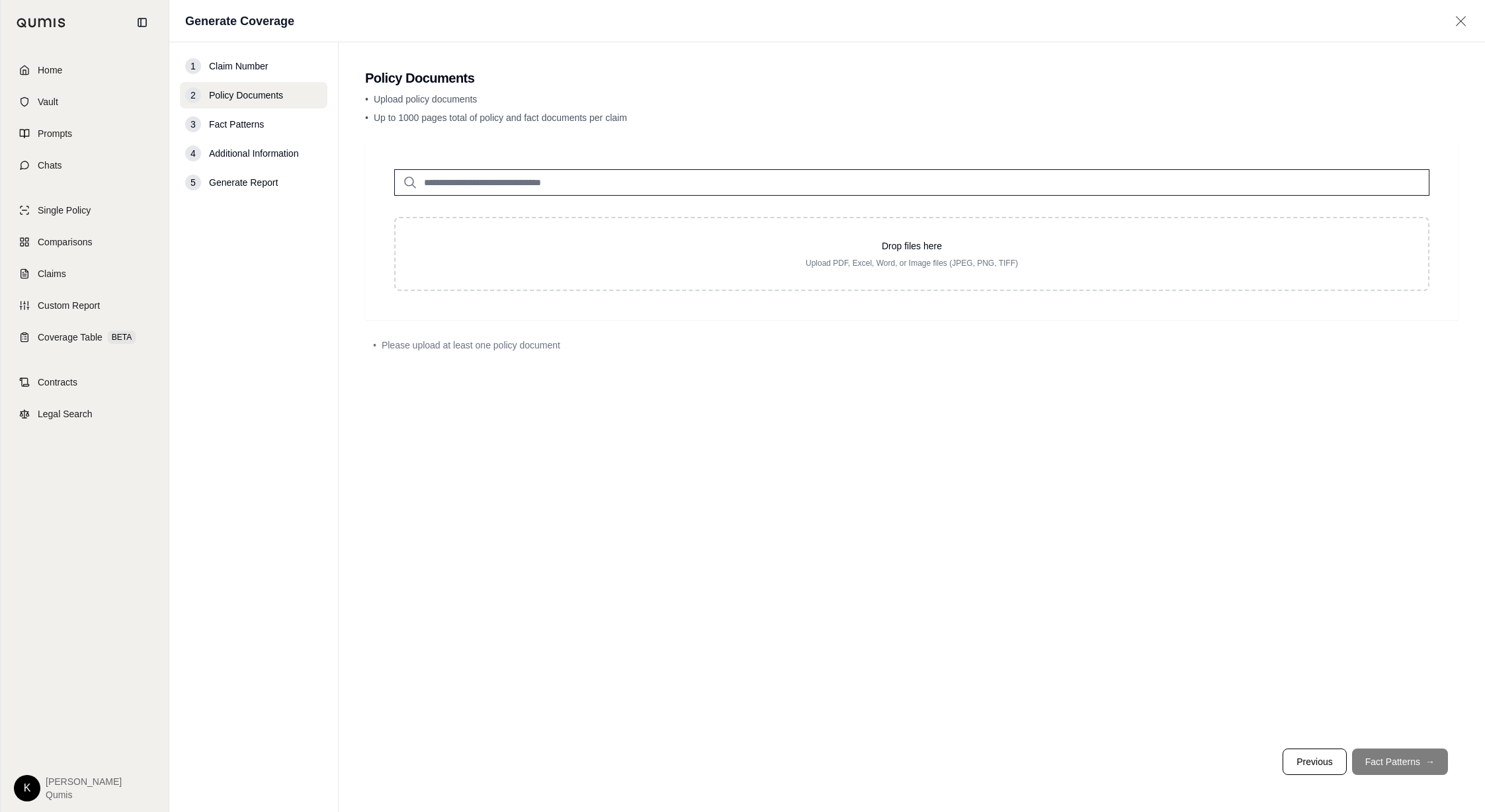
click at [504, 184] on input "search" at bounding box center [911, 183] width 1035 height 27
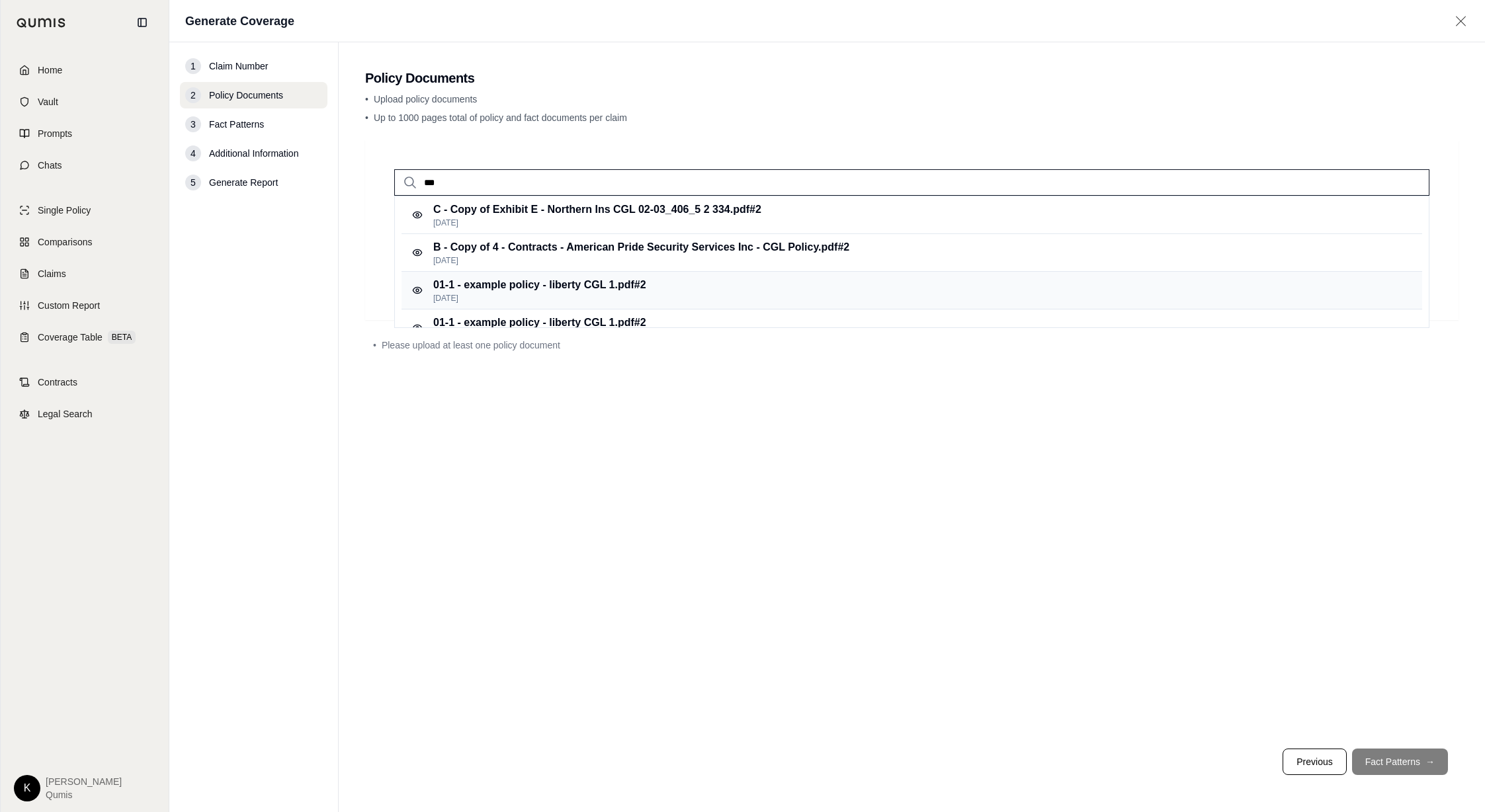
scroll to position [15, 0]
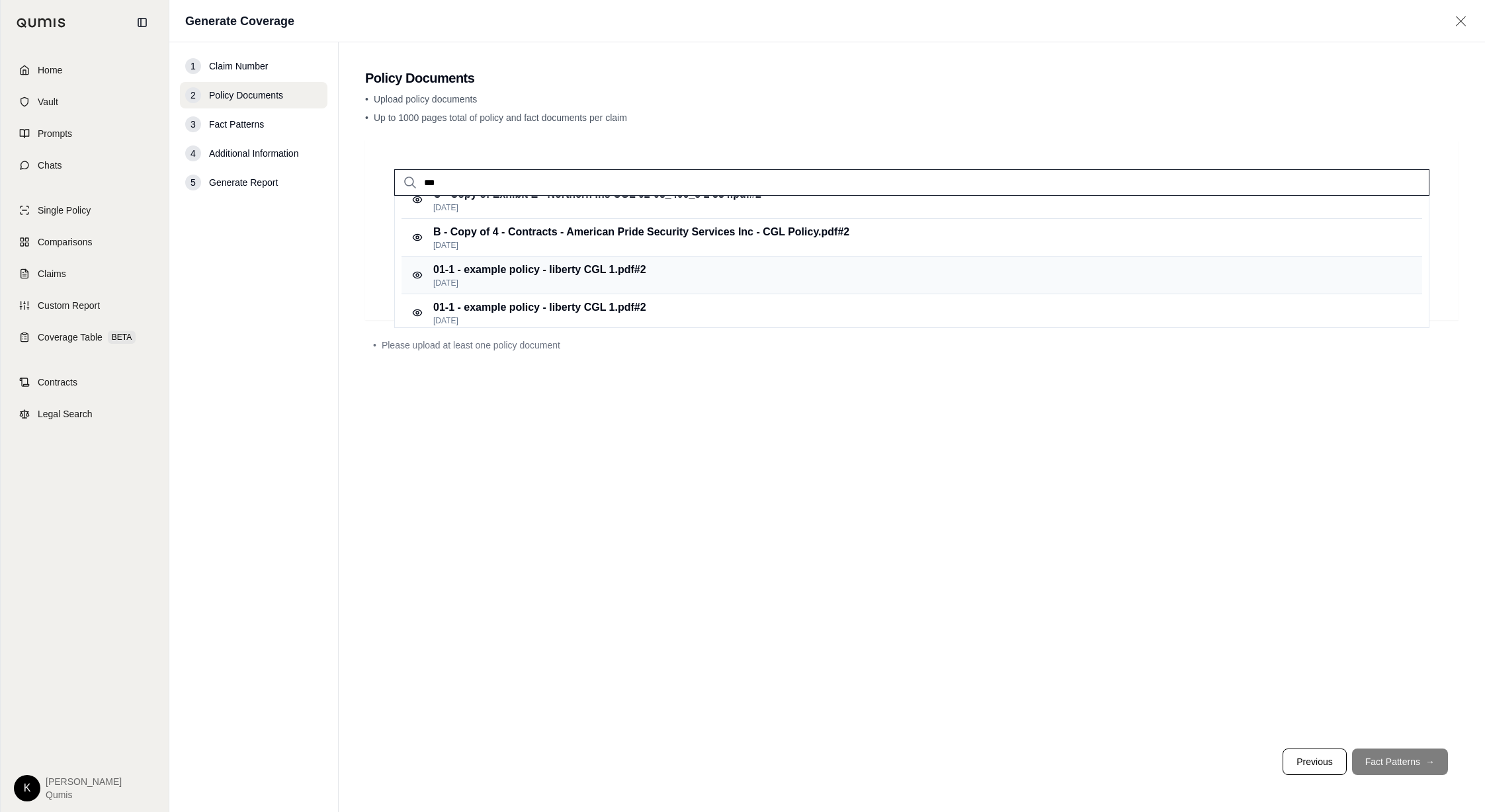
type input "***"
click at [629, 268] on p "01-1 - example policy - liberty CGL 1.pdf #2" at bounding box center [539, 270] width 213 height 16
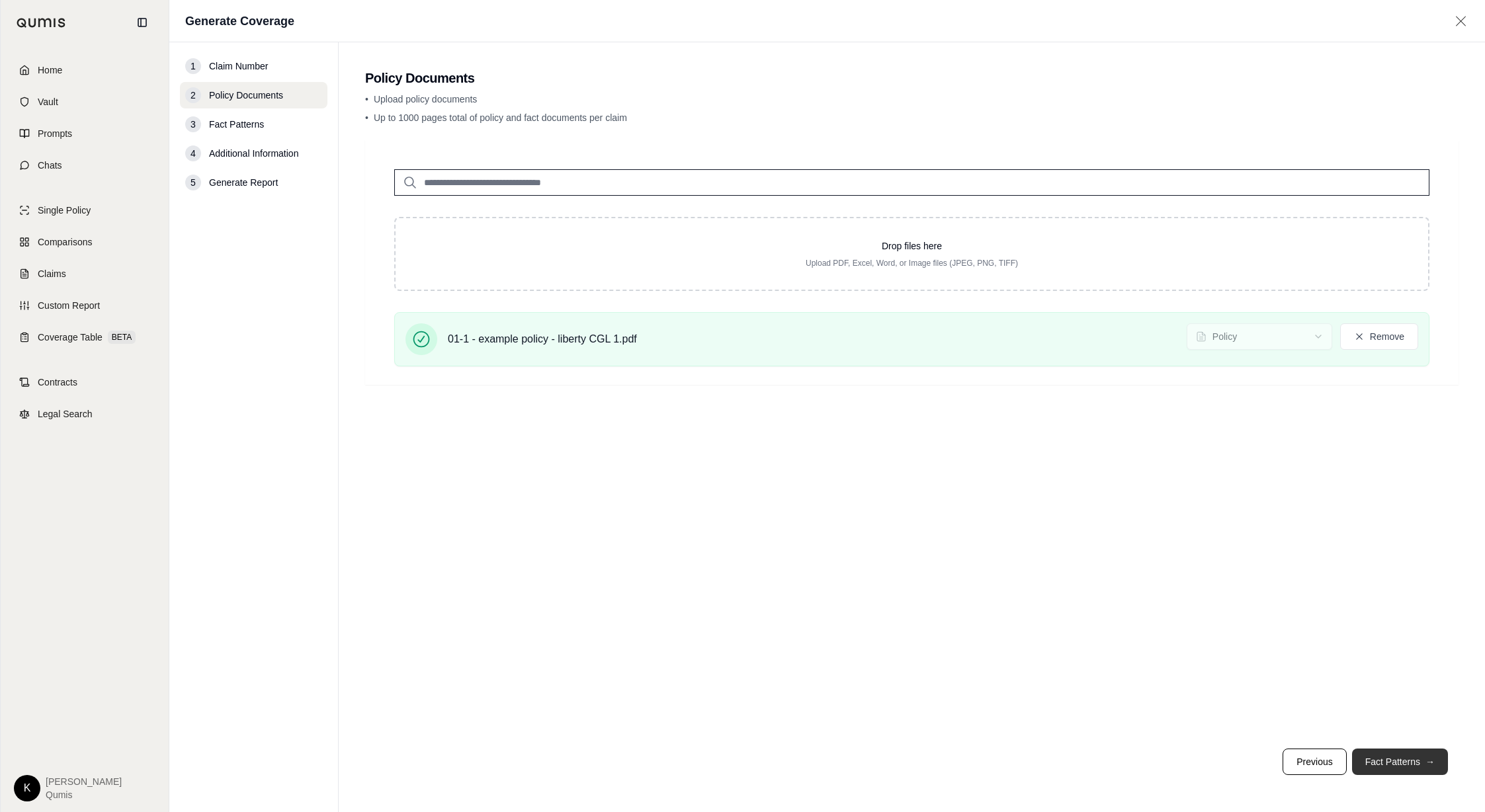
click at [1372, 765] on button "Fact Patterns →" at bounding box center [1400, 762] width 96 height 27
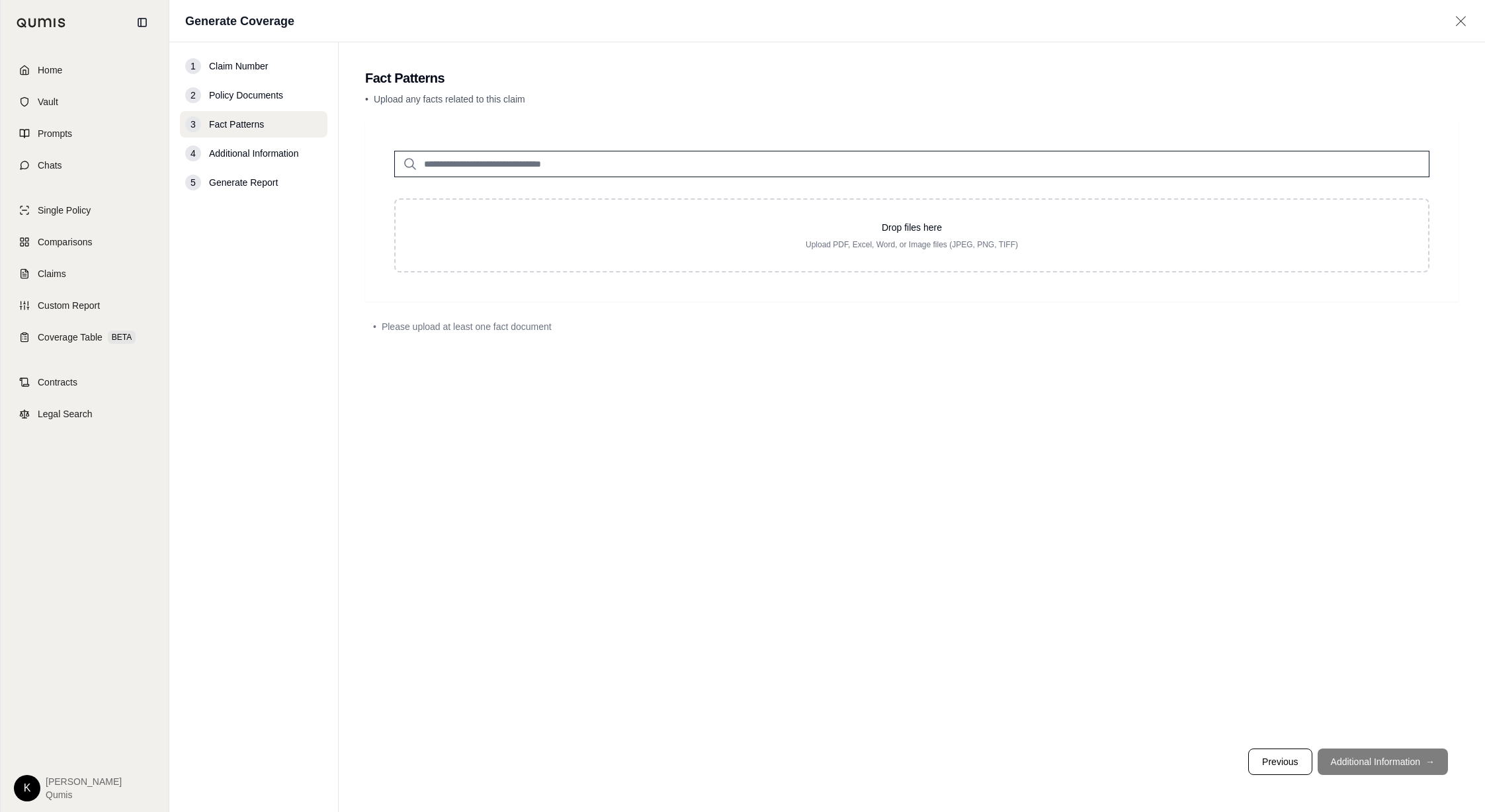
click at [520, 161] on input "search" at bounding box center [911, 164] width 1035 height 27
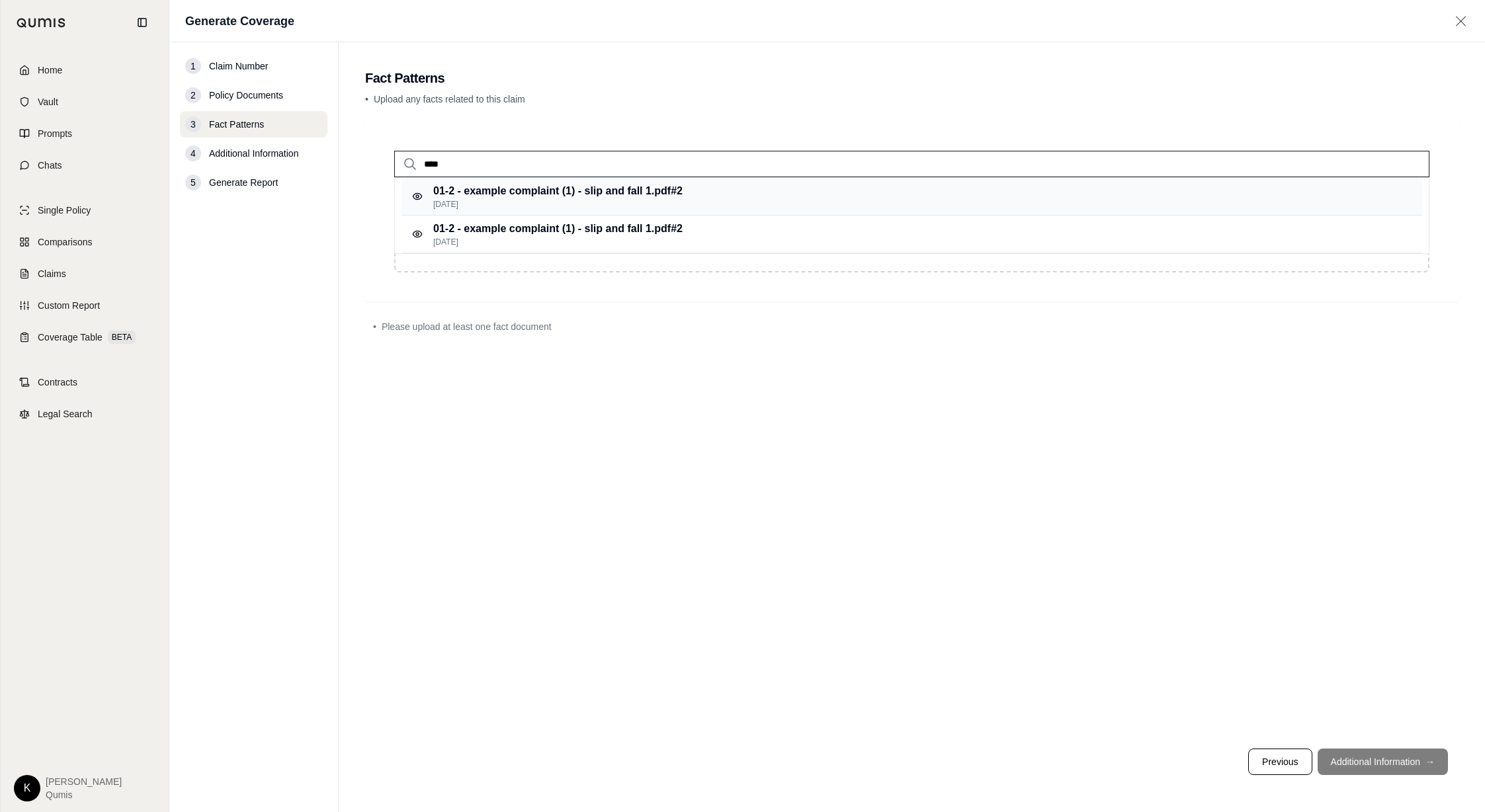
type input "****"
click at [624, 191] on p "01-2 - example complaint (1) - slip and fall 1.pdf #2" at bounding box center [557, 191] width 249 height 16
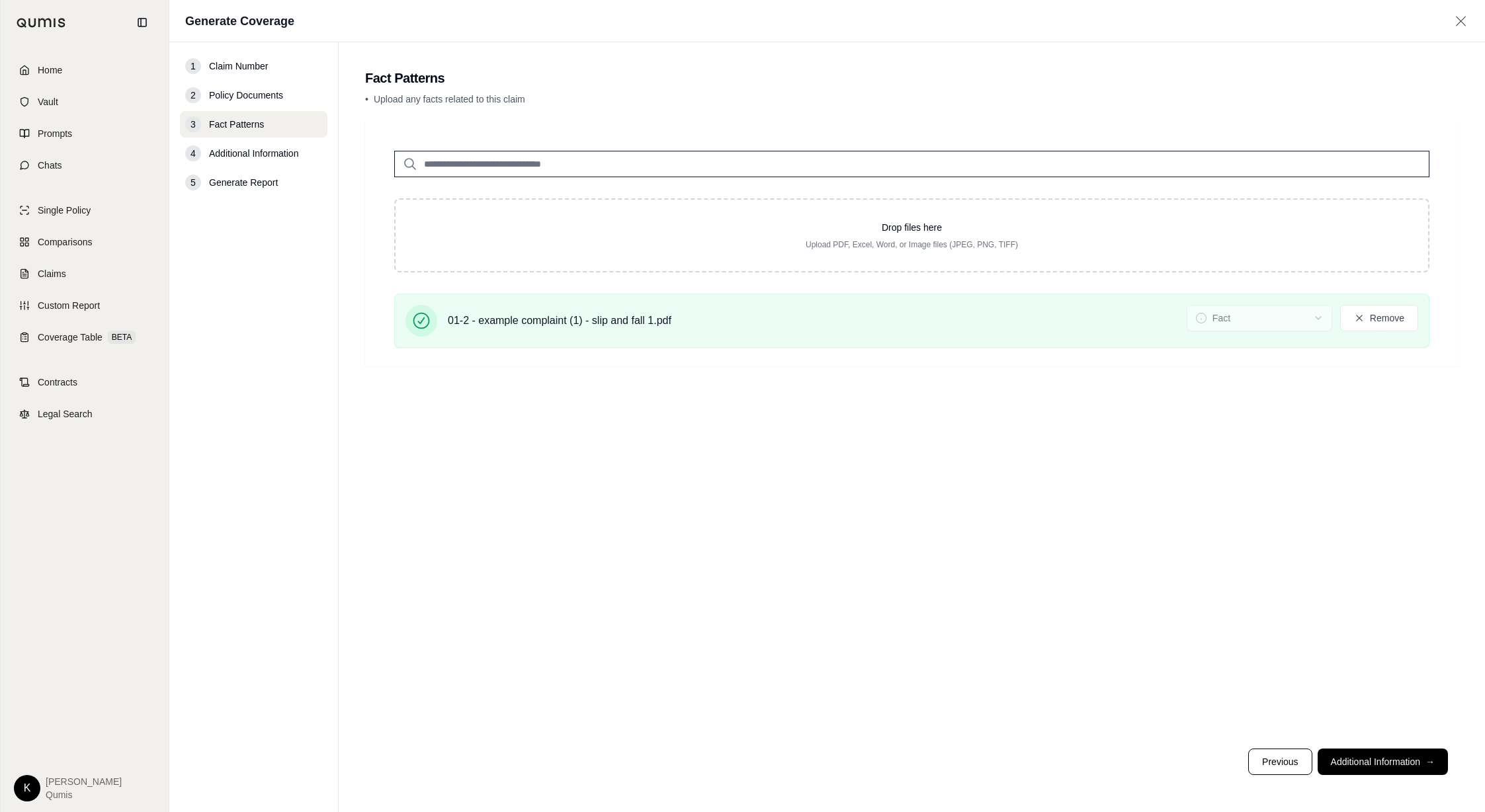
click at [995, 578] on div "Drop files here Upload PDF, Excel, Word, or Image files (JPEG, PNG, TIFF) 01-2 …" at bounding box center [911, 430] width 1093 height 616
click at [1380, 760] on button "Additional Information →" at bounding box center [1383, 762] width 131 height 27
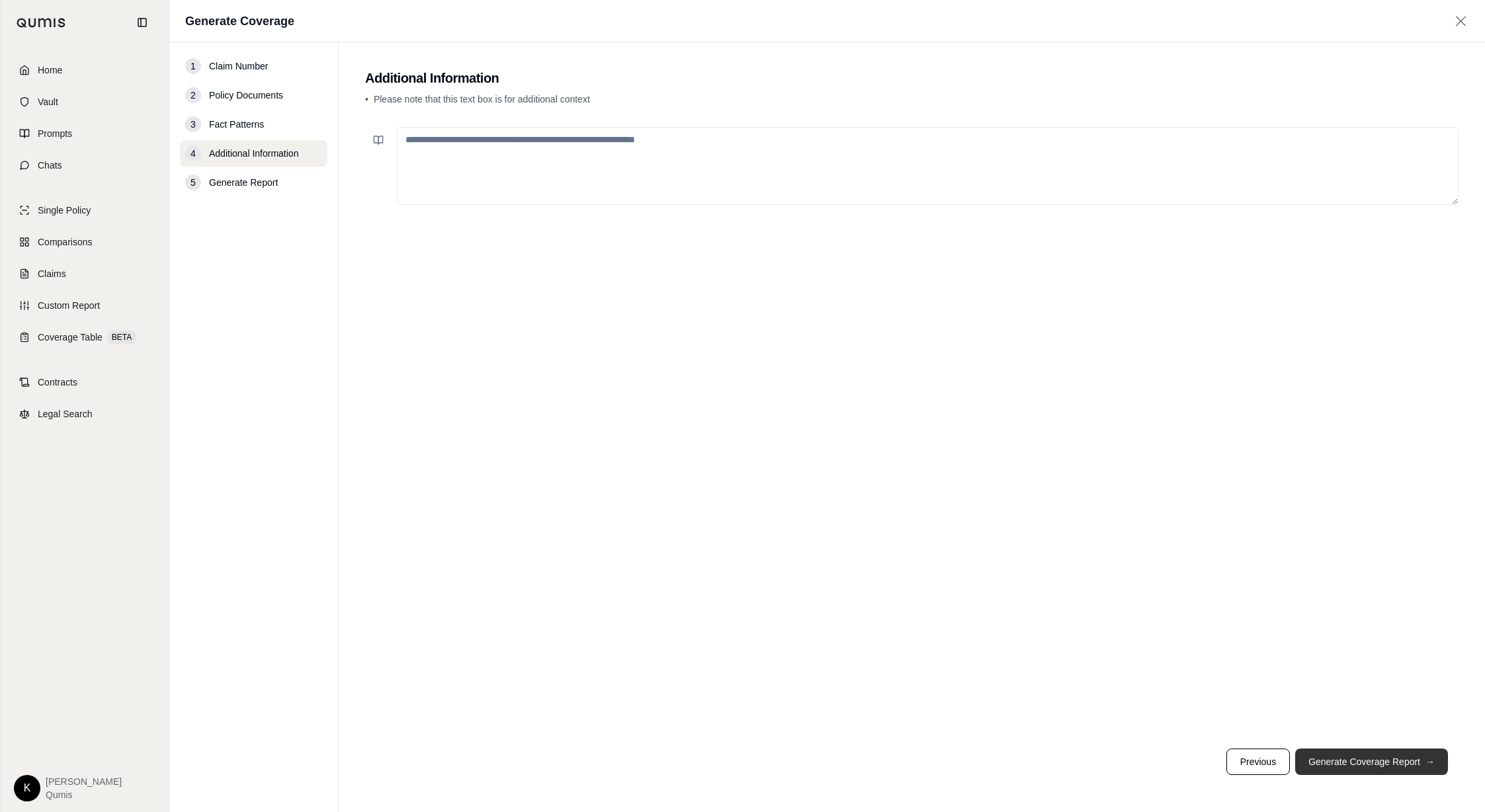
click at [1378, 768] on button "Generate Coverage Report →" at bounding box center [1372, 762] width 153 height 27
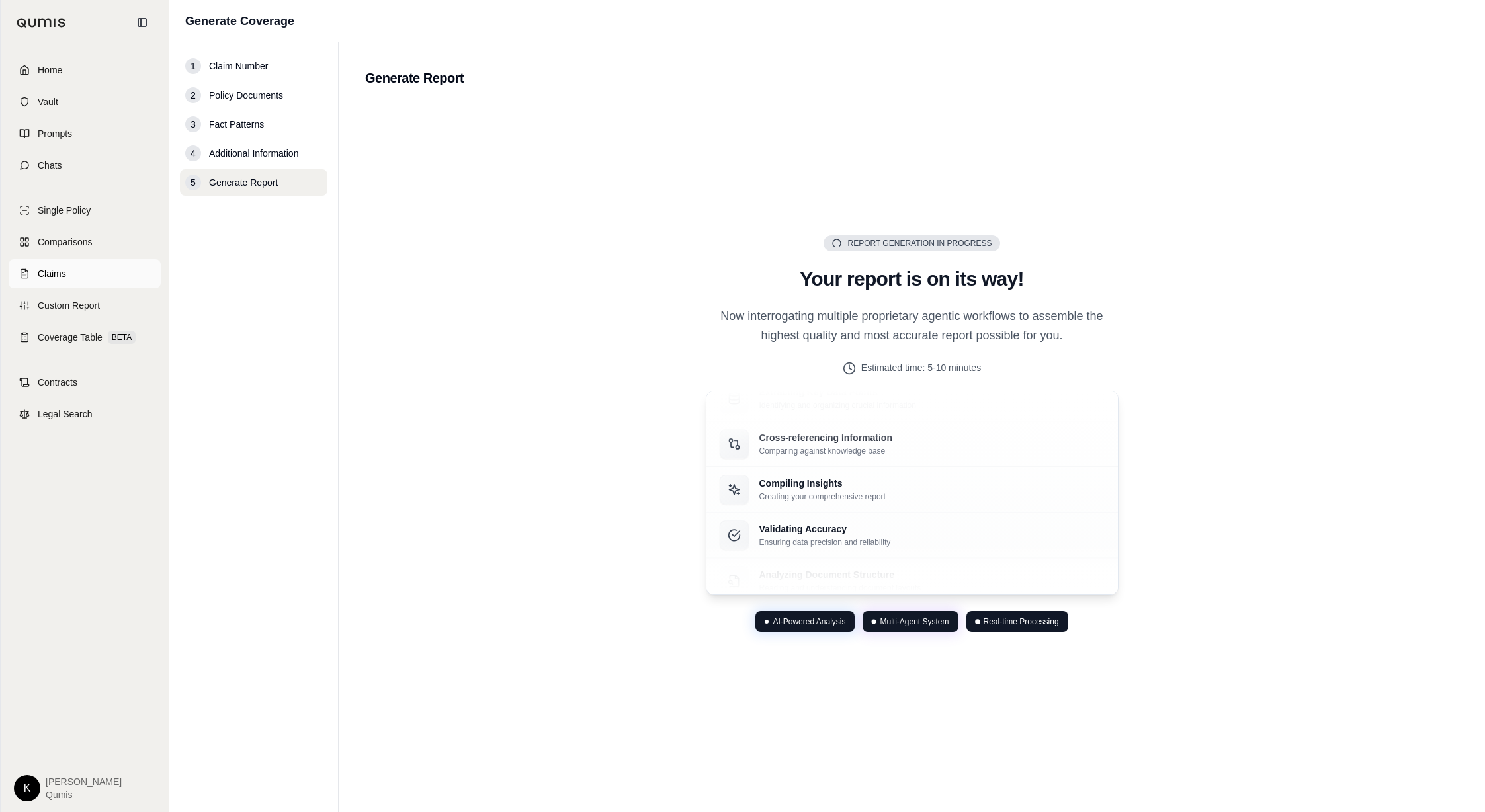
click at [80, 271] on link "Claims" at bounding box center [84, 273] width 152 height 29
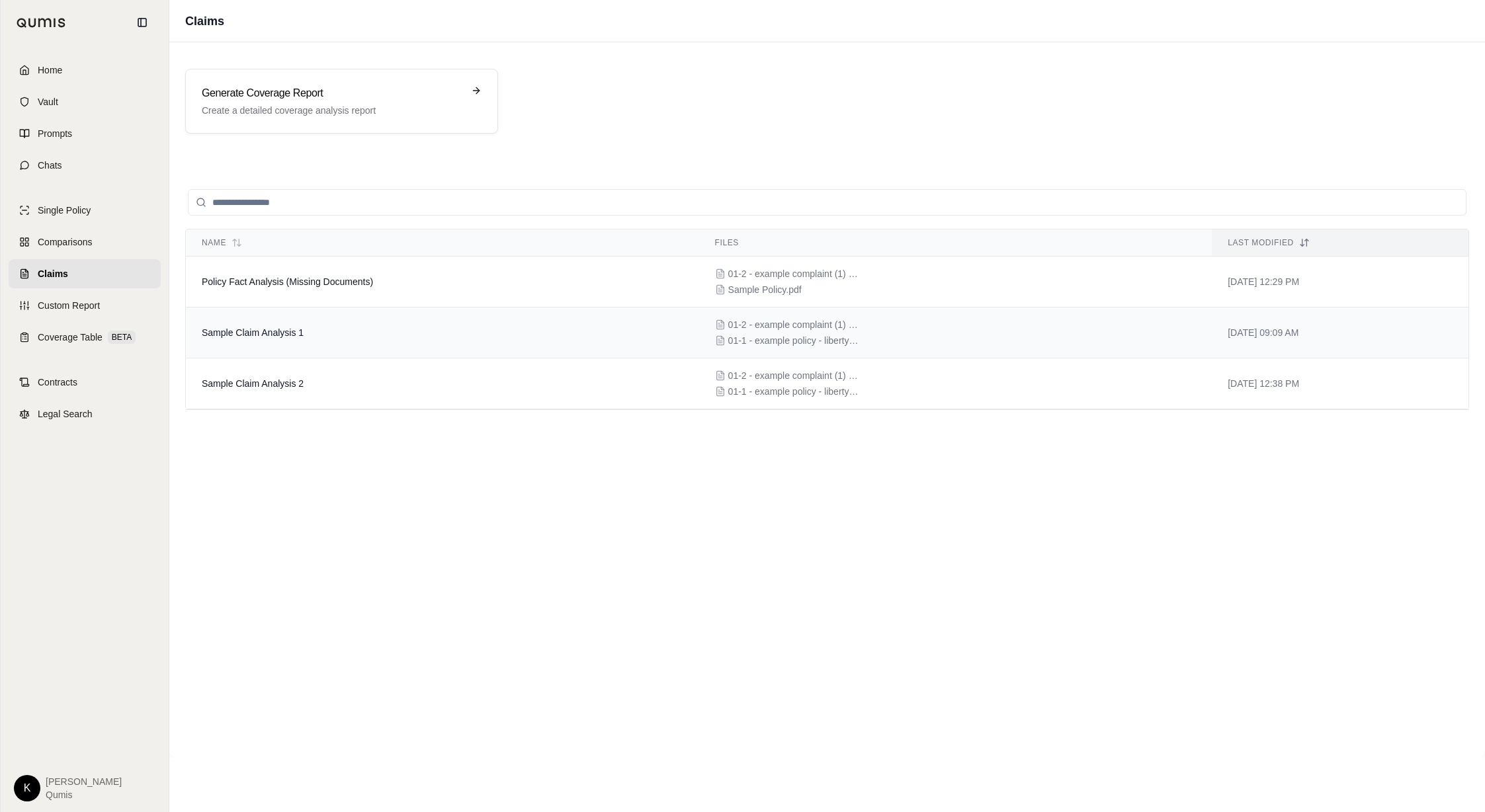
click at [432, 341] on td "Sample Claim Analysis 1" at bounding box center [442, 333] width 513 height 51
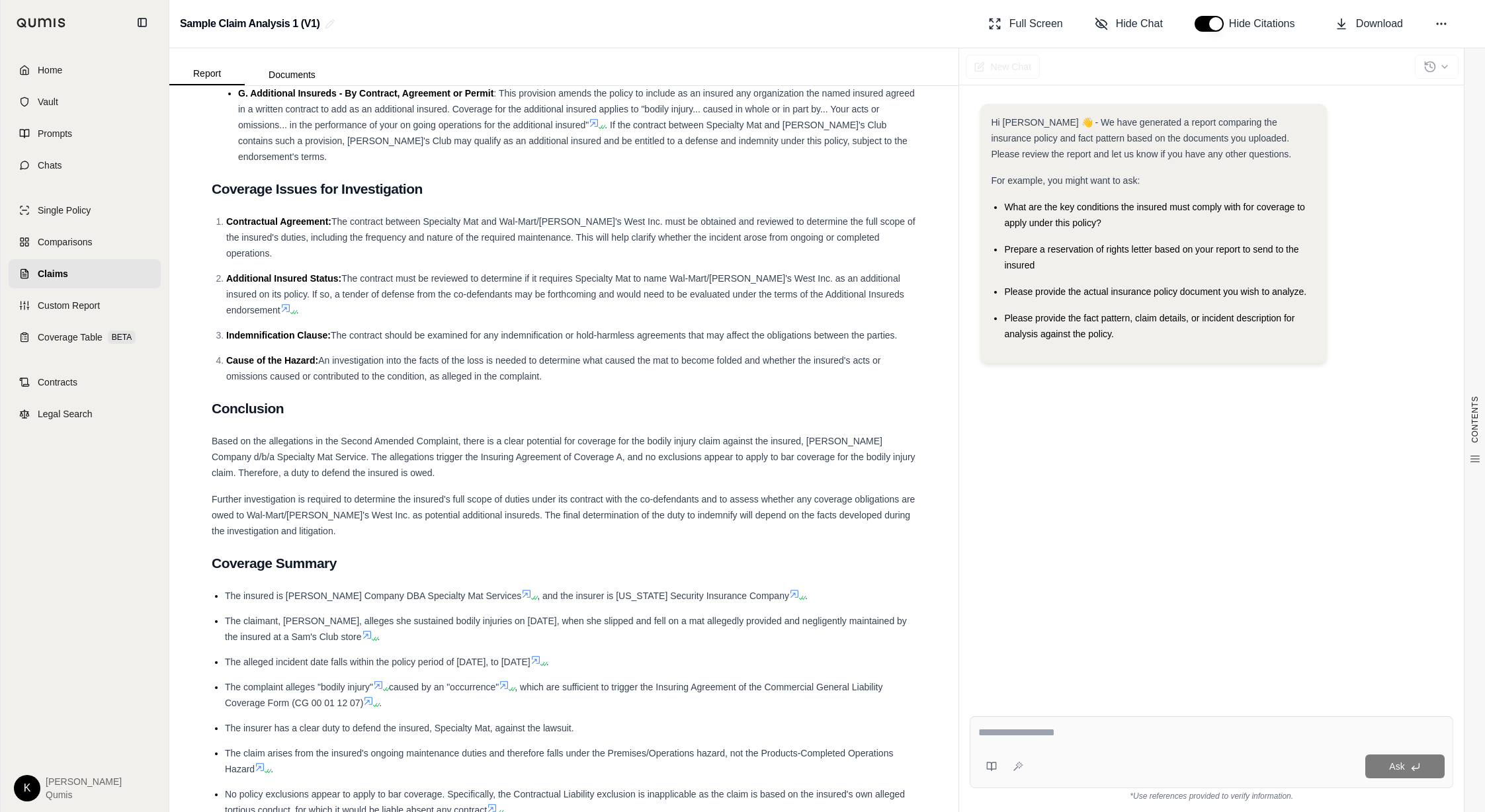
scroll to position [1951, 0]
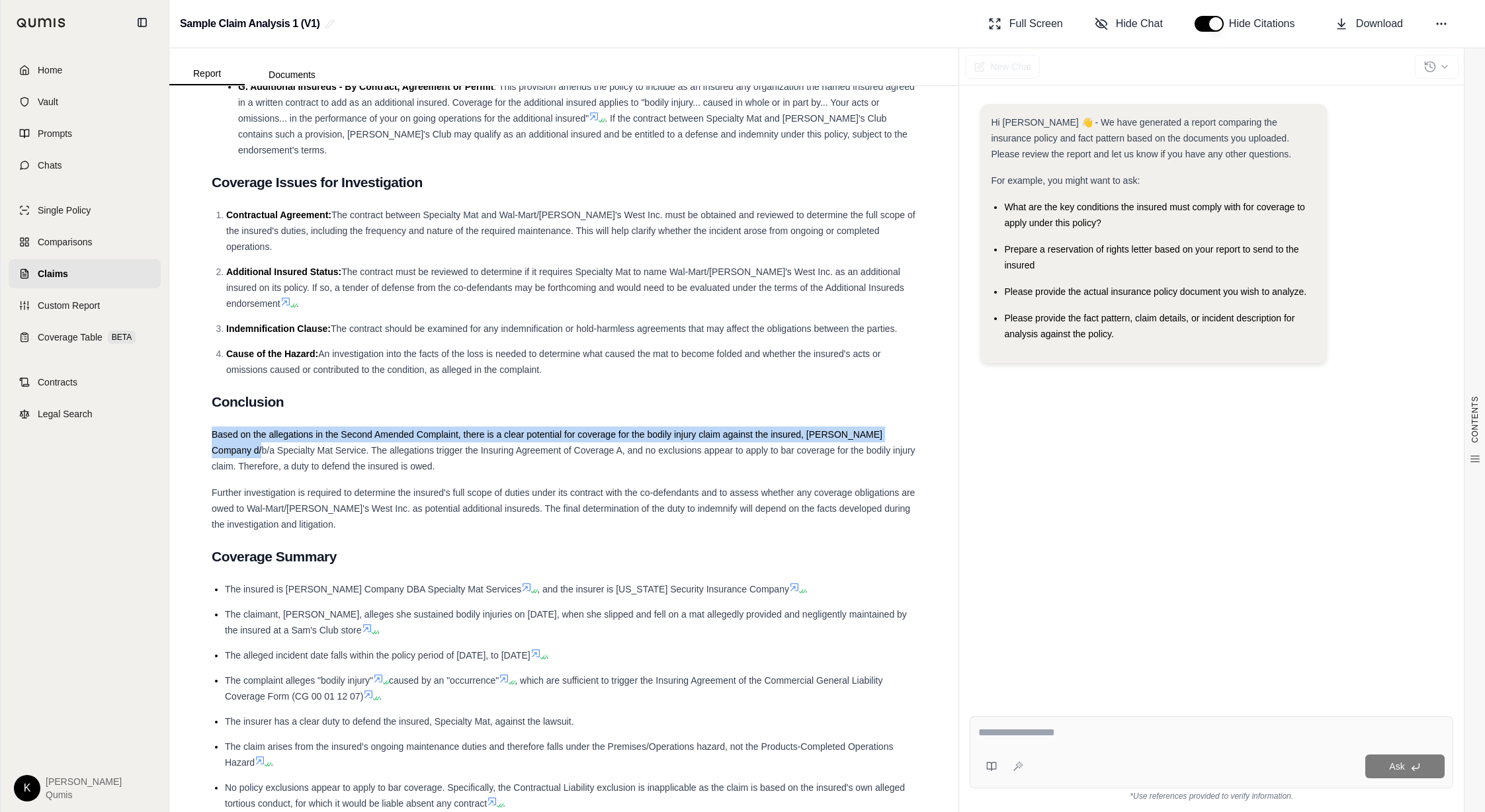
drag, startPoint x: 213, startPoint y: 396, endPoint x: 193, endPoint y: 389, distance: 21.2
click at [193, 389] on div "CONTENTS Table of Contents Key Findings: COVERAGE ANALYSIS REPORT Claim Informa…" at bounding box center [563, 448] width 789 height 726
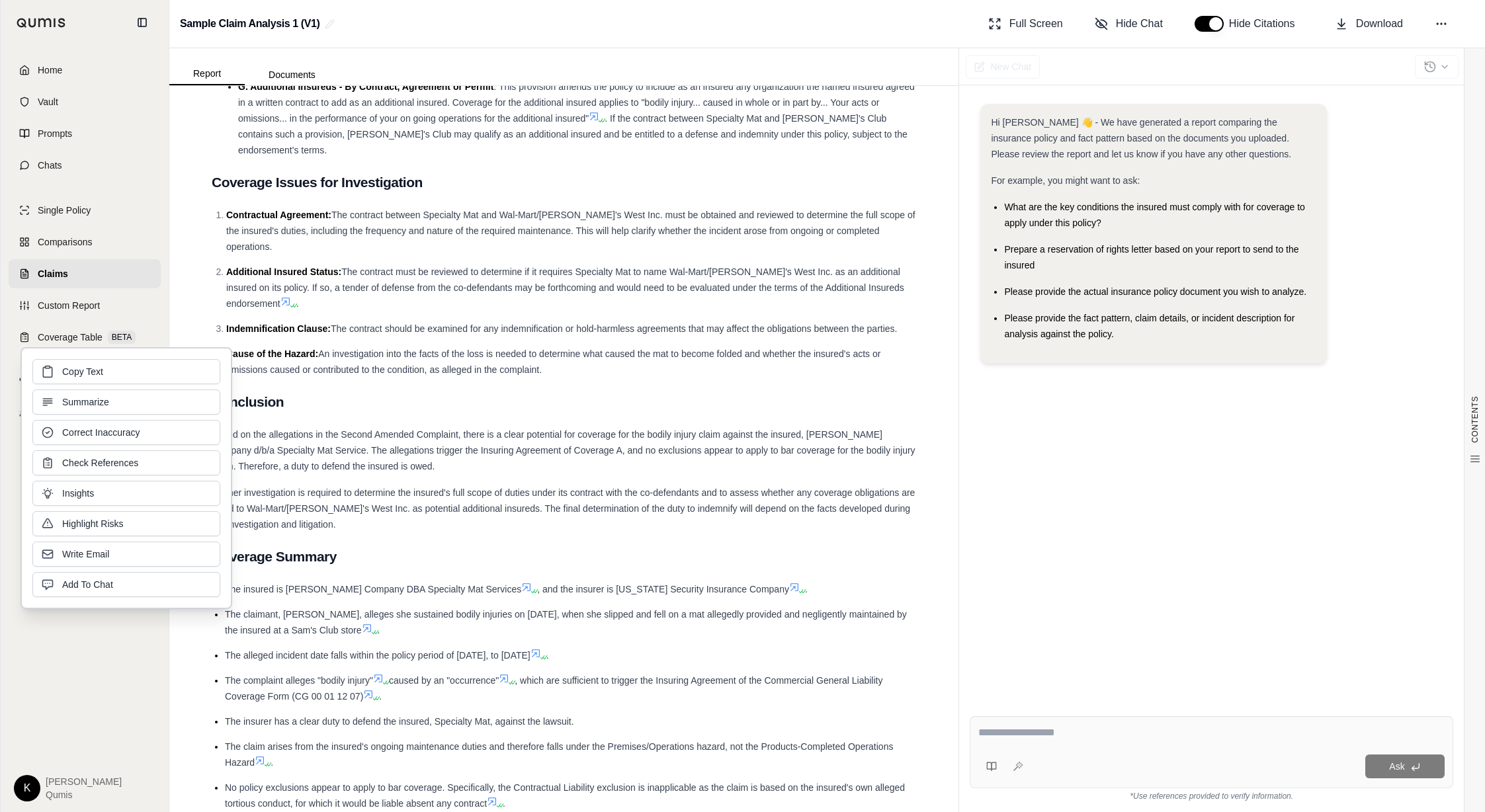
click at [408, 426] on div "Based on the allegations in the Second Amended Complaint, there is a clear pote…" at bounding box center [563, 450] width 704 height 48
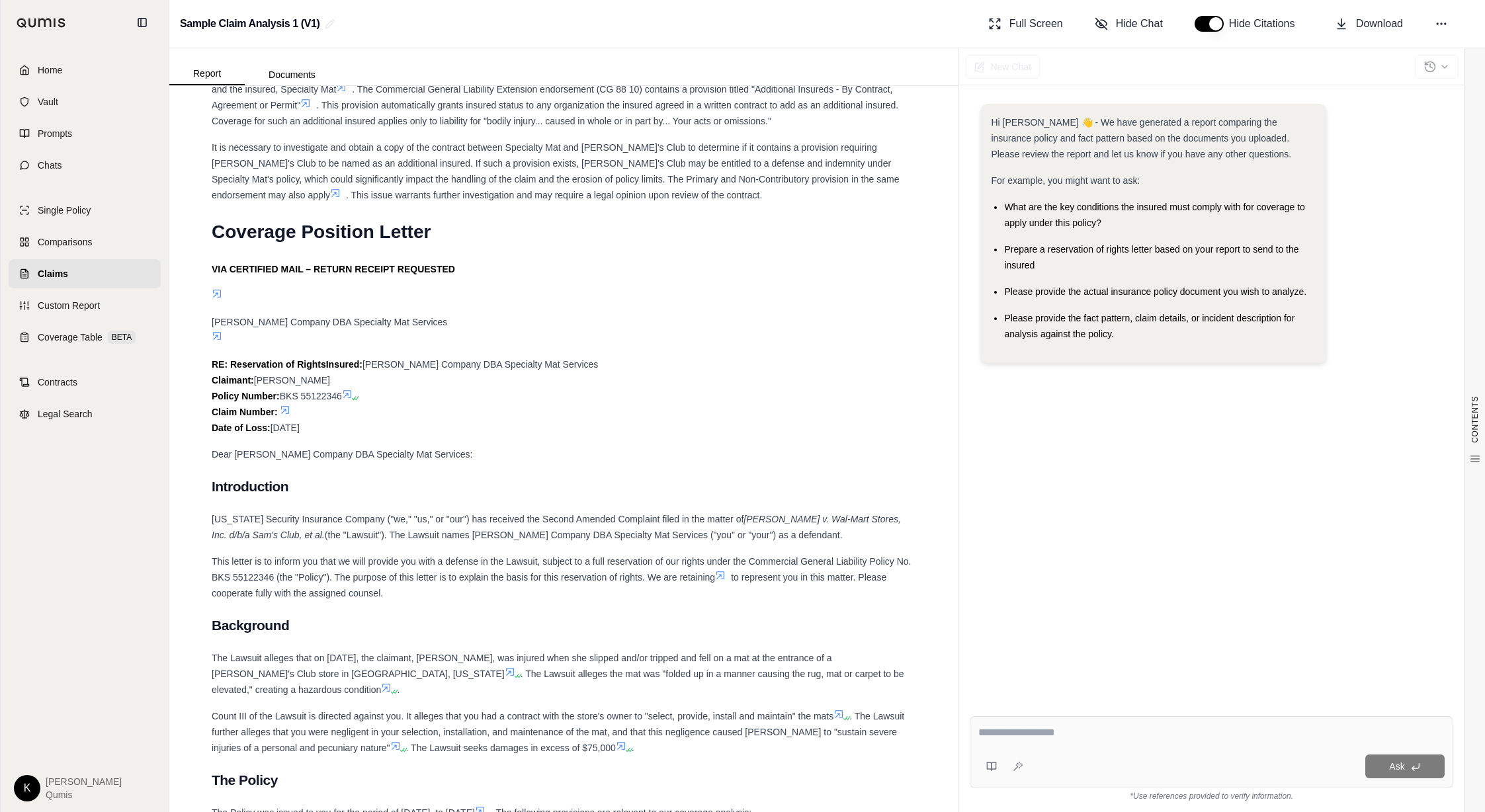
scroll to position [4374, 0]
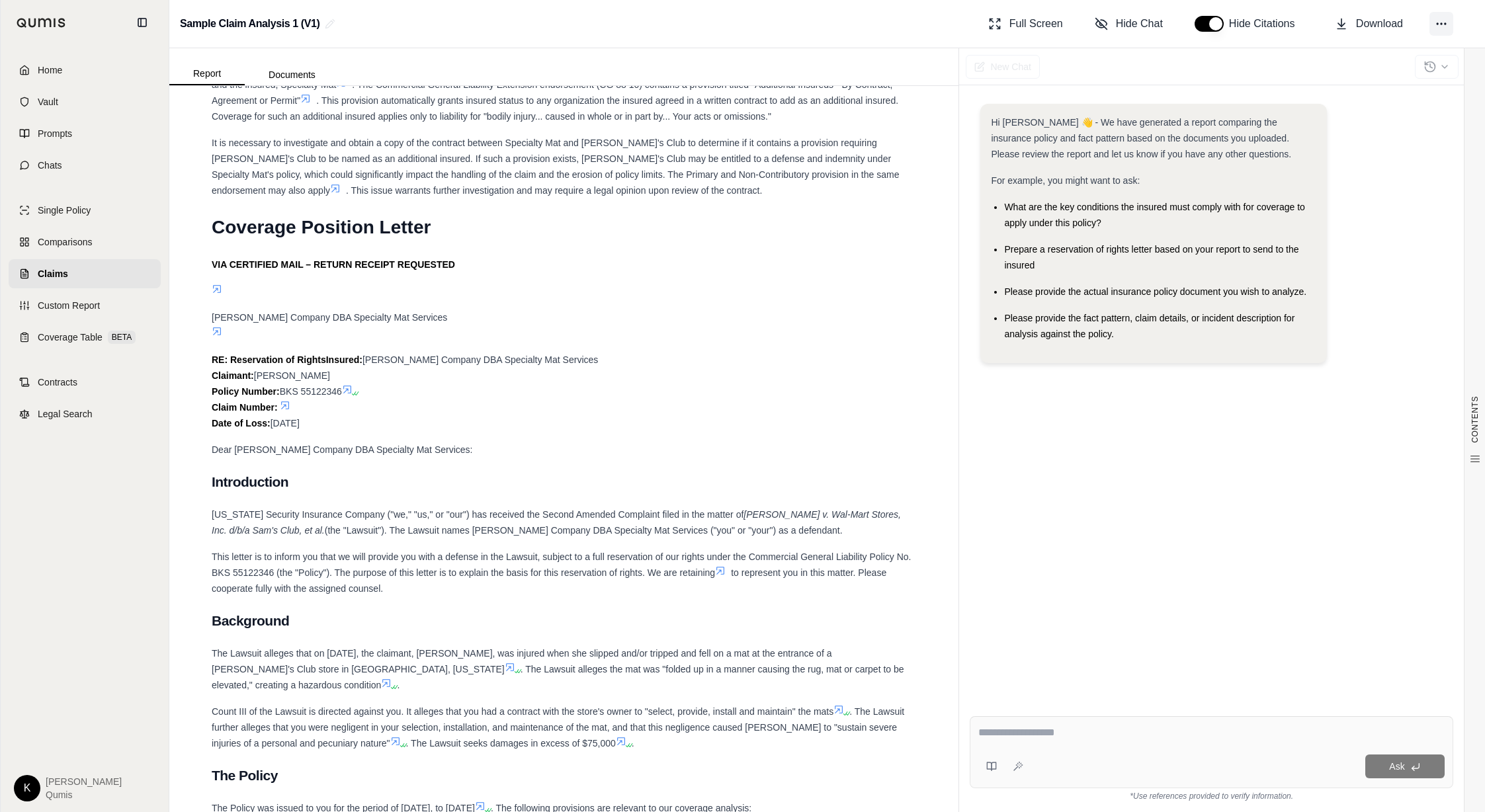
click at [1444, 23] on circle at bounding box center [1445, 24] width 2 height 2
click at [800, 352] on div "RE: Reservation of Rights Insured: [PERSON_NAME] Company DBA Specialty Mat Serv…" at bounding box center [563, 391] width 704 height 79
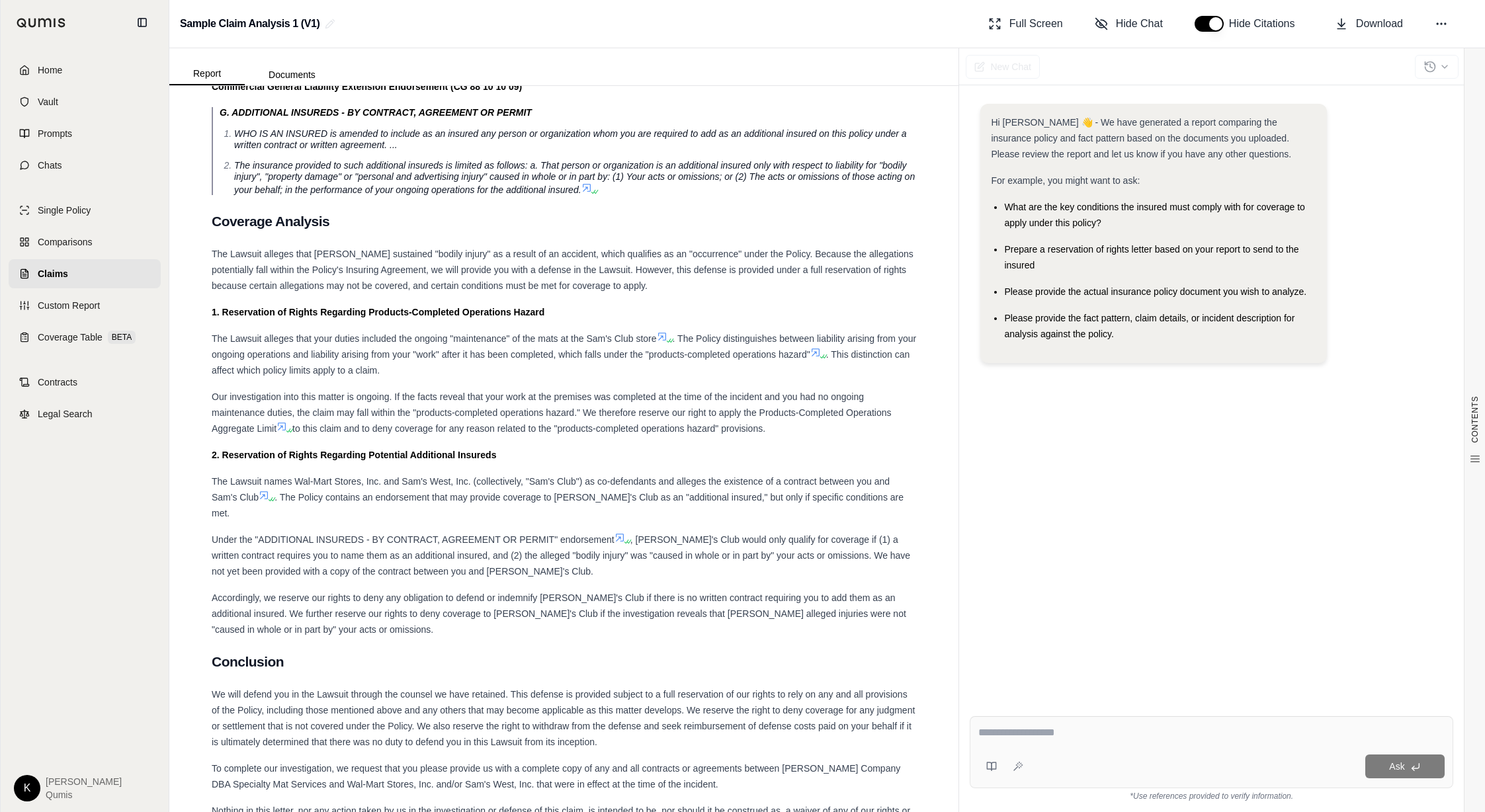
scroll to position [5380, 0]
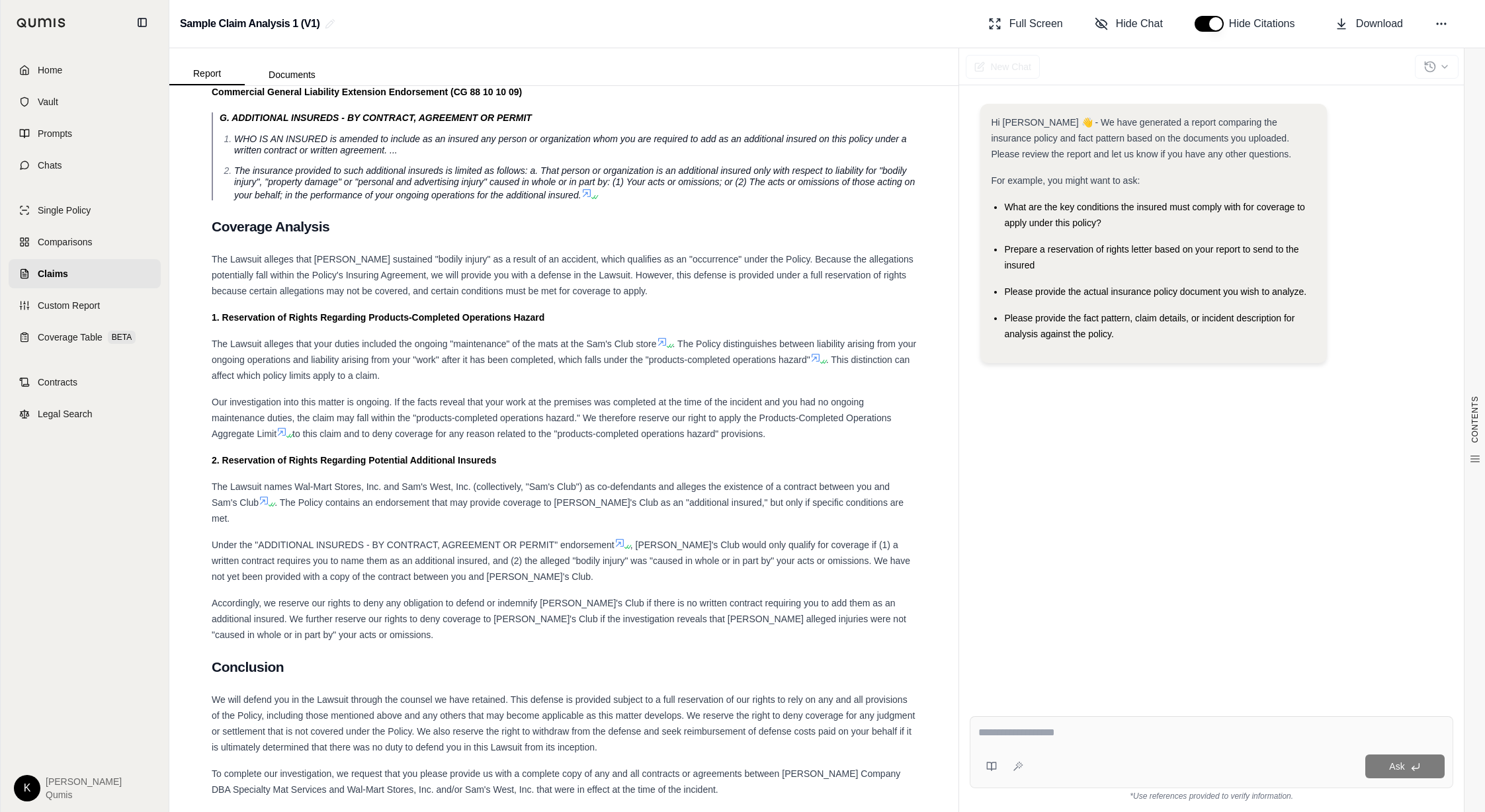
click at [1005, 731] on textarea at bounding box center [1211, 733] width 467 height 16
type textarea "**********"
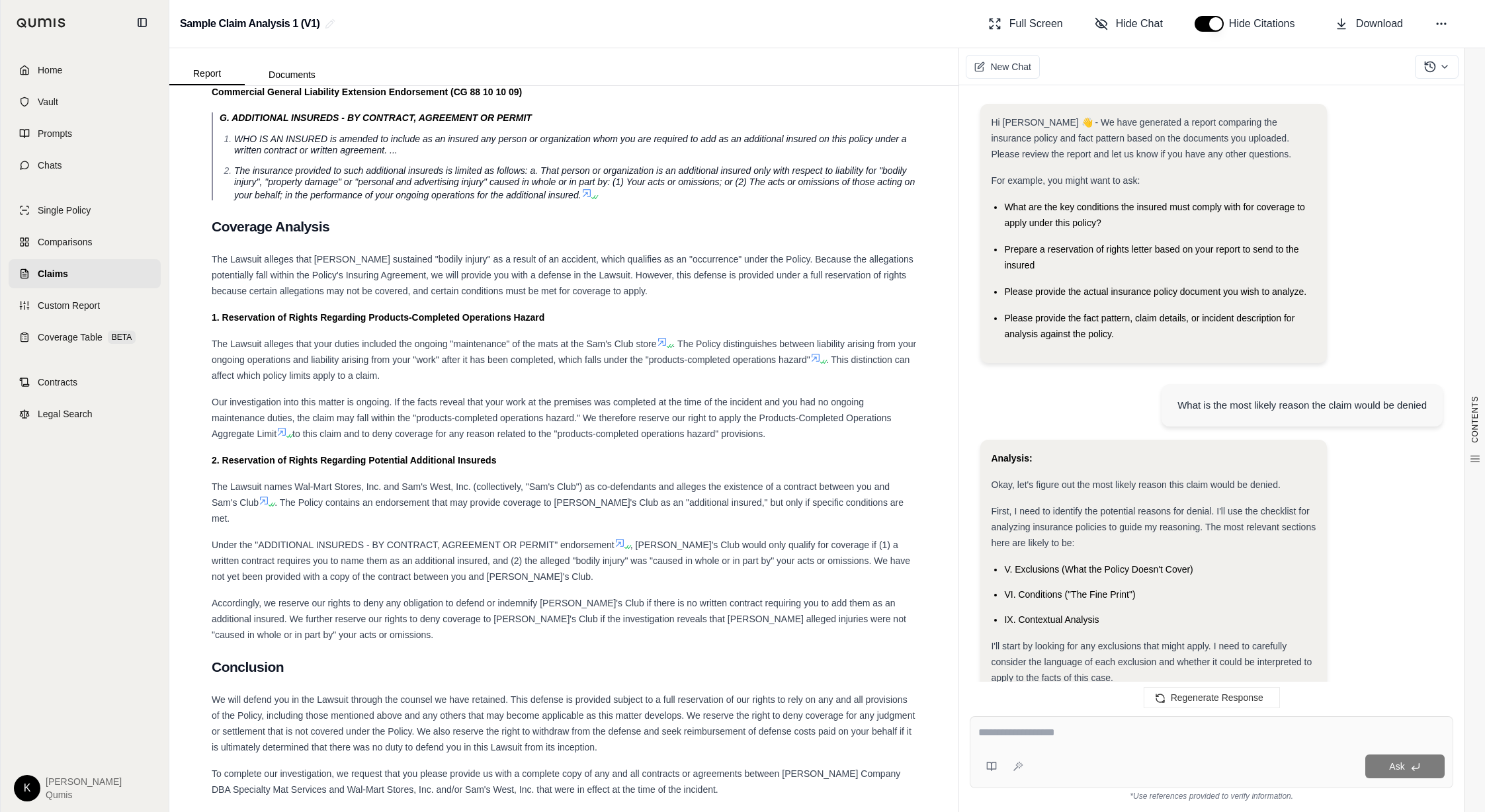
scroll to position [2230, 0]
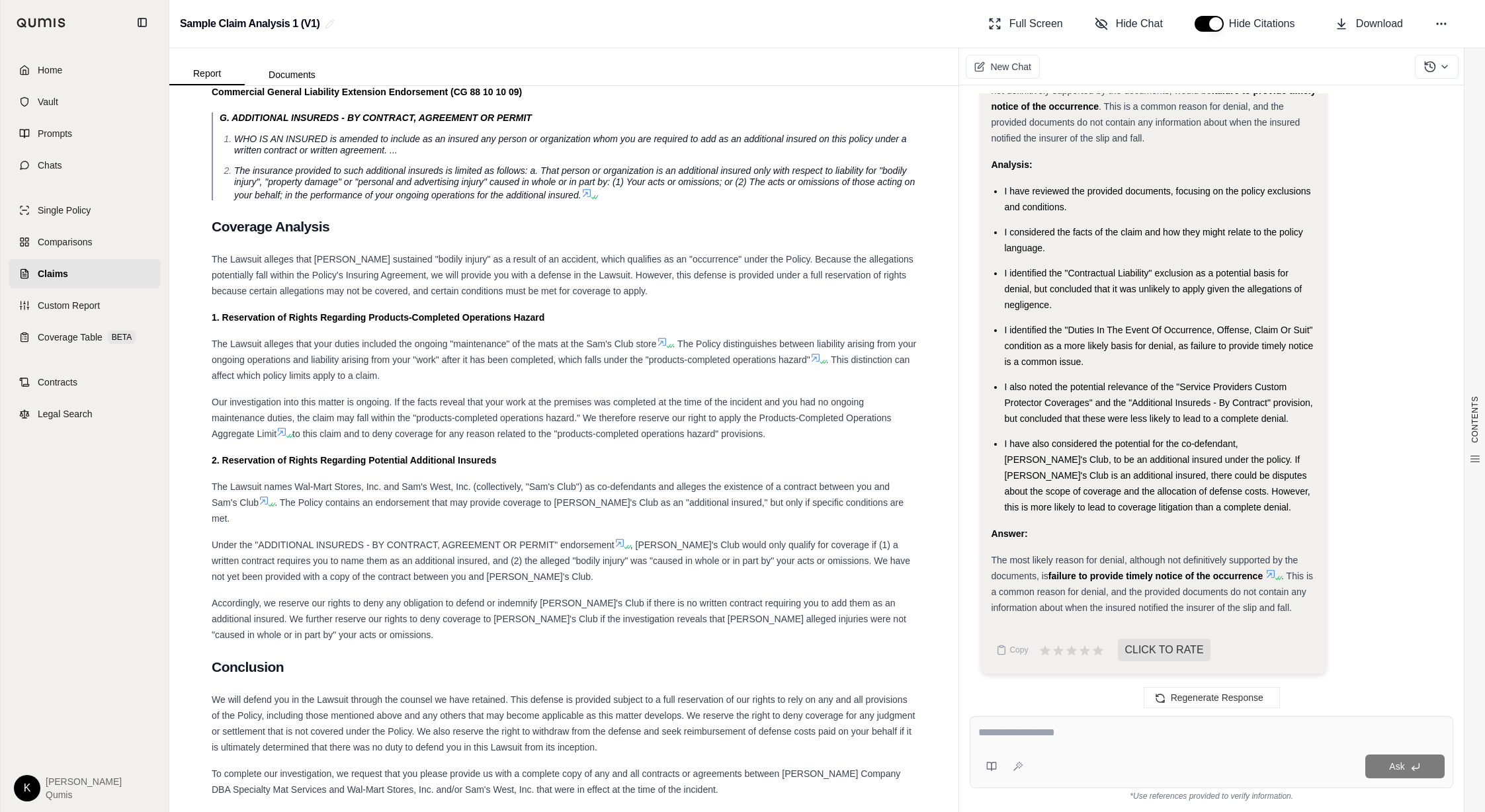
click at [1026, 739] on textarea at bounding box center [1211, 733] width 467 height 16
type textarea "*"
type textarea "**********"
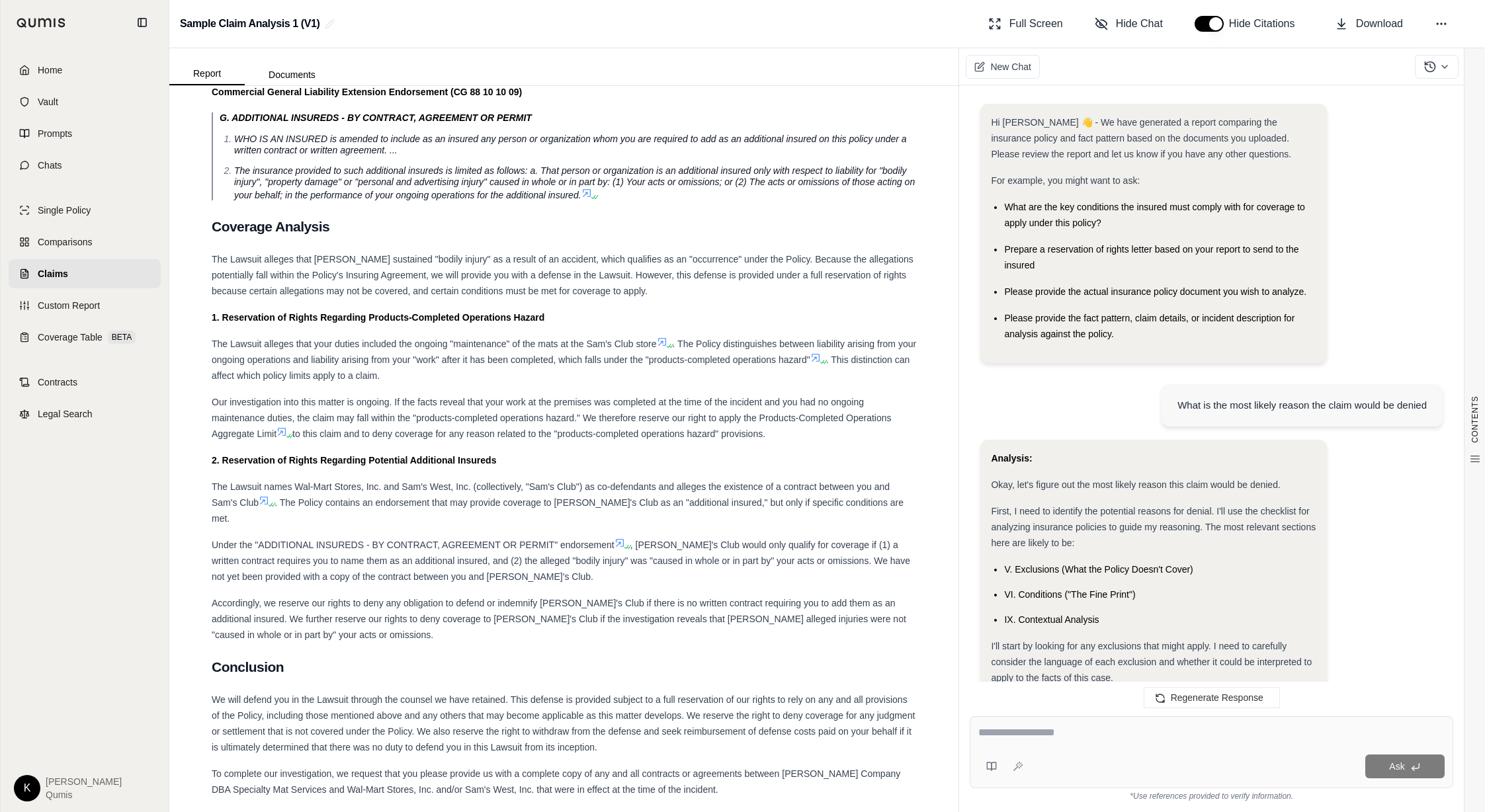
scroll to position [3473, 0]
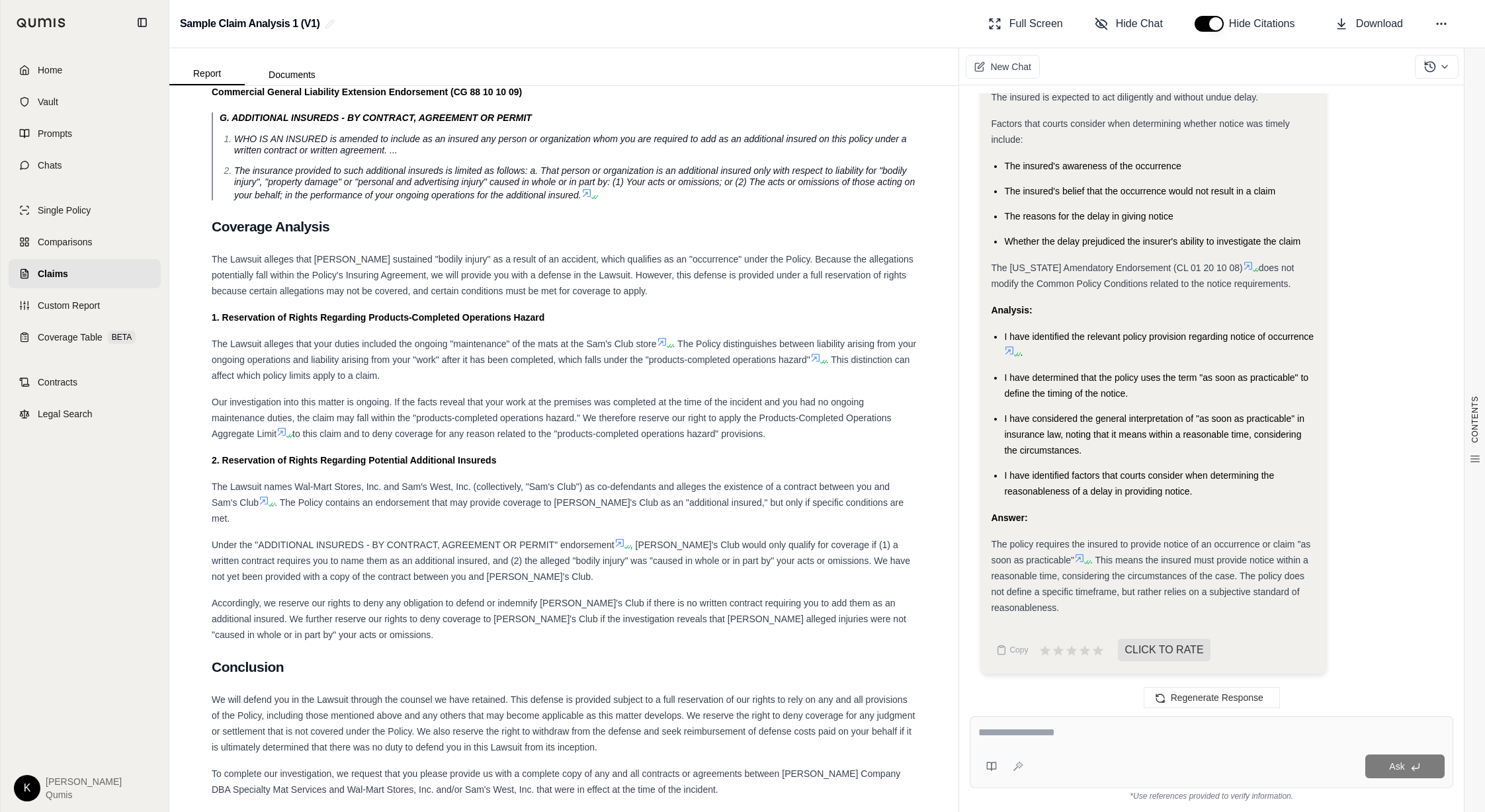
click at [1033, 744] on div at bounding box center [1211, 735] width 467 height 20
click at [43, 379] on span "Contracts" at bounding box center [57, 382] width 39 height 13
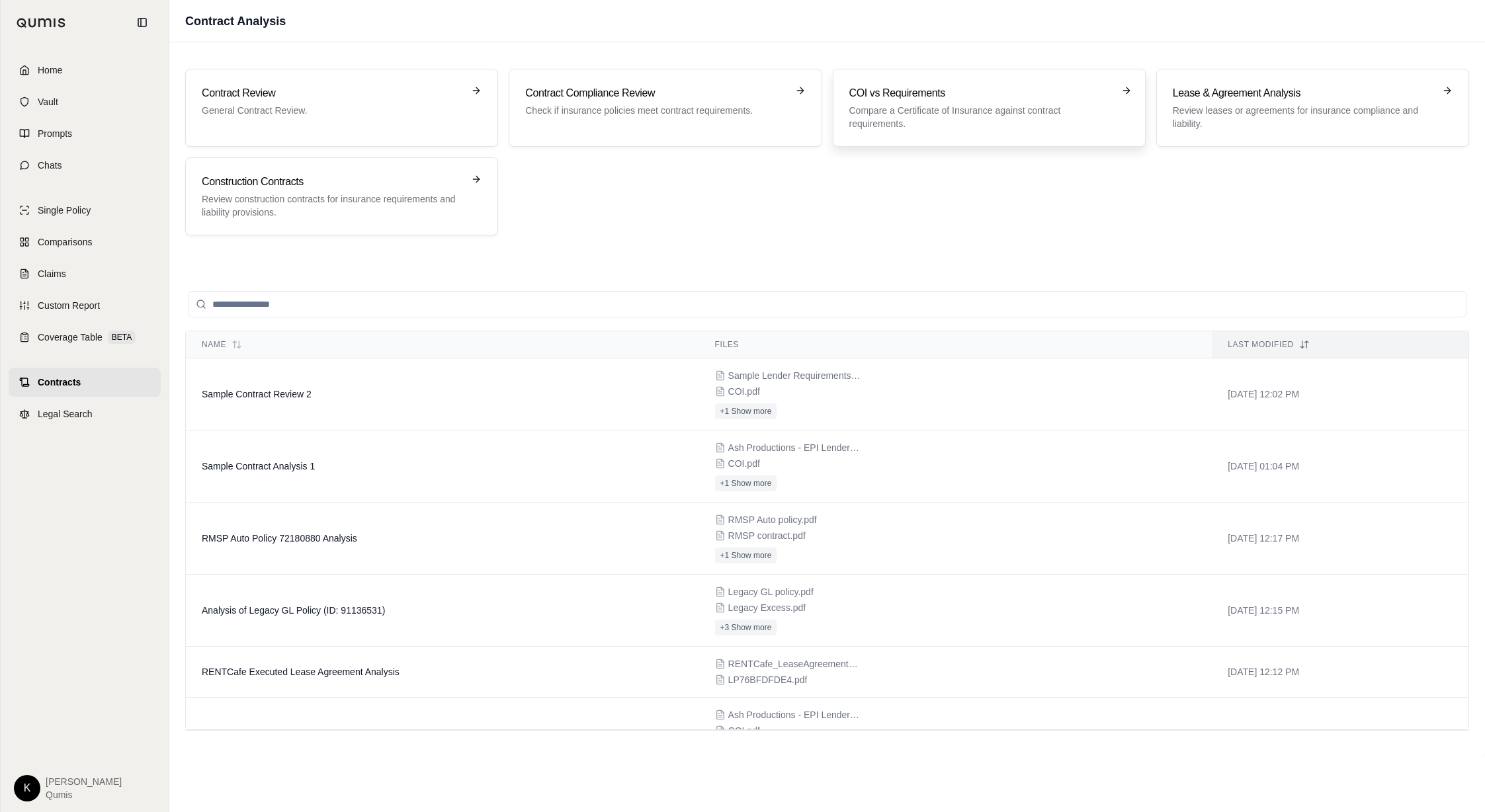
click at [912, 96] on h3 "COI vs Requirements" at bounding box center [980, 93] width 261 height 16
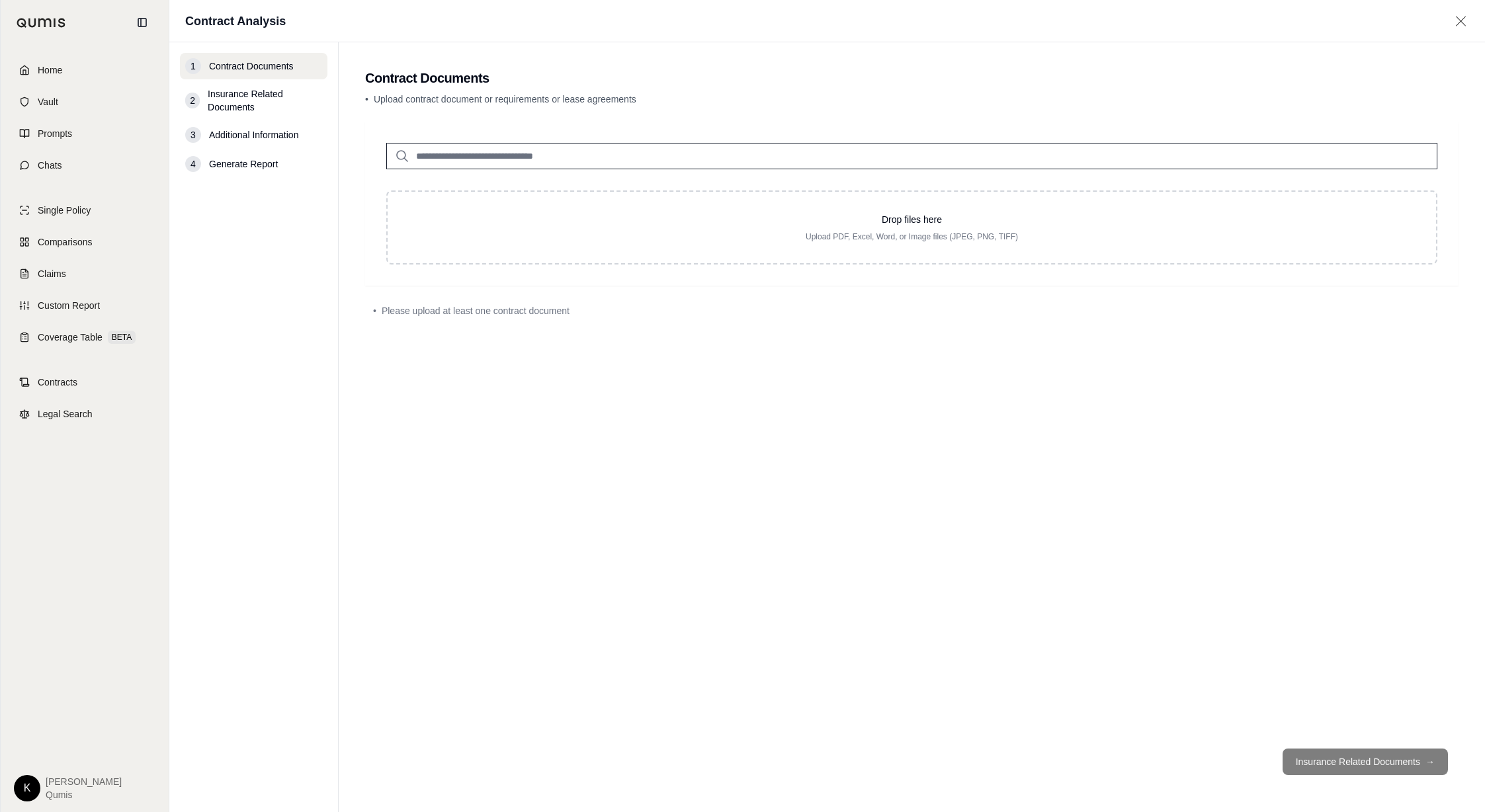
click at [666, 161] on input "search" at bounding box center [911, 157] width 1051 height 27
type input "******"
click at [667, 189] on div "Sample Lender Requirements Letter.pdf #2 [DATE]" at bounding box center [911, 189] width 1036 height 38
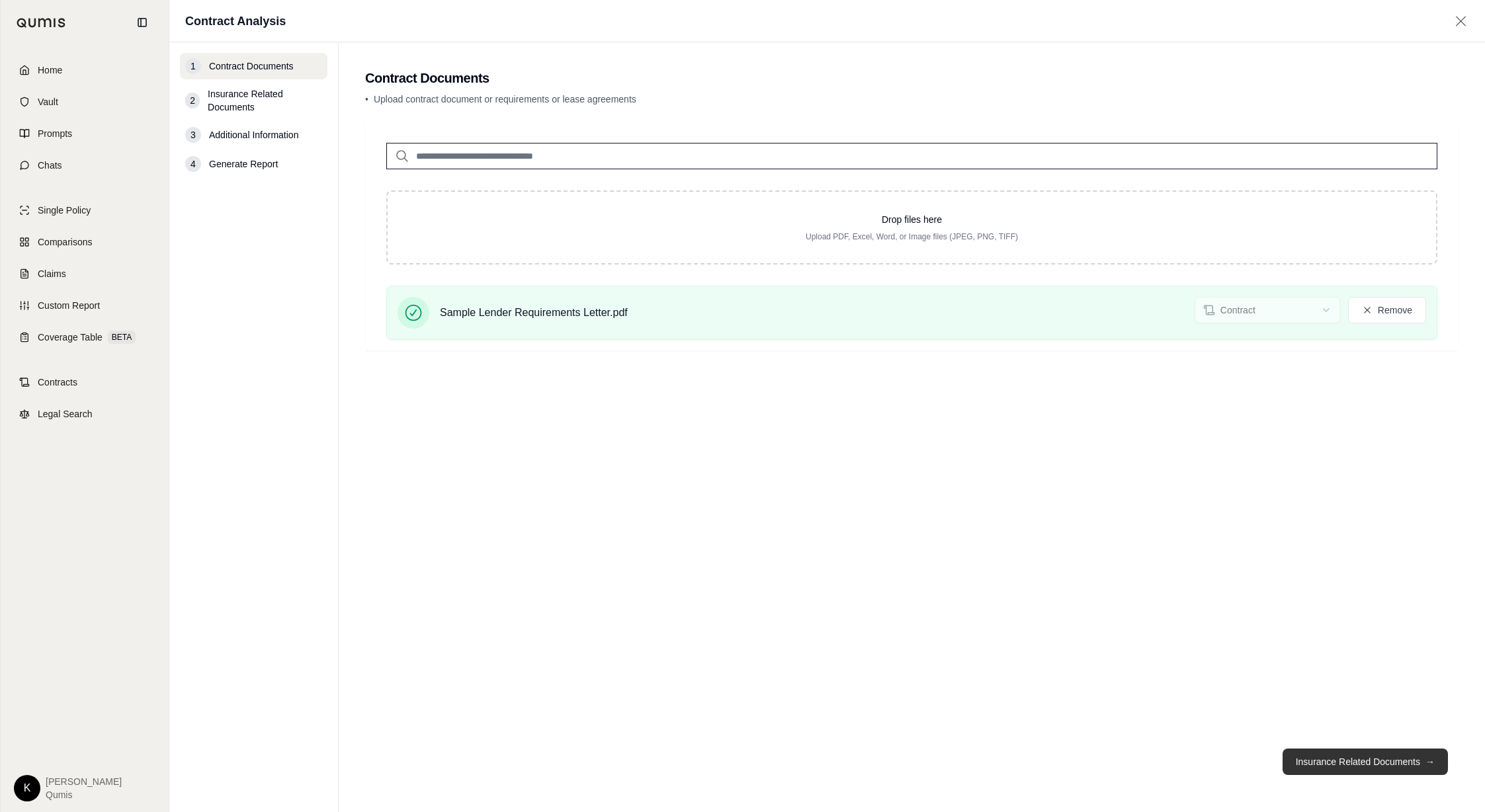
click at [1364, 768] on button "Insurance Related Documents →" at bounding box center [1365, 762] width 165 height 27
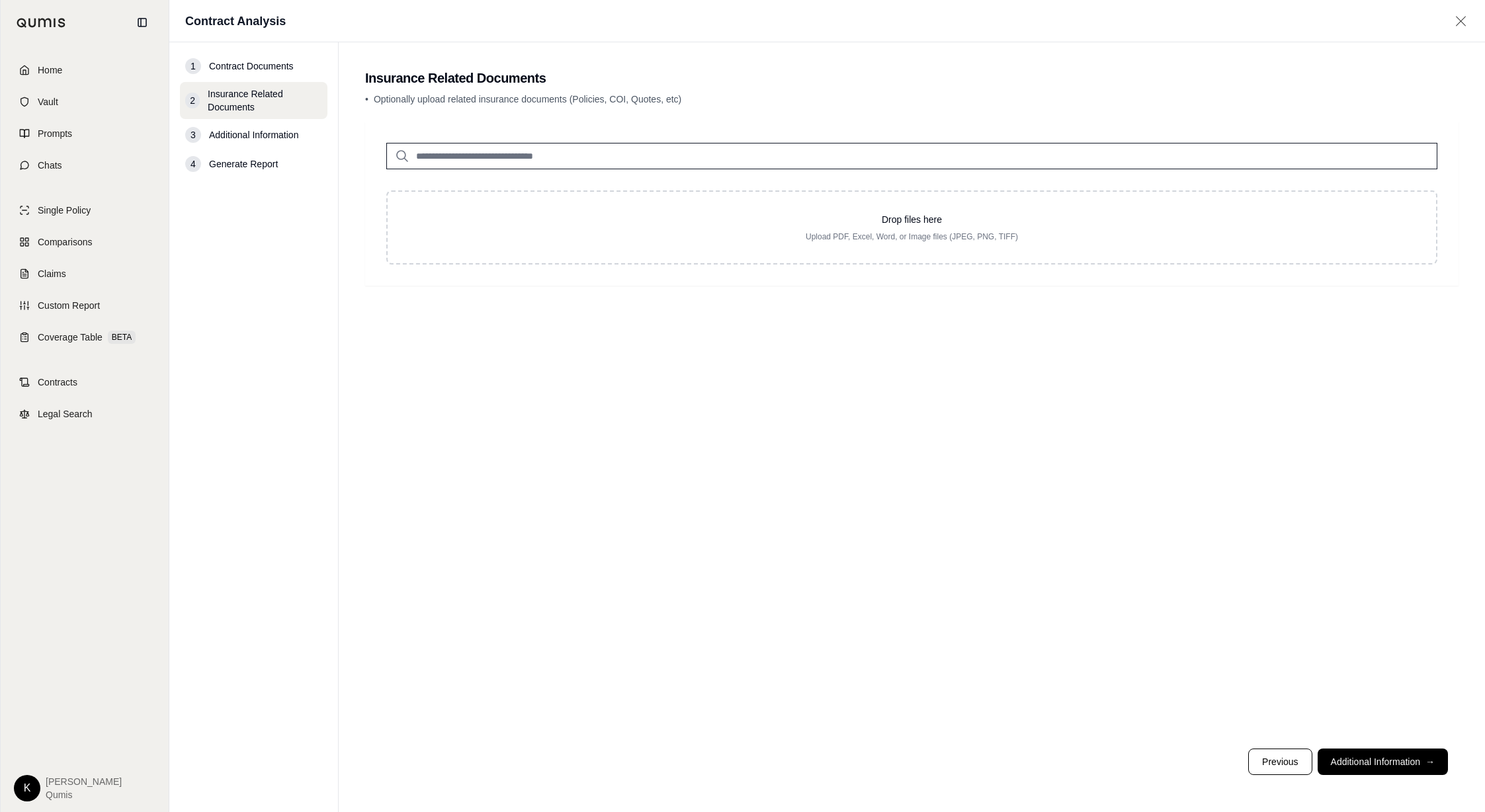
click at [589, 159] on input "search" at bounding box center [911, 157] width 1051 height 27
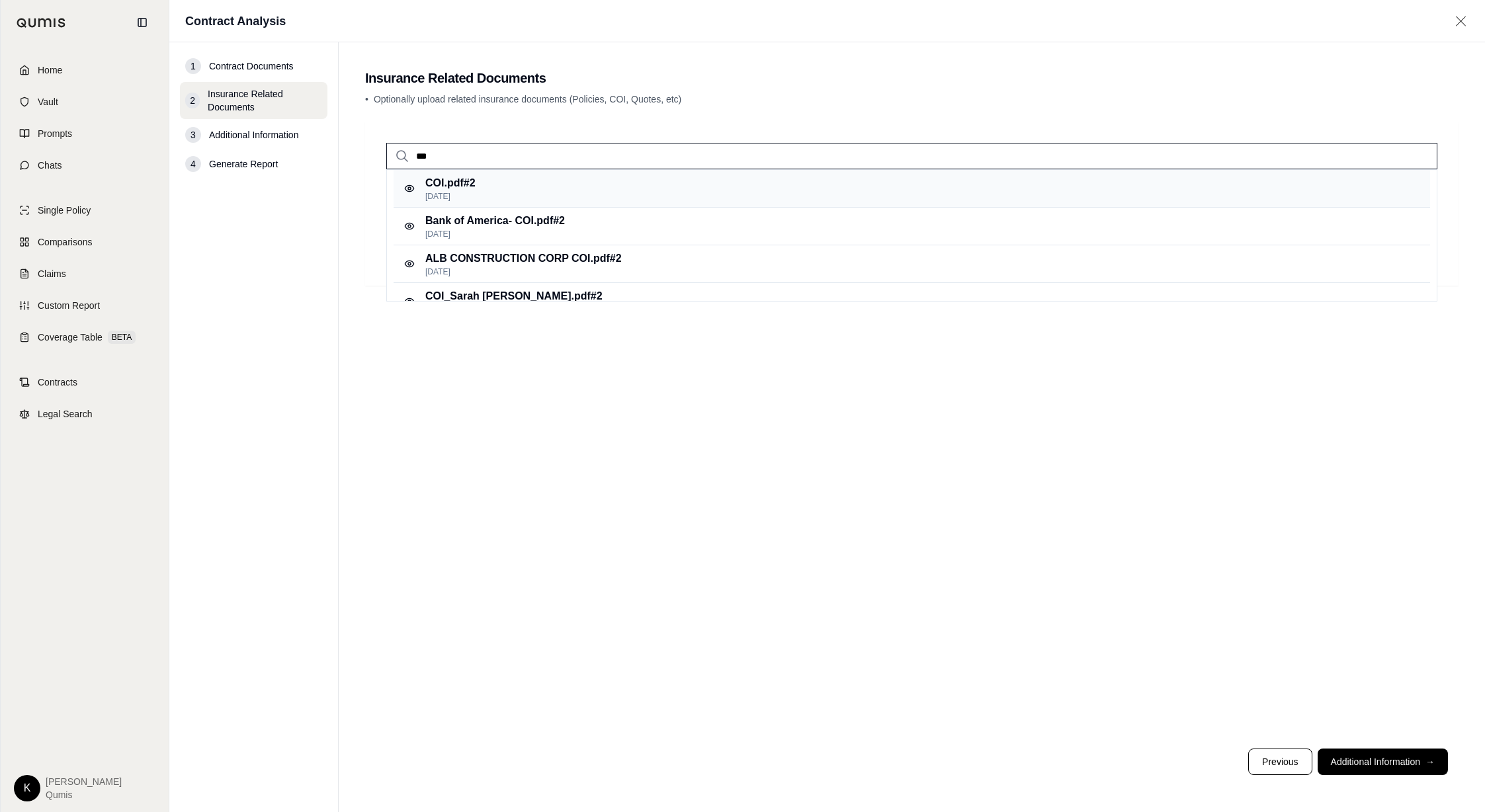
type input "***"
click at [591, 189] on div "COI.pdf #2 [DATE]" at bounding box center [911, 189] width 1036 height 38
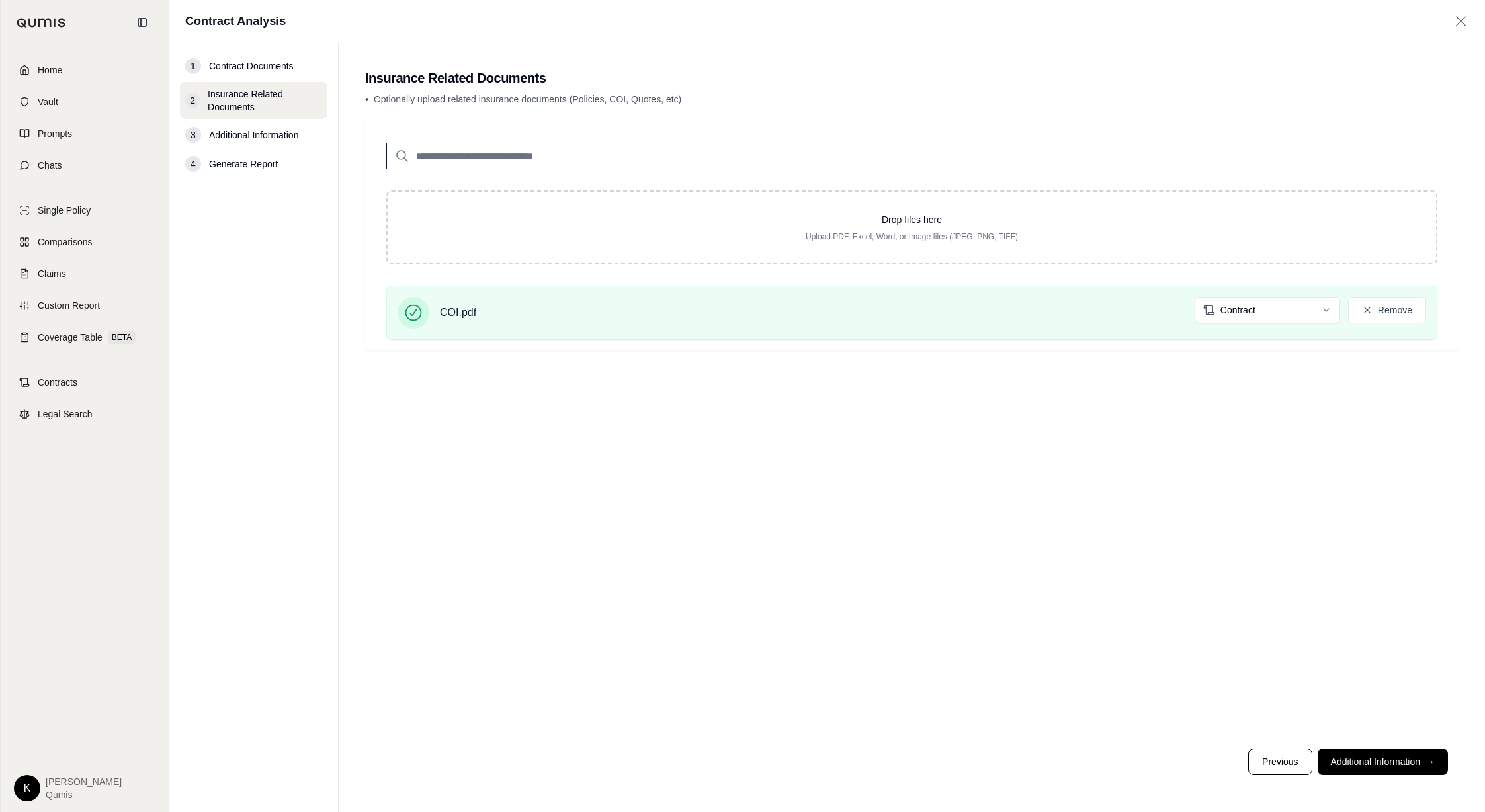
click at [1134, 563] on div "Drop files here Upload PDF, Excel, Word, or Image files (JPEG, PNG, TIFF) COI.p…" at bounding box center [911, 430] width 1093 height 616
click at [1378, 762] on button "Additional Information →" at bounding box center [1383, 762] width 131 height 27
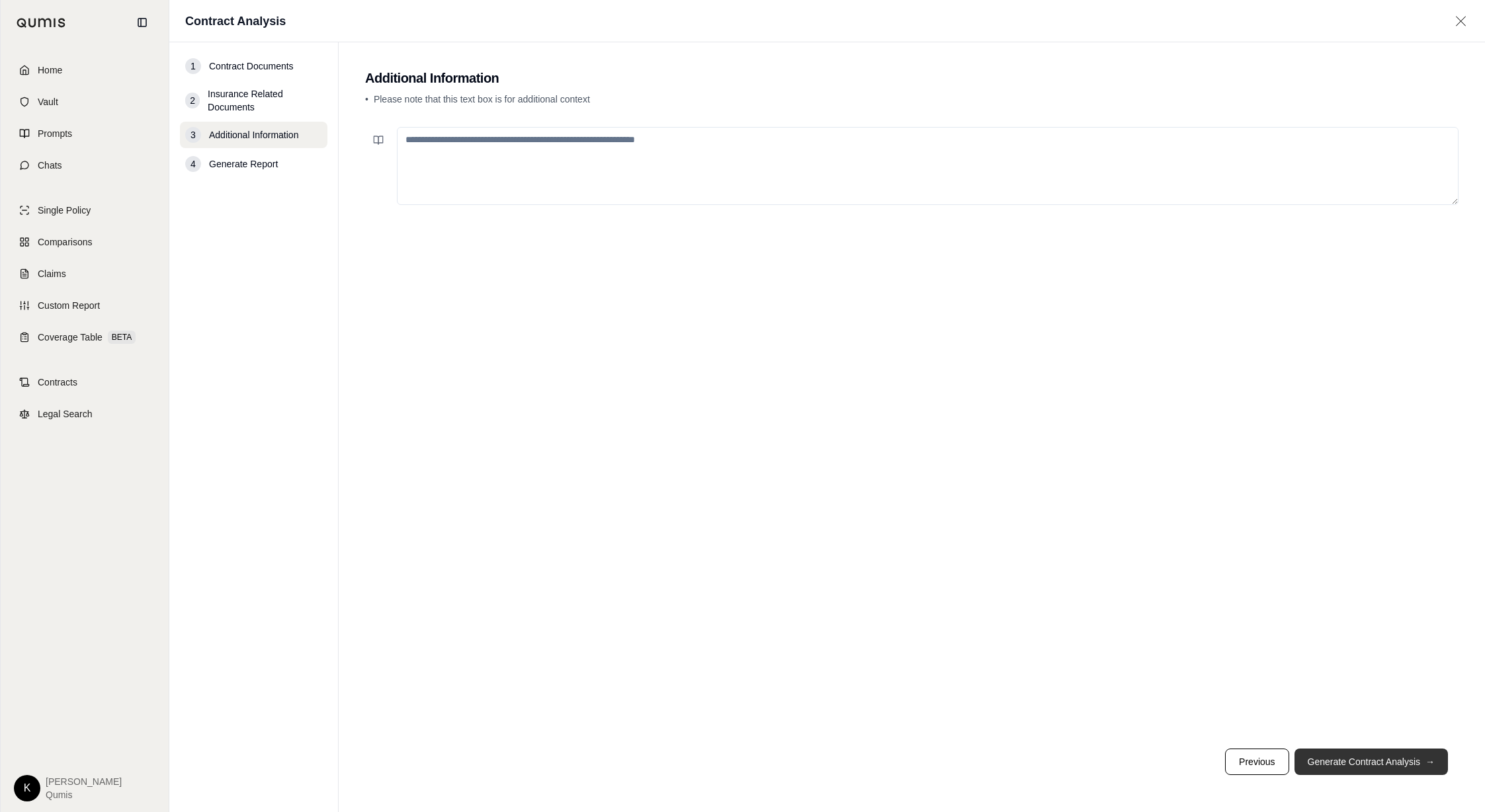
click at [1338, 752] on button "Generate Contract Analysis →" at bounding box center [1371, 762] width 153 height 27
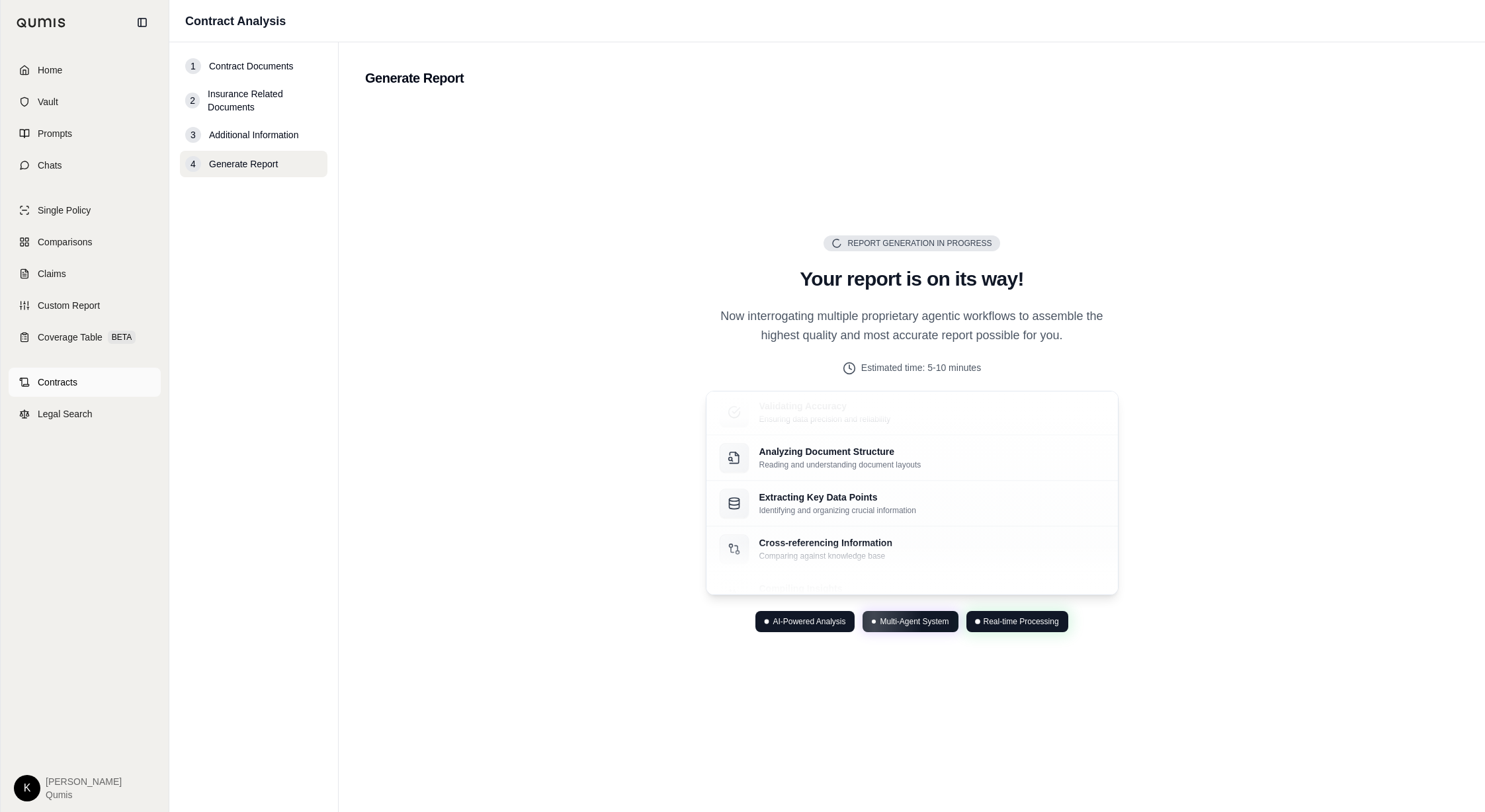
click at [61, 384] on span "Contracts" at bounding box center [57, 382] width 39 height 13
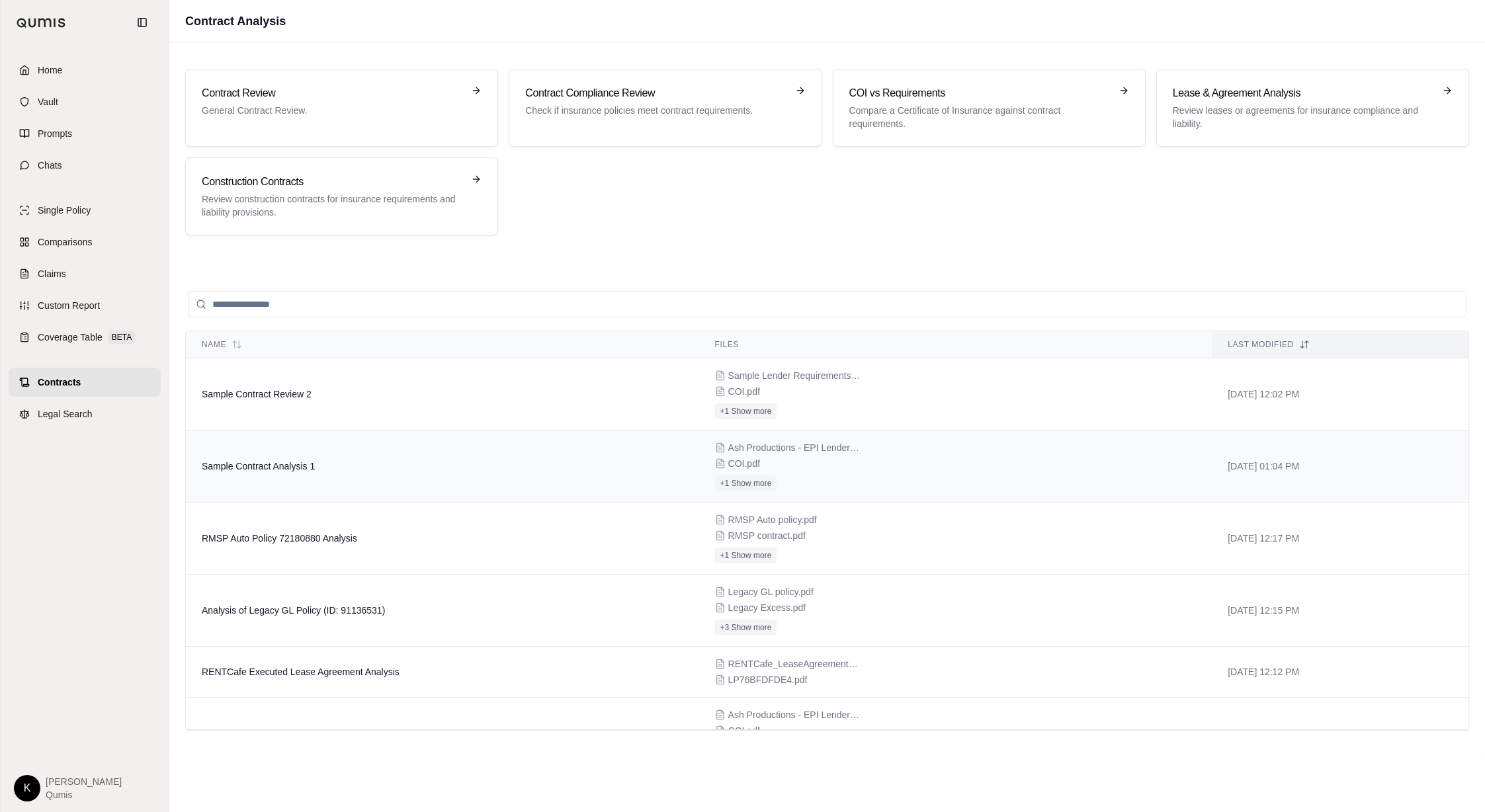
click at [421, 480] on td "Sample Contract Analysis 1" at bounding box center [442, 467] width 513 height 72
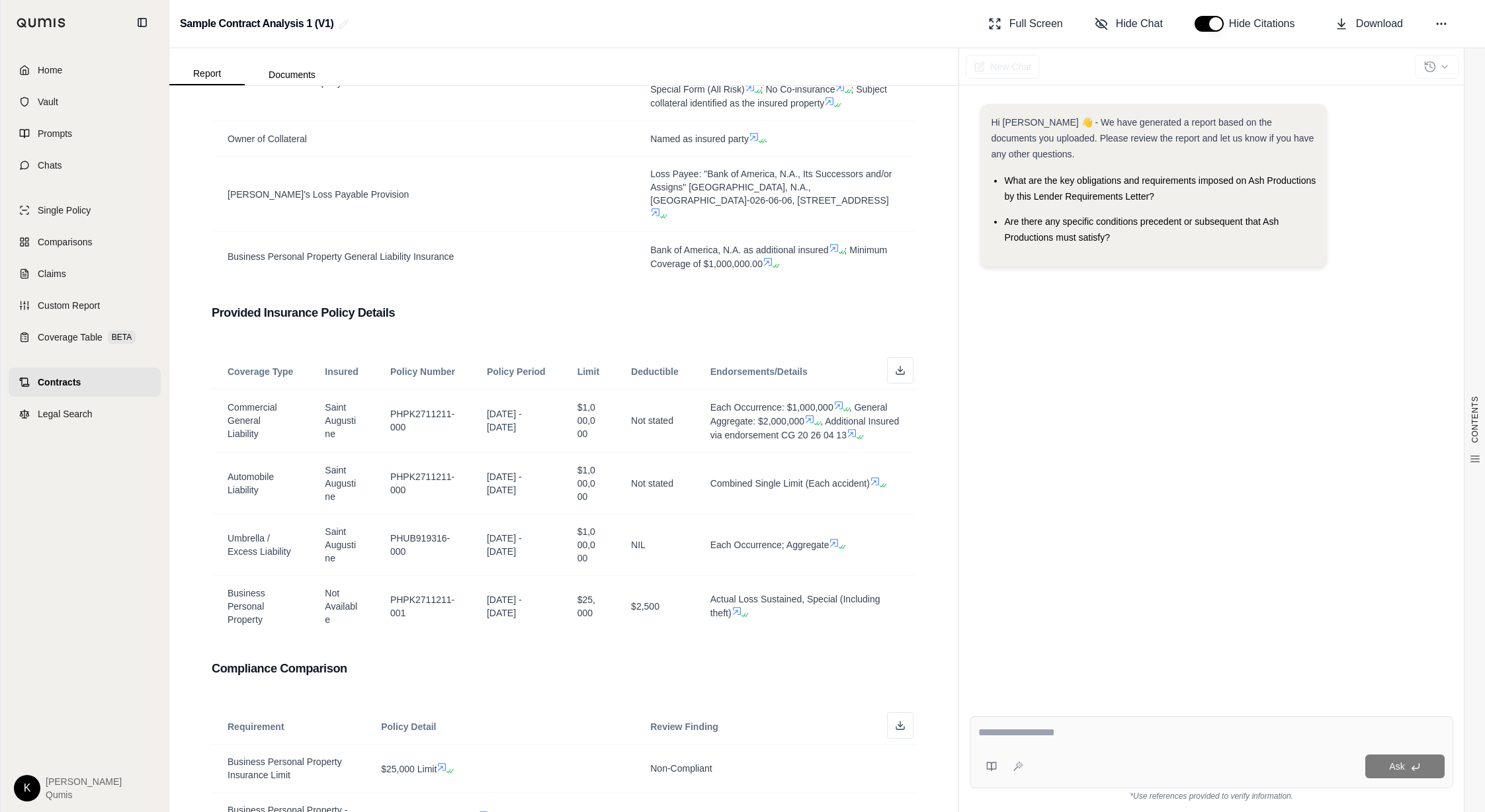
scroll to position [401, 0]
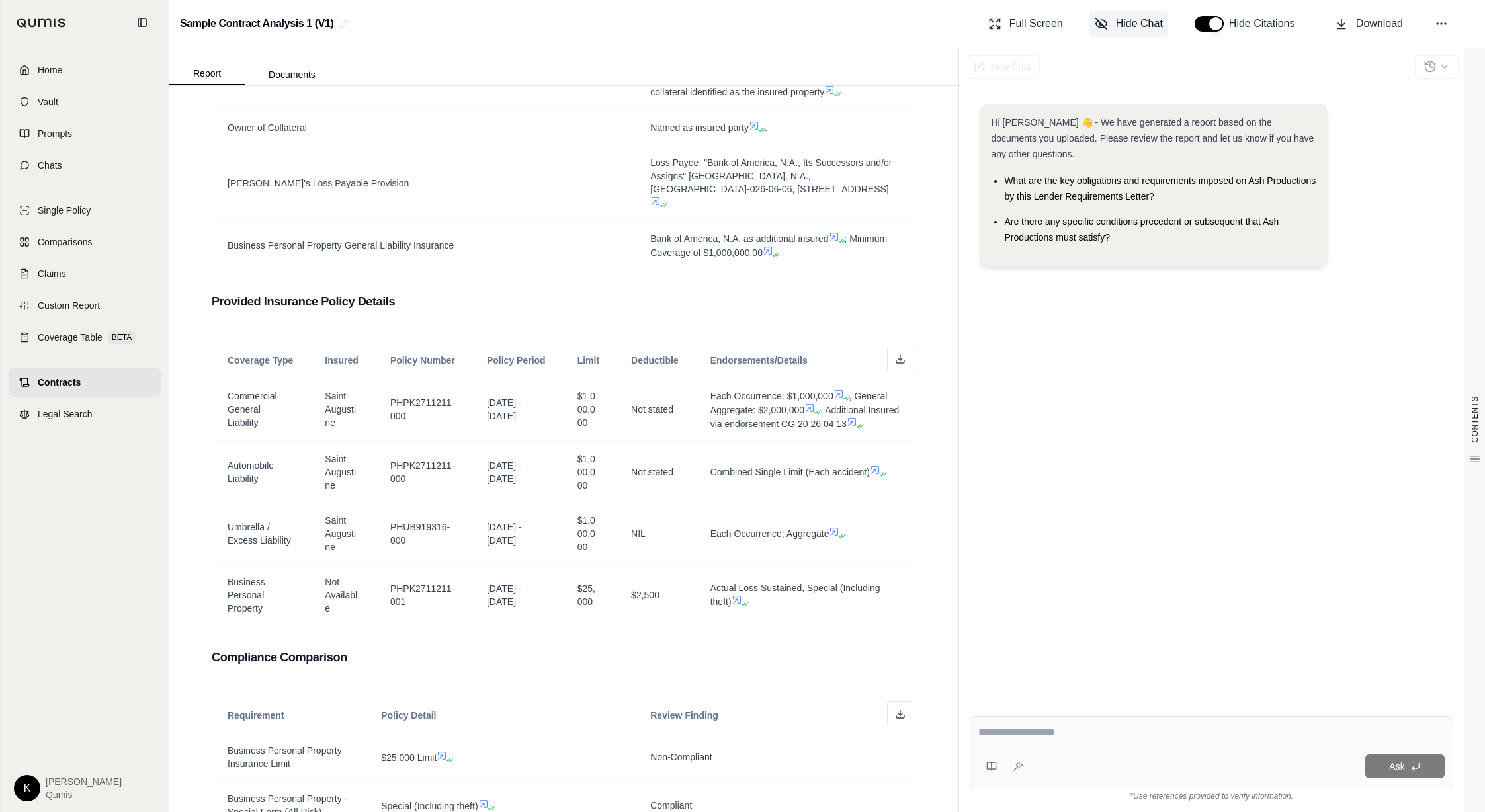
click at [1137, 20] on span "Hide Chat" at bounding box center [1140, 24] width 47 height 16
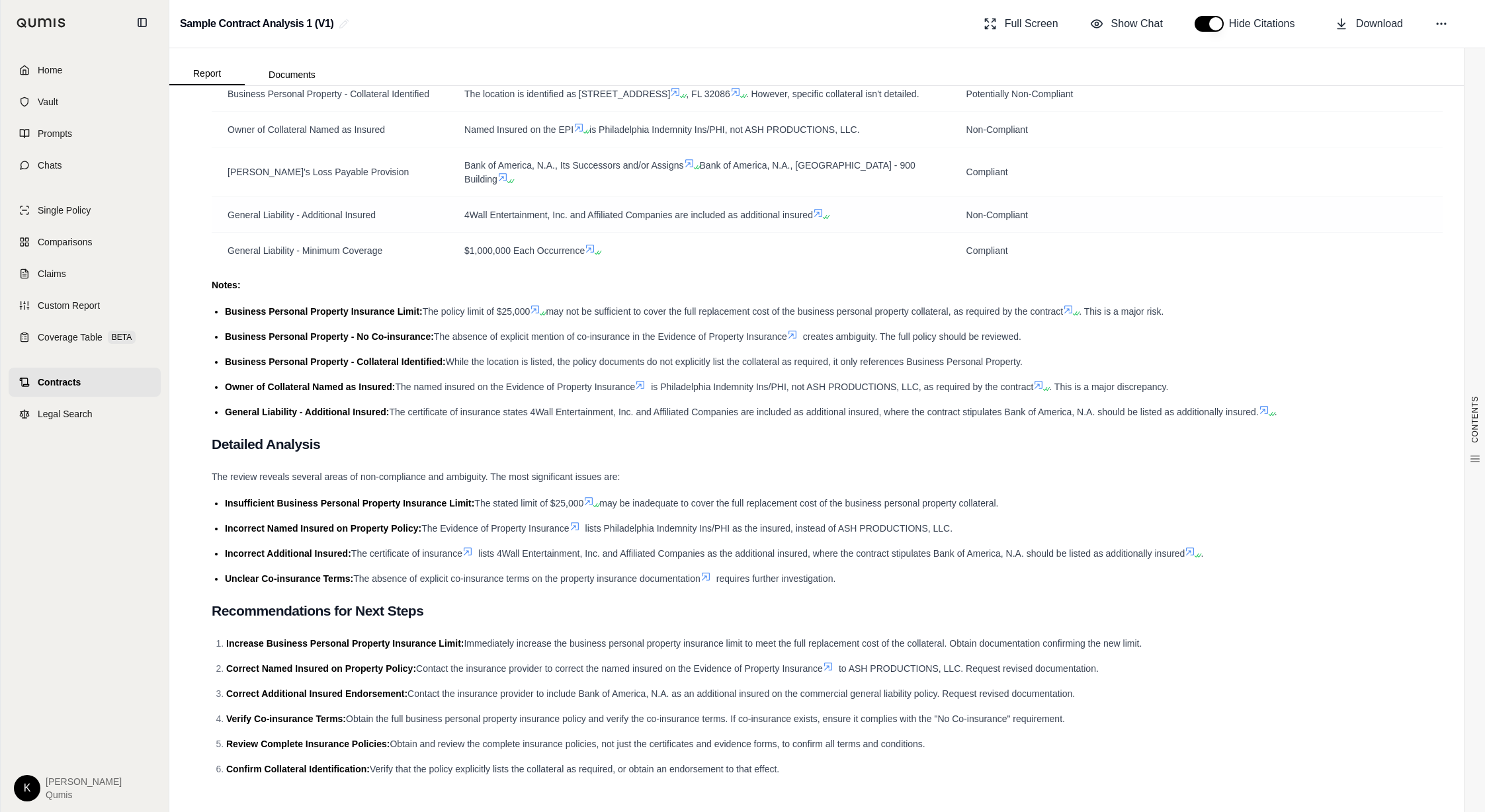
scroll to position [1004, 0]
click at [1119, 23] on span "Show Chat" at bounding box center [1137, 24] width 52 height 16
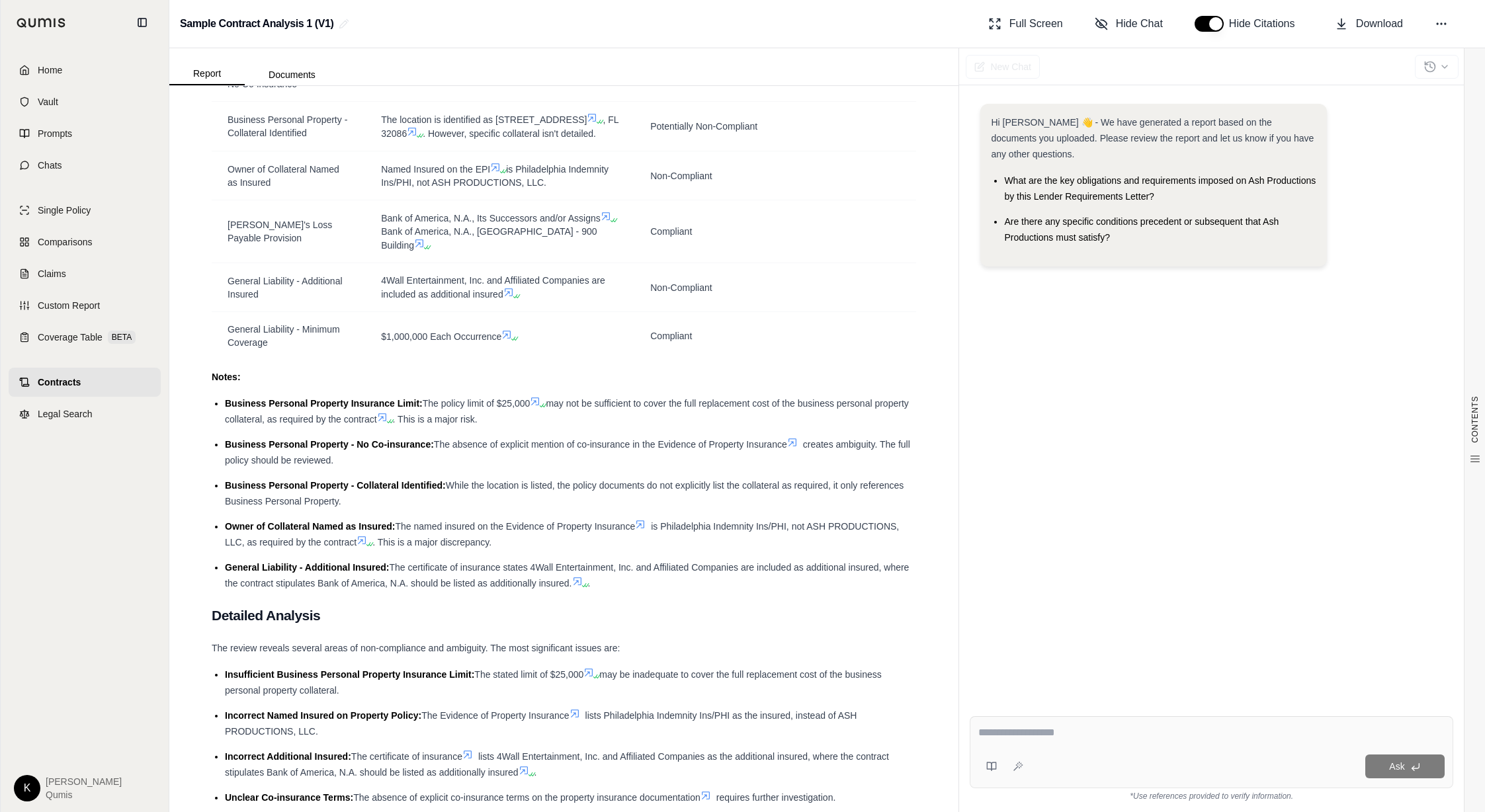
scroll to position [1211, 0]
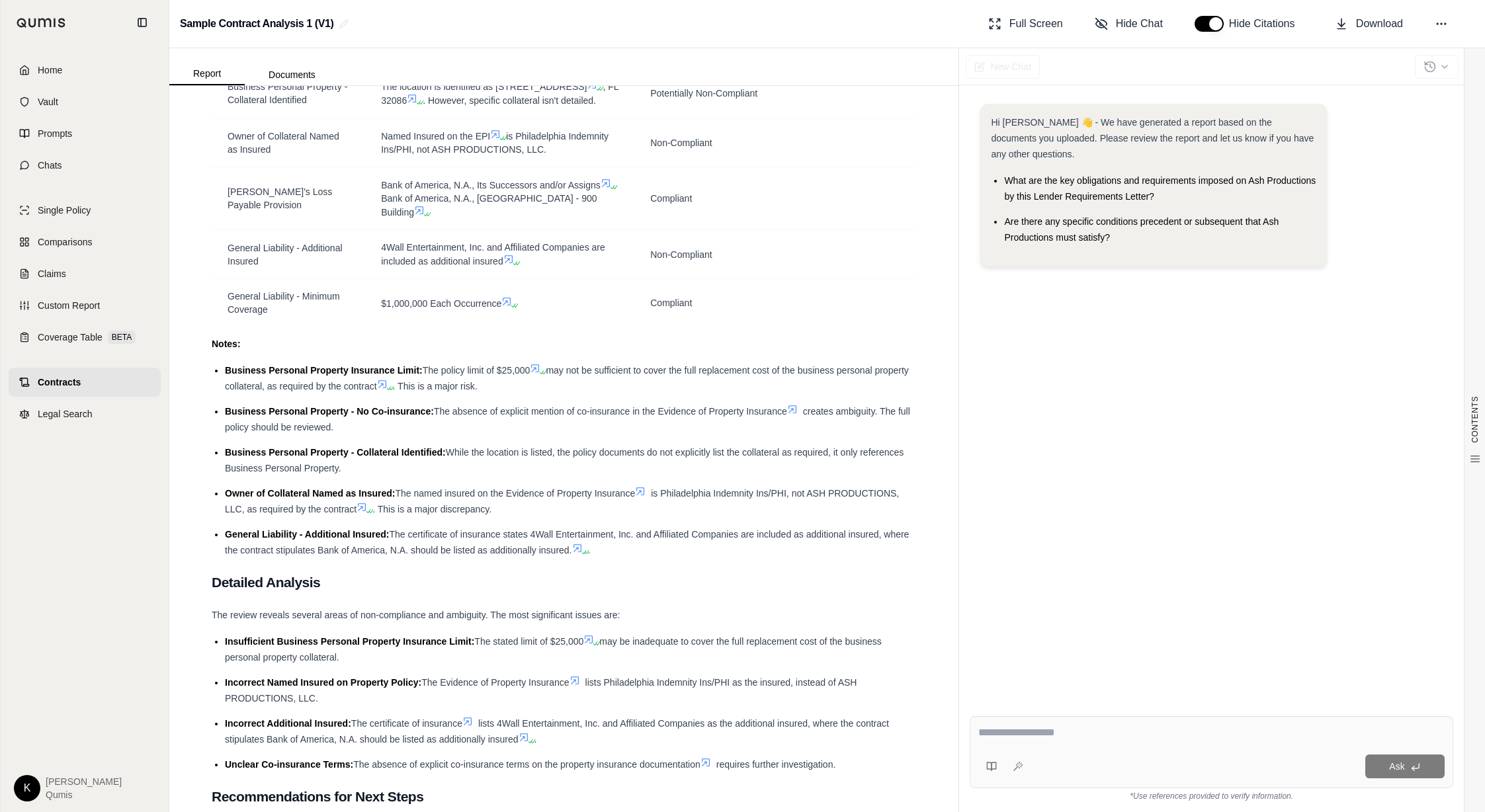
click at [1077, 743] on div at bounding box center [1211, 735] width 467 height 20
click at [1048, 727] on textarea at bounding box center [1211, 733] width 467 height 16
type textarea "**********"
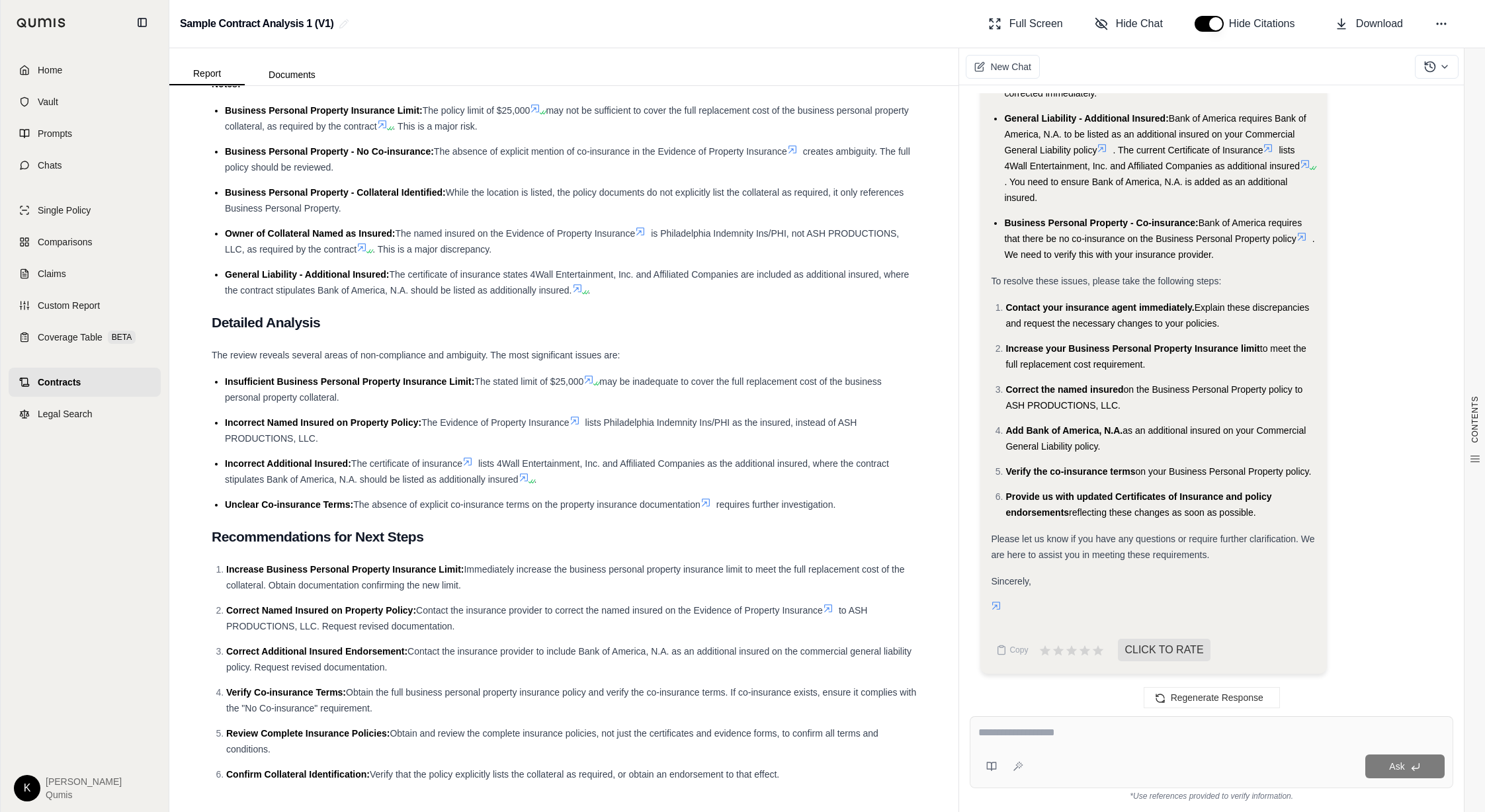
scroll to position [1490, 0]
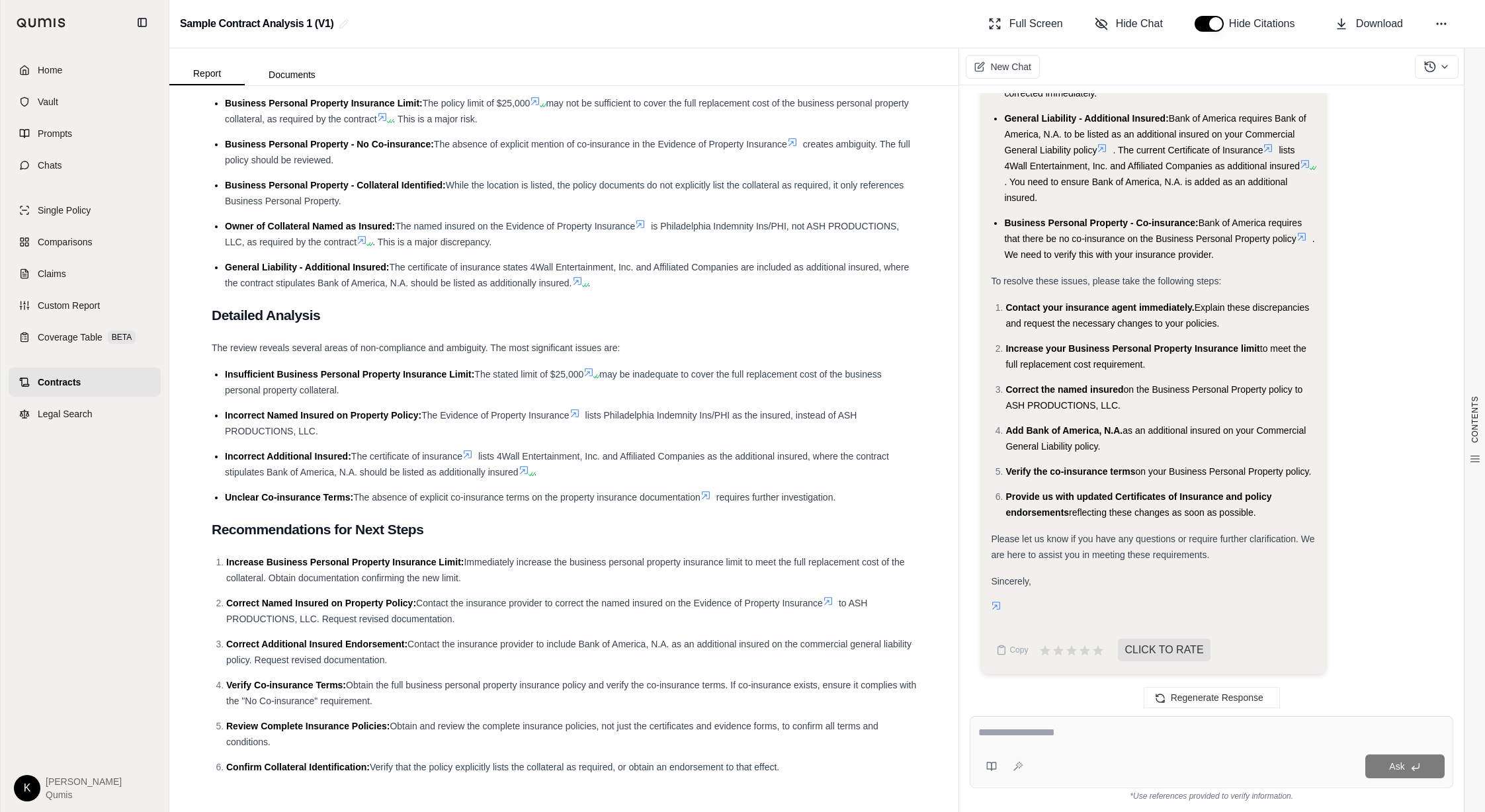
click at [62, 376] on span "Contracts" at bounding box center [59, 382] width 43 height 13
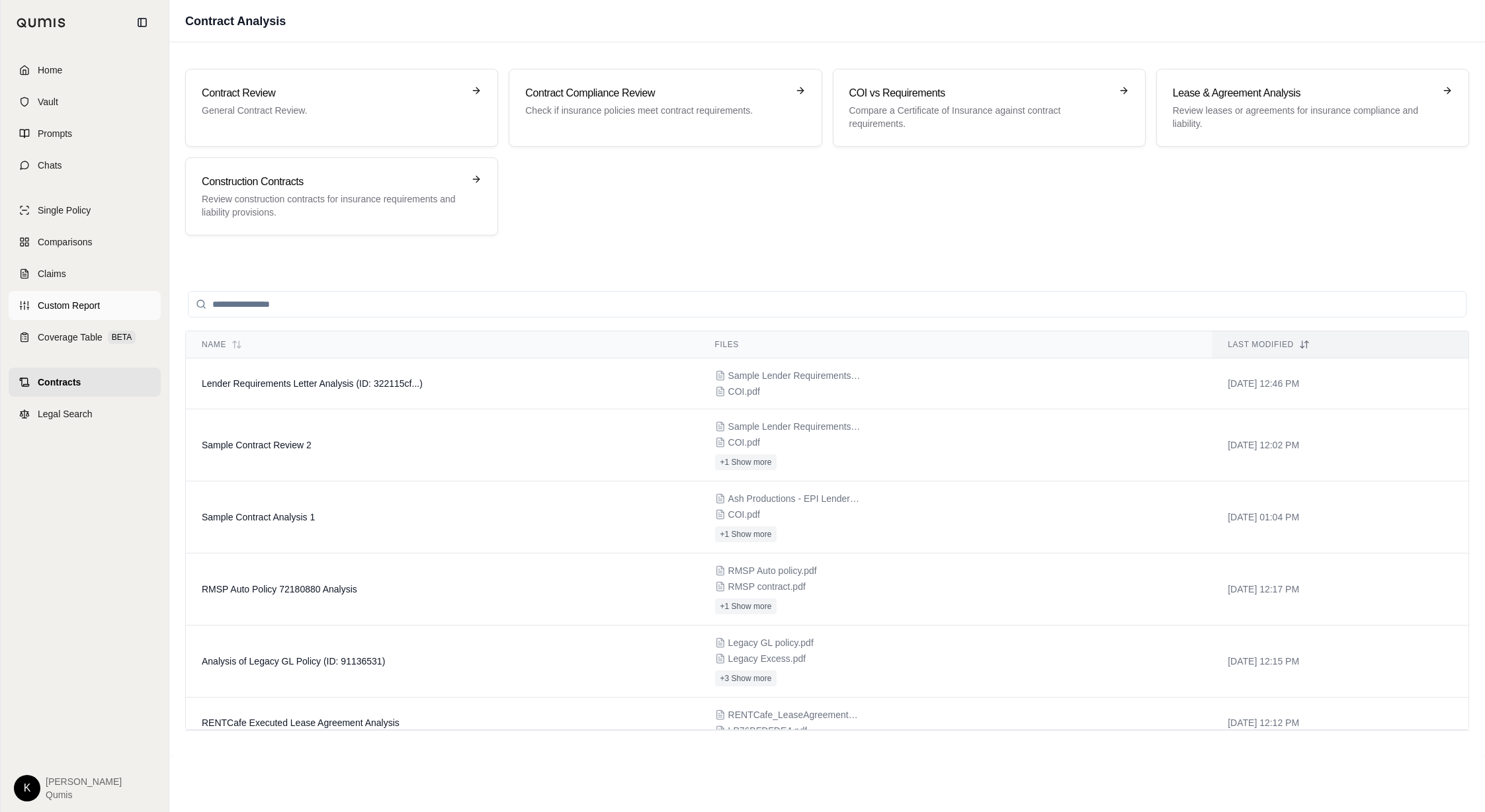
click at [90, 308] on span "Custom Report" at bounding box center [68, 305] width 62 height 13
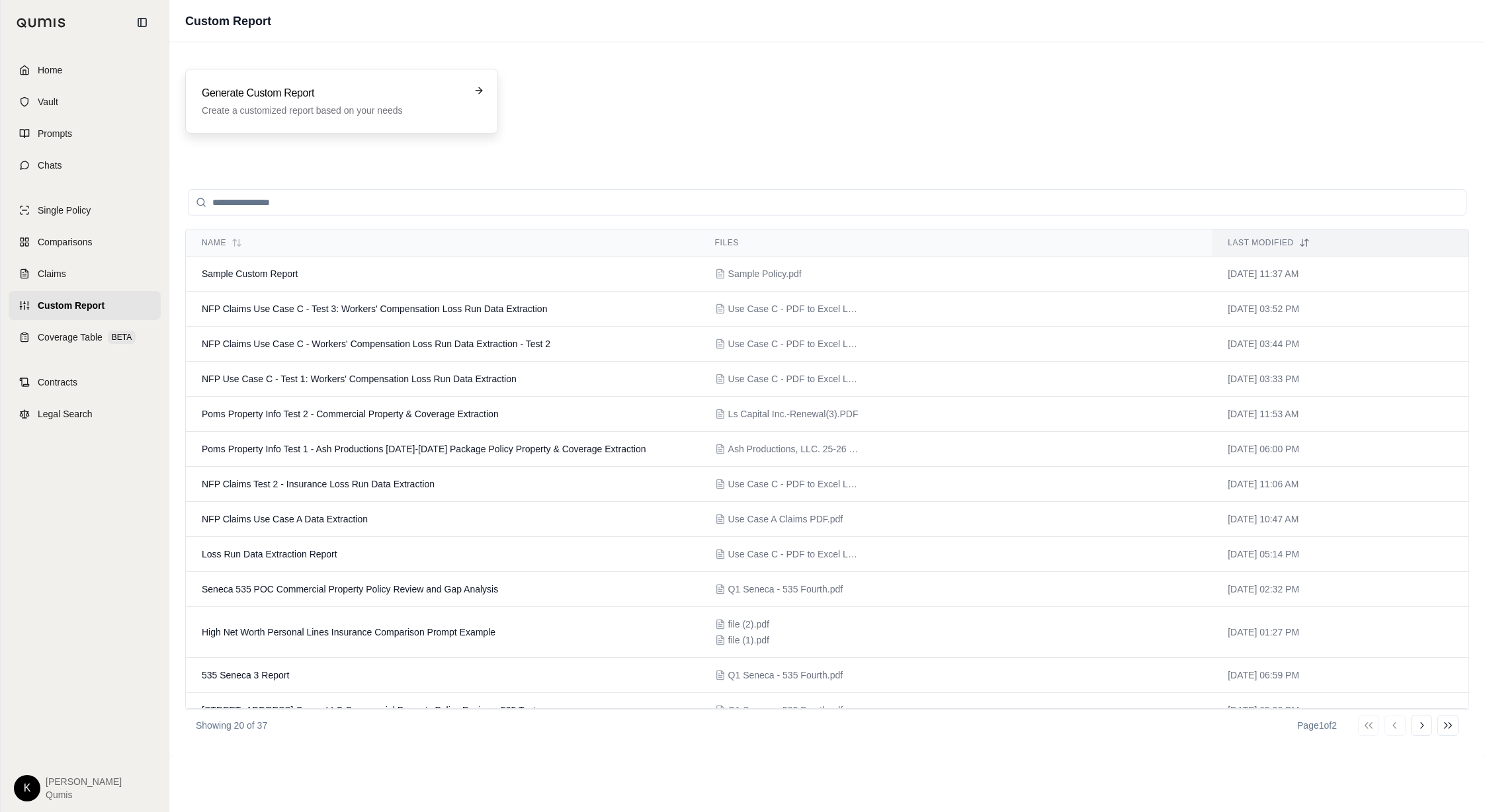
click at [292, 102] on div "Generate Custom Report Create a customized report based on your needs" at bounding box center [332, 101] width 261 height 31
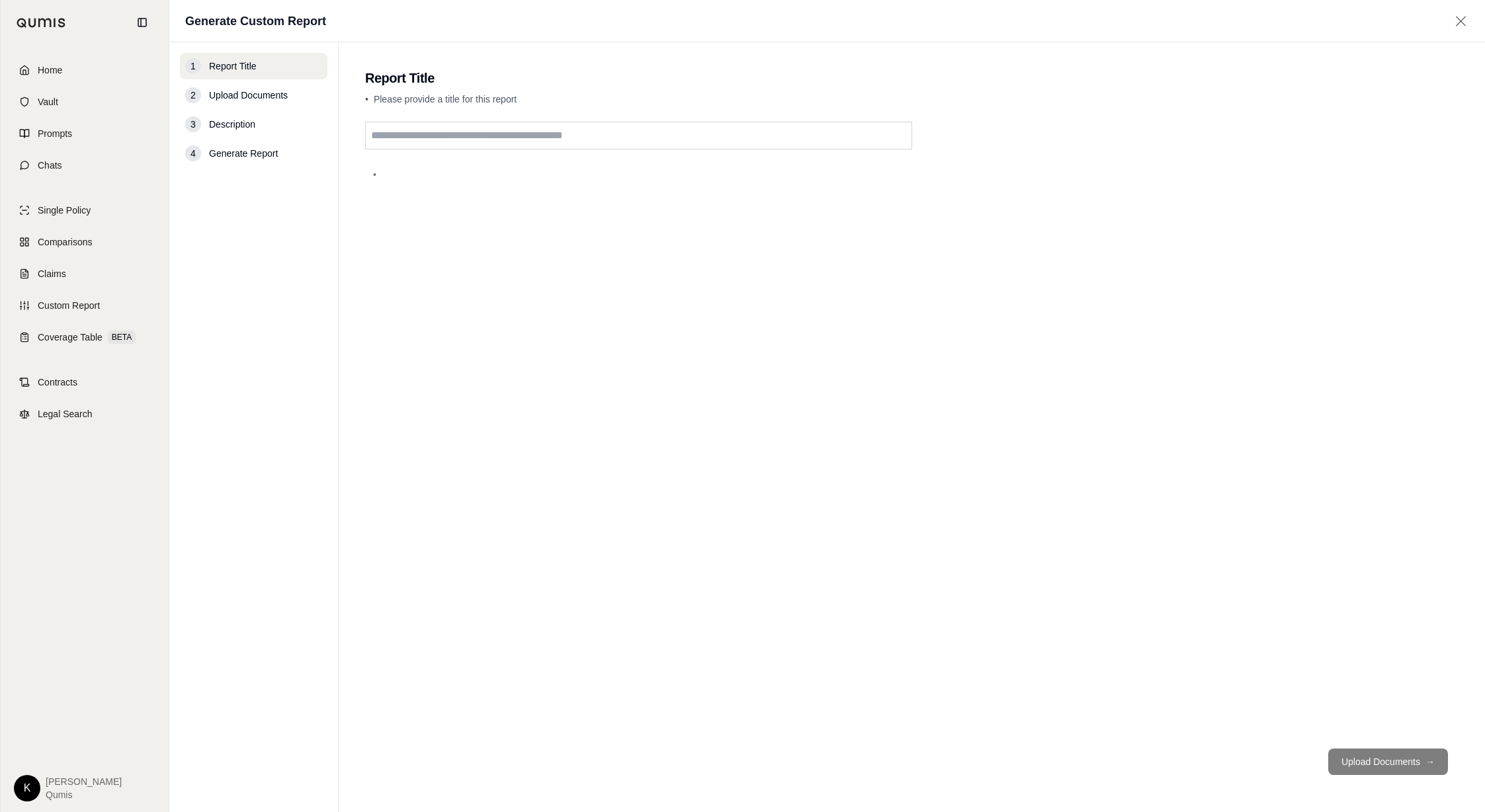
click at [397, 138] on input "text" at bounding box center [638, 135] width 547 height 28
type input "******"
click at [624, 363] on div "******" at bounding box center [911, 430] width 1093 height 616
click at [1359, 759] on button "Upload Documents →" at bounding box center [1388, 762] width 120 height 27
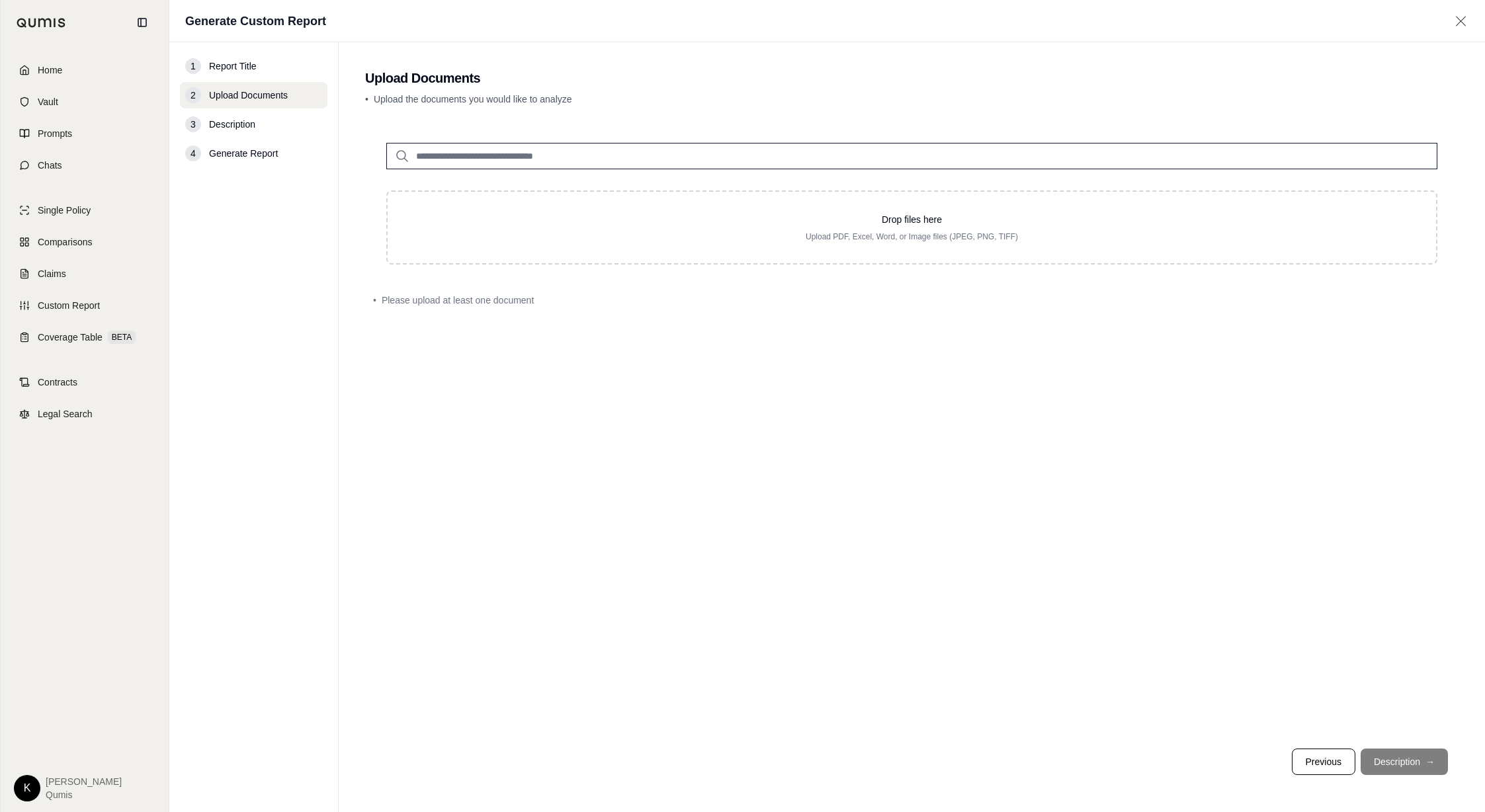
click at [594, 163] on input "search" at bounding box center [911, 157] width 1051 height 27
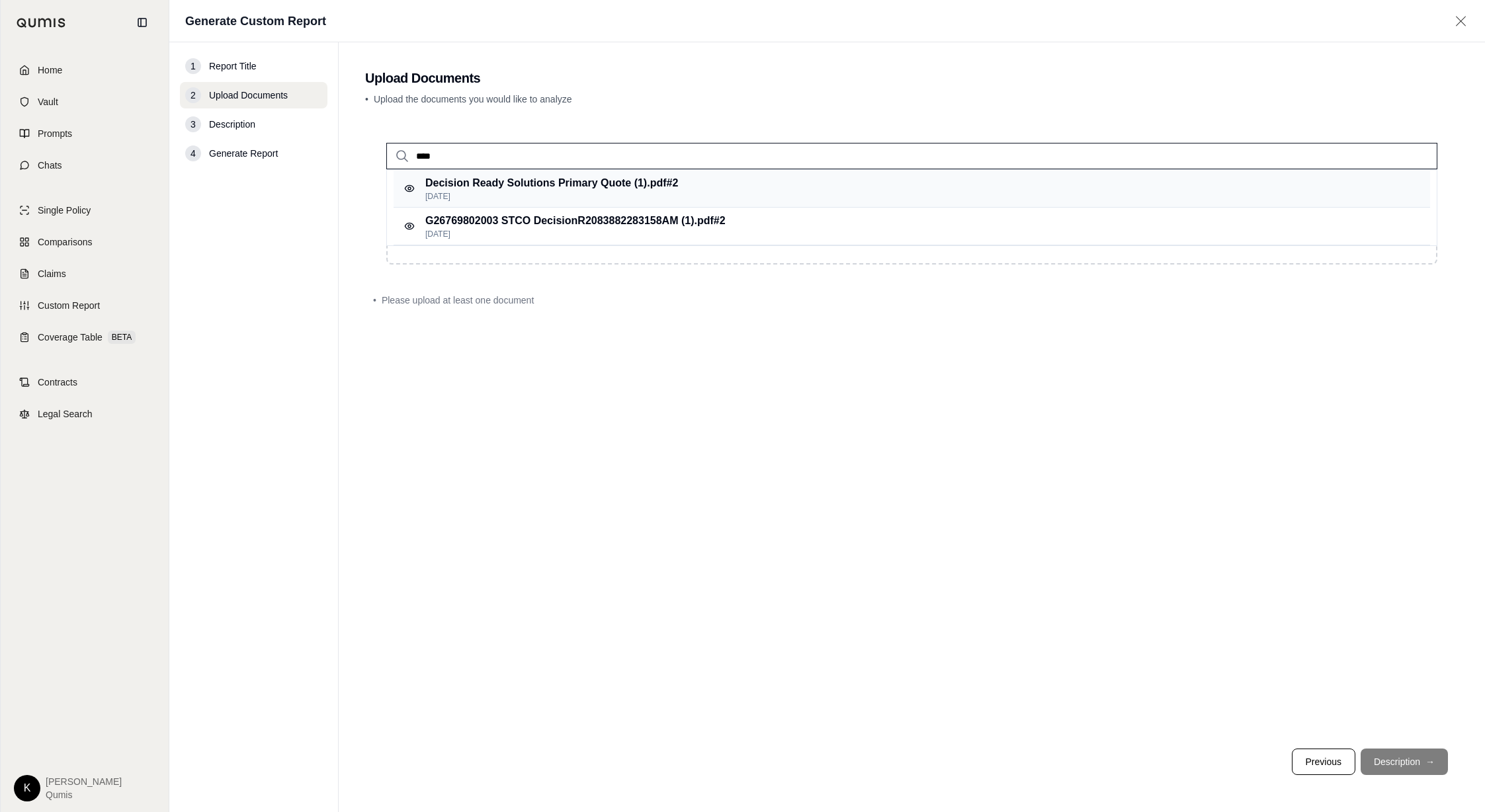
type input "****"
click at [519, 187] on p "Decision Ready Solutions Primary Quote (1).pdf #2" at bounding box center [551, 183] width 253 height 16
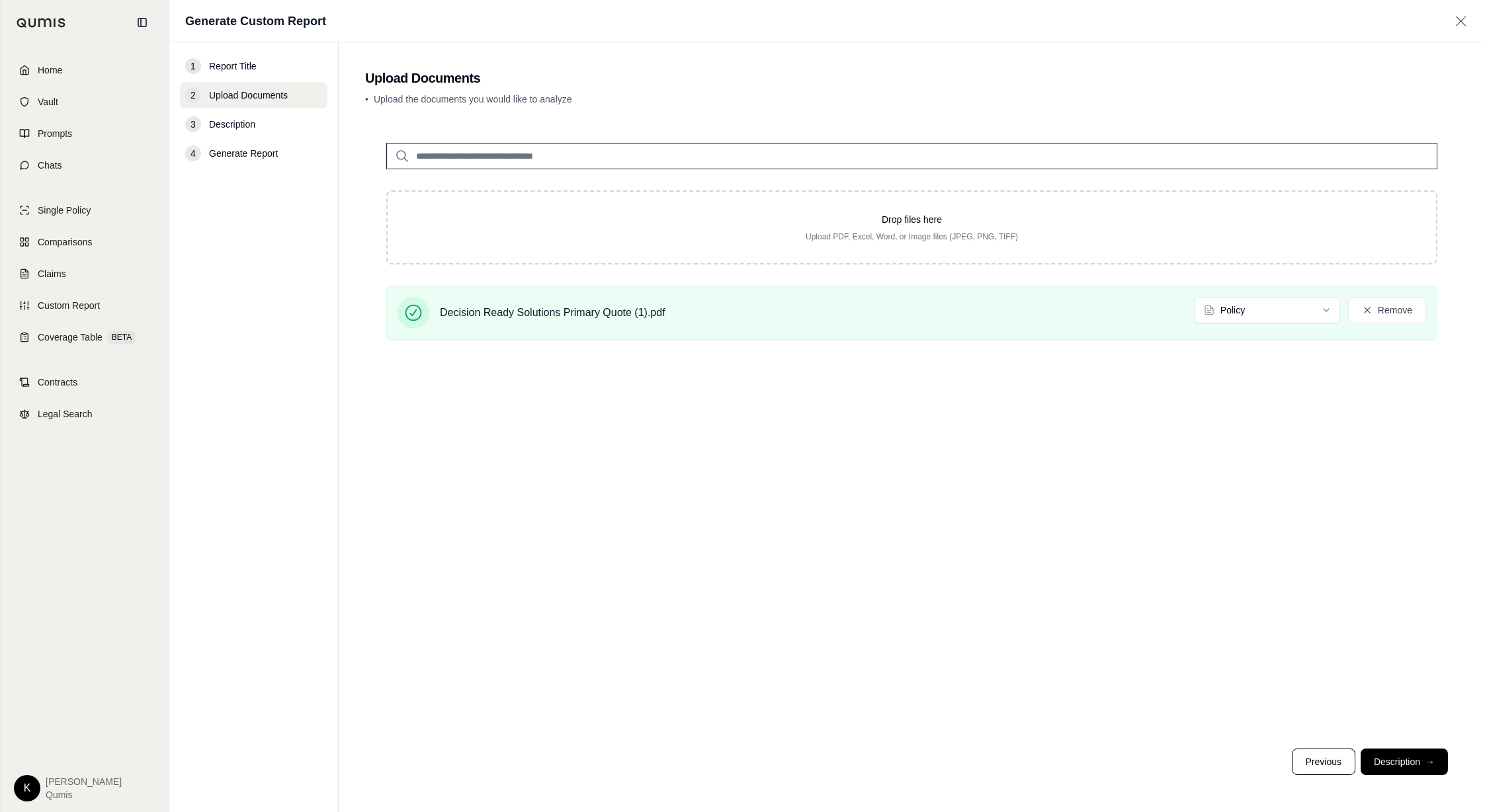
click at [541, 164] on input "search" at bounding box center [911, 157] width 1051 height 27
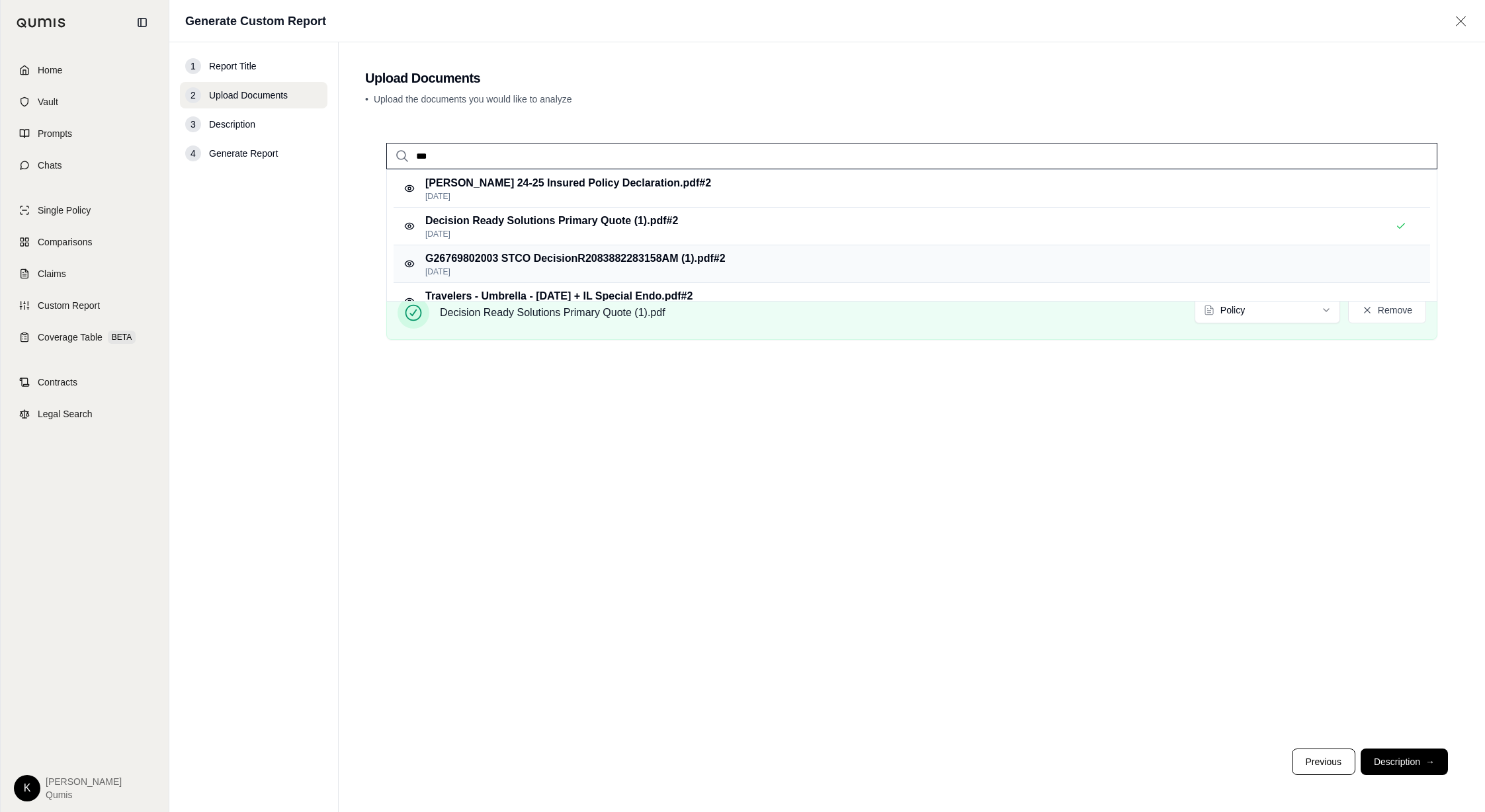
type input "***"
click at [560, 255] on p "G26769802003 STCO DecisionR2083882283158AM (1).pdf #2" at bounding box center [575, 259] width 301 height 16
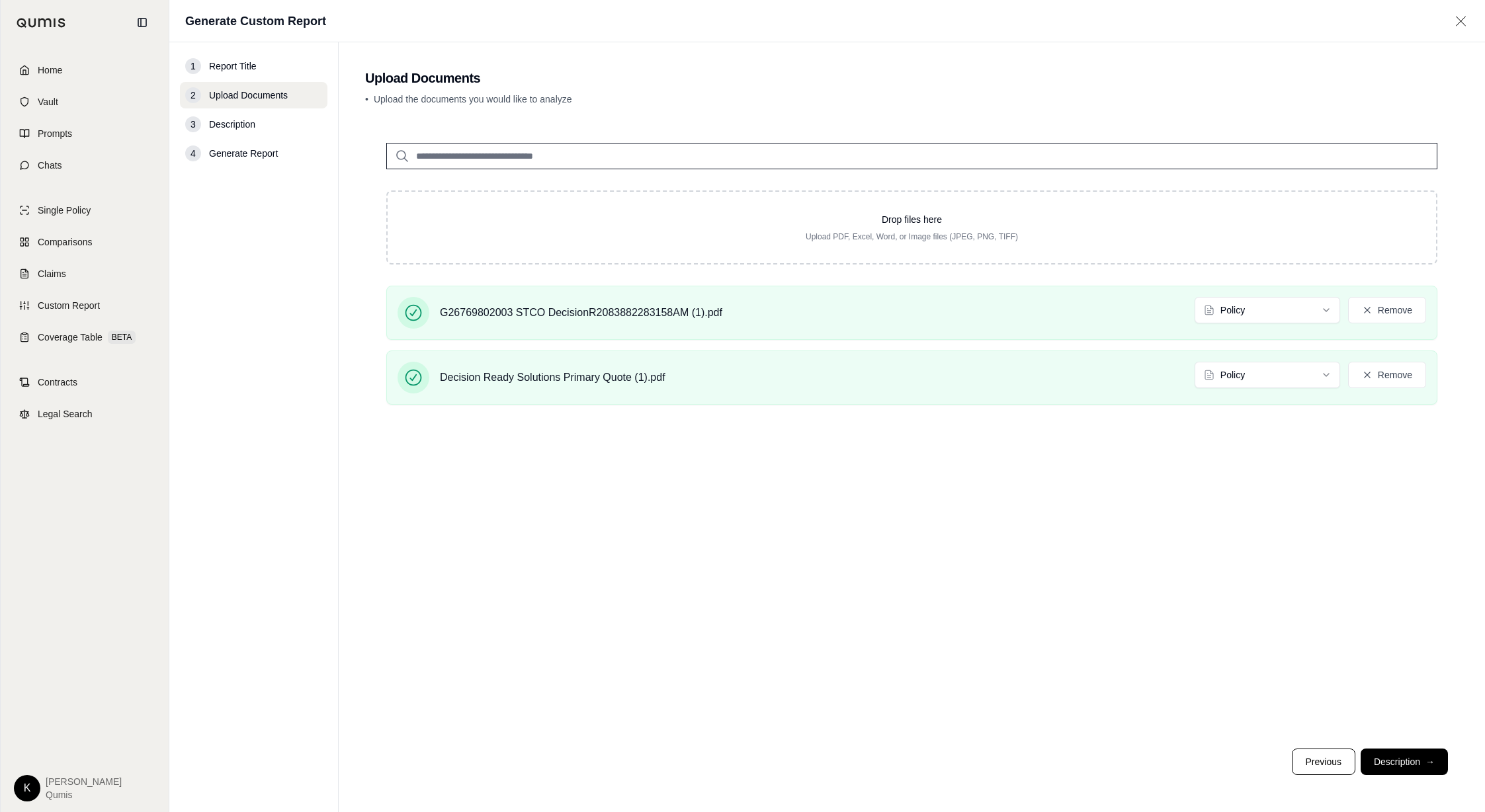
click at [1393, 758] on button "Description →" at bounding box center [1404, 762] width 87 height 27
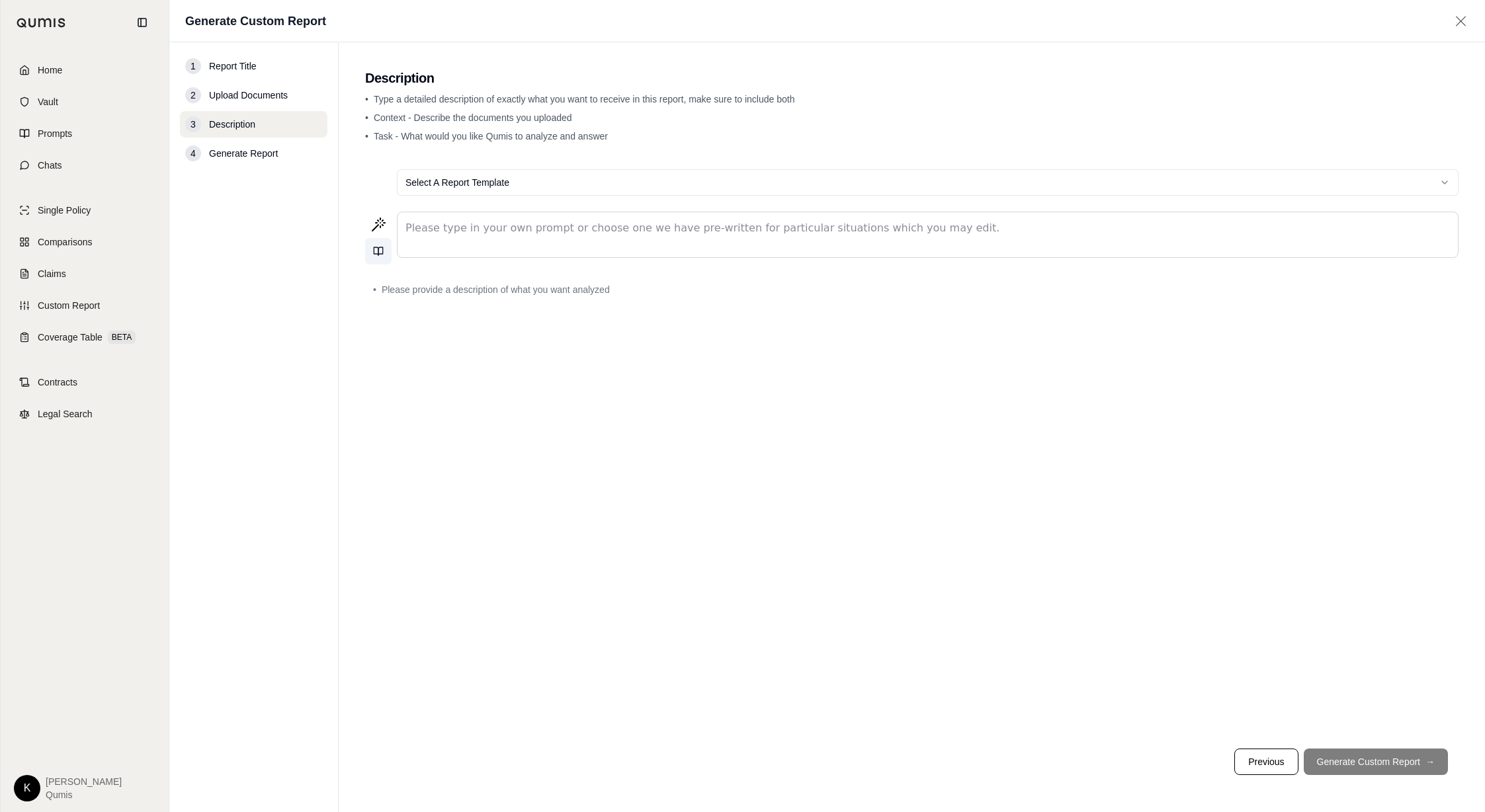
click at [382, 251] on icon at bounding box center [381, 251] width 5 height 8
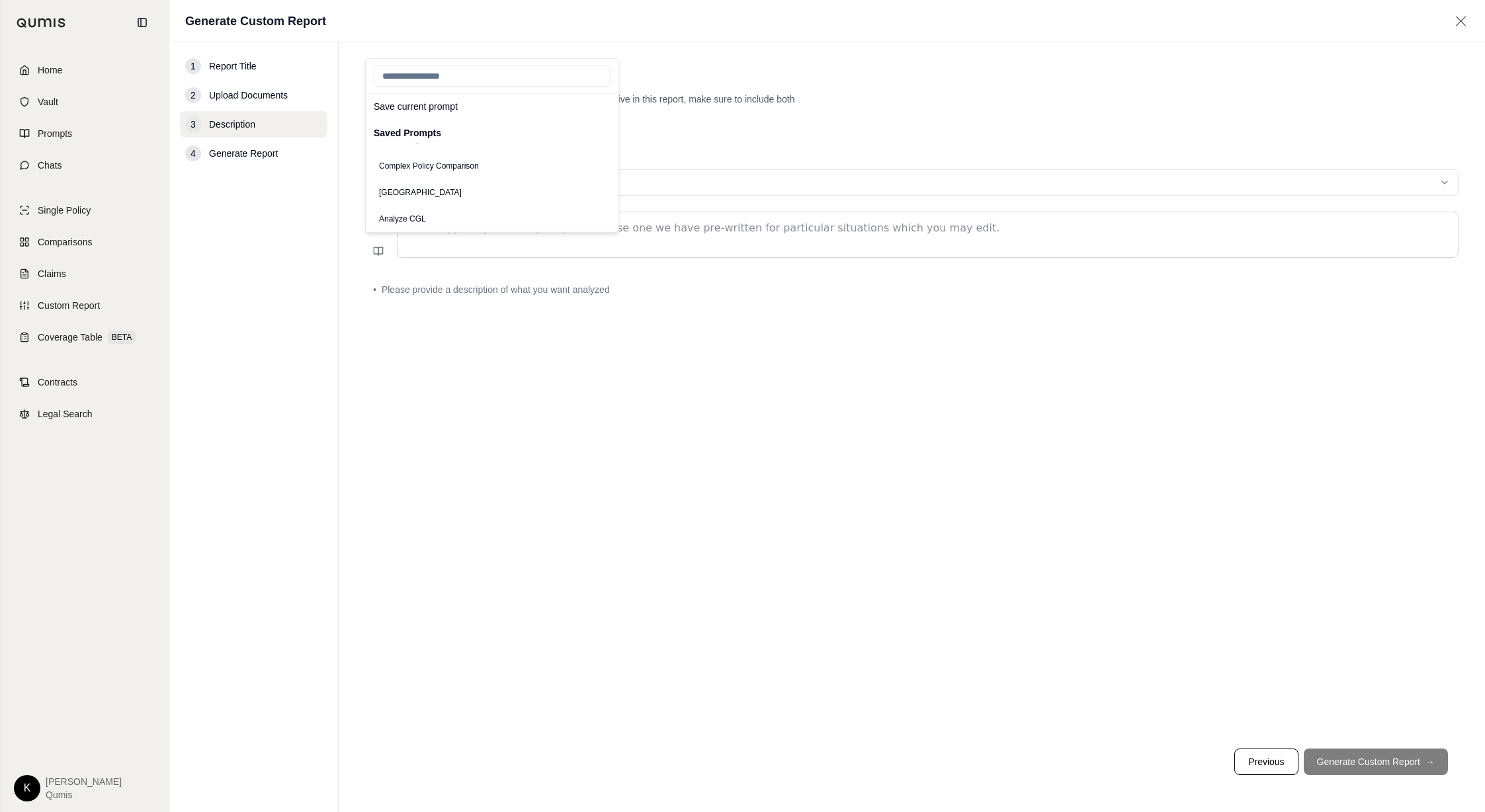
scroll to position [378, 0]
click at [462, 176] on button "Complex Policy Comparison" at bounding box center [429, 176] width 110 height 19
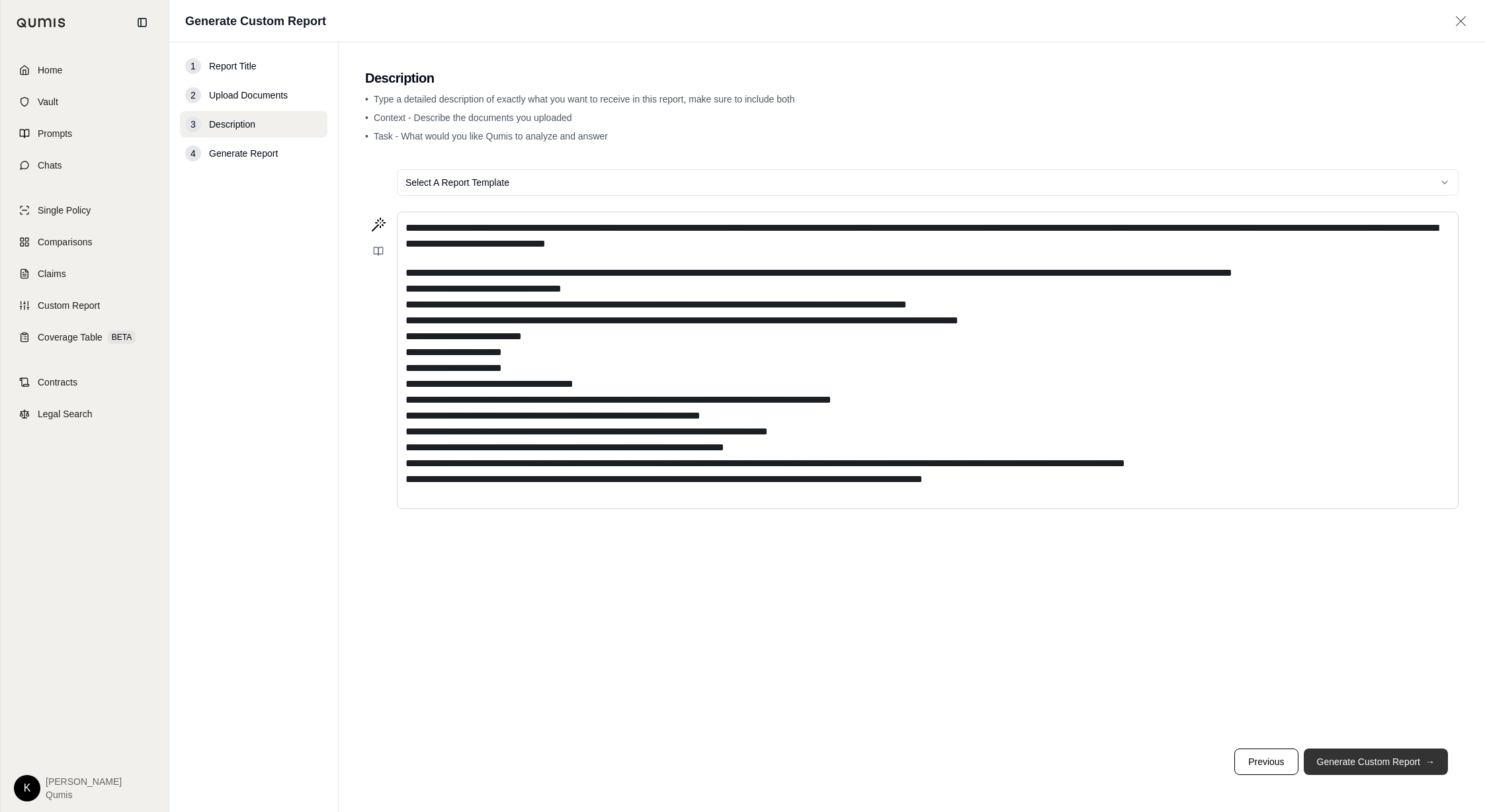
click at [1376, 769] on button "Generate Custom Report →" at bounding box center [1375, 762] width 144 height 27
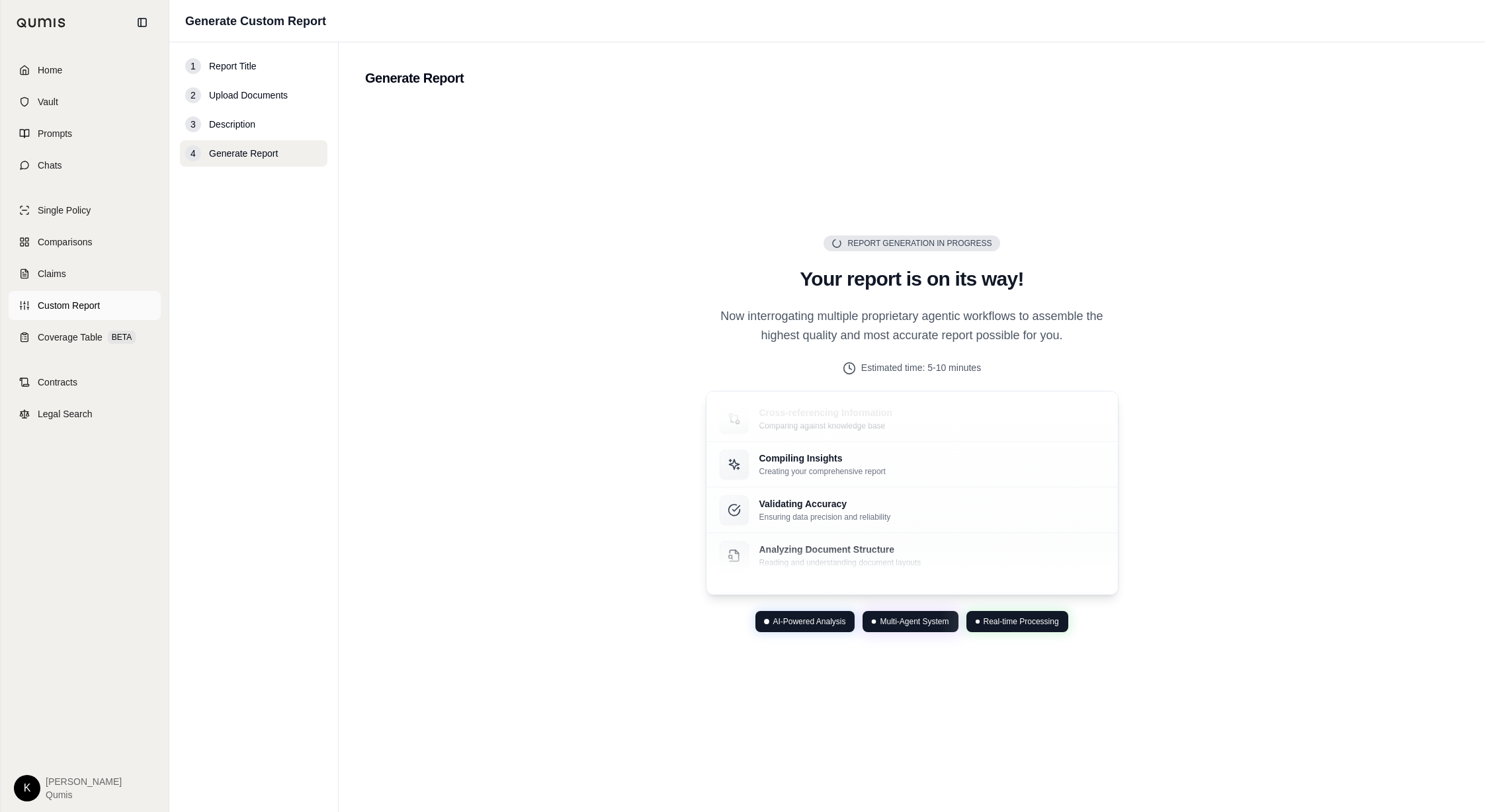
click at [75, 303] on span "Custom Report" at bounding box center [68, 305] width 62 height 13
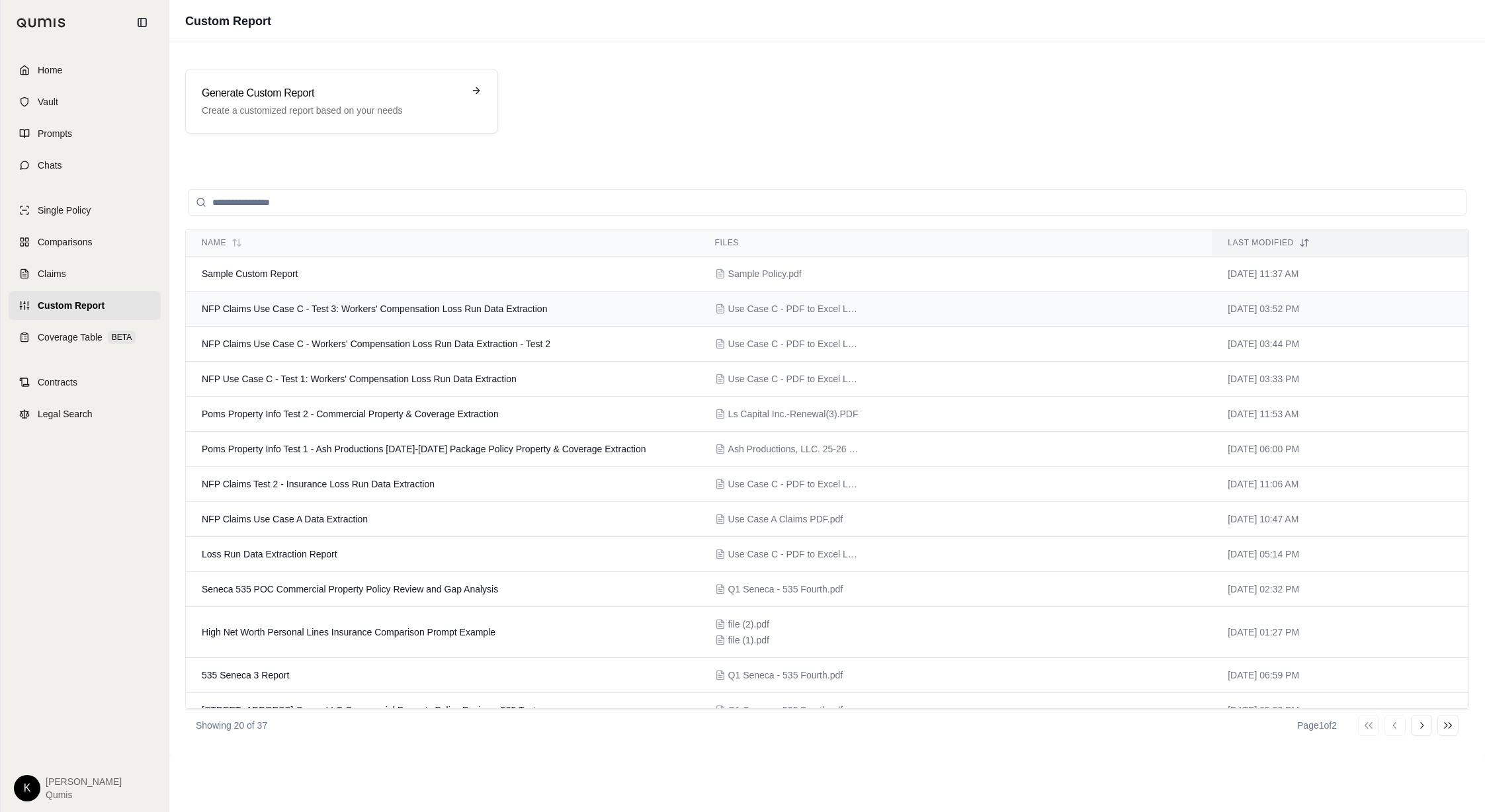
click at [433, 306] on span "NFP Claims Use Case C - Test 3: Workers' Compensation Loss Run Data Extraction" at bounding box center [374, 308] width 345 height 10
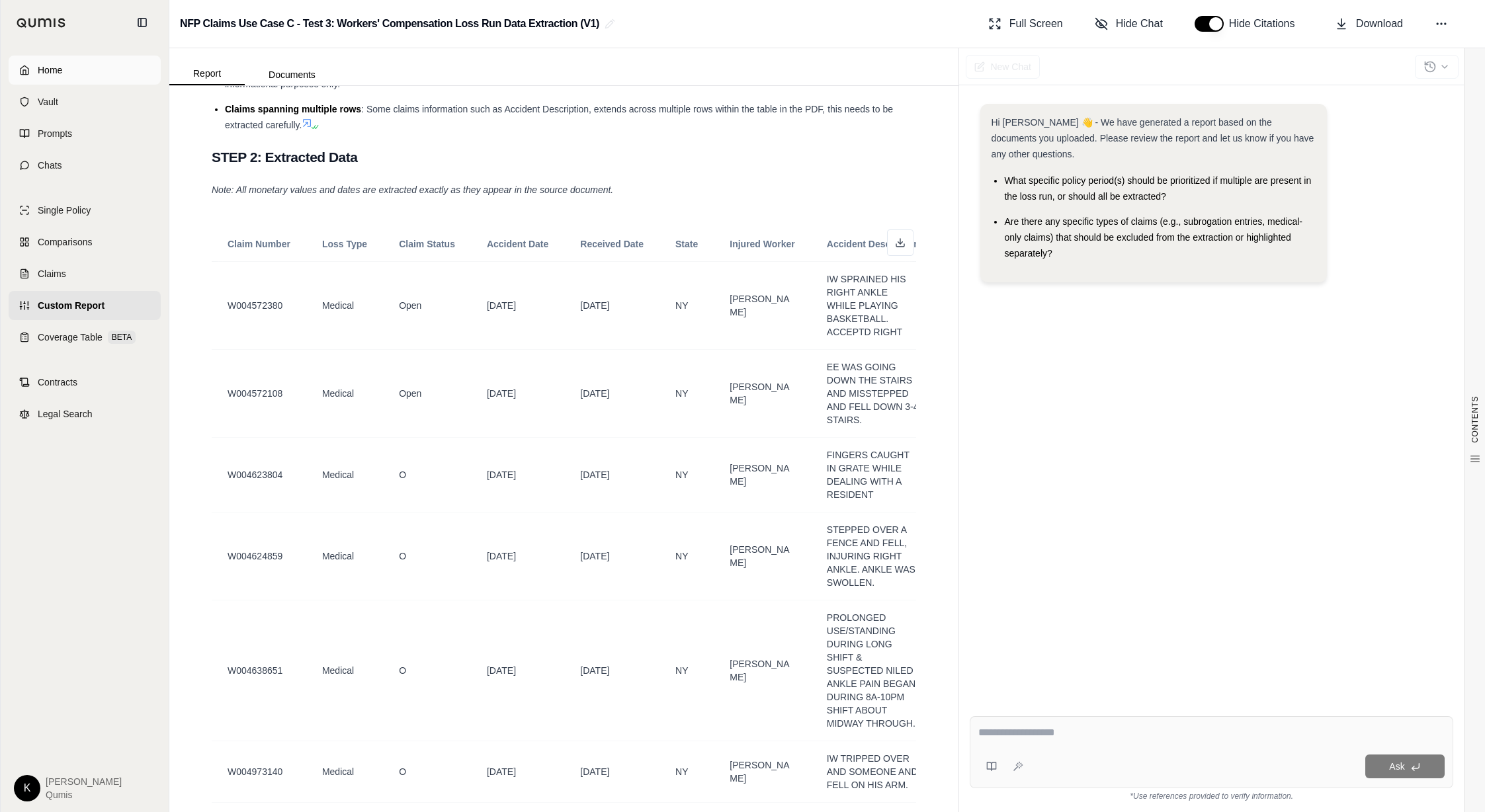
click at [49, 74] on span "Home" at bounding box center [50, 70] width 24 height 13
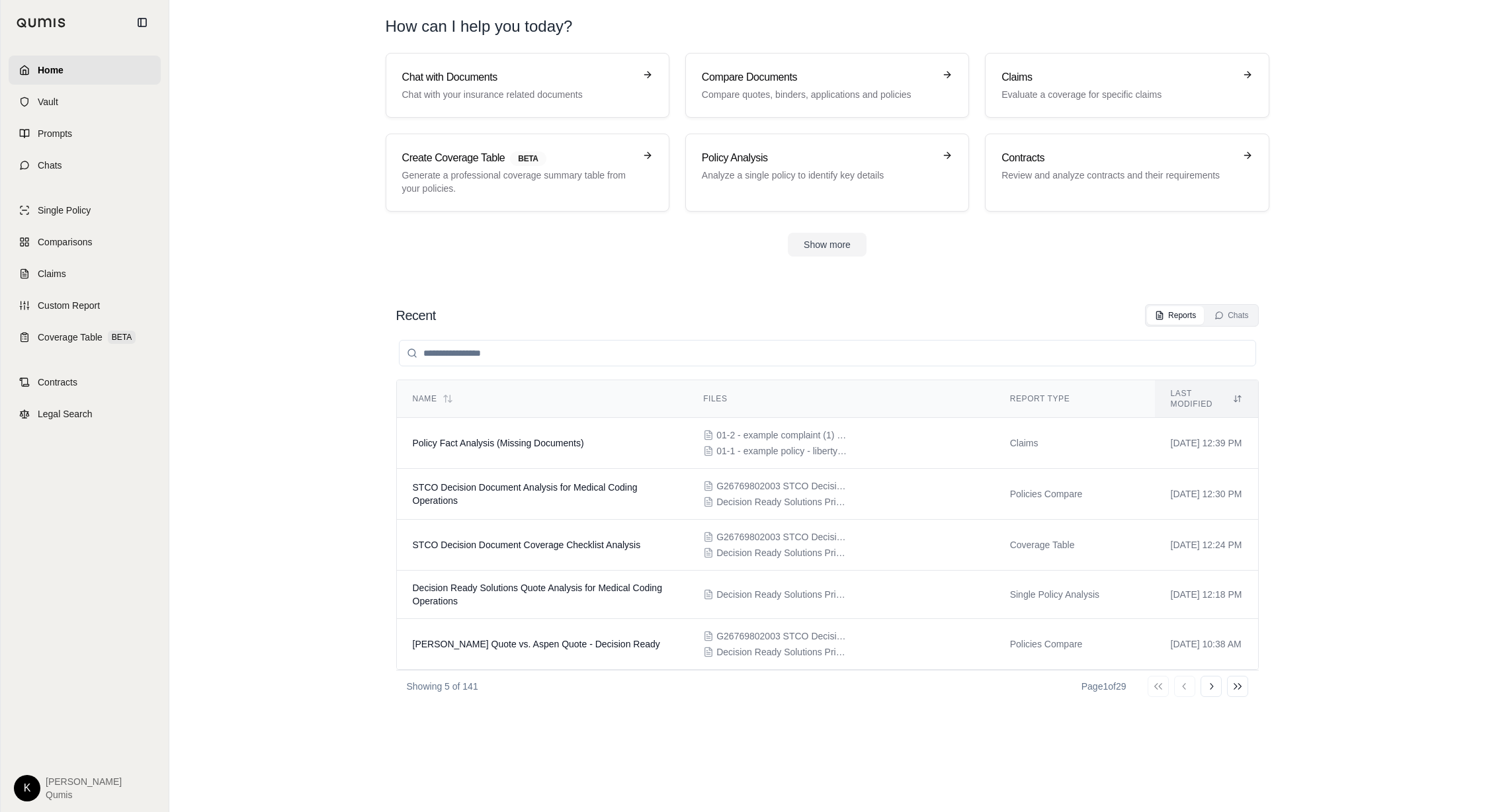
click at [24, 789] on html "Home Vault Prompts Chats Single Policy Comparisons Claims Custom Report Coverag…" at bounding box center [742, 406] width 1485 height 812
click at [76, 687] on link "Site Admin Portal" at bounding box center [57, 688] width 109 height 21
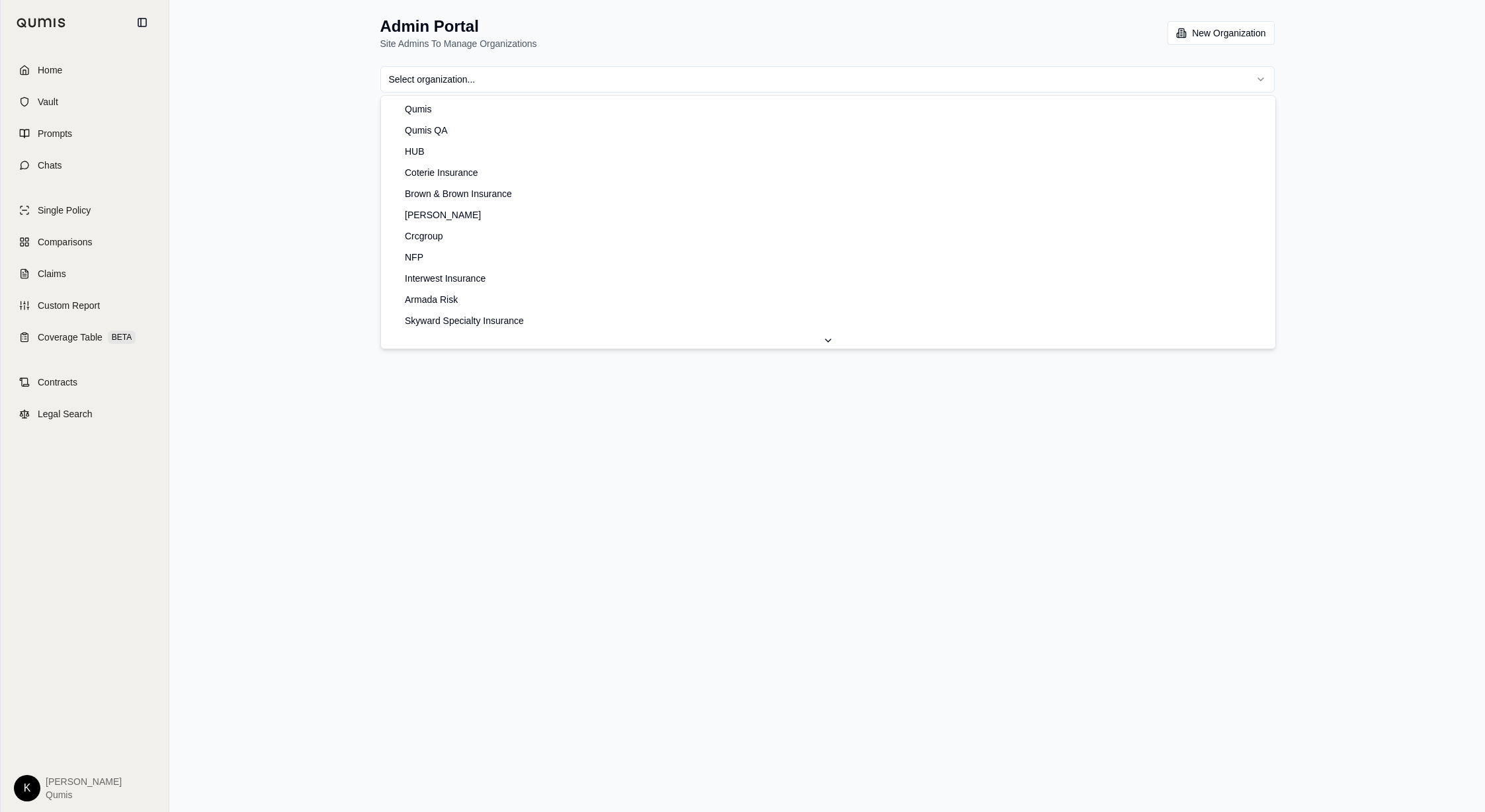
click at [471, 73] on html "Home Vault Prompts Chats Single Policy Comparisons Claims Custom Report Coverag…" at bounding box center [742, 406] width 1485 height 812
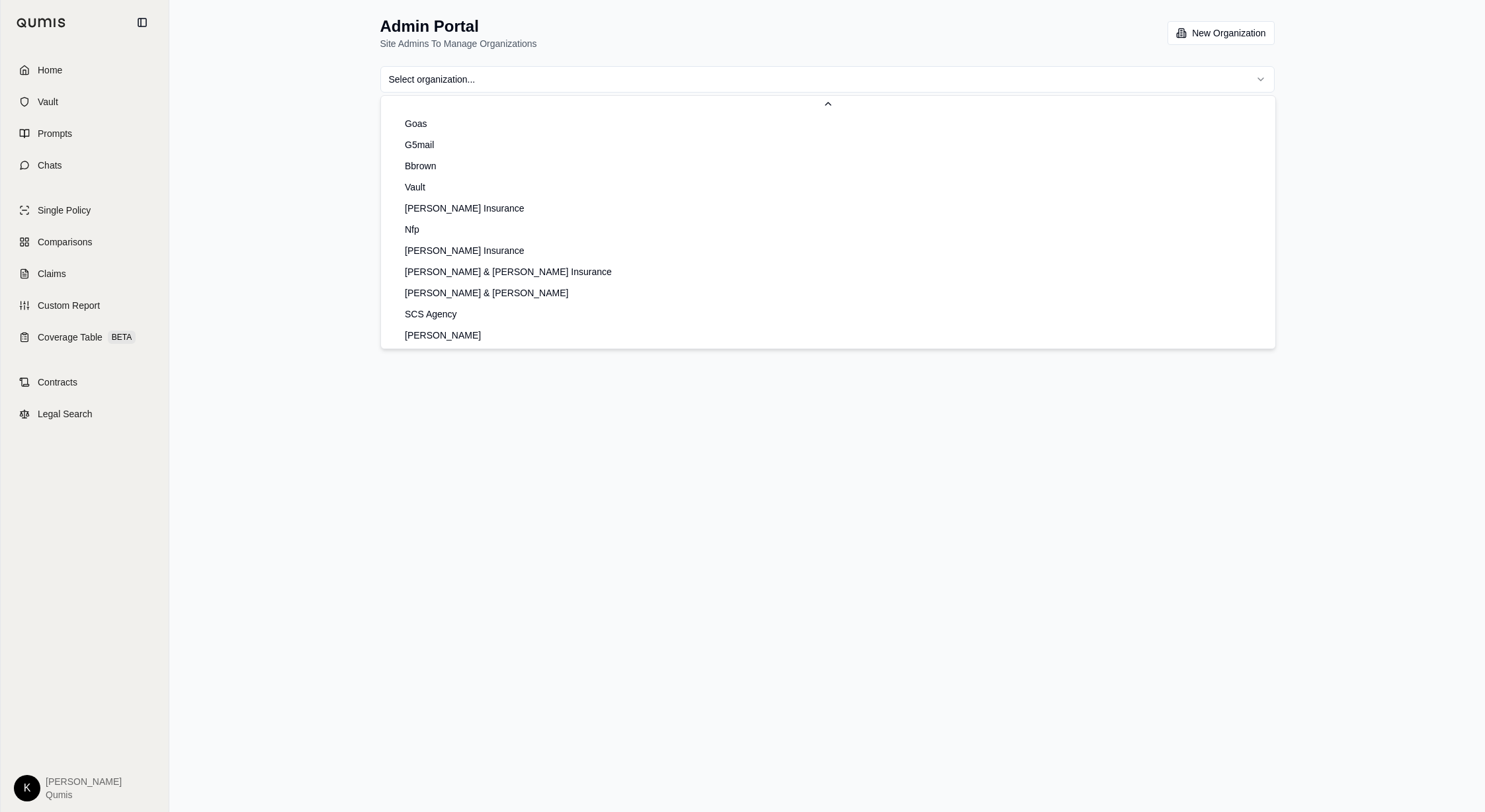
scroll to position [932, 0]
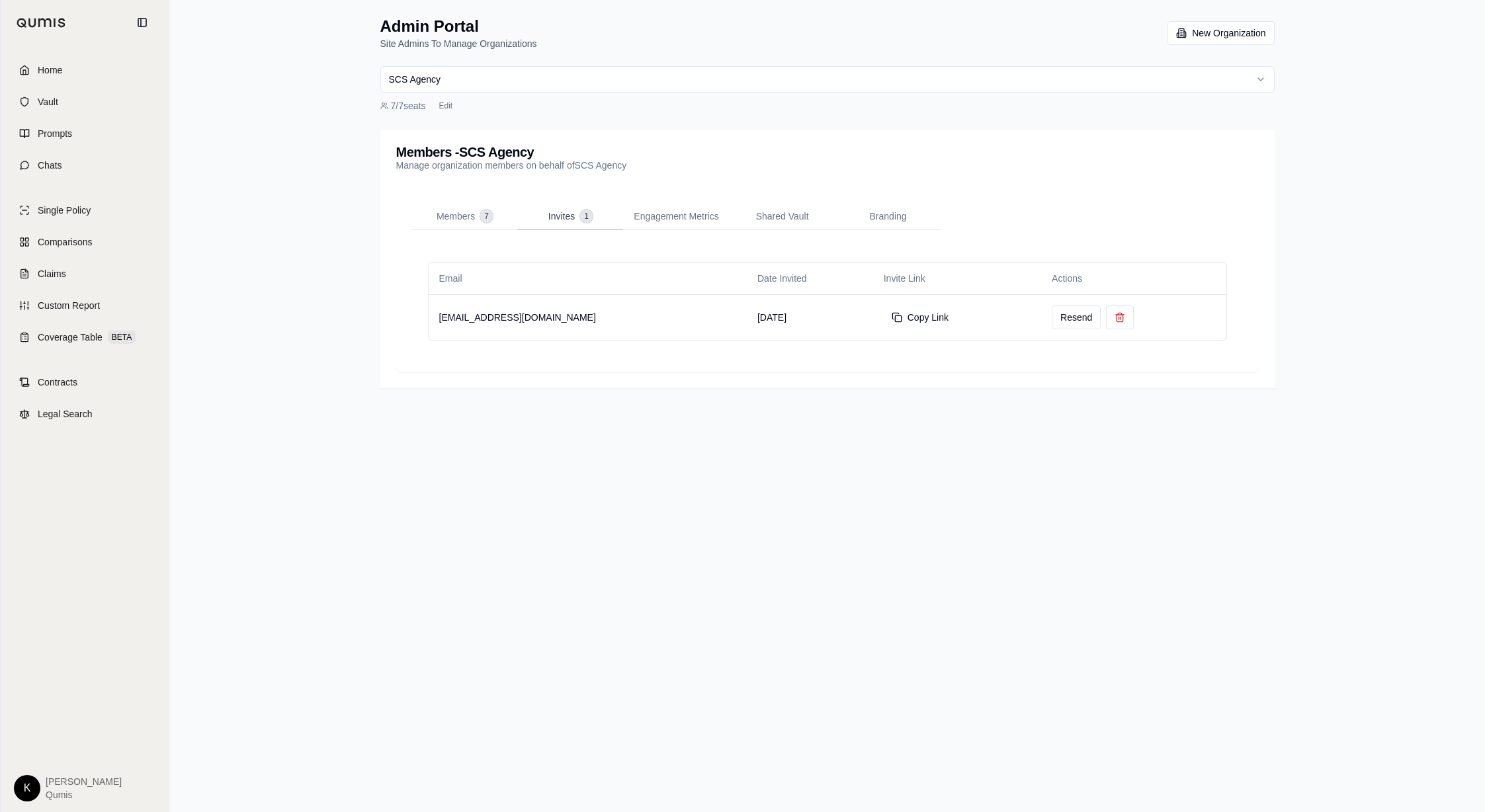
click at [574, 223] on button "Invites 1" at bounding box center [570, 217] width 105 height 27
click at [1051, 318] on button "Resend" at bounding box center [1076, 317] width 49 height 24
click at [884, 316] on button "Copy Link" at bounding box center [920, 317] width 72 height 24
click at [49, 69] on span "Home" at bounding box center [50, 70] width 24 height 13
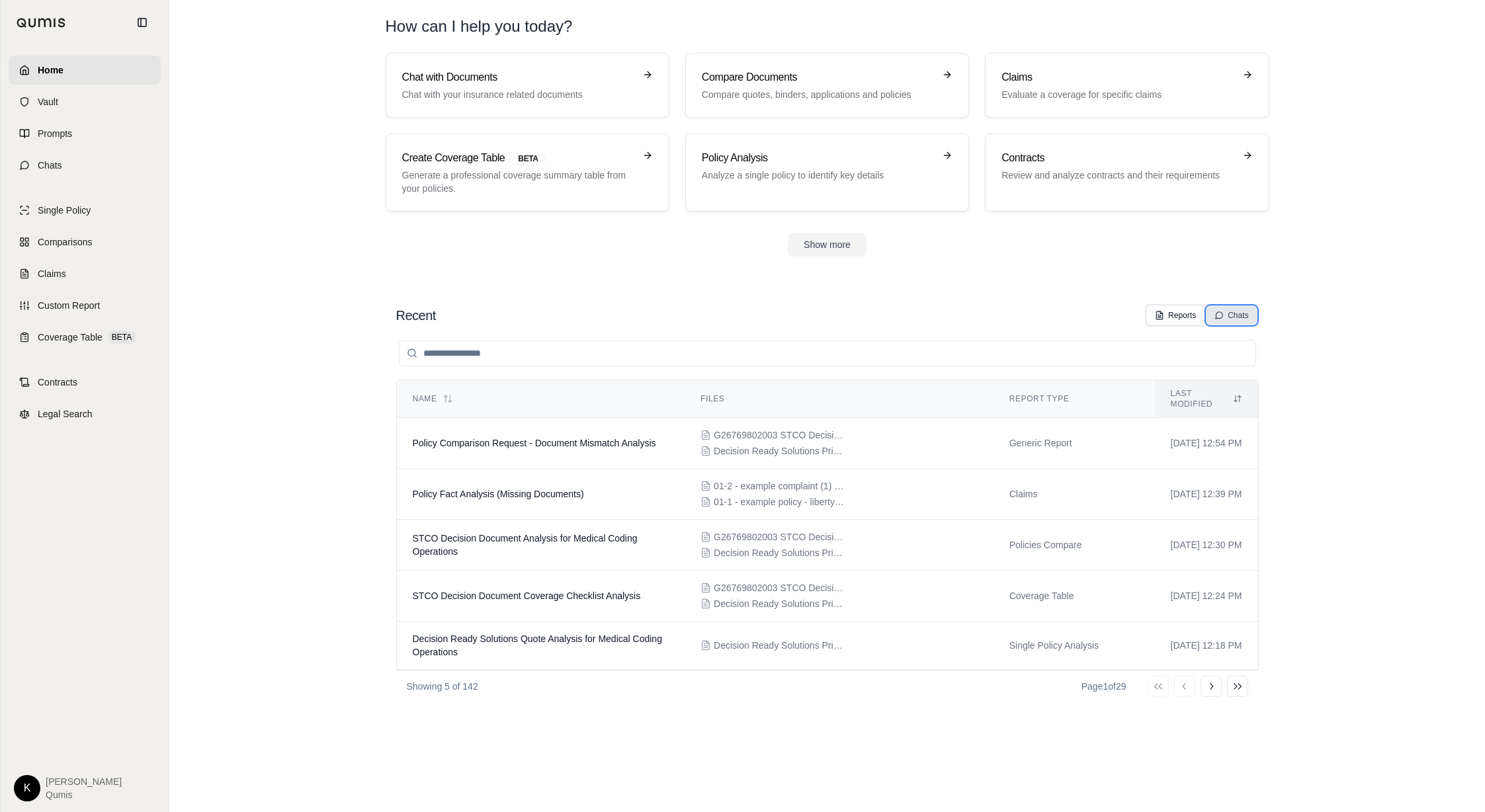
click at [1235, 318] on div "Chats" at bounding box center [1231, 315] width 34 height 10
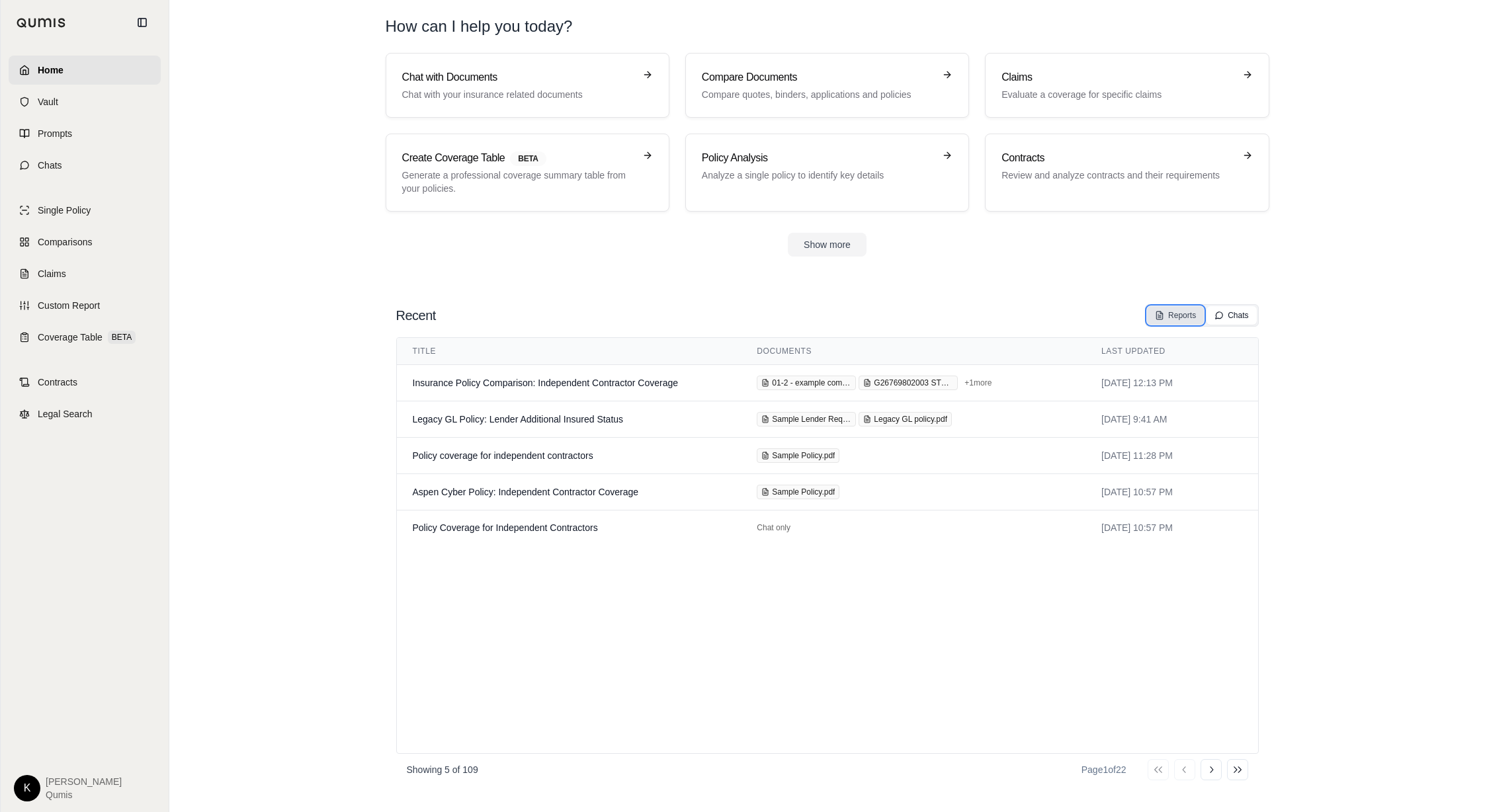
click at [1181, 310] on div "Reports" at bounding box center [1175, 315] width 41 height 10
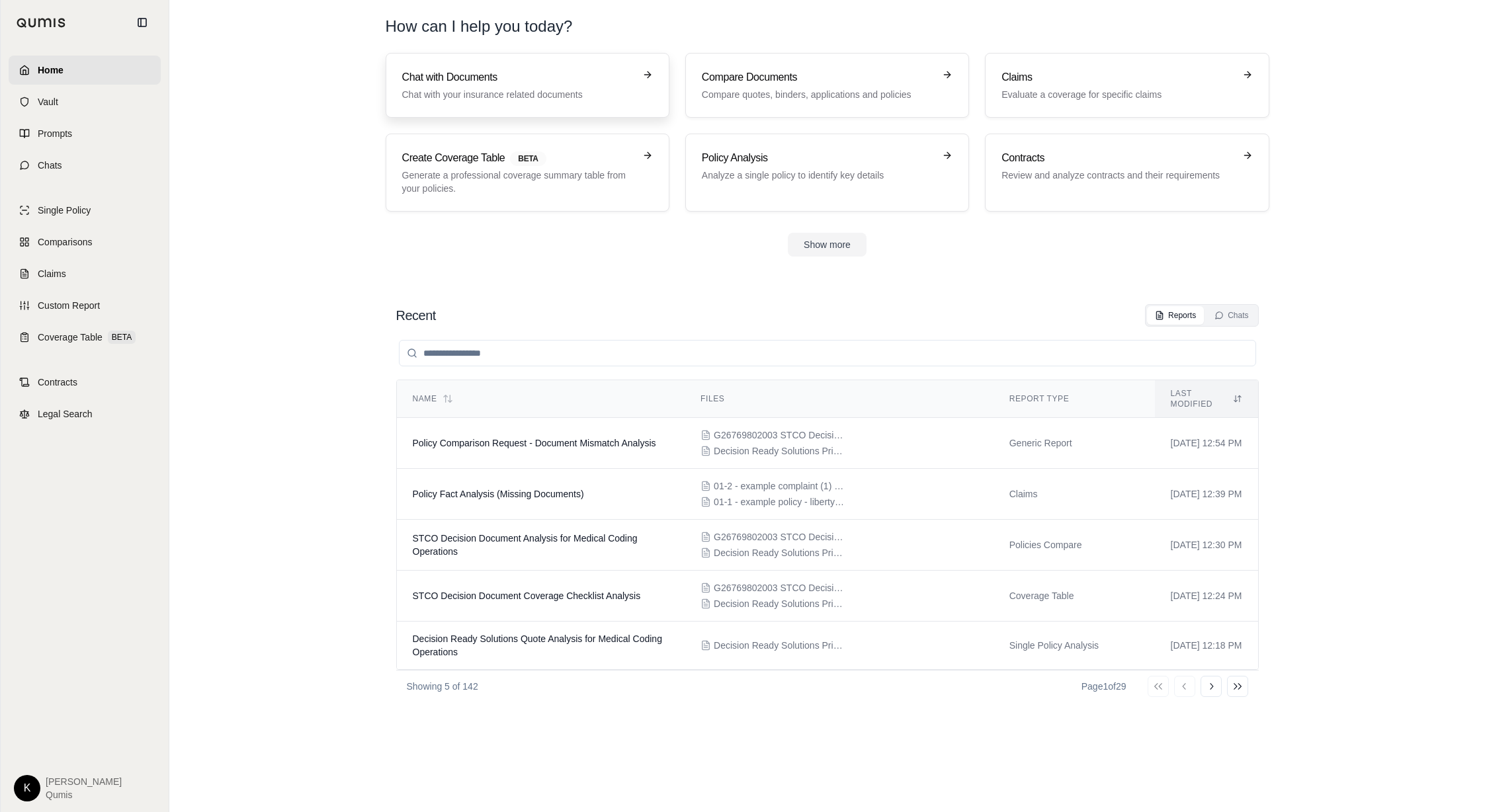
click at [567, 71] on h3 "Chat with Documents" at bounding box center [518, 77] width 232 height 16
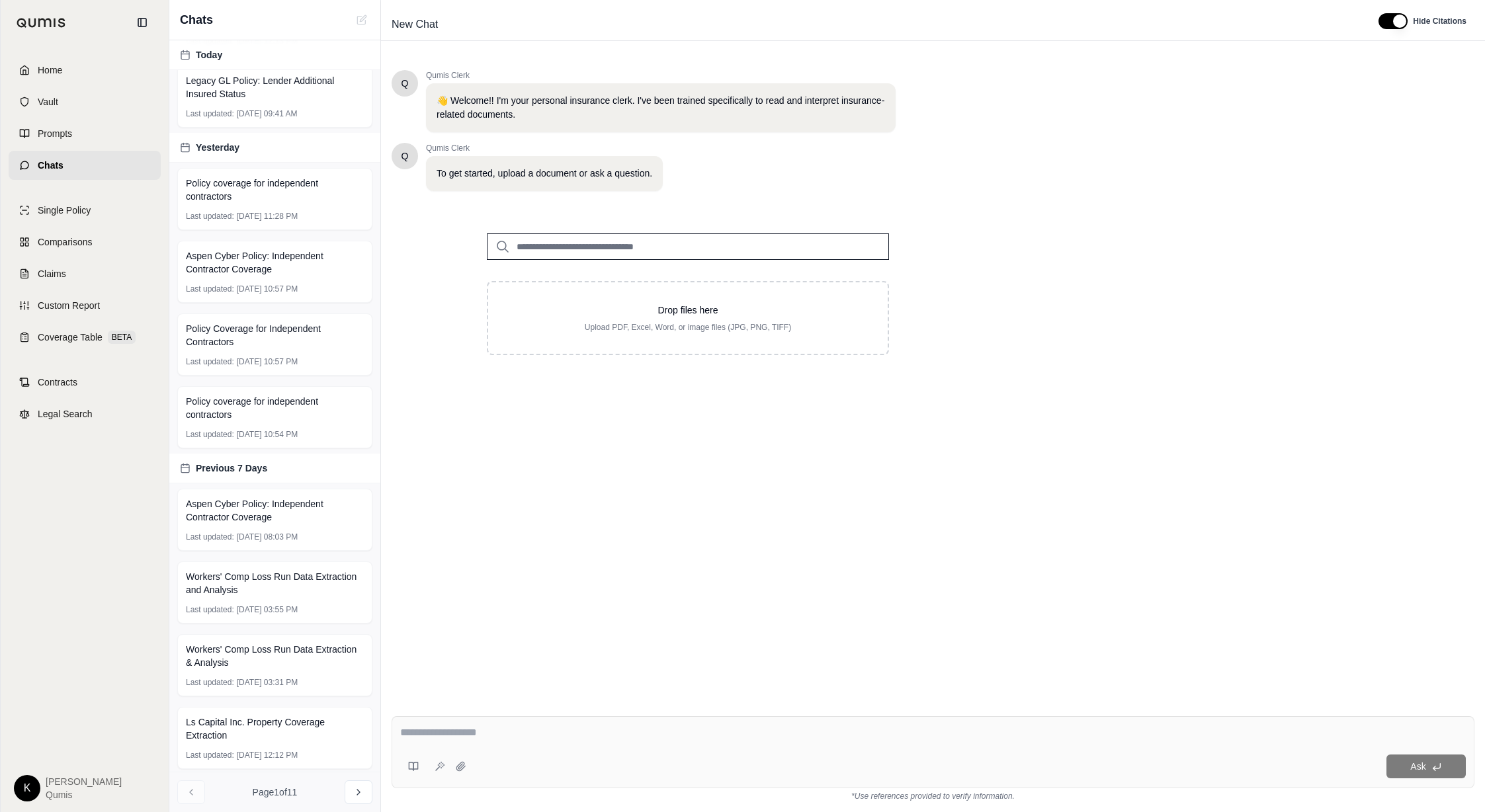
scroll to position [175, 0]
click at [261, 186] on span "Policy coverage for independent contractors" at bounding box center [275, 187] width 178 height 27
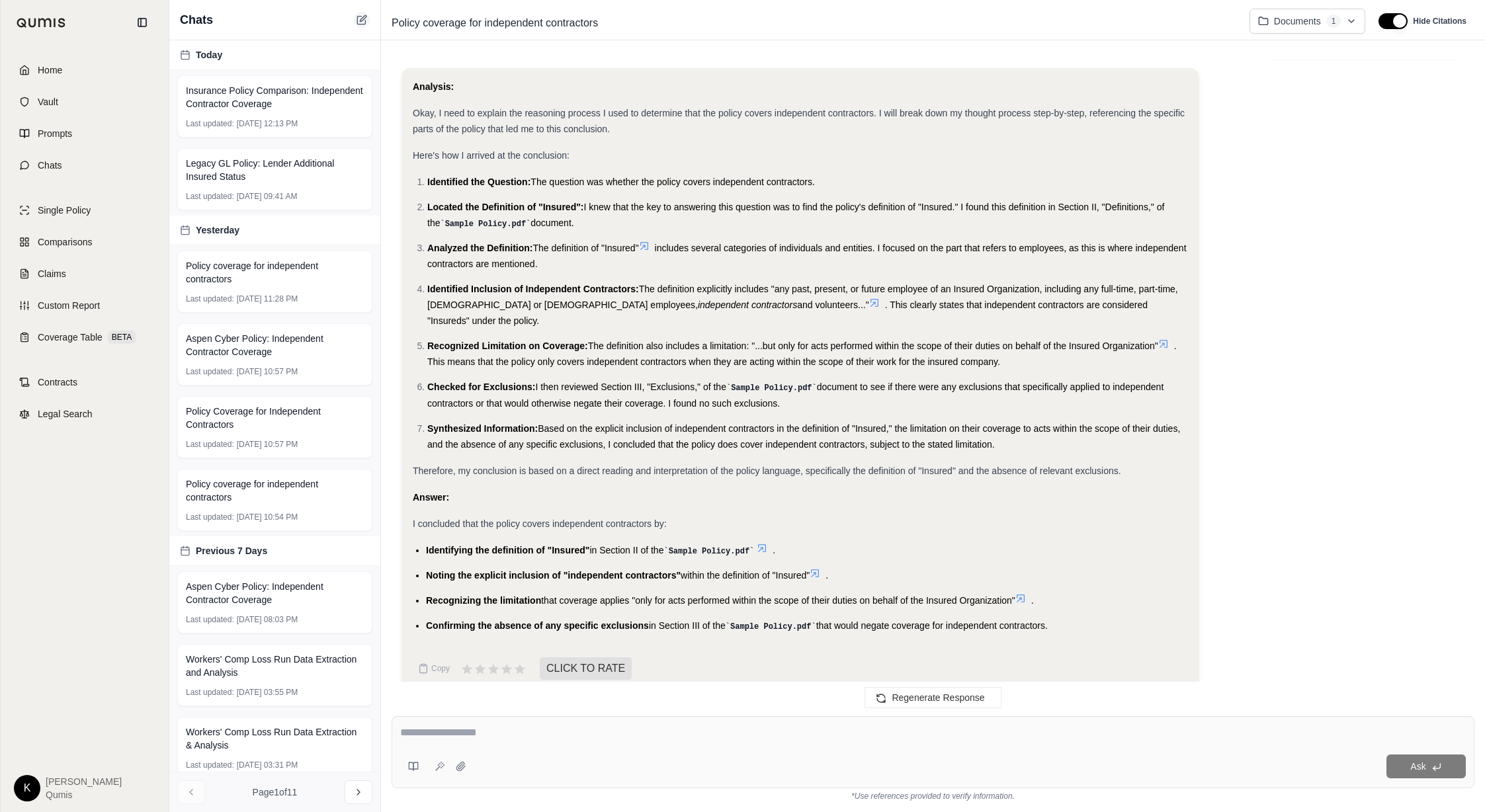
click at [357, 23] on icon at bounding box center [361, 20] width 8 height 8
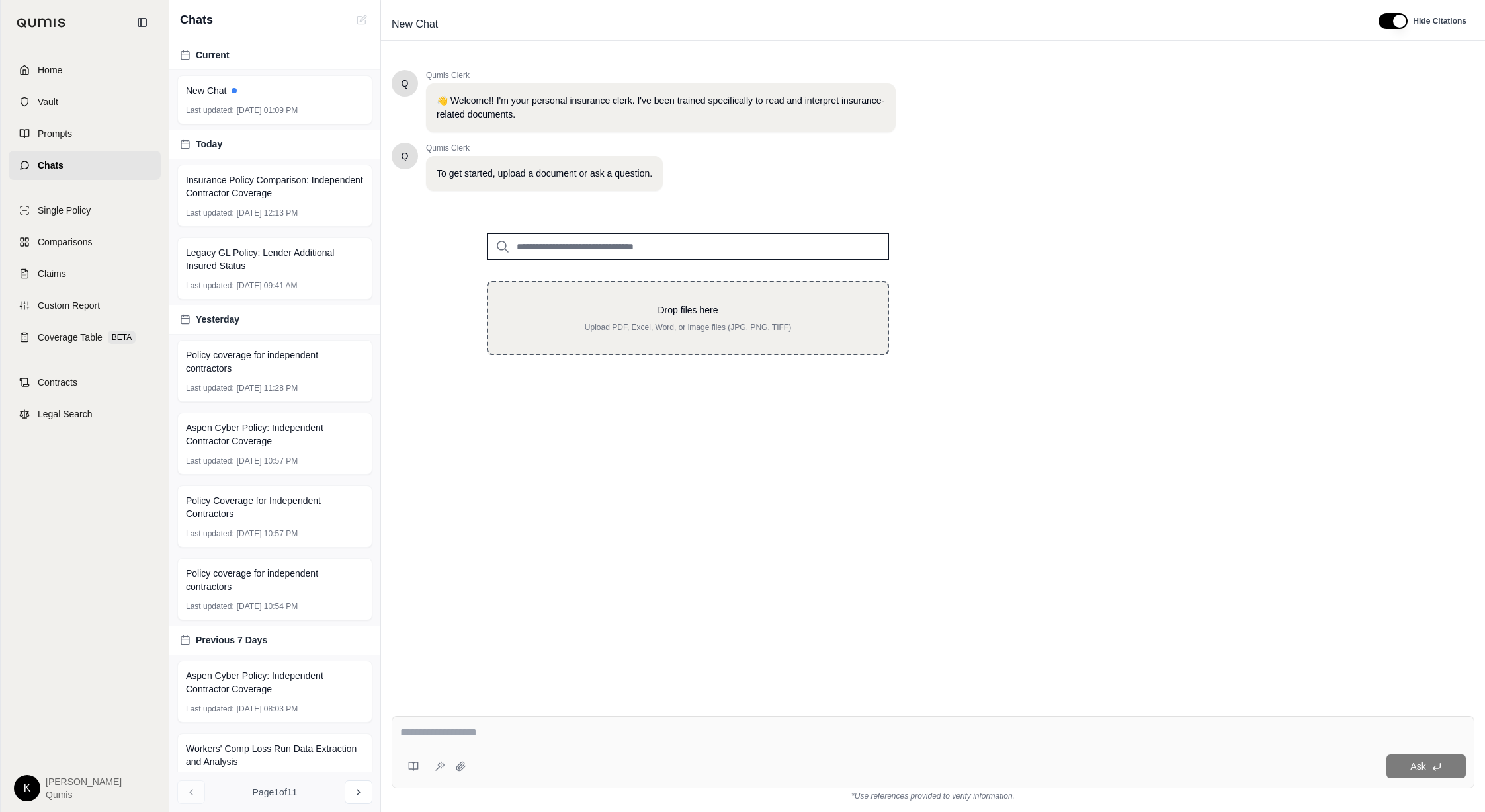
click at [713, 305] on p "Drop files here" at bounding box center [688, 310] width 357 height 13
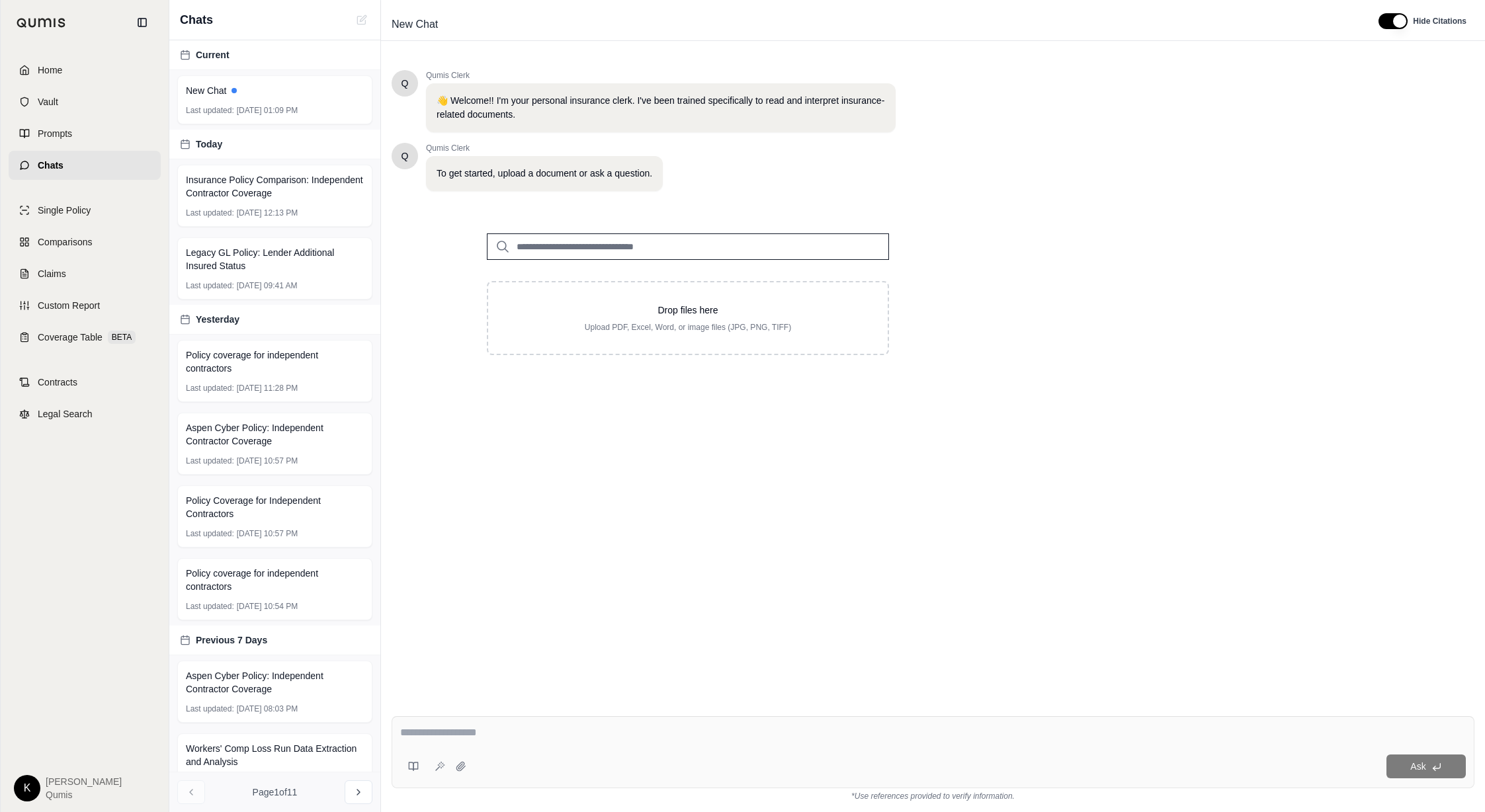
click at [607, 256] on input "search" at bounding box center [688, 247] width 402 height 27
click at [599, 251] on input "search" at bounding box center [688, 247] width 402 height 27
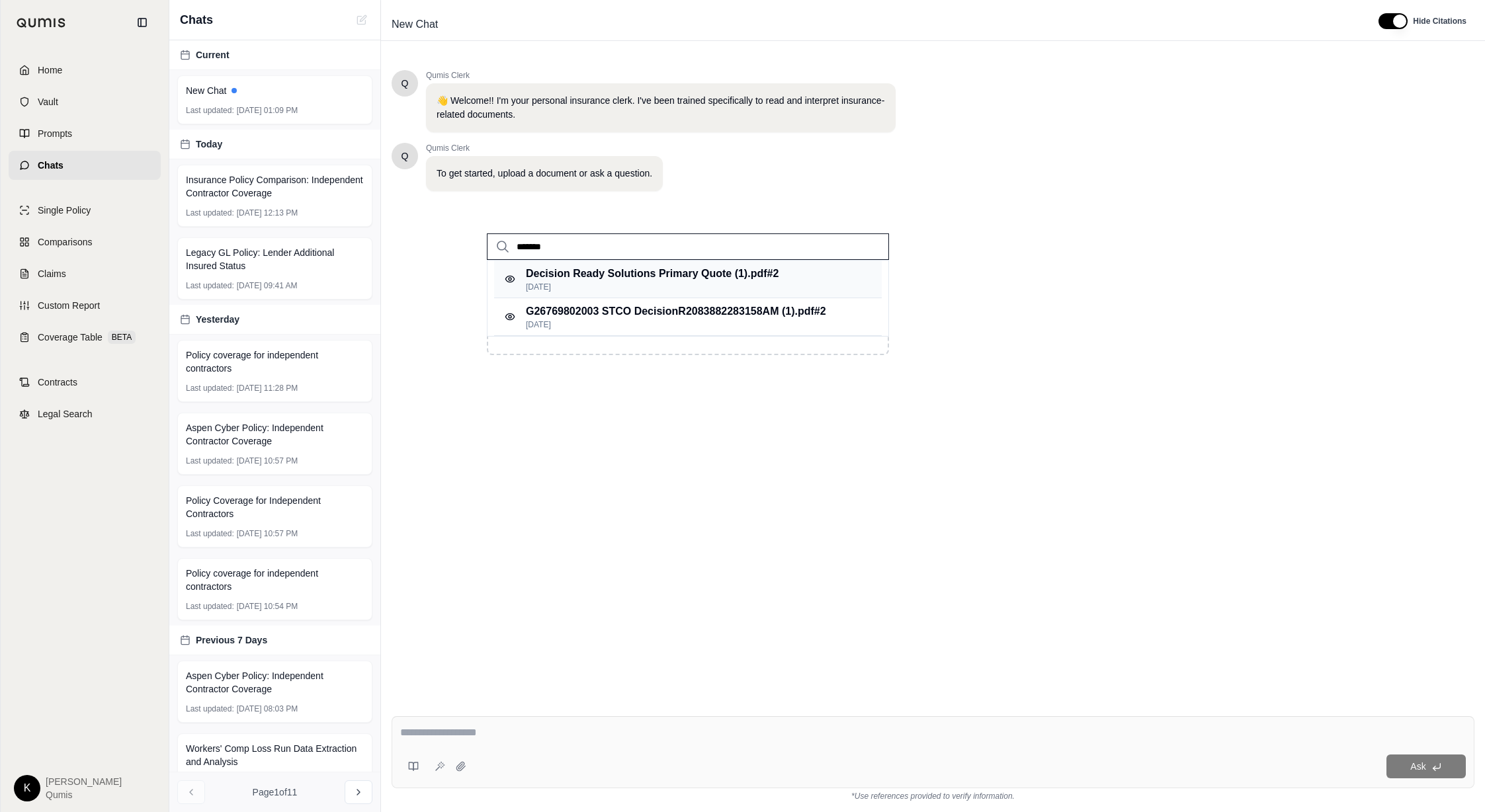
type input "*******"
click at [549, 286] on p "[DATE]" at bounding box center [652, 286] width 253 height 10
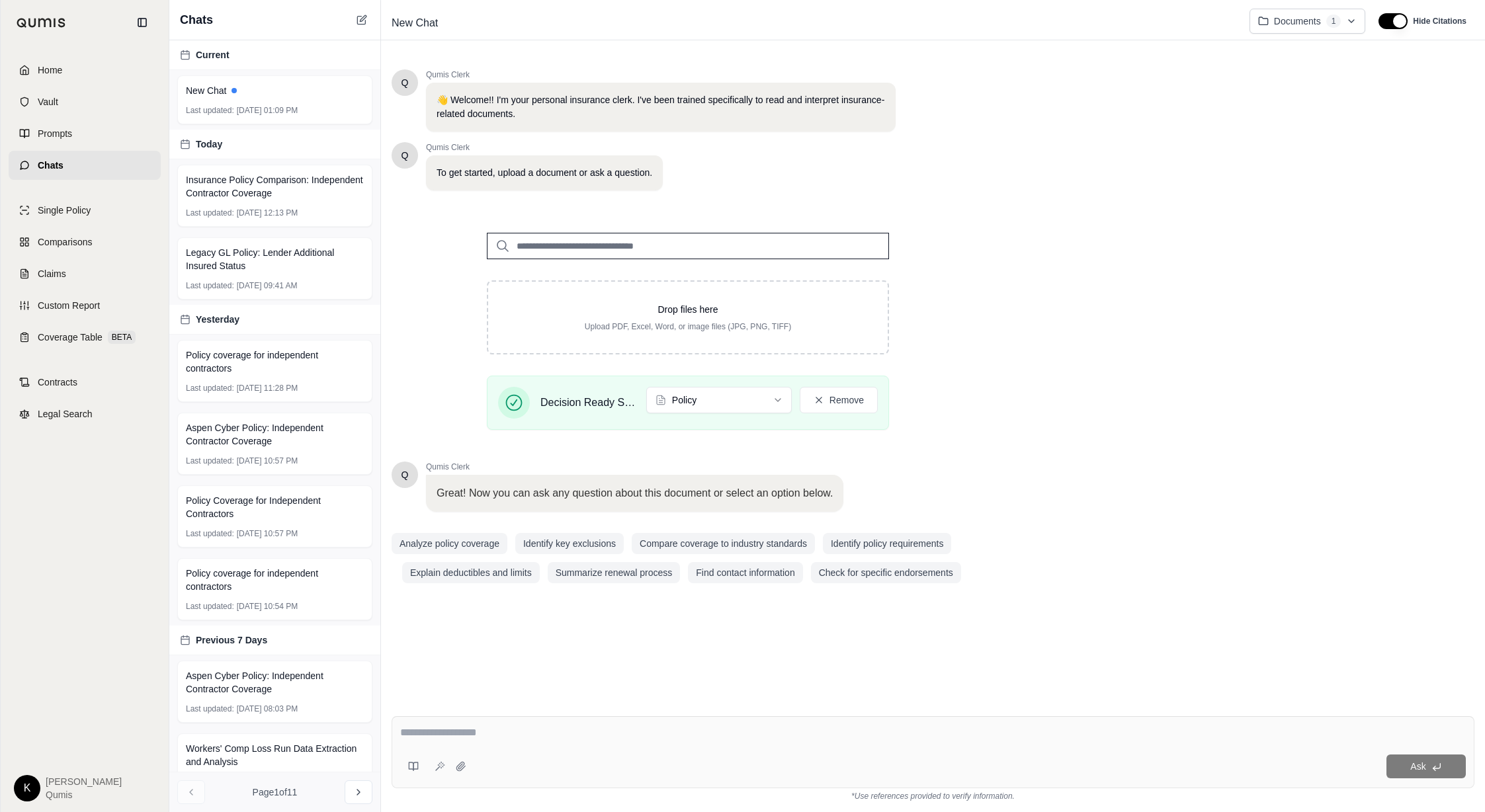
click at [429, 732] on textarea at bounding box center [933, 733] width 1066 height 16
type textarea "*"
type textarea "**********"
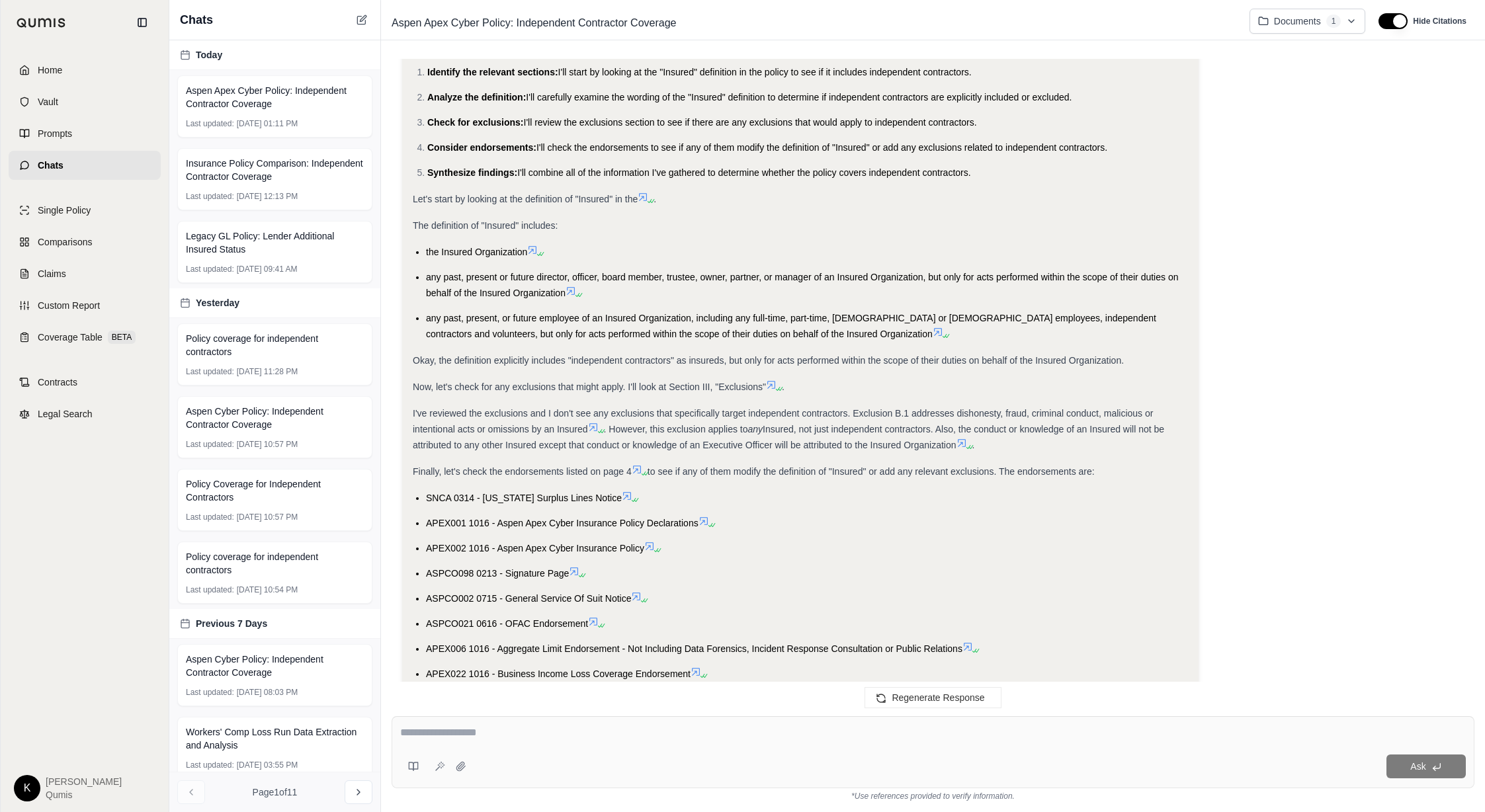
scroll to position [162, 0]
click at [933, 334] on icon at bounding box center [937, 330] width 10 height 10
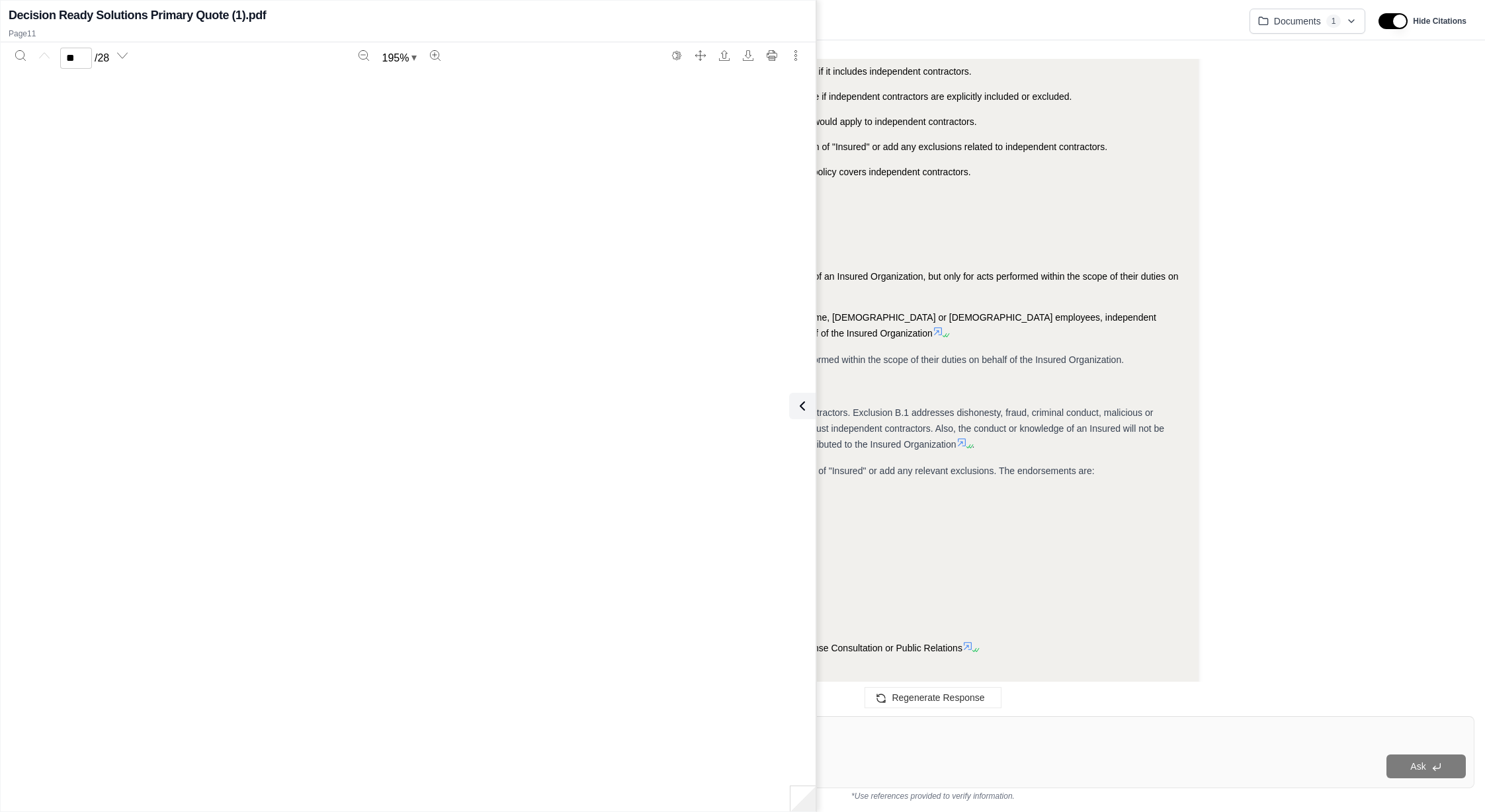
scroll to position [10256, 0]
type input "**"
click at [793, 412] on icon at bounding box center [800, 406] width 16 height 16
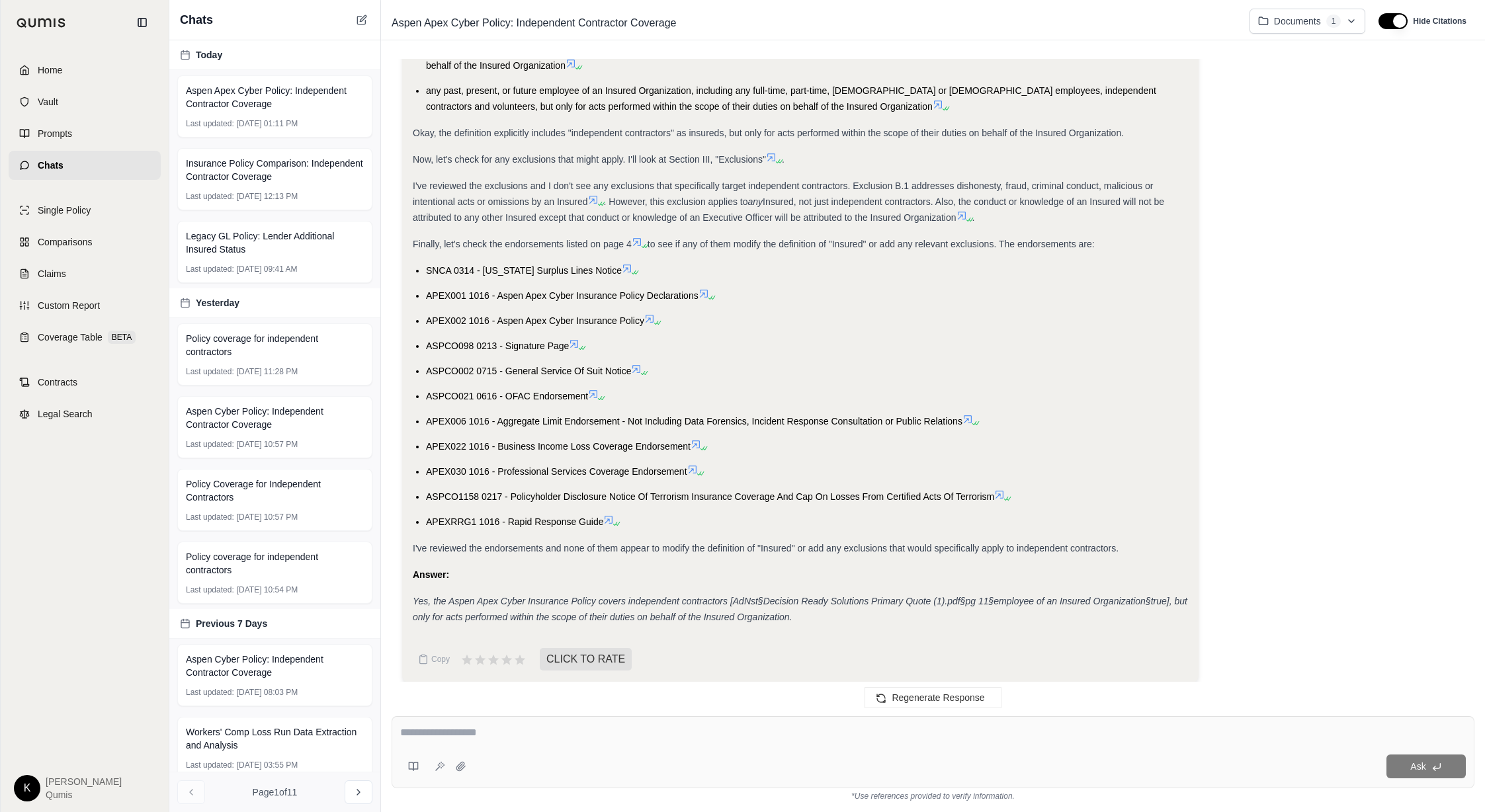
scroll to position [398, 0]
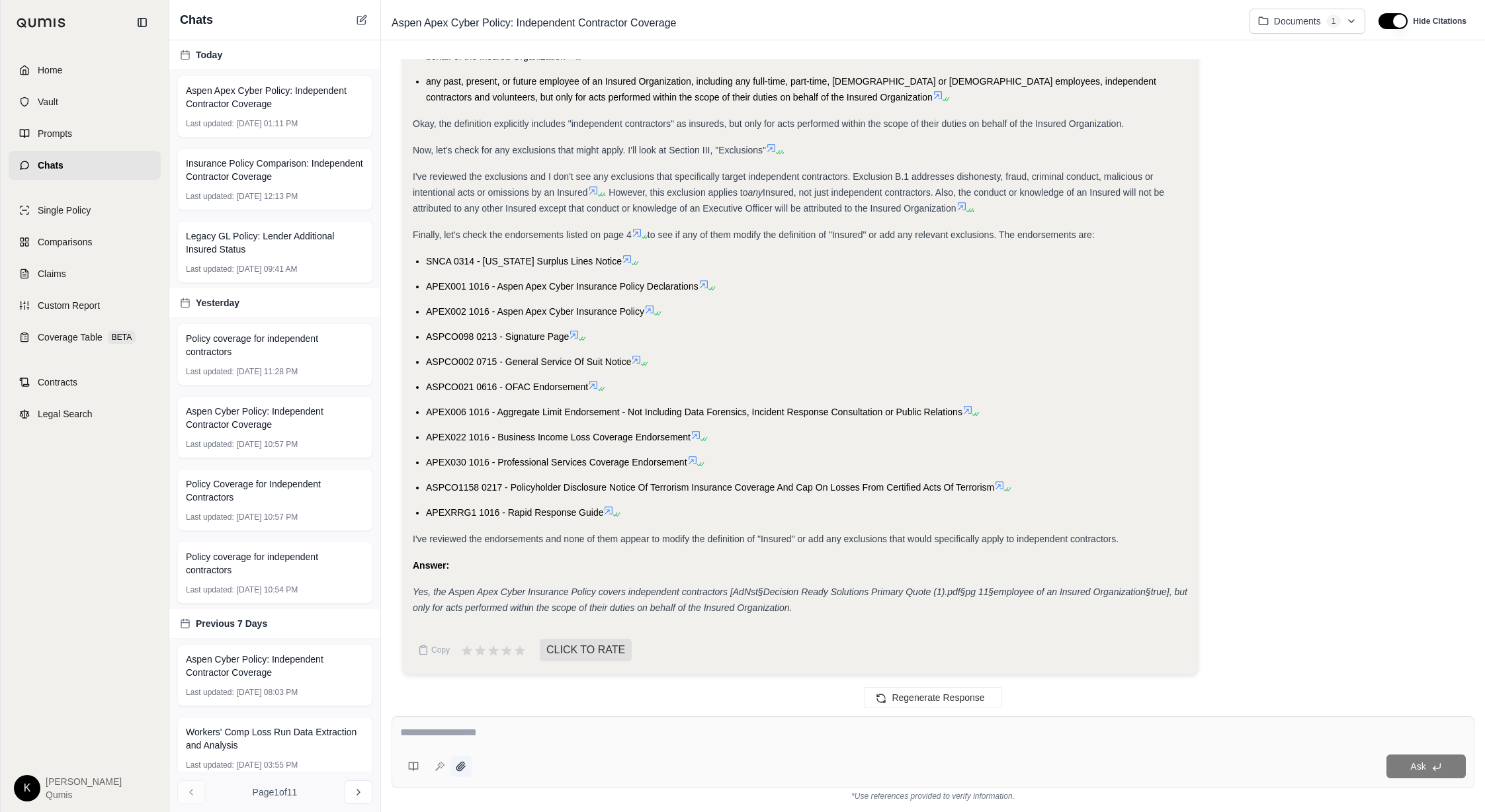
click at [463, 771] on icon at bounding box center [460, 766] width 10 height 10
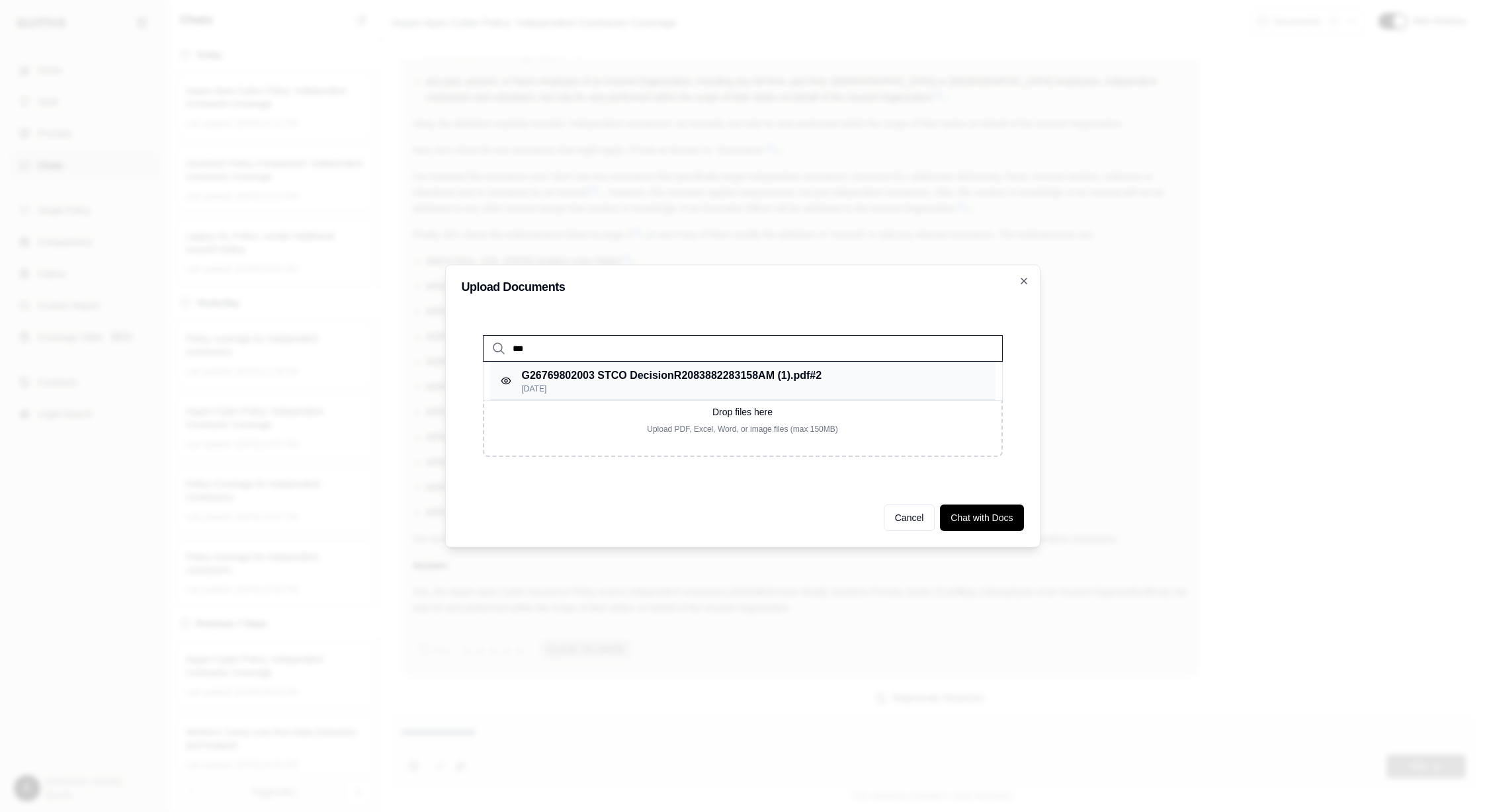
type input "***"
click at [699, 378] on p "G26769802003 STCO DecisionR2083882283158AM (1).pdf #2" at bounding box center [672, 375] width 301 height 16
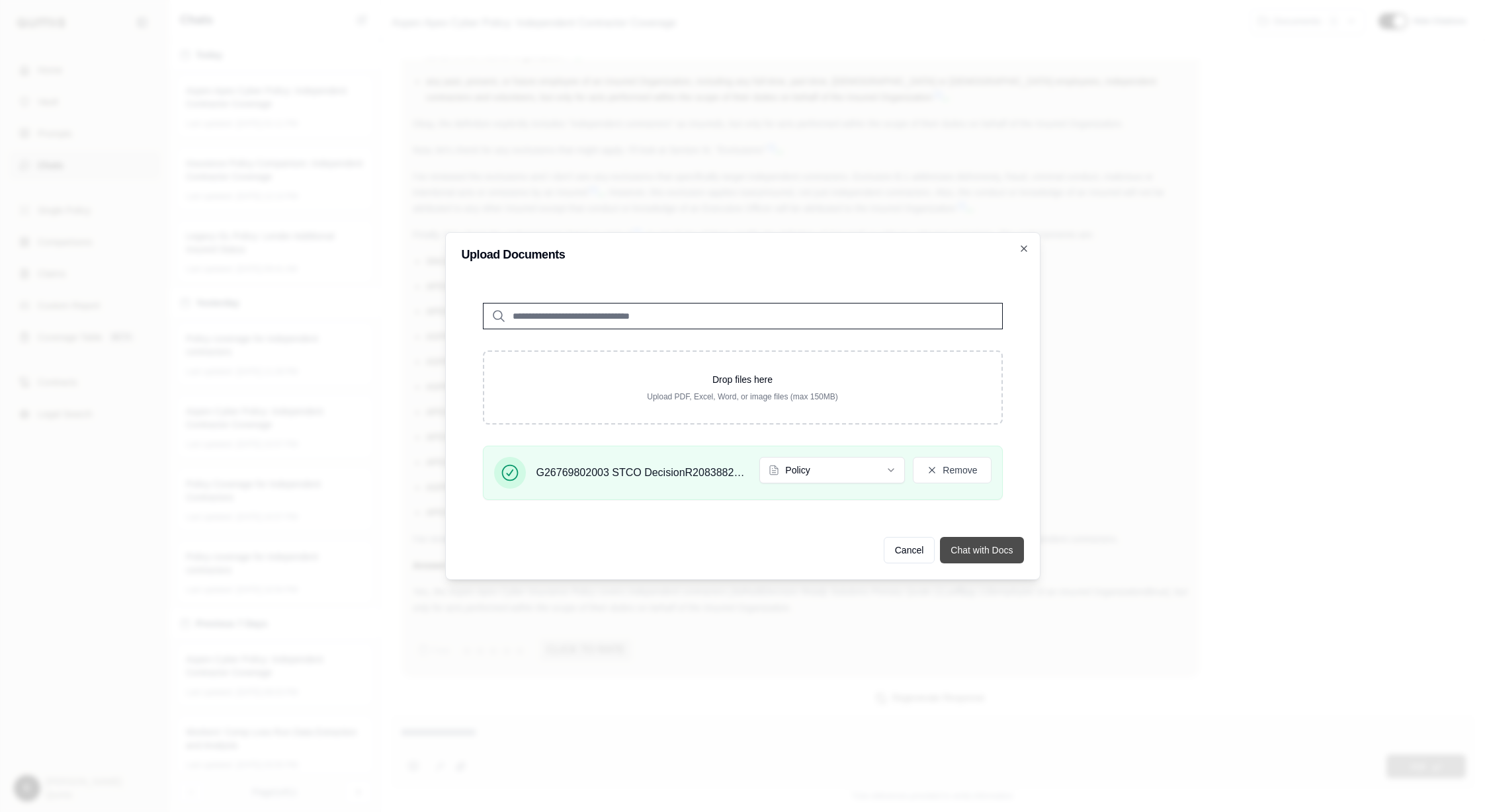
click at [1007, 557] on button "Chat with Docs" at bounding box center [981, 550] width 83 height 27
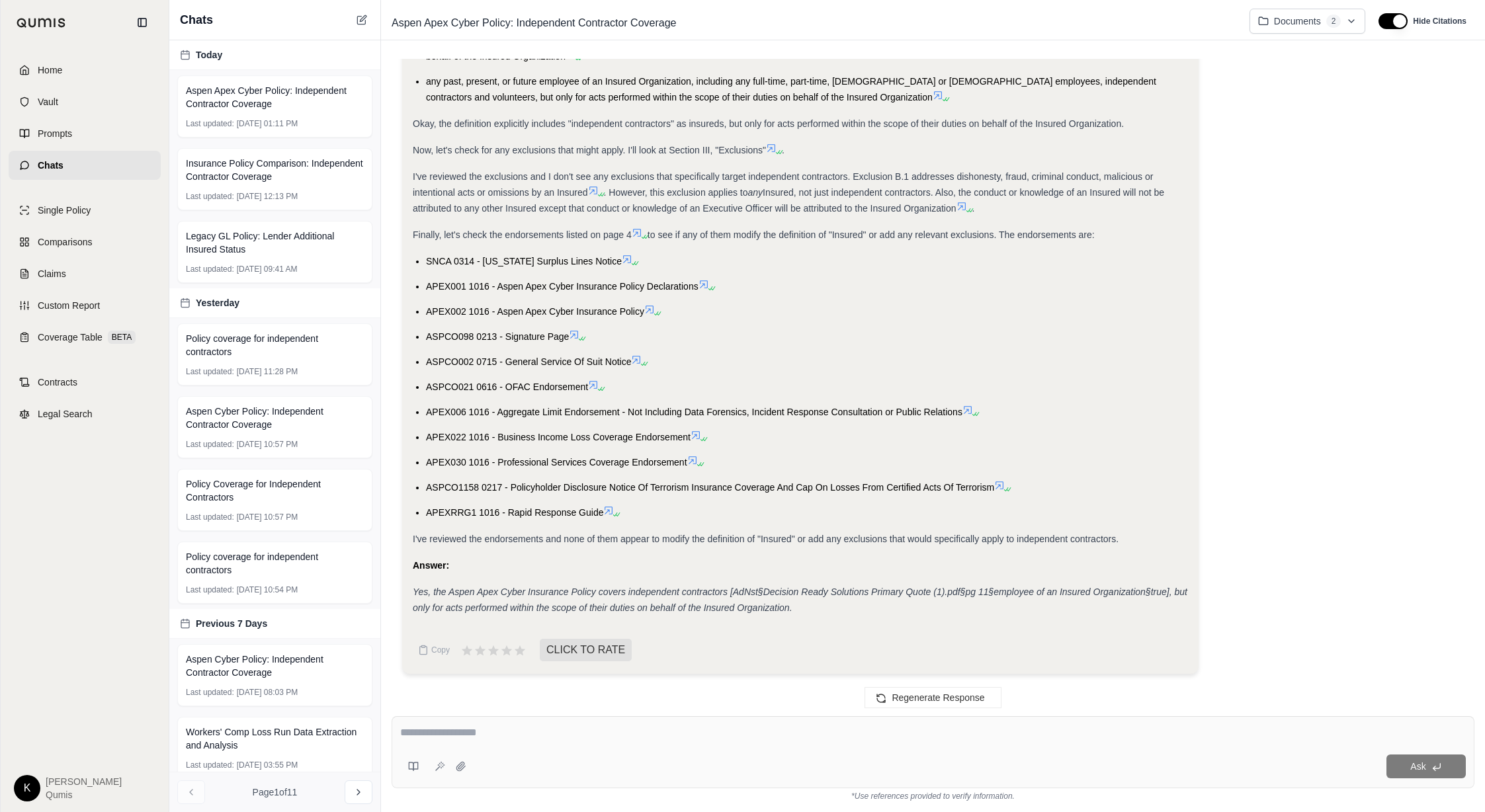
click at [482, 737] on textarea at bounding box center [933, 733] width 1066 height 16
type textarea "**********"
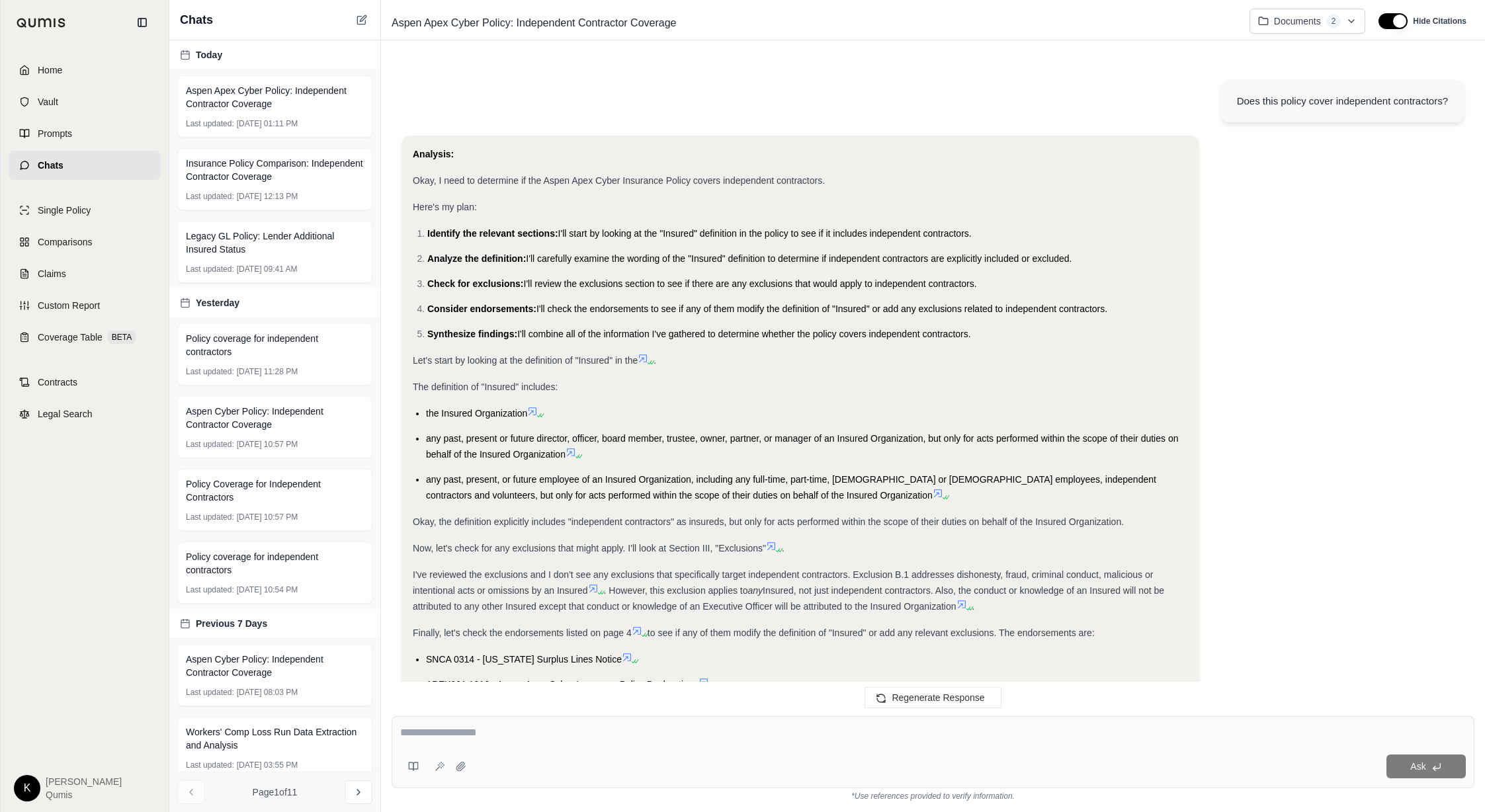
scroll to position [1925, 0]
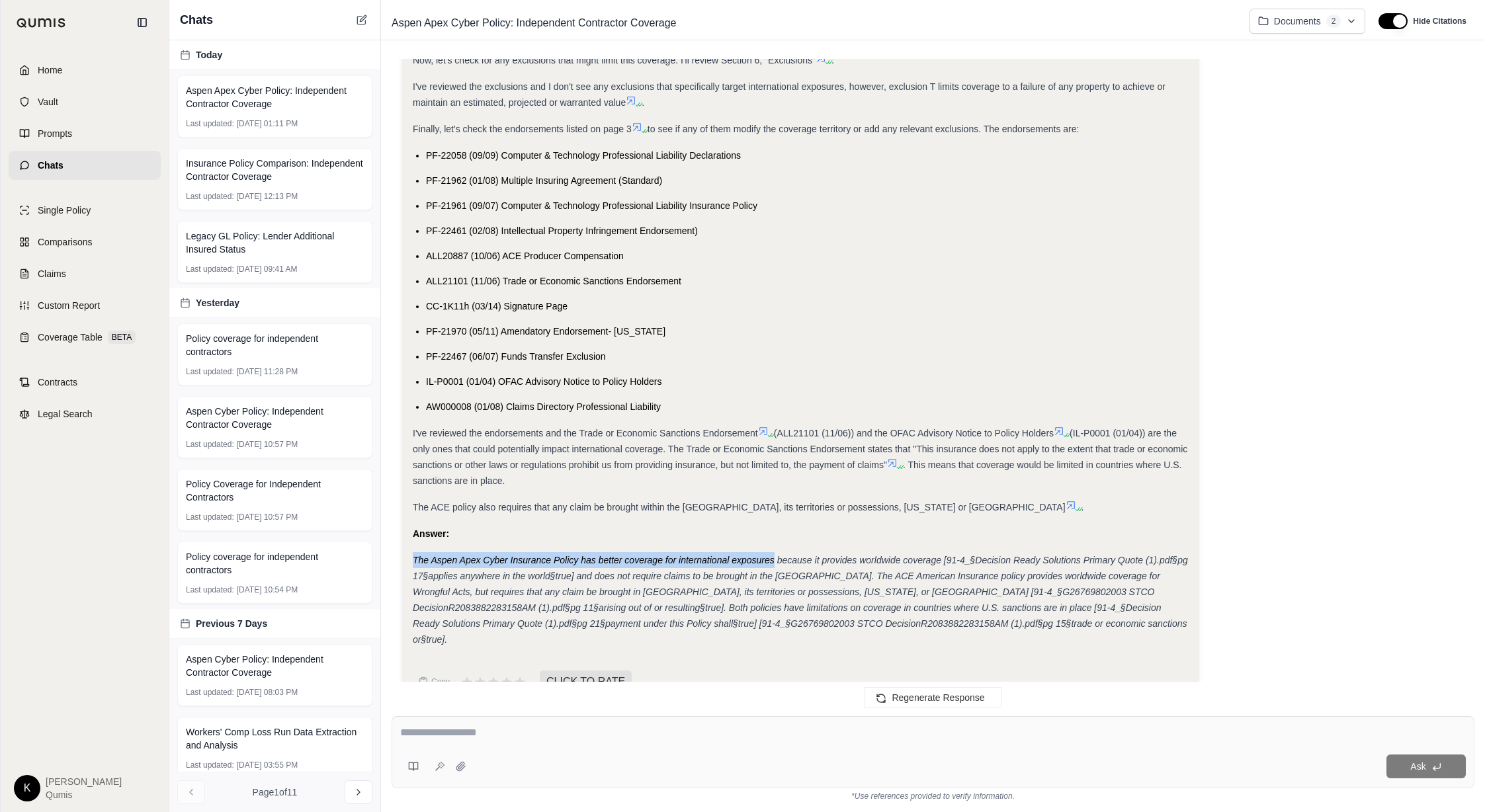
drag, startPoint x: 415, startPoint y: 544, endPoint x: 774, endPoint y: 546, distance: 359.0
click at [774, 555] on em "The Aspen Apex Cyber Insurance Policy has better coverage for international exp…" at bounding box center [800, 600] width 775 height 90
click at [447, 732] on textarea at bounding box center [933, 733] width 1066 height 16
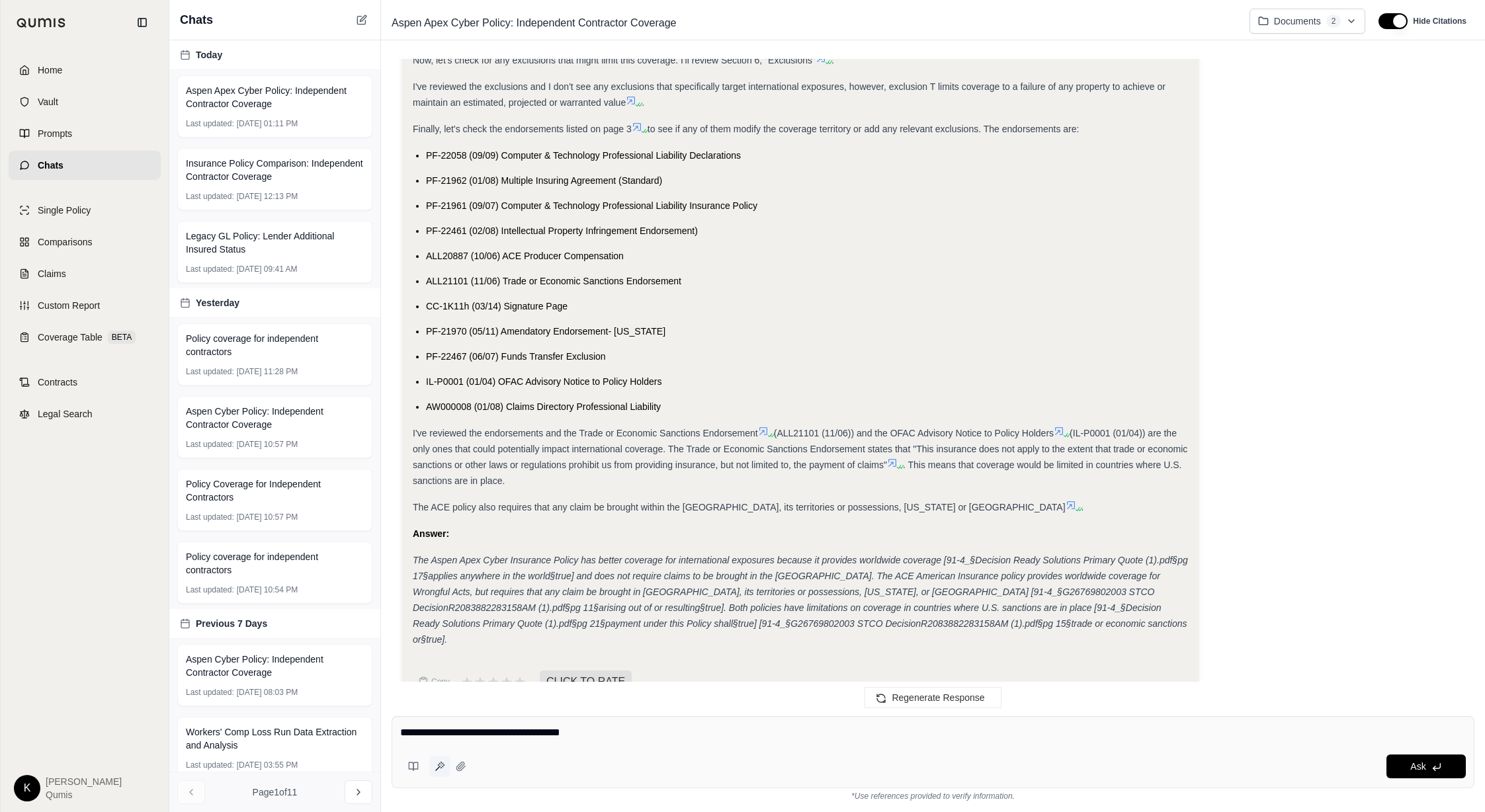
type textarea "**********"
click at [445, 773] on button at bounding box center [439, 766] width 21 height 21
click at [471, 719] on div "Ask" at bounding box center [933, 752] width 1083 height 72
type textarea "**********"
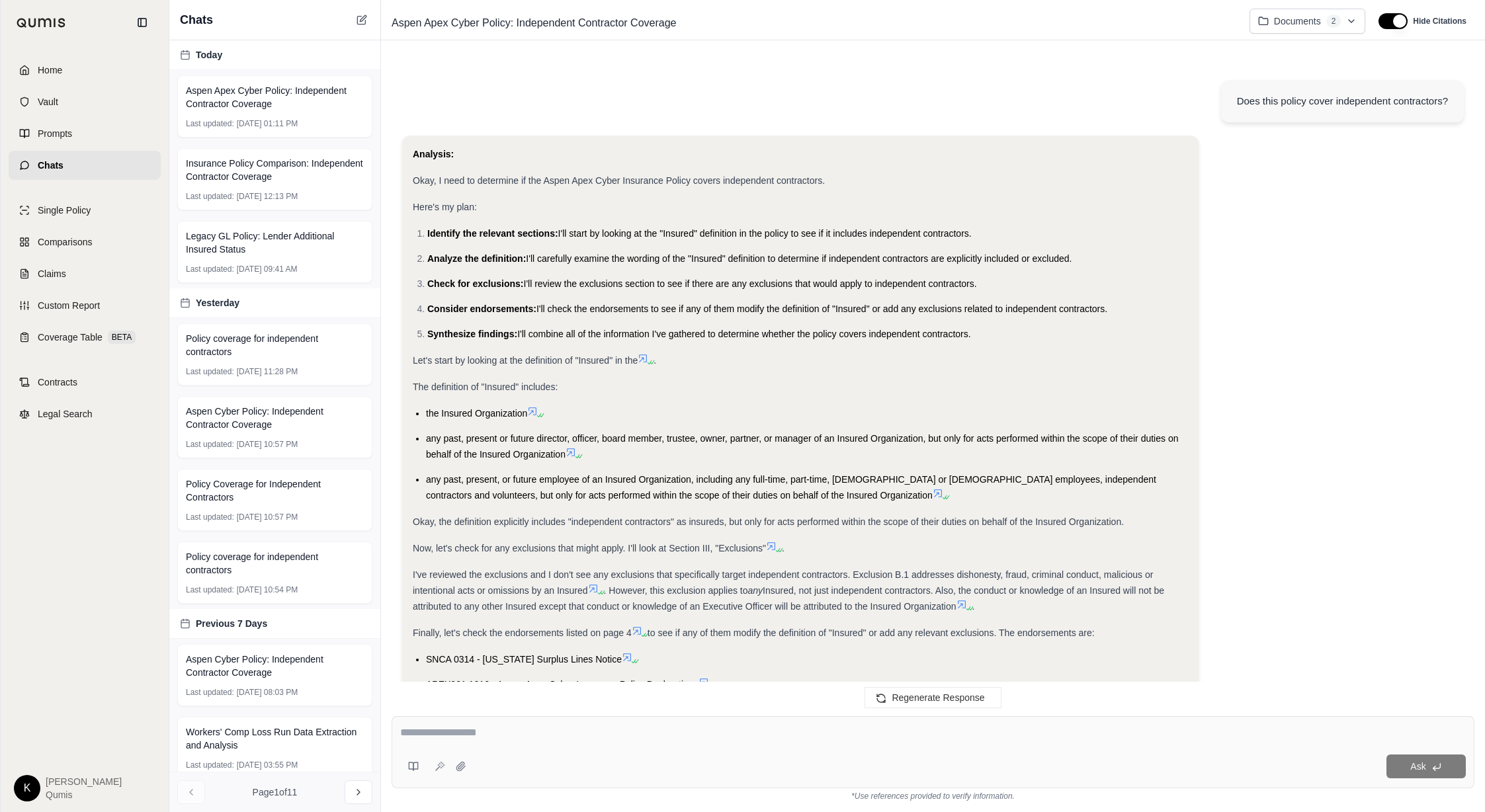
scroll to position [2744, 0]
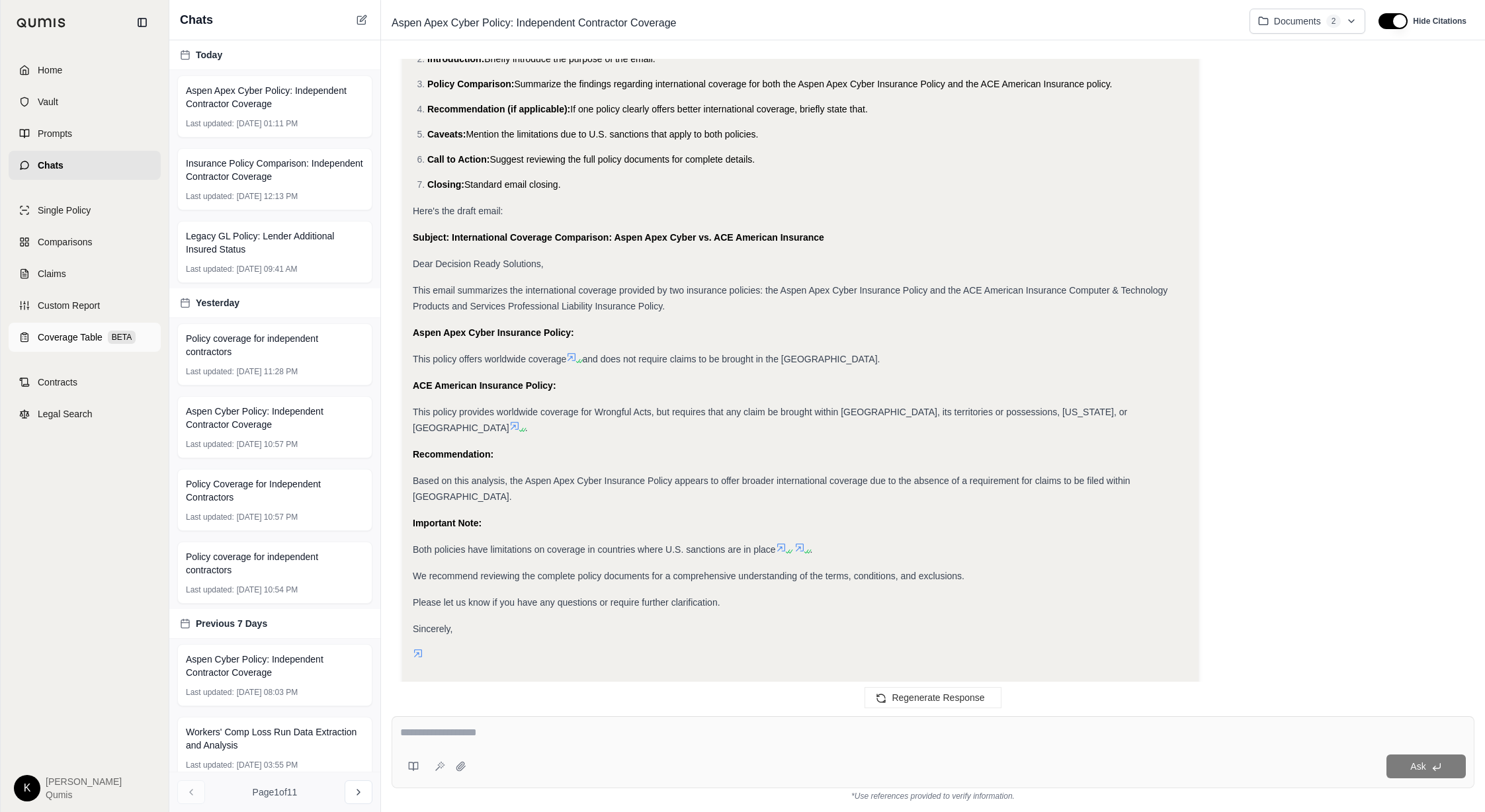
click at [52, 331] on span "Coverage Table" at bounding box center [70, 337] width 65 height 13
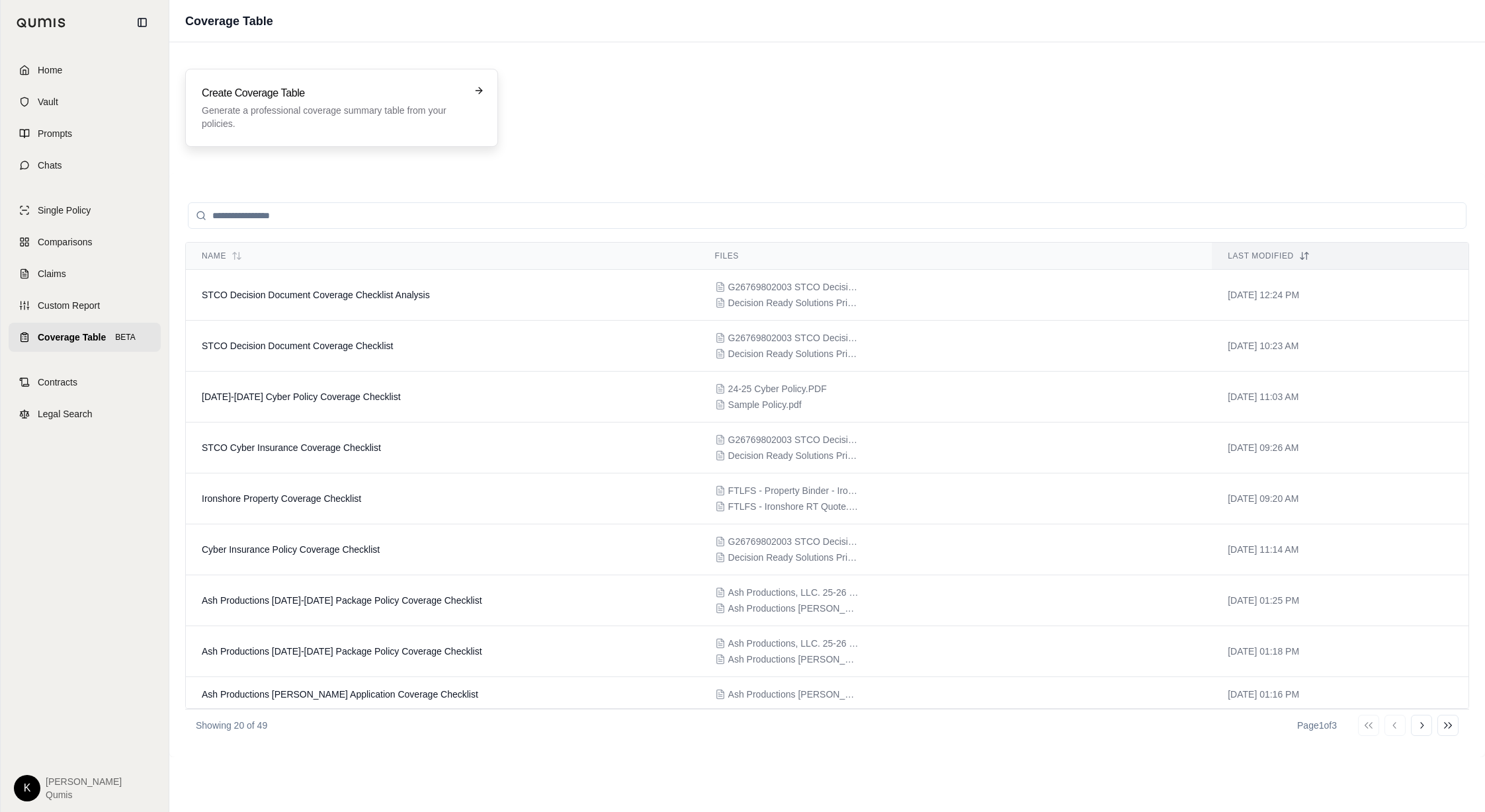
click at [316, 100] on h3 "Create Coverage Table" at bounding box center [332, 93] width 261 height 16
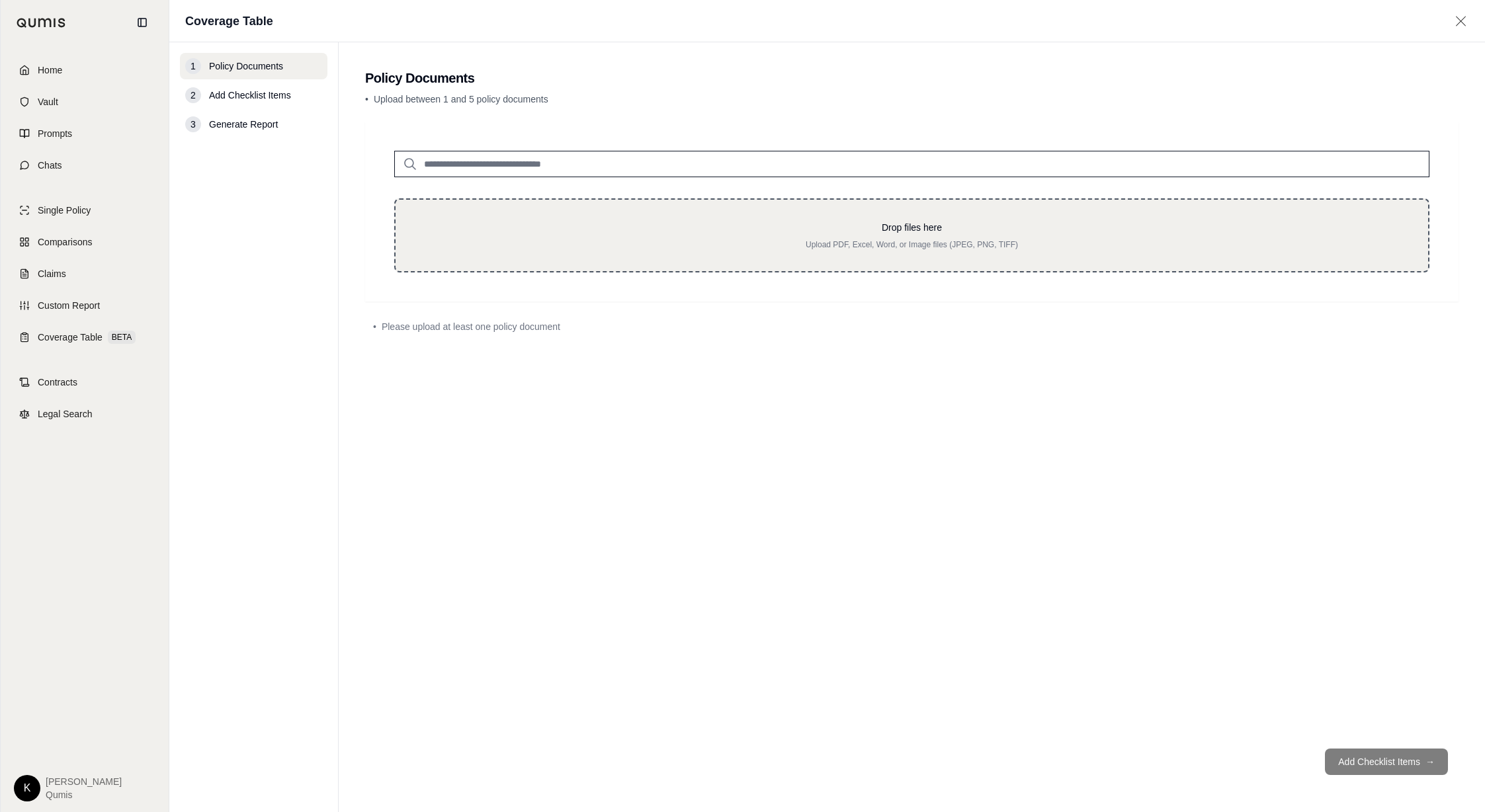
click at [482, 245] on p "Upload PDF, Excel, Word, or Image files (JPEG, PNG, TIFF)" at bounding box center [911, 244] width 990 height 10
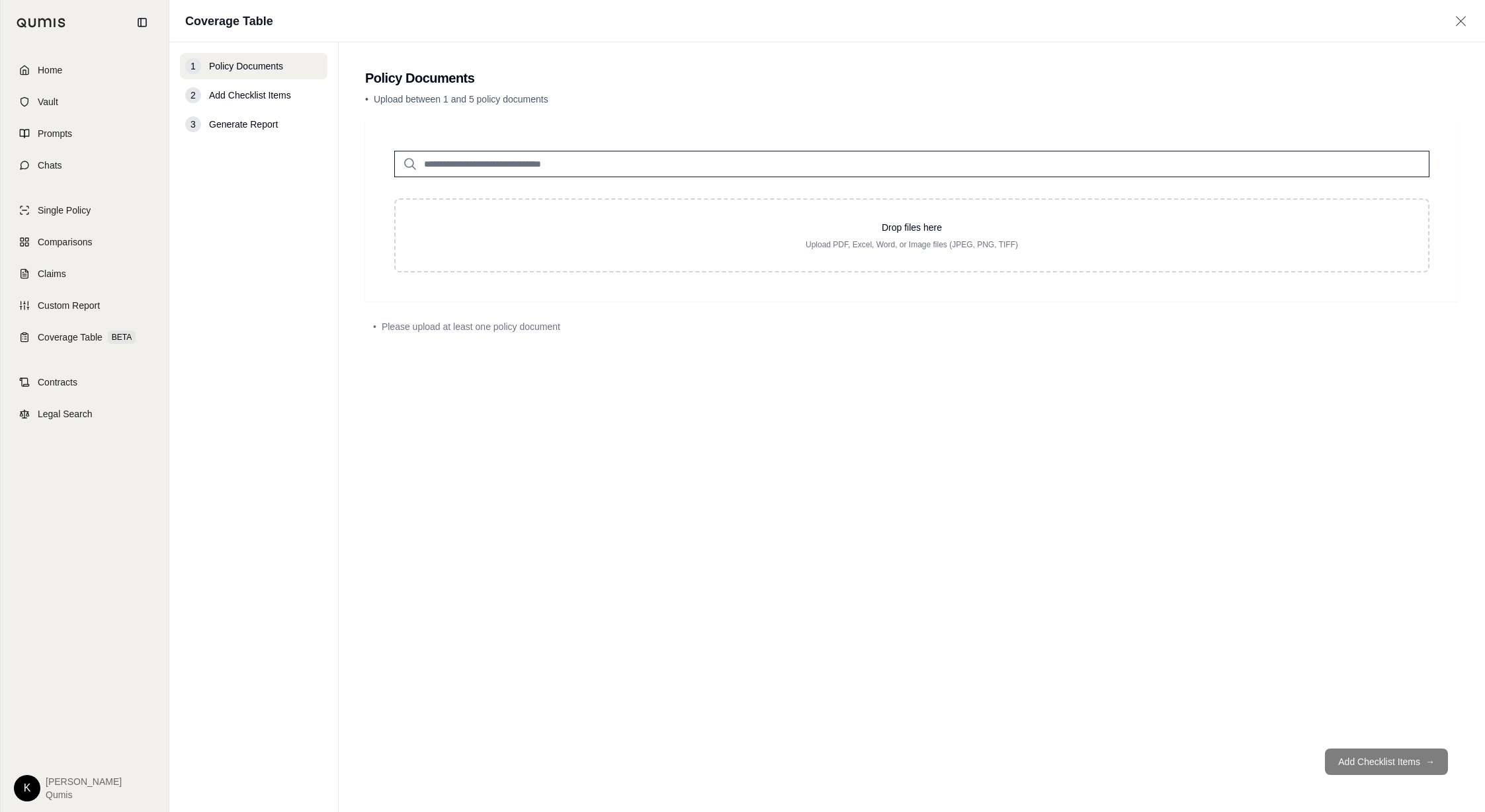
click at [649, 172] on input "search" at bounding box center [911, 164] width 1035 height 27
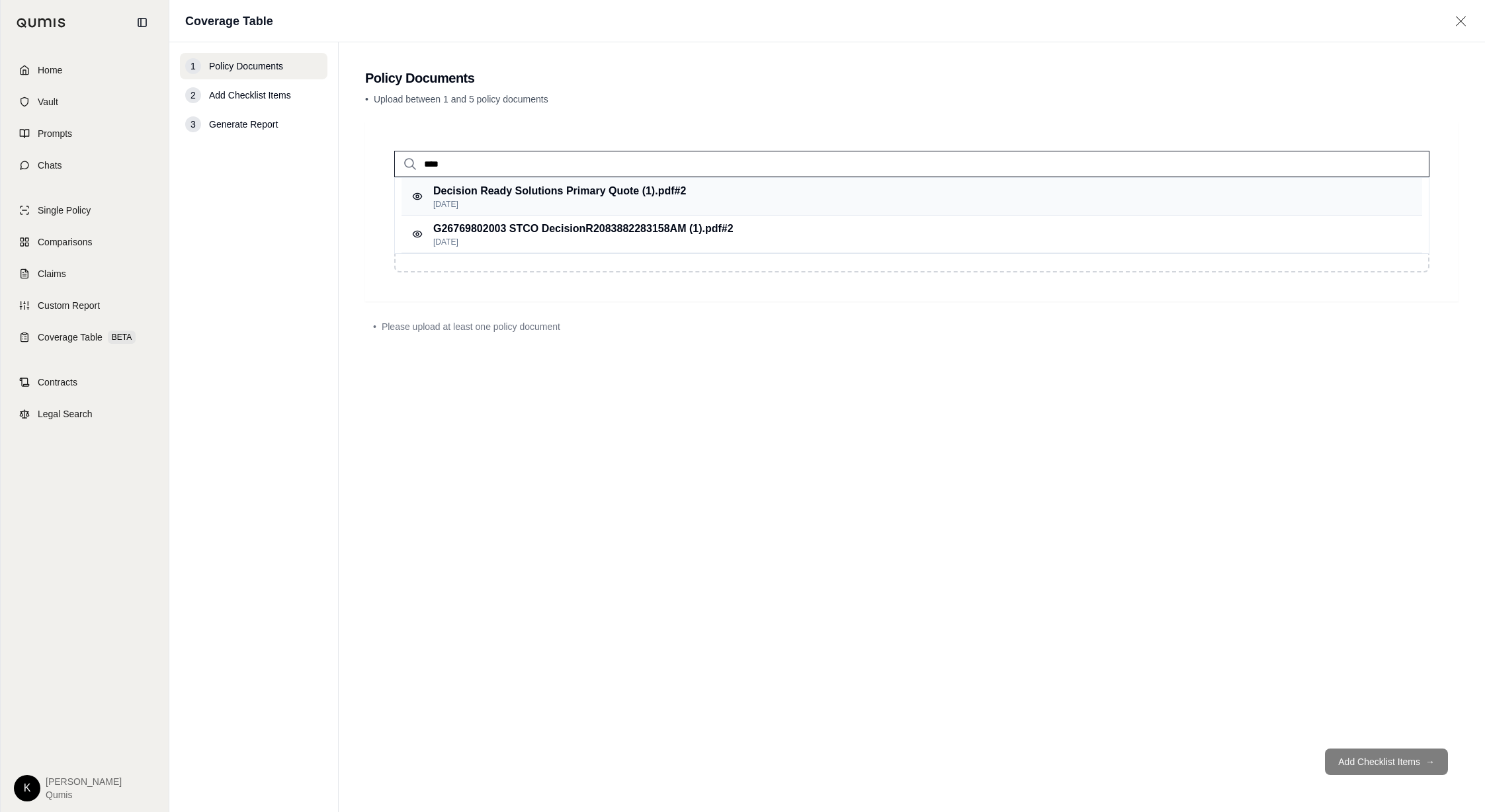
type input "****"
click at [697, 190] on div "Decision Ready Solutions Primary Quote (1).pdf #2 [DATE]" at bounding box center [911, 197] width 1021 height 38
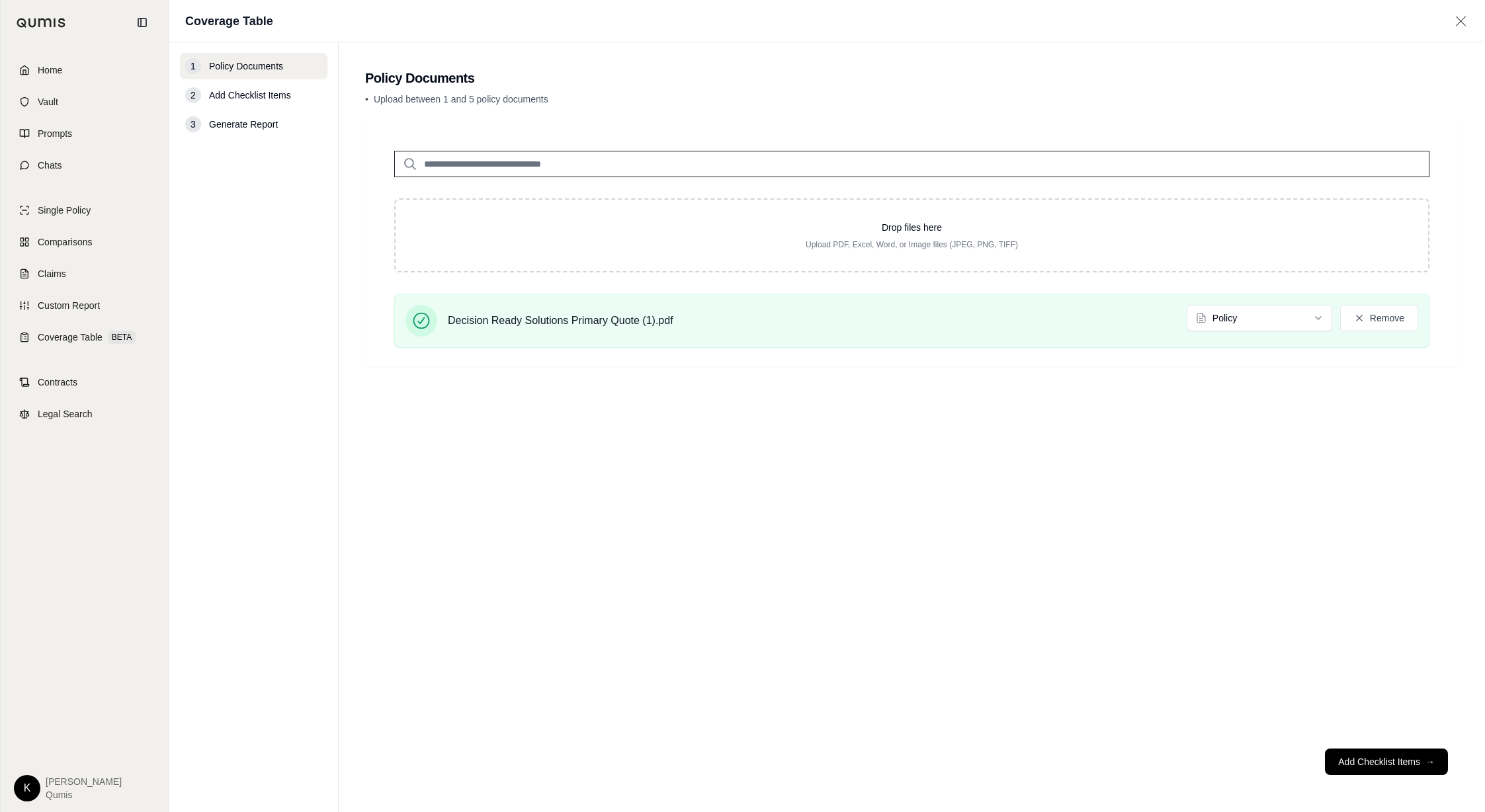
click at [560, 168] on input "search" at bounding box center [911, 164] width 1035 height 27
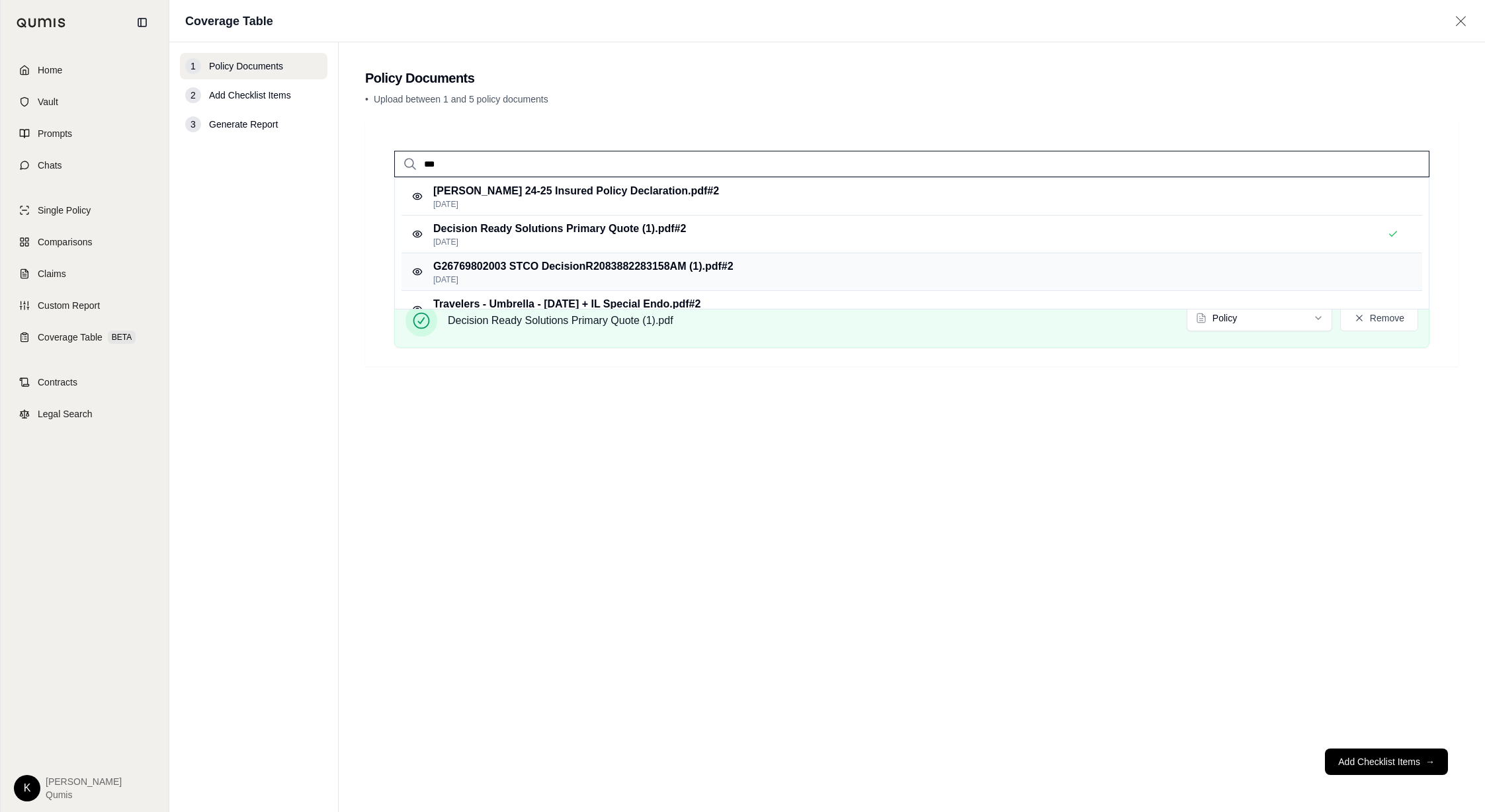
type input "***"
click at [570, 264] on p "G26769802003 STCO DecisionR2083882283158AM (1).pdf #2" at bounding box center [583, 267] width 301 height 16
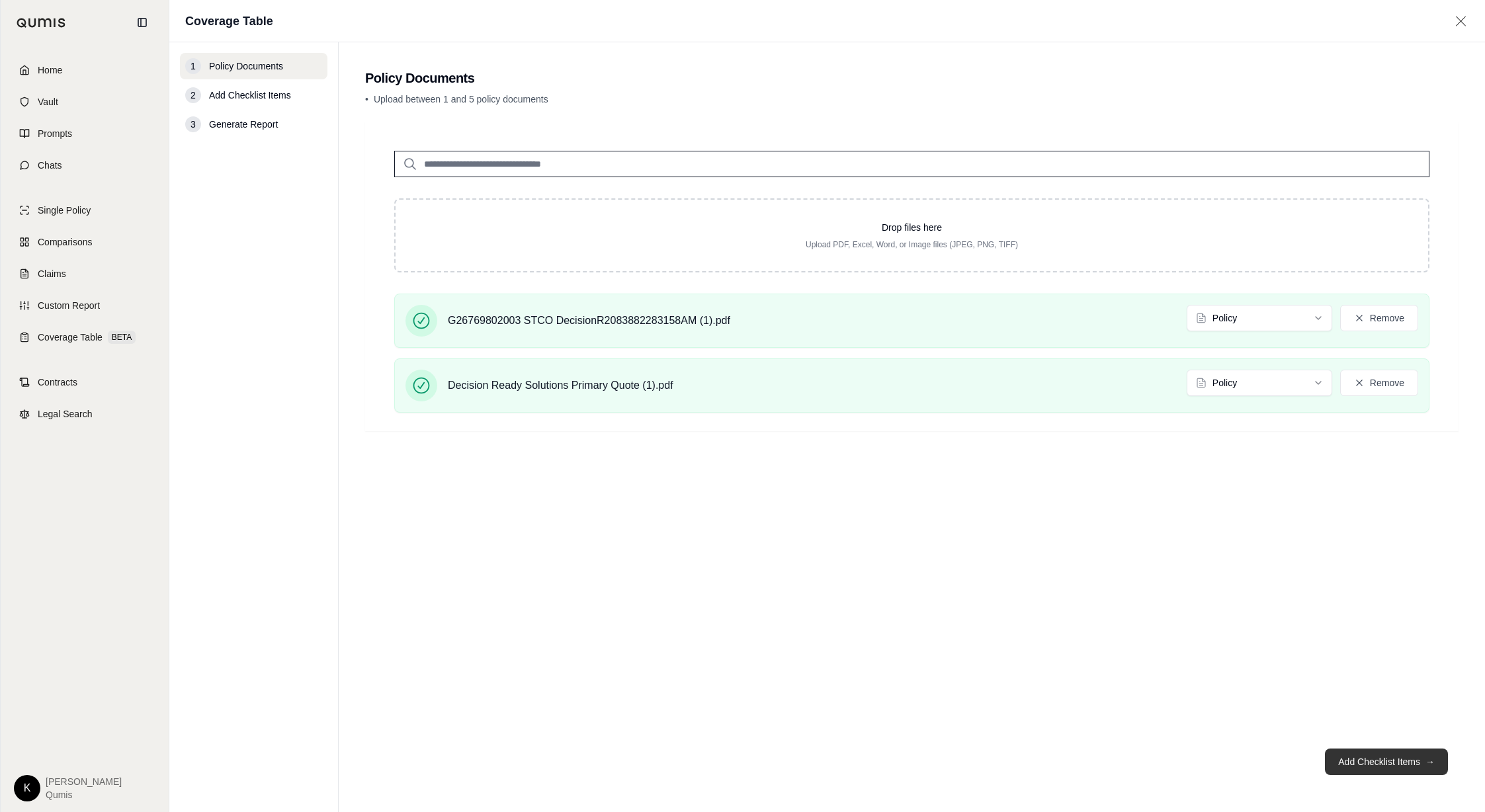
click at [1369, 769] on button "Add Checklist Items →" at bounding box center [1386, 762] width 123 height 27
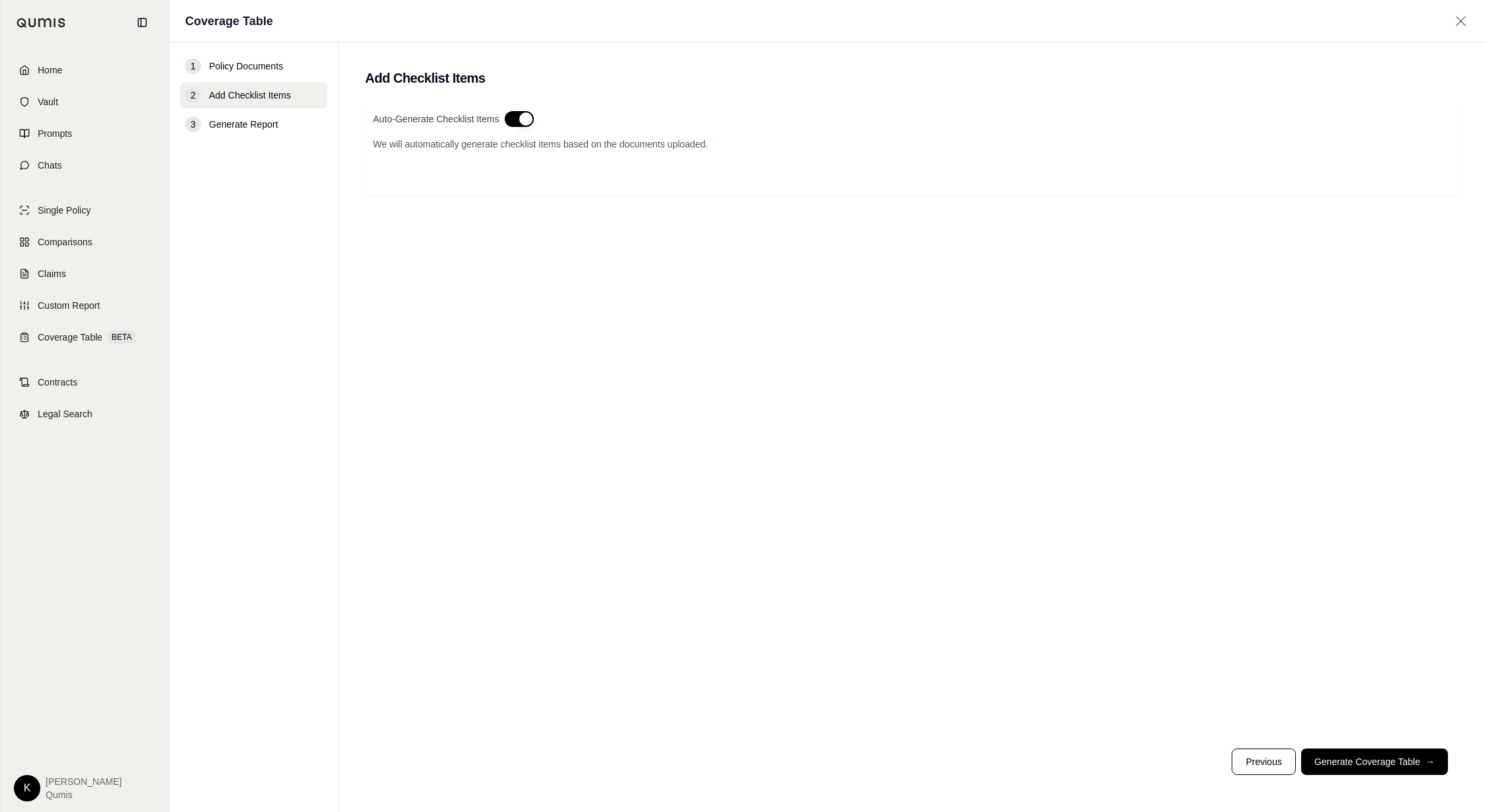
click at [524, 122] on button "button" at bounding box center [519, 119] width 29 height 16
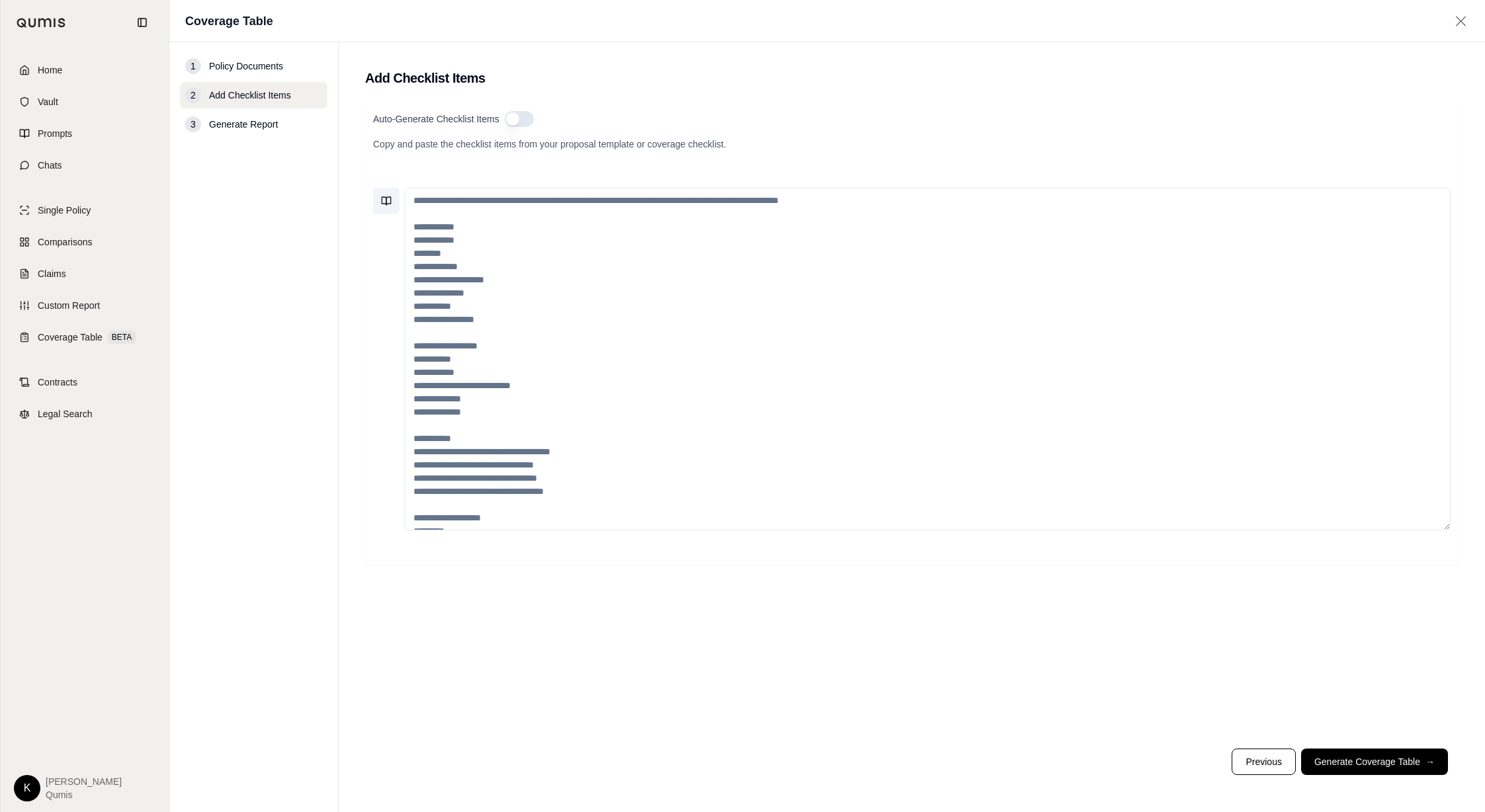
click at [386, 201] on icon at bounding box center [389, 201] width 5 height 8
click at [416, 162] on button "Cyber Checklist" at bounding box center [415, 161] width 66 height 19
type textarea "**********"
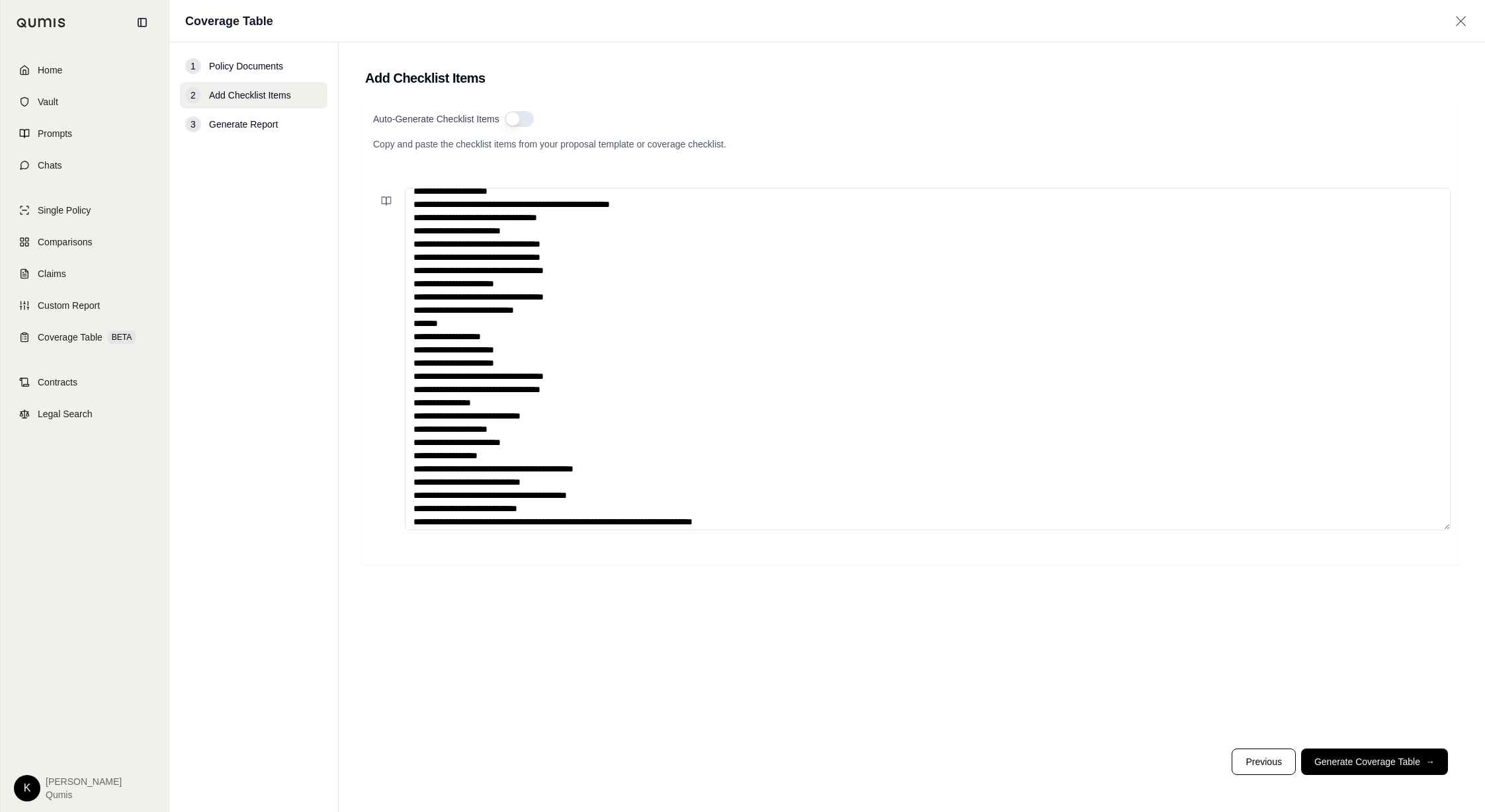
scroll to position [264, 0]
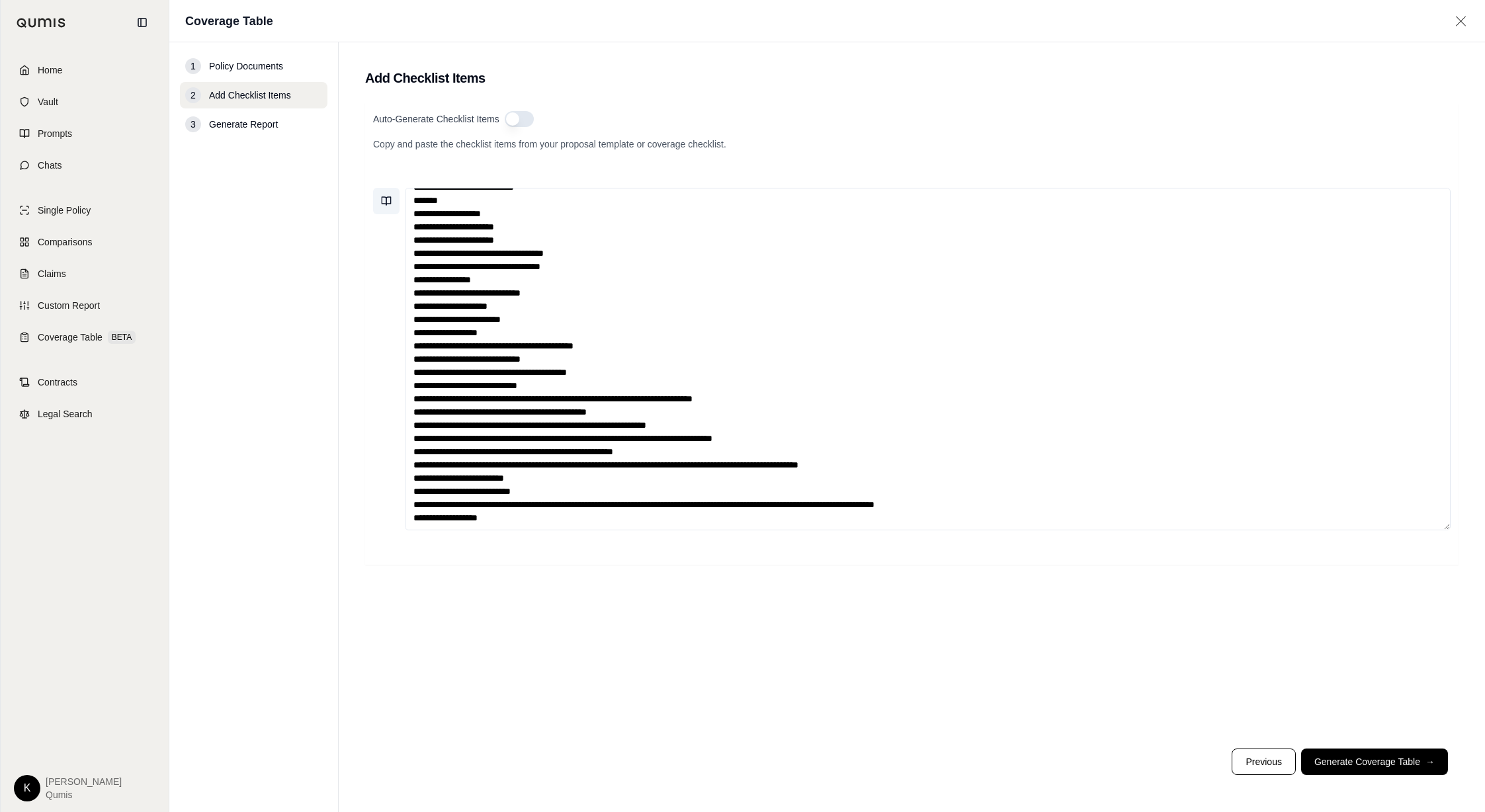
click at [387, 200] on icon at bounding box center [386, 201] width 10 height 10
click at [434, 122] on button "Save current prompt" at bounding box center [500, 122] width 247 height 21
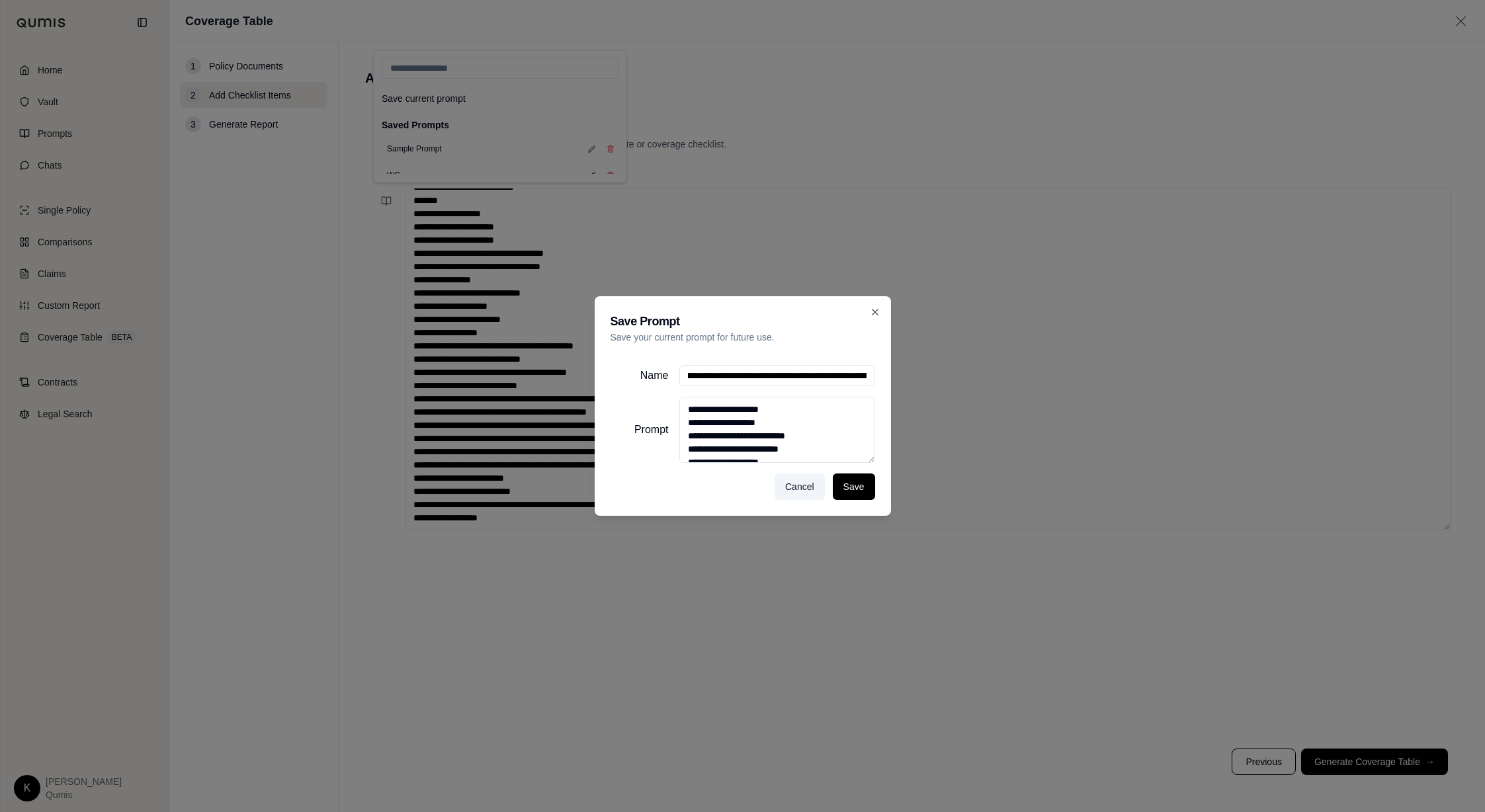
scroll to position [0, 5374]
drag, startPoint x: 690, startPoint y: 375, endPoint x: 895, endPoint y: 376, distance: 205.0
click at [895, 376] on div "Save Prompt Save your current prompt for future use. Name Prompt Cancel Save" at bounding box center [742, 406] width 1485 height 812
type input "**********"
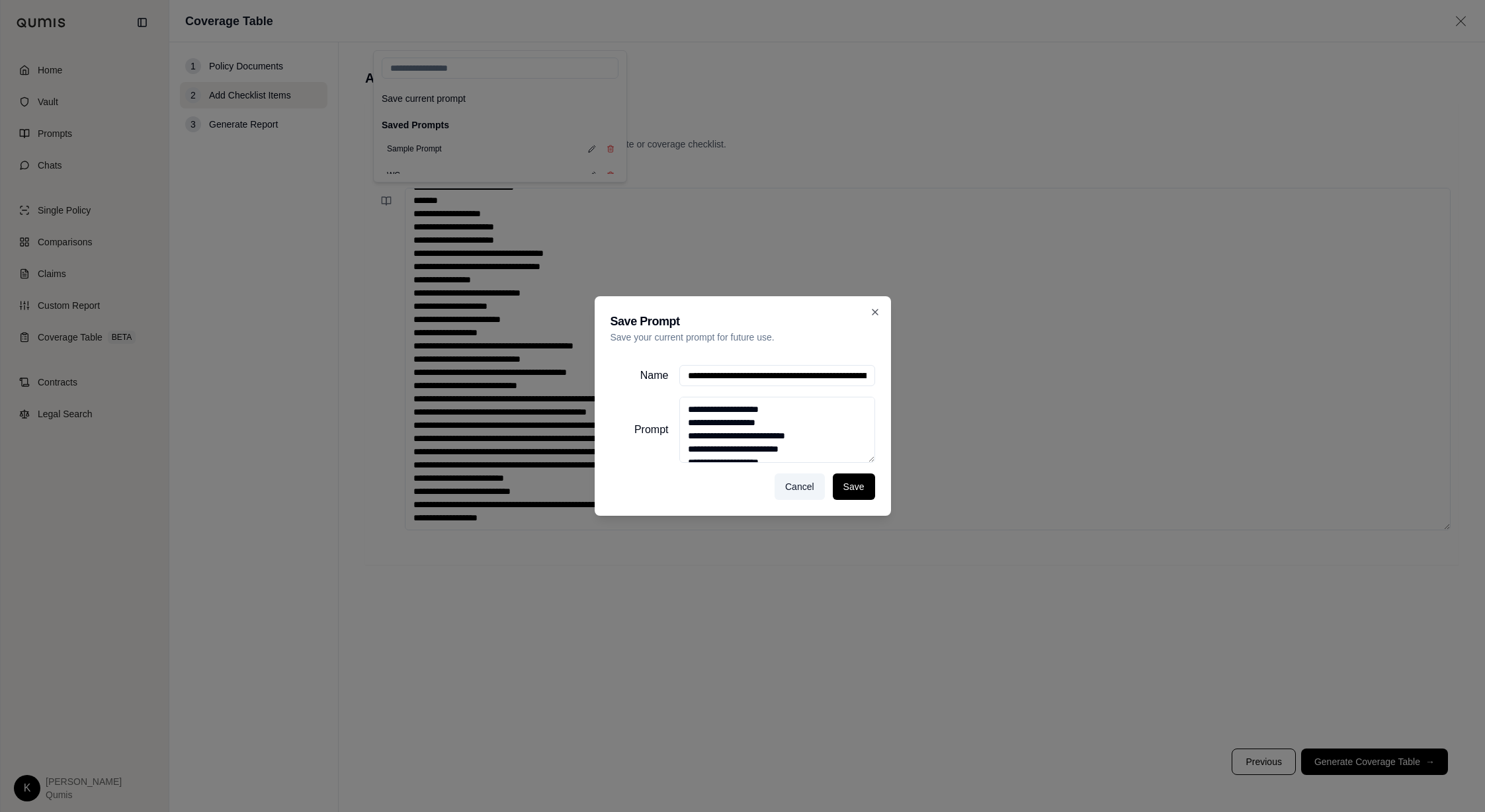
click at [745, 378] on input "**********" at bounding box center [777, 375] width 196 height 21
click at [744, 378] on input "**********" at bounding box center [777, 375] width 196 height 21
type input "**********"
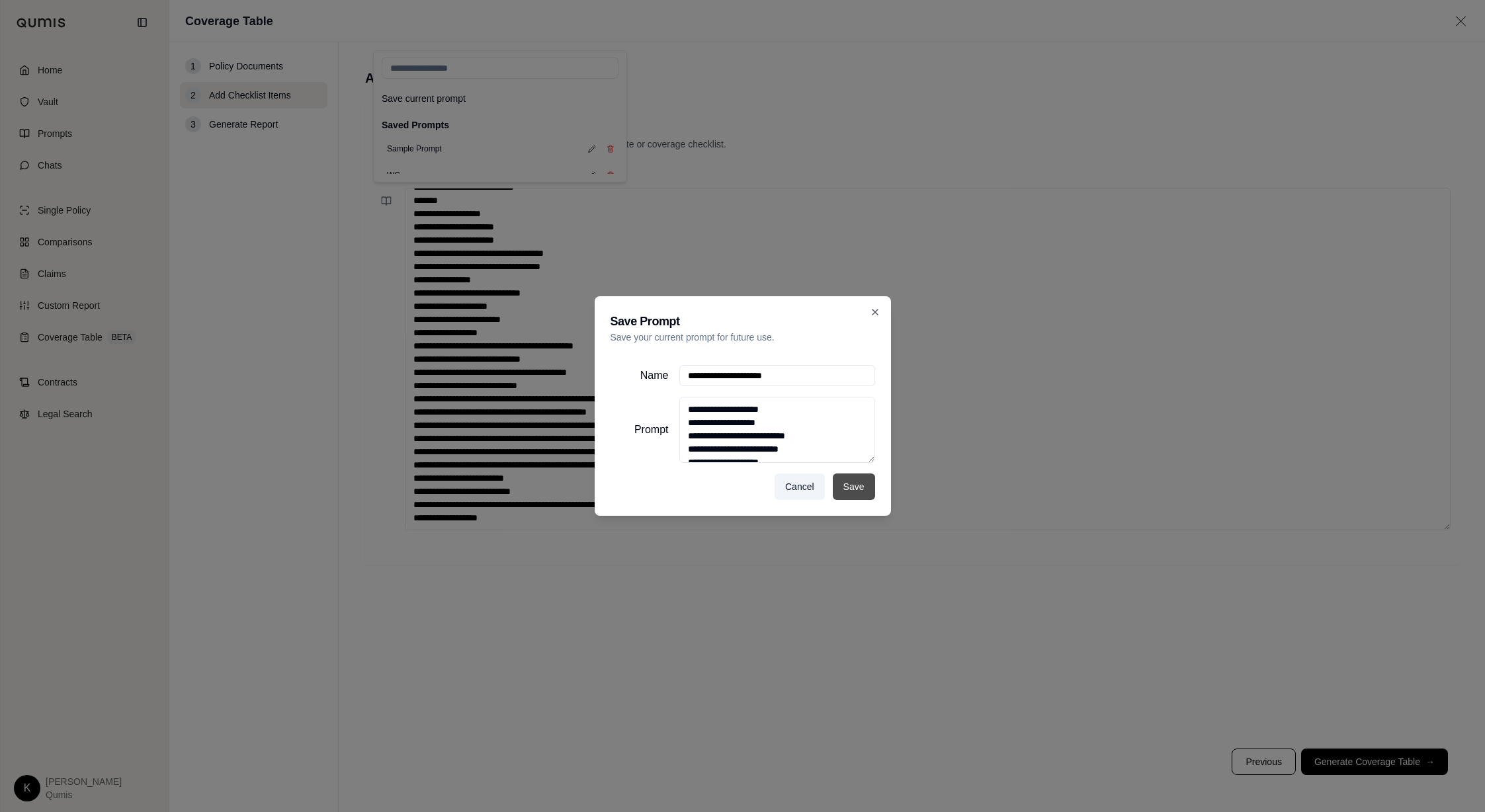
click at [865, 478] on button "Save" at bounding box center [854, 487] width 42 height 27
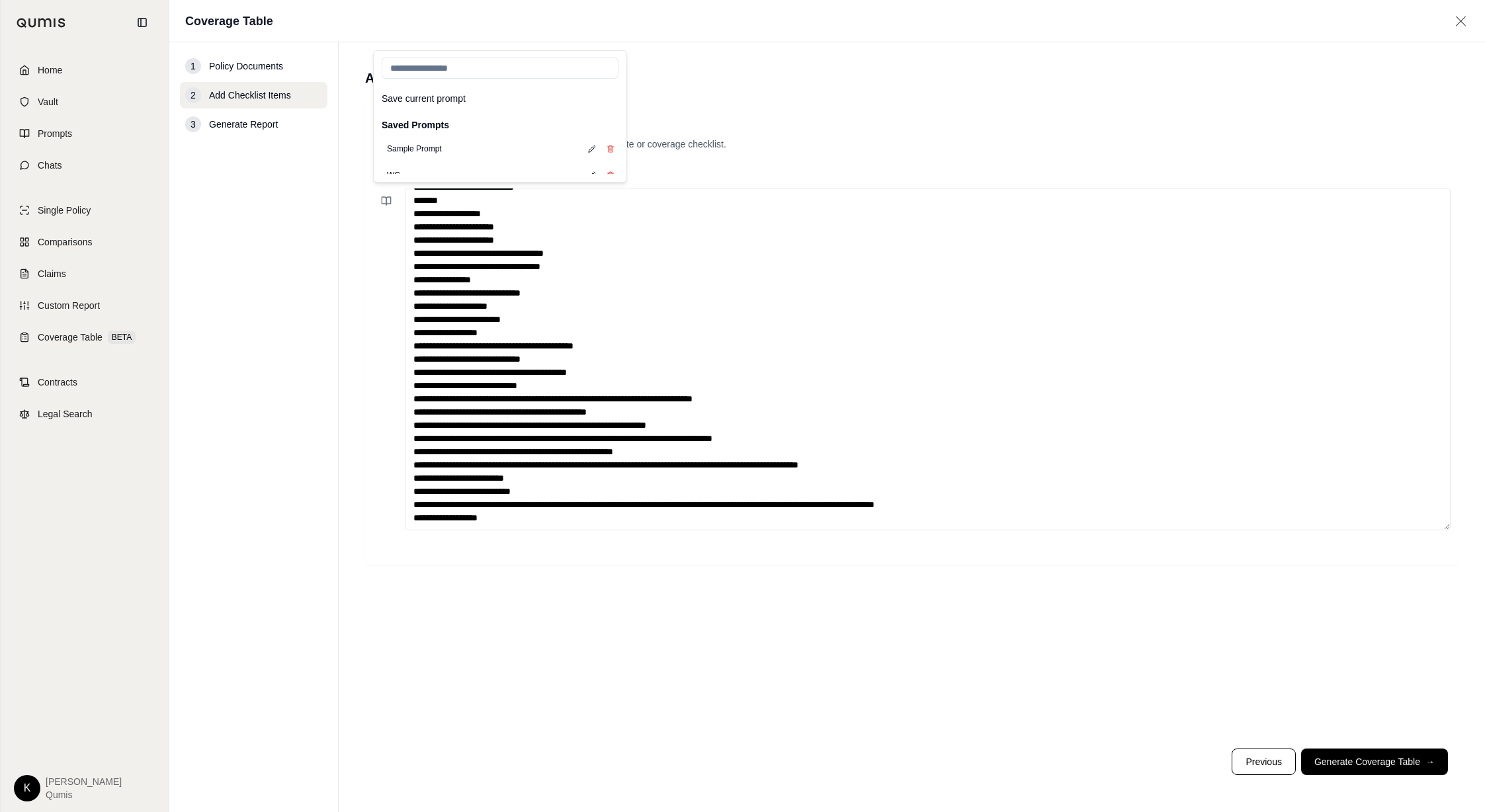
click at [904, 164] on div "Auto-Generate Checklist Items Copy and paste the checklist items from your prop…" at bounding box center [911, 144] width 1077 height 66
click at [1371, 769] on button "Generate Coverage Table →" at bounding box center [1374, 762] width 147 height 27
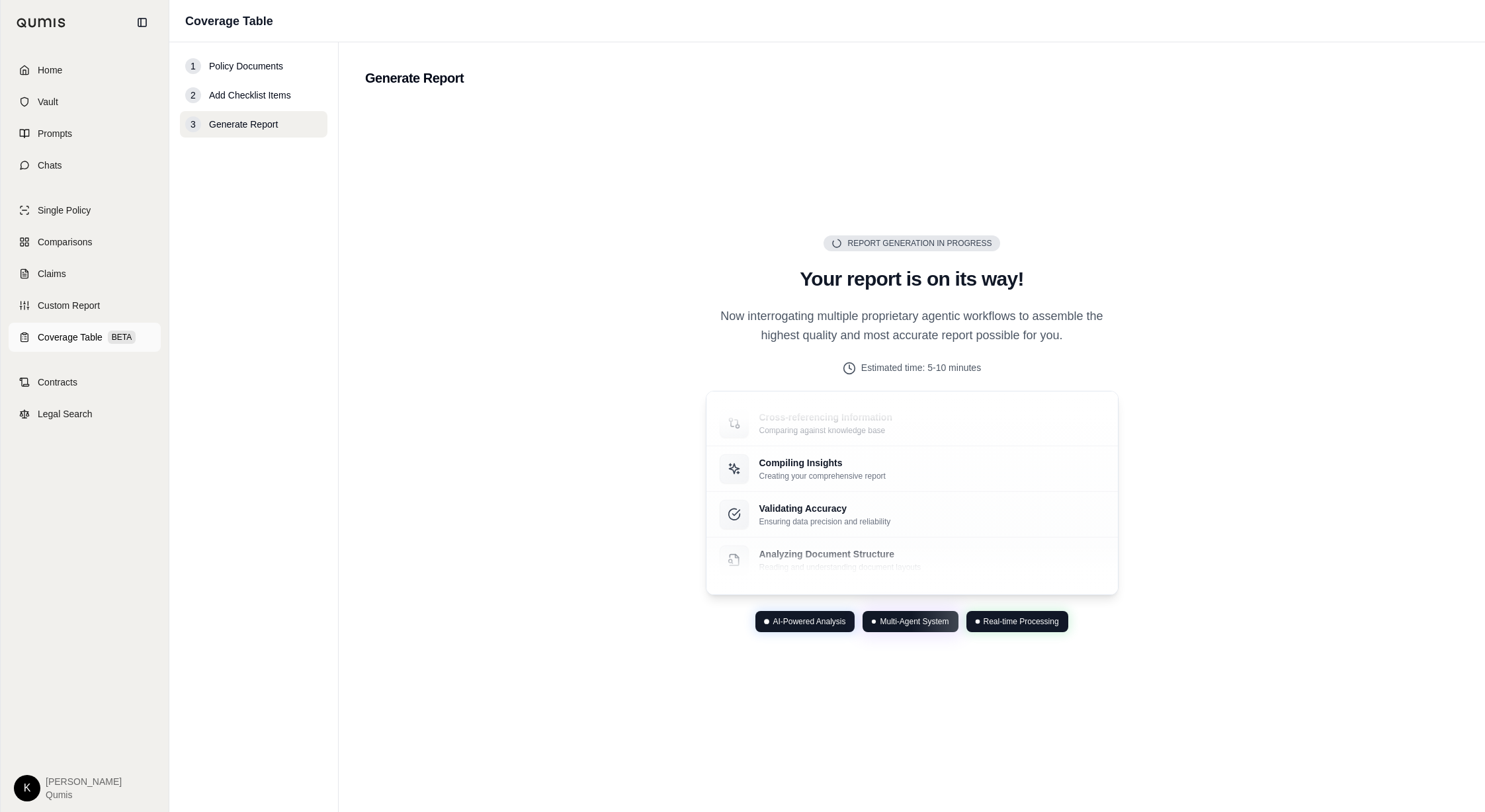
click at [65, 343] on span "Coverage Table" at bounding box center [70, 337] width 65 height 13
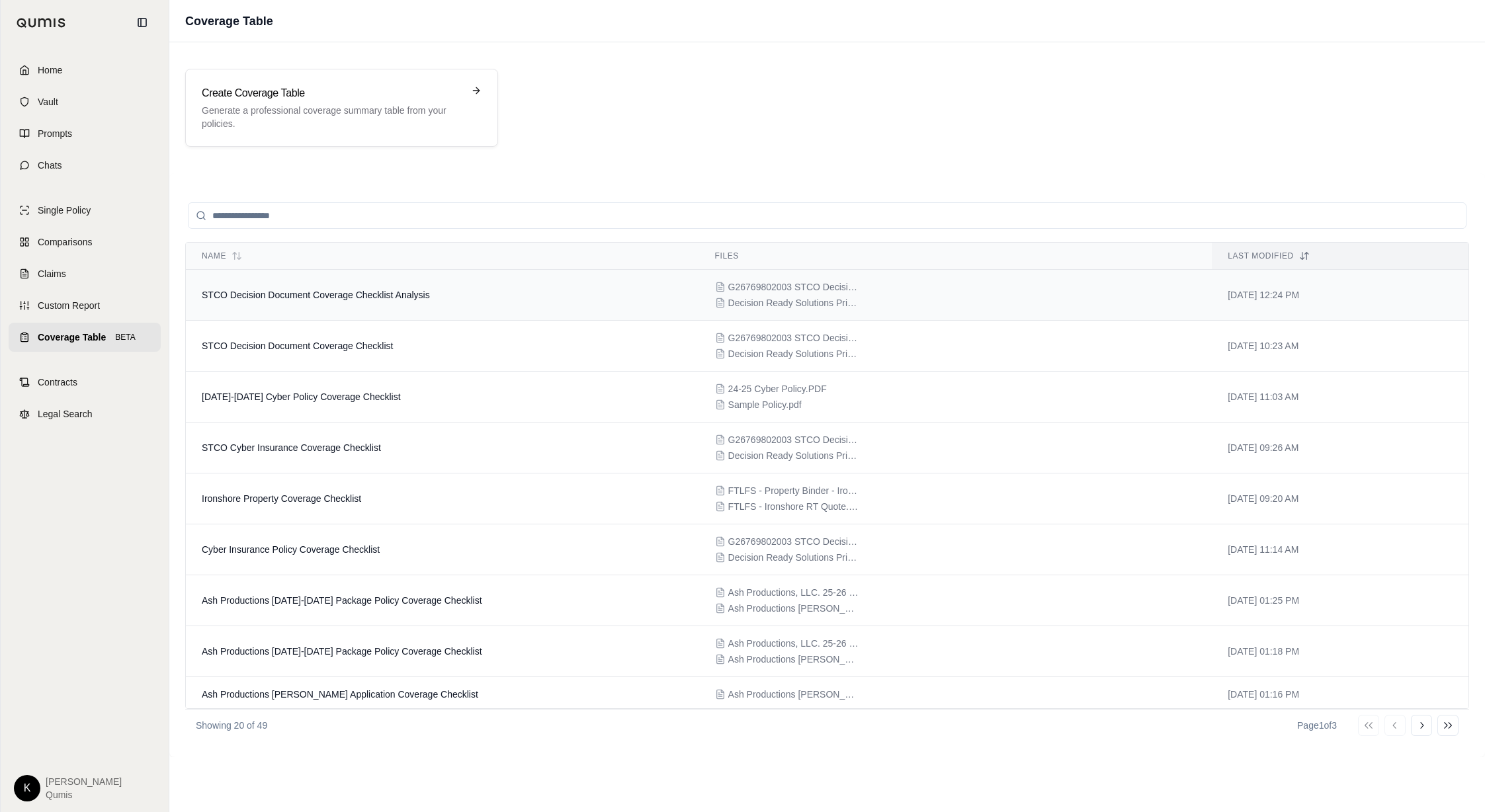
click at [352, 298] on span "STCO Decision Document Coverage Checklist Analysis" at bounding box center [316, 294] width 228 height 10
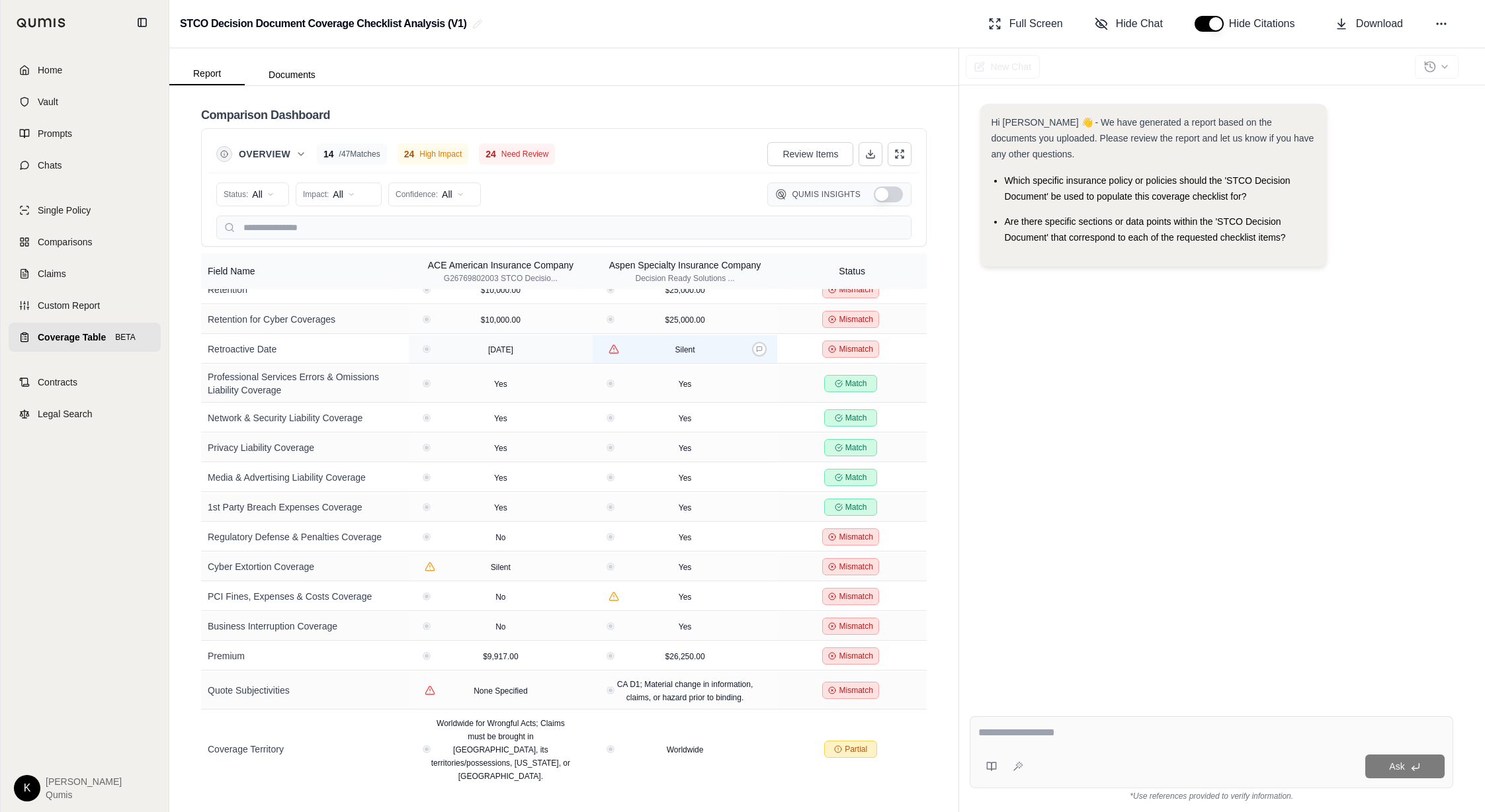
scroll to position [327, 0]
click at [760, 346] on icon at bounding box center [759, 348] width 6 height 6
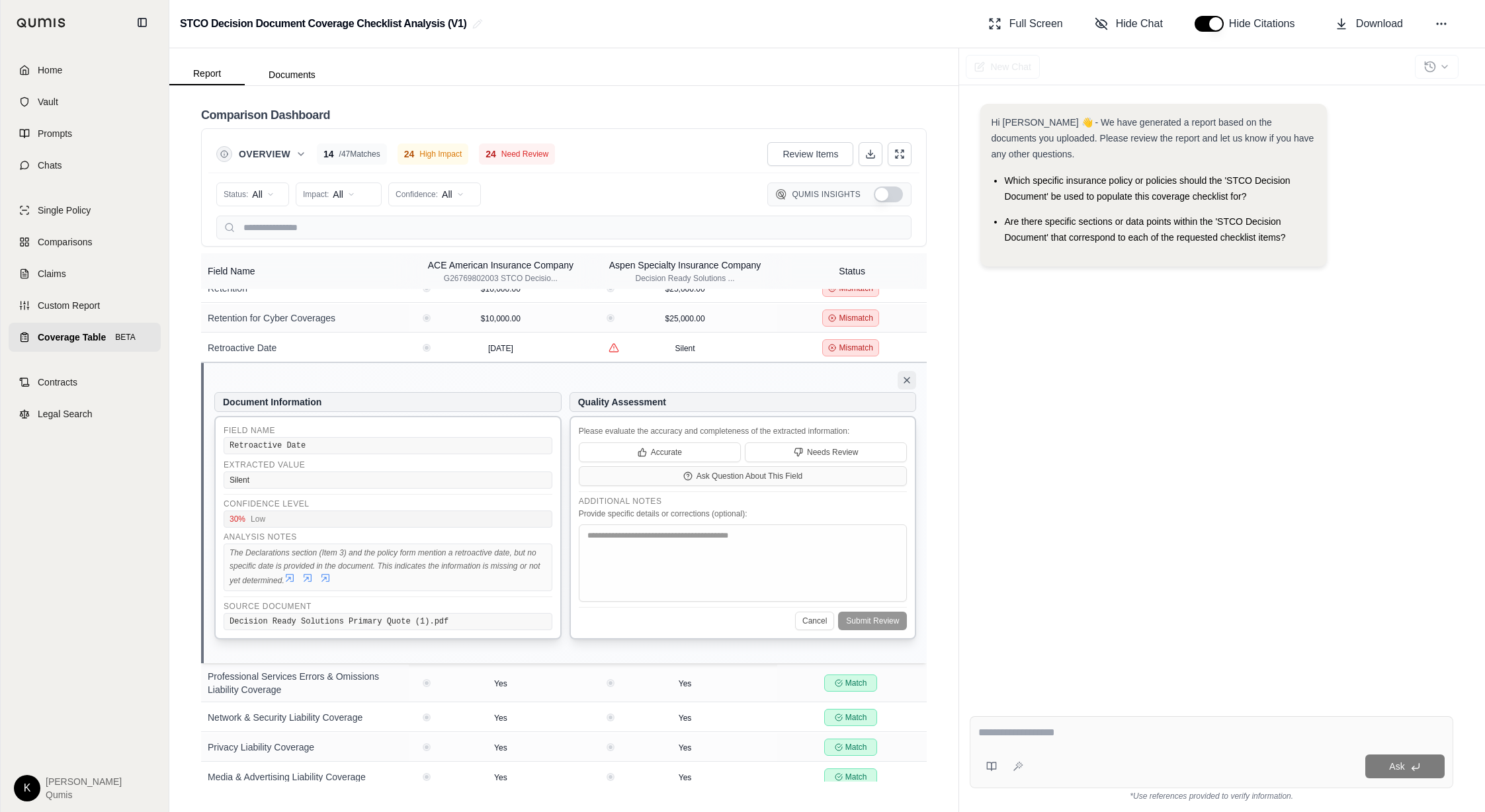
click at [906, 378] on icon at bounding box center [907, 380] width 10 height 10
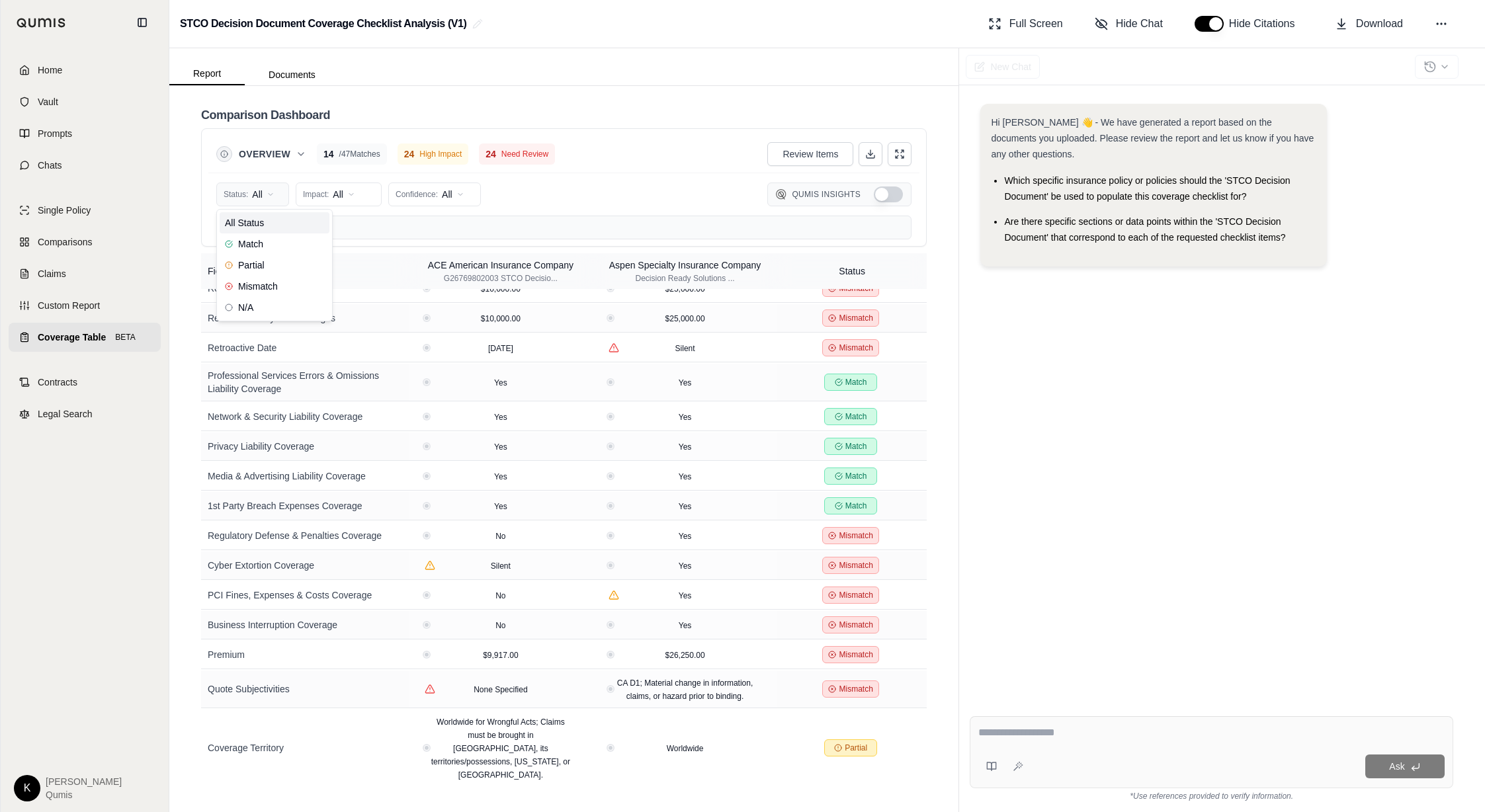
click at [282, 197] on html "Home Vault Prompts Chats Single Policy Comparisons Claims Custom Report Coverag…" at bounding box center [742, 406] width 1485 height 812
click at [264, 288] on span "Mismatch" at bounding box center [251, 286] width 53 height 13
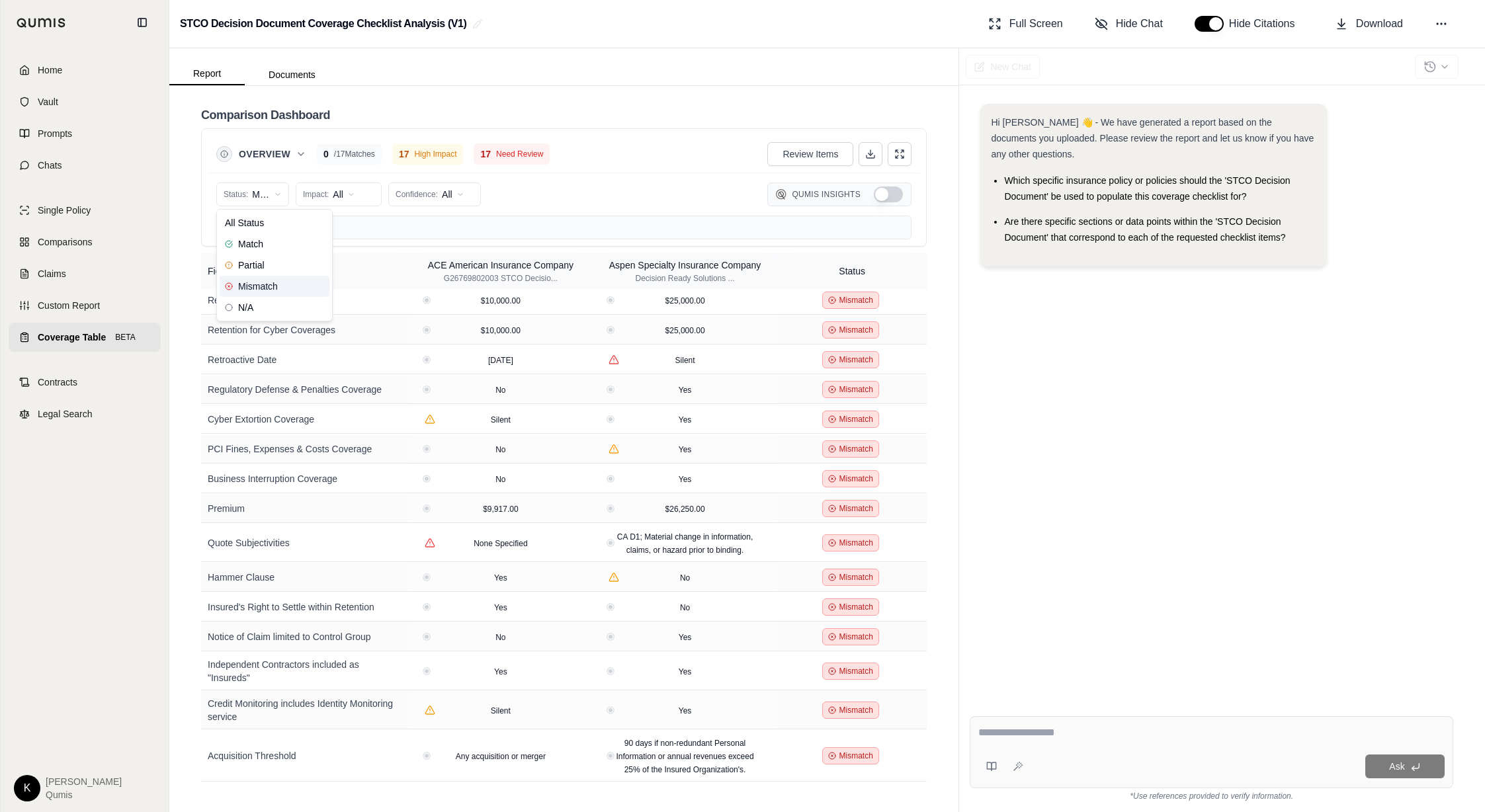
scroll to position [62, 0]
click at [281, 193] on html "Home Vault Prompts Chats Single Policy Comparisons Claims Custom Report Coverag…" at bounding box center [742, 406] width 1485 height 812
drag, startPoint x: 268, startPoint y: 226, endPoint x: 286, endPoint y: 216, distance: 20.6
click at [268, 226] on div "All Status" at bounding box center [275, 223] width 110 height 21
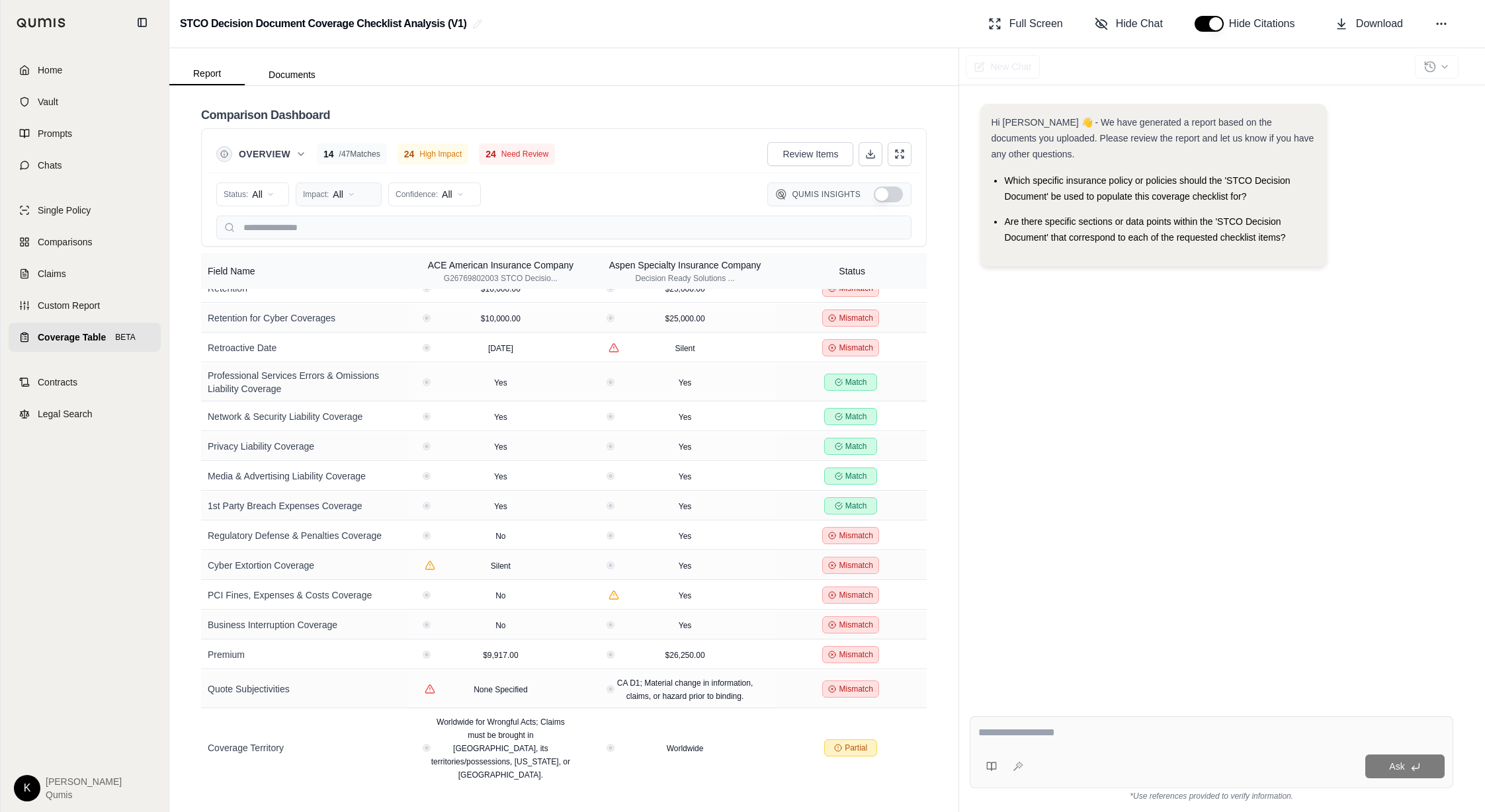
click at [322, 197] on html "Home Vault Prompts Chats Single Policy Comparisons Claims Custom Report Coverag…" at bounding box center [742, 406] width 1485 height 812
click at [359, 243] on span "High Impact" at bounding box center [336, 244] width 63 height 13
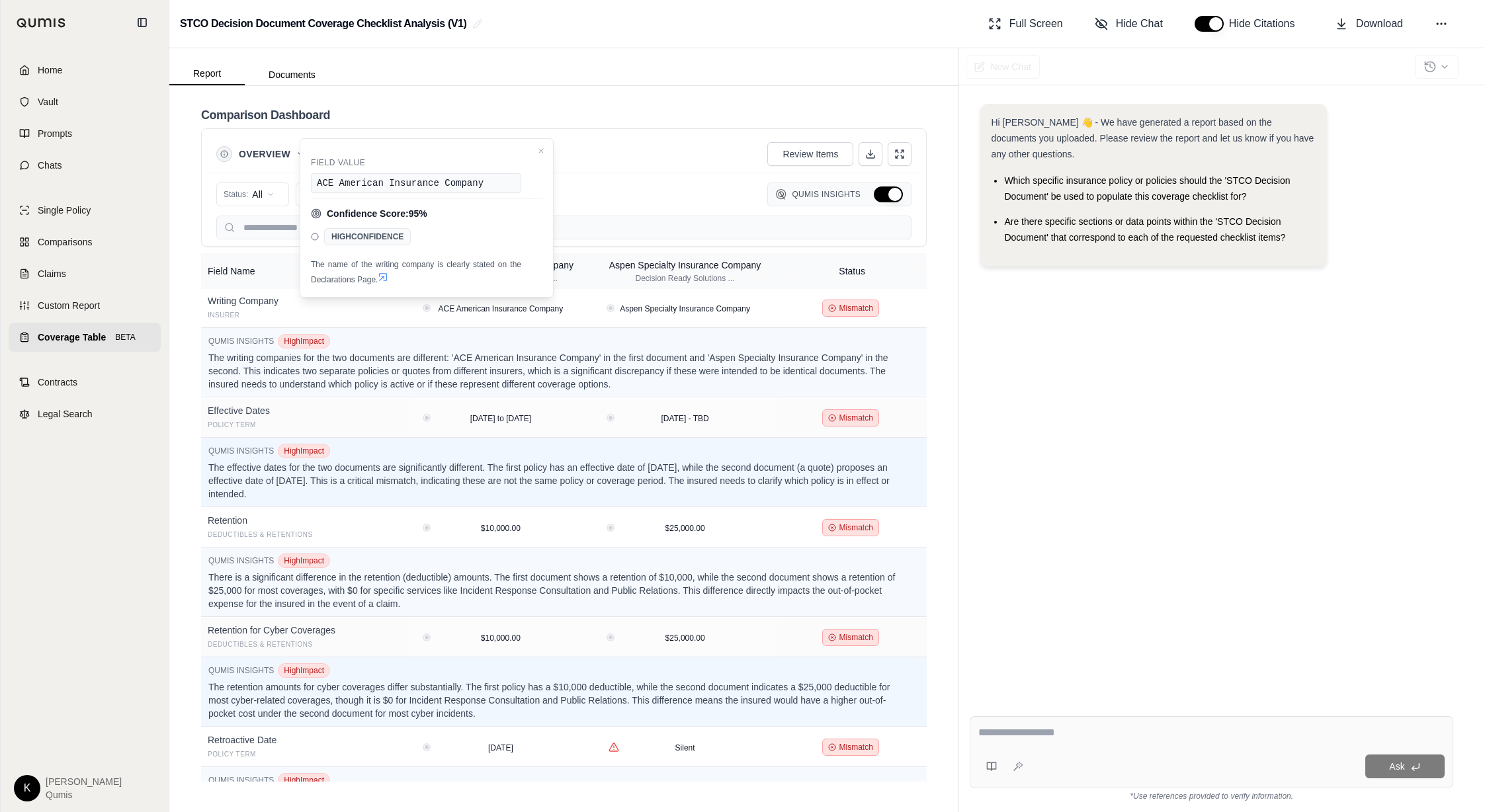
click at [893, 200] on button "Hide Qumis Insights" at bounding box center [888, 194] width 29 height 16
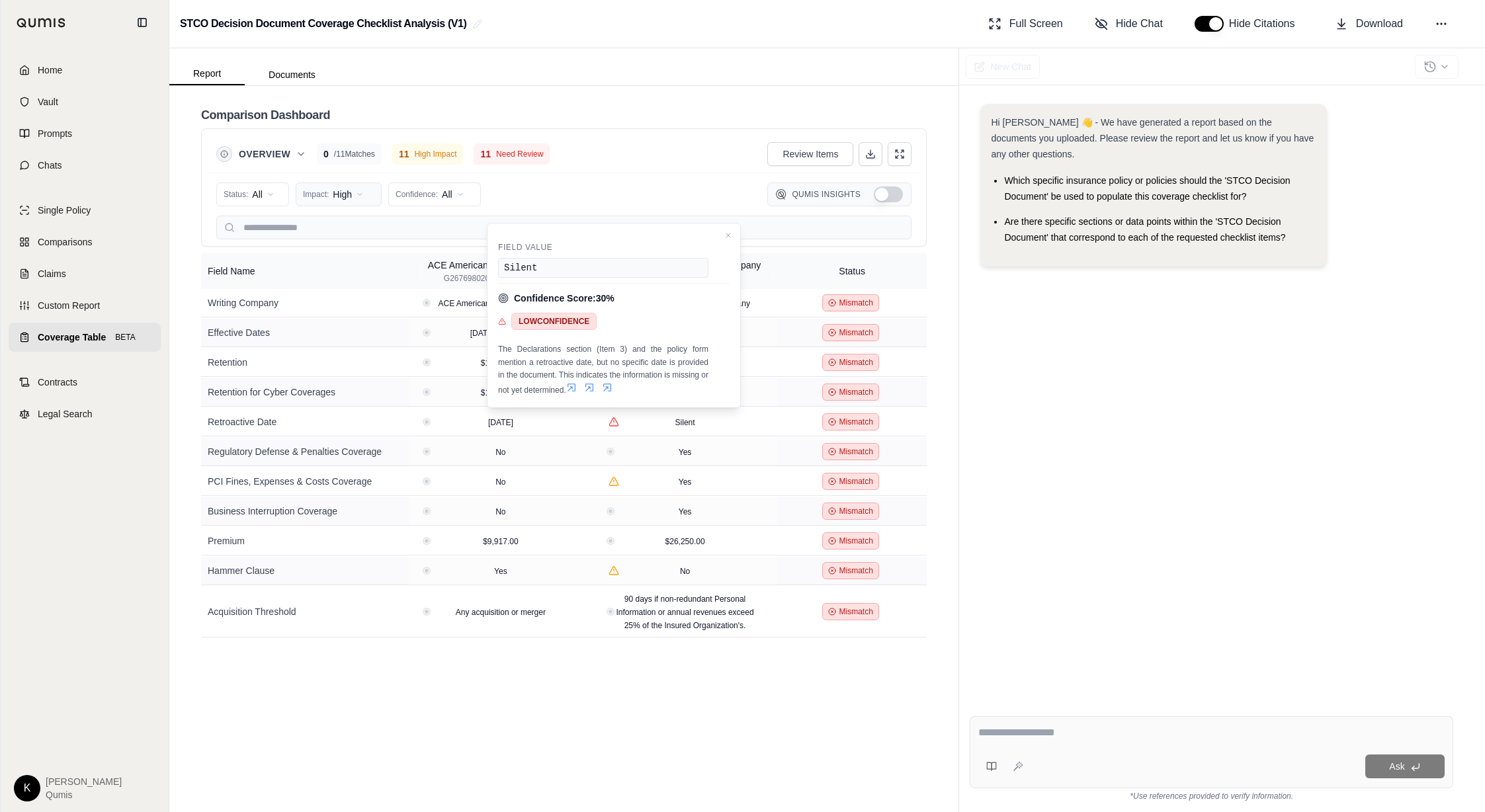
click at [318, 198] on html "Home Vault Prompts Chats Single Policy Comparisons Claims Custom Report Coverag…" at bounding box center [742, 406] width 1485 height 812
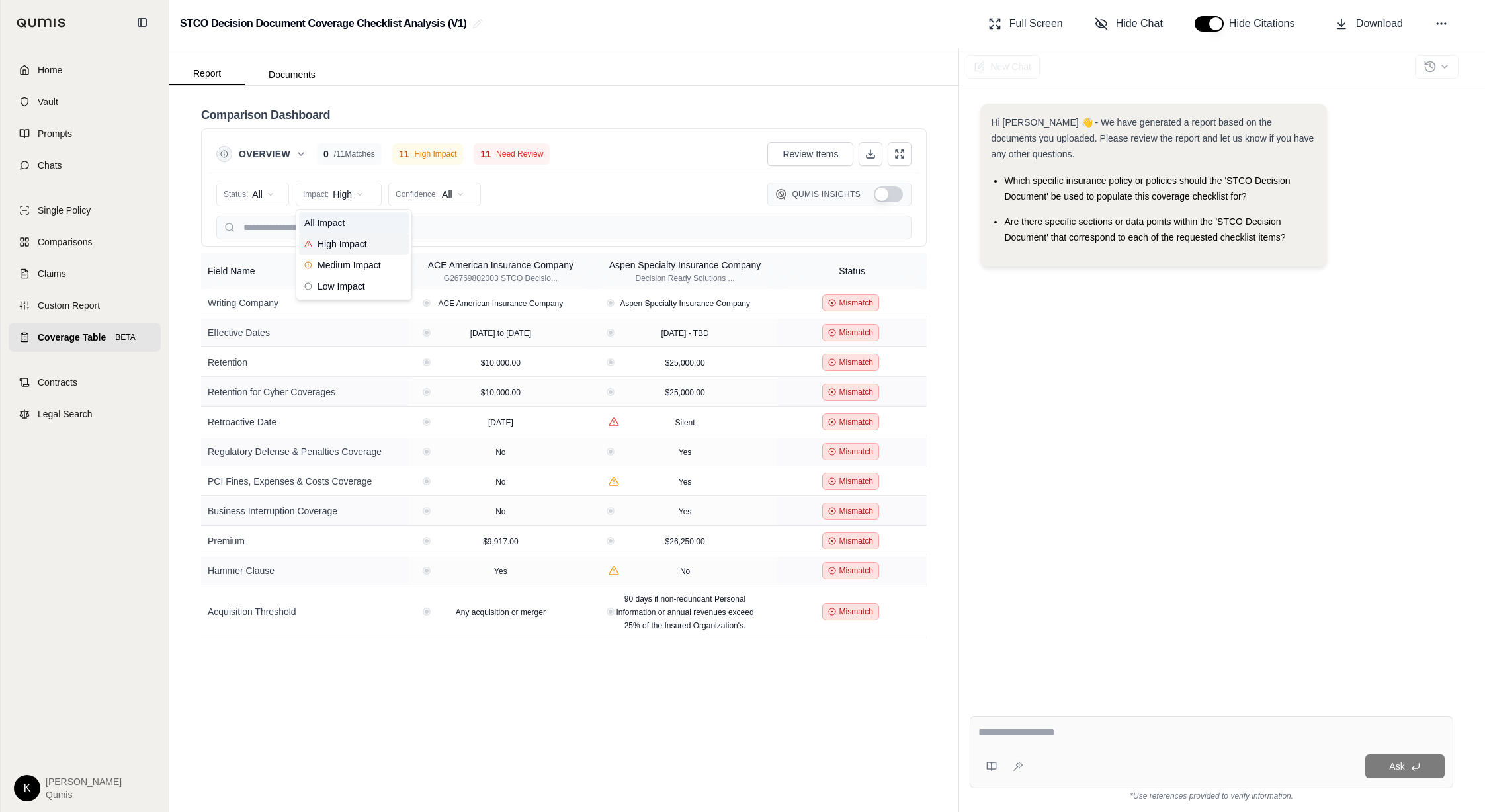
click at [336, 220] on span "All Impact" at bounding box center [324, 223] width 40 height 13
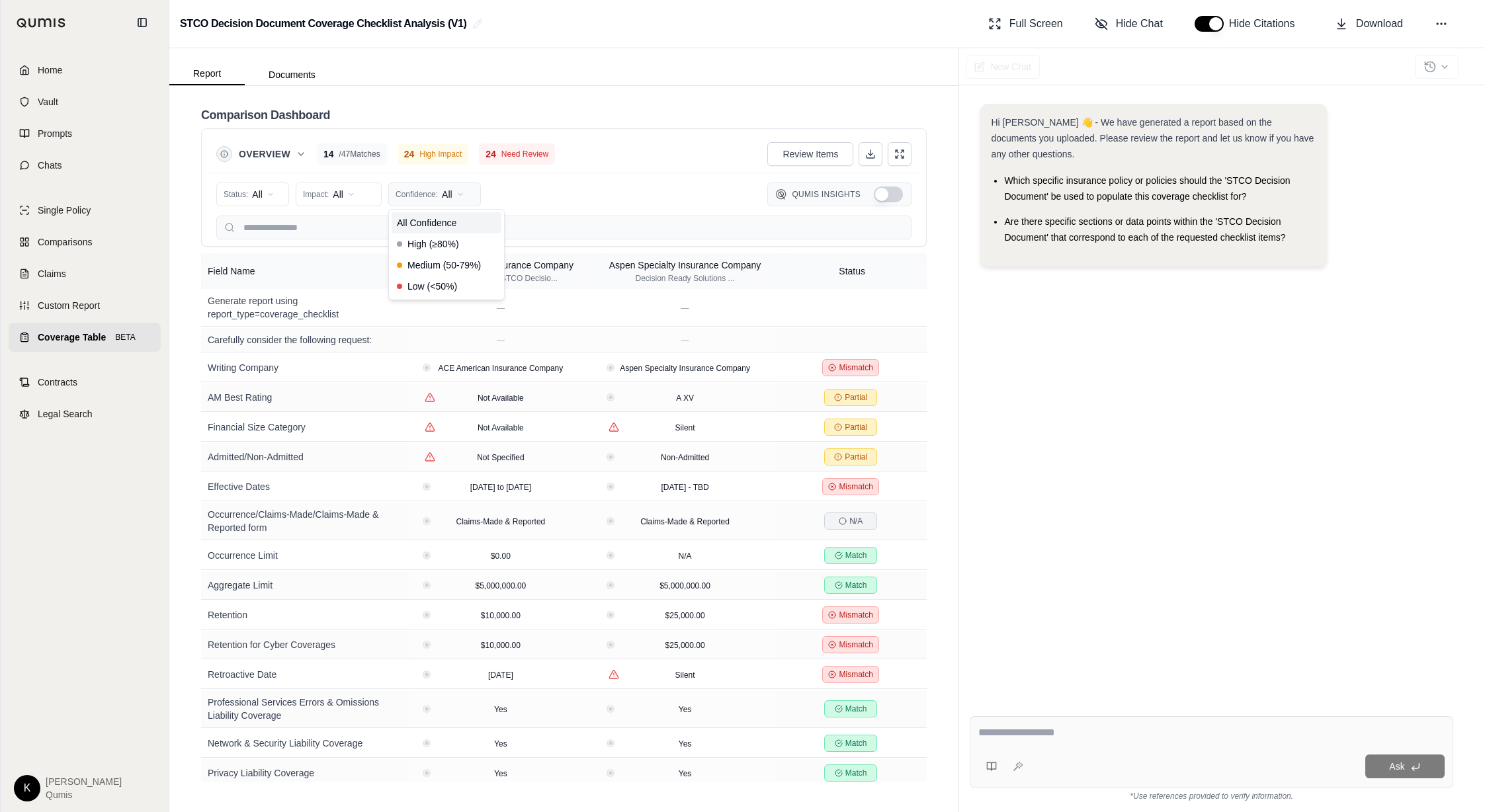
click at [445, 193] on html "Home Vault Prompts Chats Single Policy Comparisons Claims Custom Report Coverag…" at bounding box center [742, 406] width 1485 height 812
click at [421, 284] on span "Low (<50%)" at bounding box center [427, 286] width 60 height 13
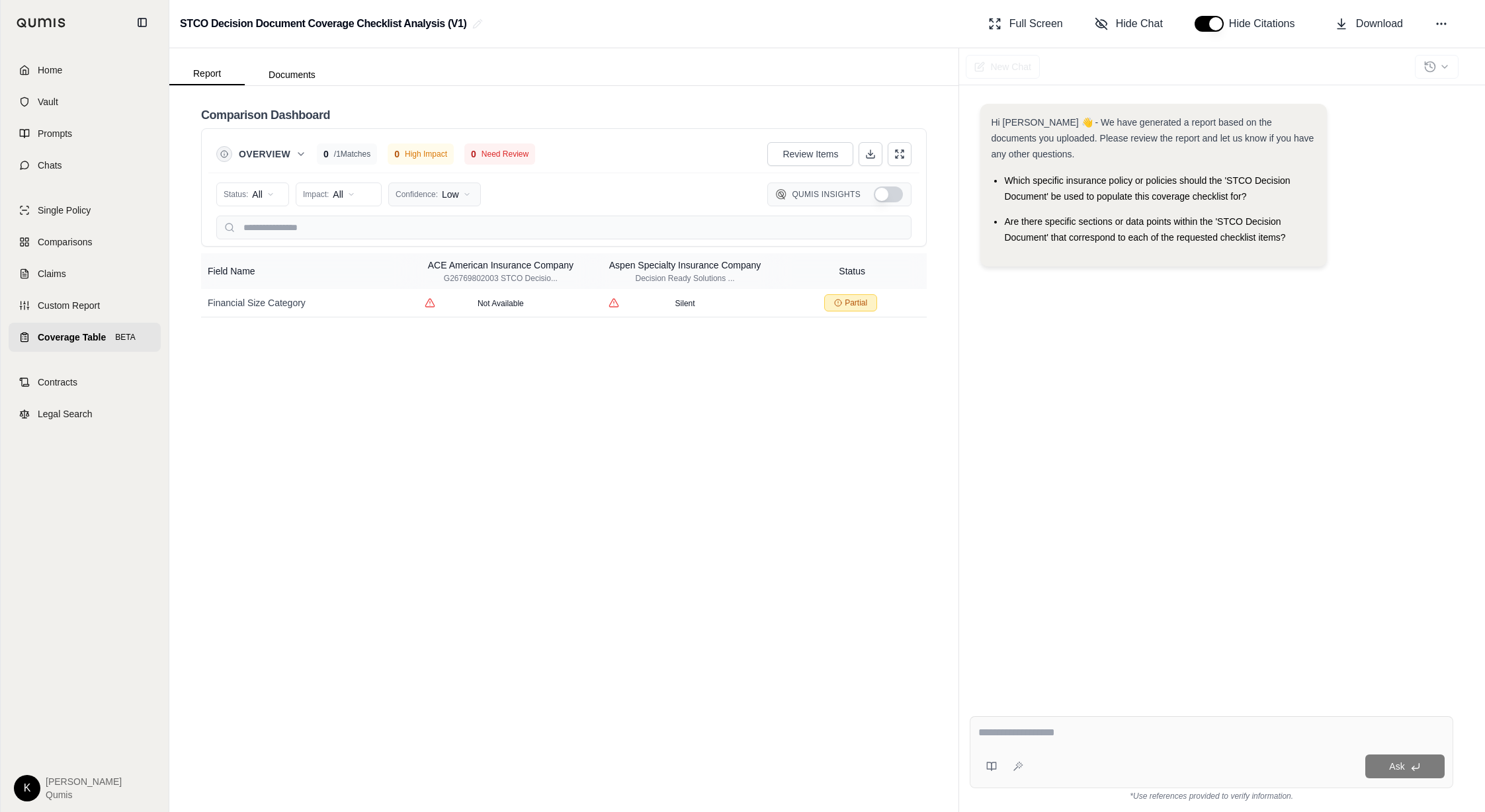
click at [455, 191] on html "Home Vault Prompts Chats Single Policy Comparisons Claims Custom Report Coverag…" at bounding box center [742, 406] width 1485 height 812
click at [459, 243] on div "High (≥80%)" at bounding box center [447, 244] width 110 height 21
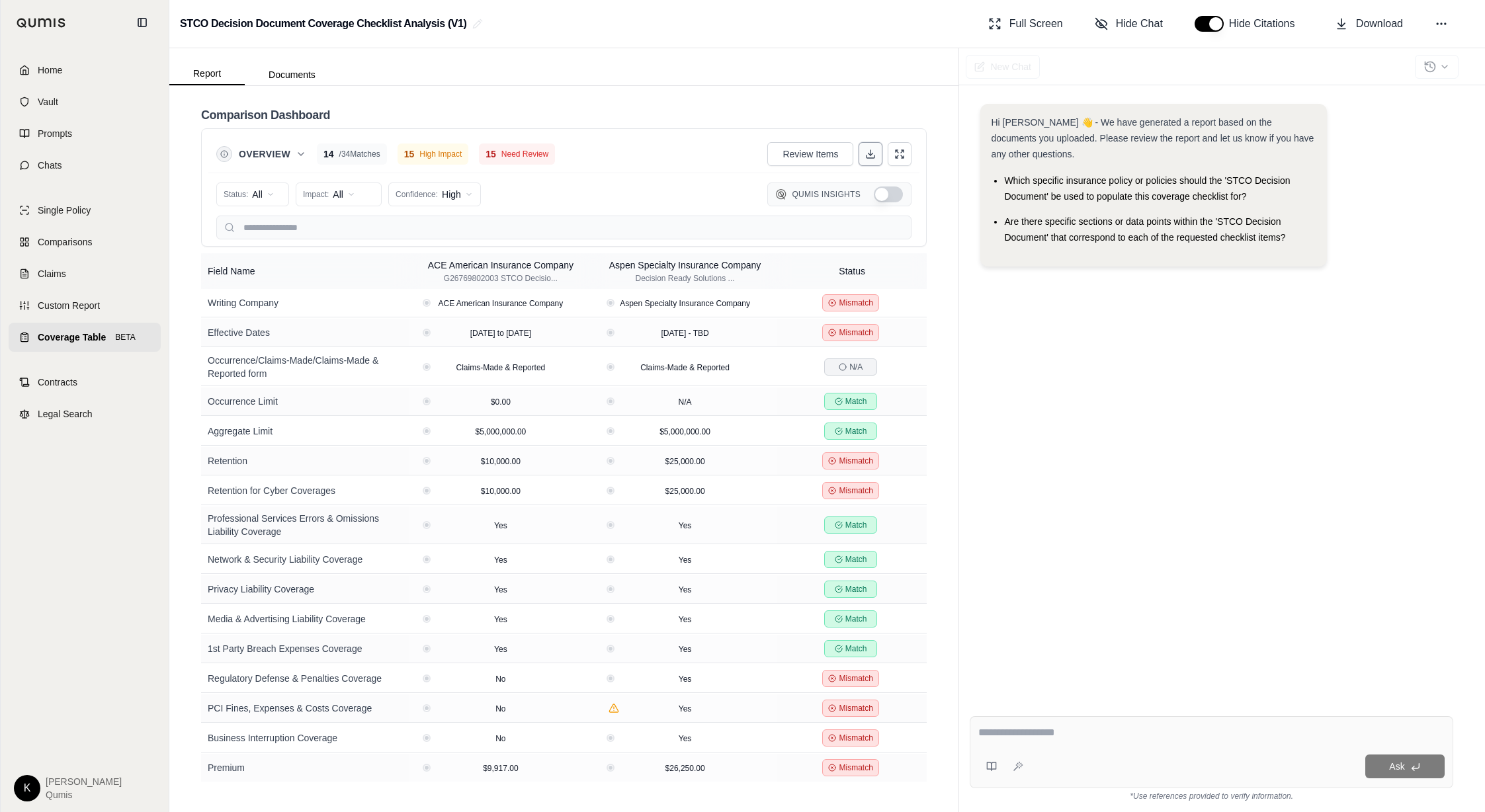
click at [871, 157] on icon at bounding box center [870, 153] width 10 height 10
click at [1007, 738] on textarea at bounding box center [1211, 733] width 467 height 16
type textarea "*"
type textarea "**********"
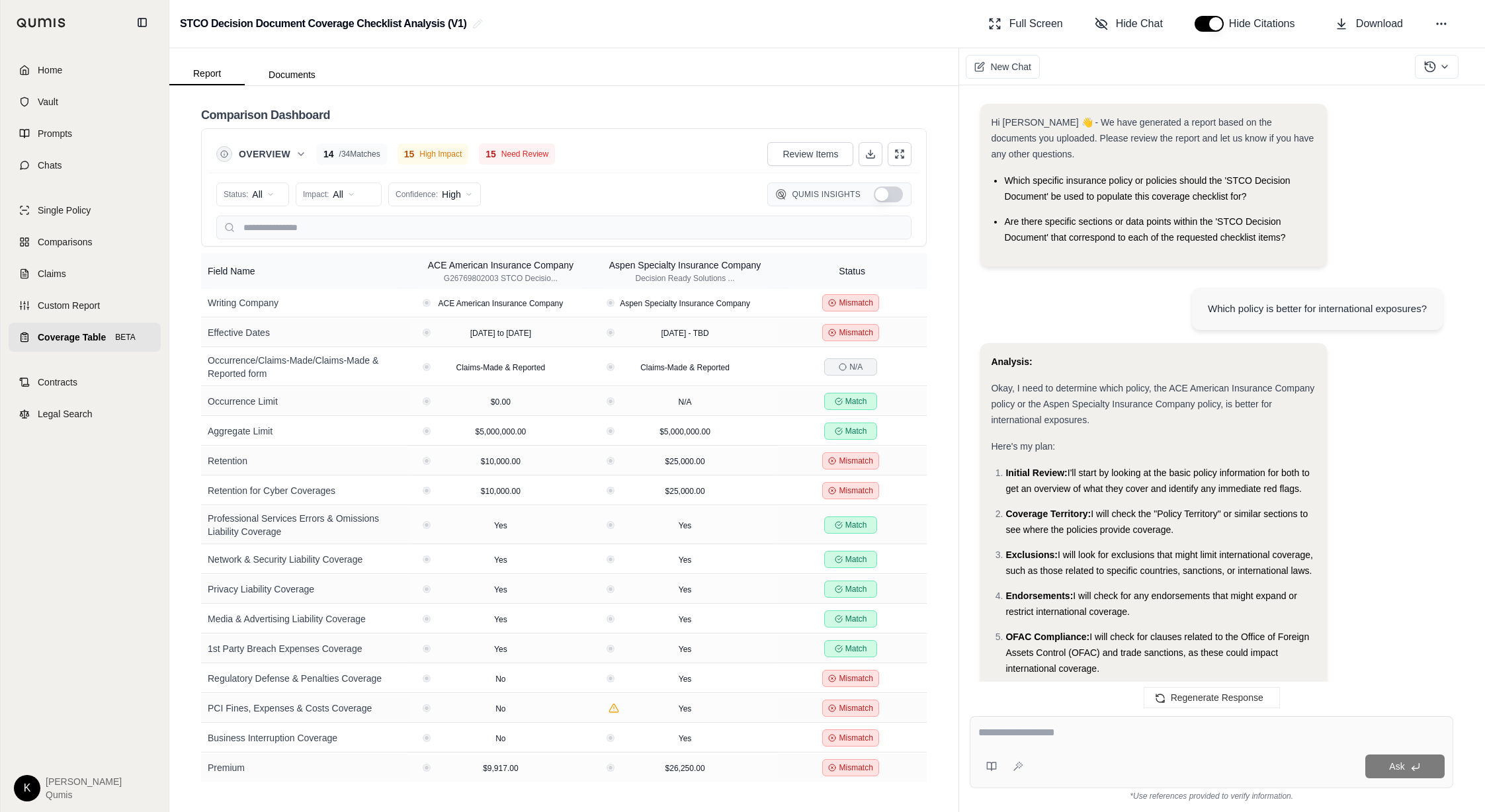
scroll to position [1123, 0]
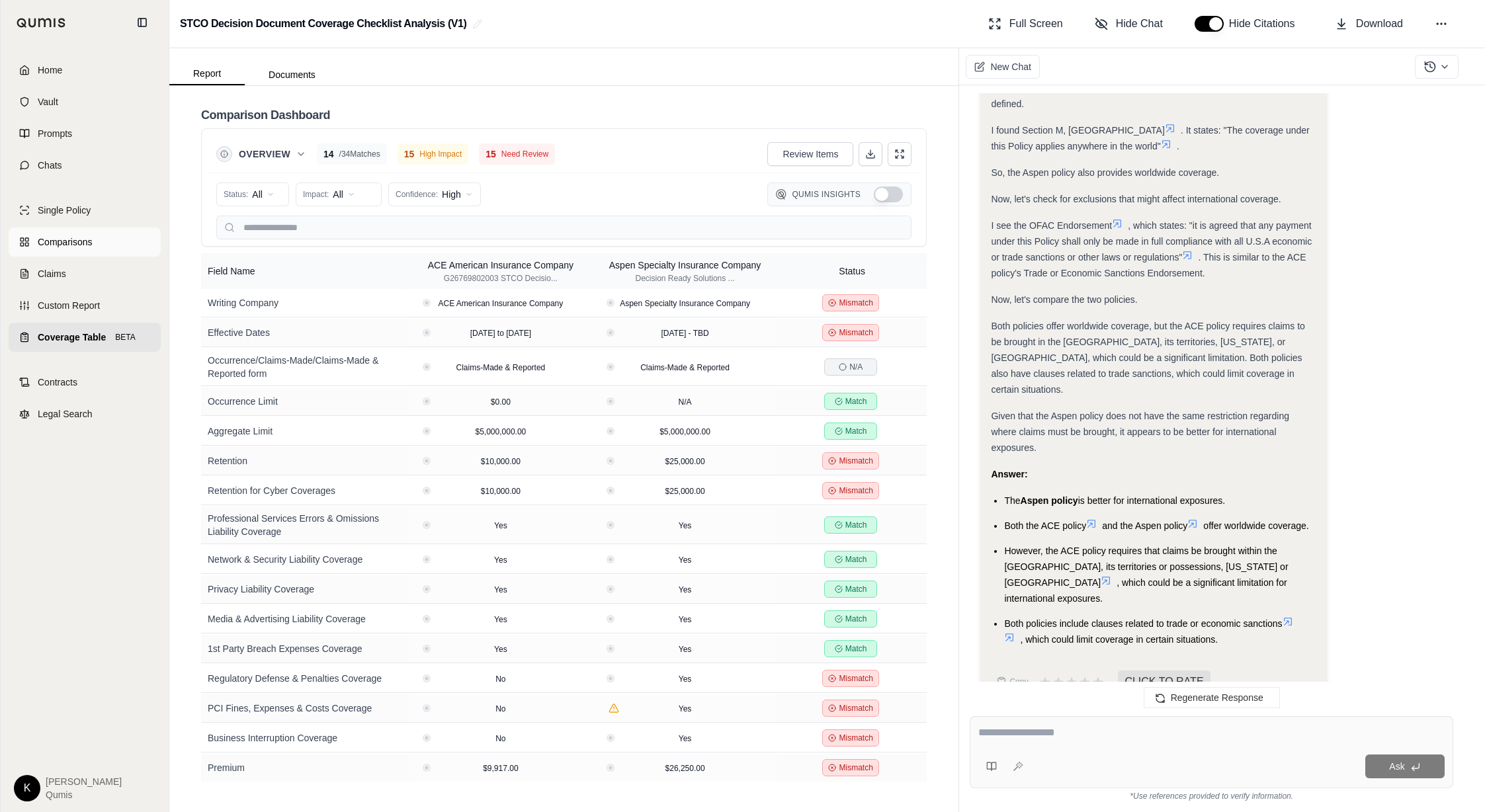
click at [68, 243] on span "Comparisons" at bounding box center [65, 242] width 54 height 13
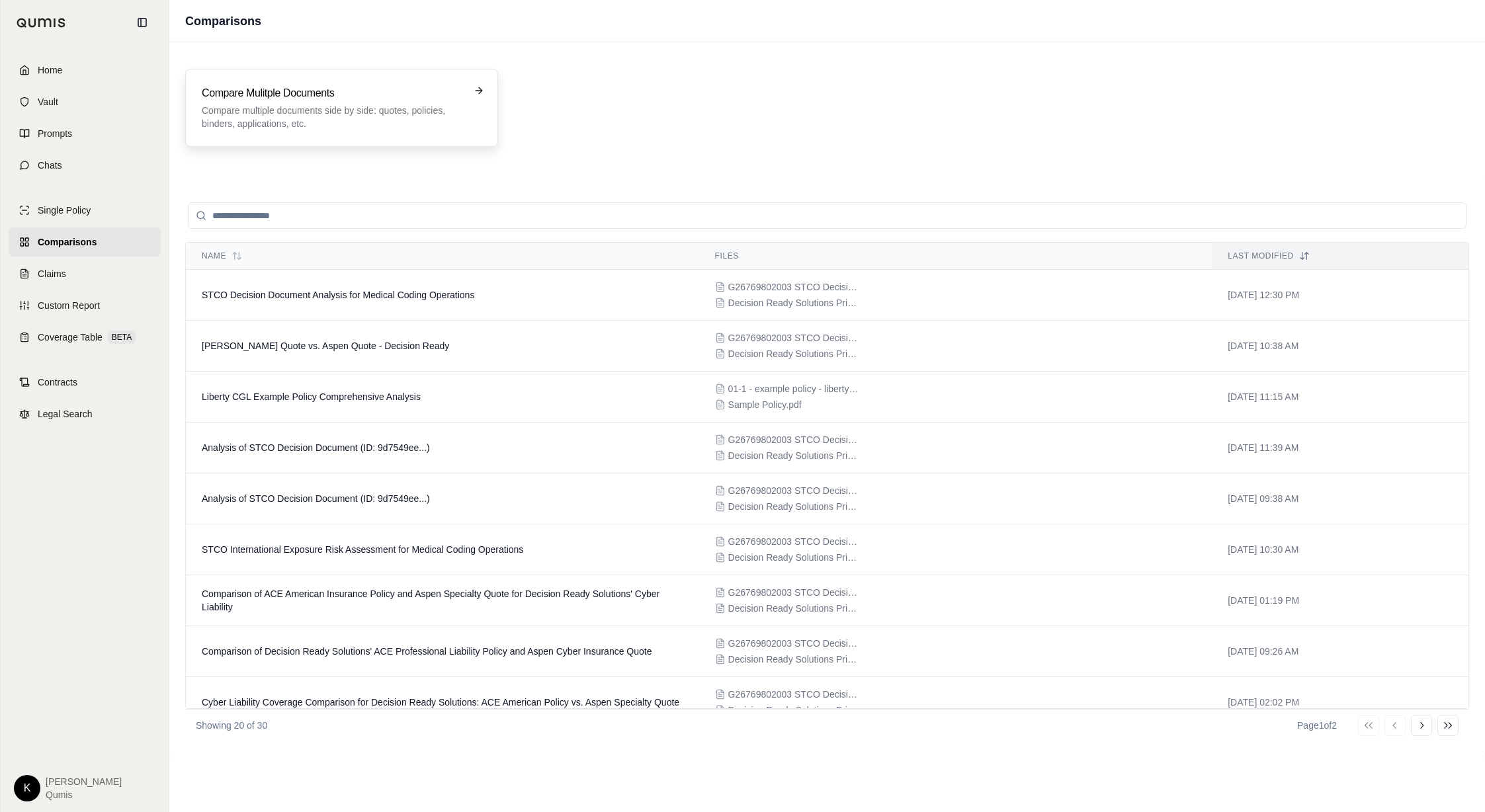
click at [262, 113] on p "Compare multiple documents side by side: quotes, policies, binders, application…" at bounding box center [332, 117] width 261 height 27
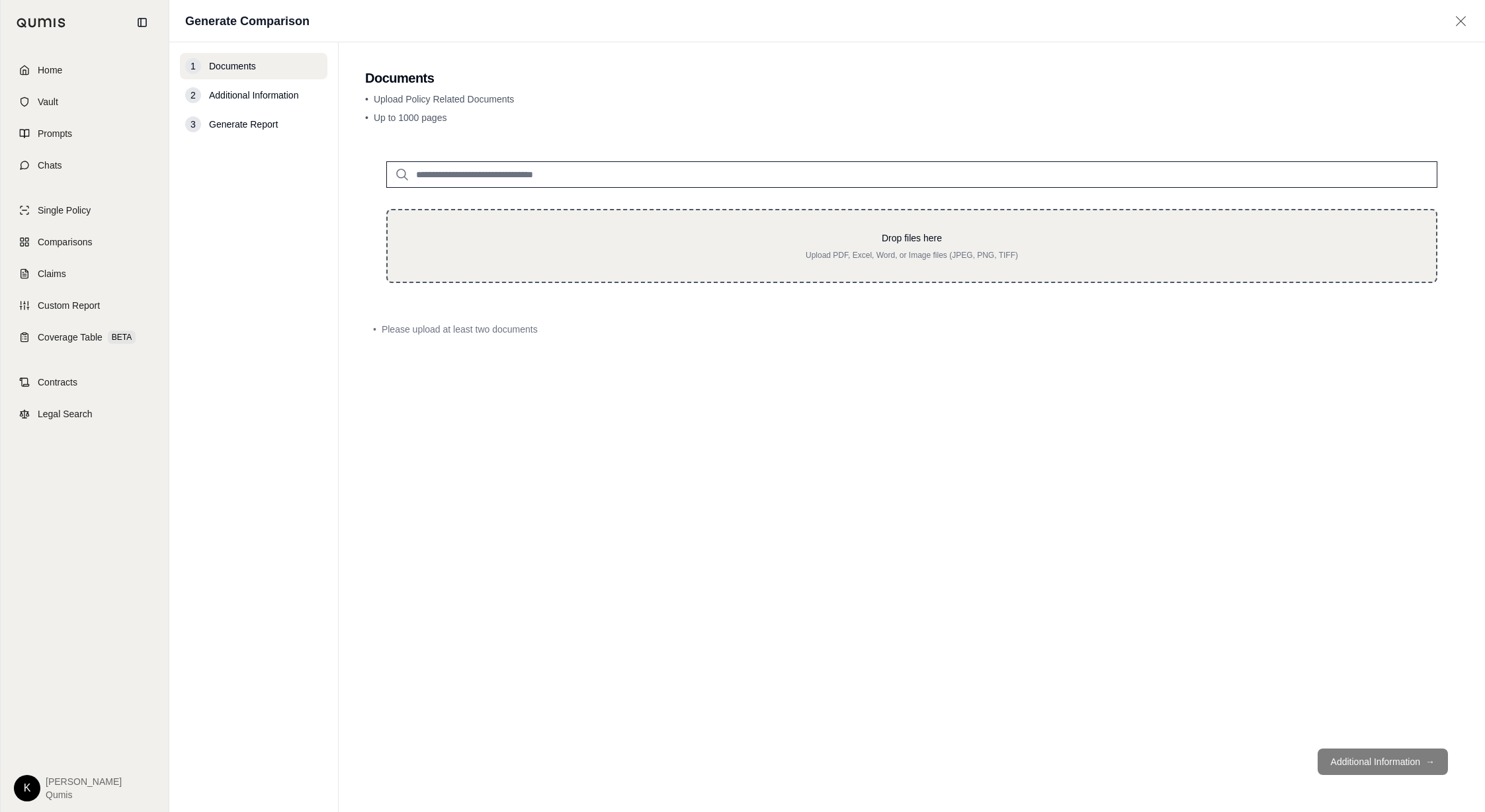
click at [619, 237] on p "Drop files here" at bounding box center [911, 238] width 1006 height 13
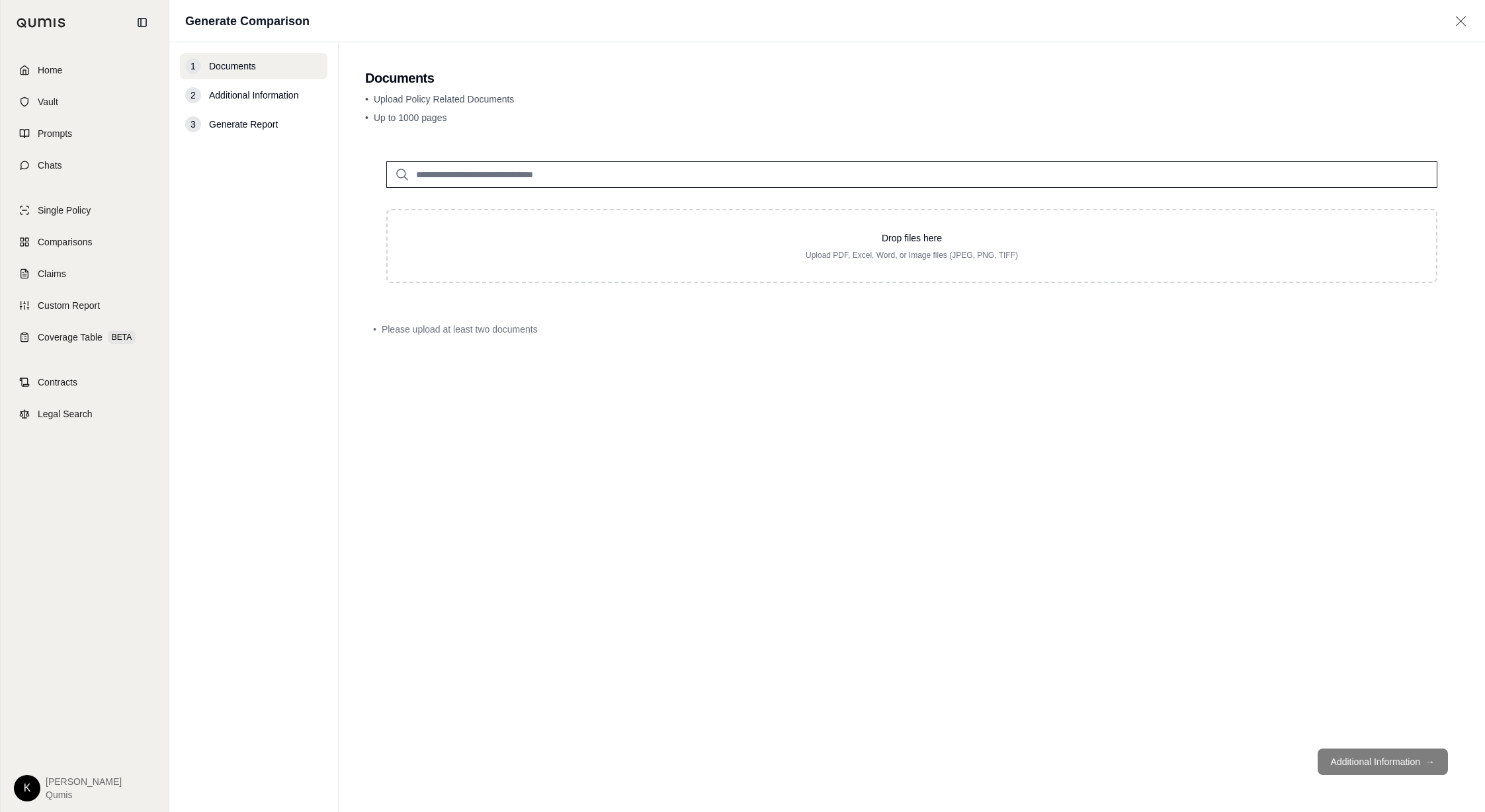
click at [664, 180] on input "search" at bounding box center [911, 175] width 1051 height 27
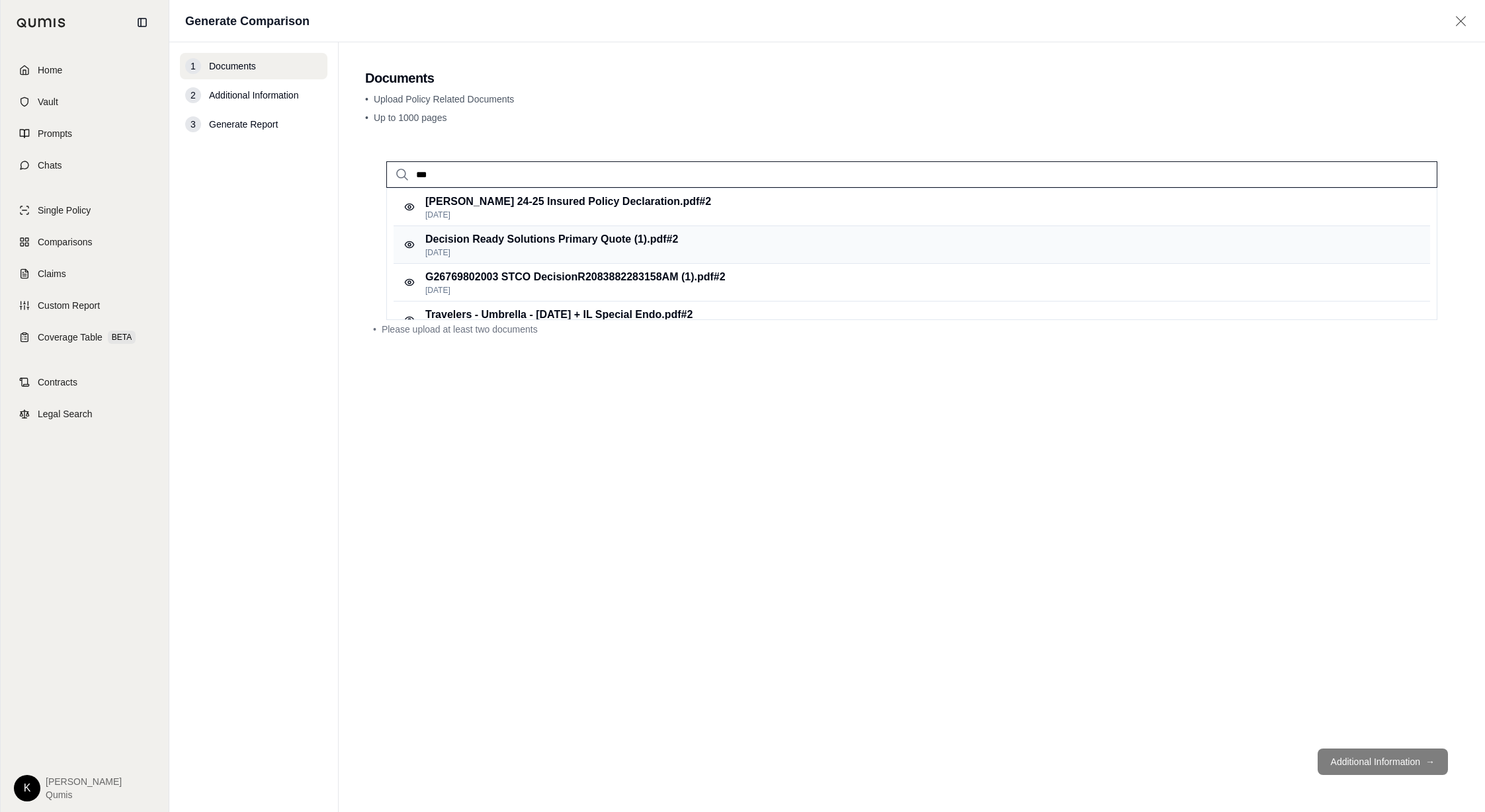
type input "***"
click at [642, 231] on p "Decision Ready Solutions Primary Quote (1).pdf #2" at bounding box center [551, 239] width 253 height 16
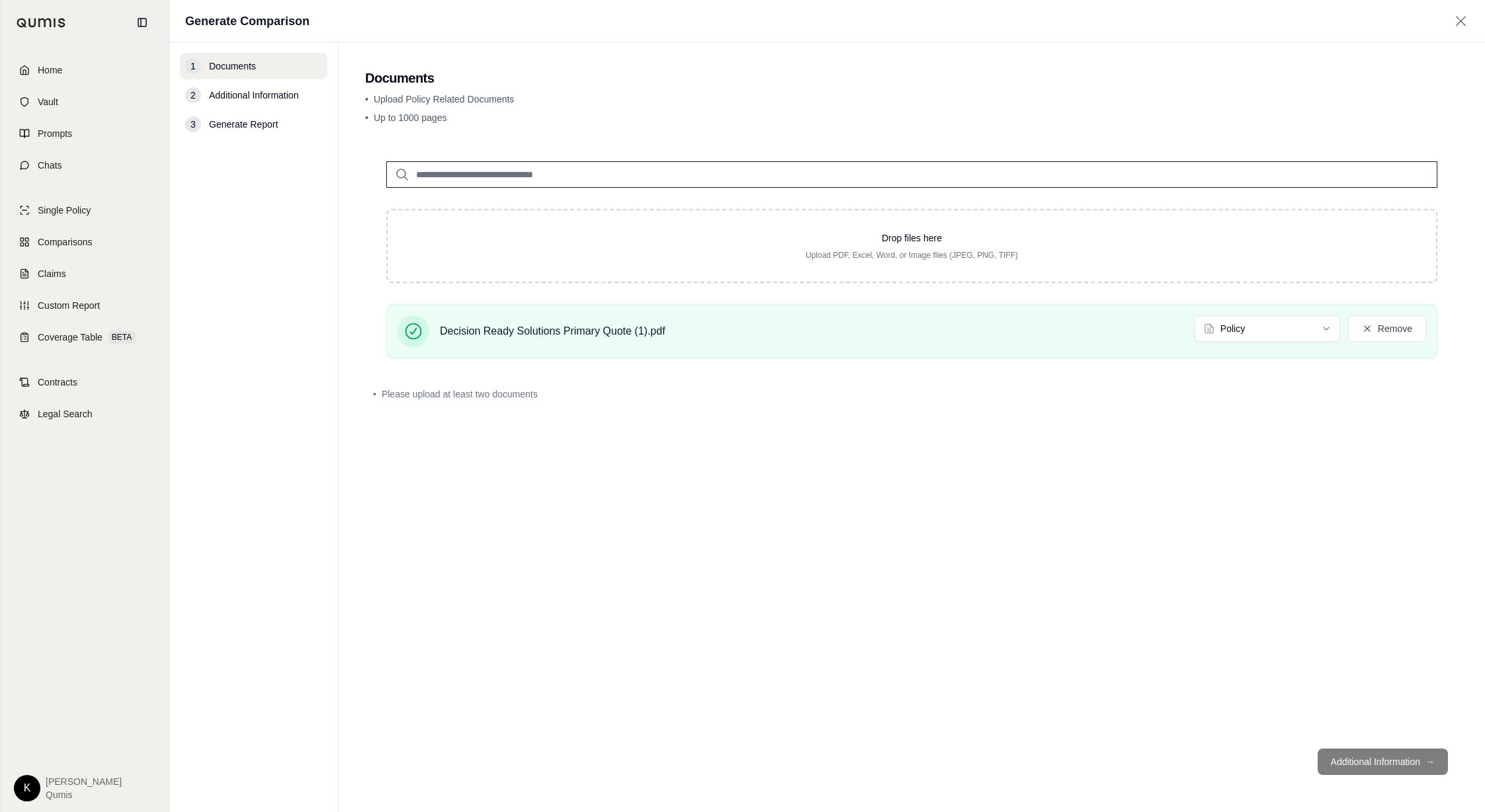
click at [570, 175] on input "search" at bounding box center [911, 175] width 1051 height 27
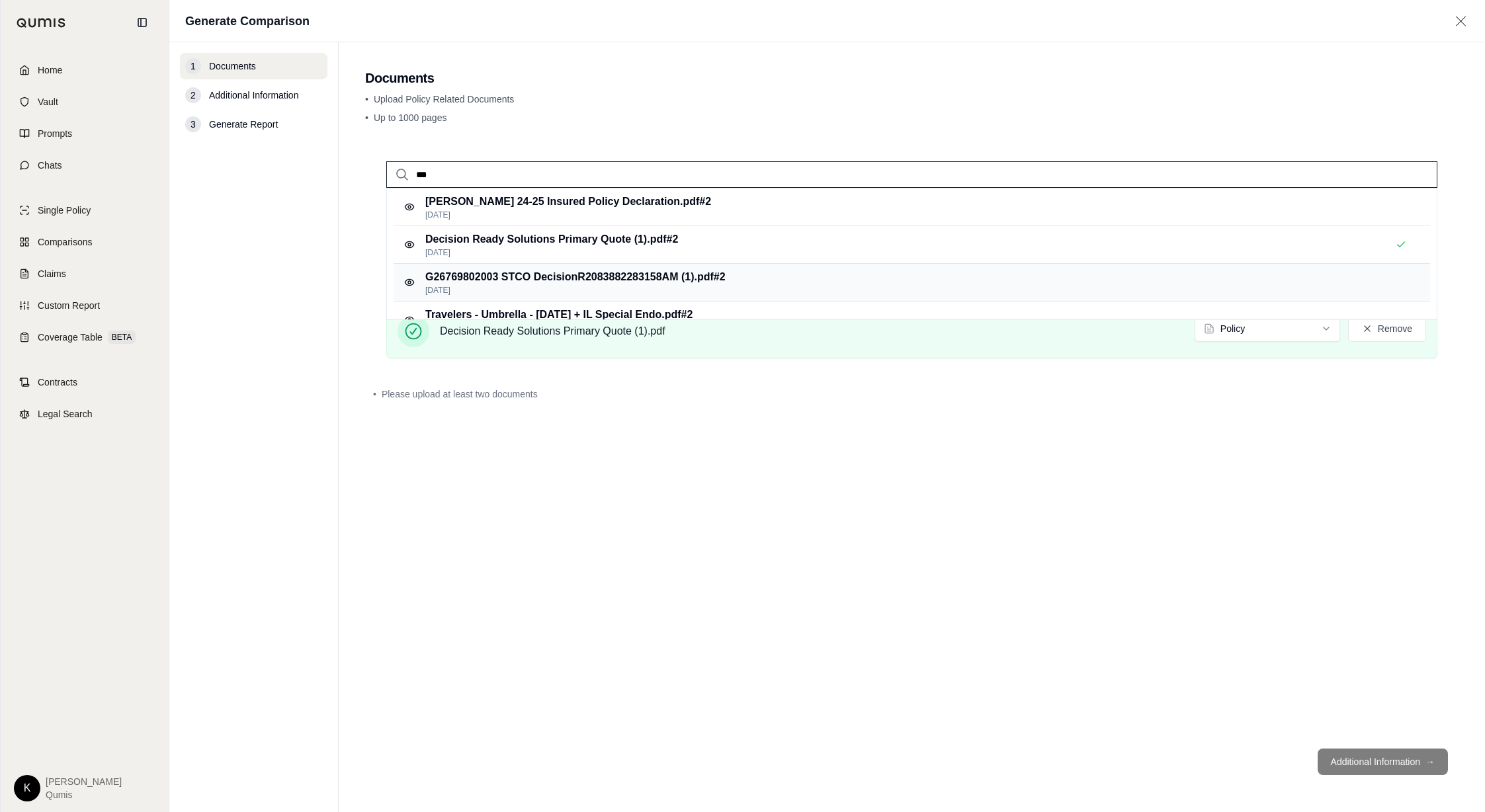
type input "***"
click at [578, 280] on p "G26769802003 STCO DecisionR2083882283158AM (1).pdf #2" at bounding box center [575, 277] width 301 height 16
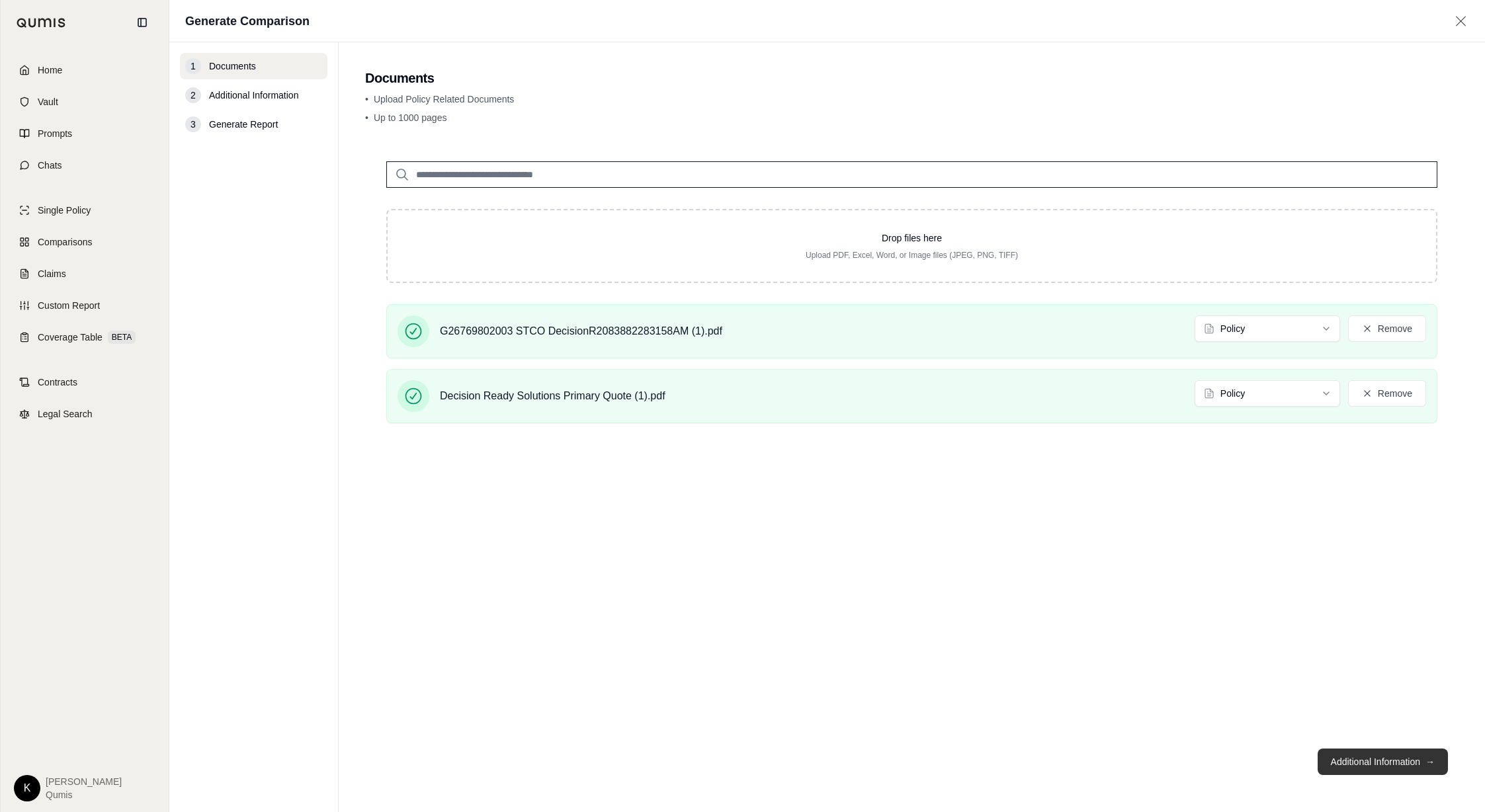
click at [1354, 766] on button "Additional Information →" at bounding box center [1383, 762] width 131 height 27
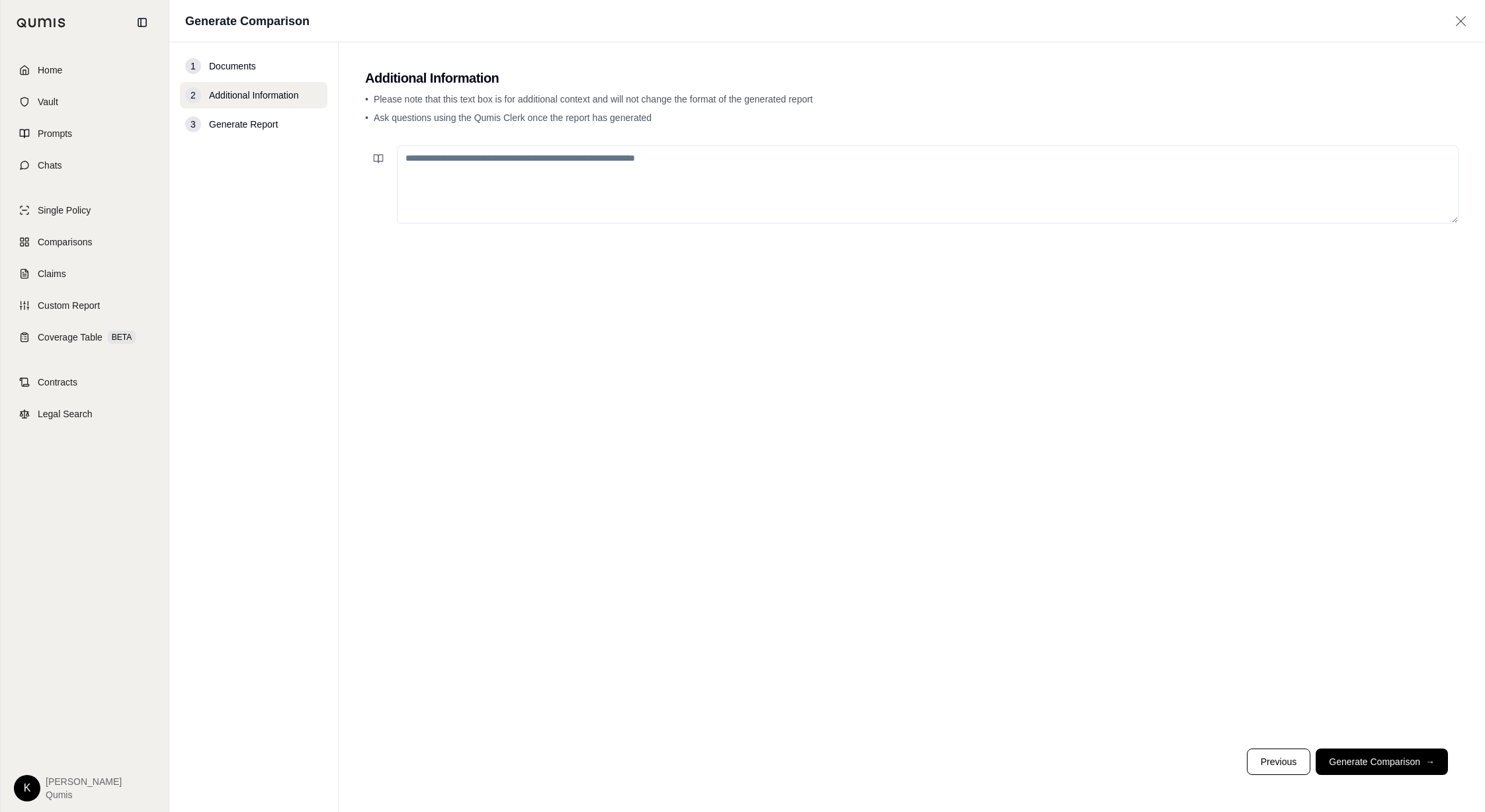
click at [510, 191] on textarea at bounding box center [927, 184] width 1062 height 78
type textarea "**********"
click at [1402, 761] on button "Generate Comparison →" at bounding box center [1382, 762] width 132 height 27
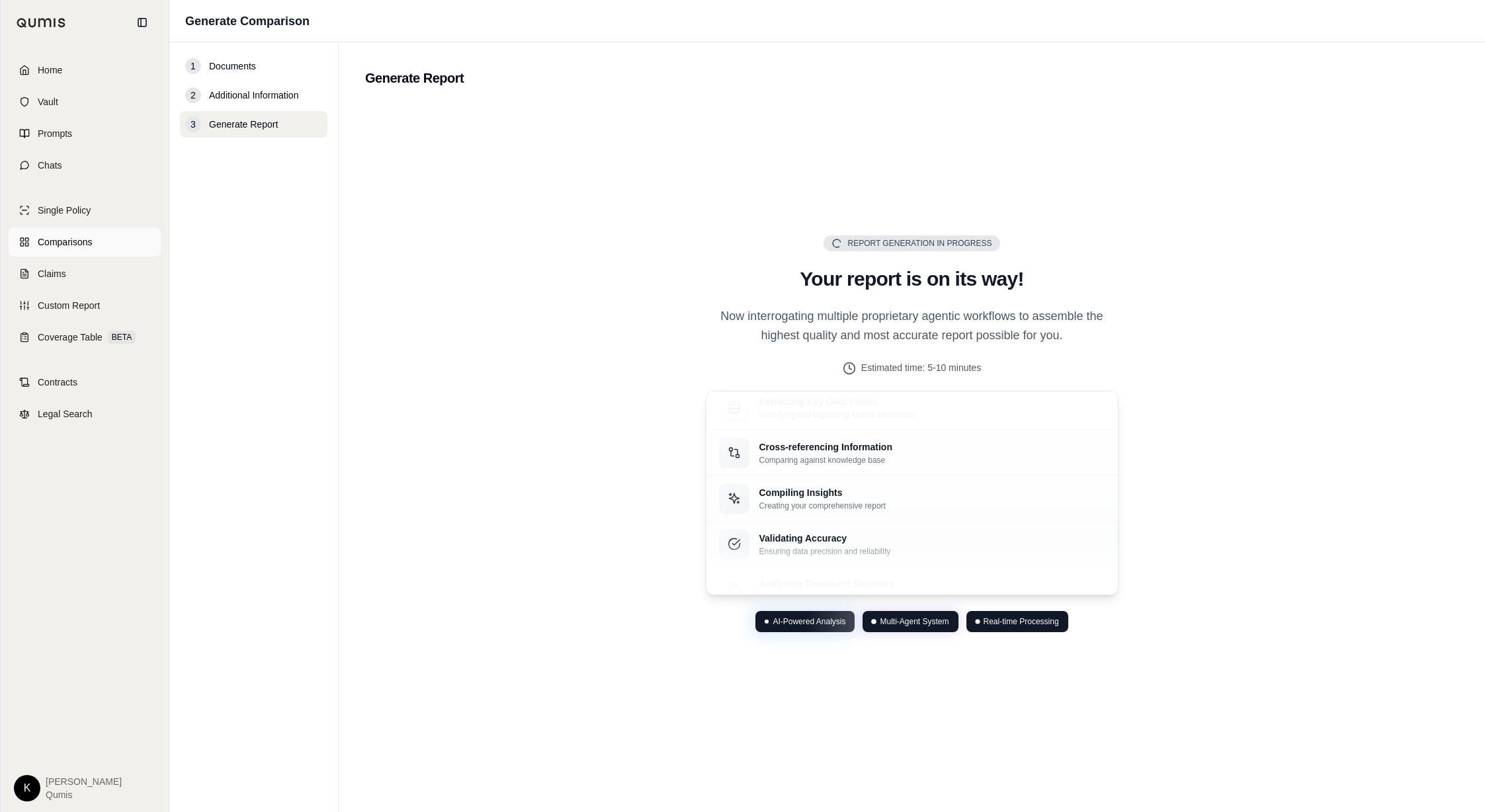
click at [76, 231] on link "Comparisons" at bounding box center [84, 242] width 152 height 29
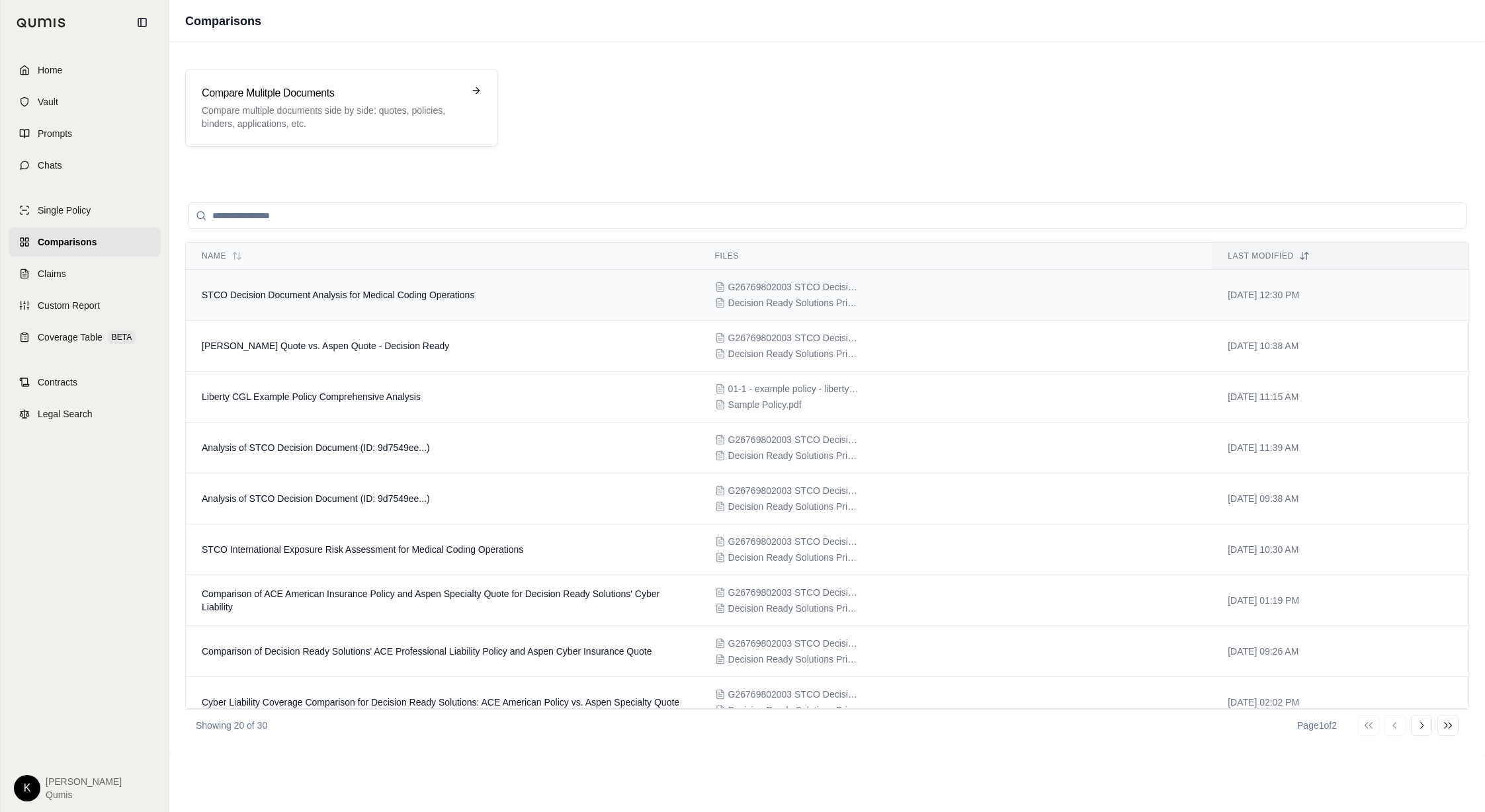
click at [433, 304] on td "STCO Decision Document Analysis for Medical Coding Operations" at bounding box center [442, 295] width 513 height 51
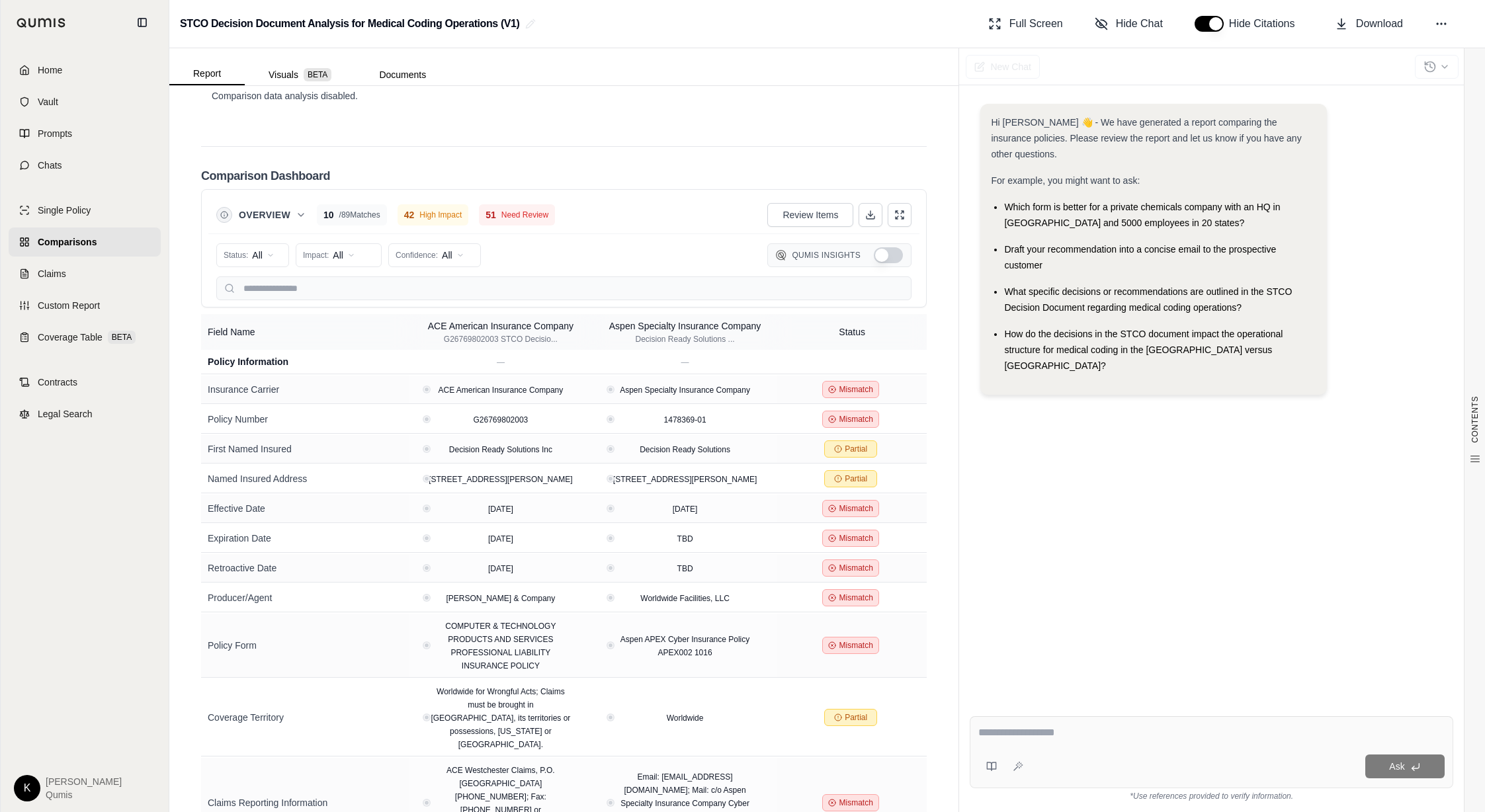
scroll to position [2959, 0]
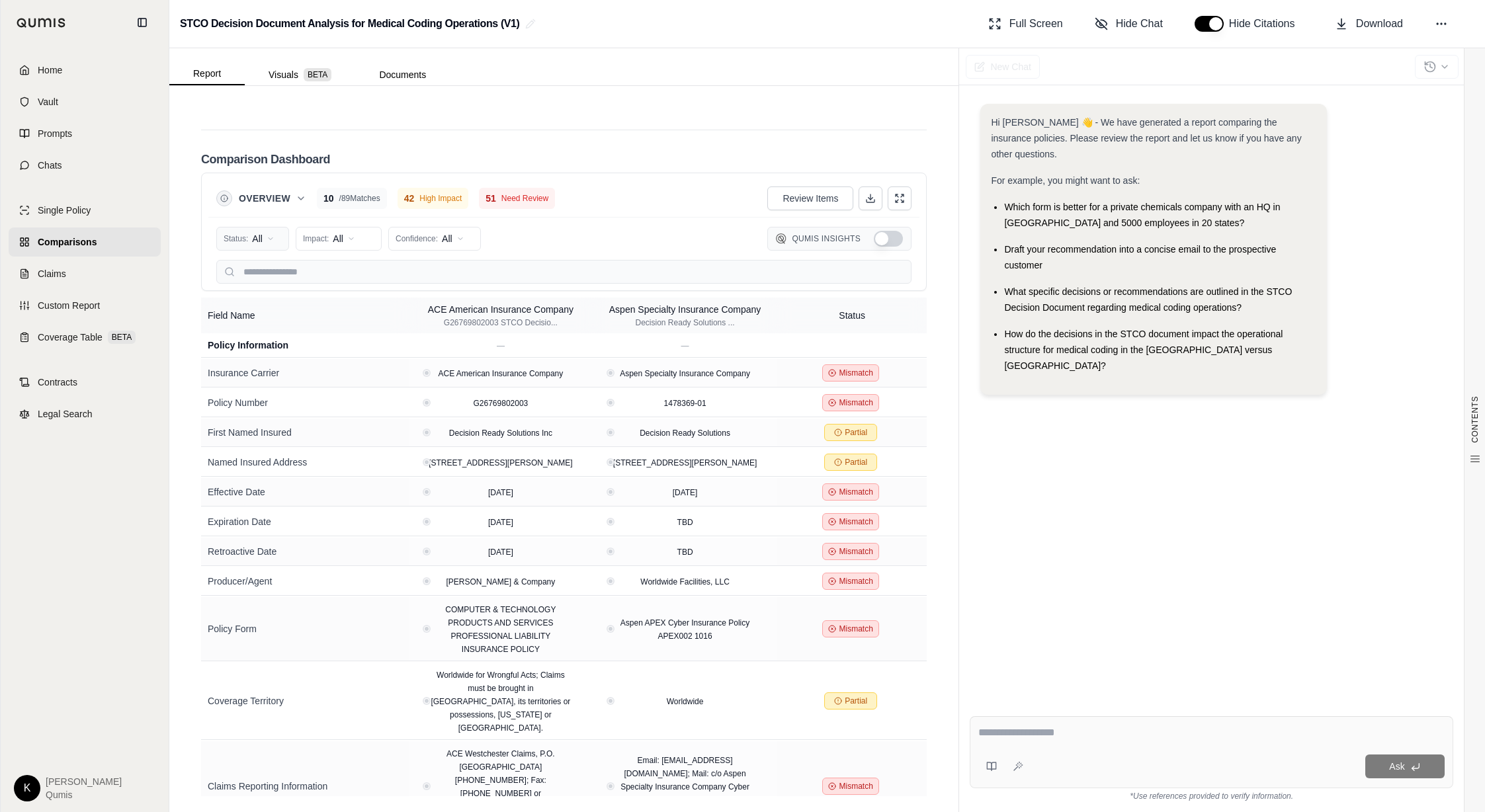
click at [283, 238] on html "Home Vault Prompts Chats Single Policy Comparisons Claims Custom Report Coverag…" at bounding box center [742, 406] width 1485 height 812
click at [365, 238] on html "Home Vault Prompts Chats Single Policy Comparisons Claims Custom Report Coverag…" at bounding box center [742, 406] width 1485 height 812
click at [360, 239] on html "Home Vault Prompts Chats Single Policy Comparisons Claims Custom Report Coverag…" at bounding box center [742, 406] width 1485 height 812
click at [446, 238] on html "Home Vault Prompts Chats Single Policy Comparisons Claims Custom Report Coverag…" at bounding box center [742, 406] width 1485 height 812
click at [892, 242] on button "Show Qumis Insights" at bounding box center [888, 238] width 29 height 16
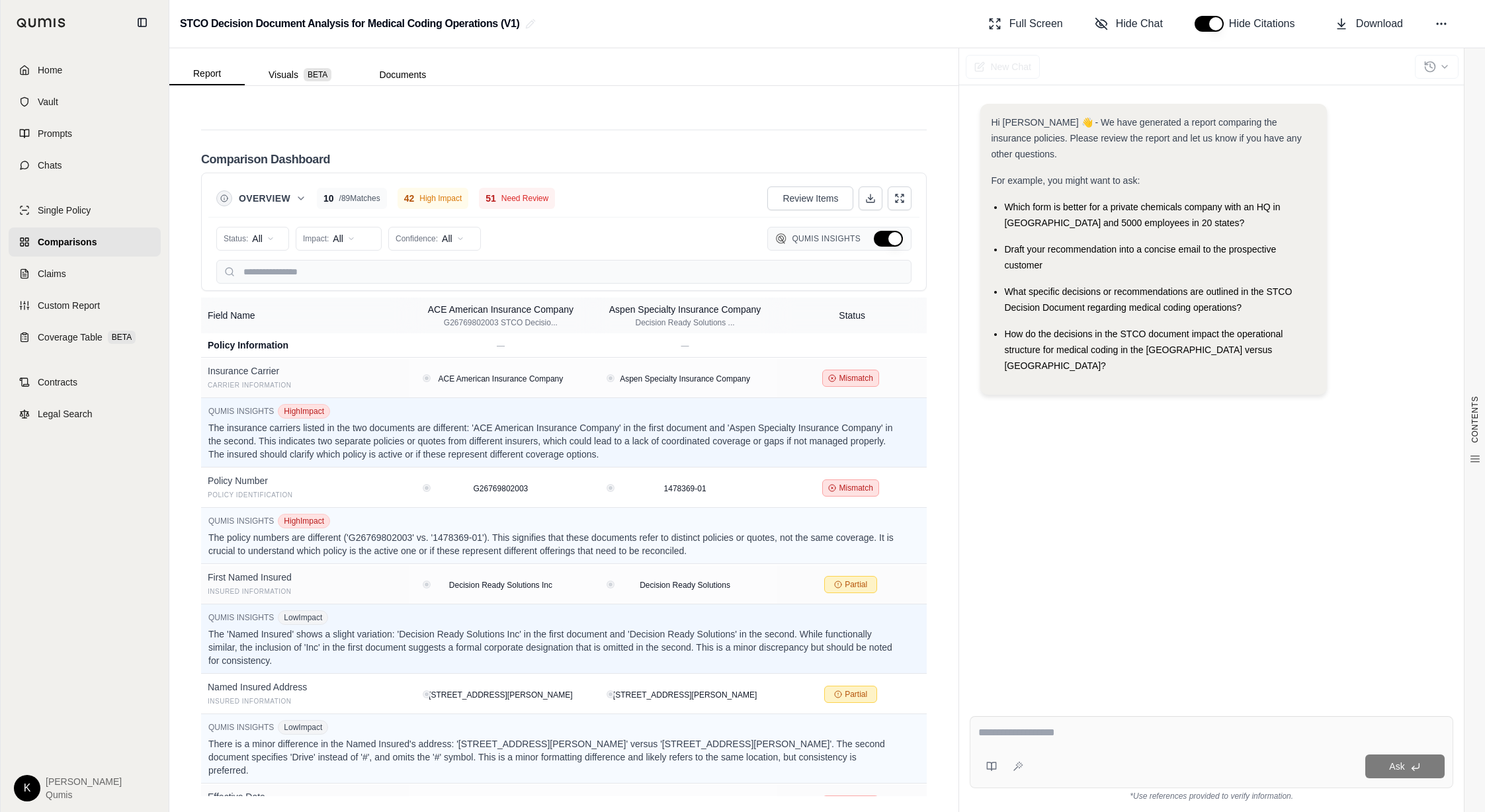
click at [892, 242] on button "Hide Qumis Insights" at bounding box center [888, 238] width 29 height 16
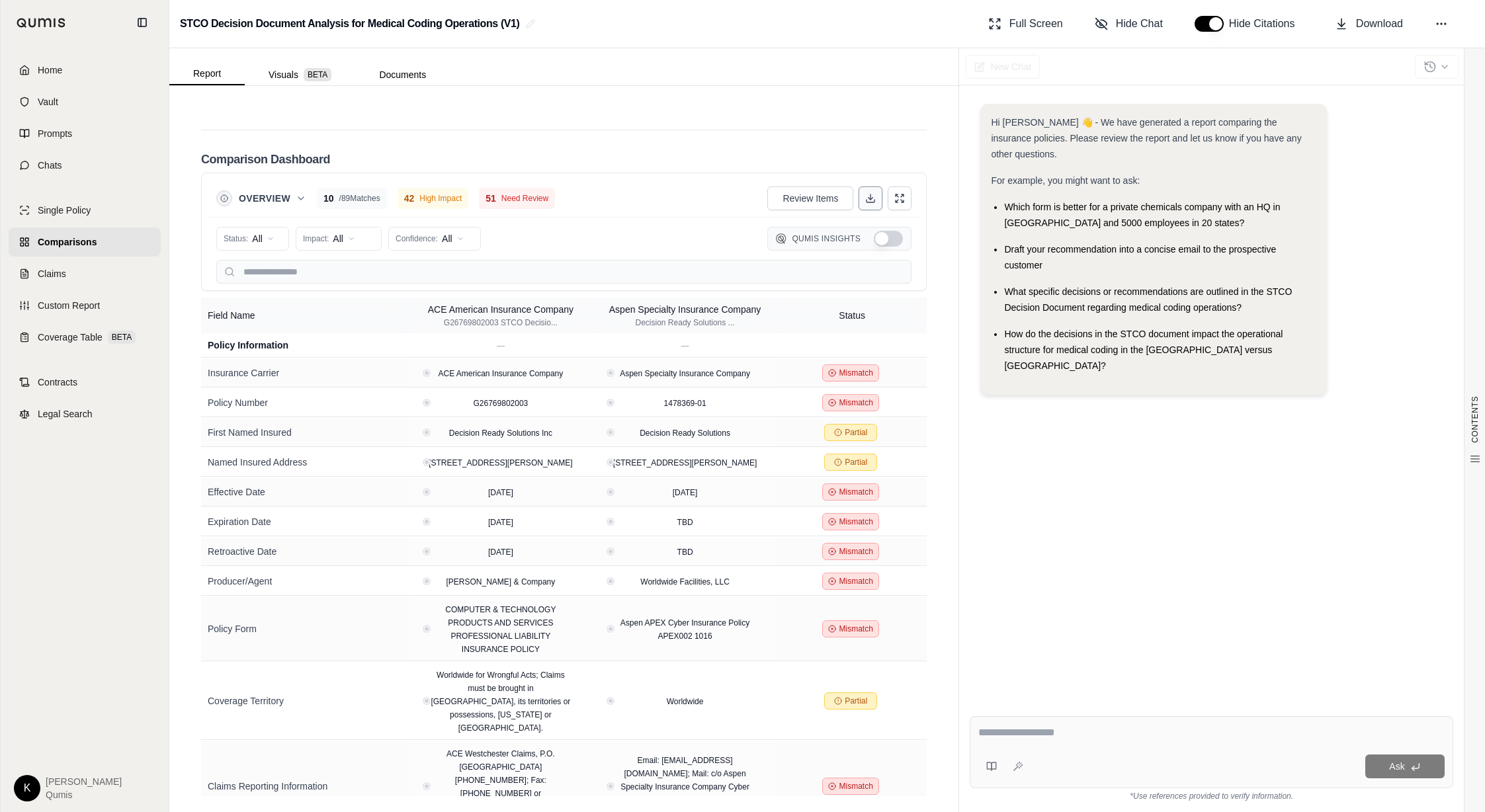
click at [873, 205] on button at bounding box center [870, 198] width 24 height 24
click at [840, 131] on div "Comparison Dashboard Overview 10 / 89 Matches 42 High Impact 51 Need Review Rev…" at bounding box center [563, 463] width 726 height 666
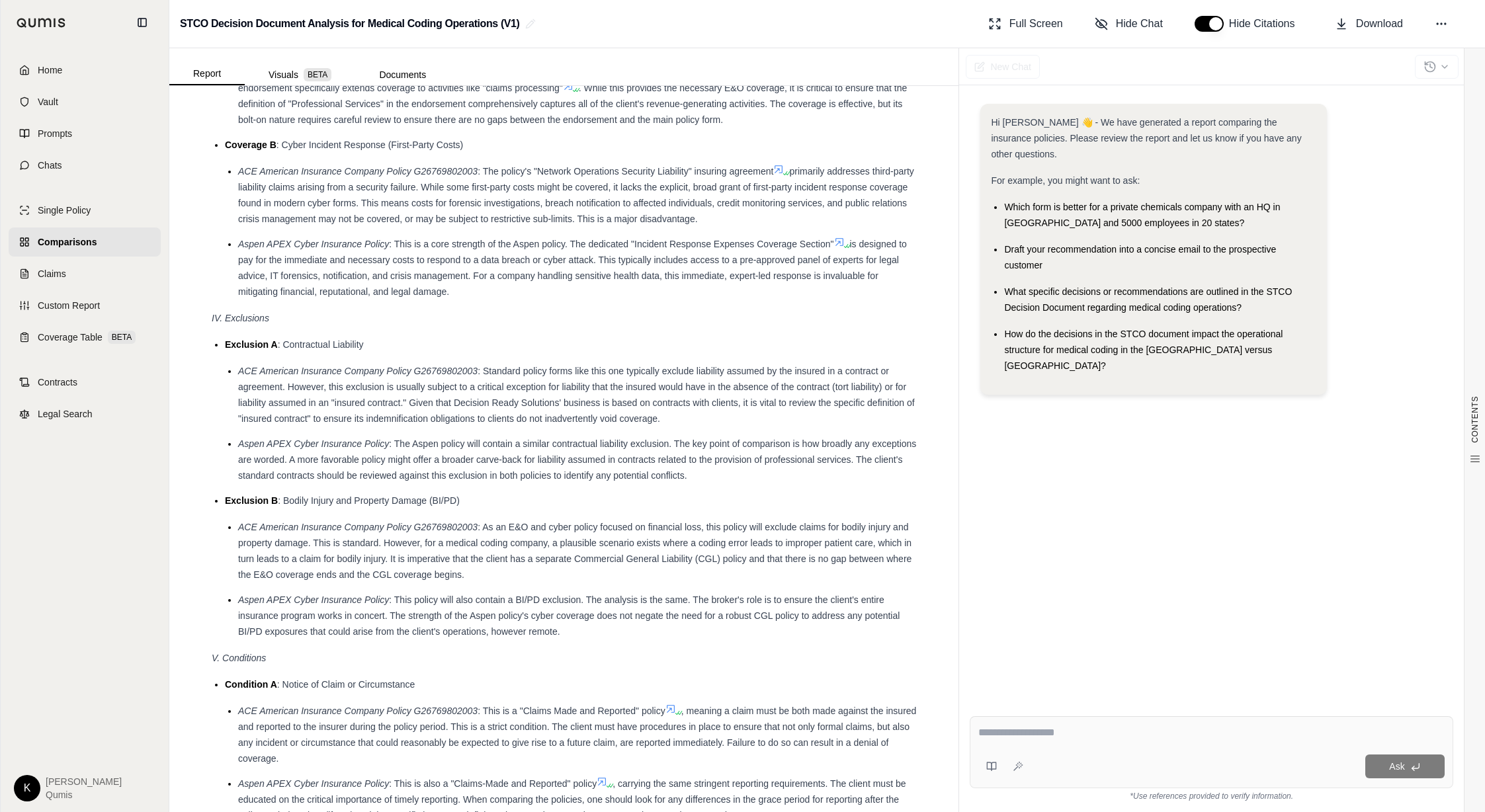
scroll to position [2014, 0]
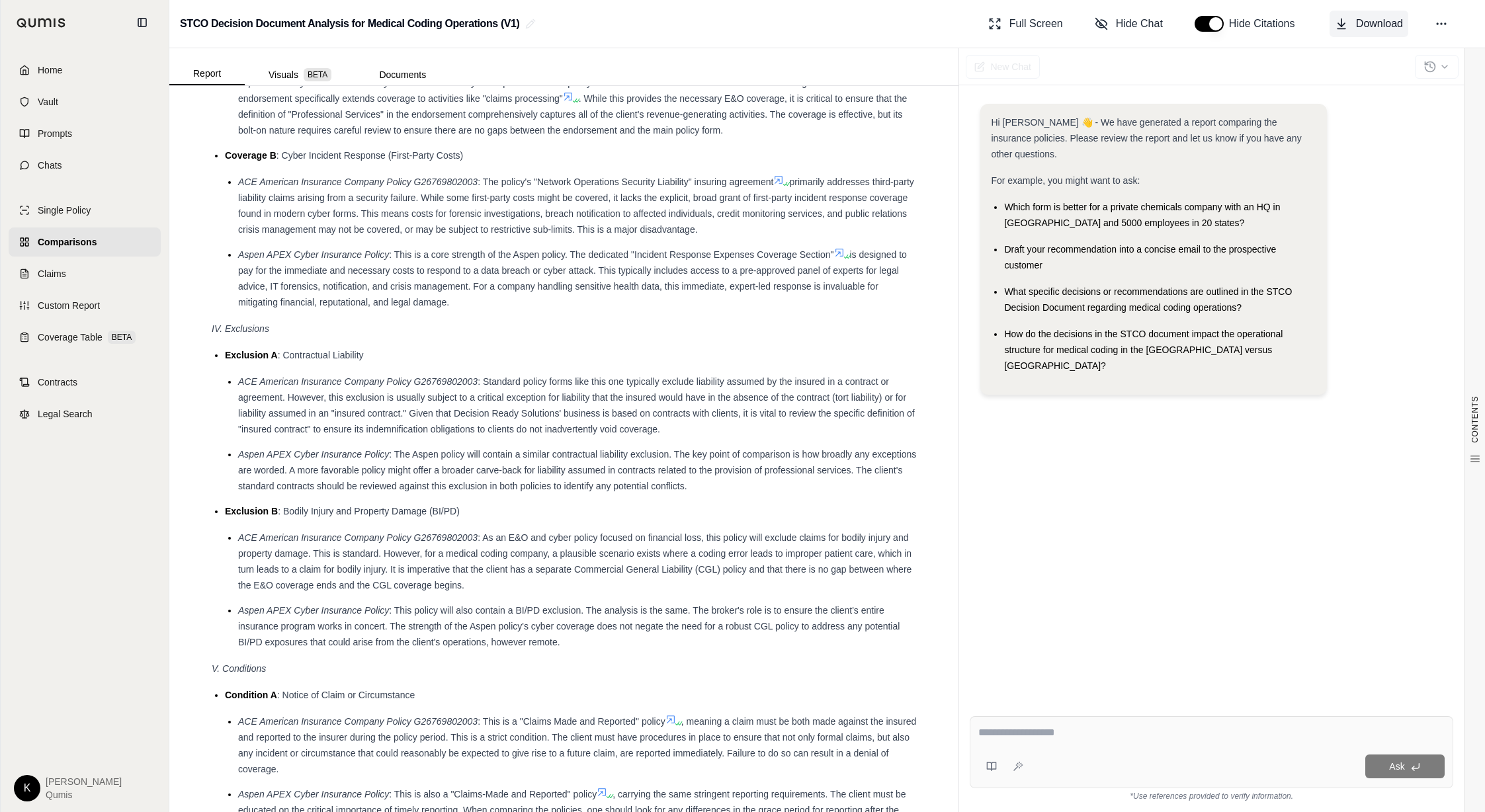
click at [1356, 24] on span "Download" at bounding box center [1380, 24] width 47 height 16
click at [289, 76] on button "Visuals BETA" at bounding box center [300, 75] width 110 height 21
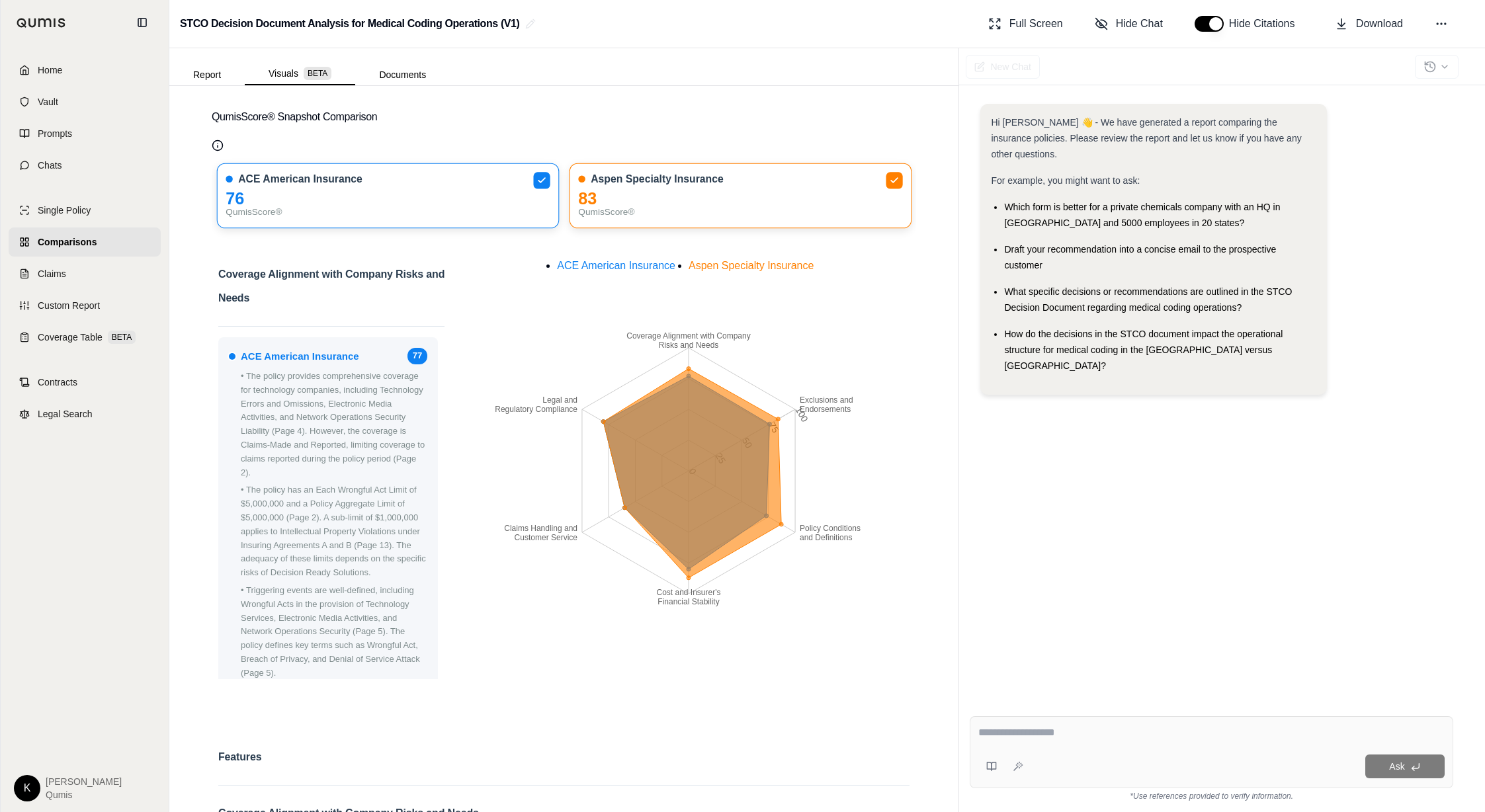
scroll to position [0, 0]
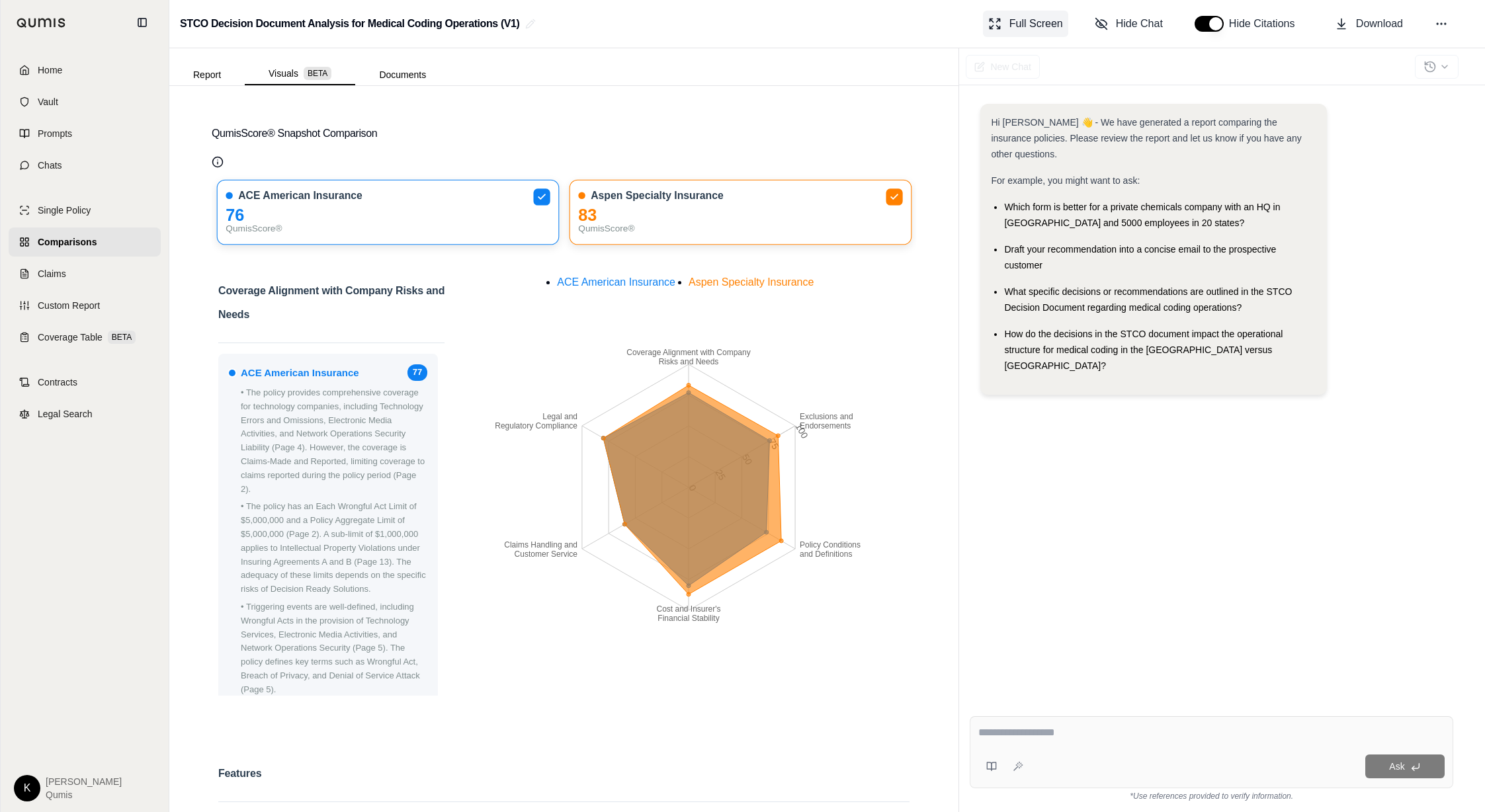
click at [997, 23] on icon at bounding box center [995, 24] width 13 height 13
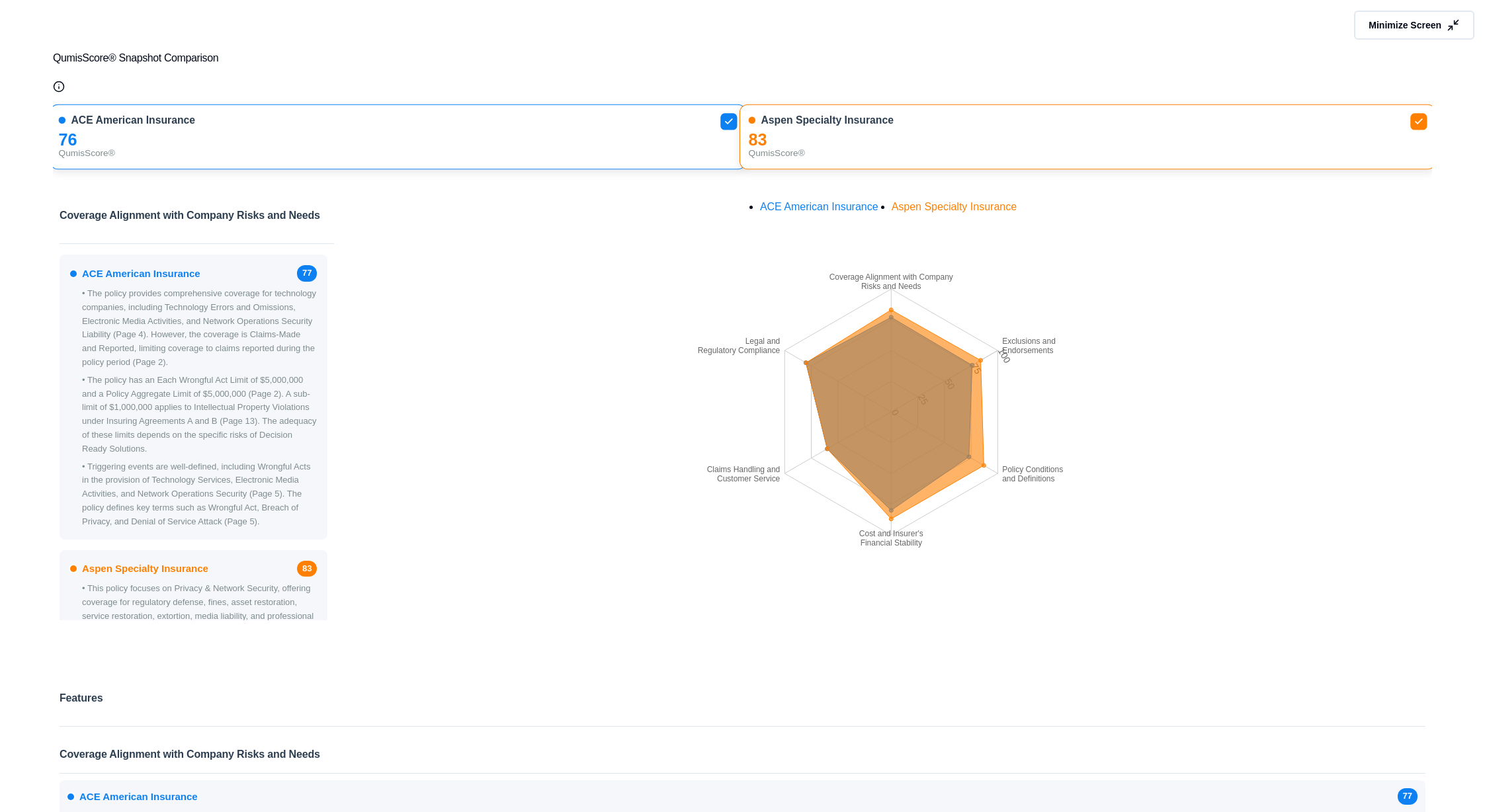
click at [1385, 24] on span "Minimize Screen" at bounding box center [1405, 25] width 72 height 13
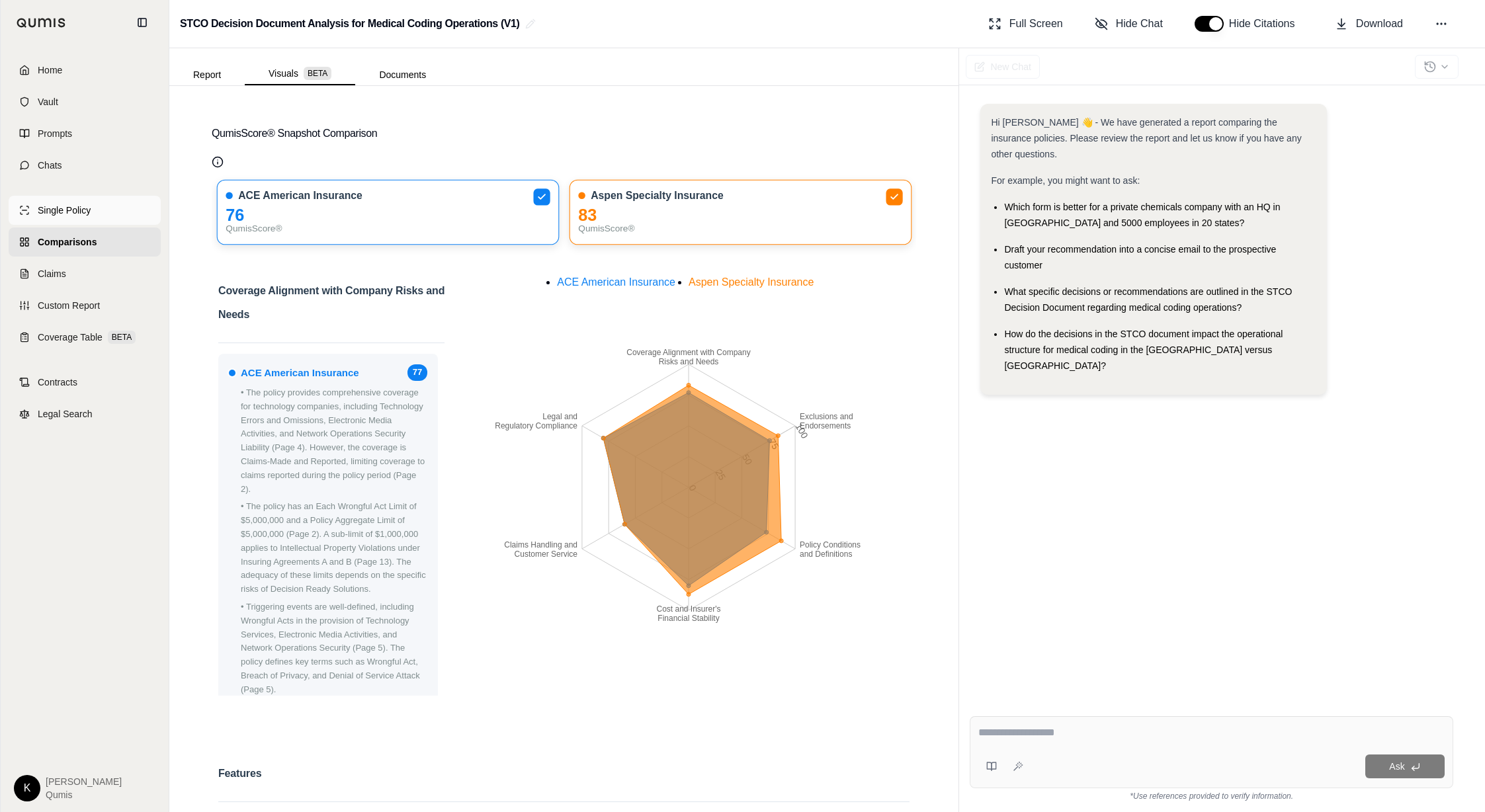
click at [77, 212] on span "Single Policy" at bounding box center [64, 210] width 53 height 13
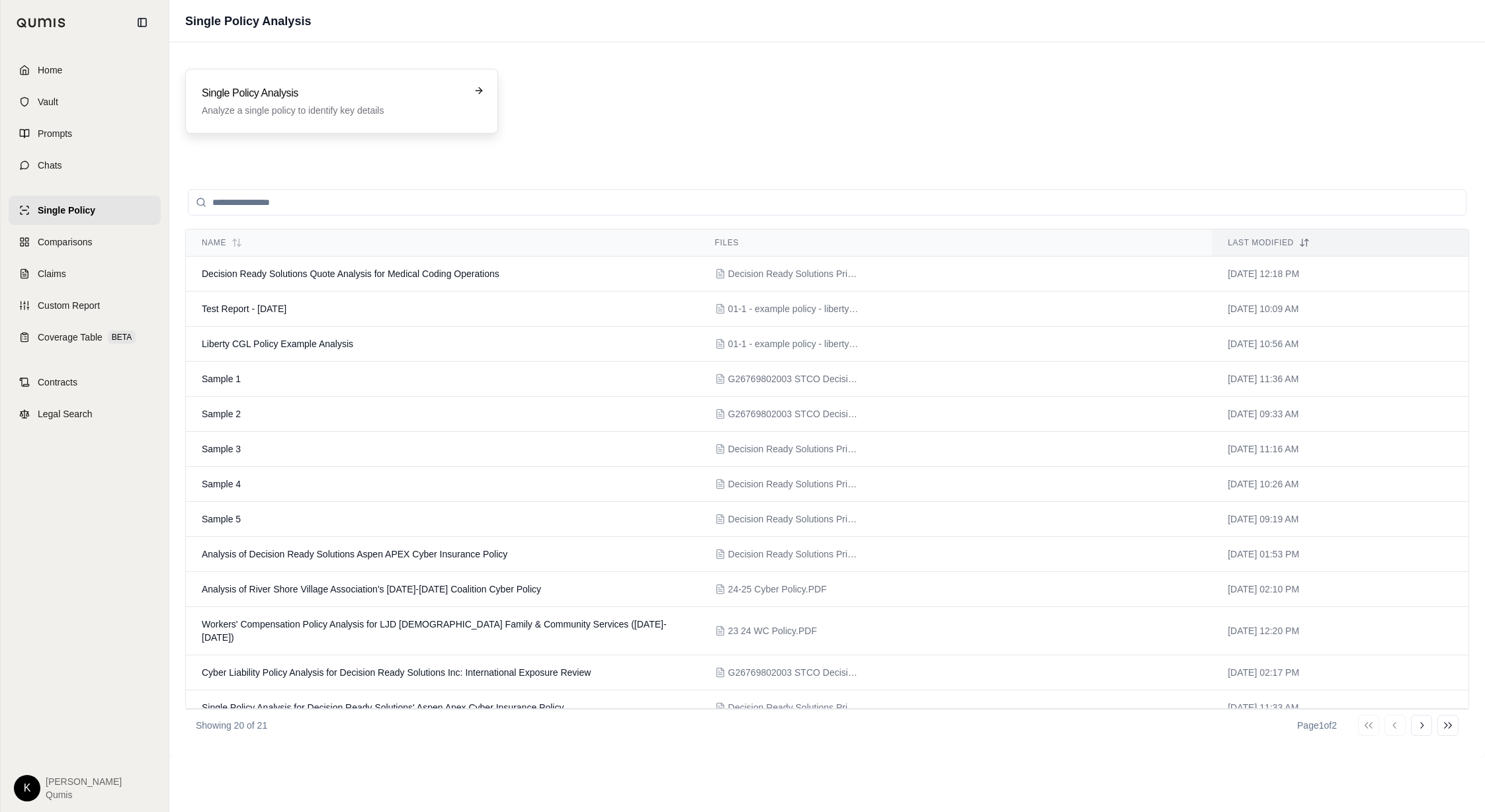
click at [348, 92] on h3 "Single Policy Analysis" at bounding box center [332, 93] width 261 height 16
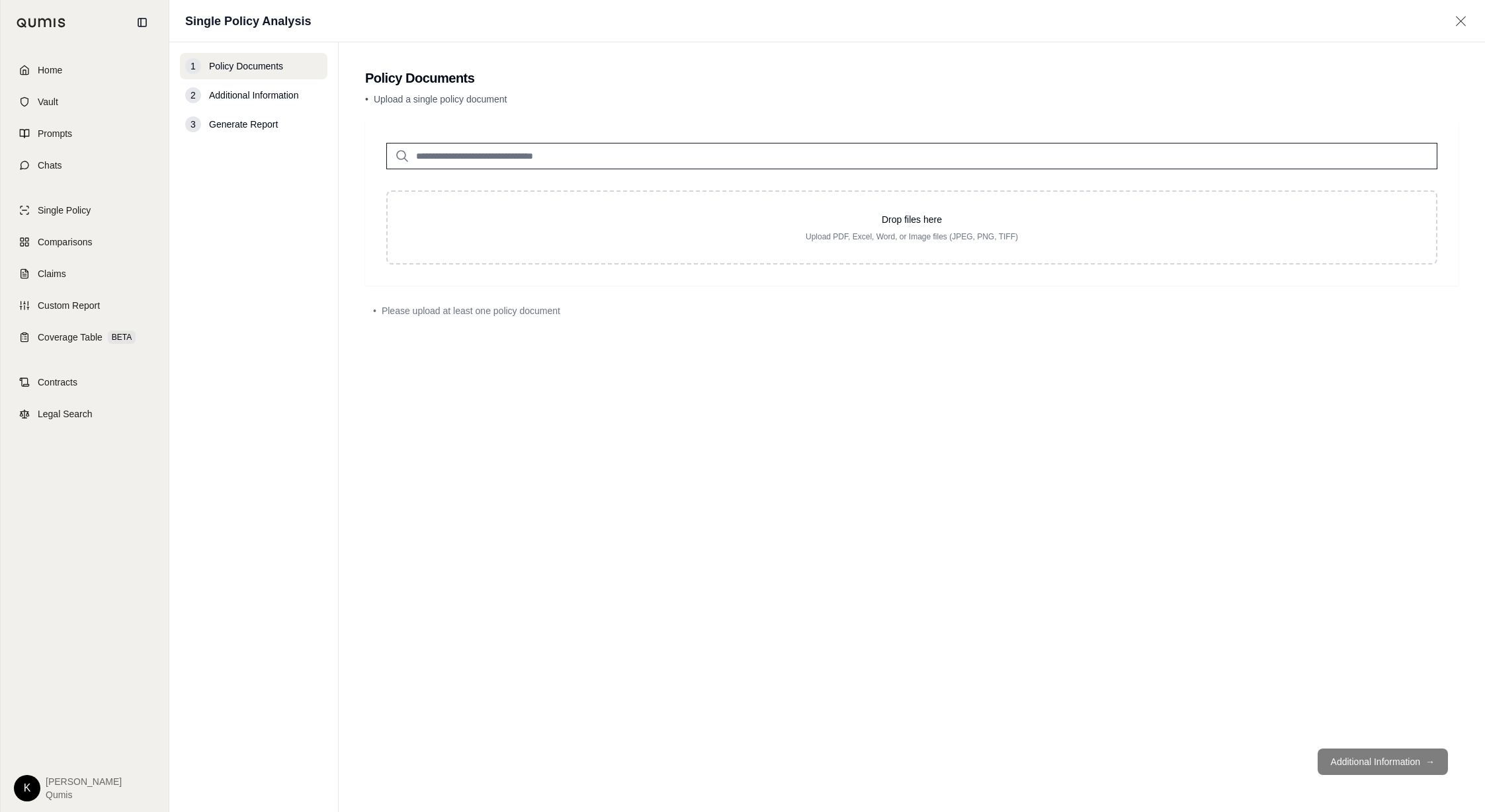
click at [757, 155] on input "search" at bounding box center [911, 157] width 1051 height 27
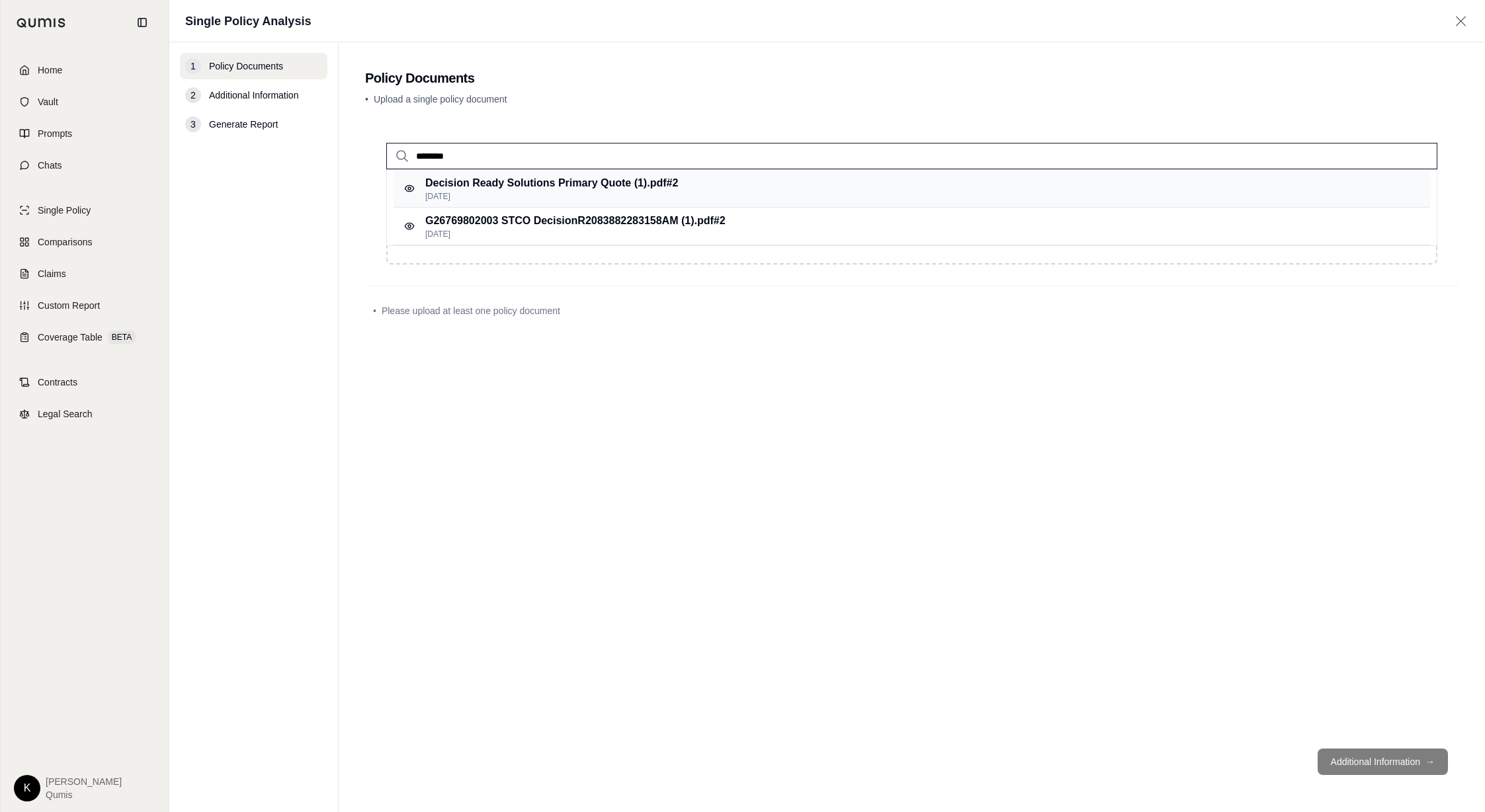
type input "********"
click at [737, 179] on div "Decision Ready Solutions Primary Quote (1).pdf #2 [DATE]" at bounding box center [911, 189] width 1036 height 38
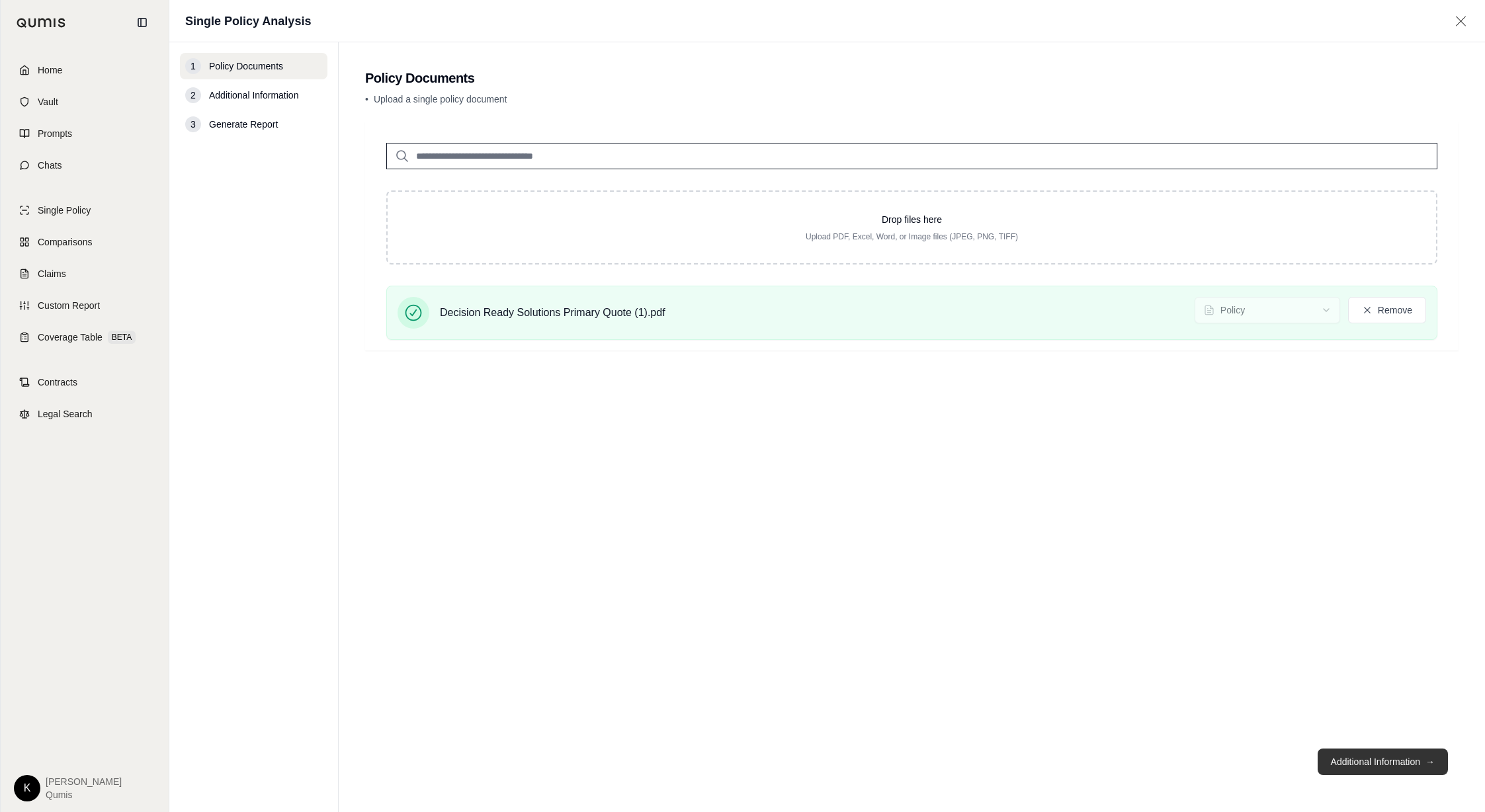
click at [1407, 769] on button "Additional Information →" at bounding box center [1383, 762] width 131 height 27
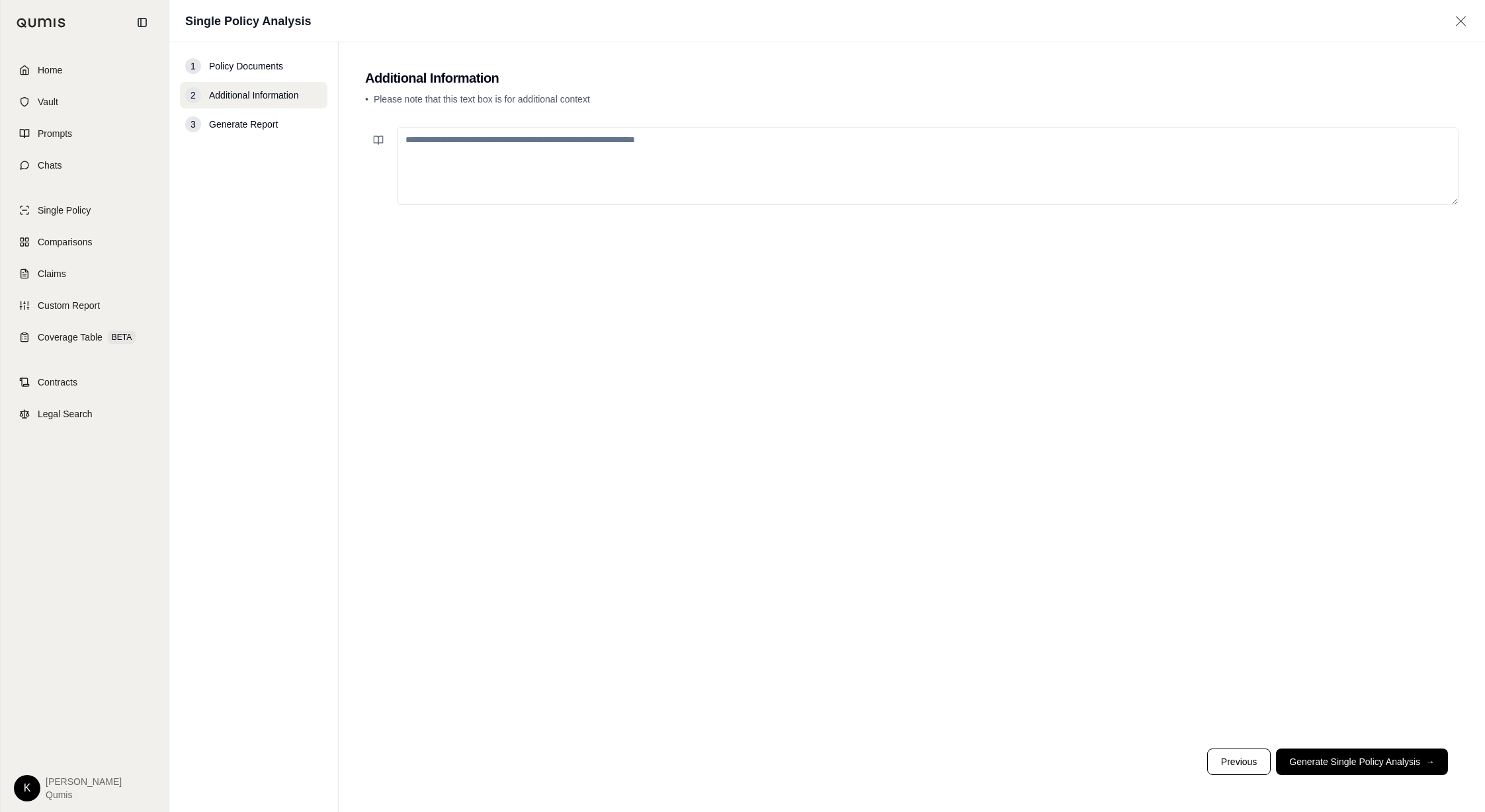
click at [514, 181] on textarea at bounding box center [927, 165] width 1062 height 78
drag, startPoint x: 506, startPoint y: 142, endPoint x: 515, endPoint y: 142, distance: 9.0
click at [504, 142] on textarea "**********" at bounding box center [927, 165] width 1062 height 78
type textarea "**********"
click at [1417, 768] on button "Generate Single Policy Analysis →" at bounding box center [1361, 762] width 172 height 27
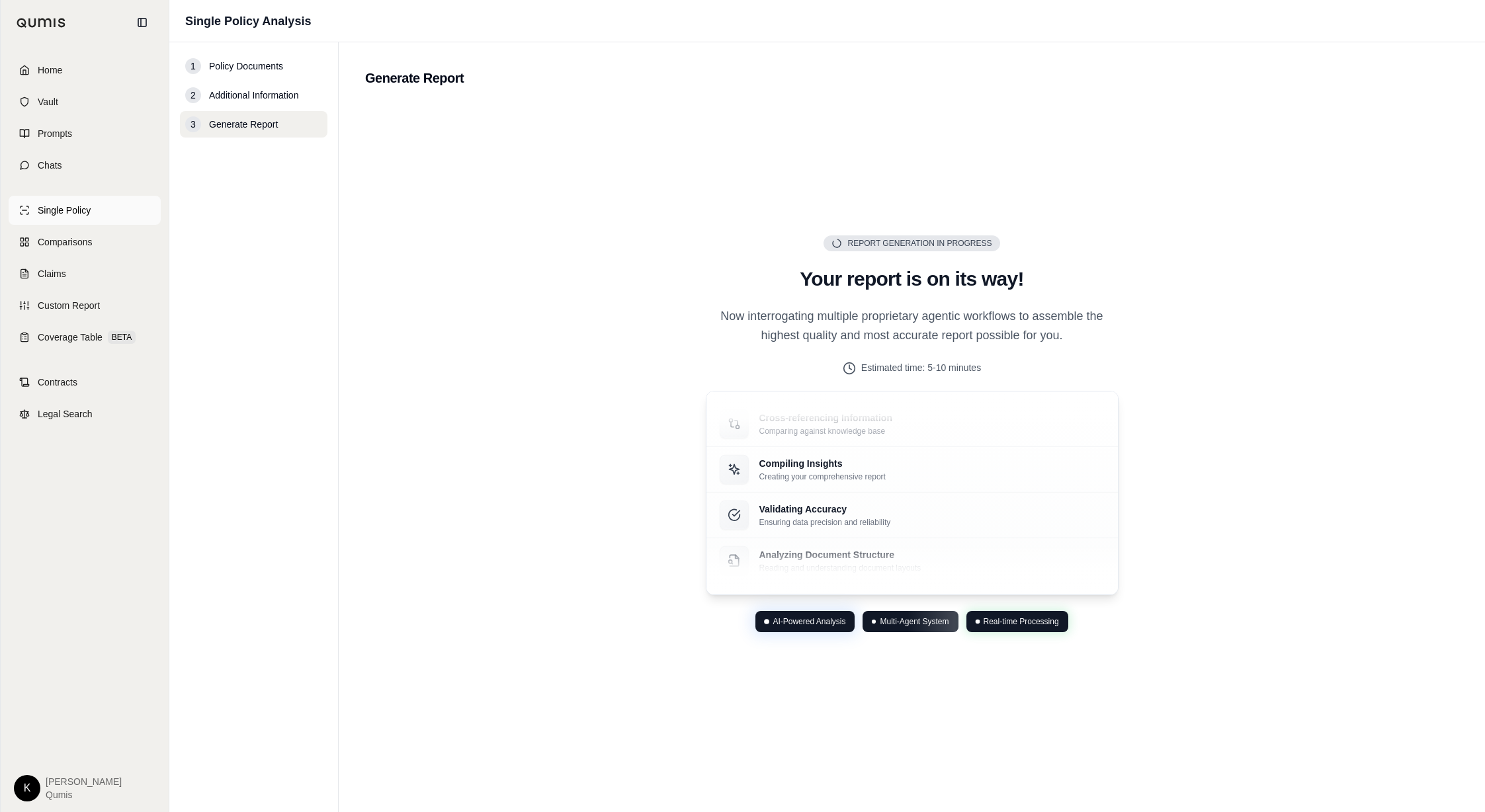
click at [60, 214] on span "Single Policy" at bounding box center [64, 210] width 53 height 13
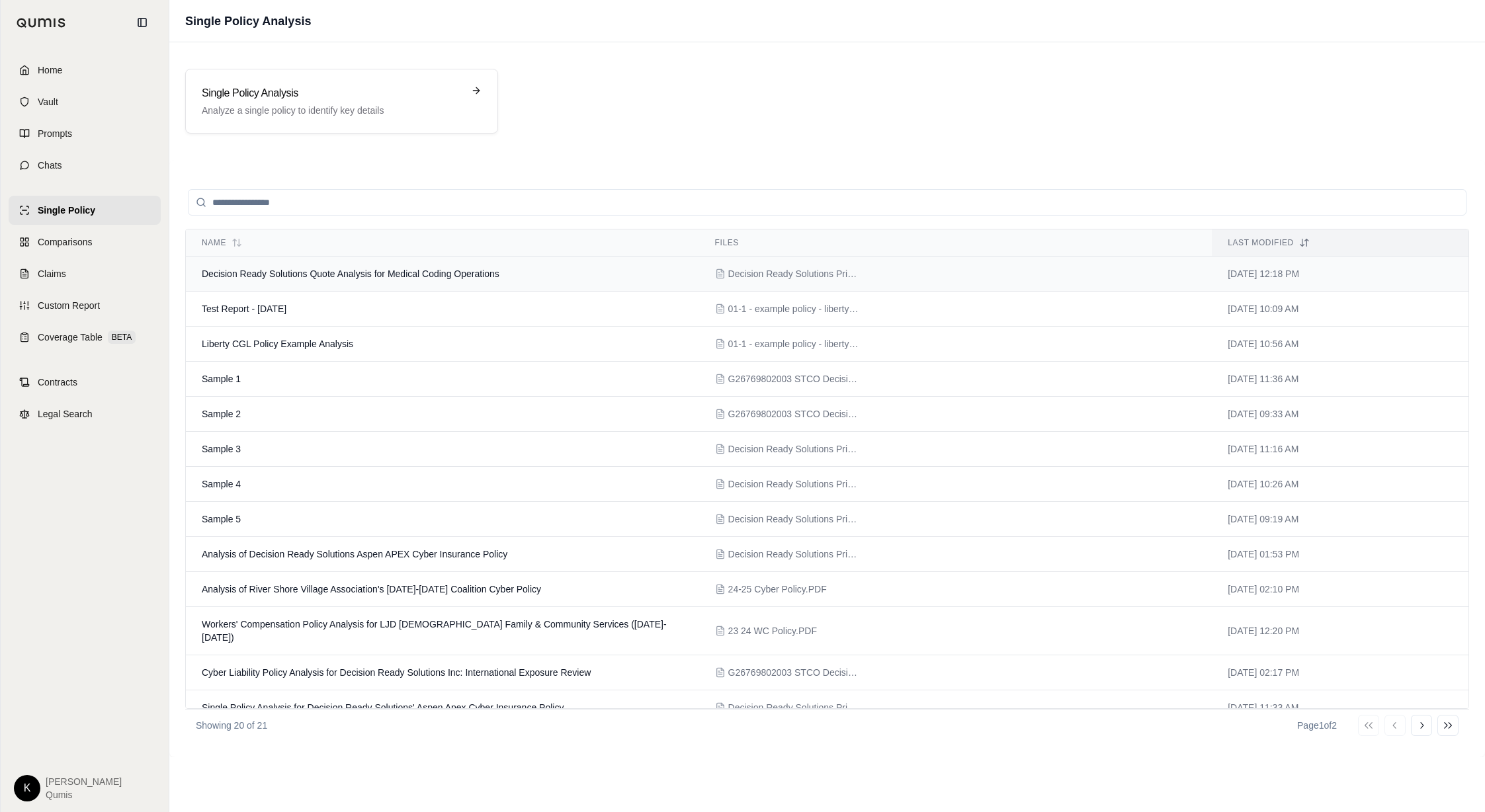
click at [306, 279] on td "Decision Ready Solutions Quote Analysis for Medical Coding Operations" at bounding box center [442, 274] width 513 height 35
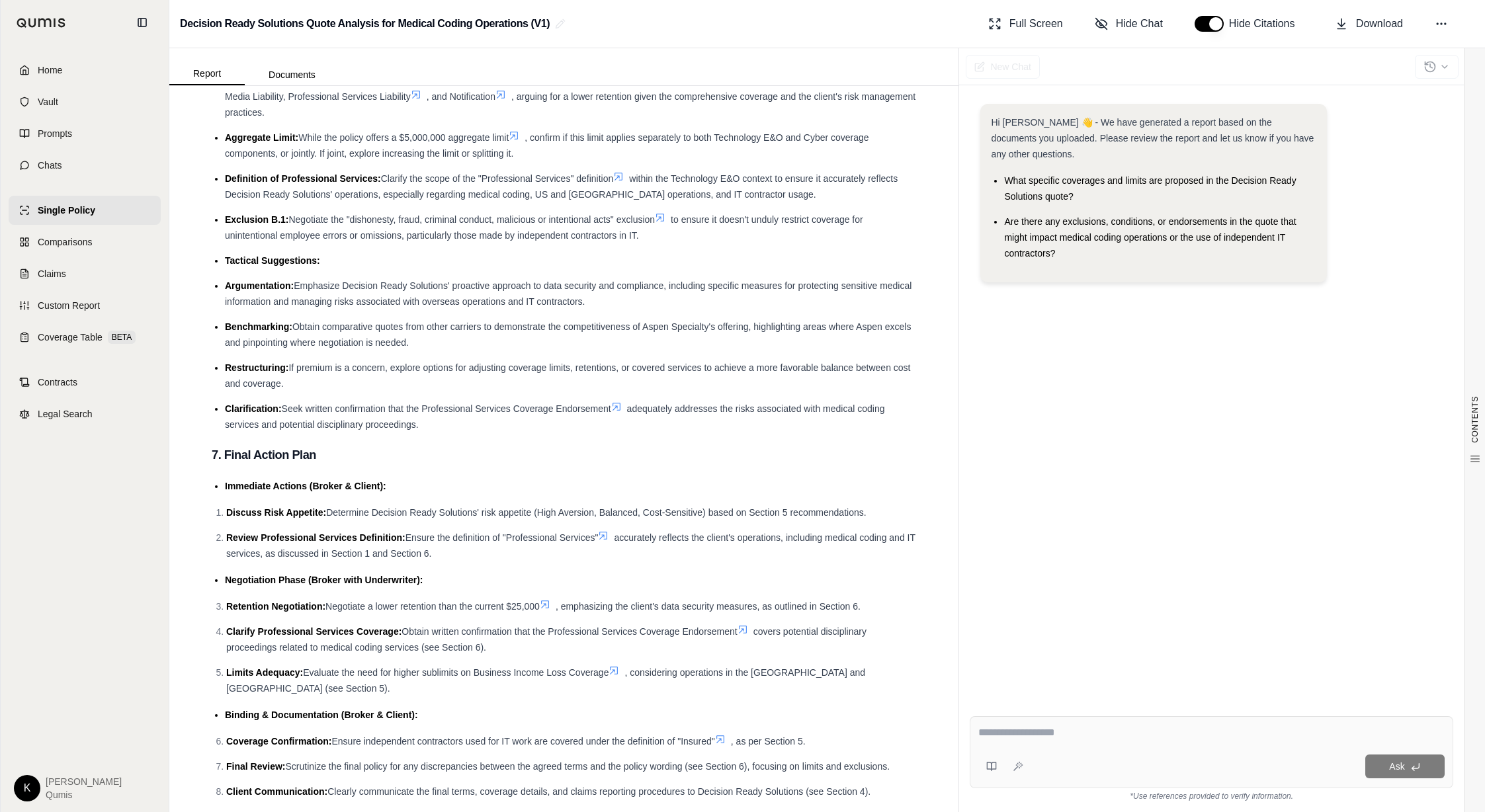
scroll to position [2696, 0]
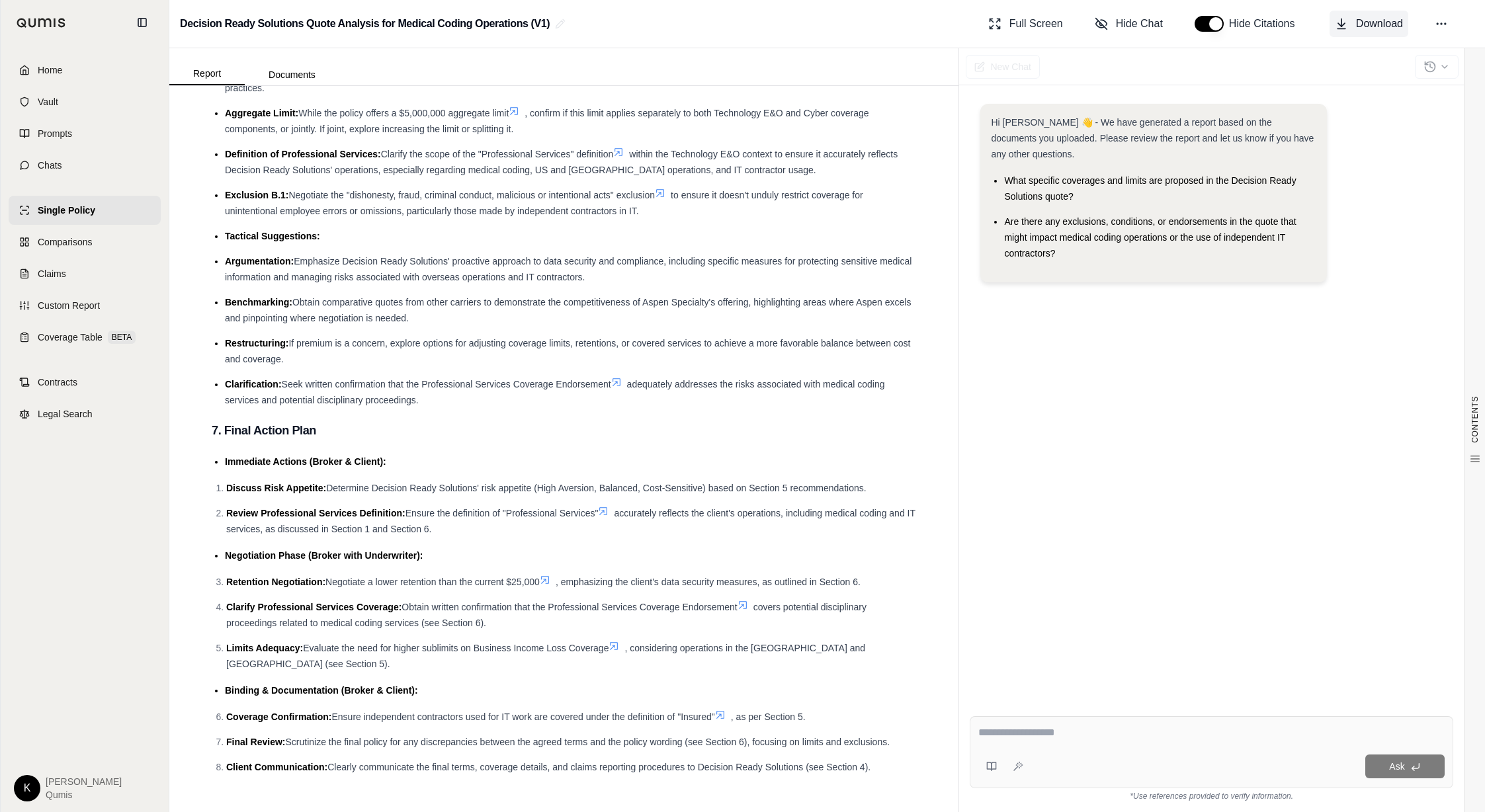
click at [1358, 23] on span "Download" at bounding box center [1380, 24] width 47 height 16
click at [46, 268] on span "Claims" at bounding box center [52, 274] width 28 height 13
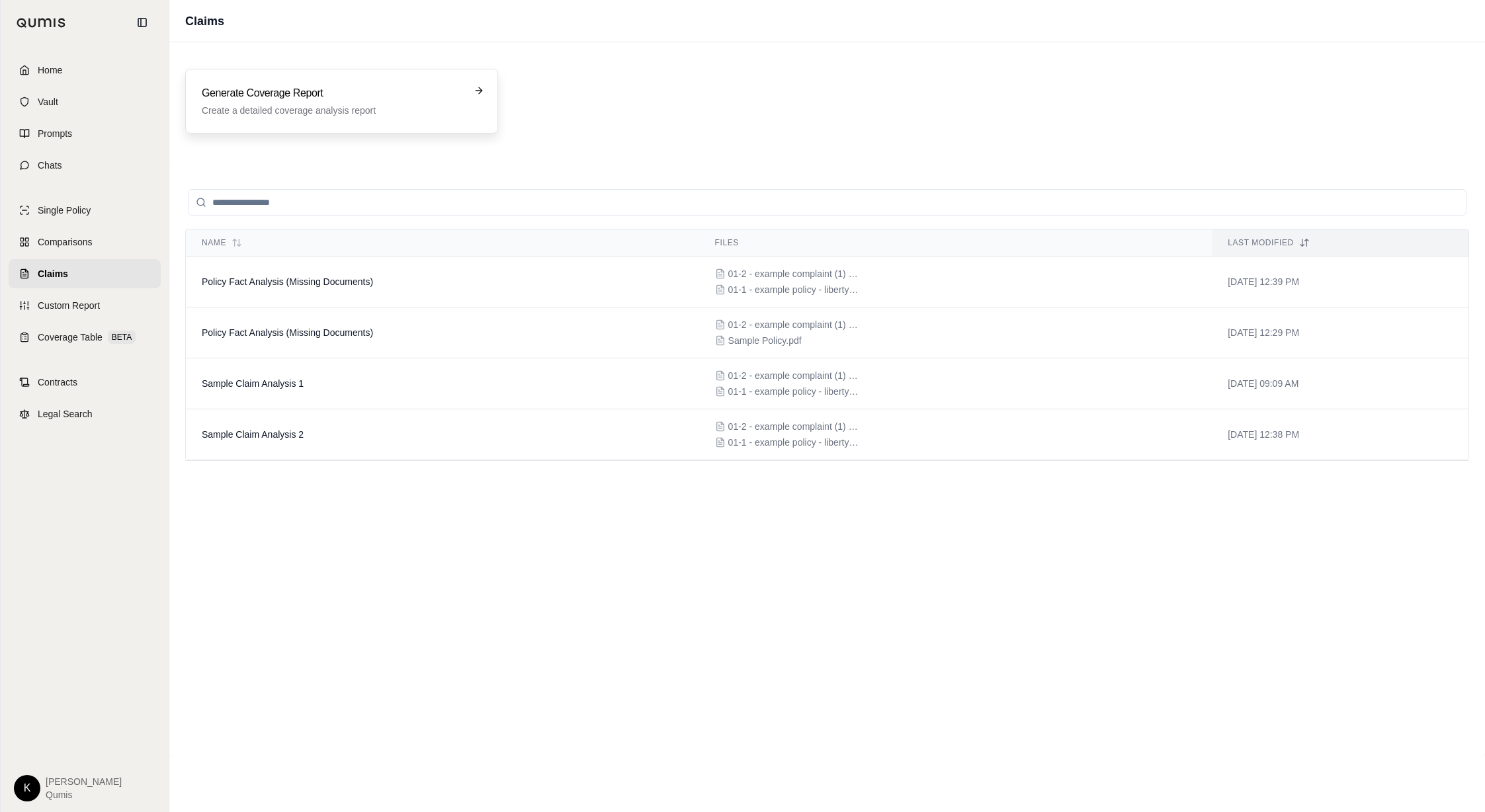
click at [310, 110] on p "Create a detailed coverage analysis report" at bounding box center [332, 110] width 261 height 13
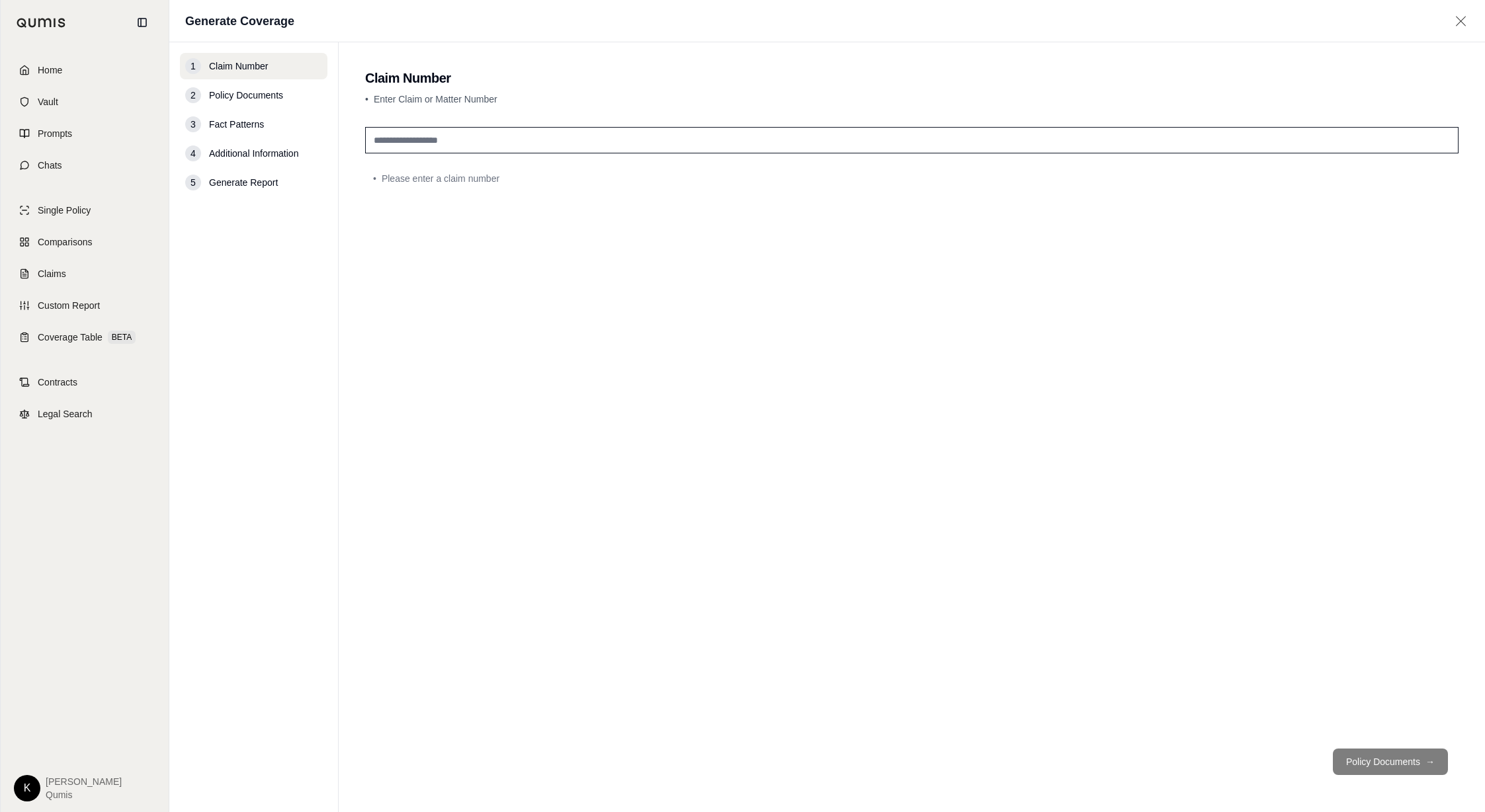
click at [457, 138] on input "text" at bounding box center [911, 140] width 1093 height 27
type input "**********"
click at [628, 282] on div "**********" at bounding box center [911, 430] width 1093 height 616
click at [1406, 770] on button "Policy Documents →" at bounding box center [1390, 762] width 115 height 27
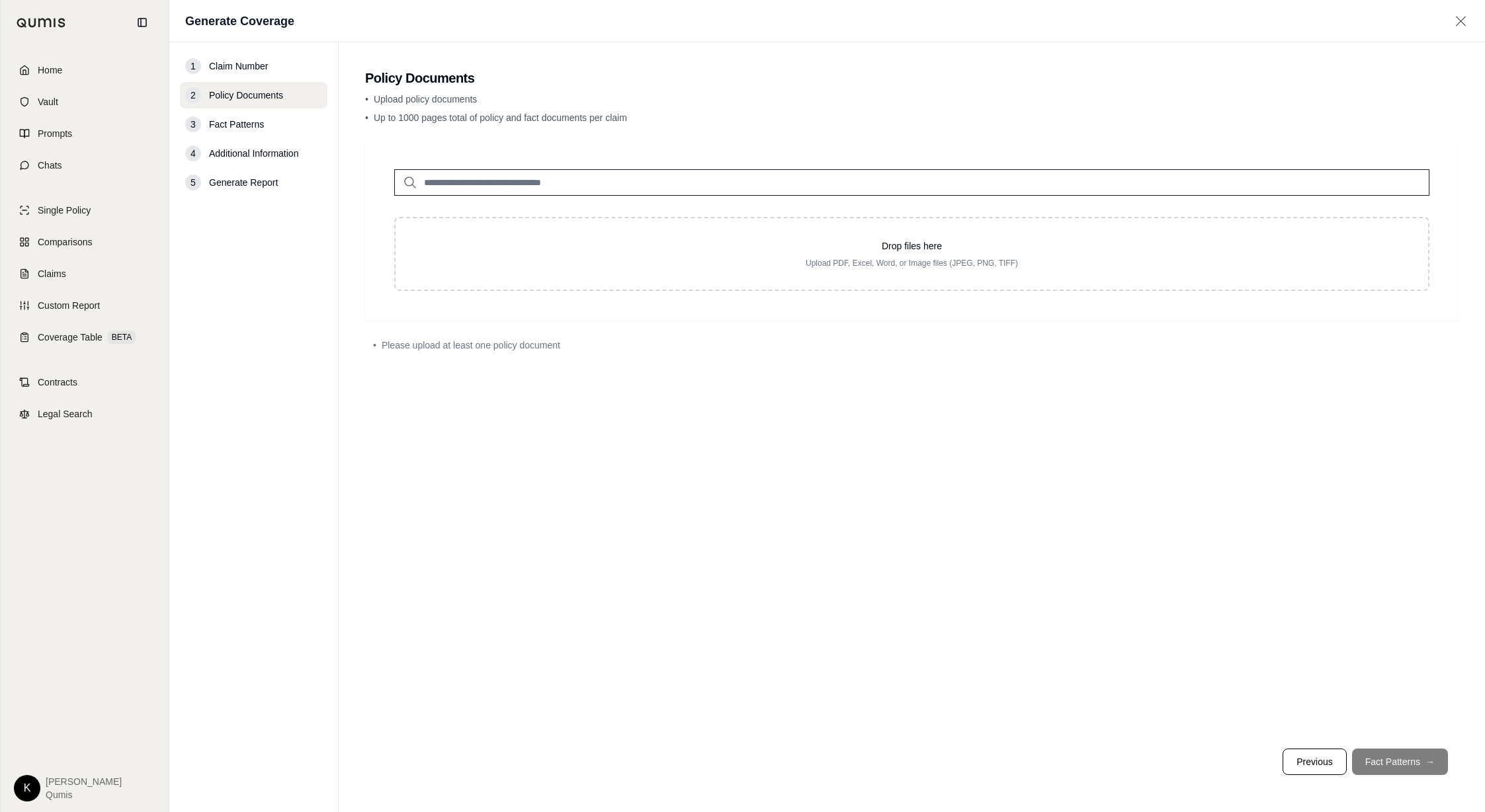
click at [518, 183] on input "search" at bounding box center [911, 183] width 1035 height 27
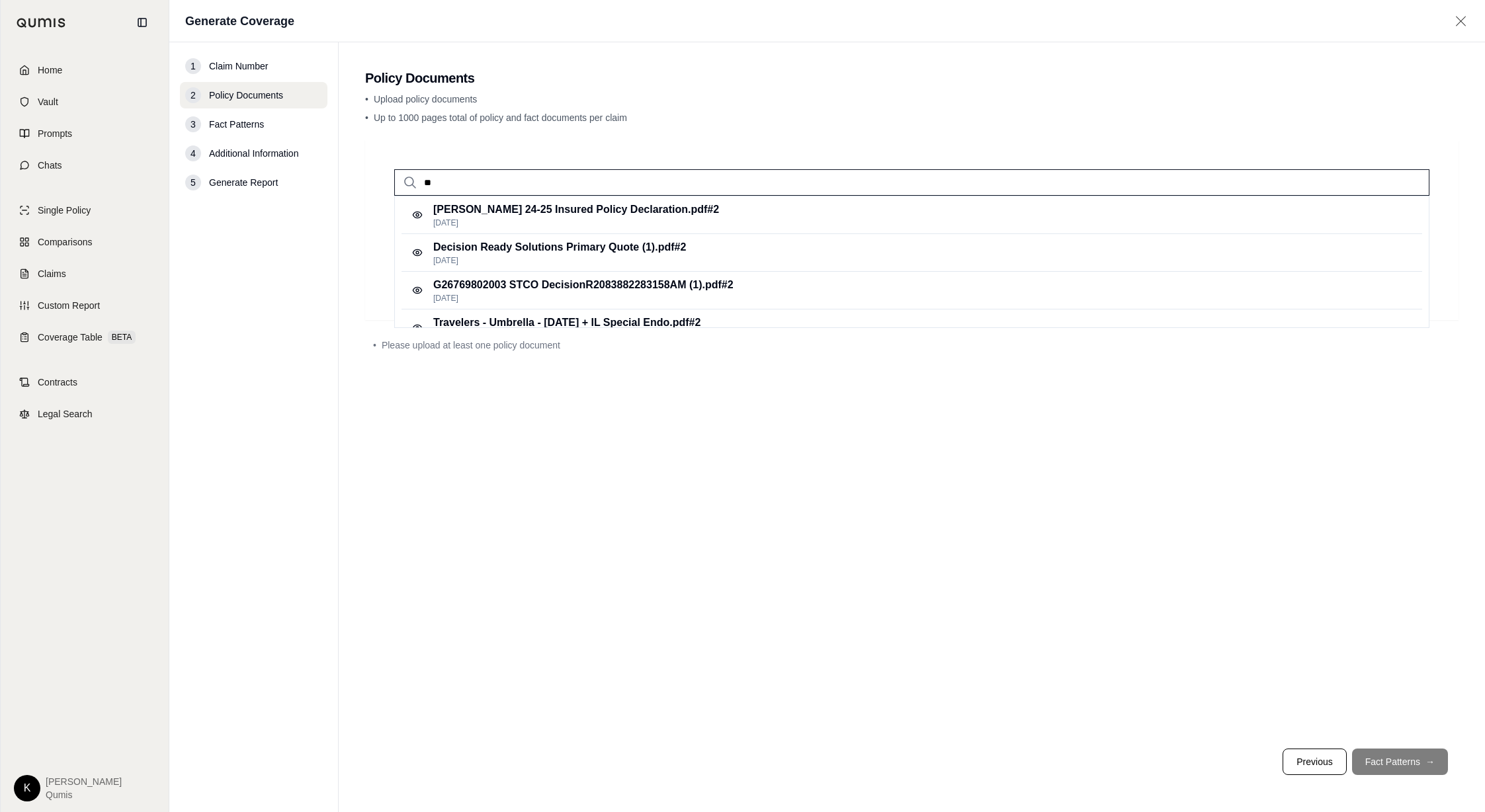
type input "*"
type input "***"
click at [626, 283] on p "01-1 - example policy - liberty CGL 1.pdf #2" at bounding box center [539, 285] width 213 height 16
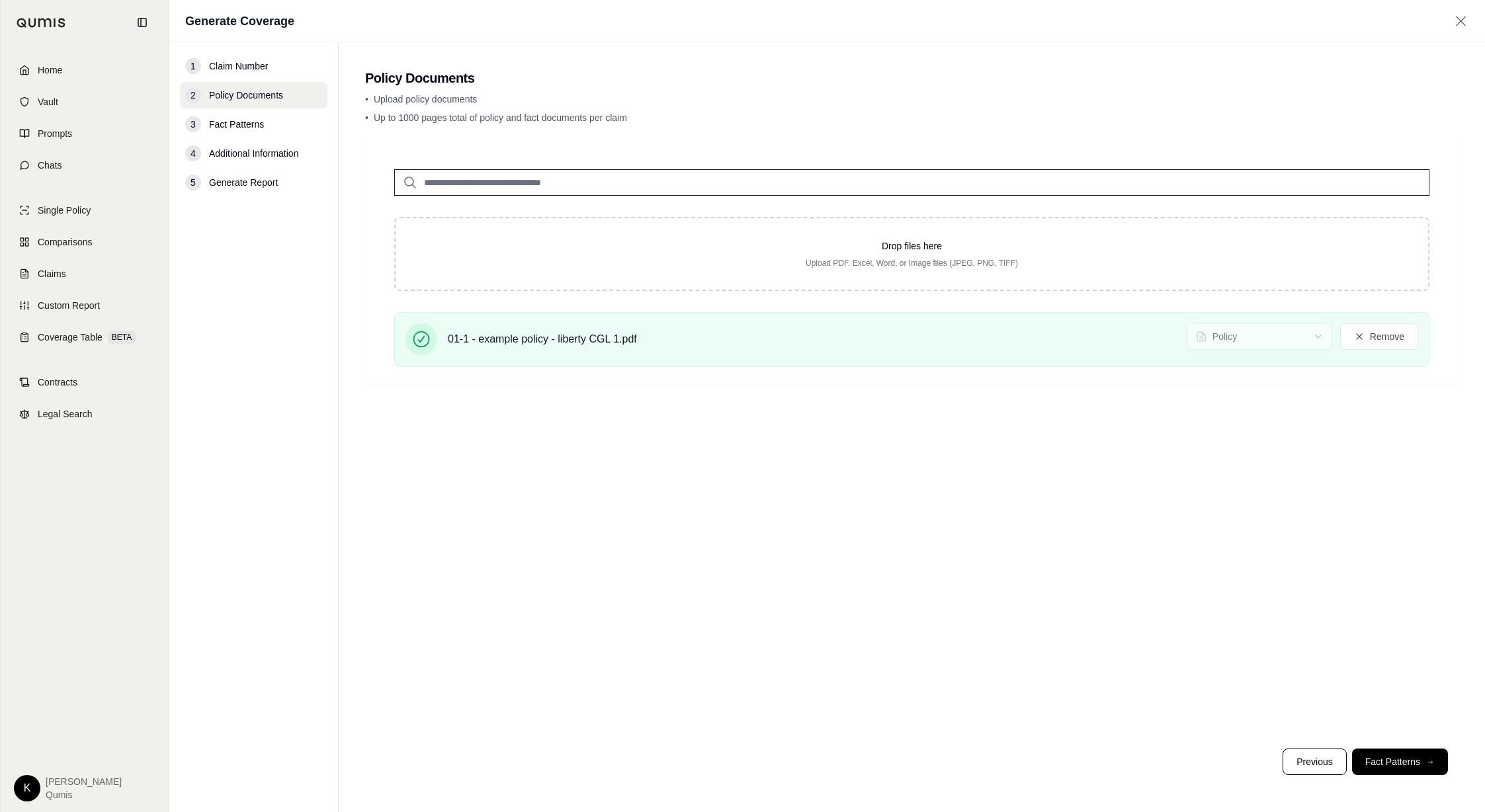
click at [1134, 513] on div "Drop files here Upload PDF, Excel, Word, or Image files (JPEG, PNG, TIFF) 01-1 …" at bounding box center [911, 439] width 1093 height 598
click at [1401, 763] on button "Fact Patterns →" at bounding box center [1400, 762] width 96 height 27
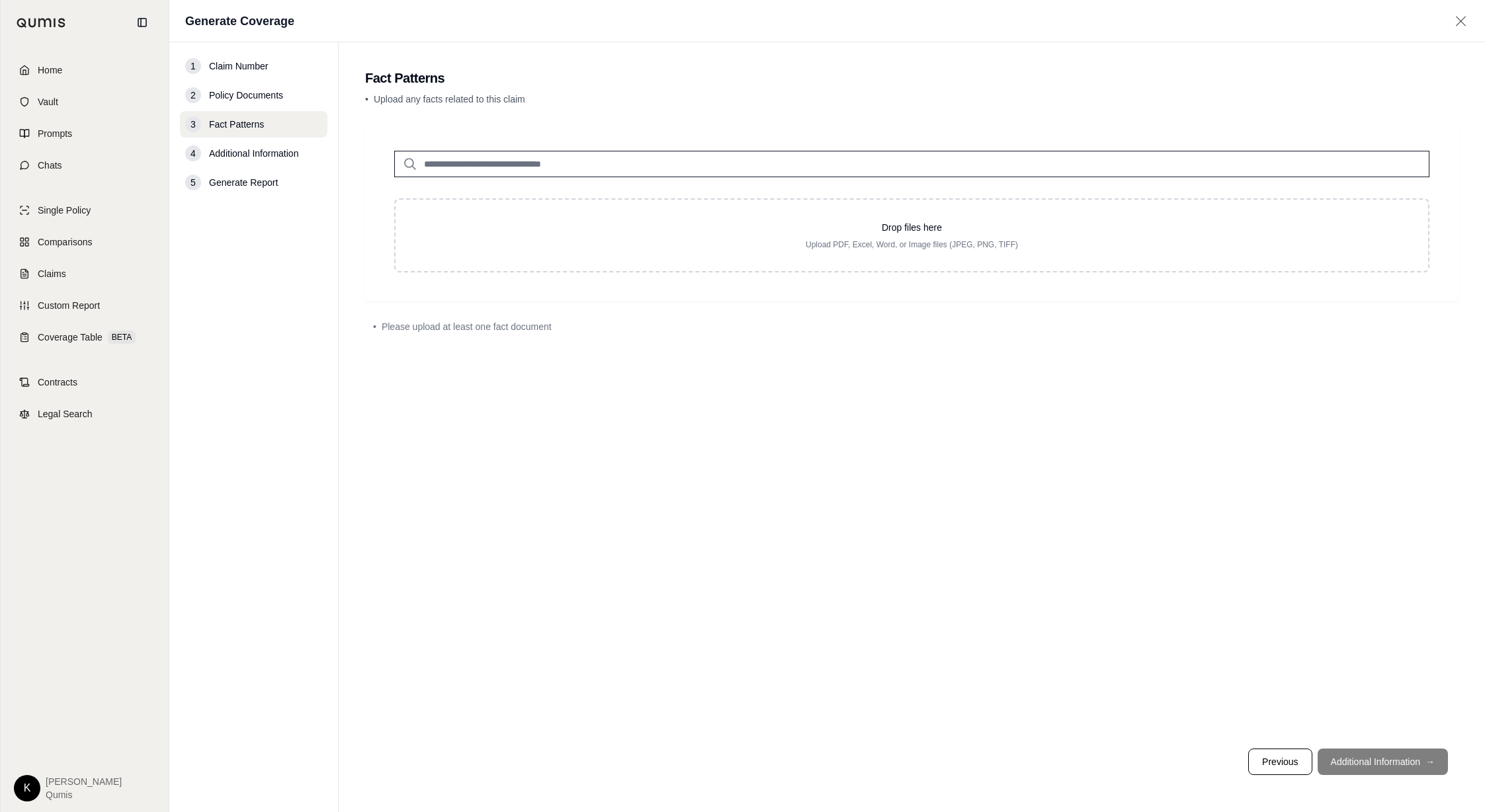
click at [624, 160] on input "search" at bounding box center [911, 164] width 1035 height 27
type input "*****"
click at [534, 223] on p "01-2 - example complaint (1) - slip and fall 1.pdf #2" at bounding box center [557, 229] width 249 height 16
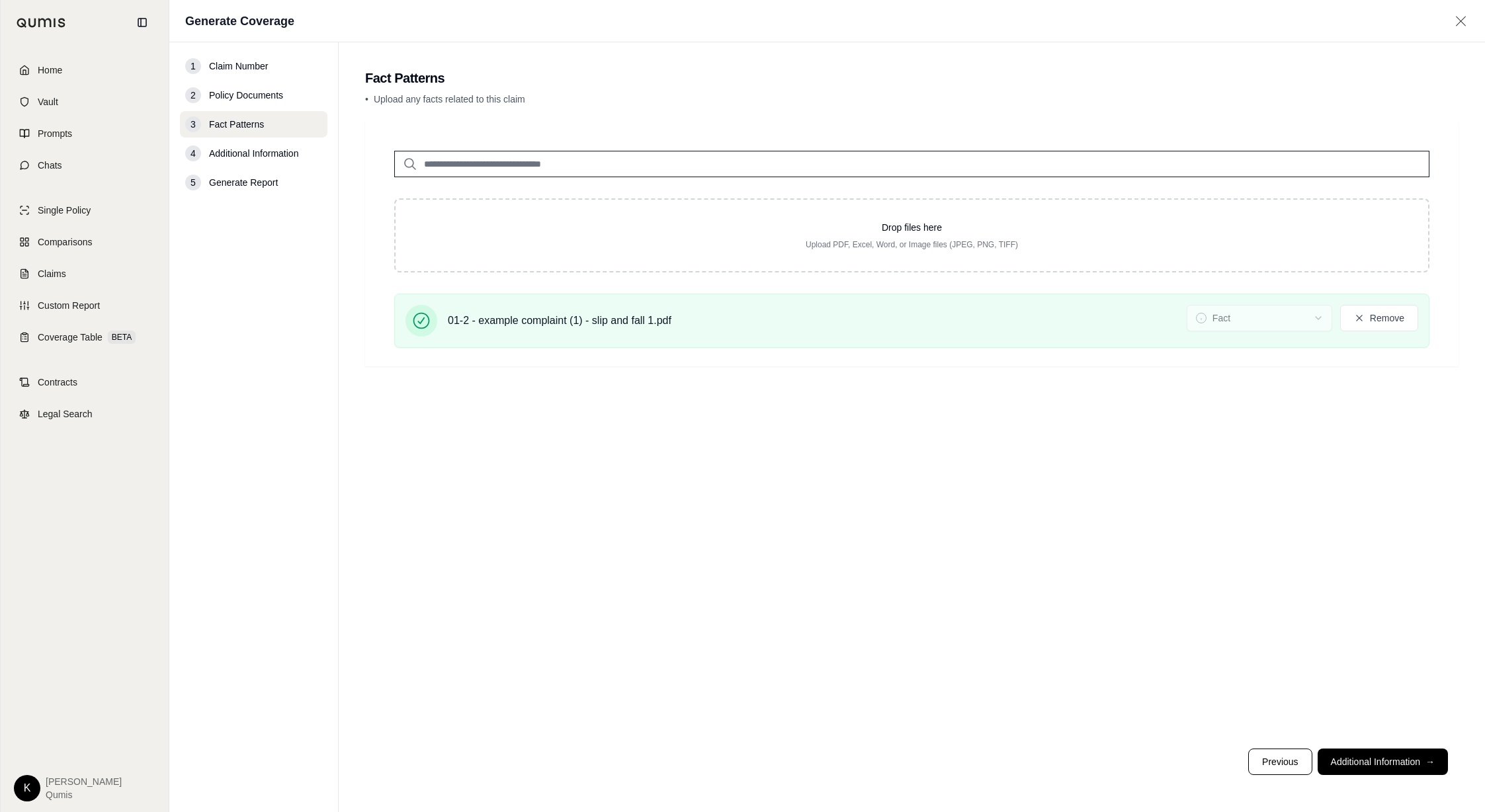
click at [804, 425] on div "Drop files here Upload PDF, Excel, Word, or Image files (JPEG, PNG, TIFF) 01-2 …" at bounding box center [911, 430] width 1093 height 616
click at [1403, 756] on button "Additional Information →" at bounding box center [1383, 762] width 131 height 27
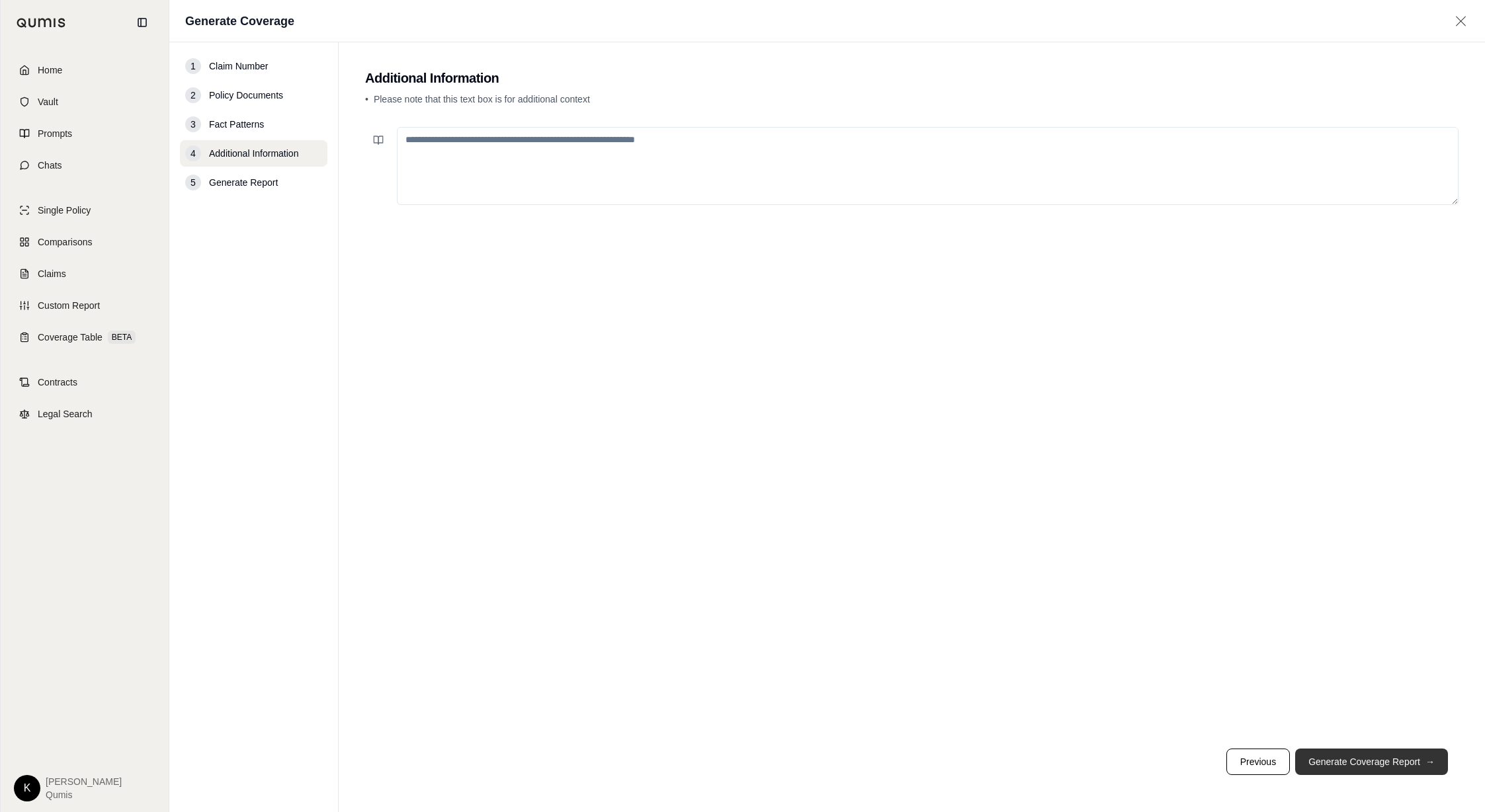
click at [1372, 762] on button "Generate Coverage Report →" at bounding box center [1372, 762] width 153 height 27
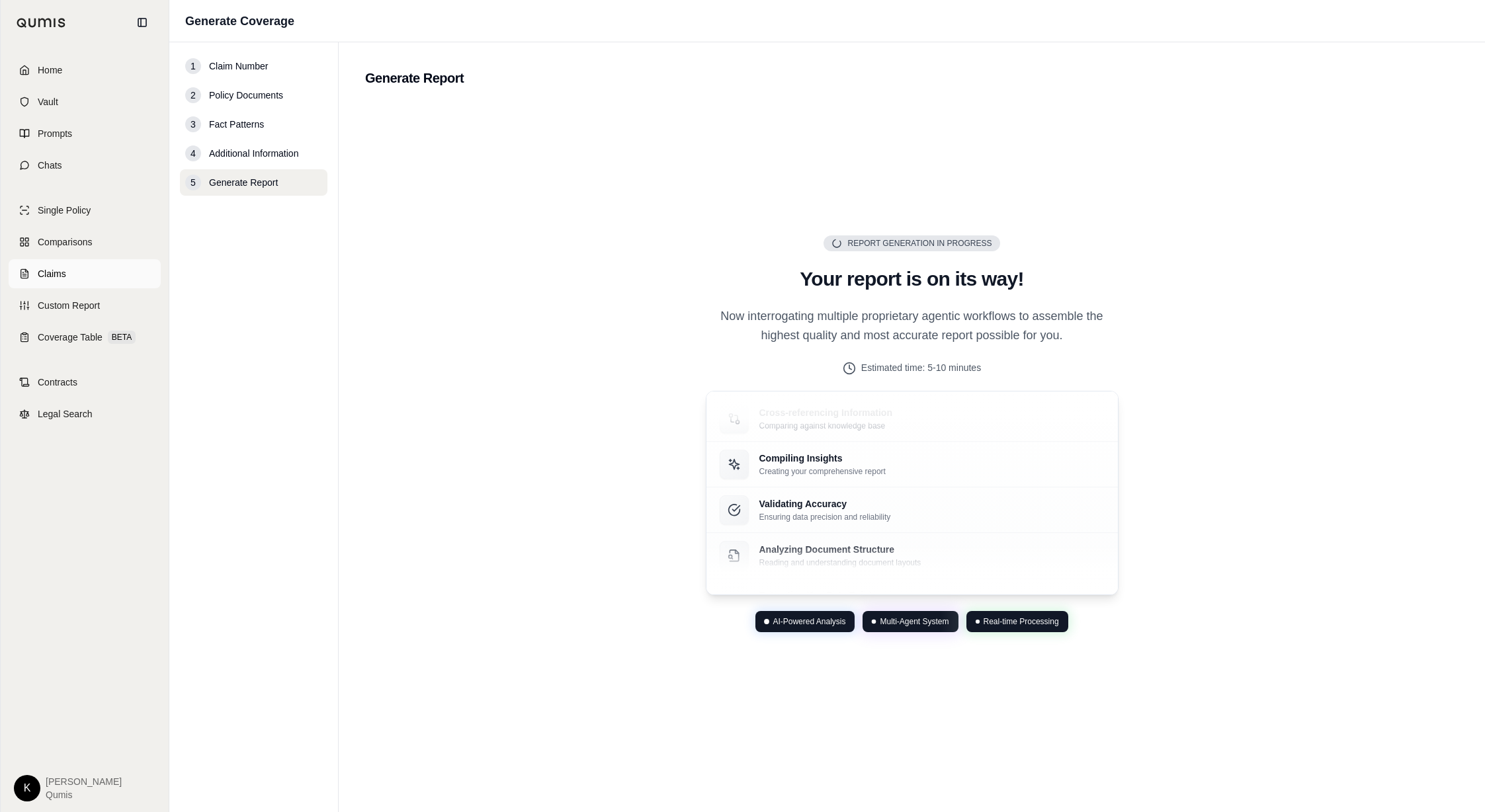
click at [58, 275] on span "Claims" at bounding box center [52, 274] width 28 height 13
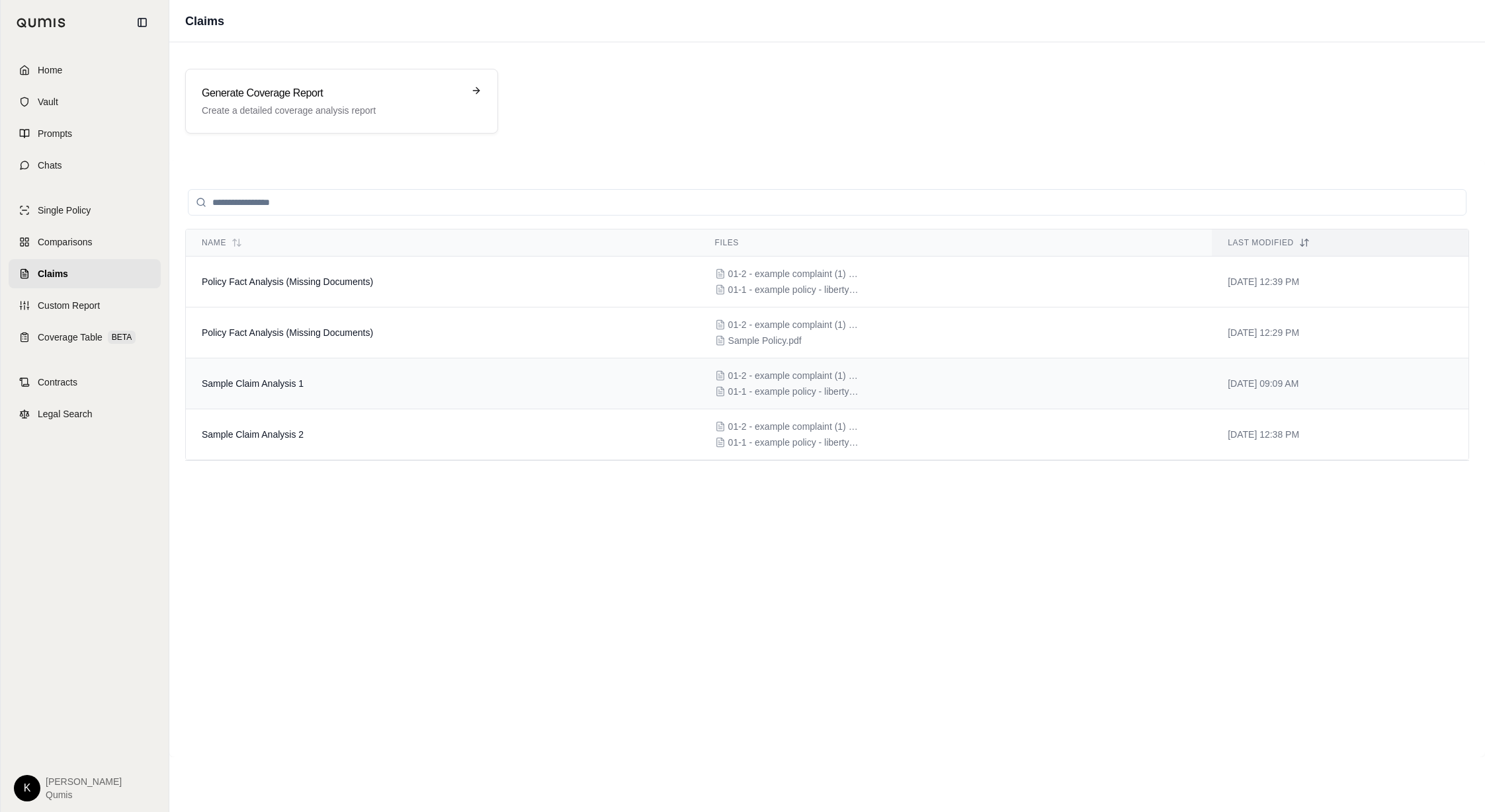
click at [490, 386] on td "Sample Claim Analysis 1" at bounding box center [442, 384] width 513 height 51
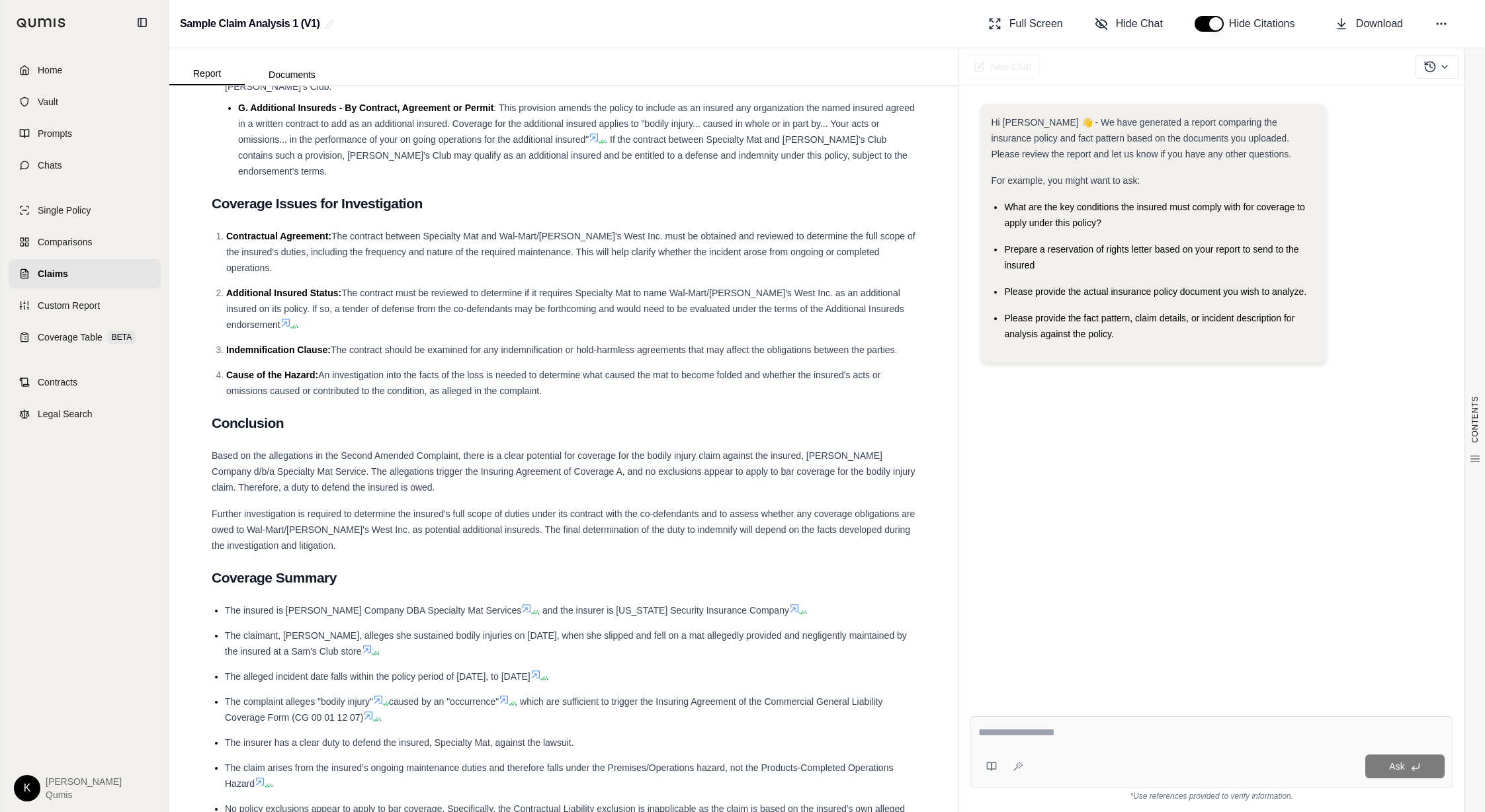
scroll to position [1933, 0]
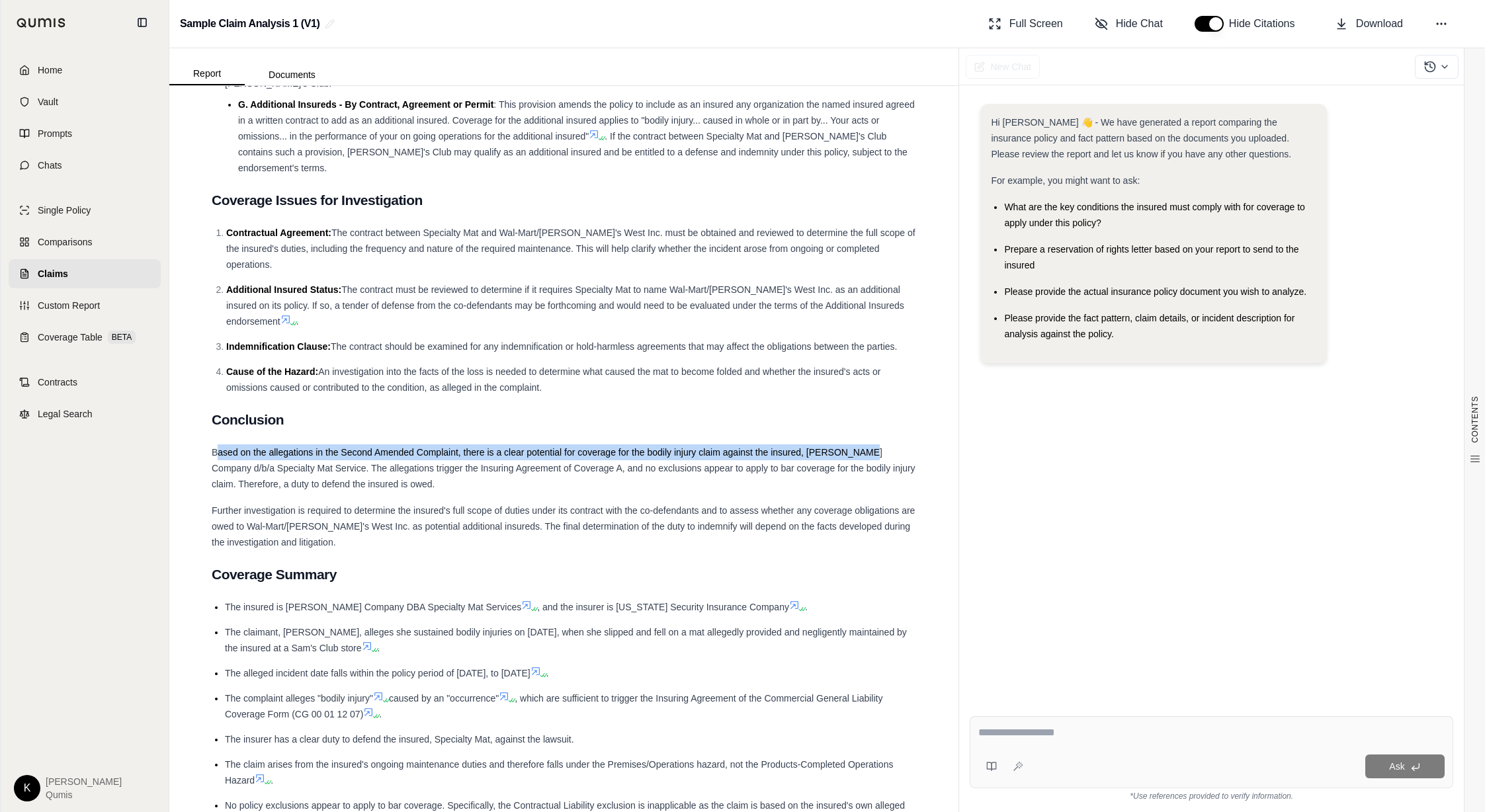
drag, startPoint x: 218, startPoint y: 405, endPoint x: 860, endPoint y: 400, distance: 642.0
click at [860, 447] on span "Based on the allegations in the Second Amended Complaint, there is a clear pote…" at bounding box center [563, 468] width 704 height 42
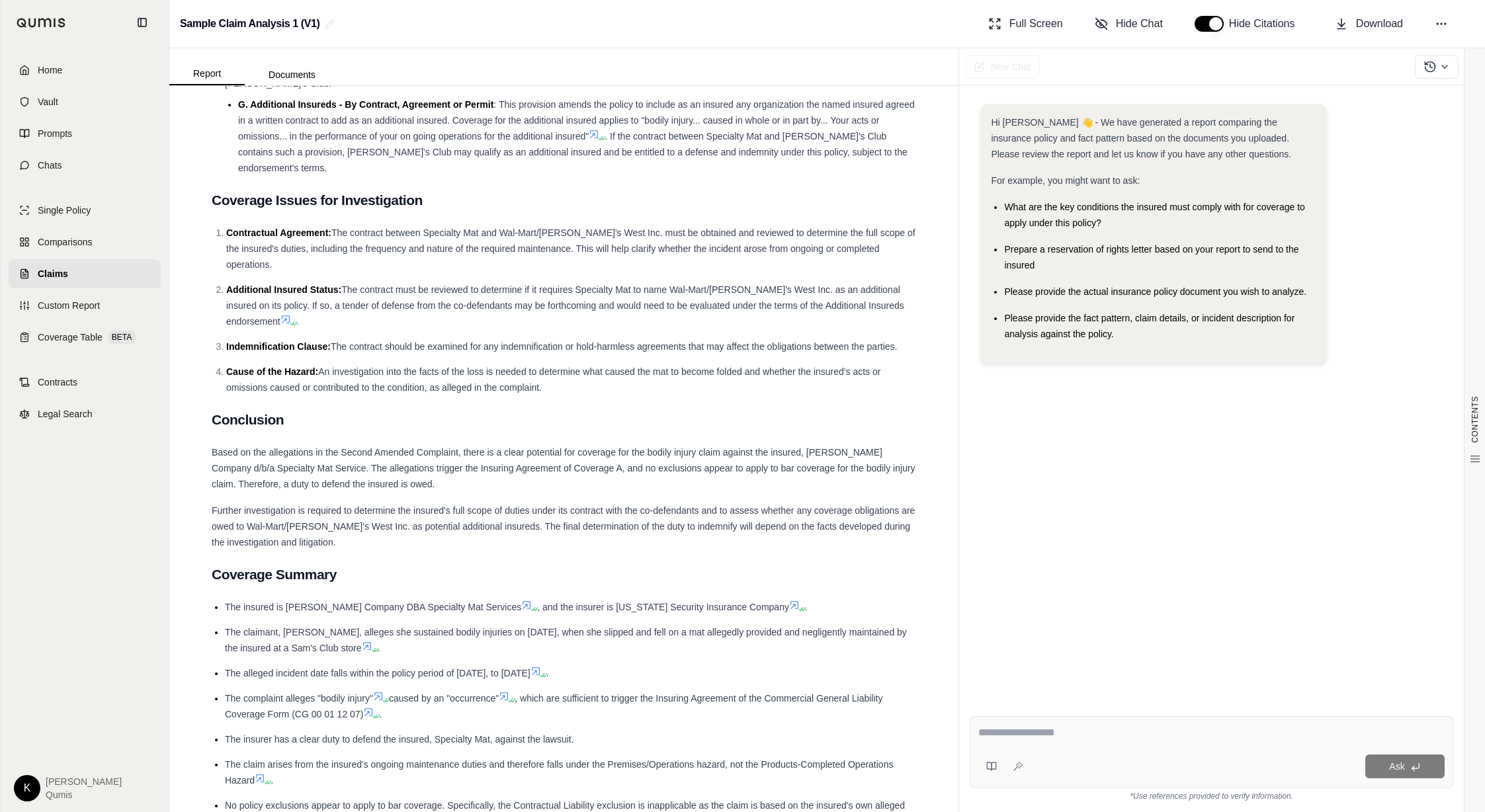
click at [565, 505] on span "Further investigation is required to determine the insured's full scope of duti…" at bounding box center [563, 526] width 703 height 42
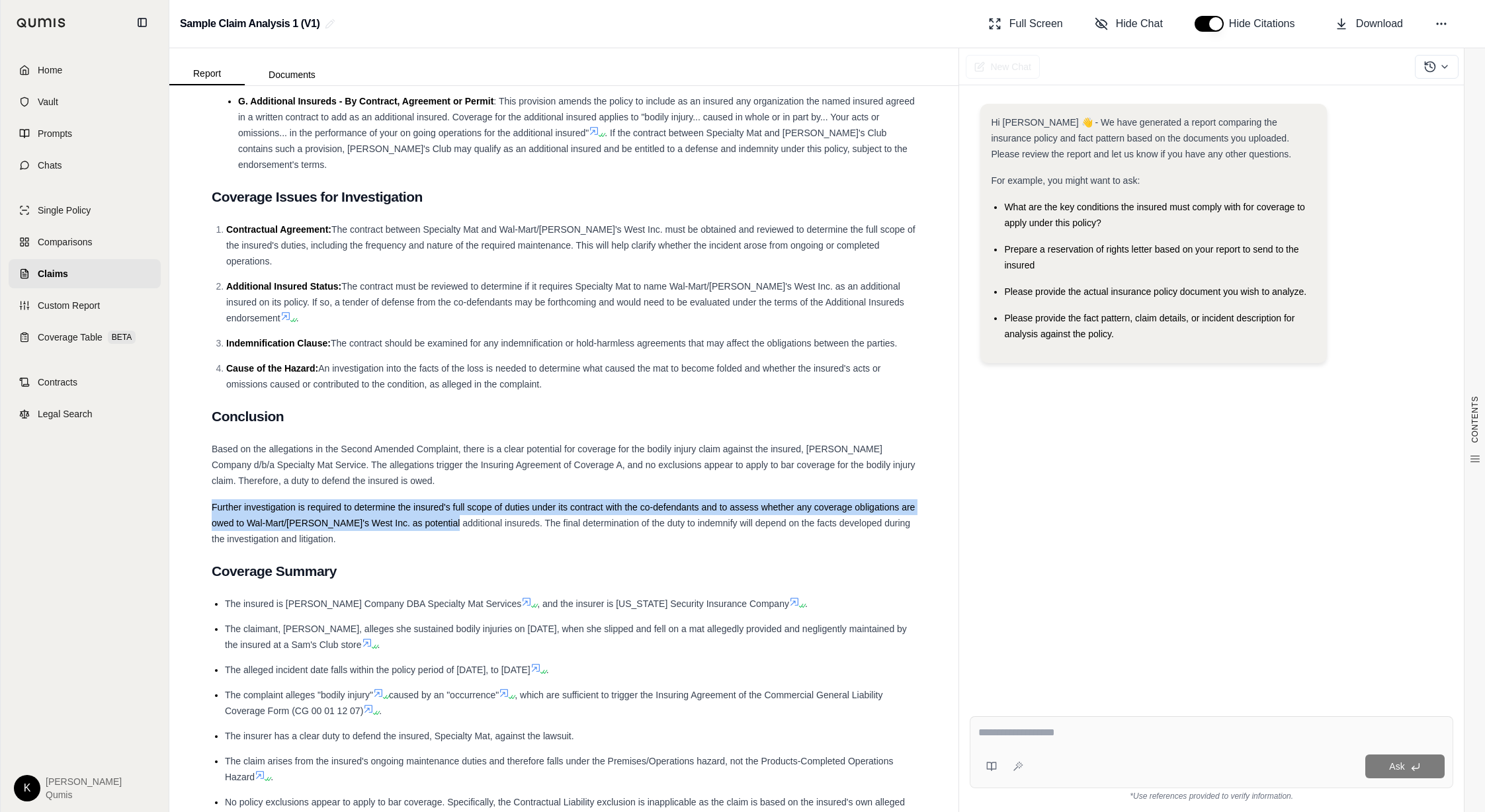
scroll to position [1938, 0]
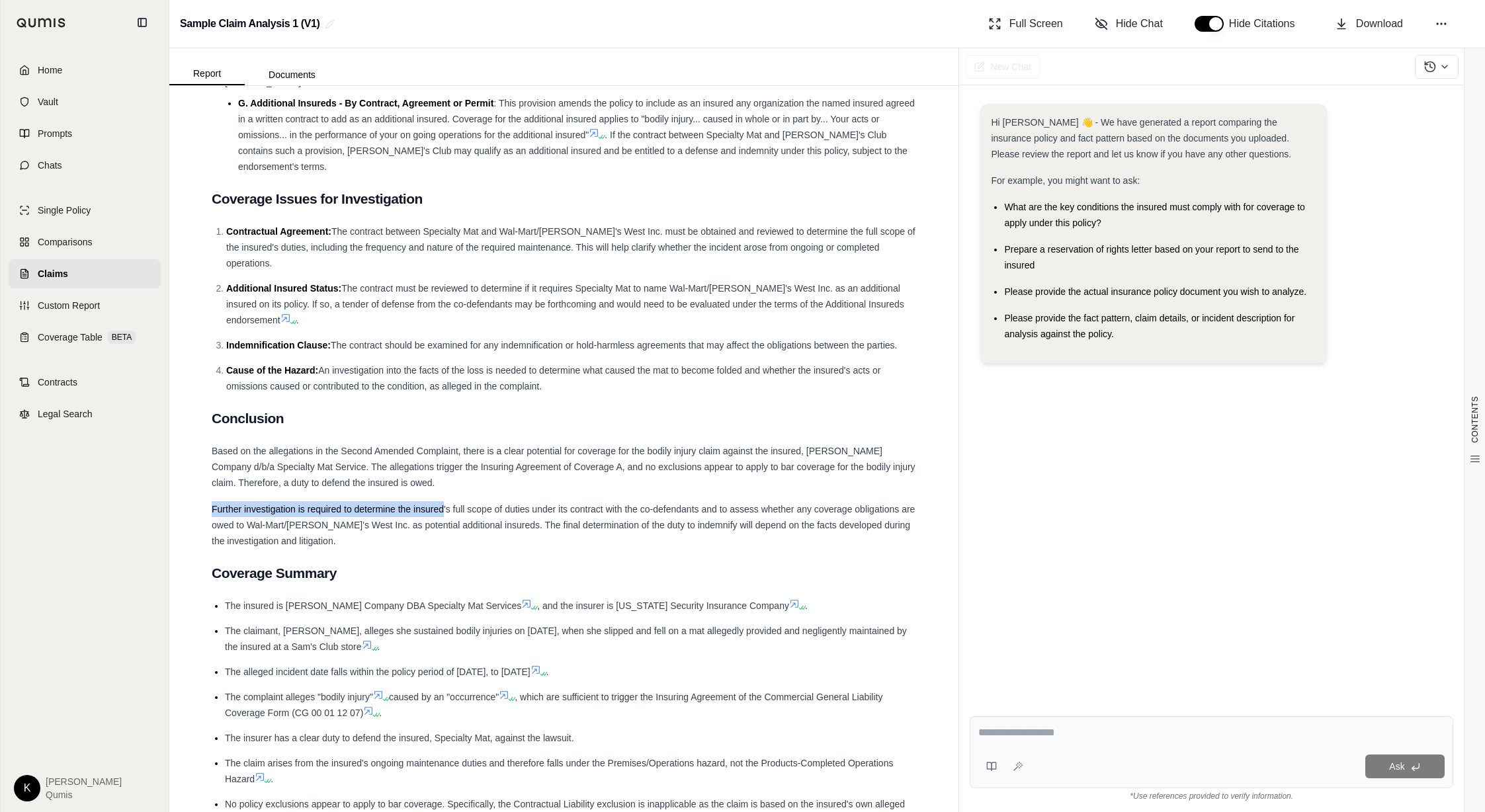
drag, startPoint x: 209, startPoint y: 462, endPoint x: 444, endPoint y: 467, distance: 235.1
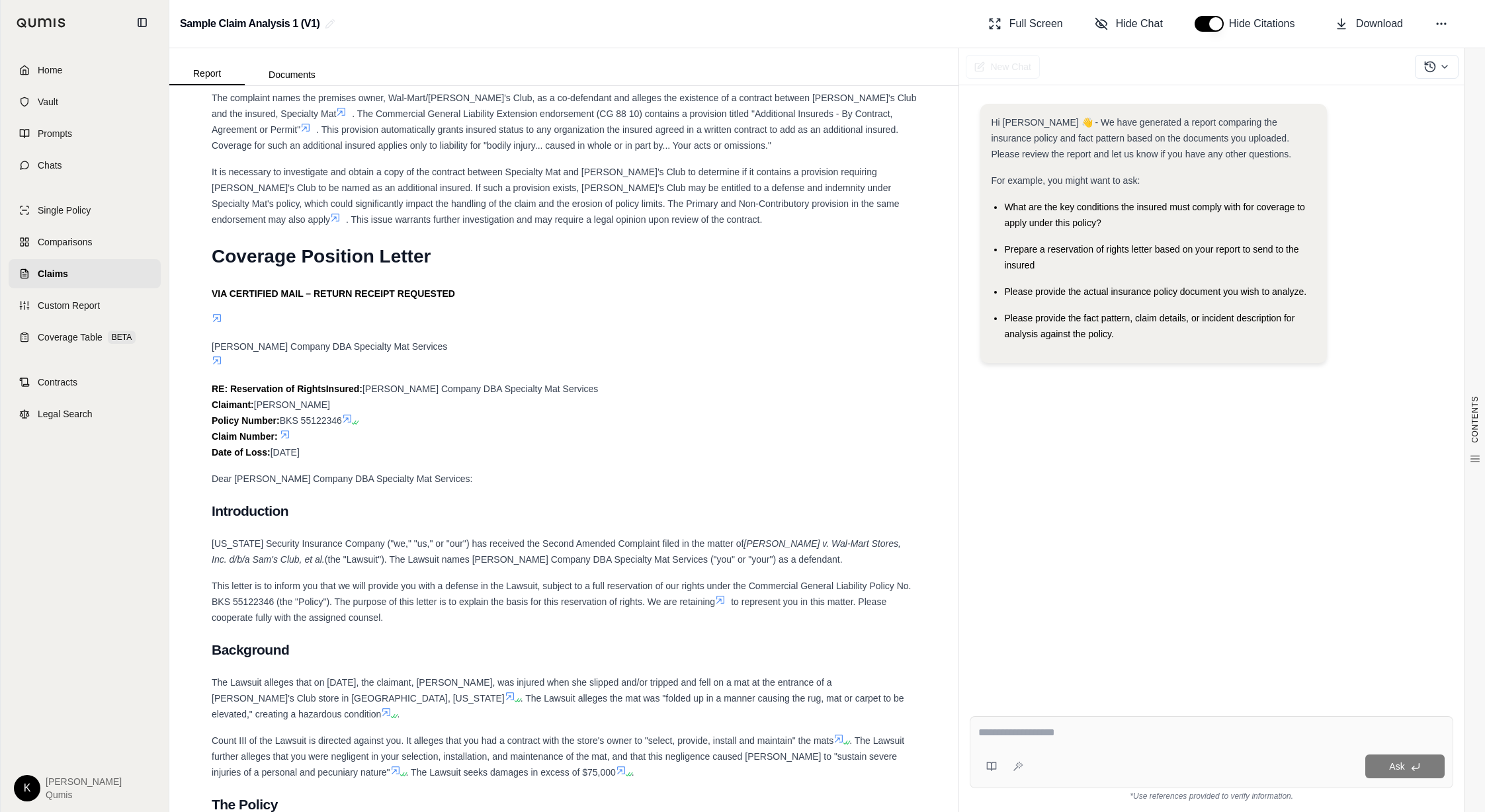
scroll to position [4350, 0]
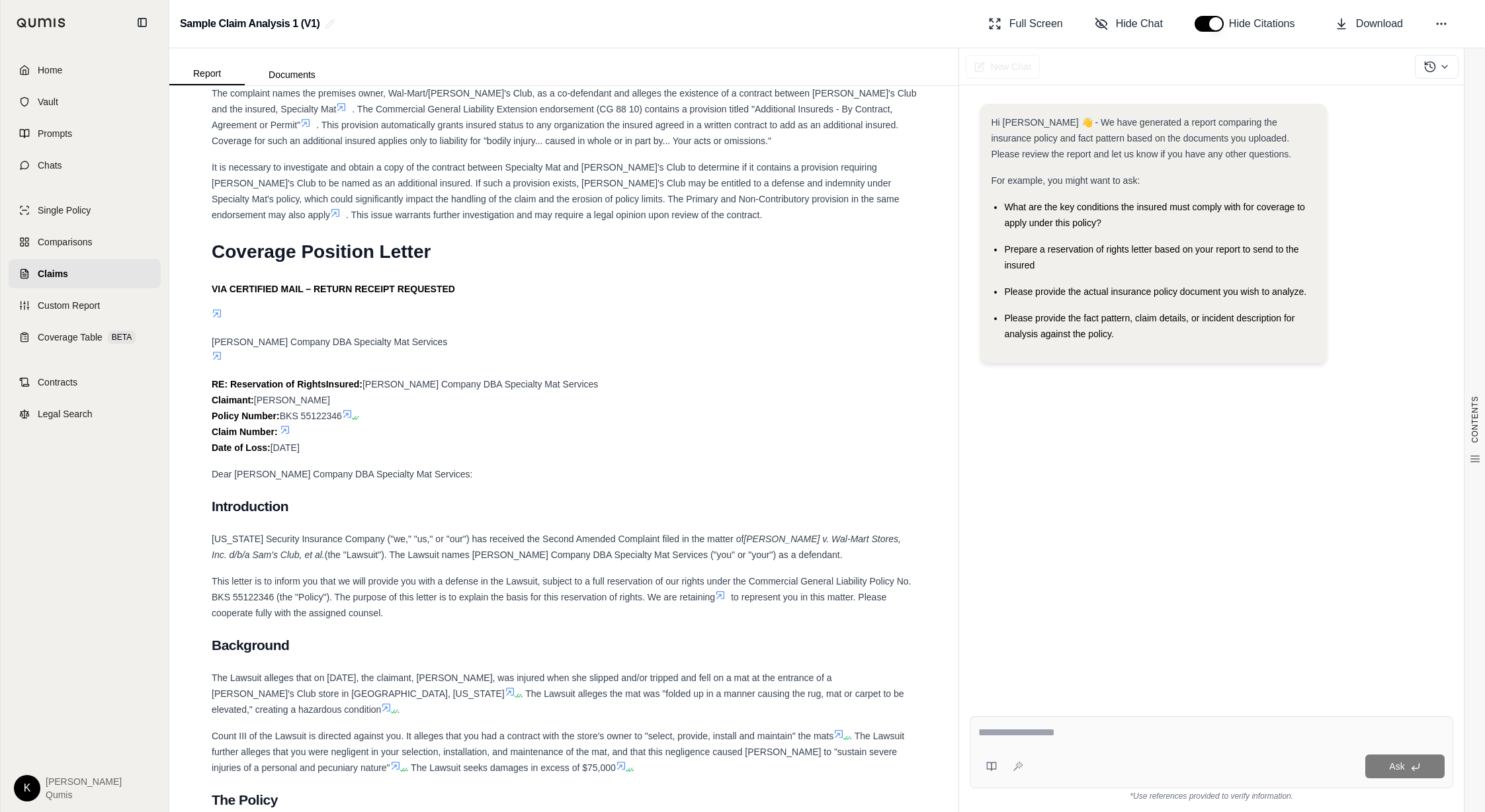
click at [1023, 740] on textarea at bounding box center [1211, 733] width 467 height 16
type textarea "**********"
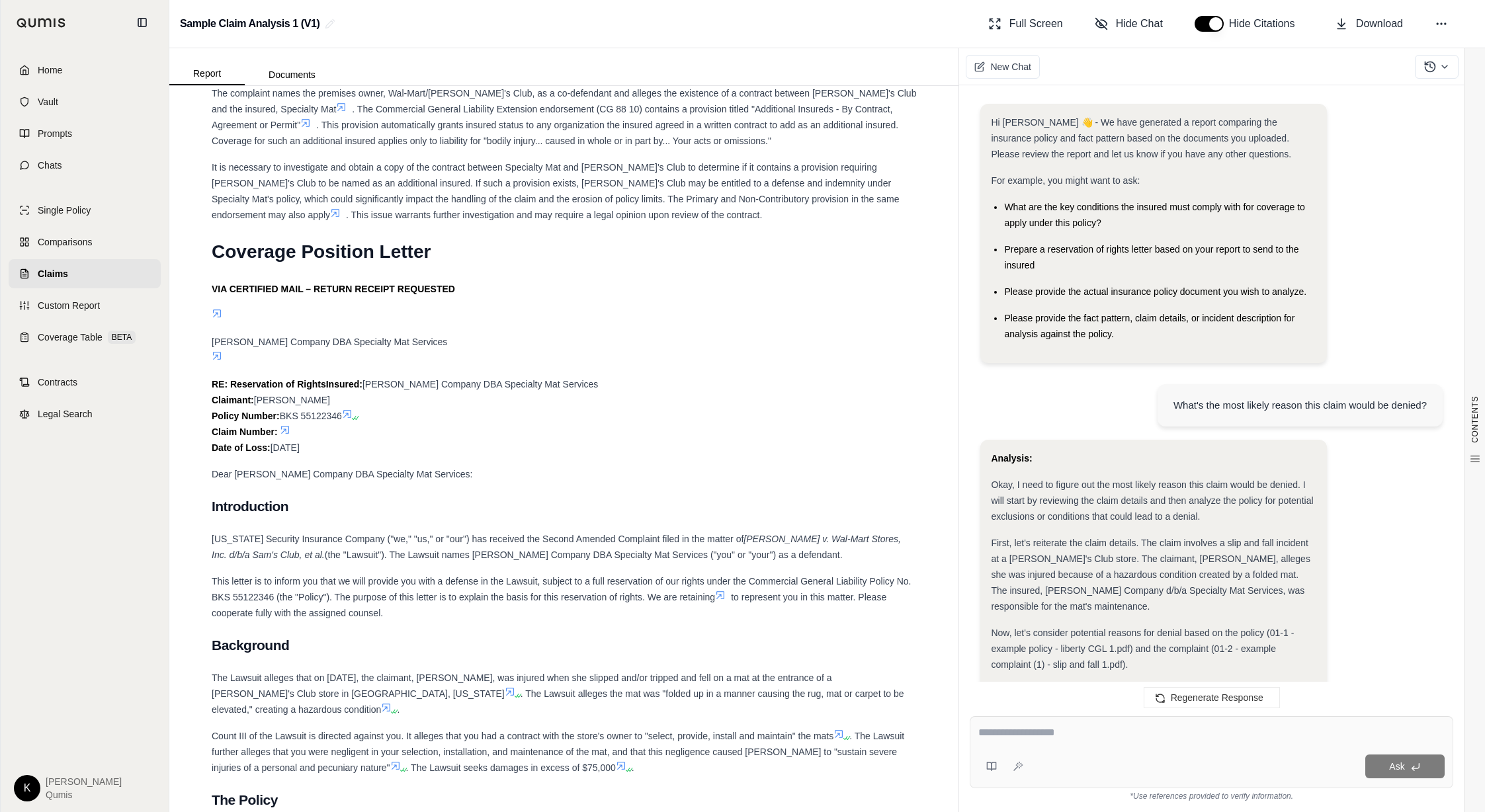
scroll to position [1591, 0]
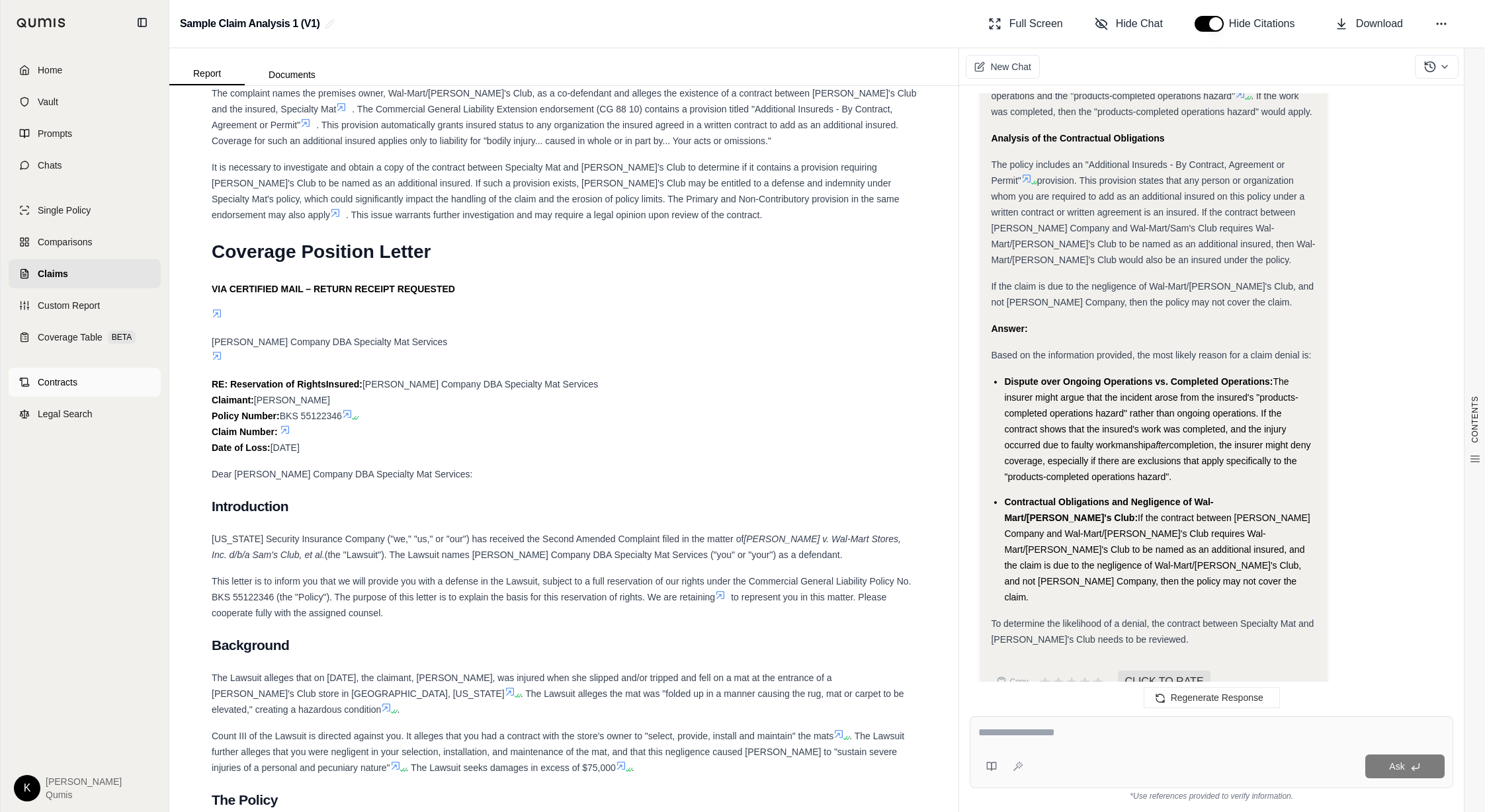
click at [61, 389] on link "Contracts" at bounding box center [84, 382] width 152 height 29
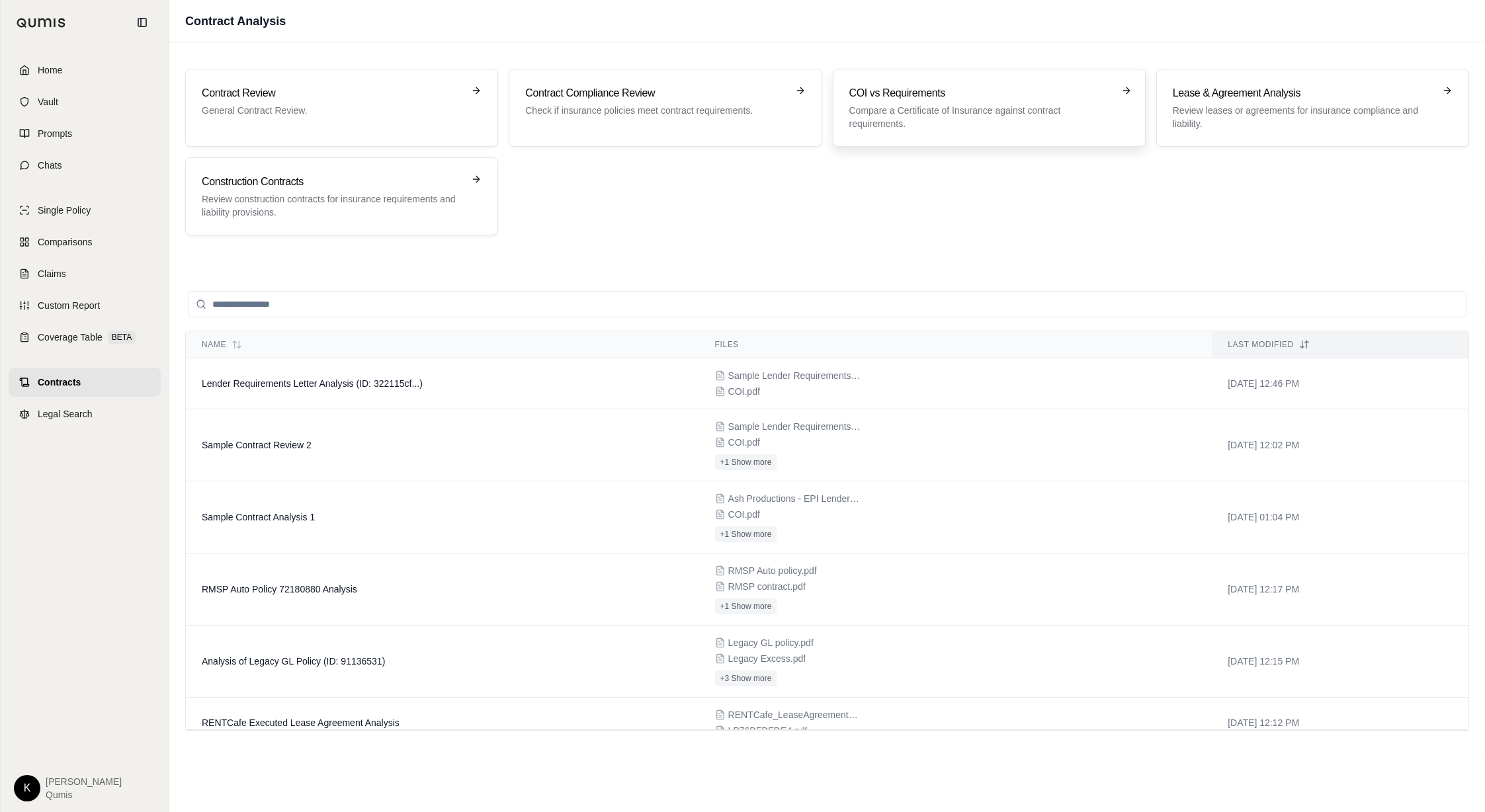
click at [935, 120] on p "Compare a Certificate of Insurance against contract requirements." at bounding box center [980, 117] width 261 height 27
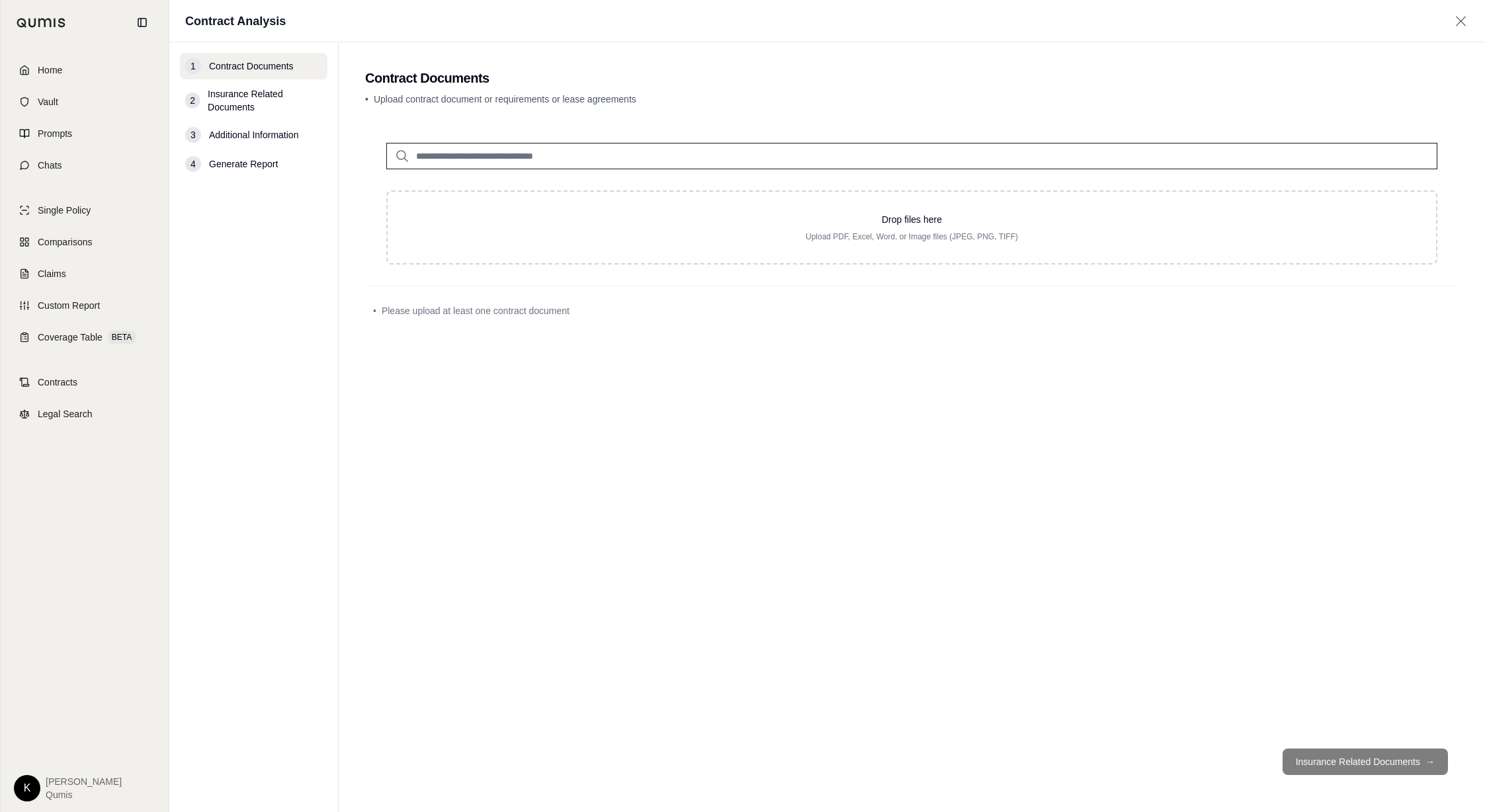
click at [438, 160] on input "search" at bounding box center [911, 157] width 1051 height 27
type input "****"
click at [455, 186] on p "Sample Lender Requirements Letter.pdf #2" at bounding box center [531, 183] width 212 height 16
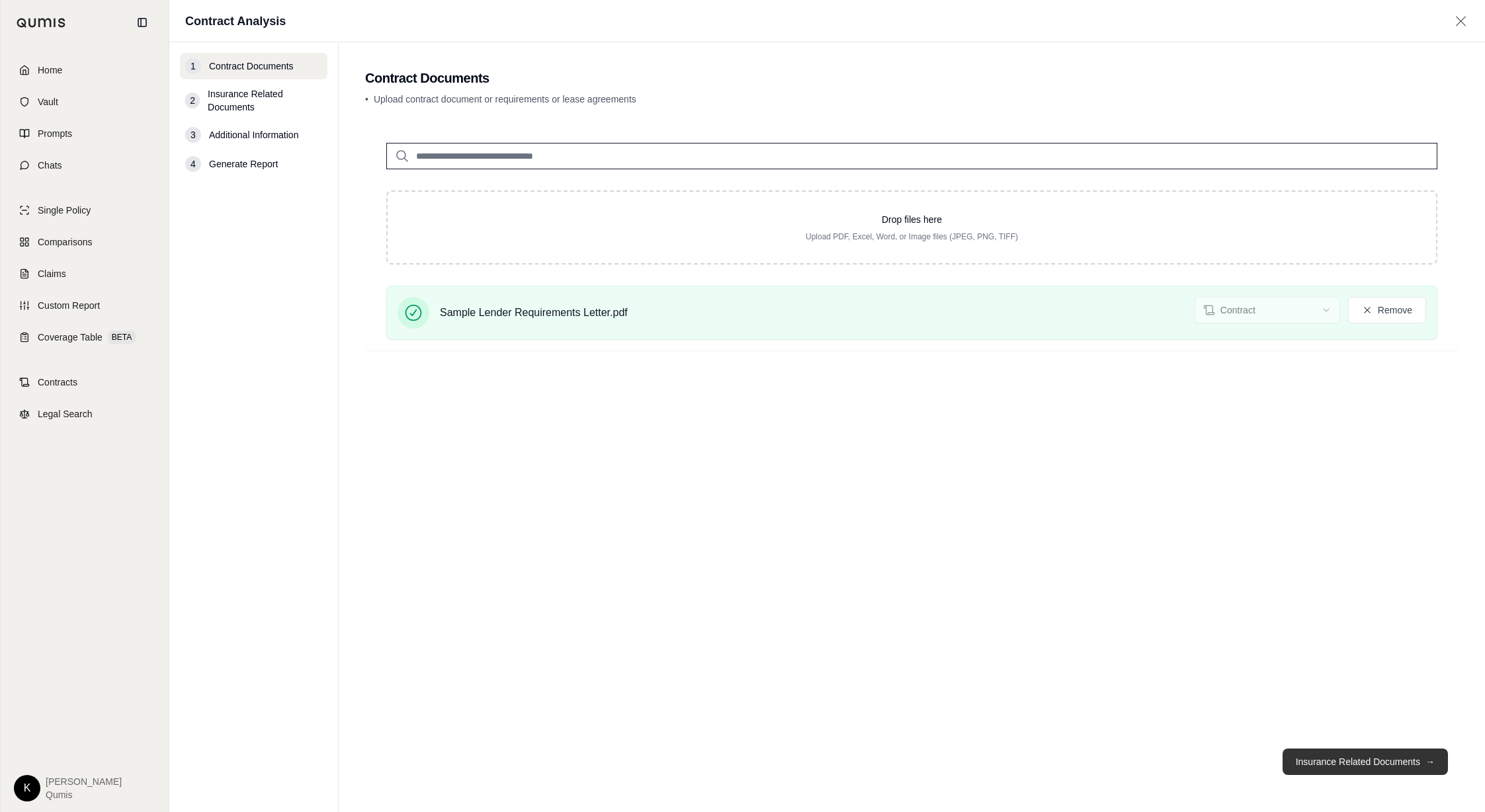
click at [1410, 761] on button "Insurance Related Documents →" at bounding box center [1365, 762] width 165 height 27
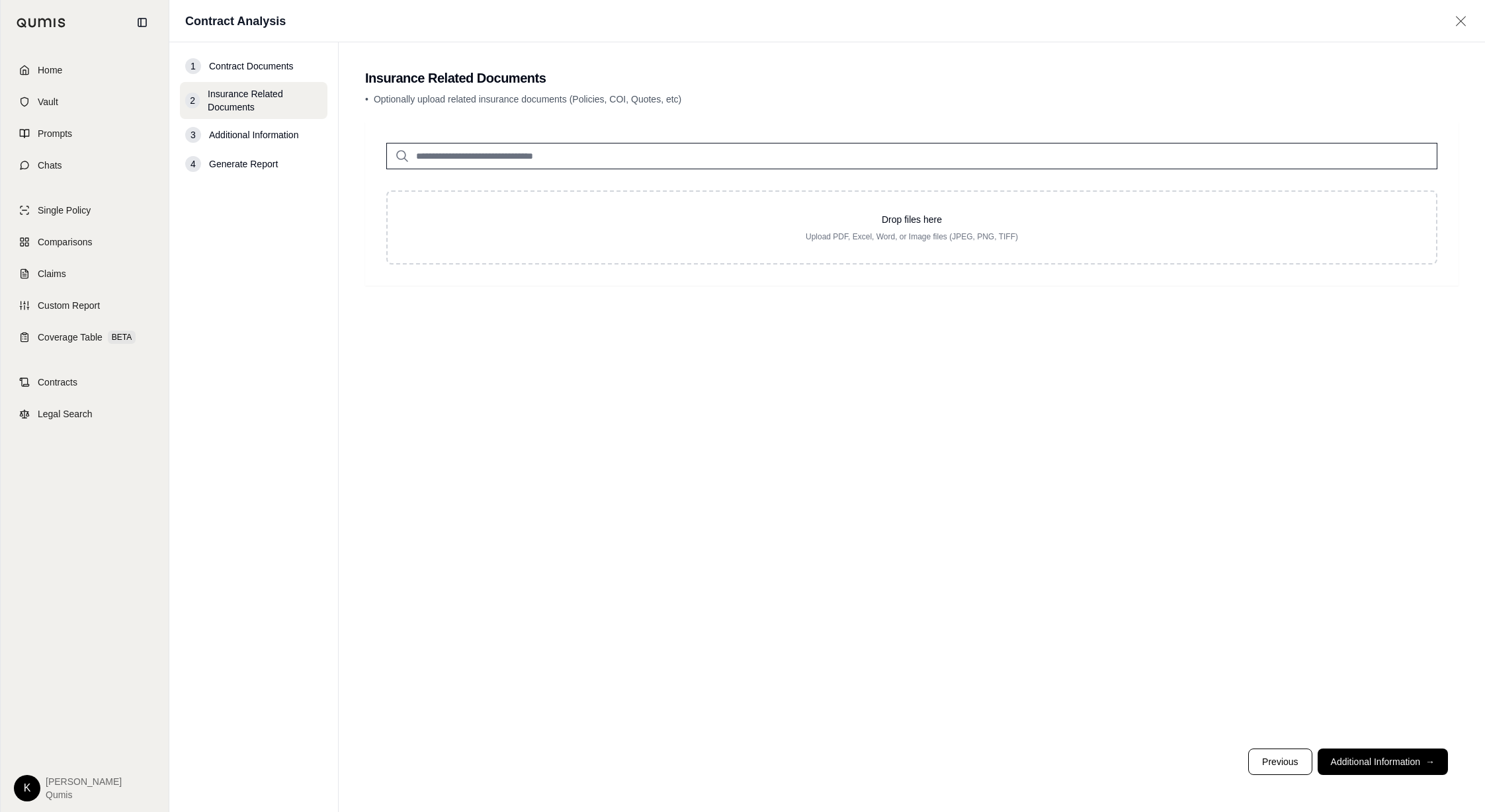
click at [549, 160] on input "search" at bounding box center [911, 157] width 1051 height 27
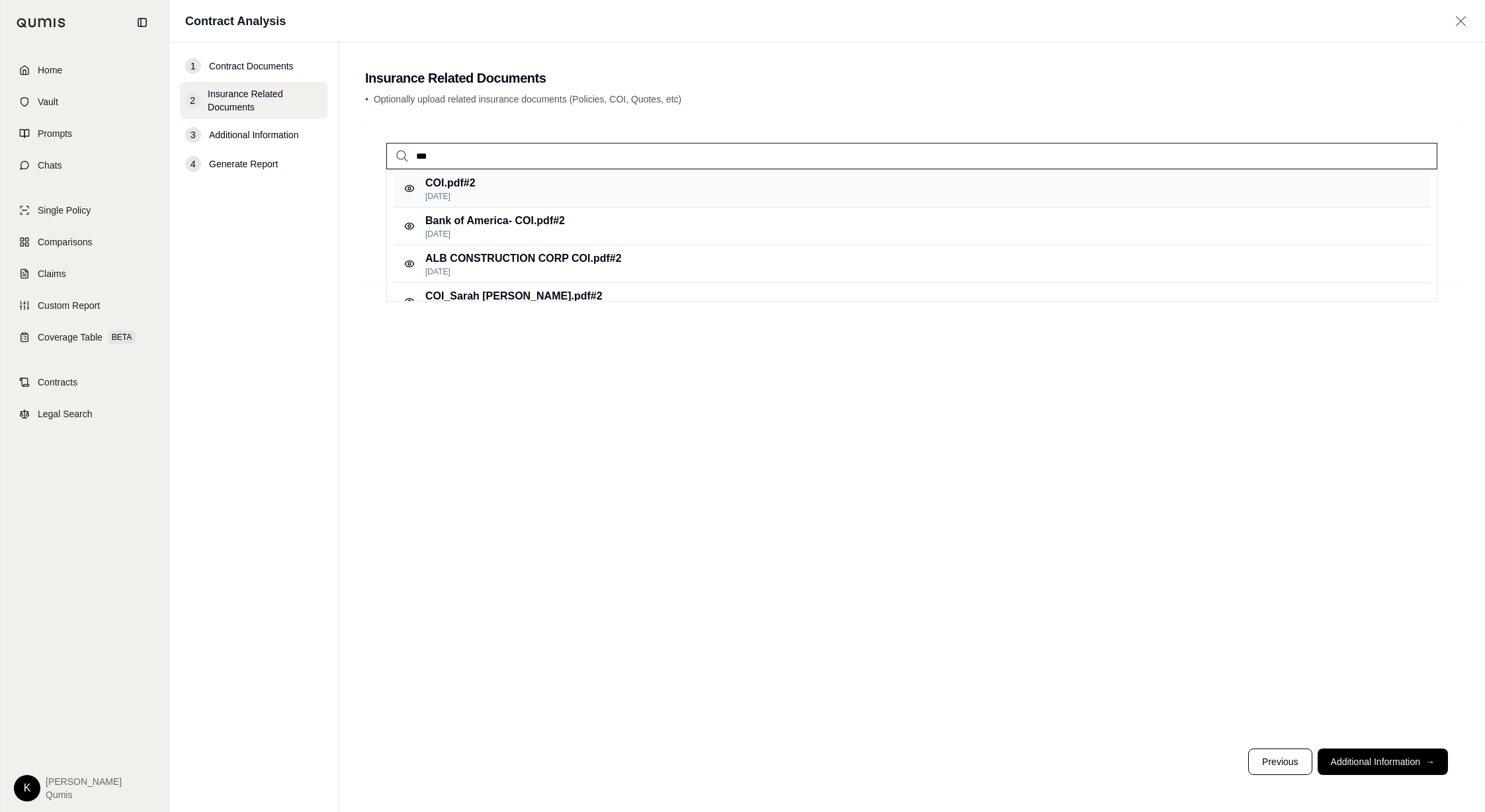
type input "***"
click at [532, 183] on div "COI.pdf #2 [DATE]" at bounding box center [911, 189] width 1036 height 38
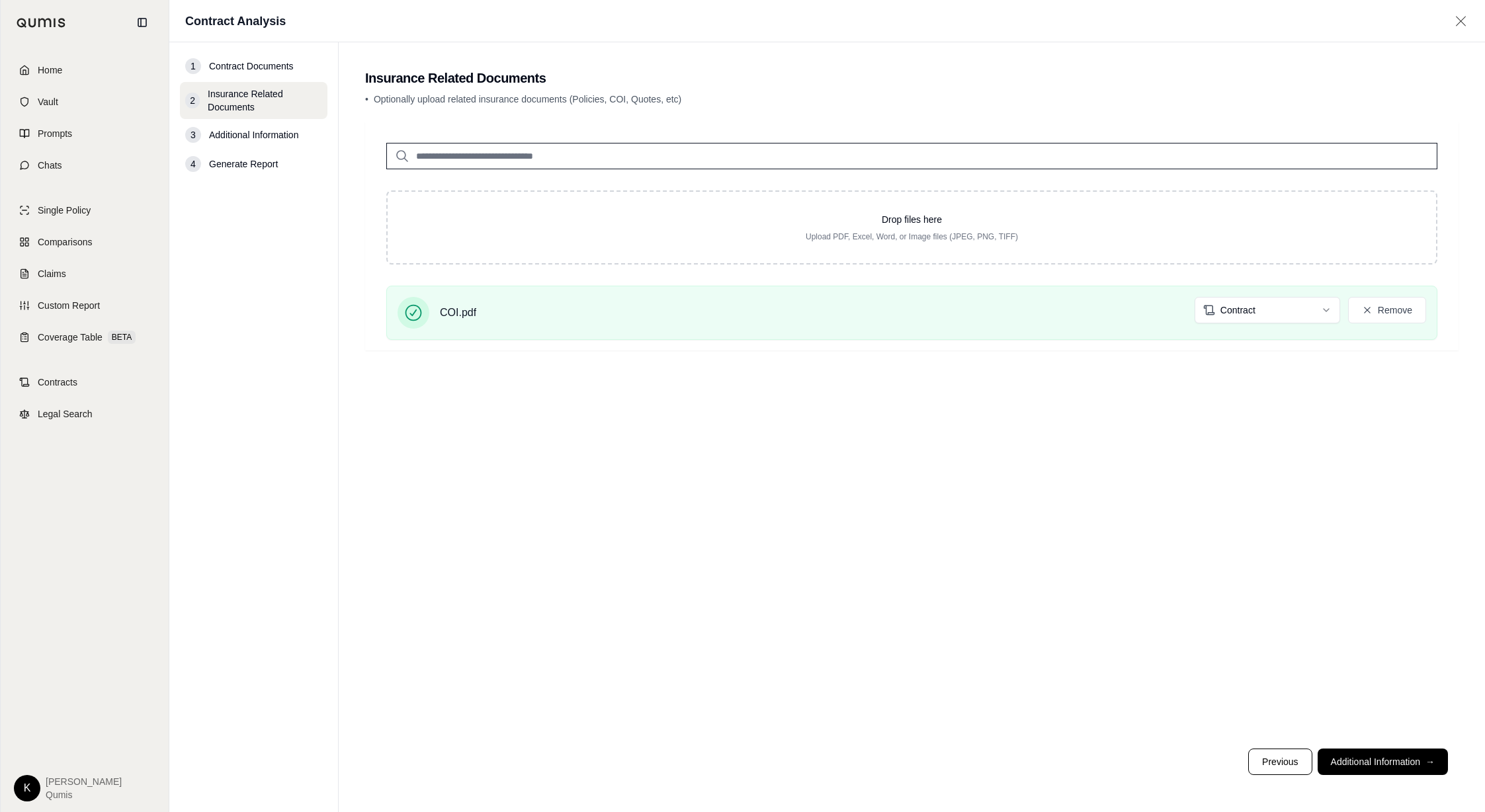
click at [1067, 601] on div "Drop files here Upload PDF, Excel, Word, or Image files (JPEG, PNG, TIFF) COI.p…" at bounding box center [911, 430] width 1093 height 616
click at [1376, 760] on button "Additional Information →" at bounding box center [1383, 762] width 131 height 27
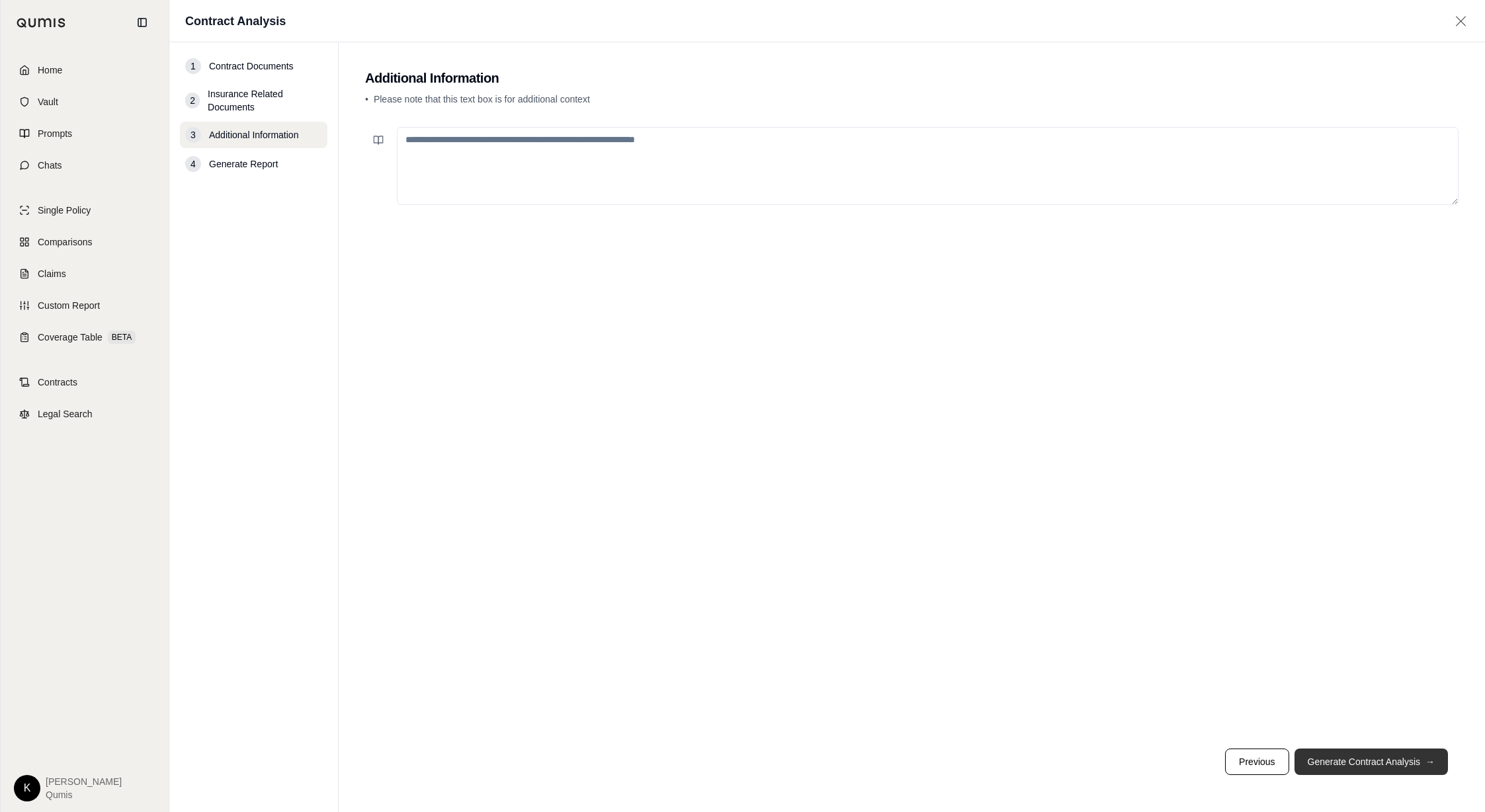
click at [1368, 765] on button "Generate Contract Analysis →" at bounding box center [1371, 762] width 153 height 27
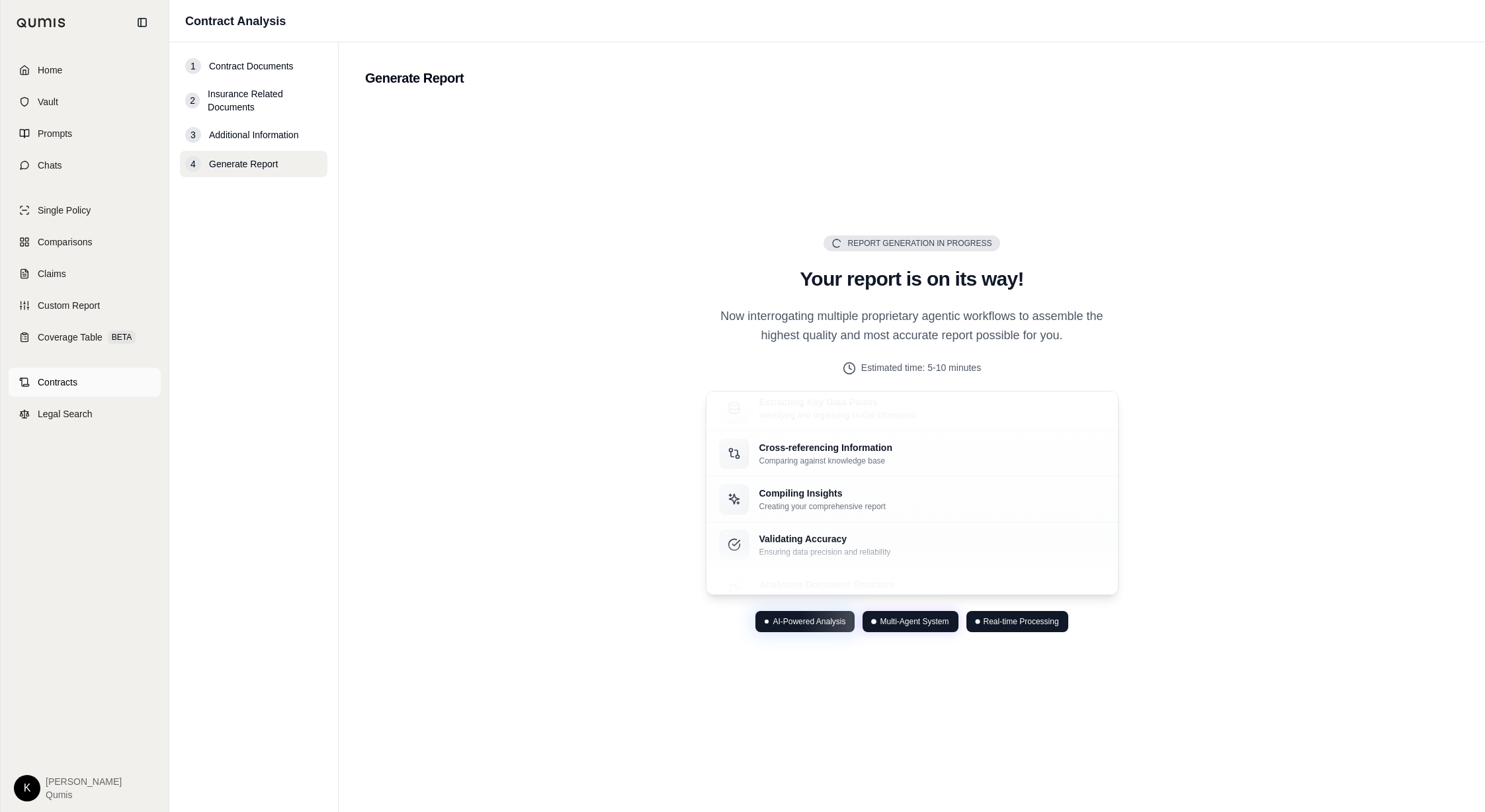
click at [65, 381] on span "Contracts" at bounding box center [57, 382] width 39 height 13
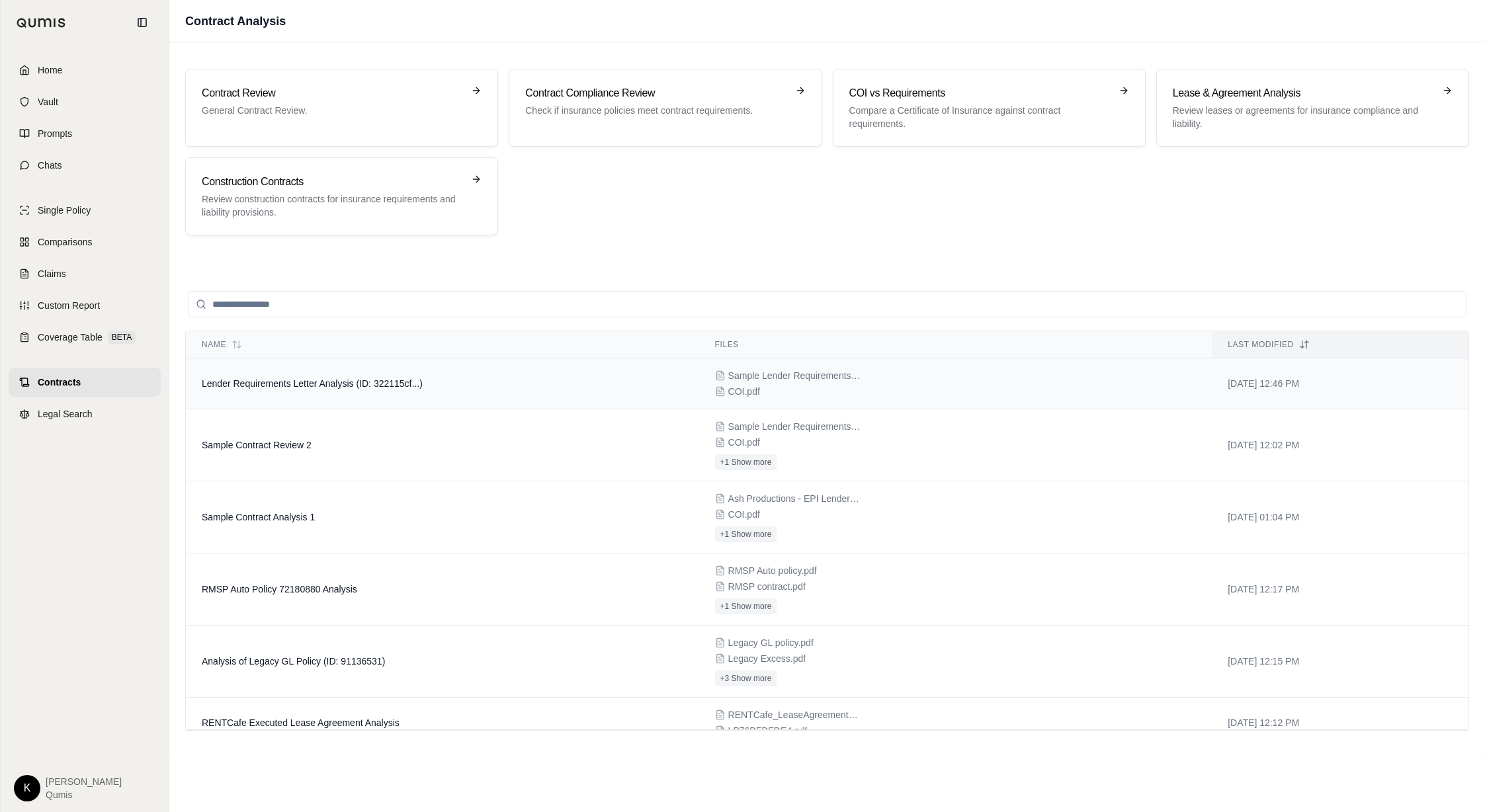
click at [463, 387] on td "Lender Requirements Letter Analysis (ID: 322115cf...)" at bounding box center [442, 384] width 513 height 51
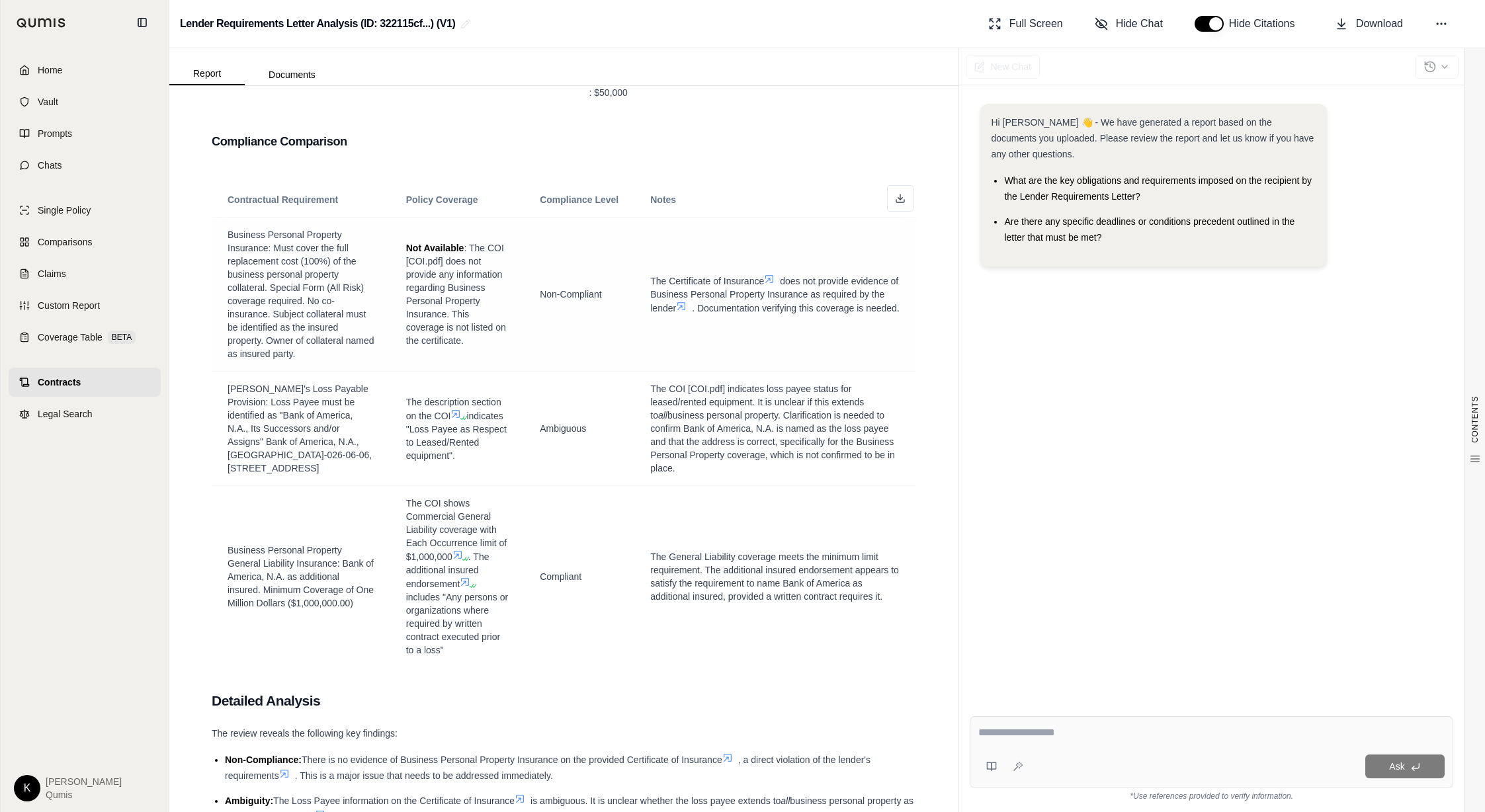
scroll to position [1409, 0]
click at [82, 377] on link "Contracts" at bounding box center [84, 382] width 152 height 29
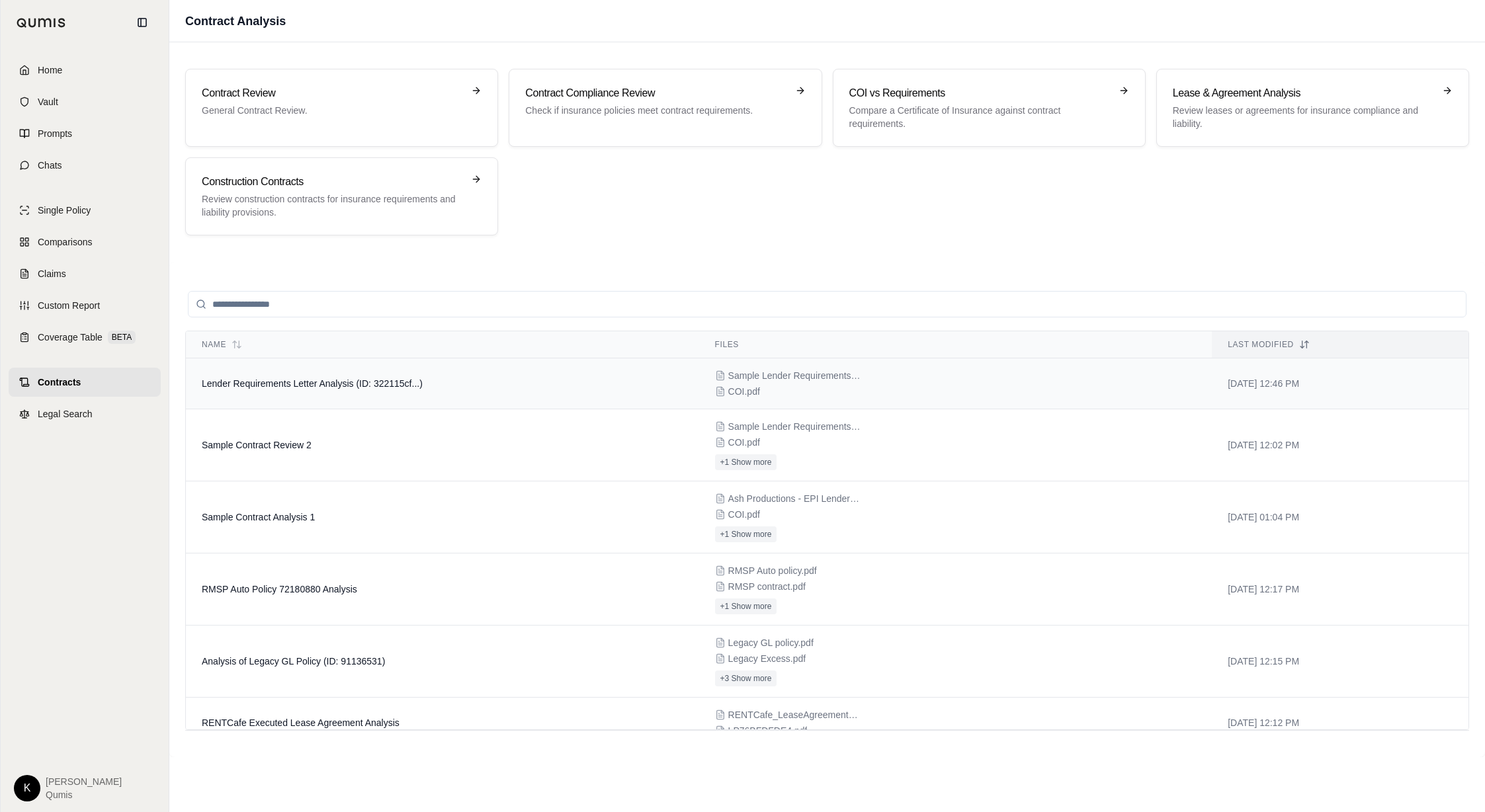
click at [427, 386] on td "Lender Requirements Letter Analysis (ID: 322115cf...)" at bounding box center [442, 384] width 513 height 51
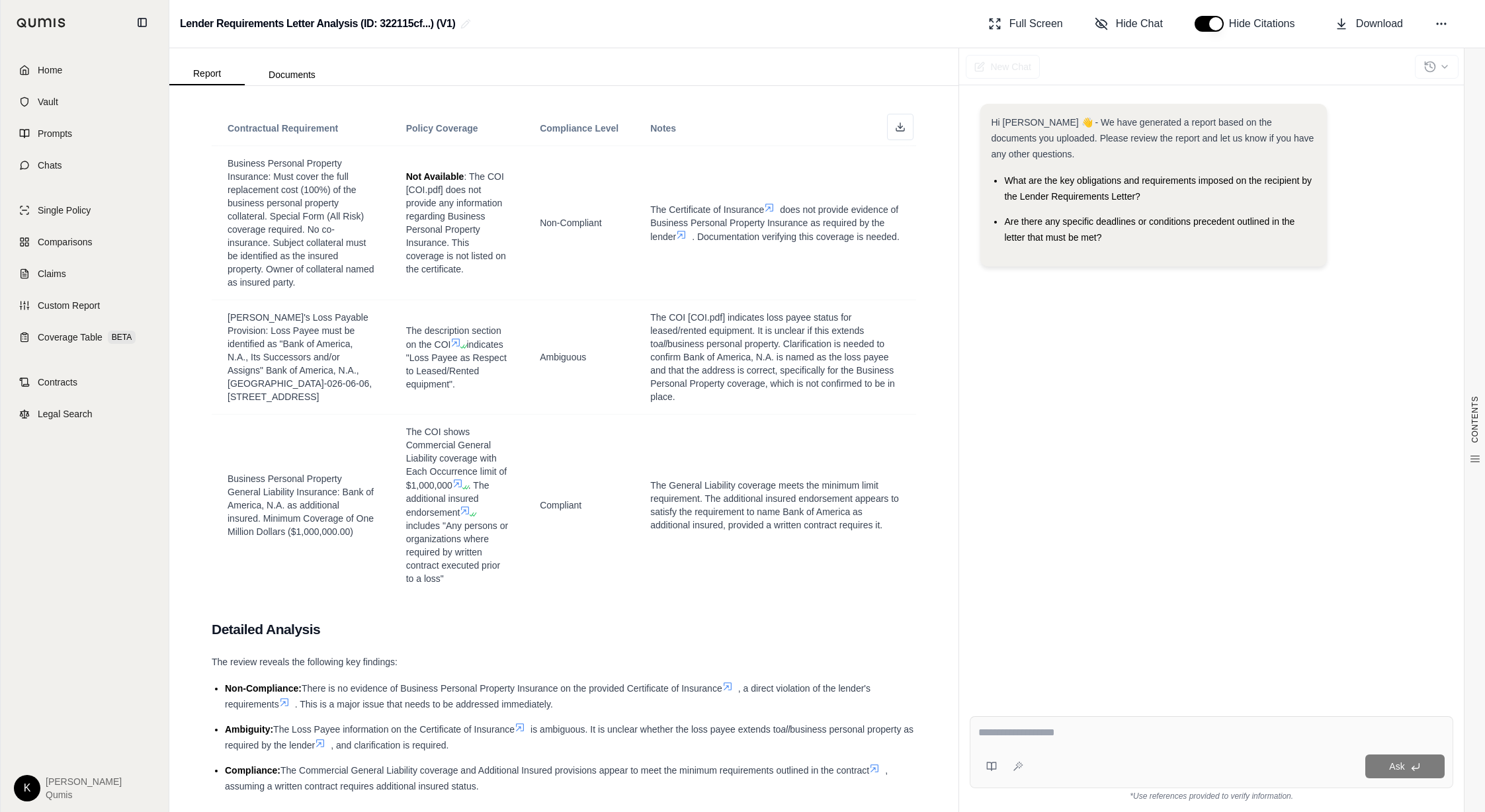
scroll to position [1501, 0]
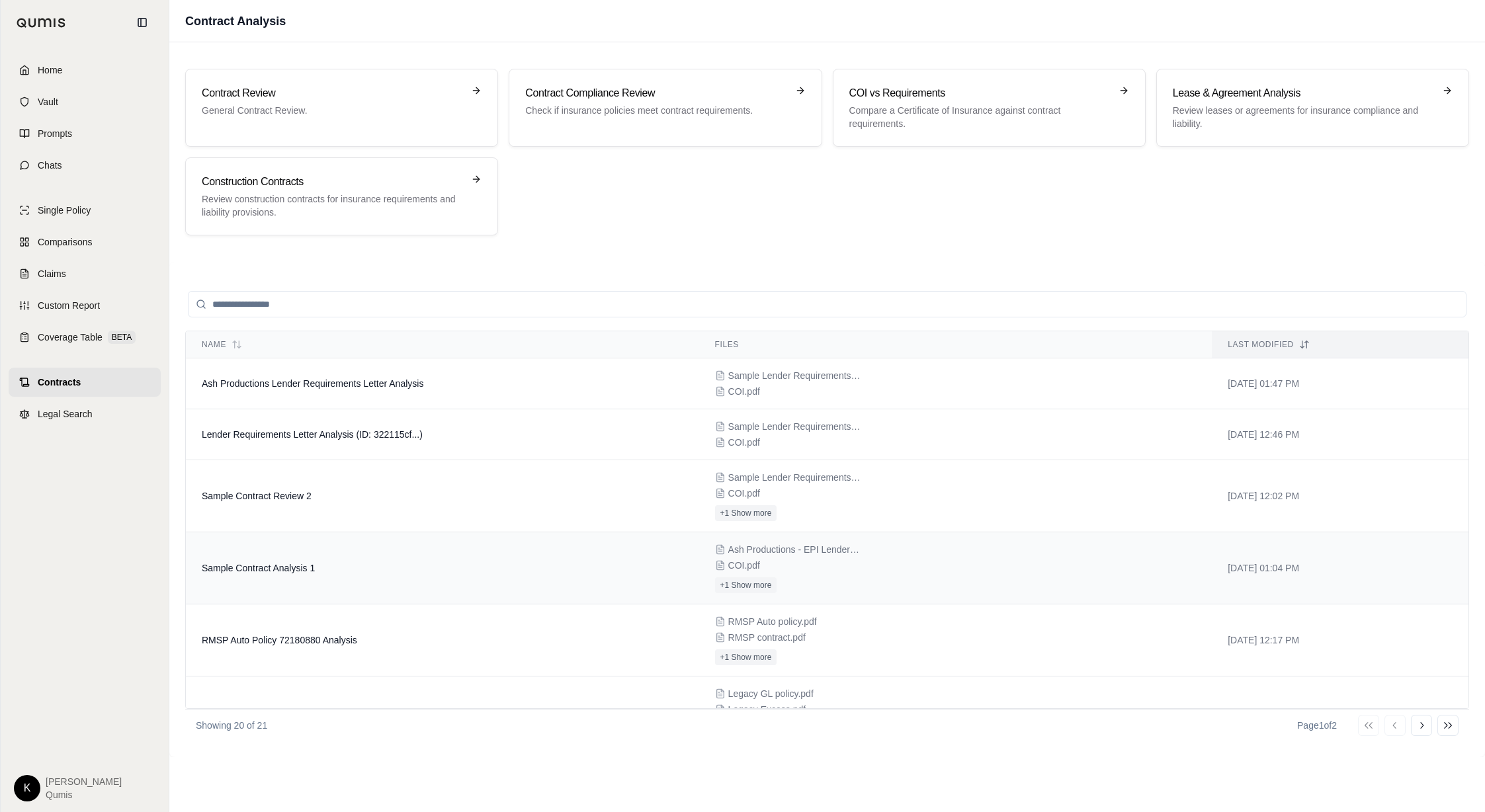
click at [508, 568] on td "Sample Contract Analysis 1" at bounding box center [442, 569] width 513 height 72
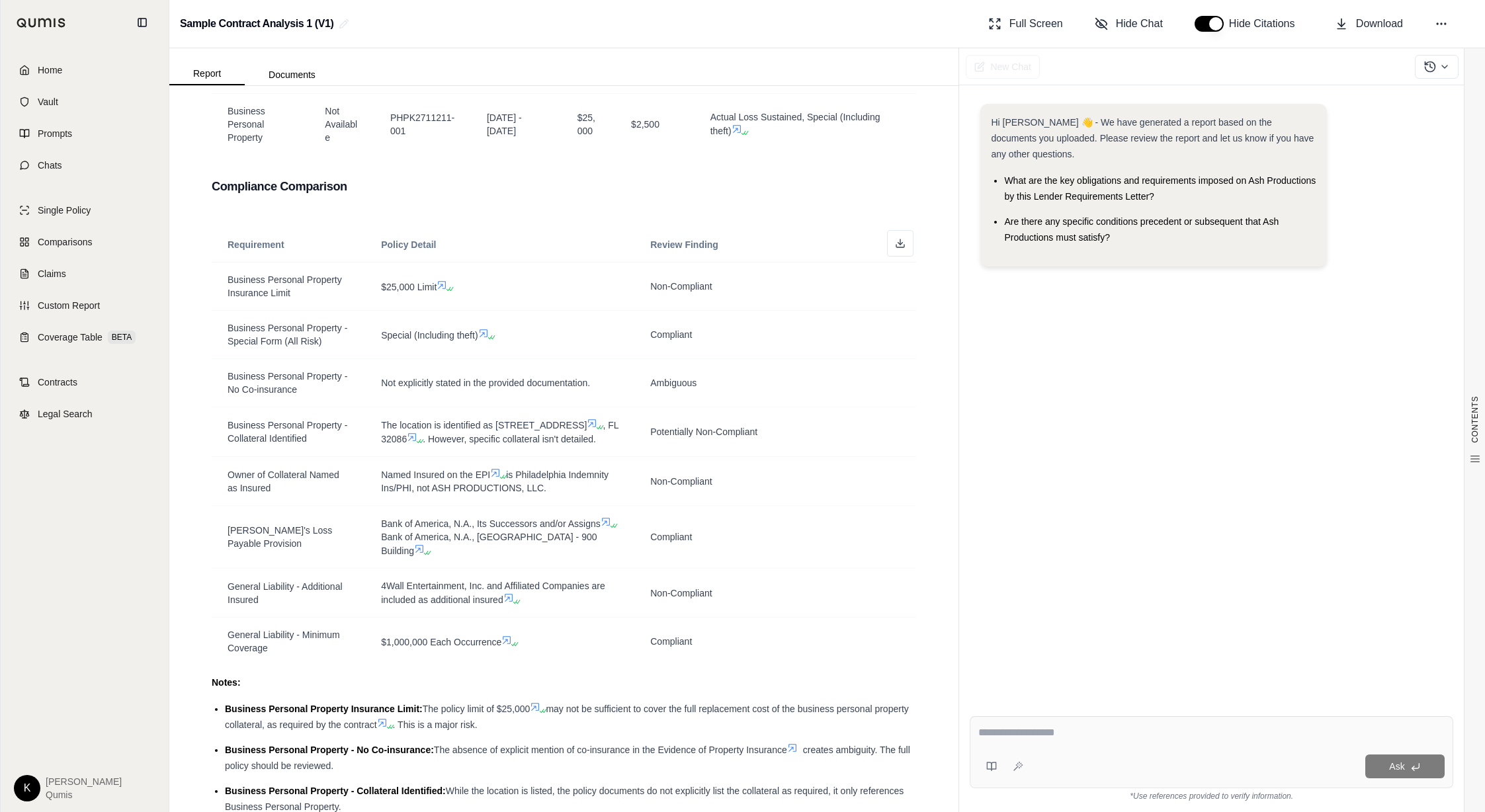
scroll to position [877, 0]
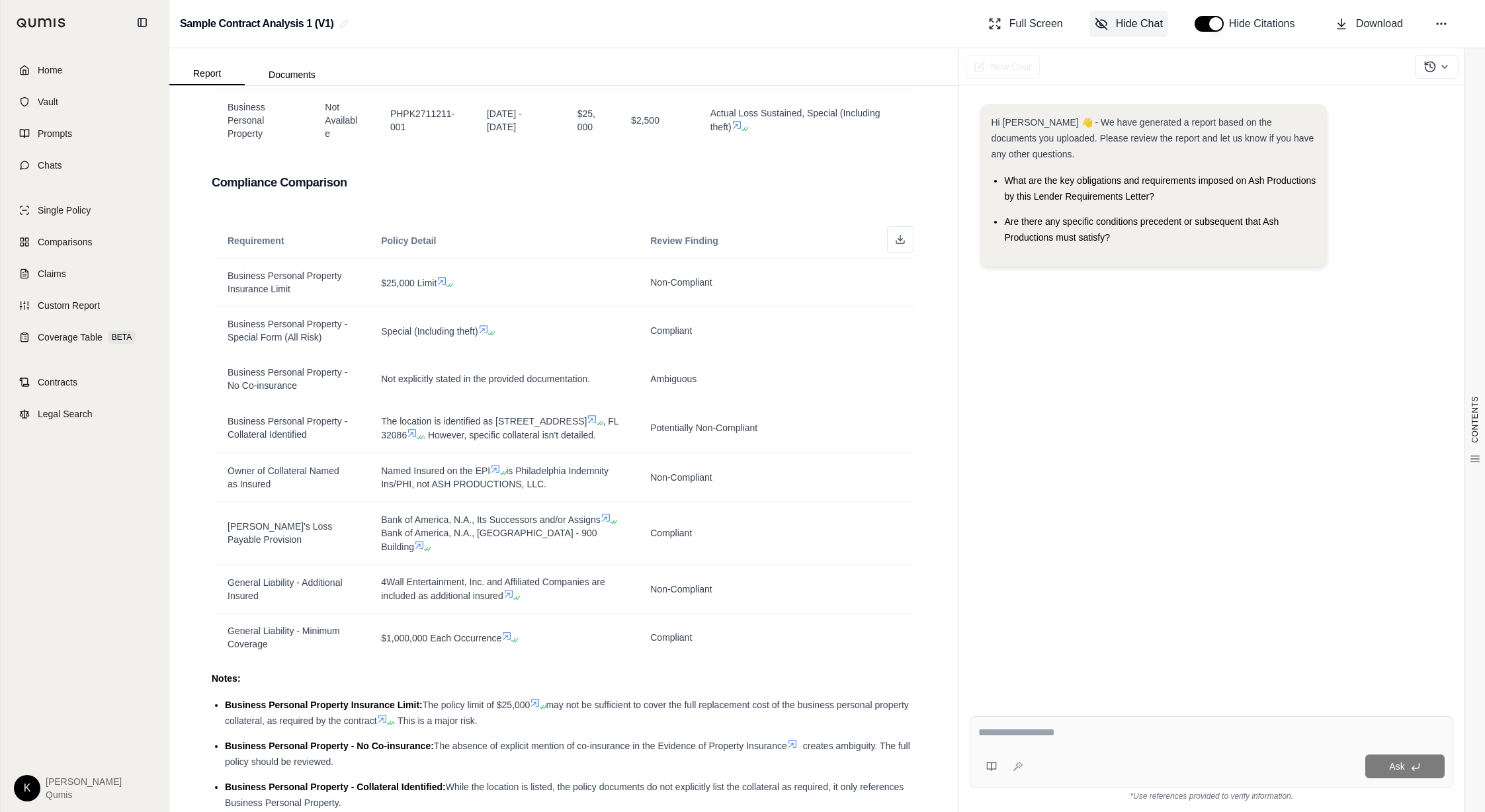
click at [1141, 24] on span "Hide Chat" at bounding box center [1140, 24] width 47 height 16
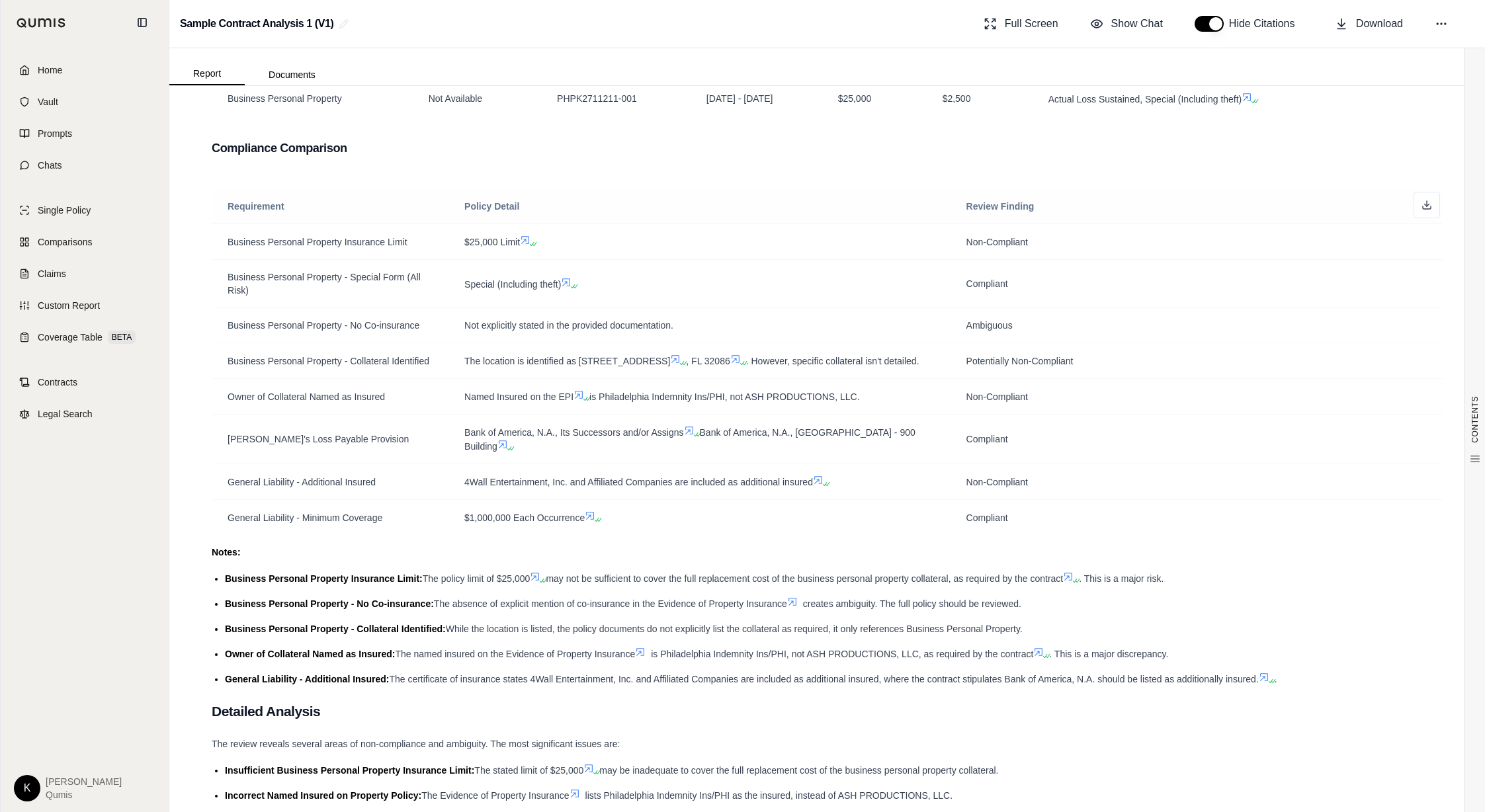
scroll to position [740, 0]
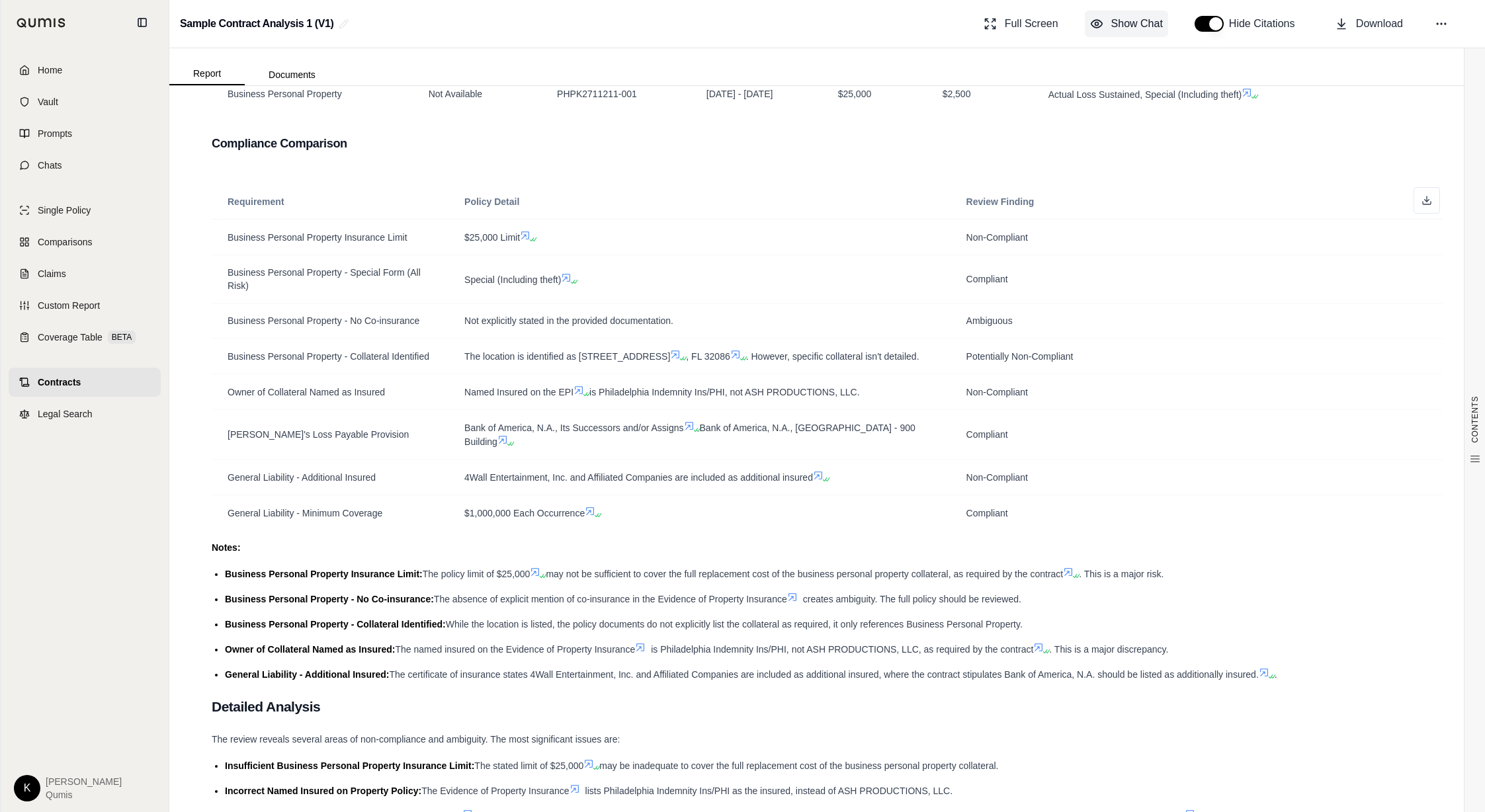
click at [1140, 25] on span "Show Chat" at bounding box center [1137, 24] width 52 height 16
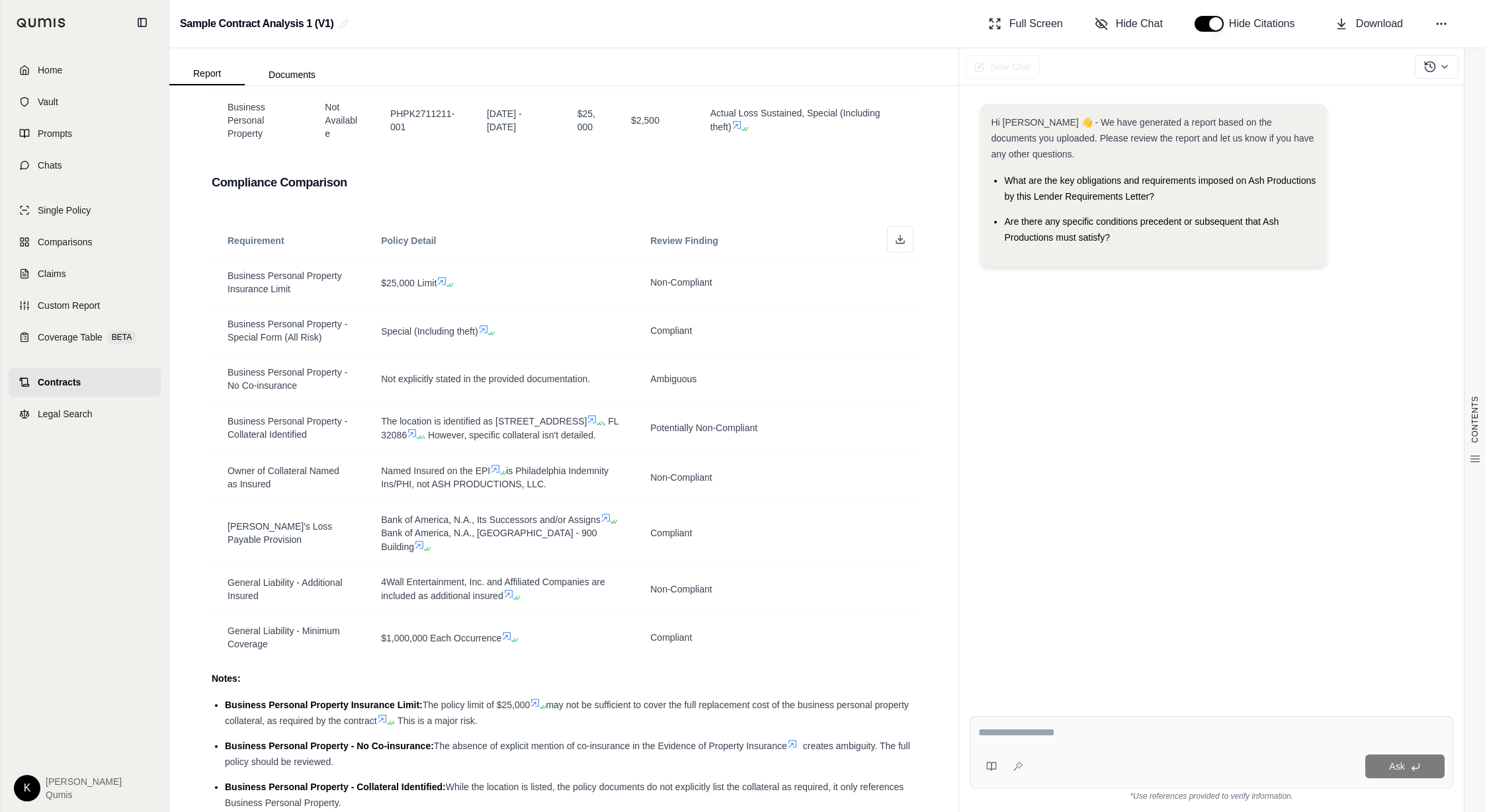
scroll to position [889, 0]
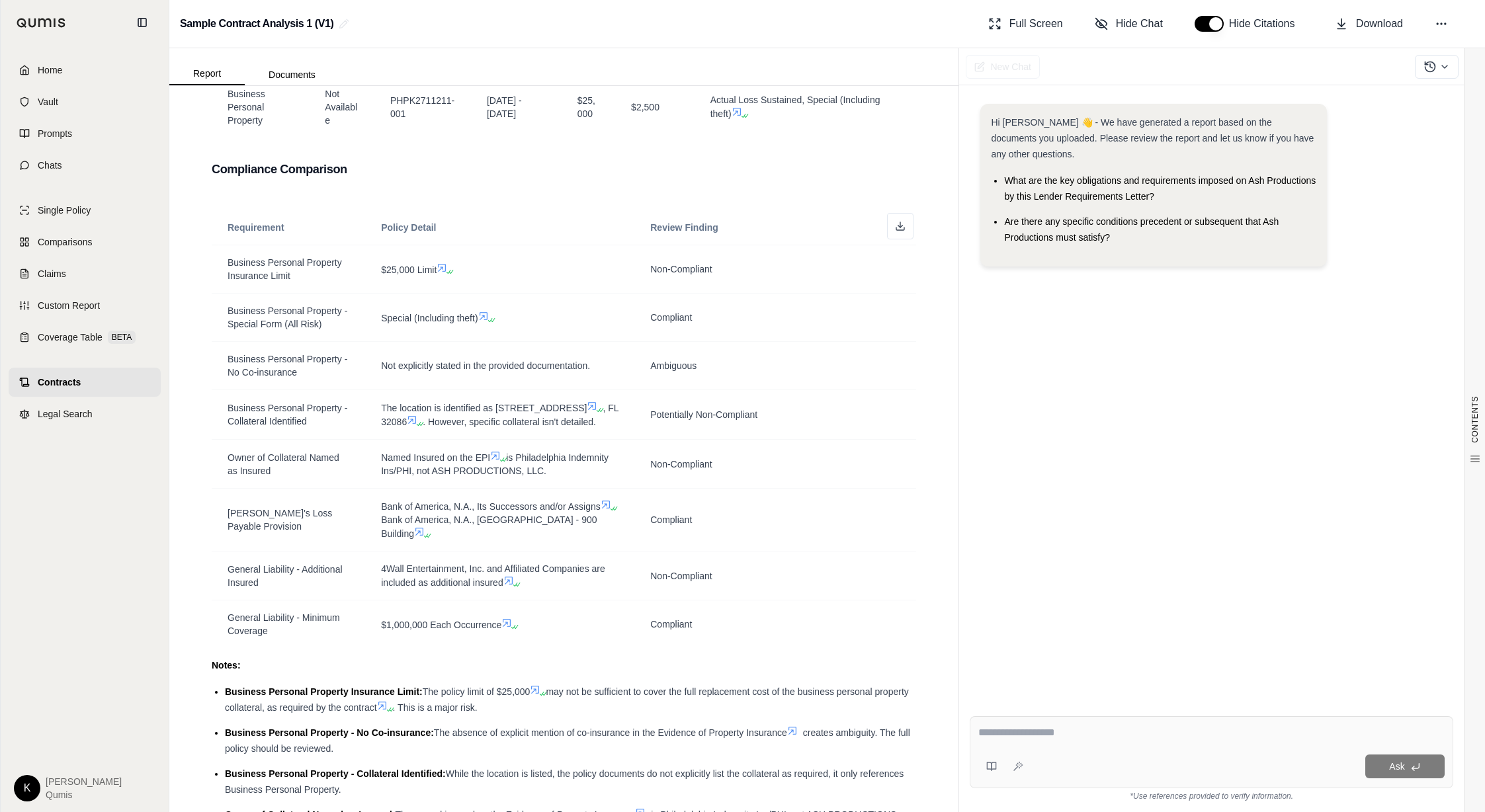
click at [1071, 736] on textarea at bounding box center [1211, 733] width 467 height 16
type textarea "**********"
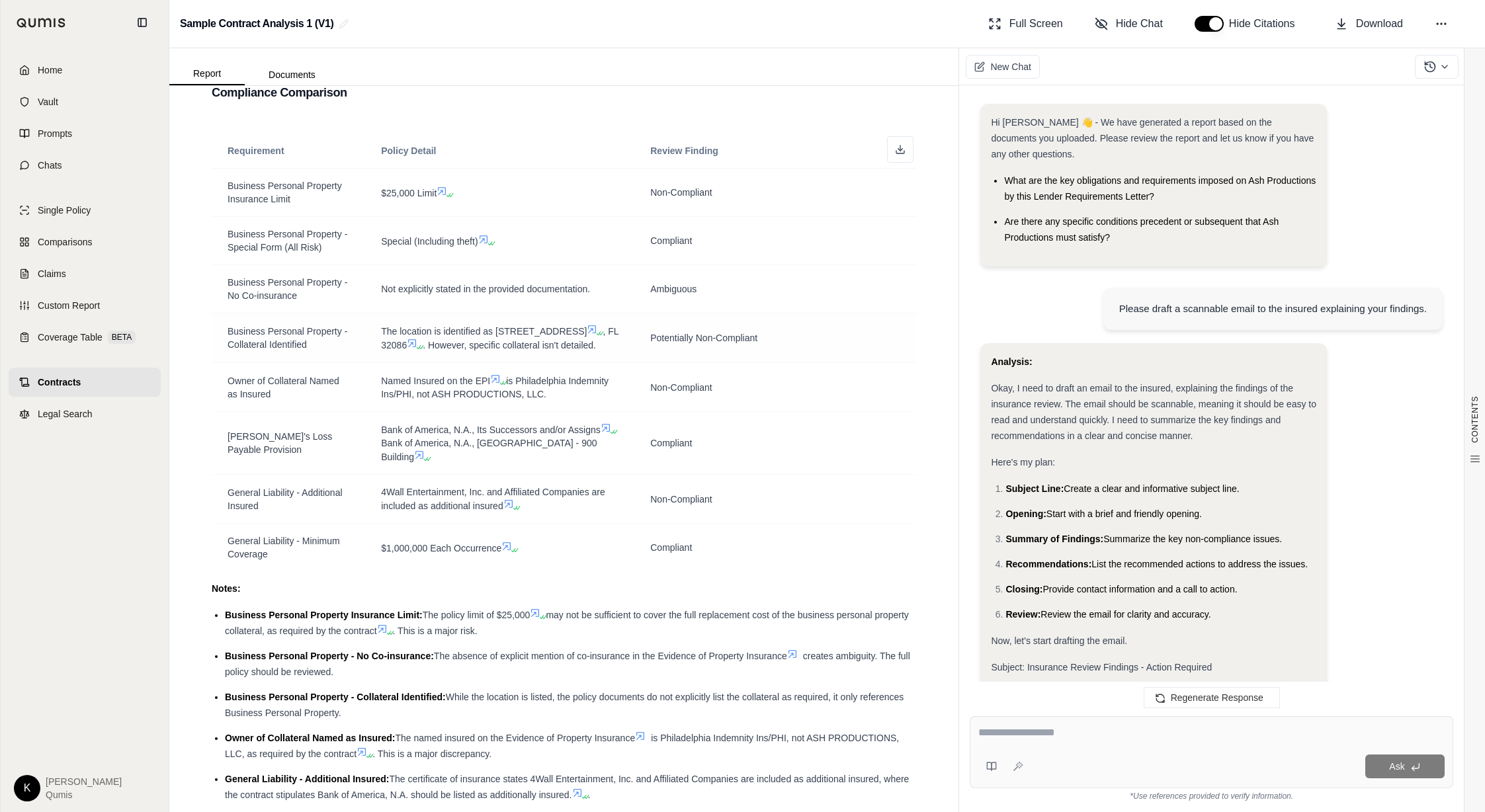
scroll to position [1796, 0]
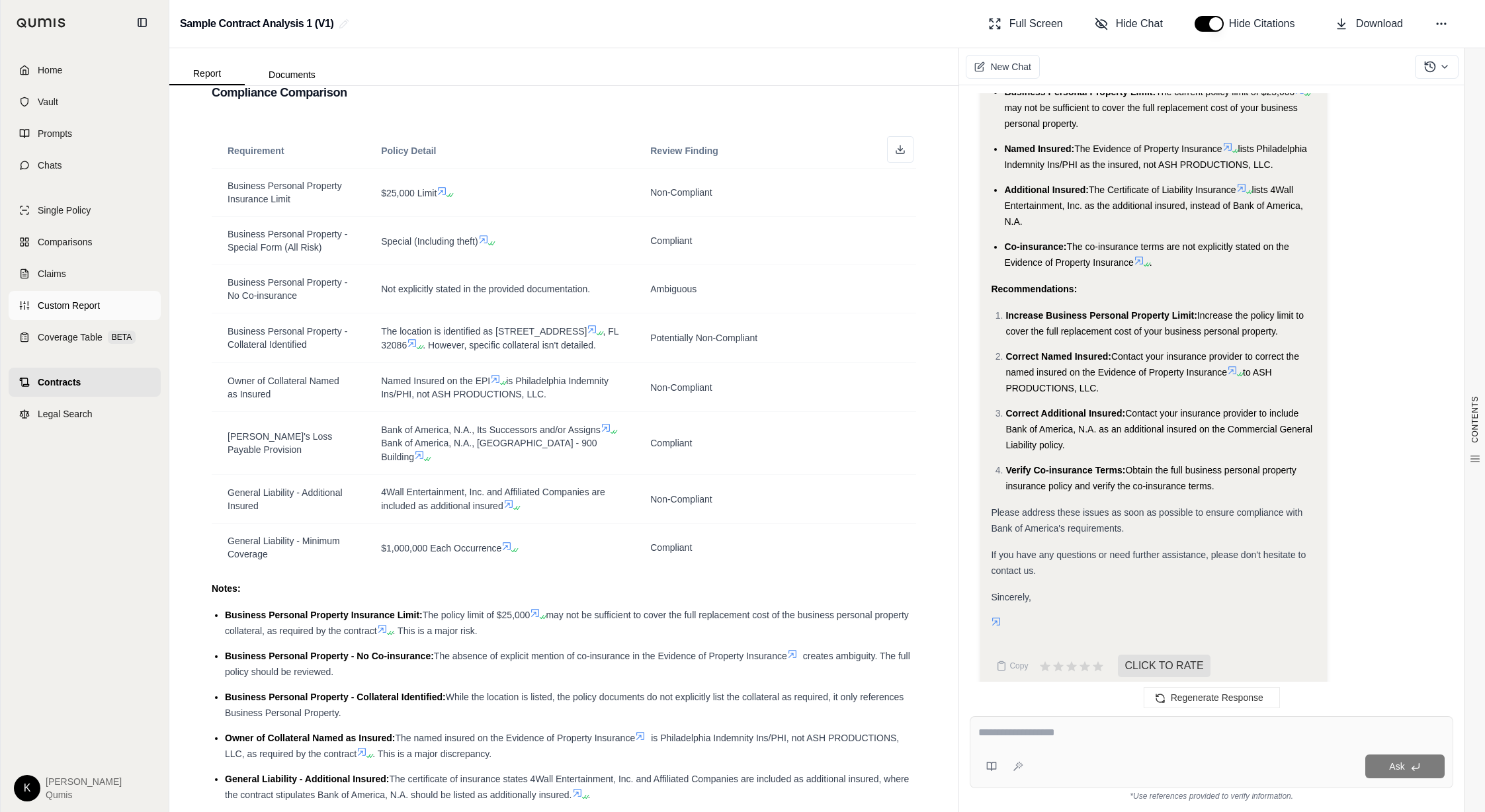
click at [56, 303] on span "Custom Report" at bounding box center [68, 305] width 62 height 13
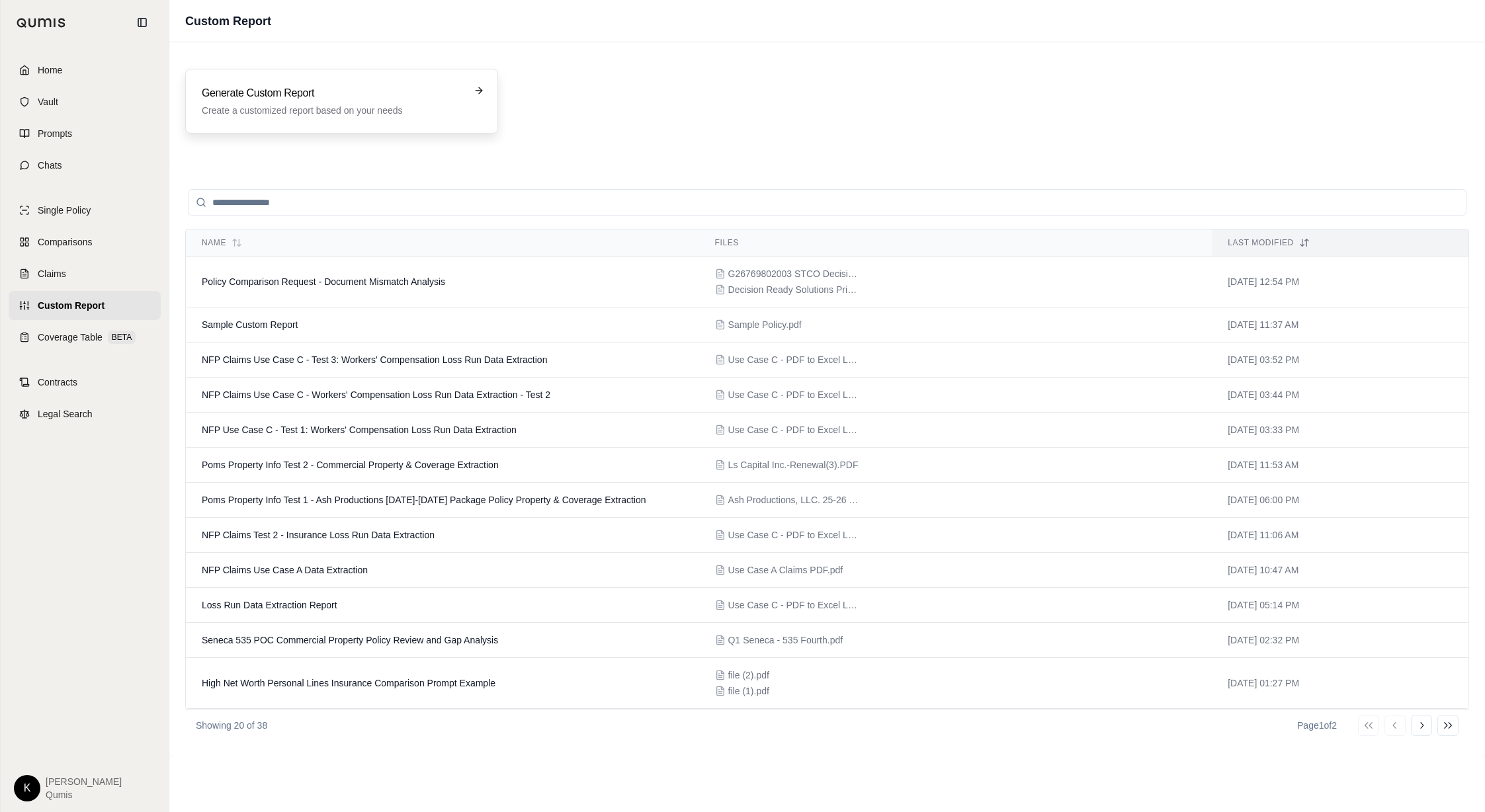
click at [314, 94] on h3 "Generate Custom Report" at bounding box center [332, 93] width 261 height 16
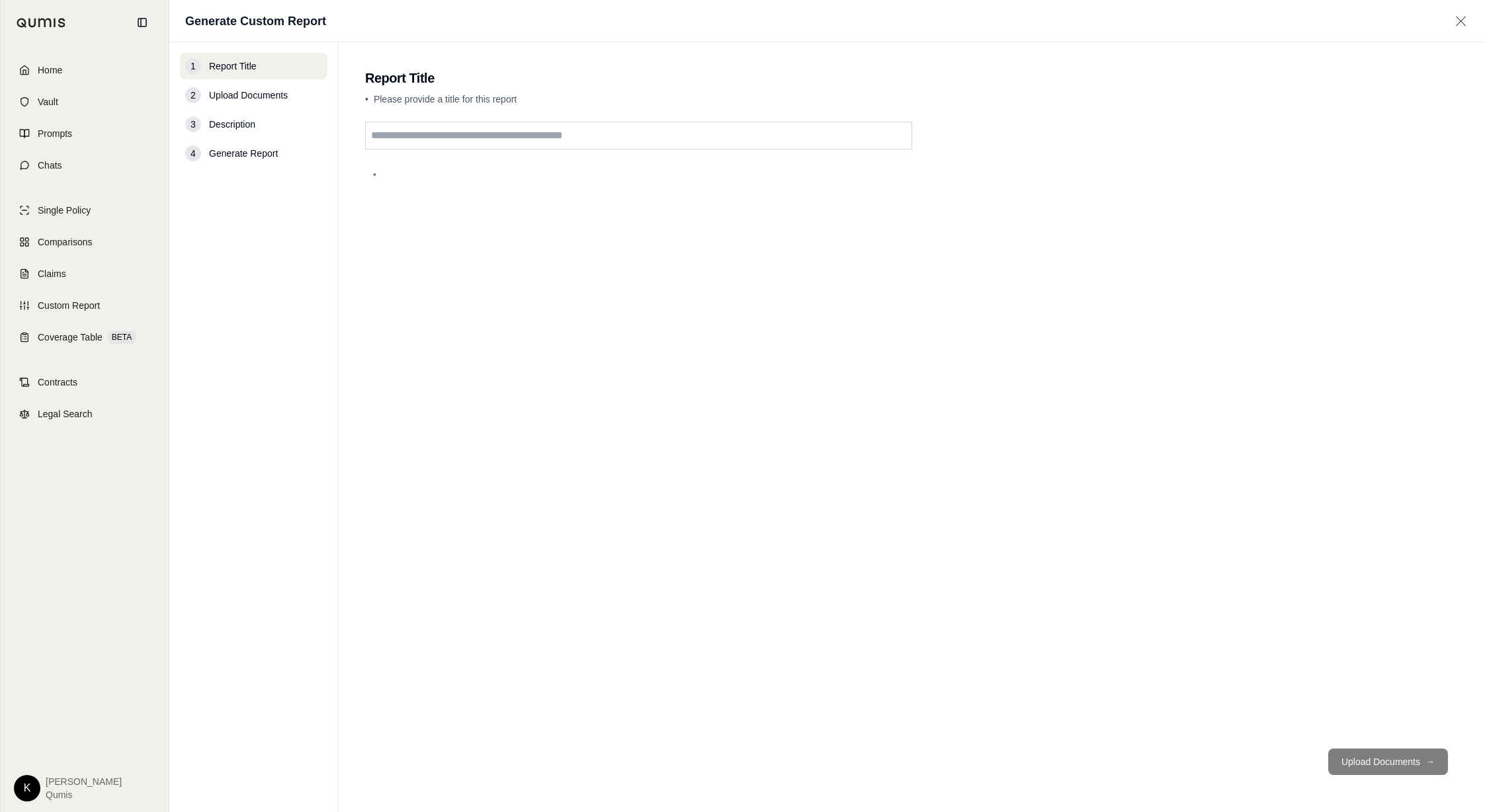
click at [421, 139] on input "text" at bounding box center [638, 135] width 547 height 28
type input "******"
drag, startPoint x: 1179, startPoint y: 631, endPoint x: 1228, endPoint y: 651, distance: 52.9
click at [1183, 630] on div "******" at bounding box center [911, 430] width 1093 height 616
click at [1394, 766] on button "Upload Documents →" at bounding box center [1388, 762] width 120 height 27
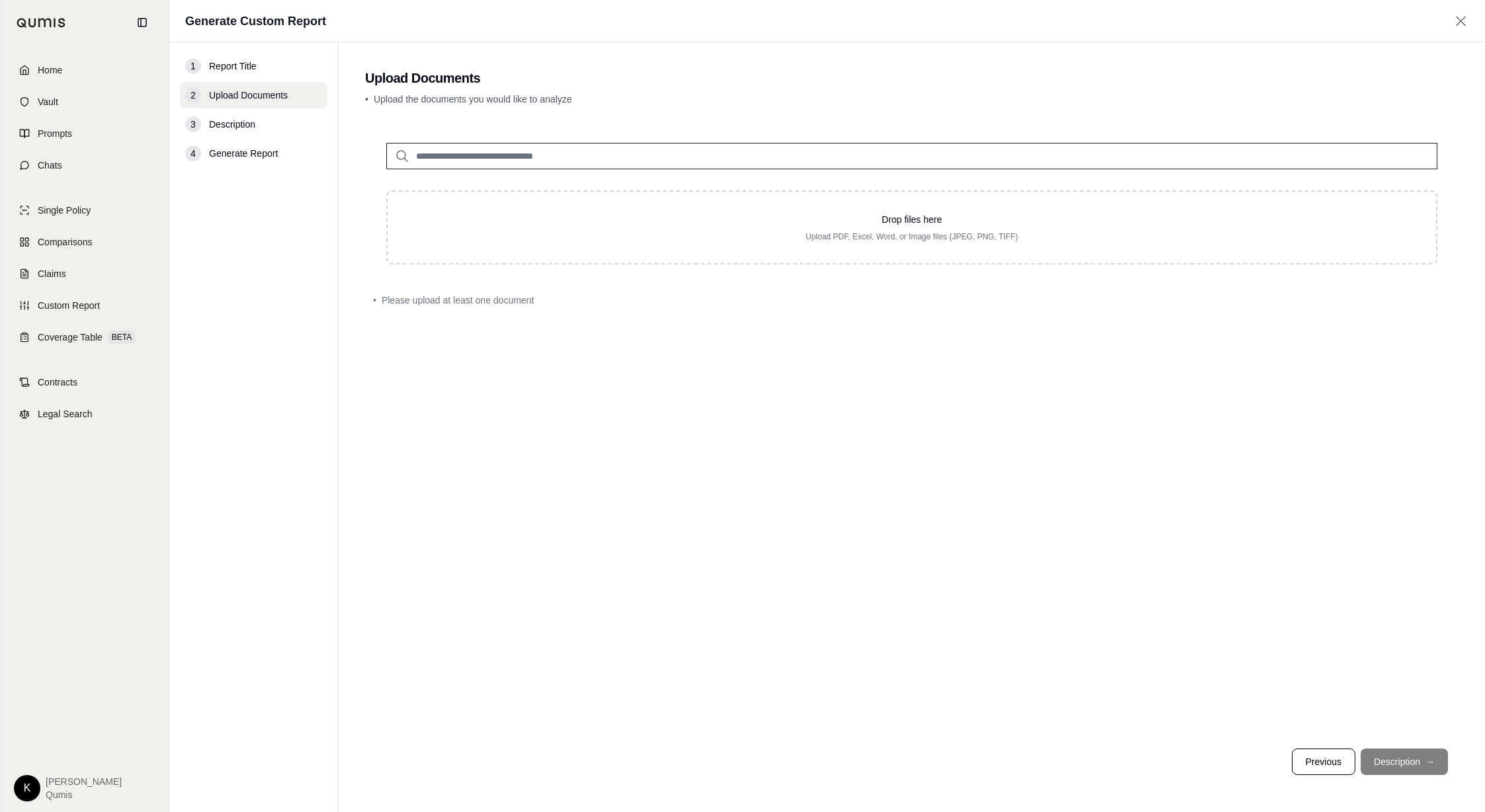
click at [672, 160] on input "search" at bounding box center [911, 157] width 1051 height 27
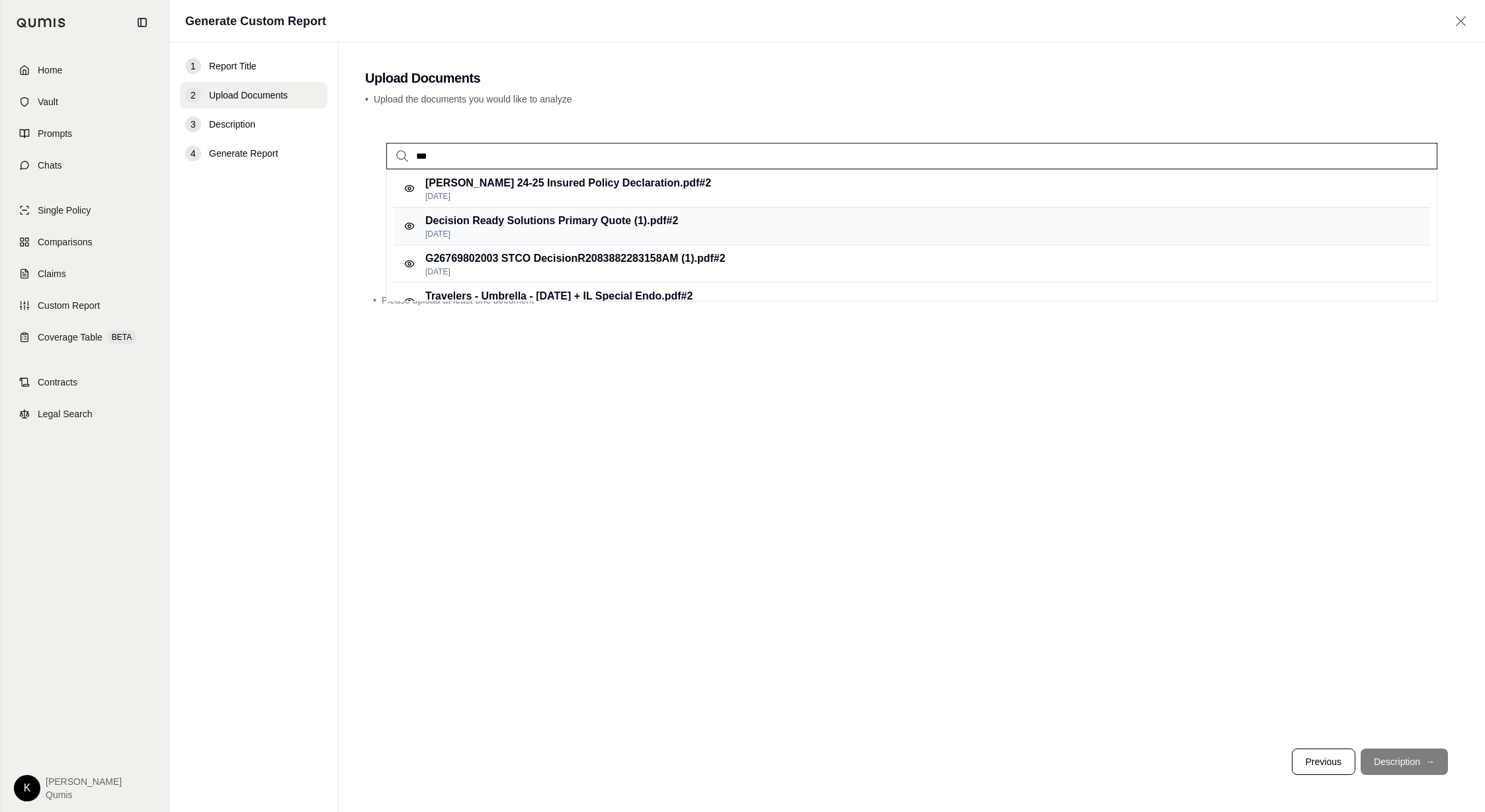
type input "***"
click at [647, 225] on p "Decision Ready Solutions Primary Quote (1).pdf #2" at bounding box center [551, 221] width 253 height 16
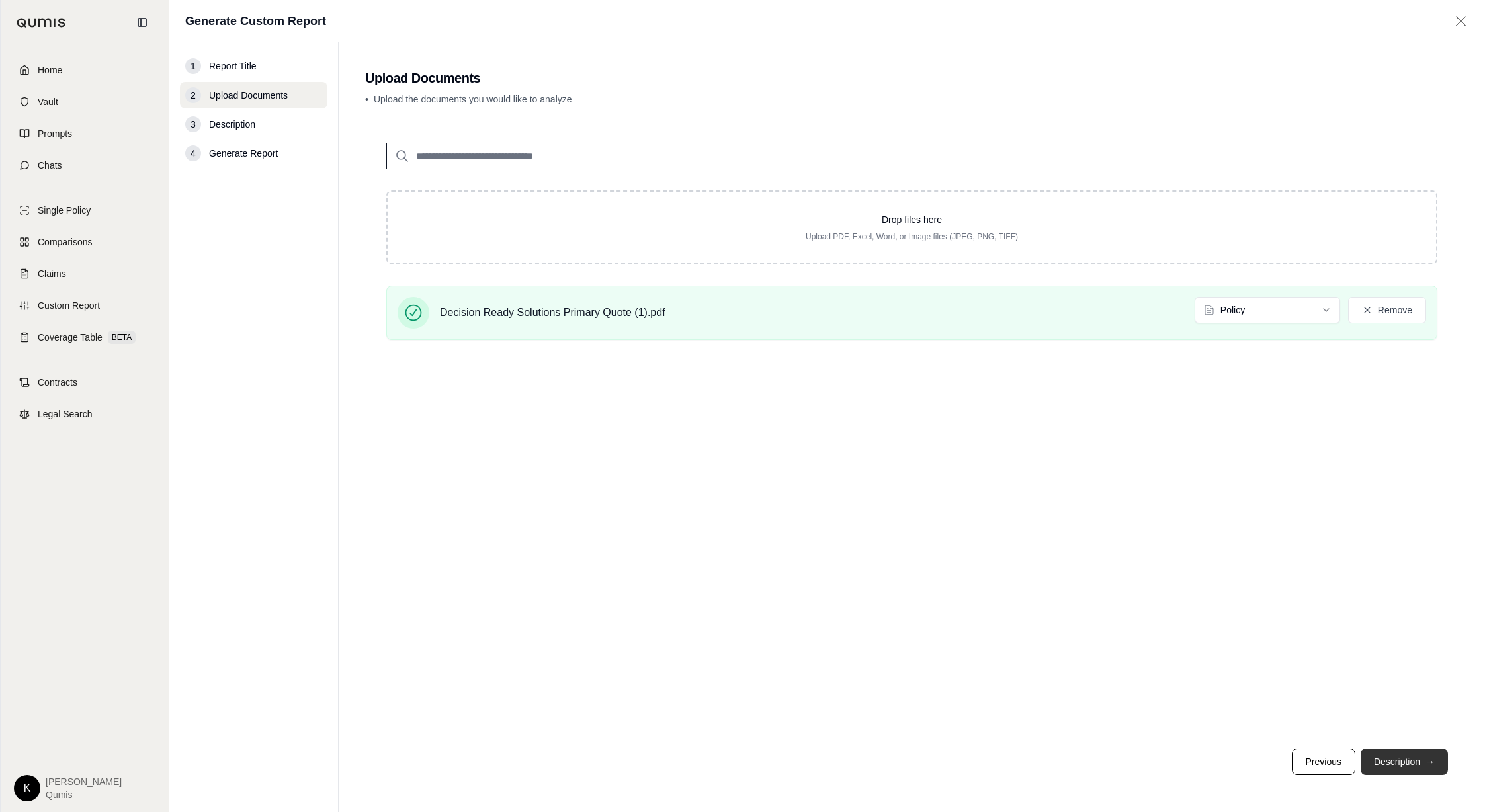
click at [1391, 759] on button "Description →" at bounding box center [1404, 762] width 87 height 27
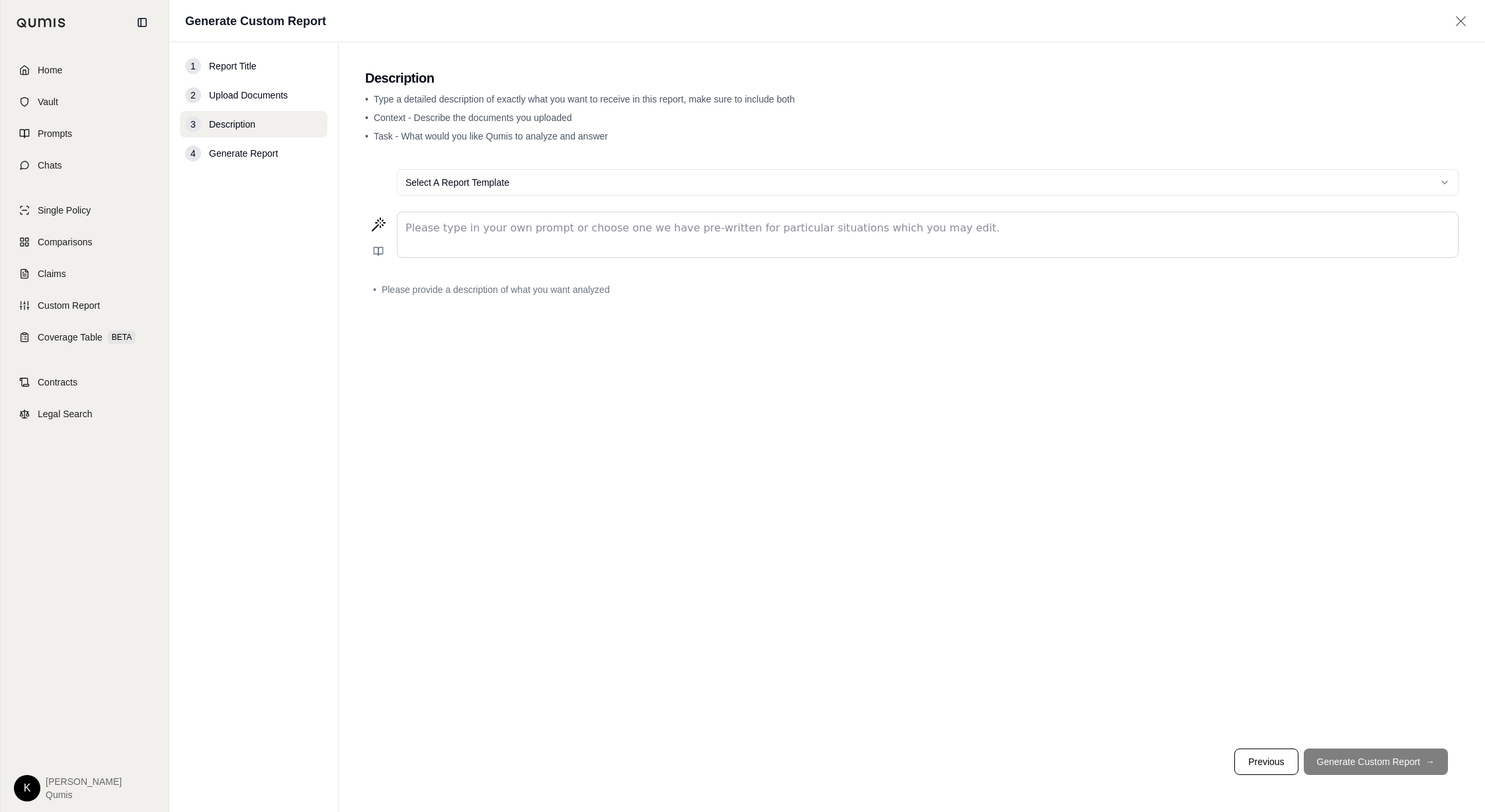
click at [1135, 178] on html "Home Vault Prompts Chats Single Policy Comparisons Claims Custom Report Coverag…" at bounding box center [742, 406] width 1485 height 812
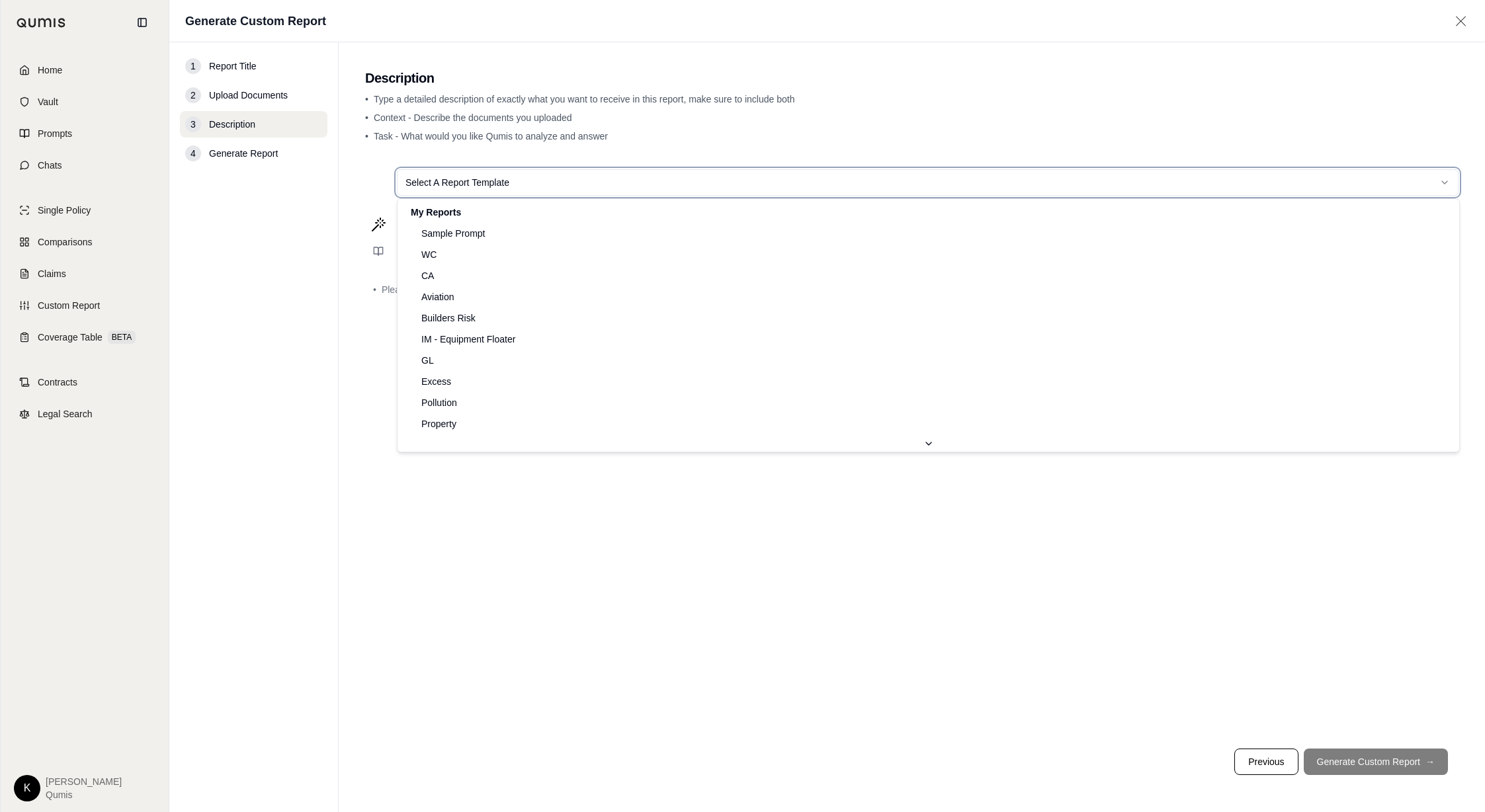
click at [1015, 150] on html "Home Vault Prompts Chats Single Policy Comparisons Claims Custom Report Coverag…" at bounding box center [742, 406] width 1485 height 812
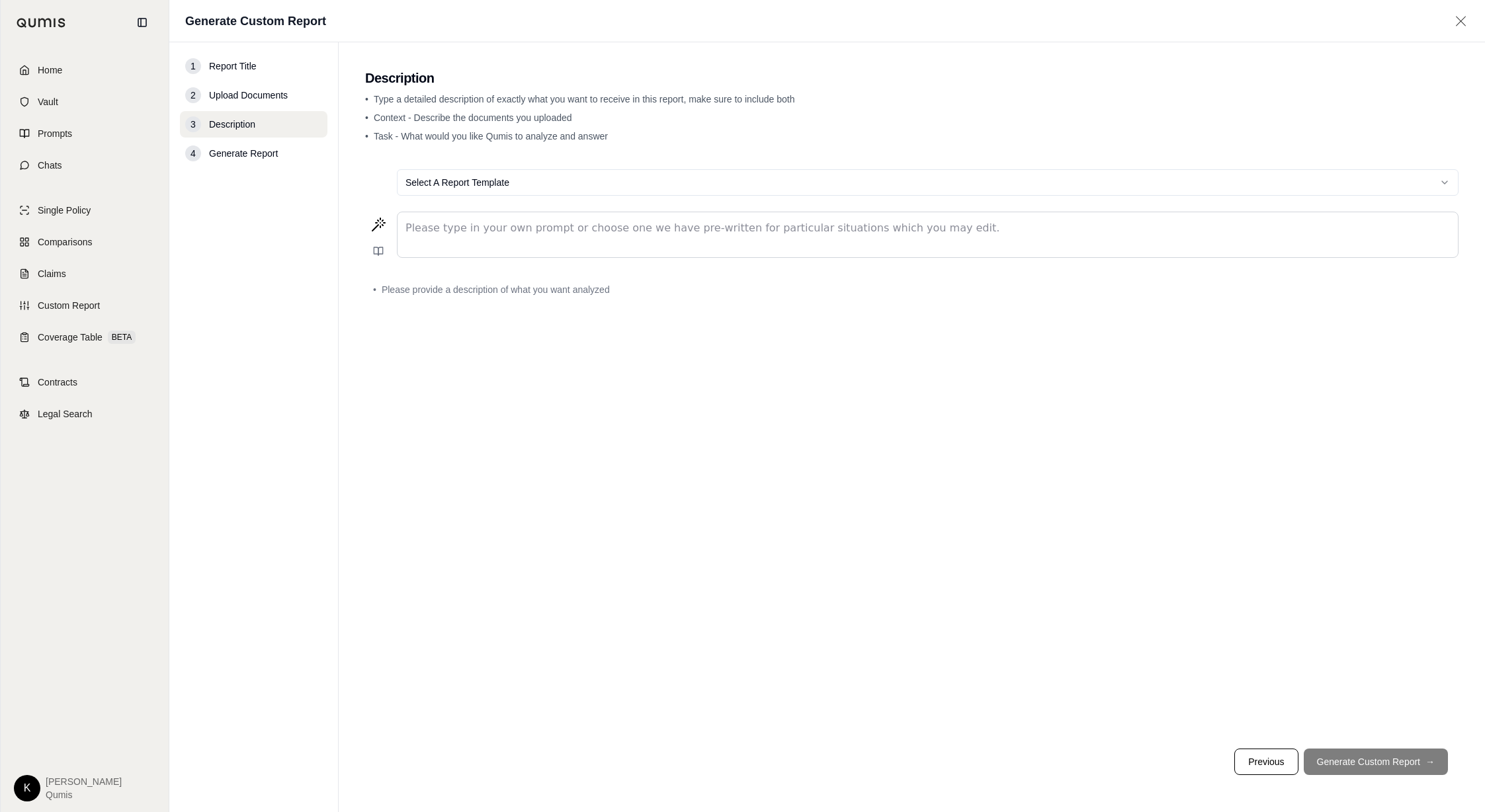
click at [586, 240] on div "editable markdown" at bounding box center [927, 234] width 1060 height 45
click at [383, 255] on icon at bounding box center [378, 251] width 10 height 10
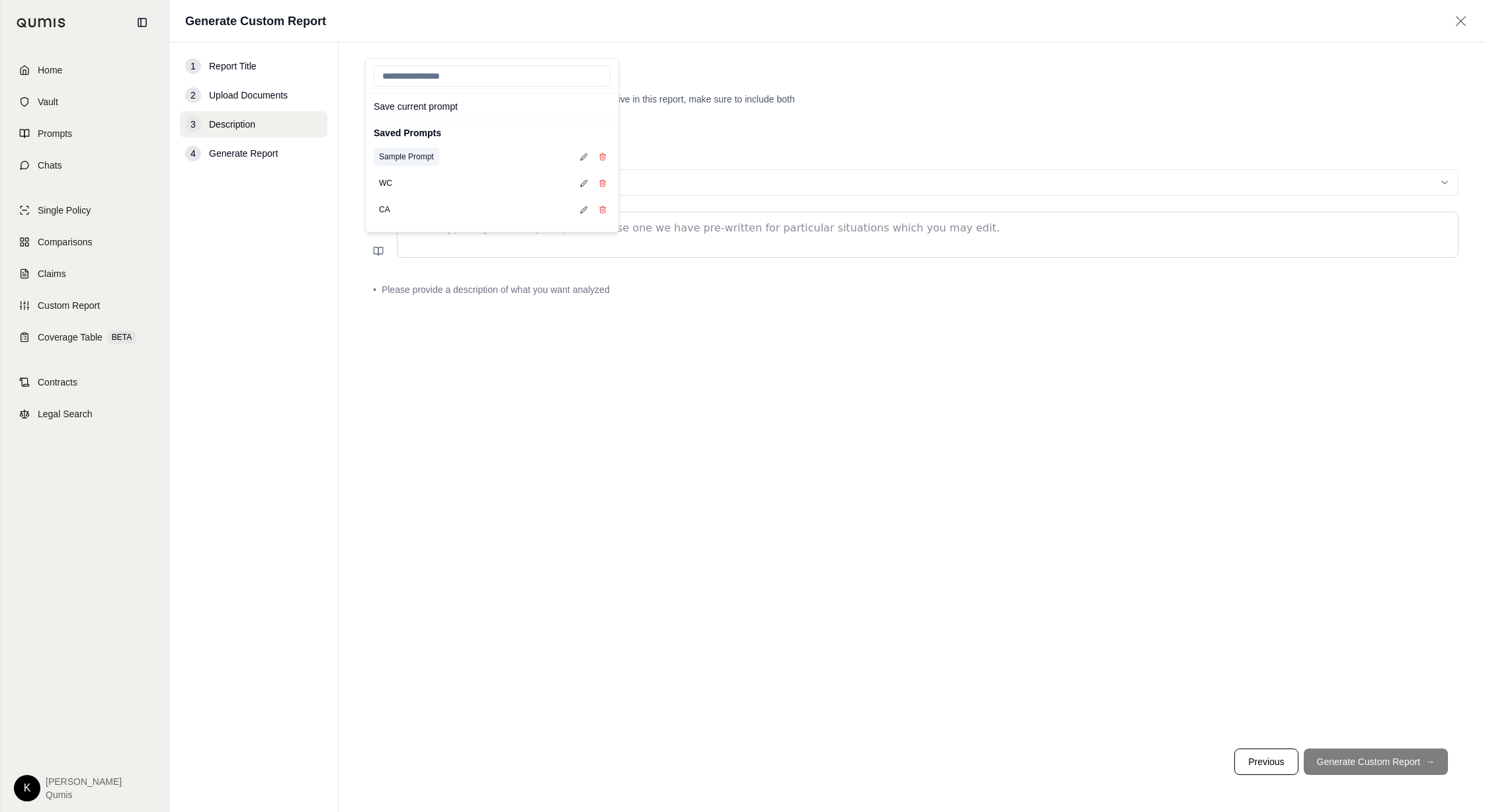
click at [417, 155] on button "Sample Prompt" at bounding box center [406, 157] width 65 height 19
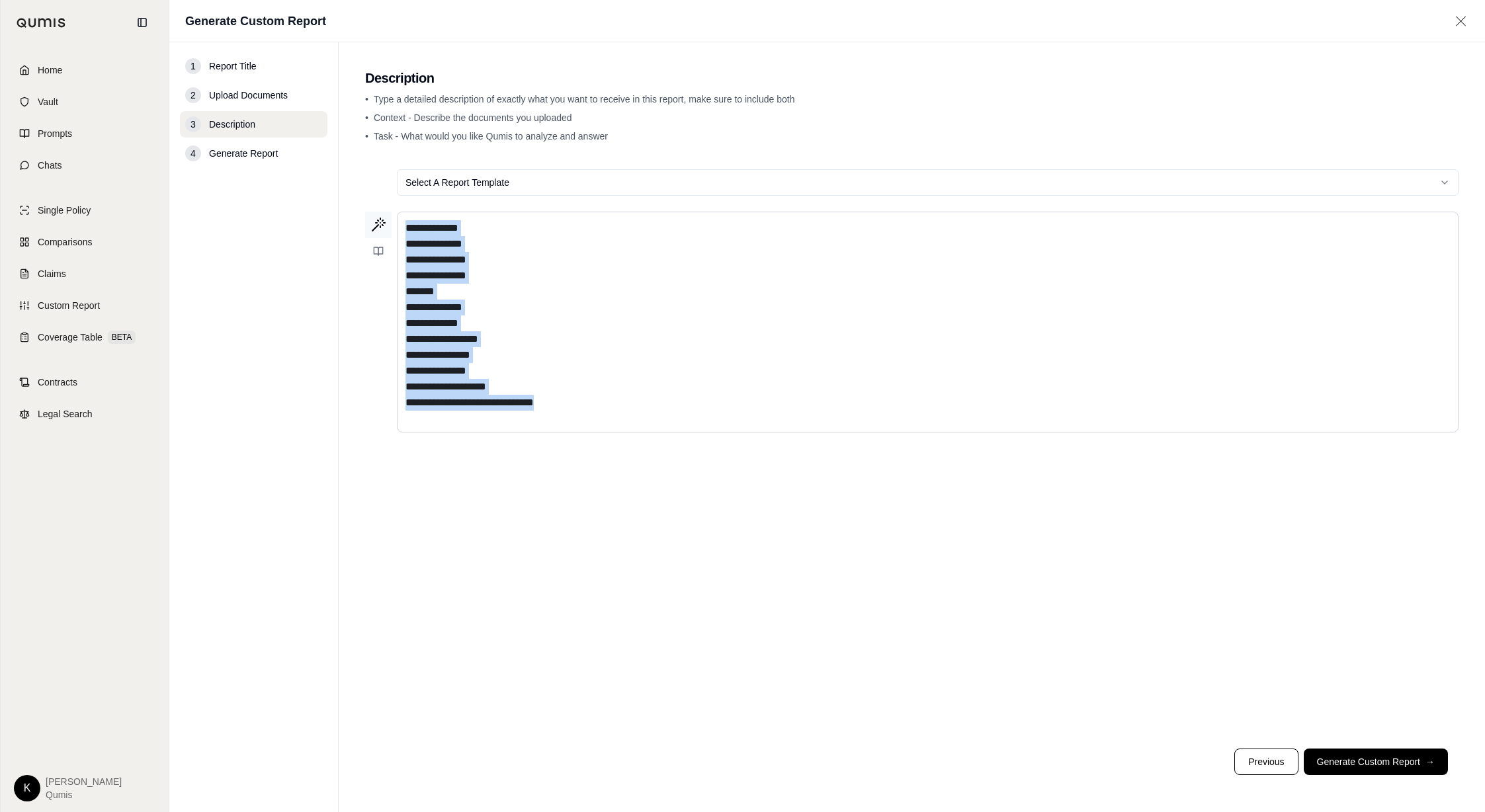
drag, startPoint x: 616, startPoint y: 409, endPoint x: 379, endPoint y: 225, distance: 300.0
click at [379, 225] on div "**********" at bounding box center [911, 322] width 1093 height 221
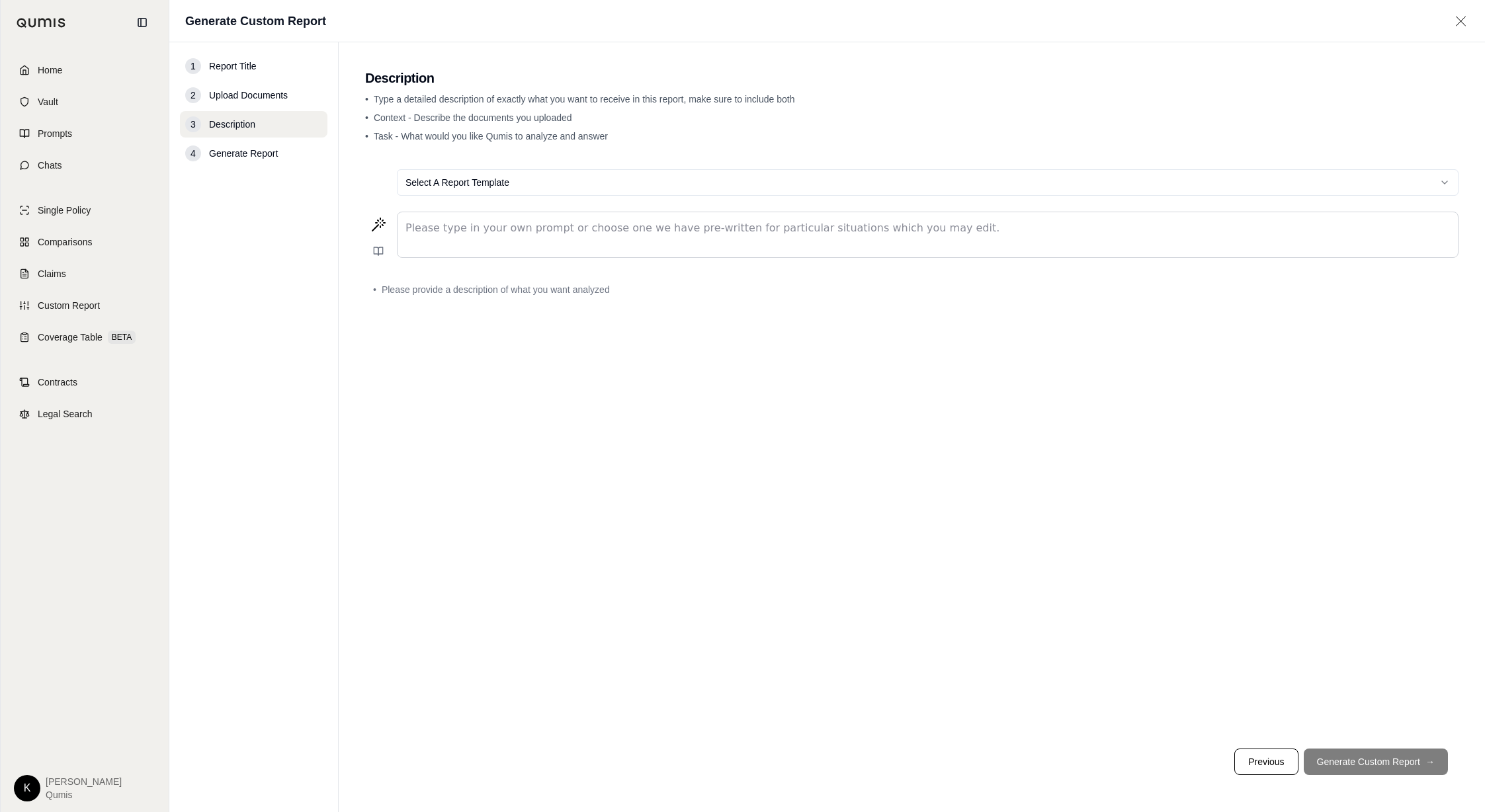
click at [468, 185] on html "Home Vault Prompts Chats Single Policy Comparisons Claims Custom Report Coverag…" at bounding box center [742, 406] width 1485 height 812
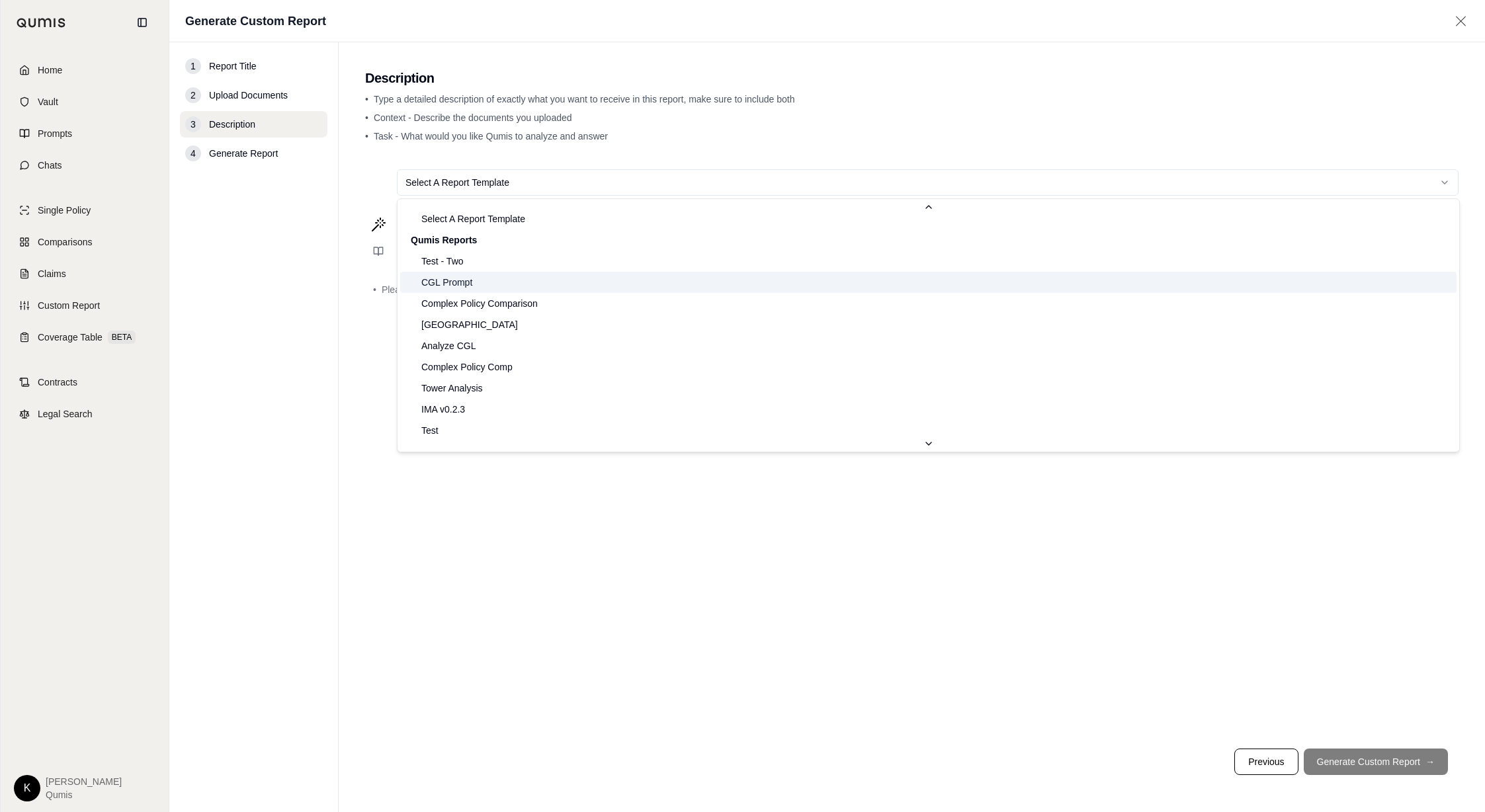
scroll to position [319, 0]
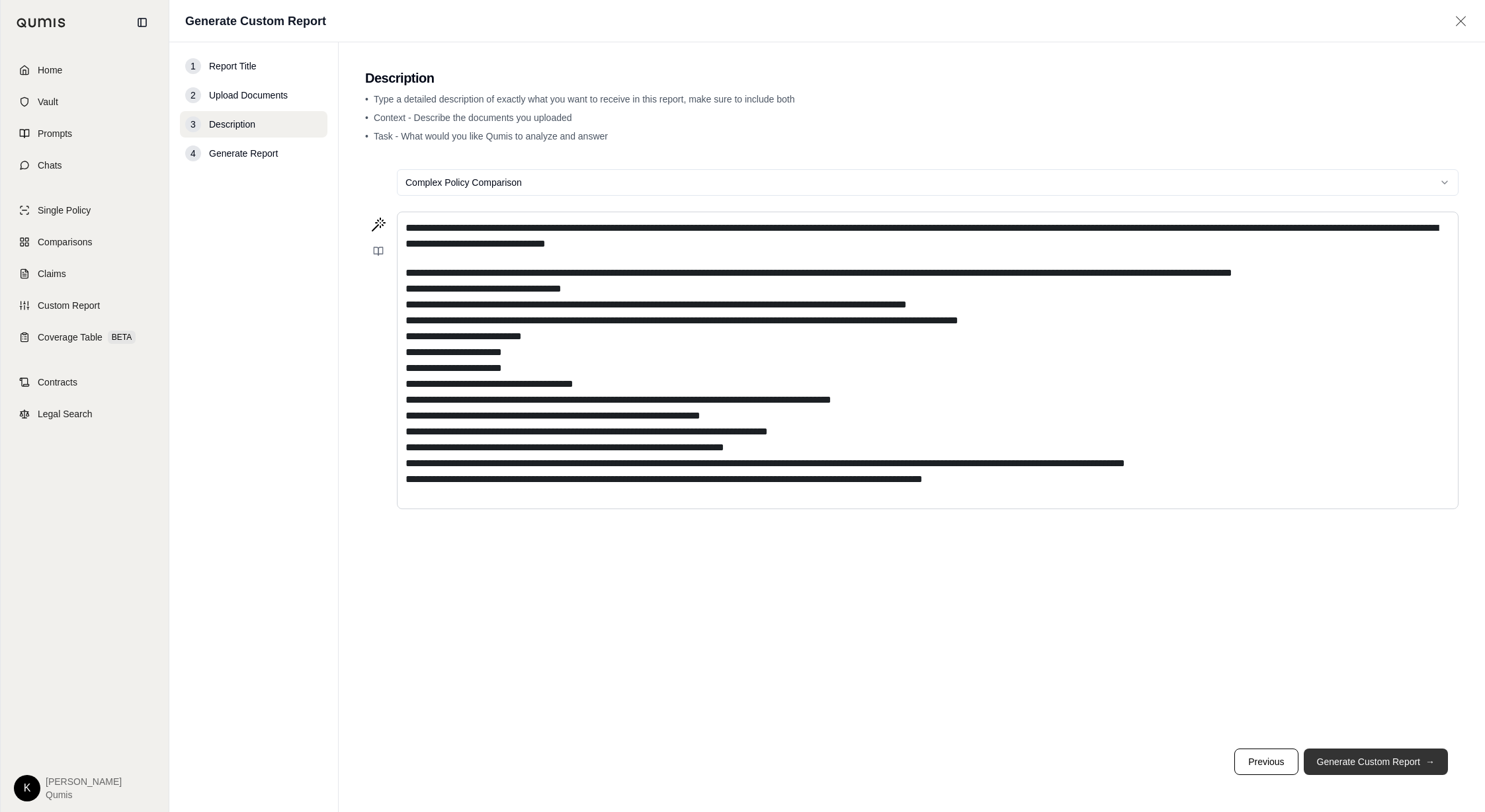
click at [1387, 756] on button "Generate Custom Report →" at bounding box center [1375, 762] width 144 height 27
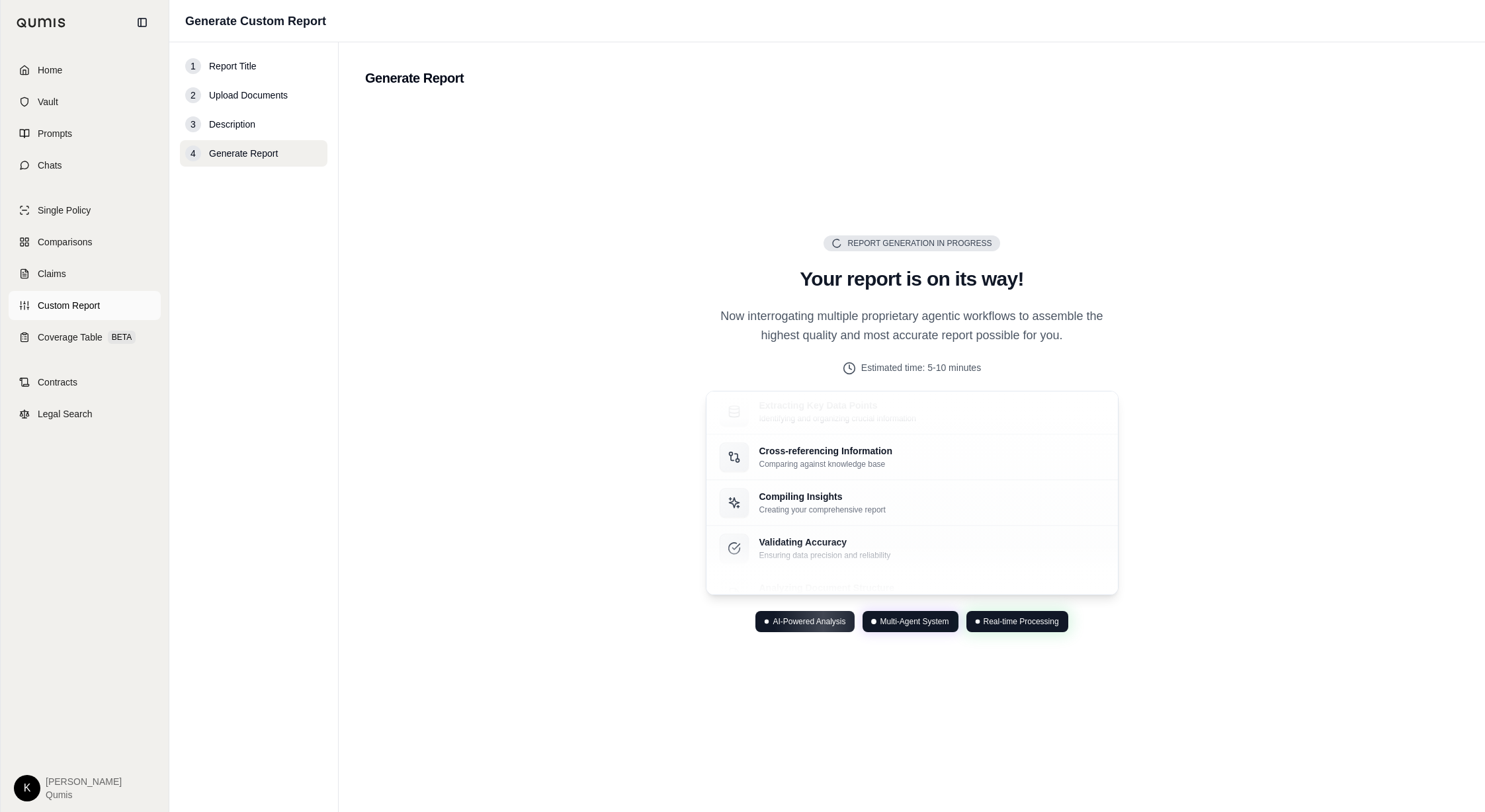
click at [70, 305] on span "Custom Report" at bounding box center [68, 305] width 62 height 13
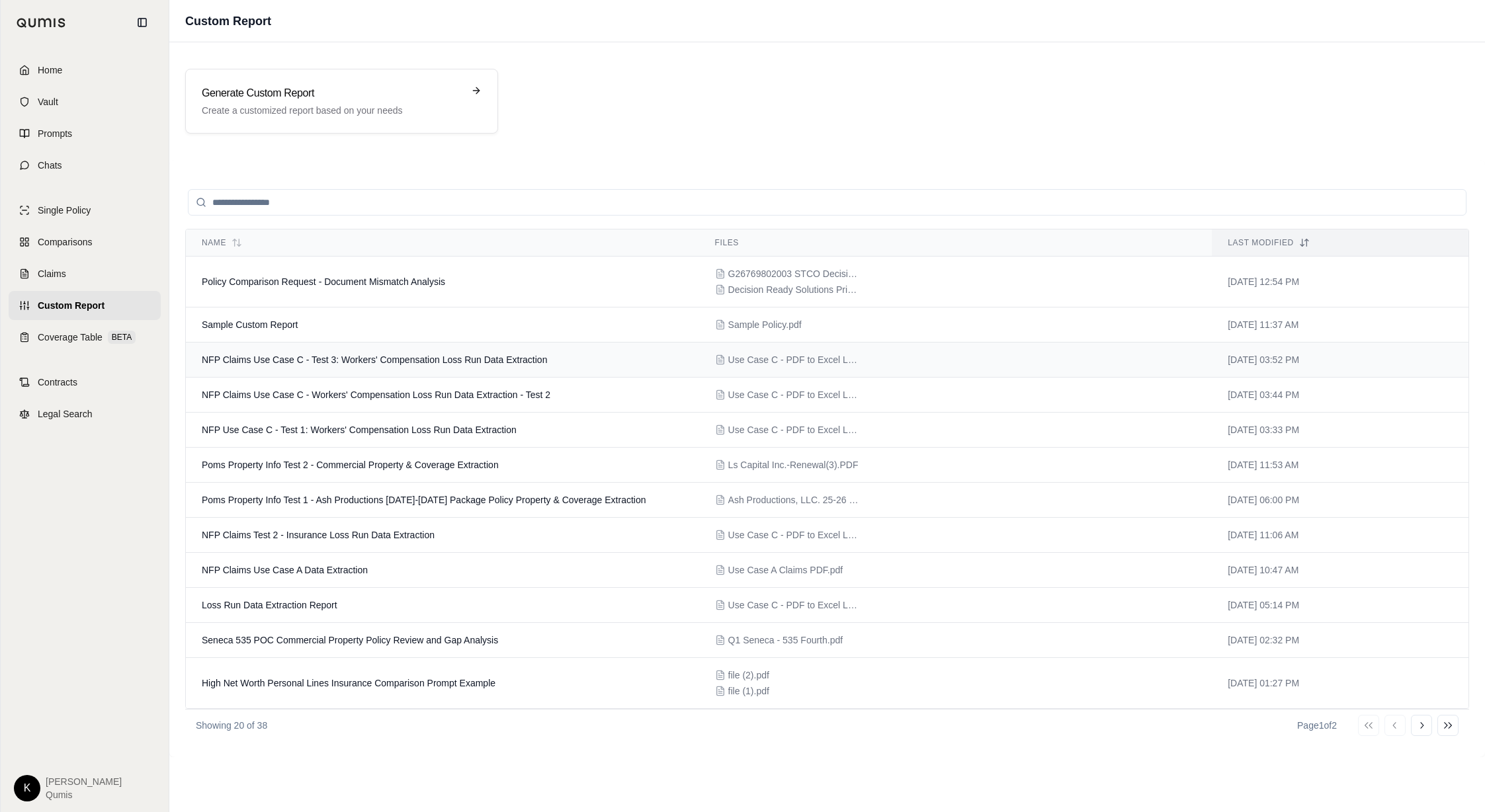
click at [434, 367] on td "NFP Claims Use Case C - Test 3: Workers' Compensation Loss Run Data Extraction" at bounding box center [442, 360] width 513 height 35
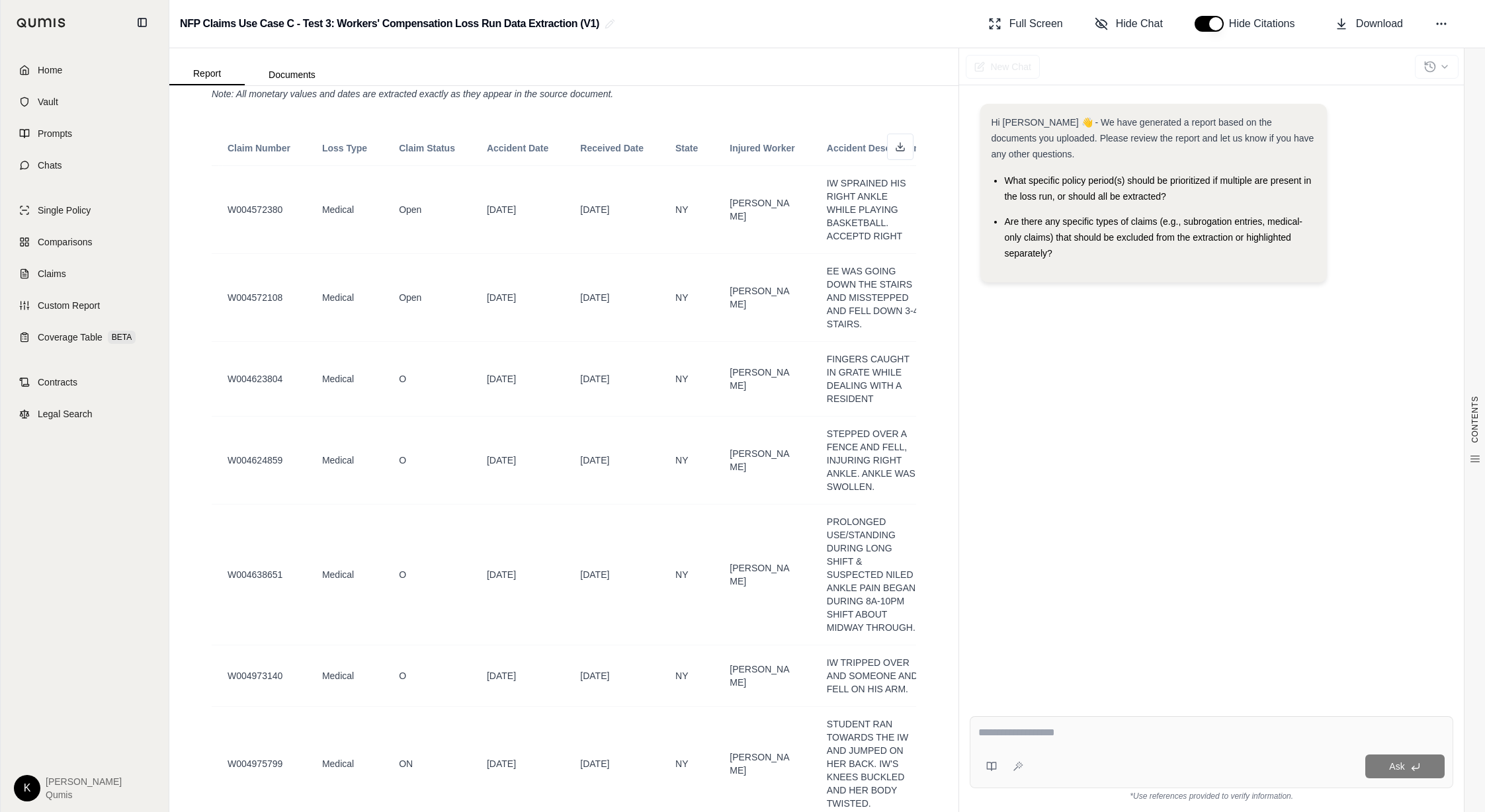
scroll to position [1414, 0]
click at [1140, 30] on span "Hide Chat" at bounding box center [1140, 24] width 47 height 16
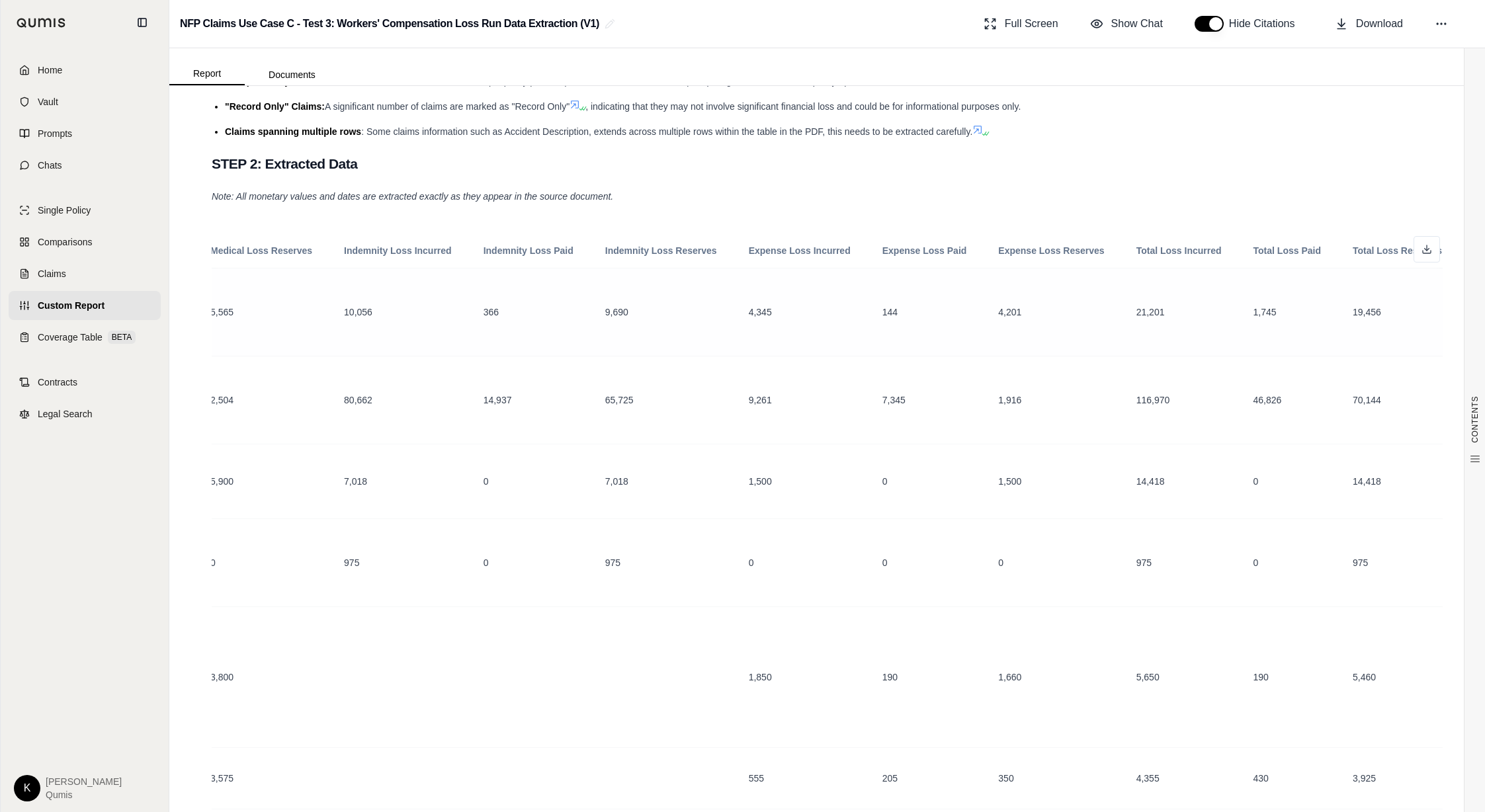
scroll to position [0, 1152]
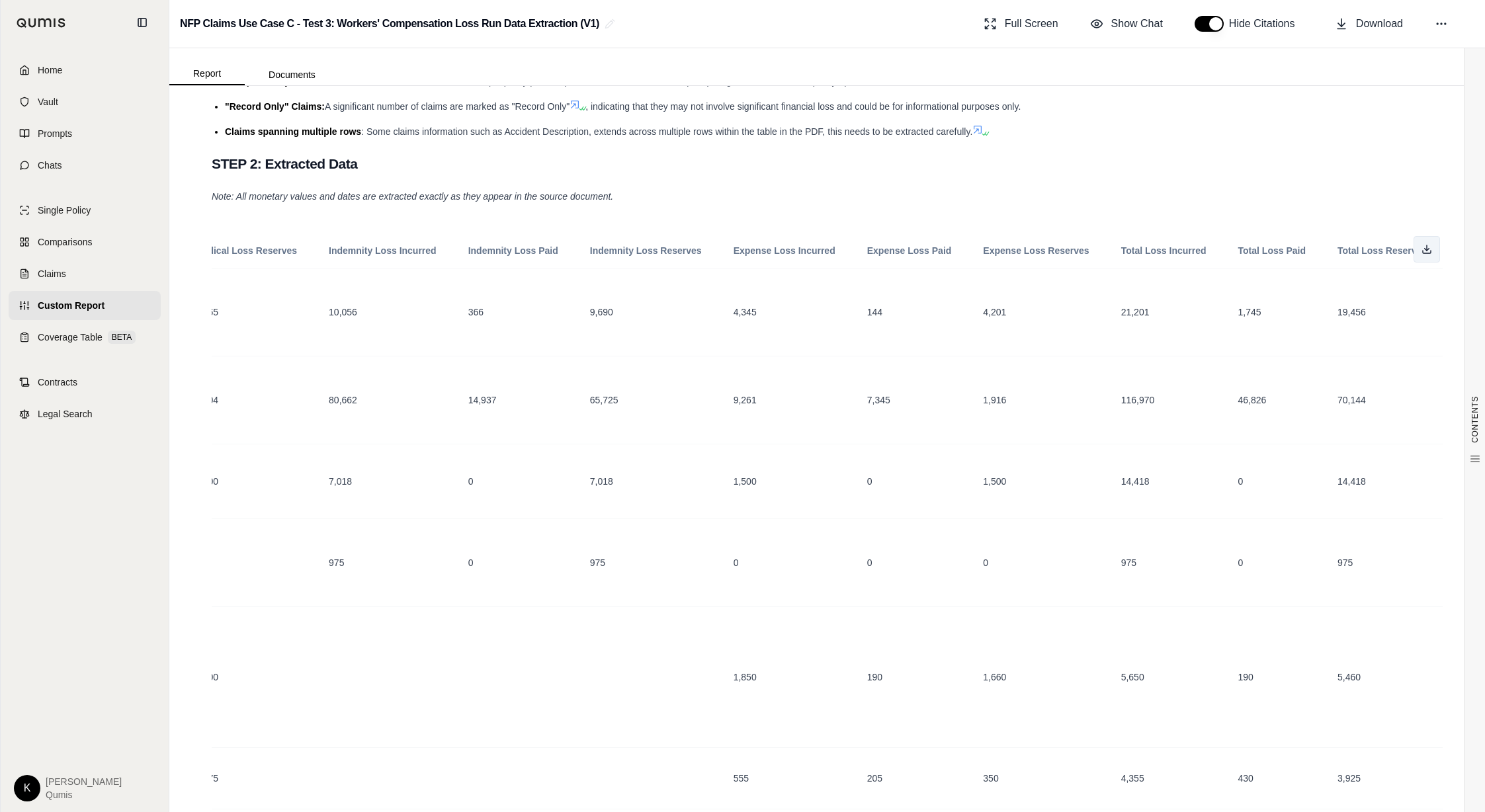
click at [1429, 247] on icon at bounding box center [1426, 249] width 10 height 10
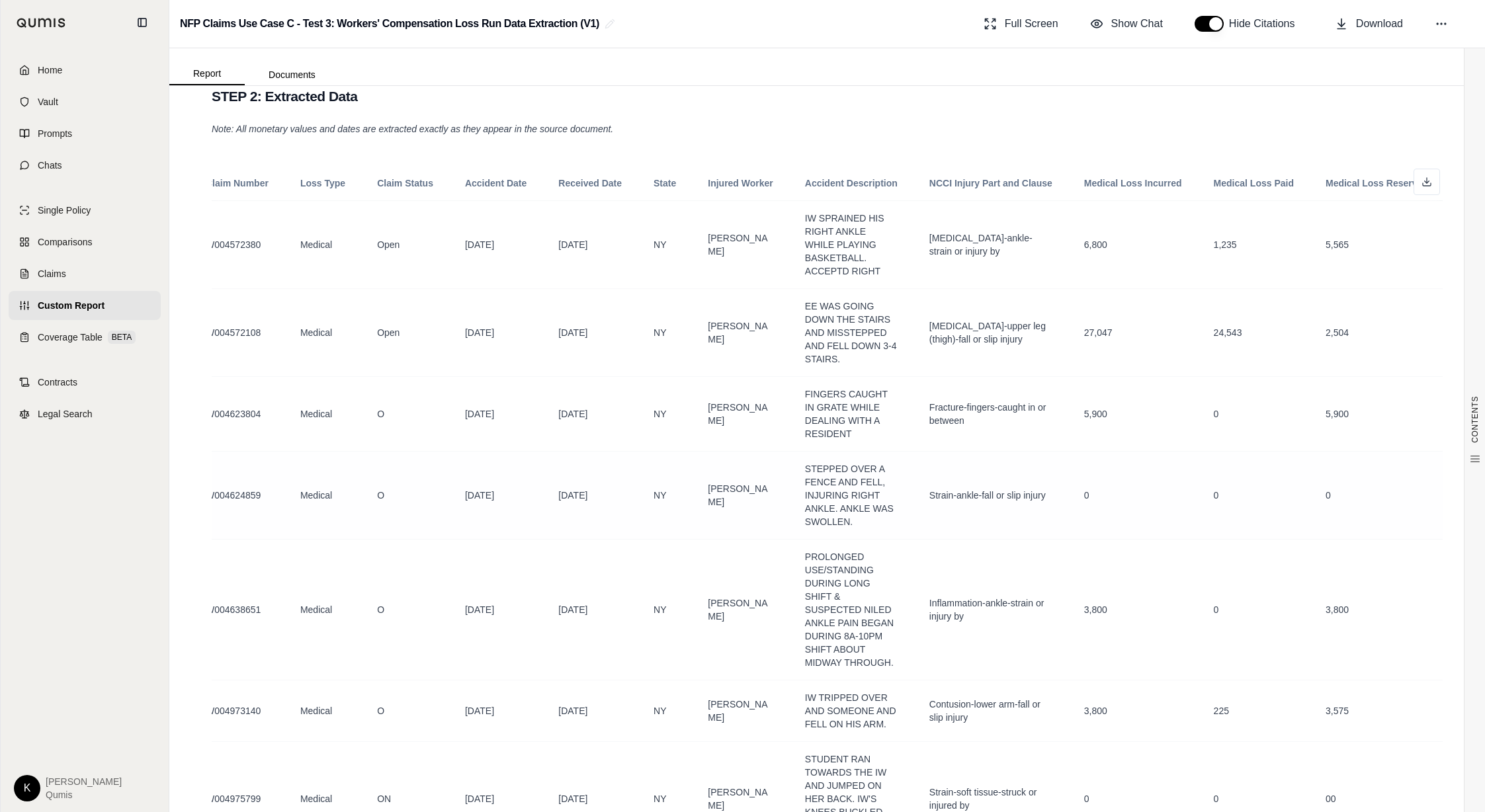
scroll to position [1249, 0]
click at [38, 138] on span "Prompts" at bounding box center [55, 133] width 35 height 13
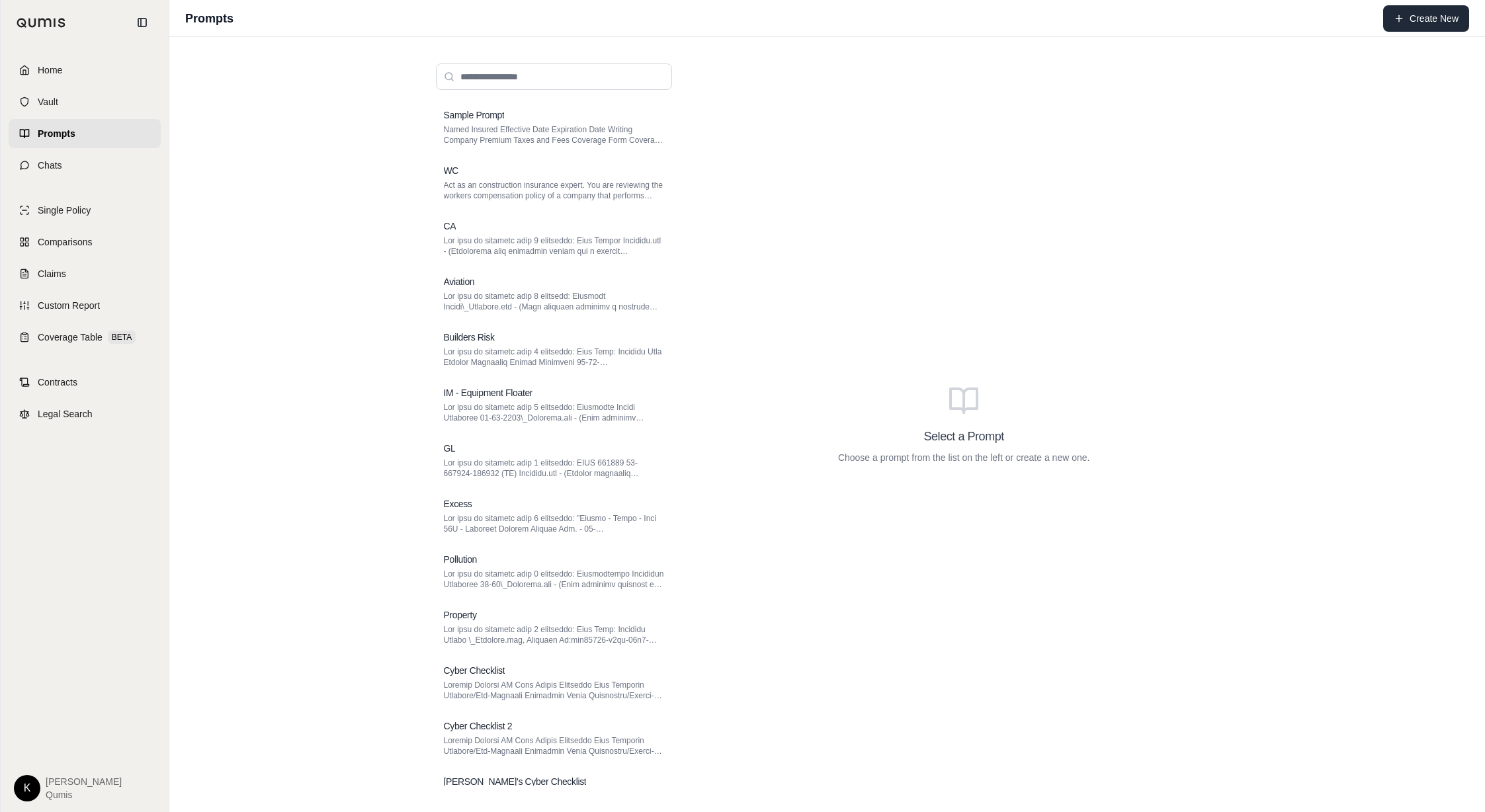
click at [1418, 20] on button "Create New" at bounding box center [1425, 19] width 86 height 27
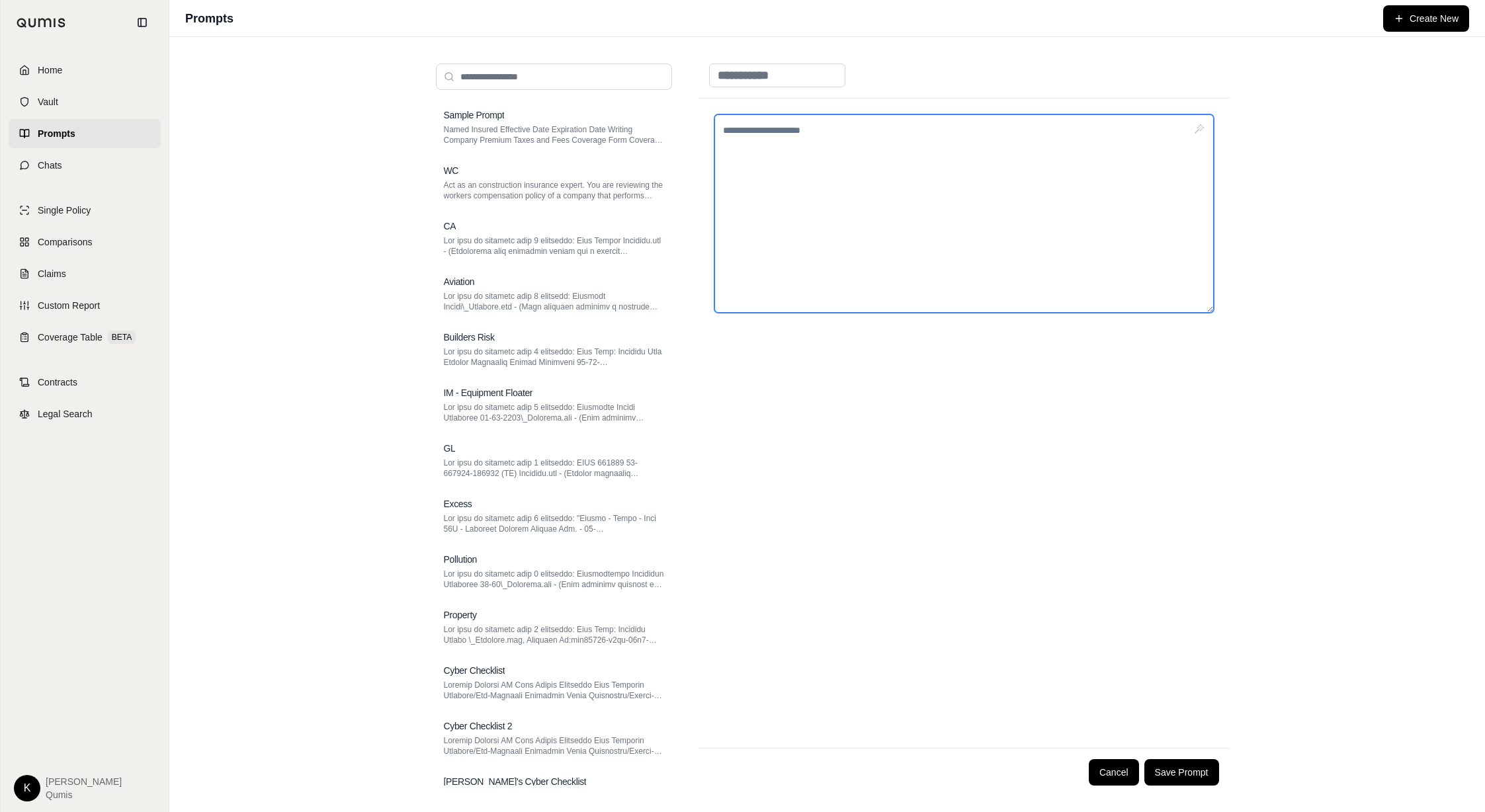
click at [803, 160] on textarea at bounding box center [964, 213] width 500 height 198
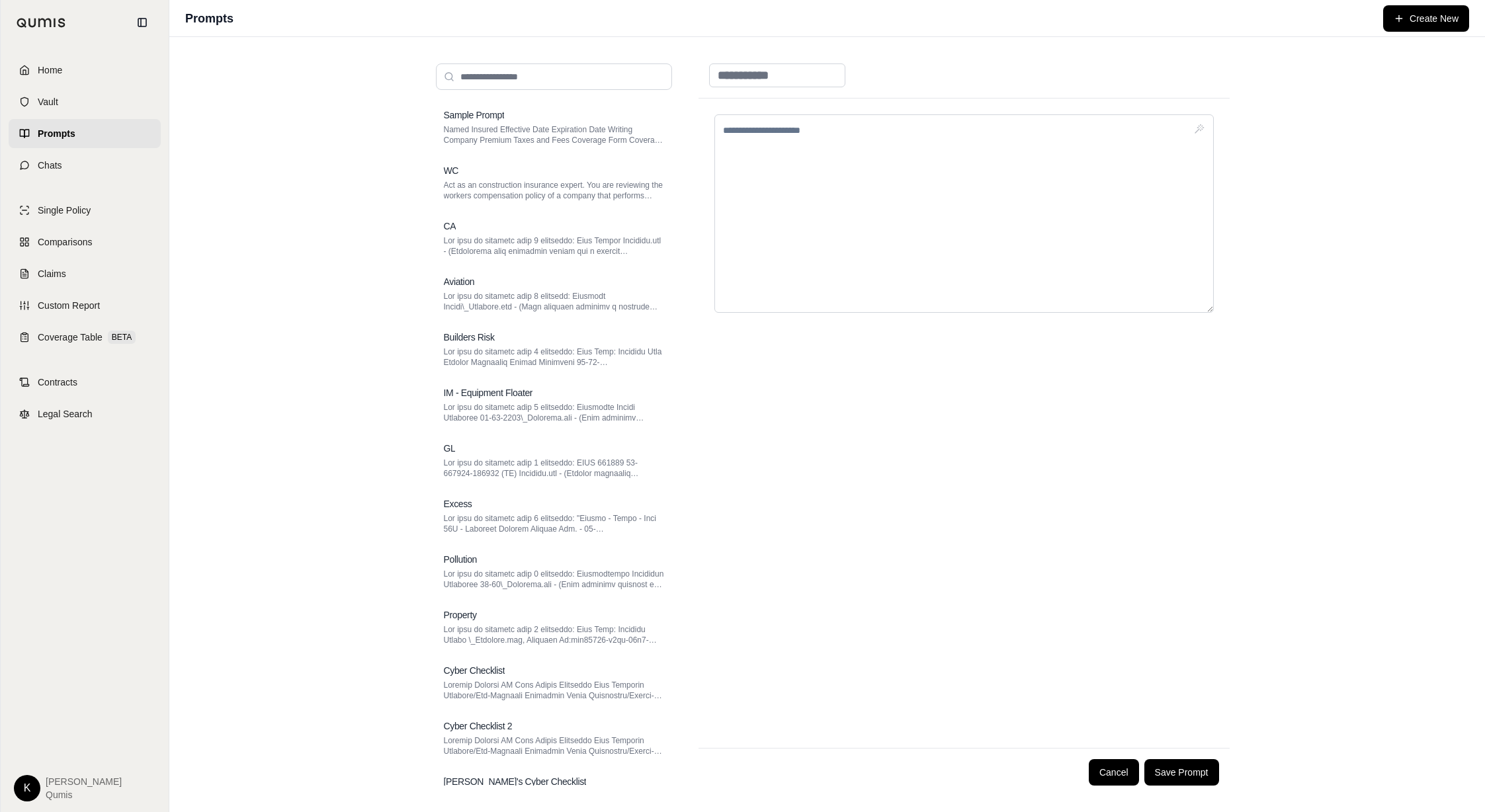
click at [22, 780] on html "Home Vault Prompts Chats Single Policy Comparisons Claims Custom Report Coverag…" at bounding box center [742, 406] width 1485 height 812
click at [81, 410] on html "Home Vault Prompts Chats Single Policy Comparisons Claims Custom Report Coverag…" at bounding box center [742, 406] width 1485 height 812
click at [79, 415] on span "Legal Search" at bounding box center [65, 414] width 55 height 13
click at [68, 68] on link "Home" at bounding box center [84, 70] width 152 height 29
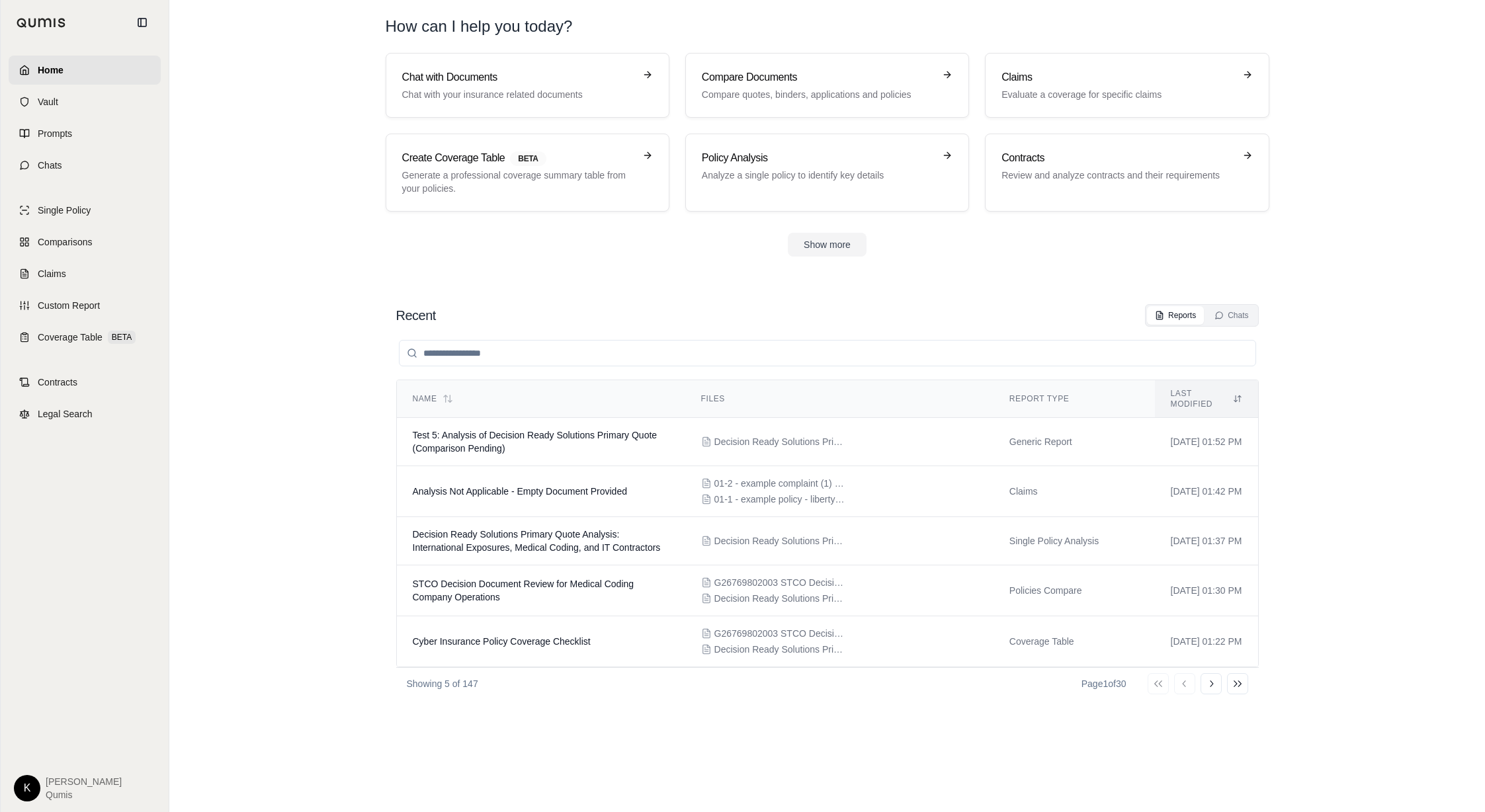
click at [28, 784] on html "Home Vault Prompts Chats Single Policy Comparisons Claims Custom Report Coverag…" at bounding box center [742, 406] width 1485 height 812
click at [78, 693] on link "Site Admin Portal" at bounding box center [57, 688] width 109 height 21
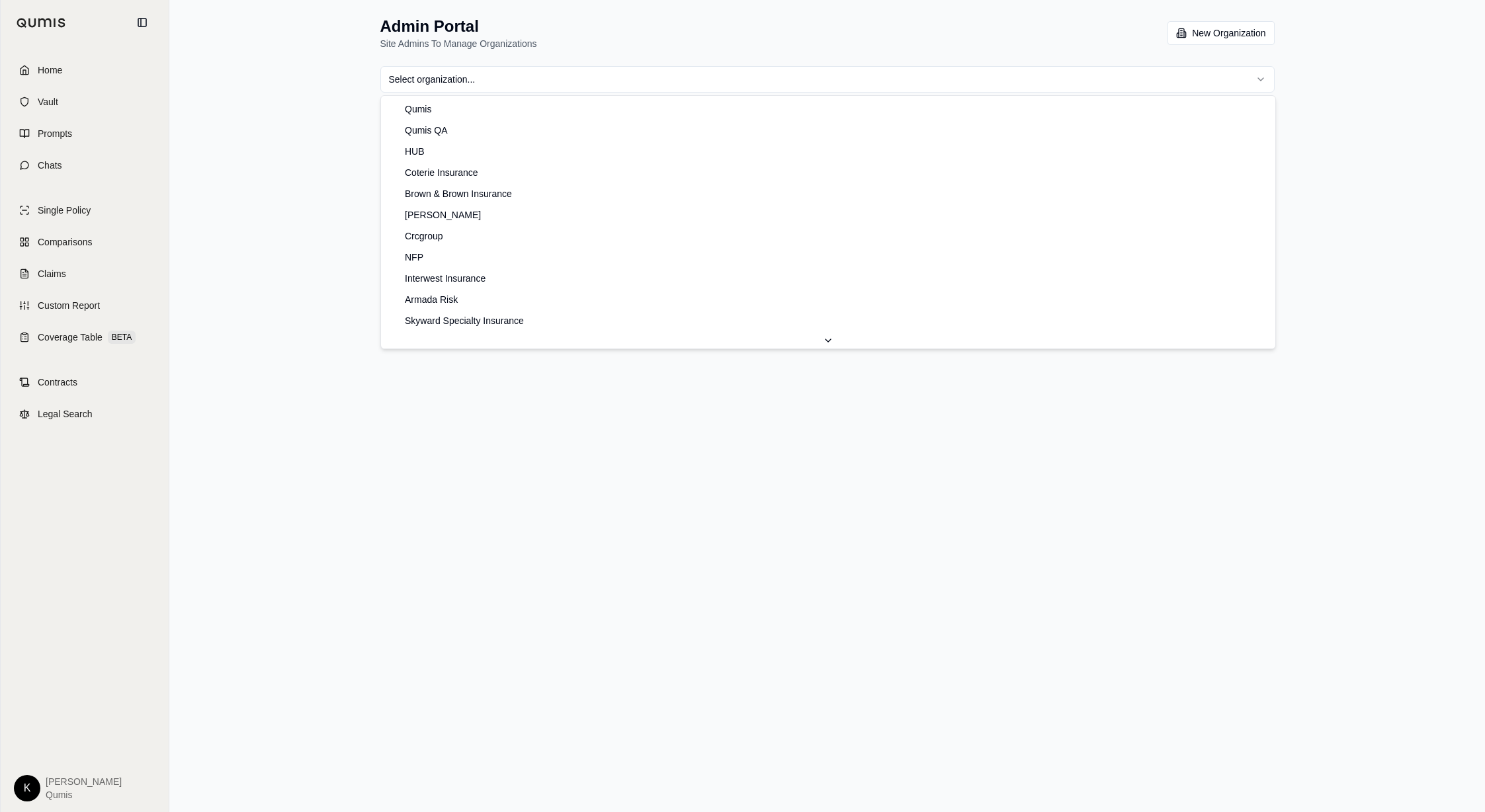
click at [532, 83] on html "Home Vault Prompts Chats Single Policy Comparisons Claims Custom Report Coverag…" at bounding box center [742, 406] width 1485 height 812
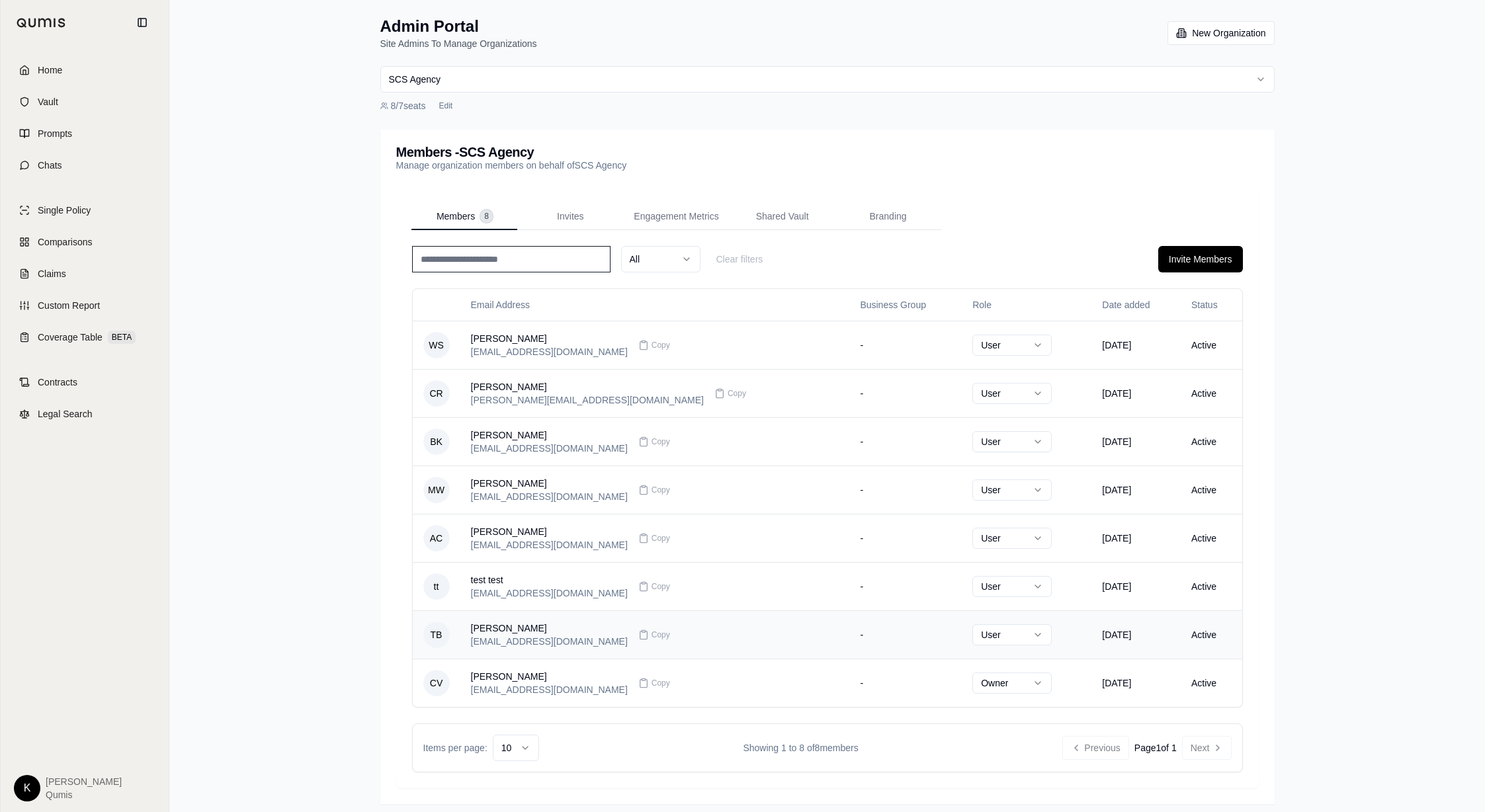
click at [946, 636] on html "Home Vault Prompts Chats Single Policy Comparisons Claims Custom Report Coverag…" at bounding box center [742, 410] width 1485 height 820
click at [297, 279] on div "Admin Portal Site Admins To Manage Organizations New Organization SCS Agency 8 …" at bounding box center [827, 410] width 1316 height 820
click at [28, 792] on html "Home Vault Prompts Chats Single Policy Comparisons Claims Custom Report Coverag…" at bounding box center [742, 410] width 1485 height 820
click at [272, 541] on html "Home Vault Prompts Chats Single Policy Comparisons Claims Custom Report Coverag…" at bounding box center [742, 410] width 1485 height 820
click at [439, 105] on button "Edit" at bounding box center [445, 105] width 24 height 16
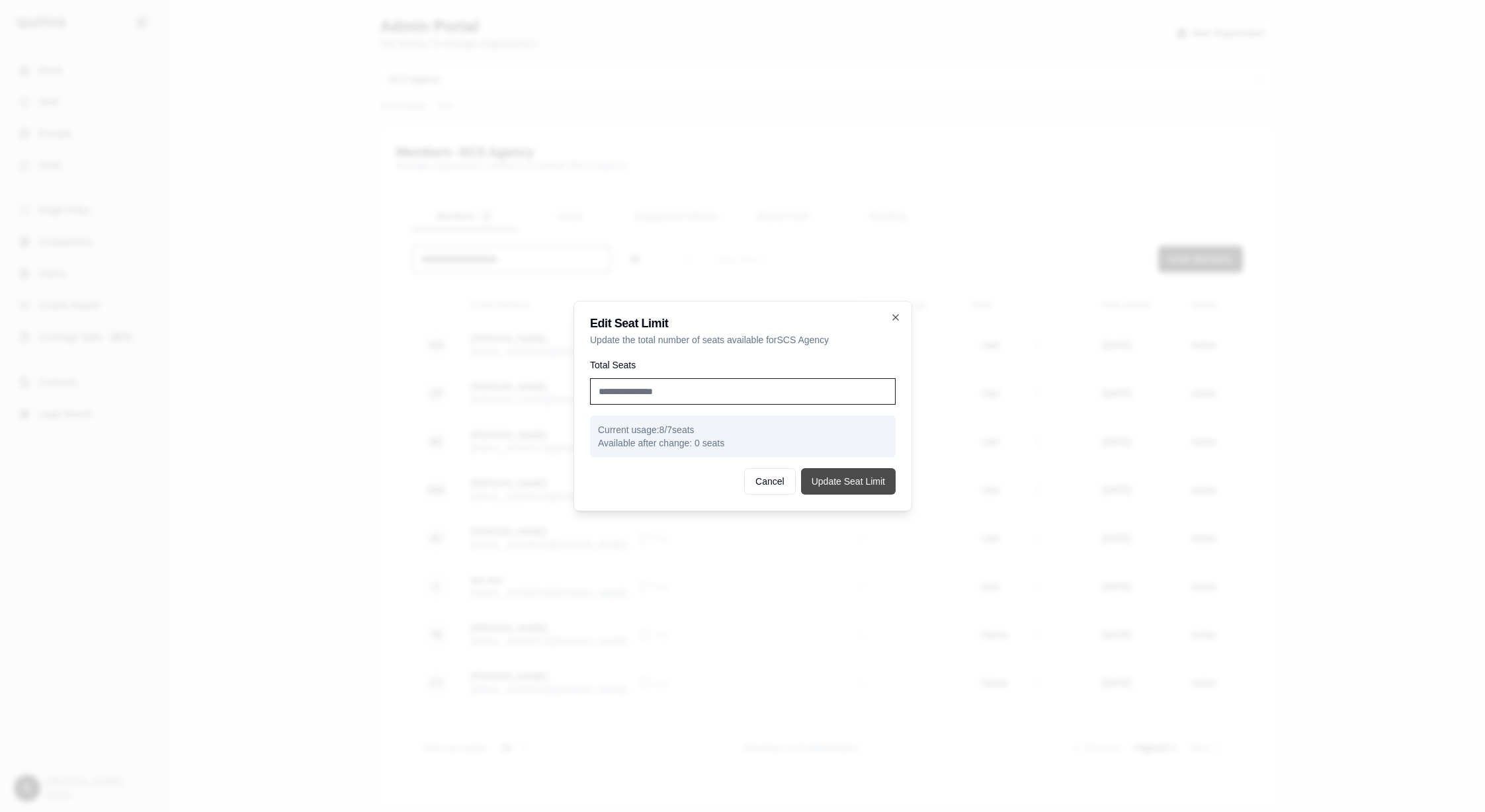
type input "*"
click at [840, 483] on button "Update Seat Limit" at bounding box center [848, 482] width 94 height 27
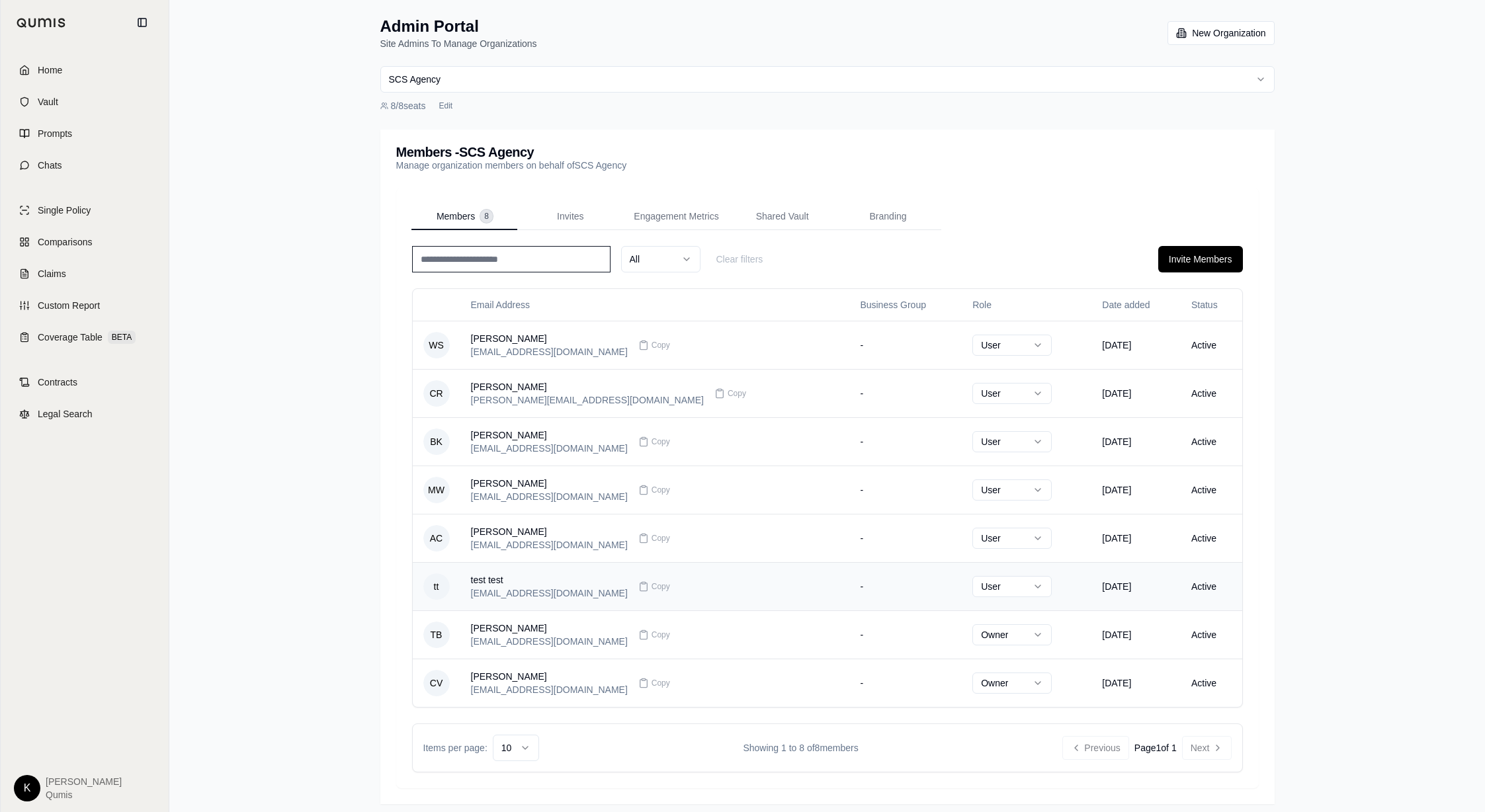
click at [1146, 577] on td "[DATE]" at bounding box center [1136, 585] width 89 height 48
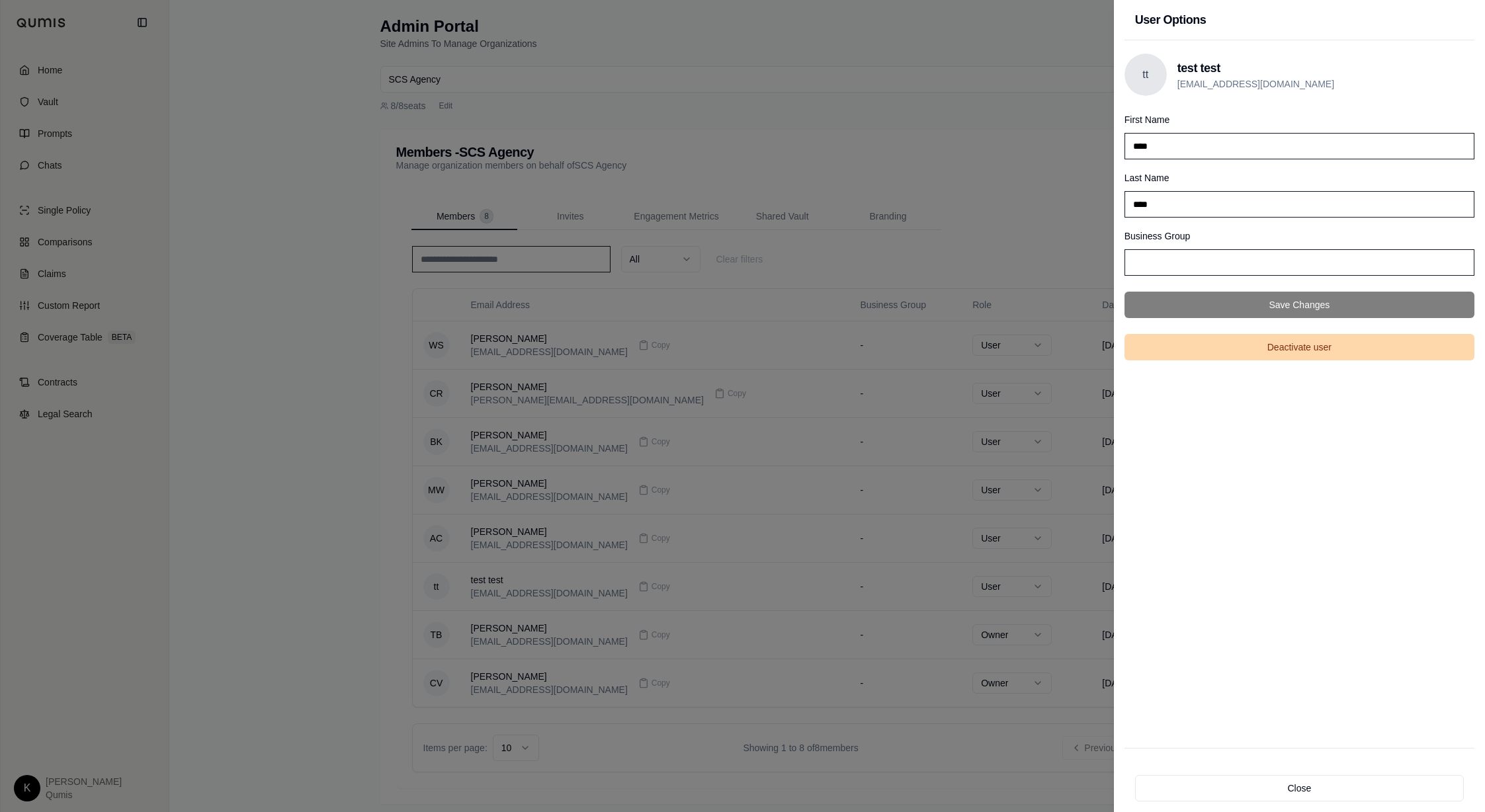
click at [1261, 351] on button "Deactivate user" at bounding box center [1299, 347] width 350 height 27
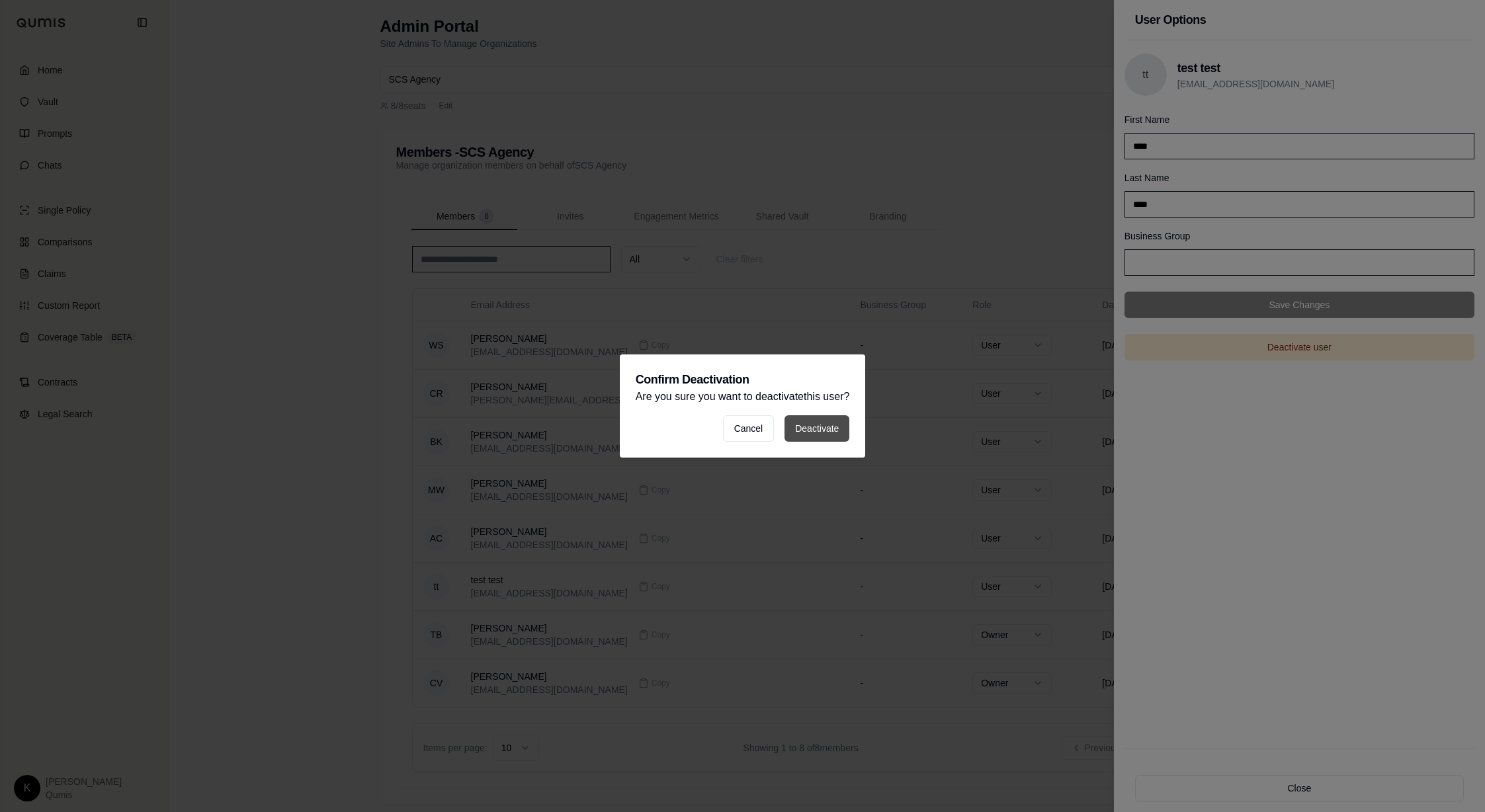
click at [827, 430] on button "Deactivate" at bounding box center [817, 429] width 65 height 27
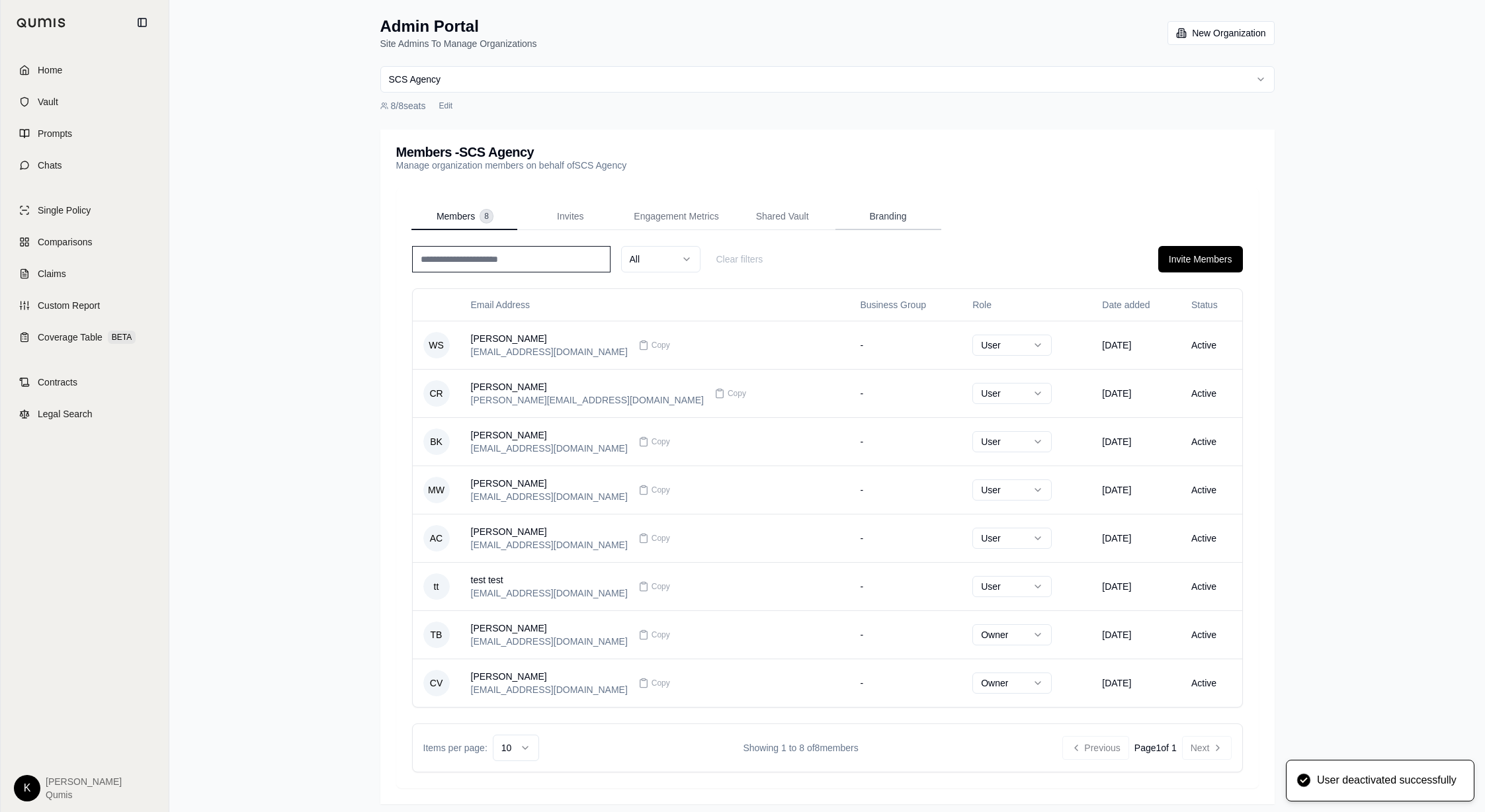
click at [877, 217] on span "Branding" at bounding box center [888, 216] width 37 height 13
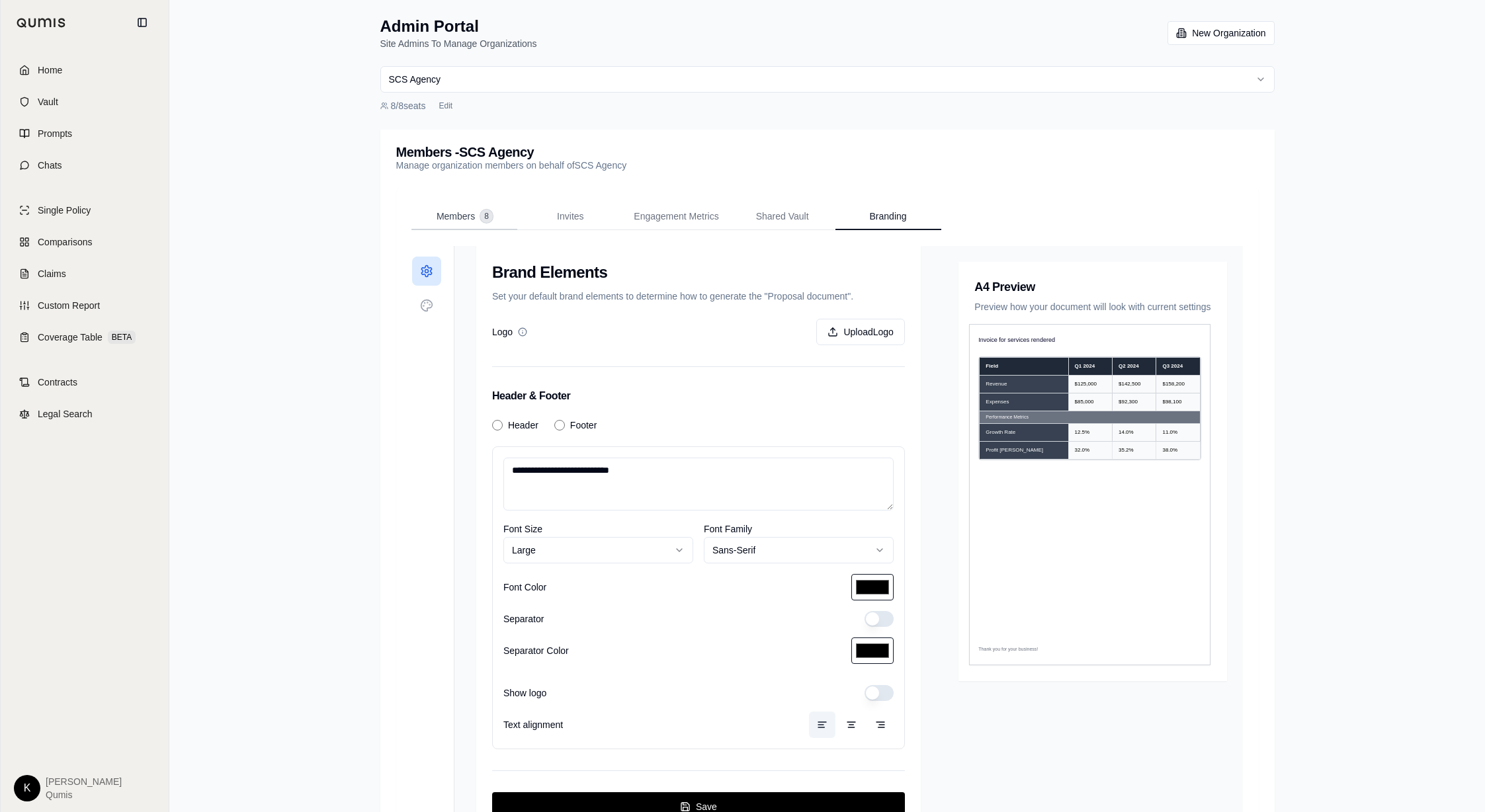
click at [464, 208] on button "Members 8" at bounding box center [464, 217] width 105 height 27
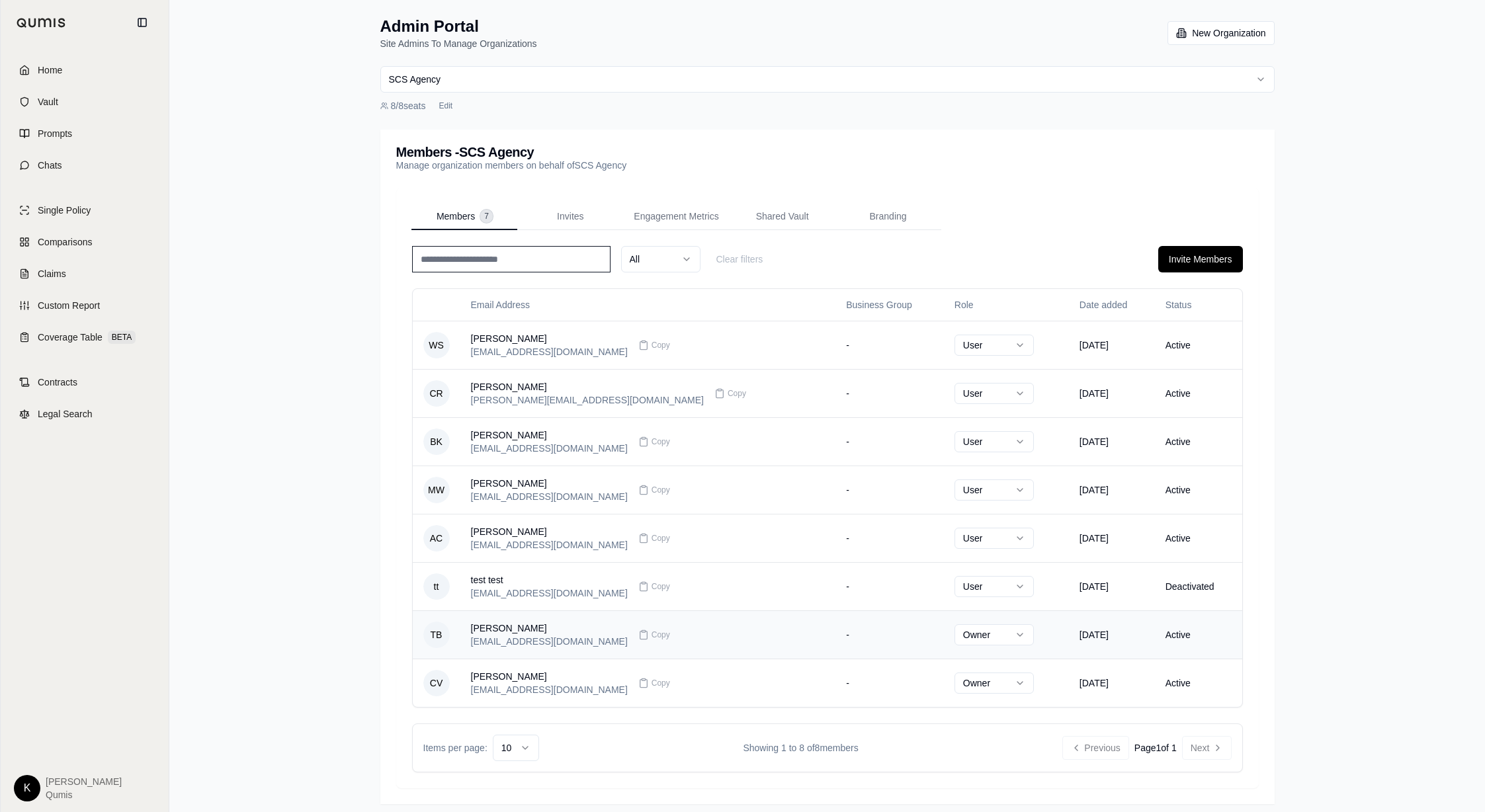
click at [941, 634] on html "Home Vault Prompts Chats Single Policy Comparisons Claims Custom Report Coverag…" at bounding box center [742, 410] width 1485 height 820
click at [1280, 268] on html "Home Vault Prompts Chats Single Policy Comparisons Claims Custom Report Coverag…" at bounding box center [742, 410] width 1485 height 820
click at [1184, 262] on button "Invite Members" at bounding box center [1201, 260] width 85 height 27
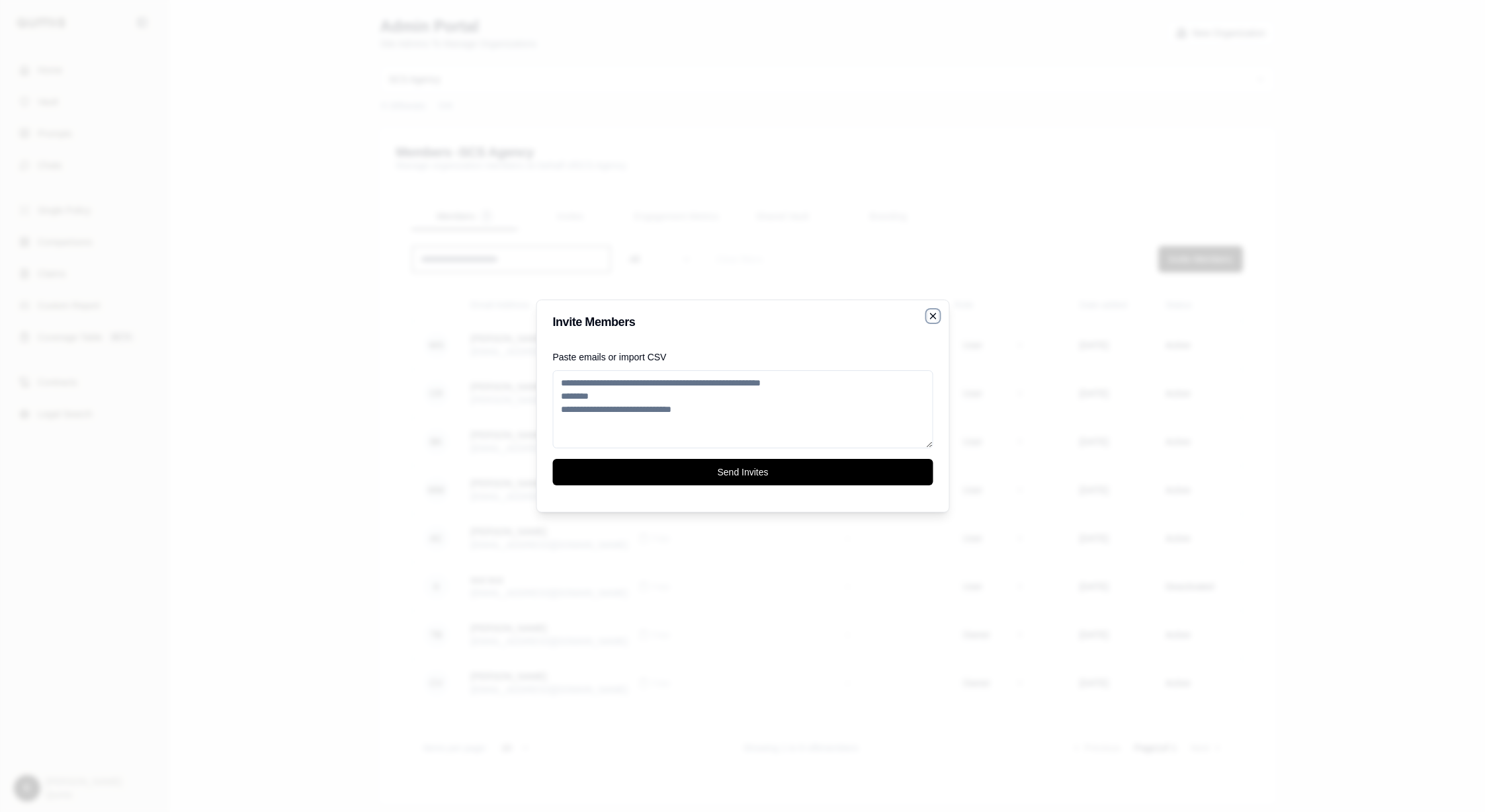
click at [930, 311] on icon "button" at bounding box center [932, 316] width 10 height 10
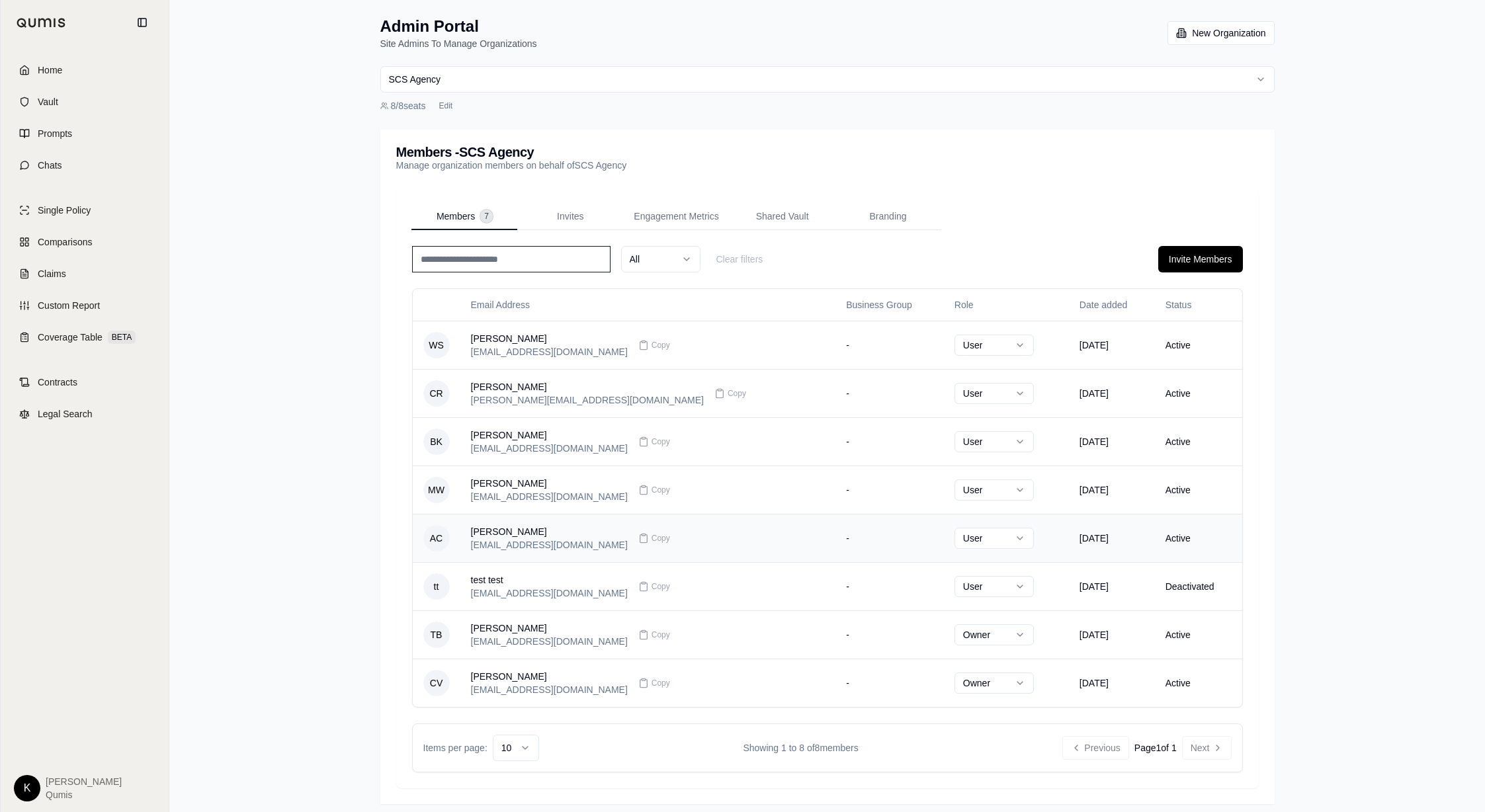
click at [1195, 539] on td "Active" at bounding box center [1198, 537] width 87 height 48
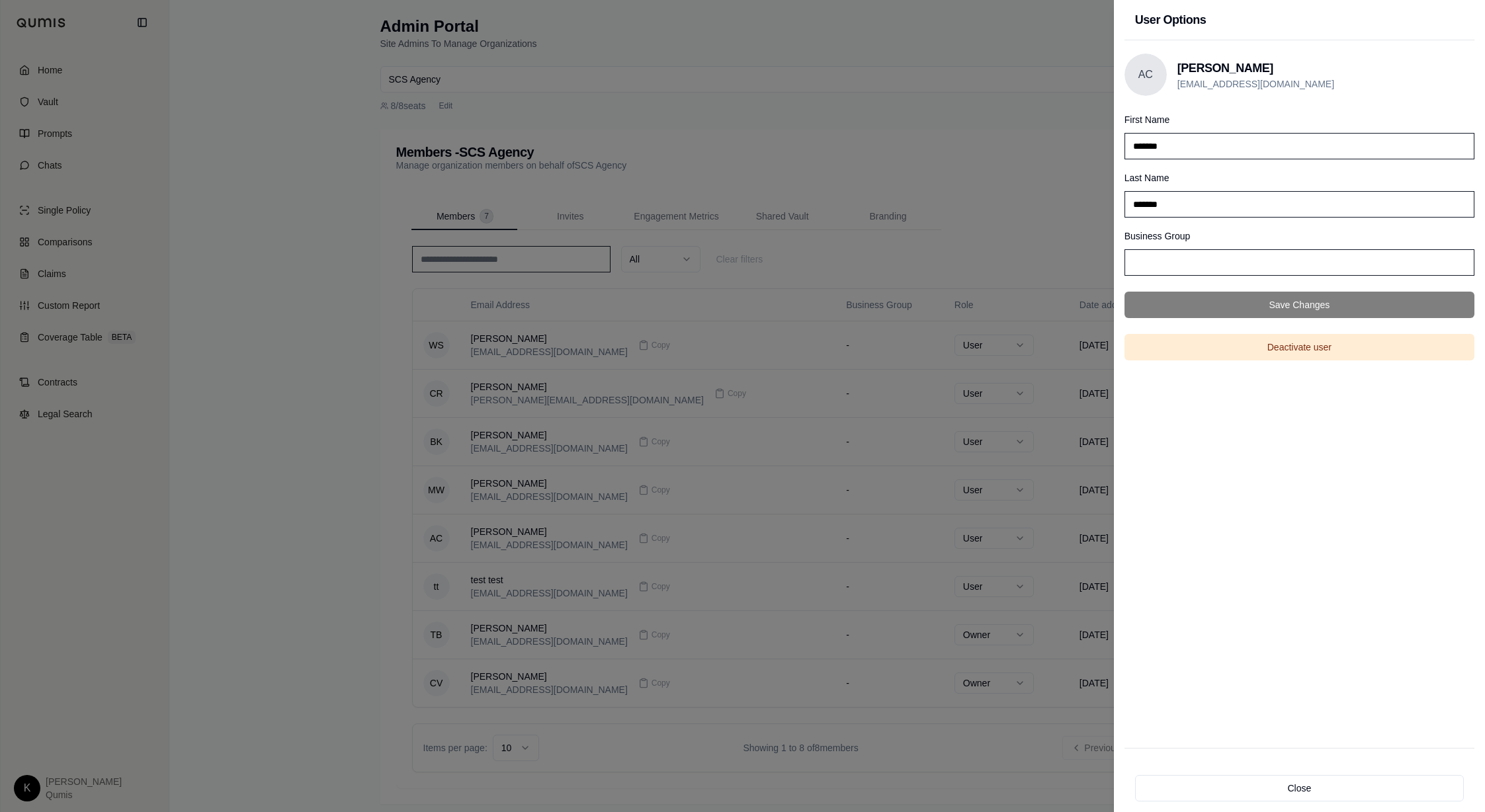
click at [1016, 176] on div at bounding box center [742, 406] width 1485 height 812
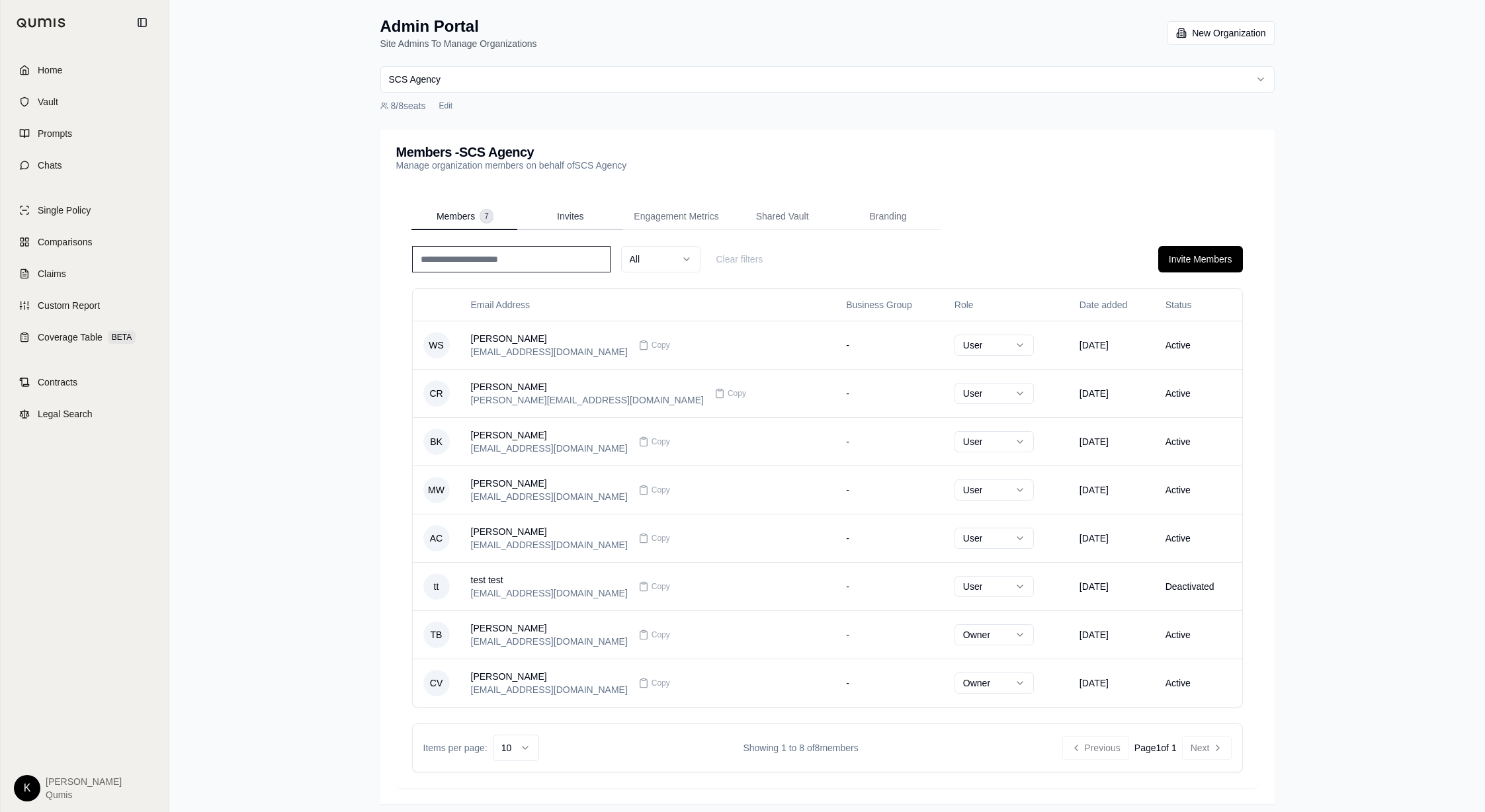
click at [573, 219] on span "Invites" at bounding box center [571, 216] width 27 height 13
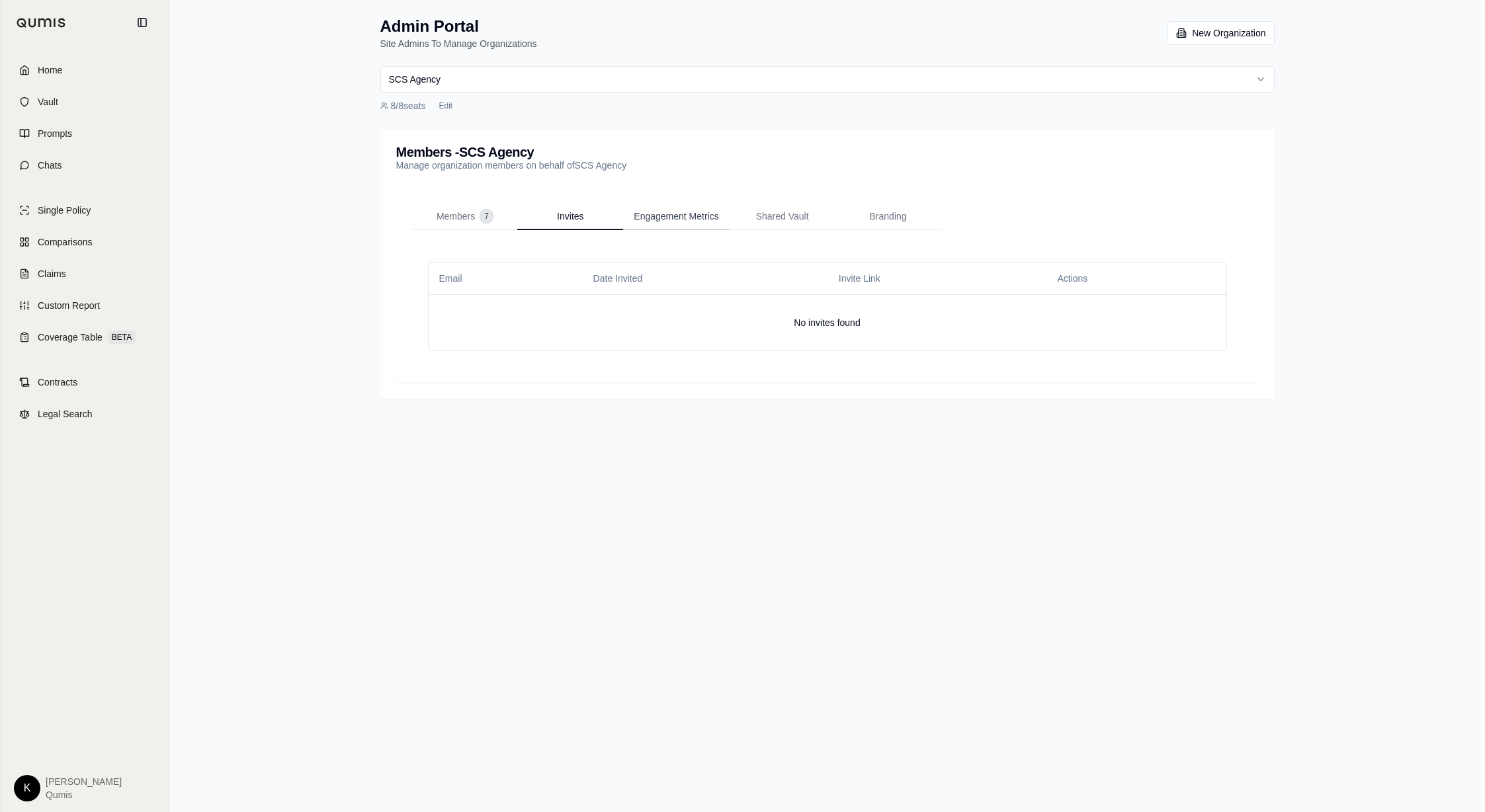
click at [646, 221] on span "Engagement Metrics" at bounding box center [676, 216] width 85 height 13
